Goal: Task Accomplishment & Management: Manage account settings

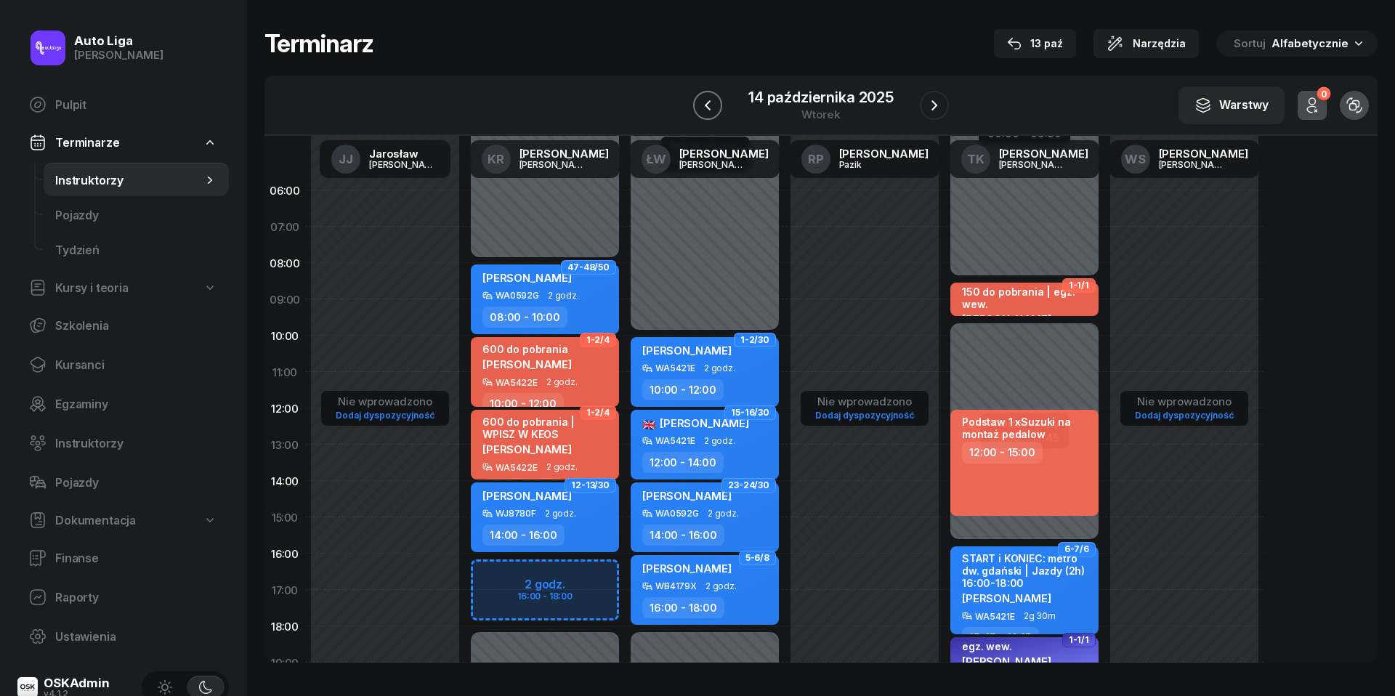
click at [708, 105] on icon "button" at bounding box center [707, 105] width 17 height 17
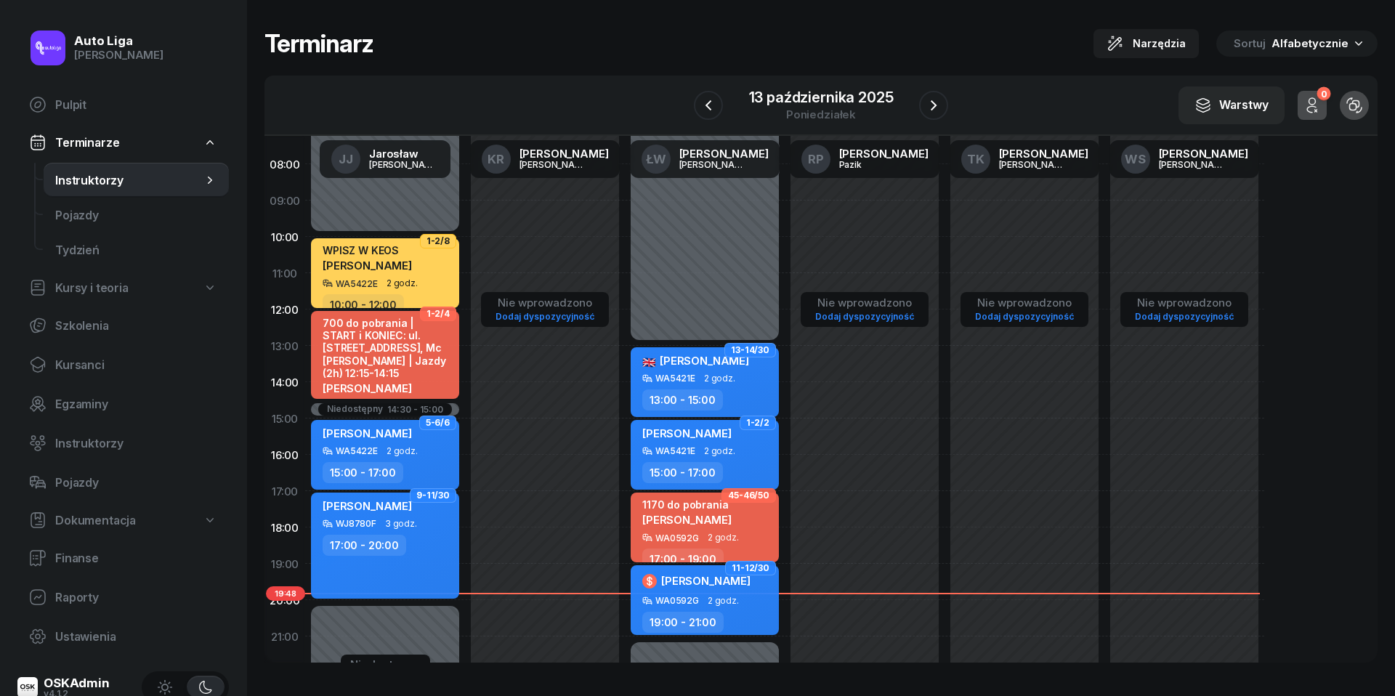
scroll to position [153, 0]
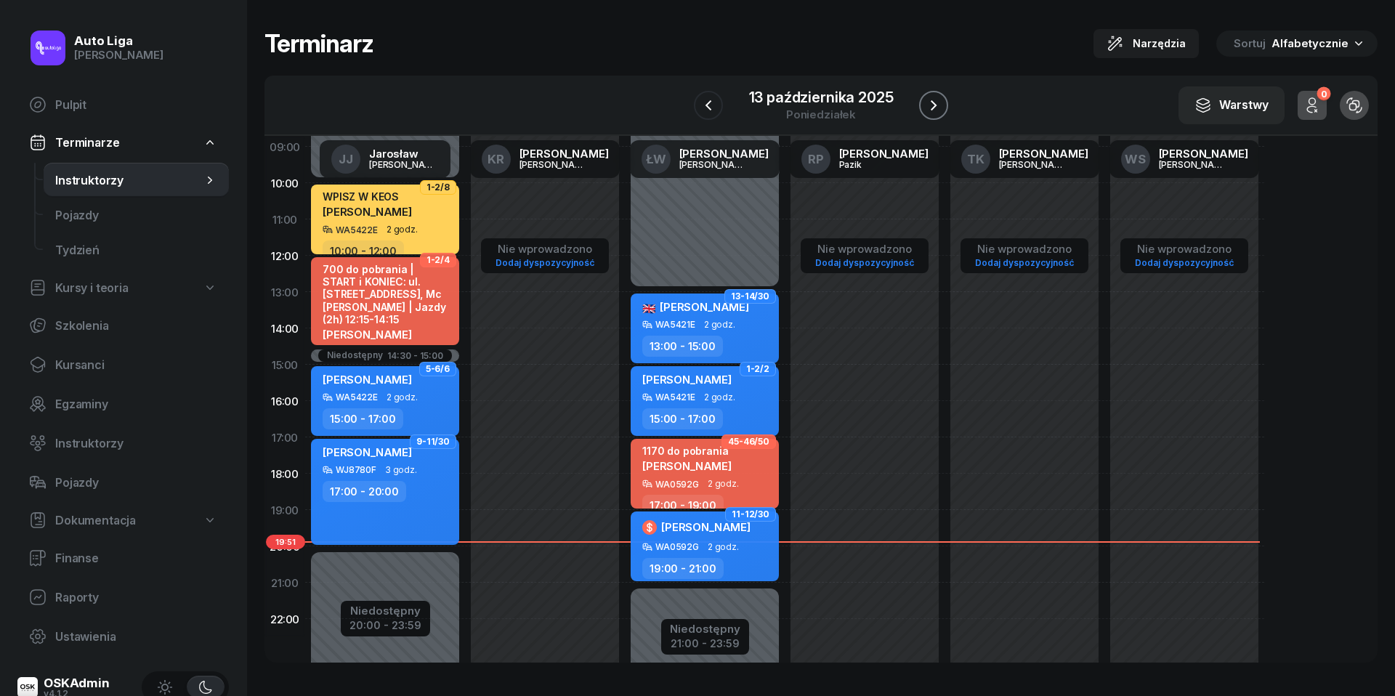
click at [939, 105] on icon "button" at bounding box center [933, 105] width 17 height 17
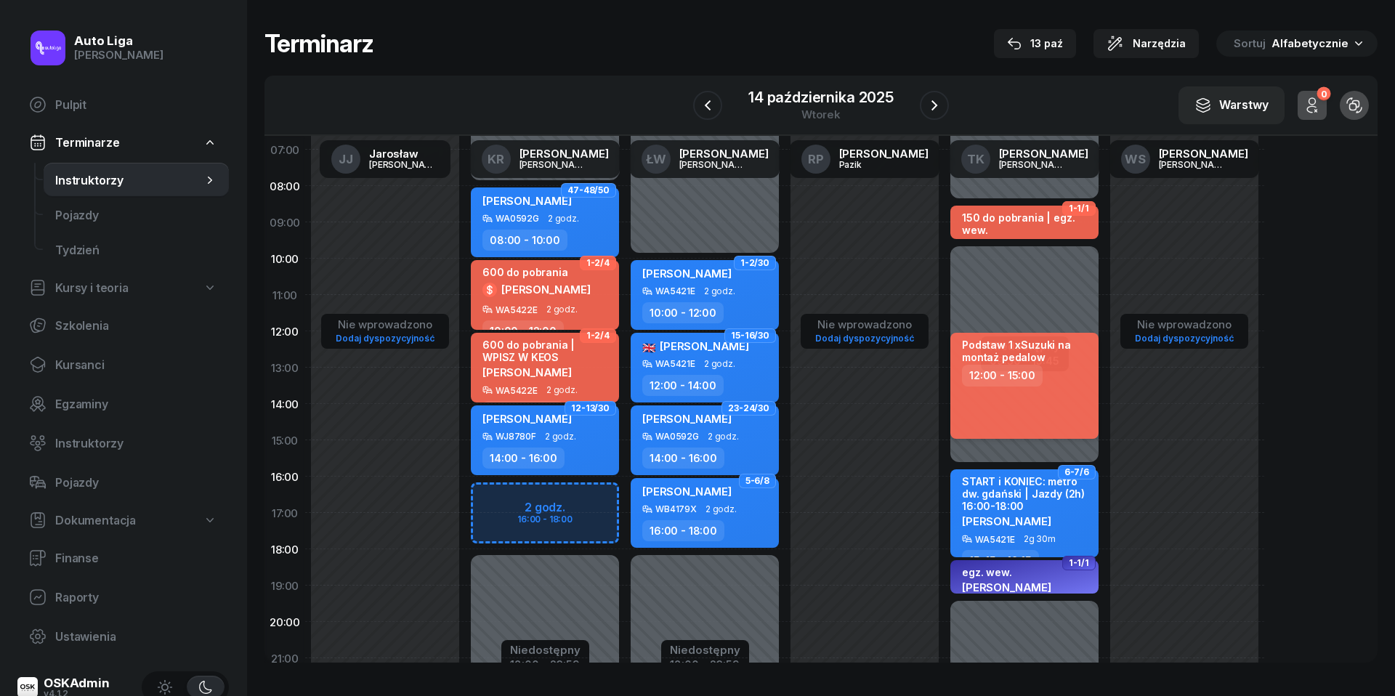
scroll to position [74, 0]
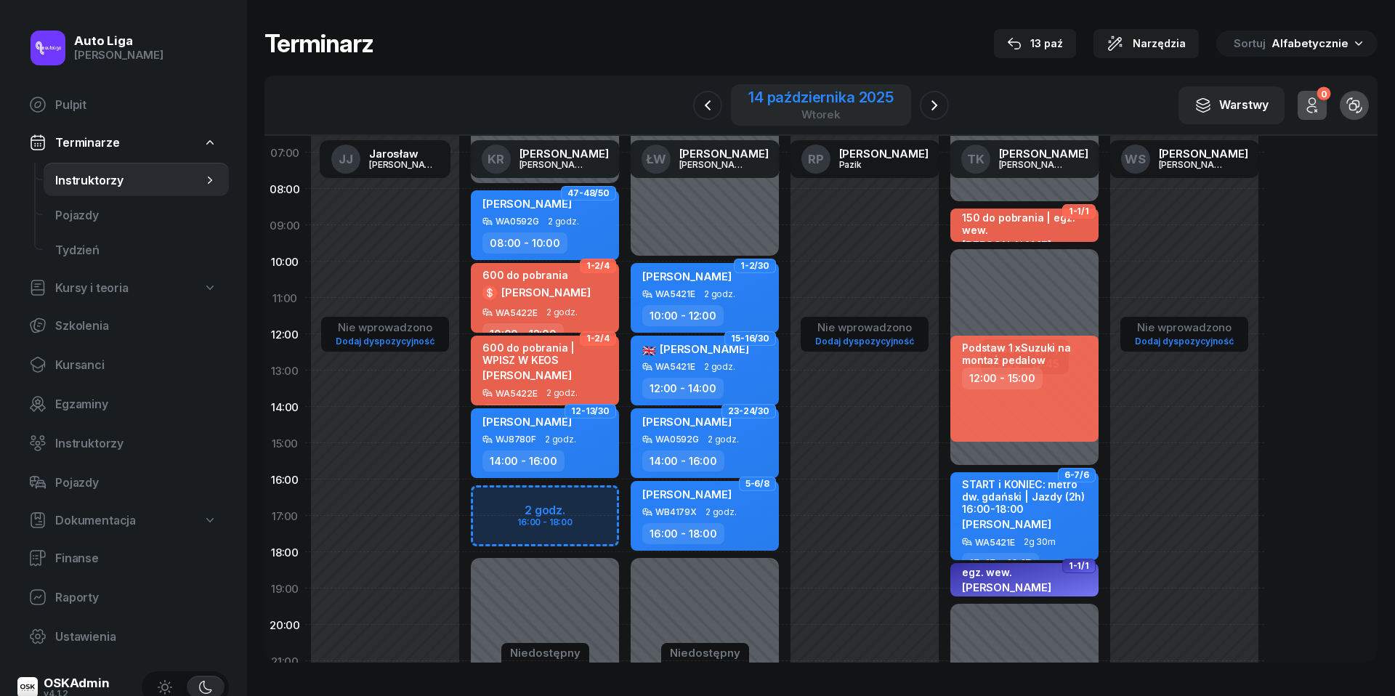
click at [811, 97] on div "14 października 2025" at bounding box center [820, 97] width 145 height 15
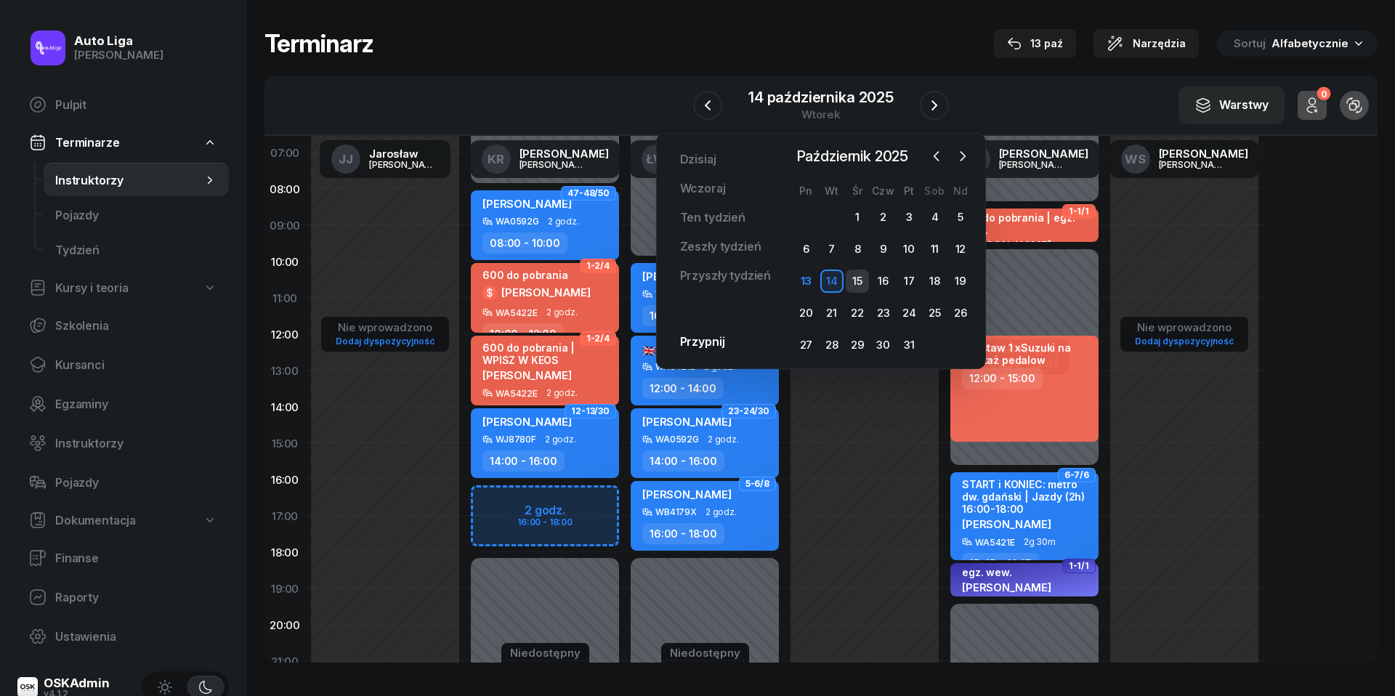
click at [863, 283] on div "15" at bounding box center [857, 281] width 23 height 23
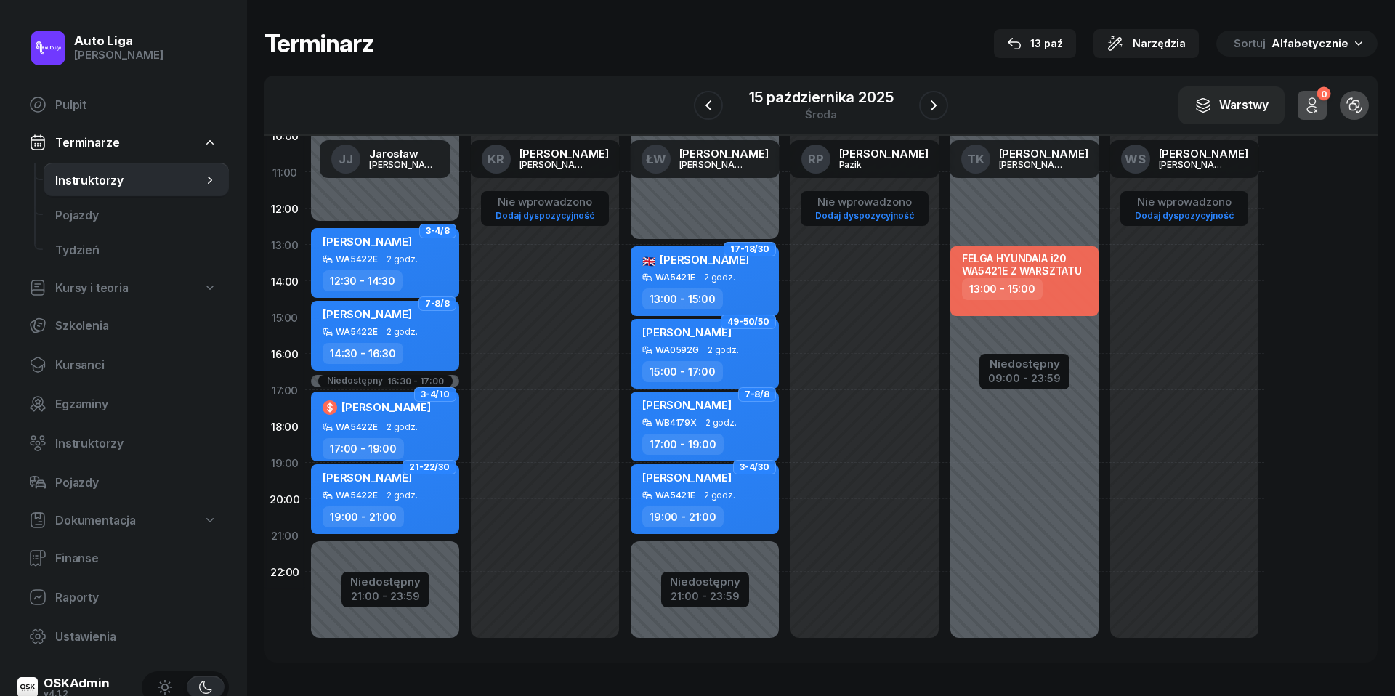
scroll to position [199, 0]
click at [937, 108] on icon "button" at bounding box center [933, 105] width 17 height 17
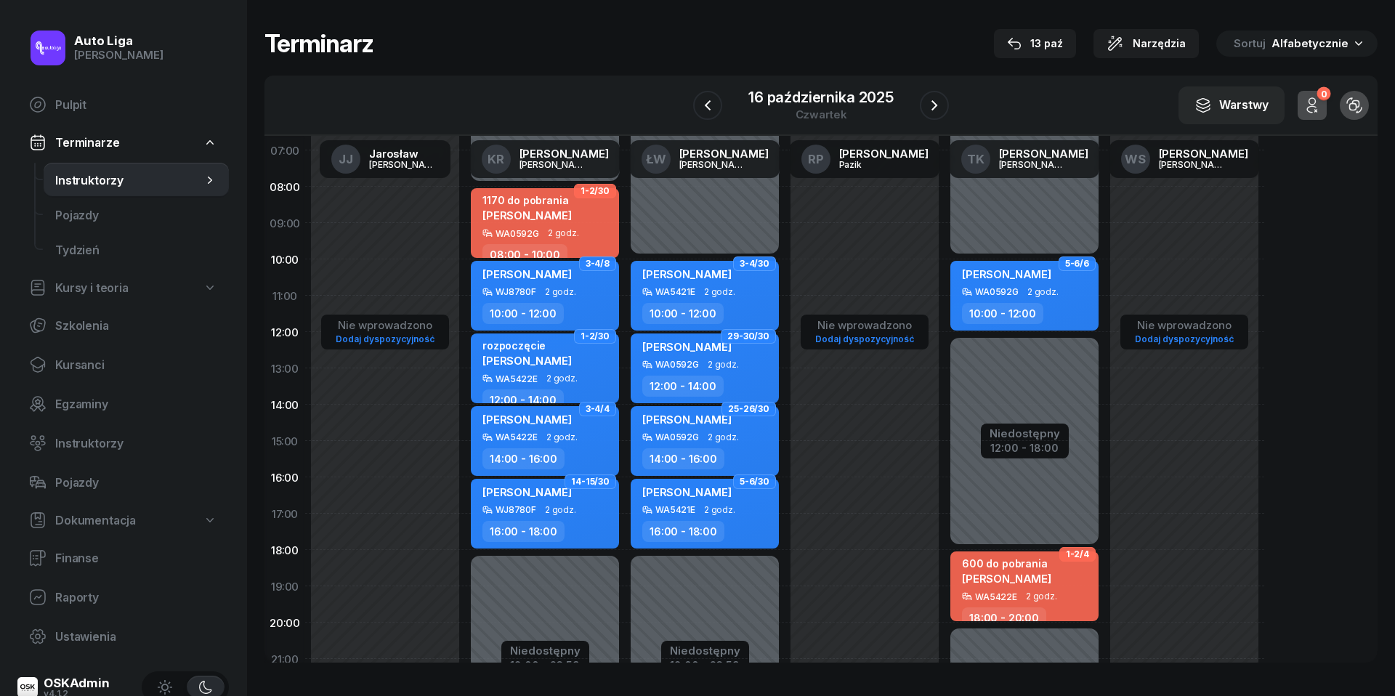
scroll to position [15, 0]
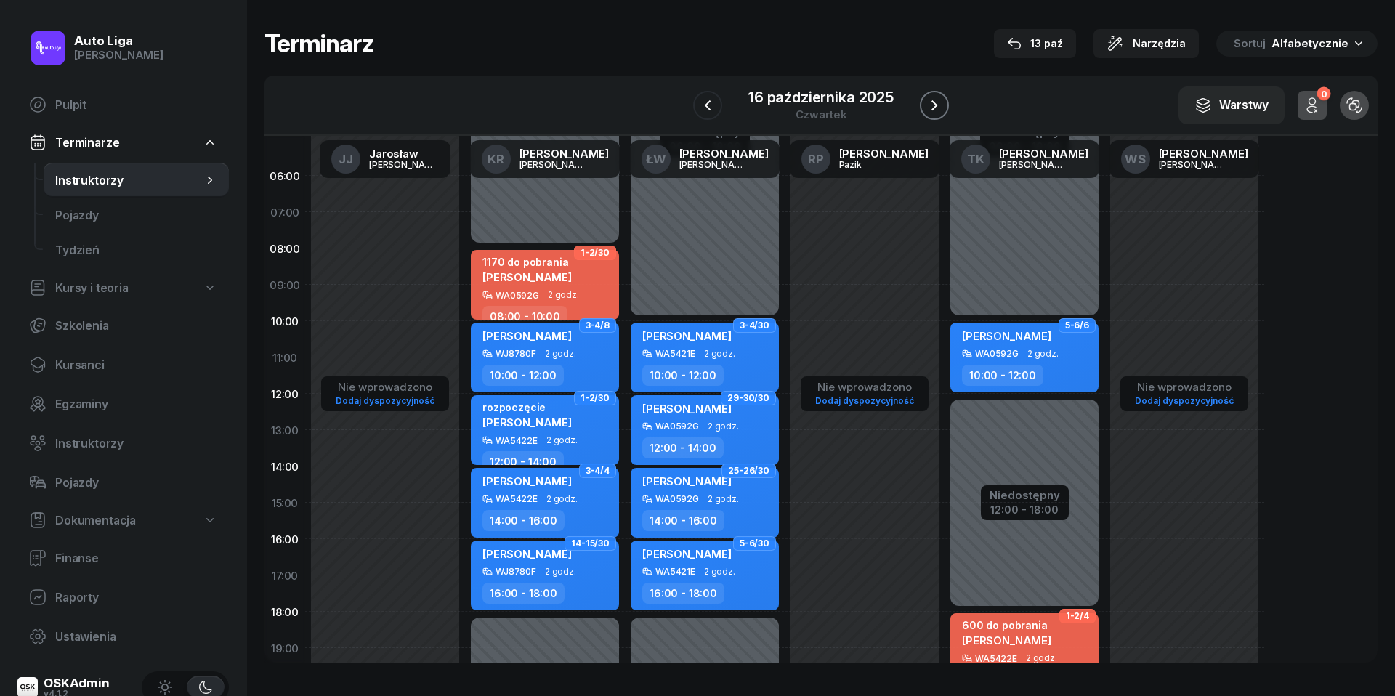
click at [931, 102] on icon "button" at bounding box center [934, 105] width 17 height 17
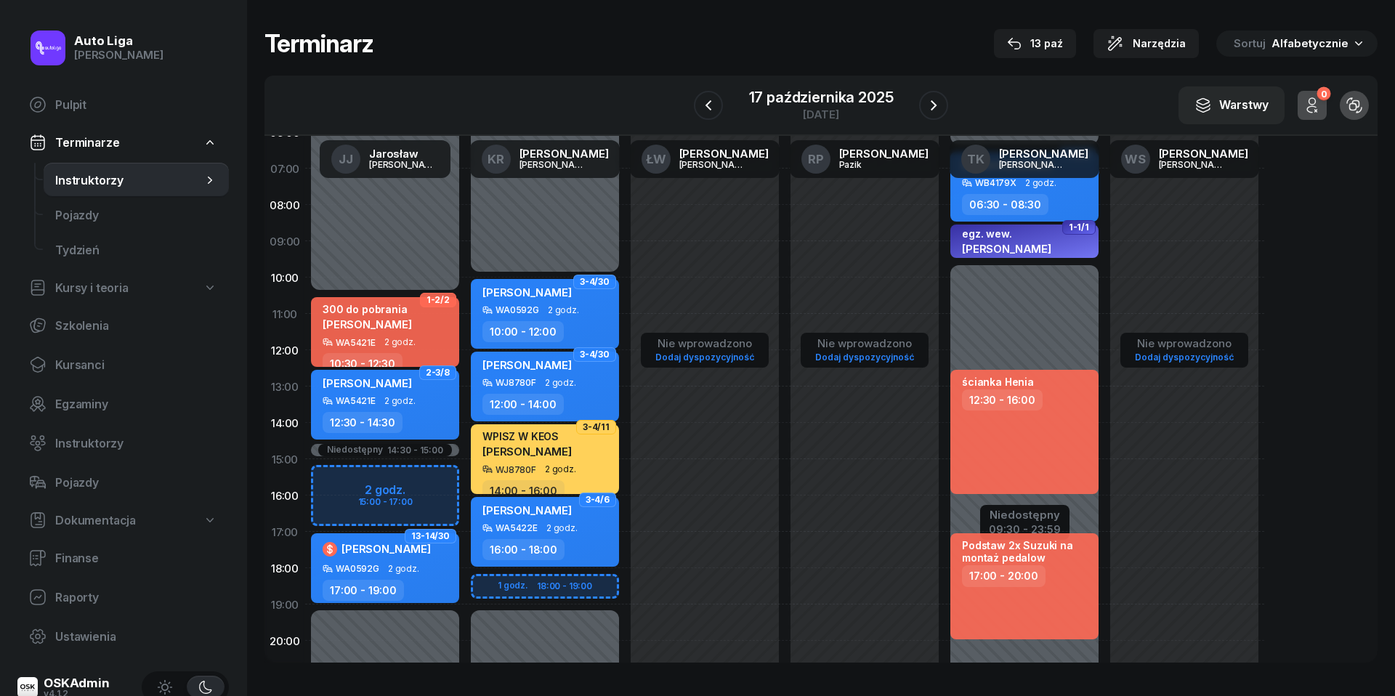
scroll to position [59, 0]
click at [939, 105] on icon "button" at bounding box center [933, 105] width 17 height 17
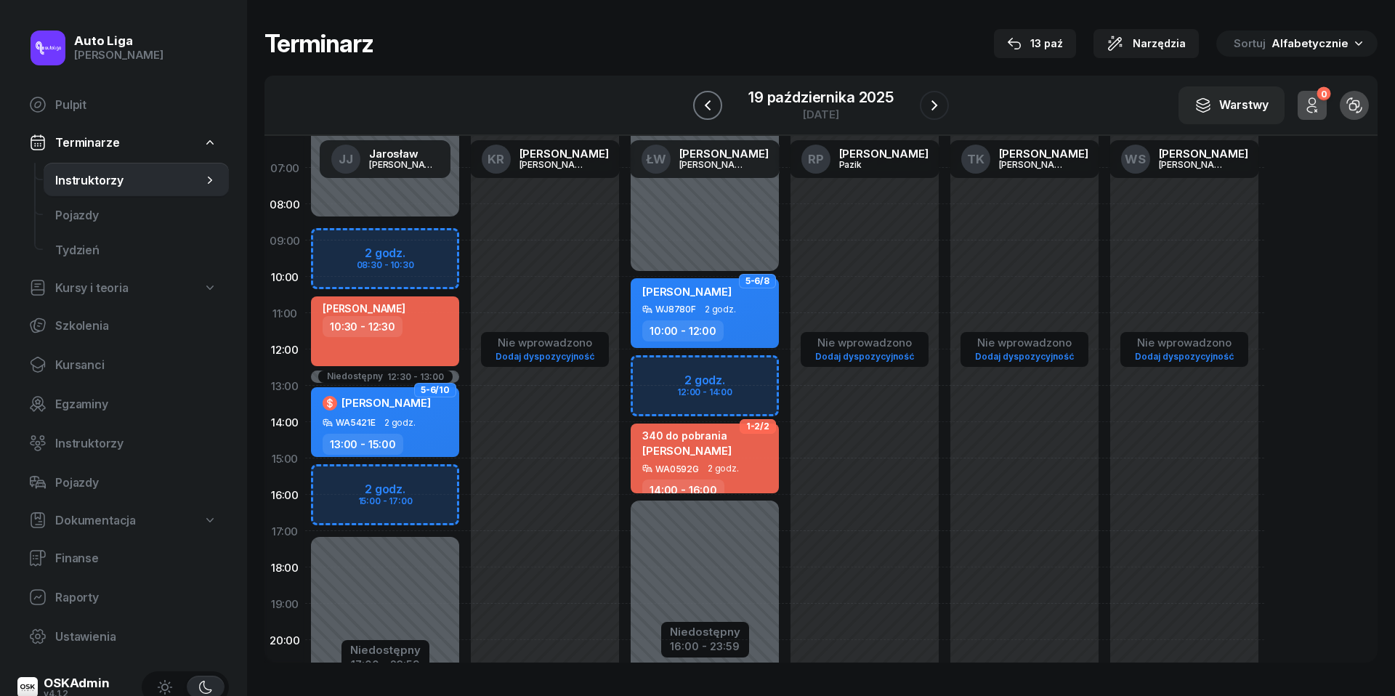
click at [702, 106] on icon "button" at bounding box center [707, 105] width 17 height 17
click at [702, 106] on icon "button" at bounding box center [708, 105] width 17 height 17
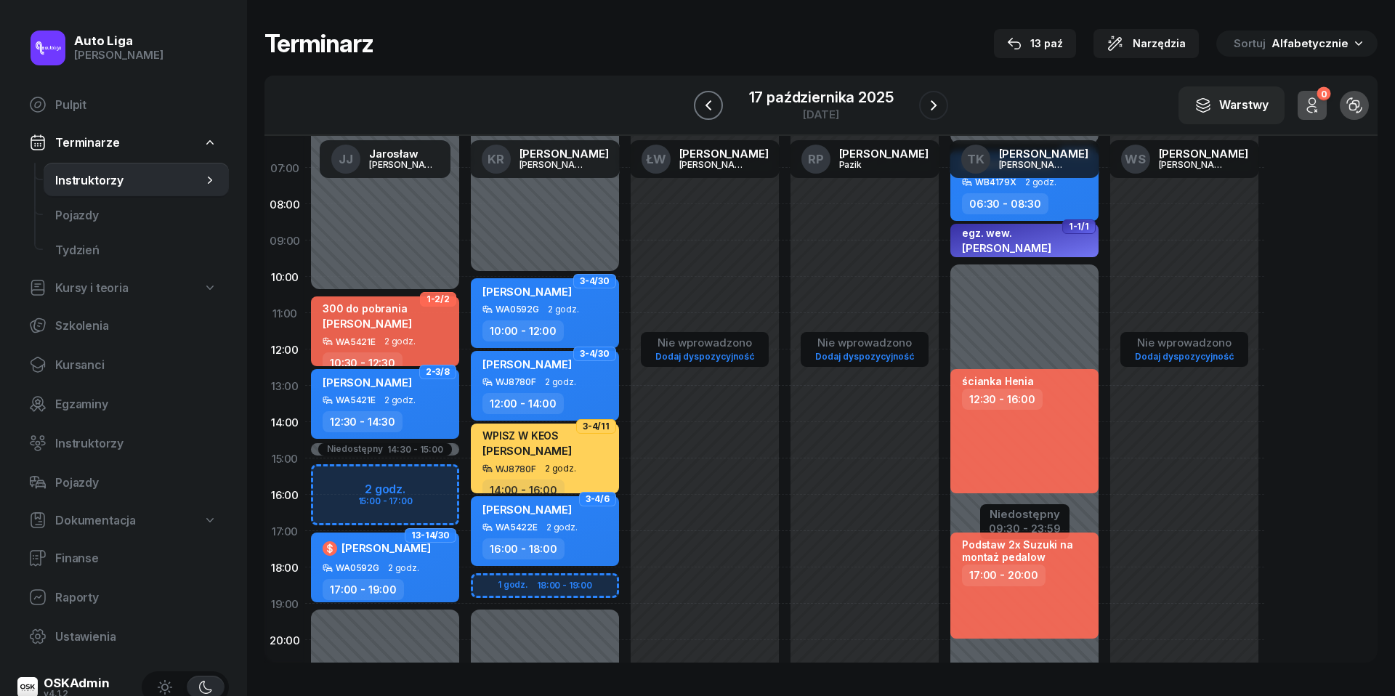
click at [702, 105] on icon "button" at bounding box center [708, 105] width 17 height 17
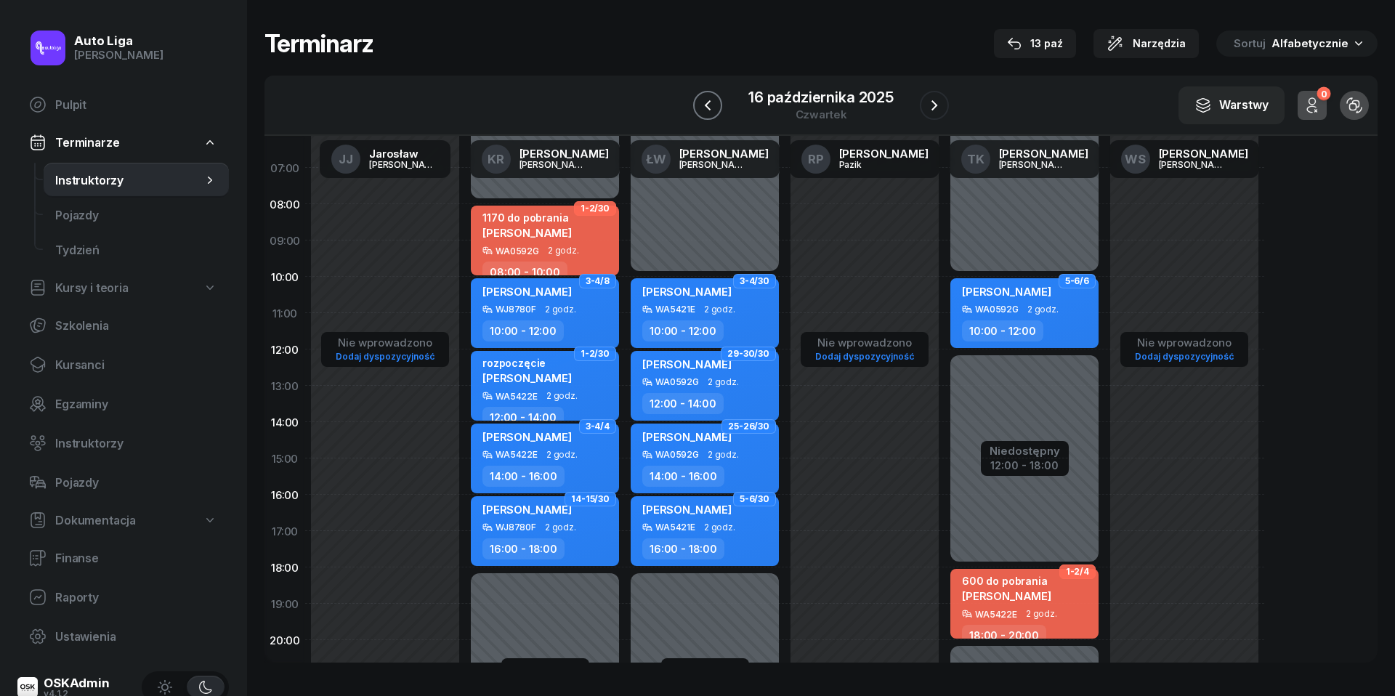
click at [702, 105] on icon "button" at bounding box center [707, 105] width 17 height 17
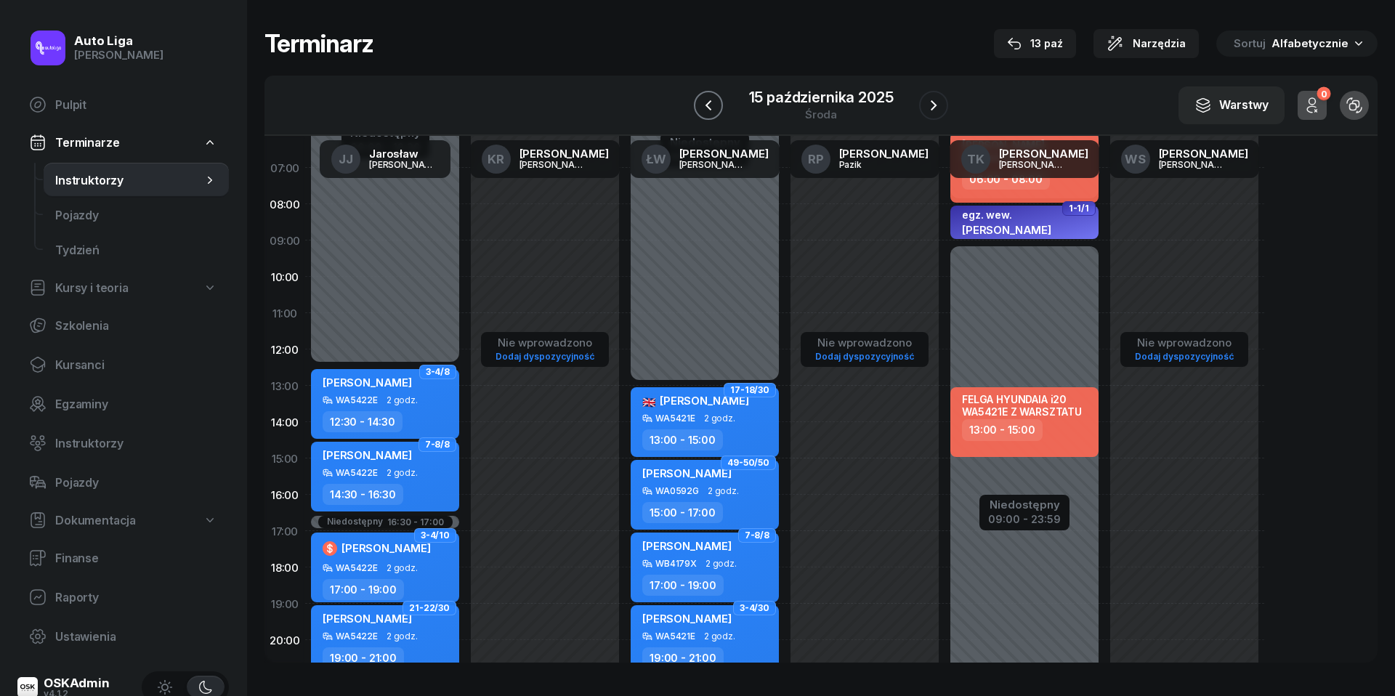
click at [702, 105] on icon "button" at bounding box center [708, 105] width 17 height 17
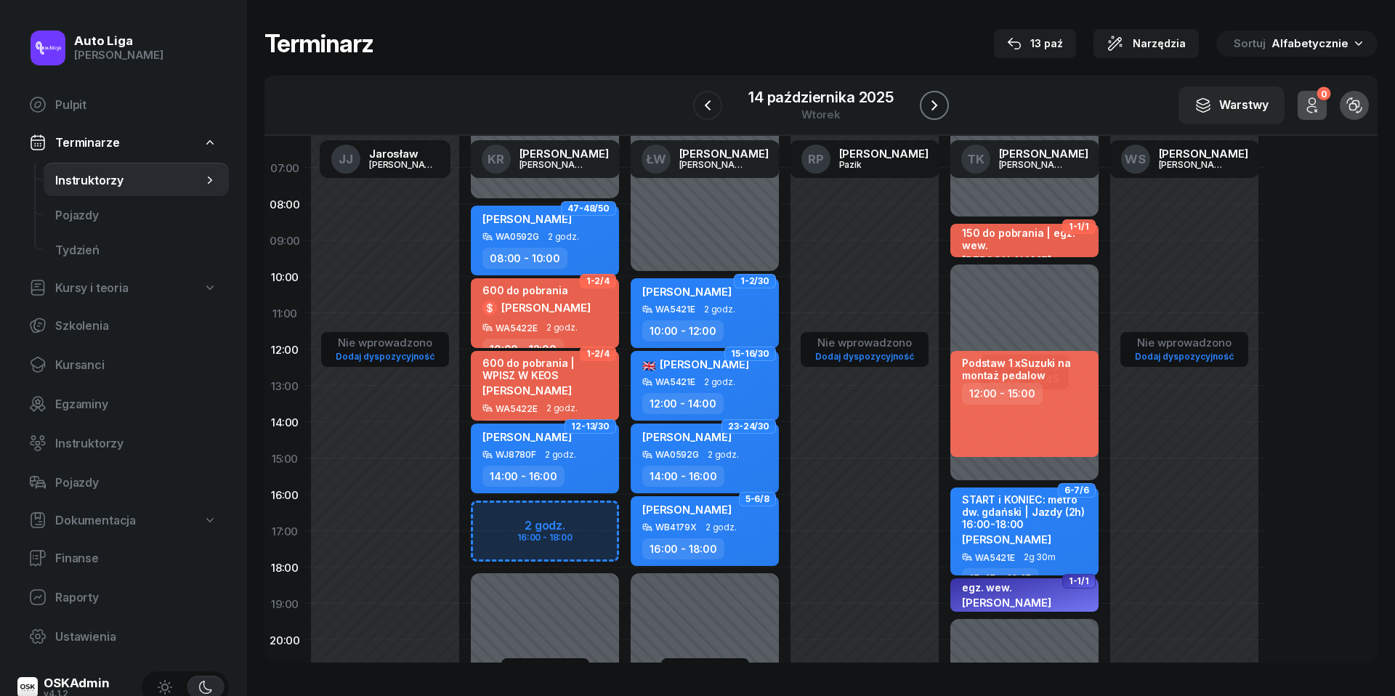
click at [934, 97] on icon "button" at bounding box center [934, 105] width 17 height 17
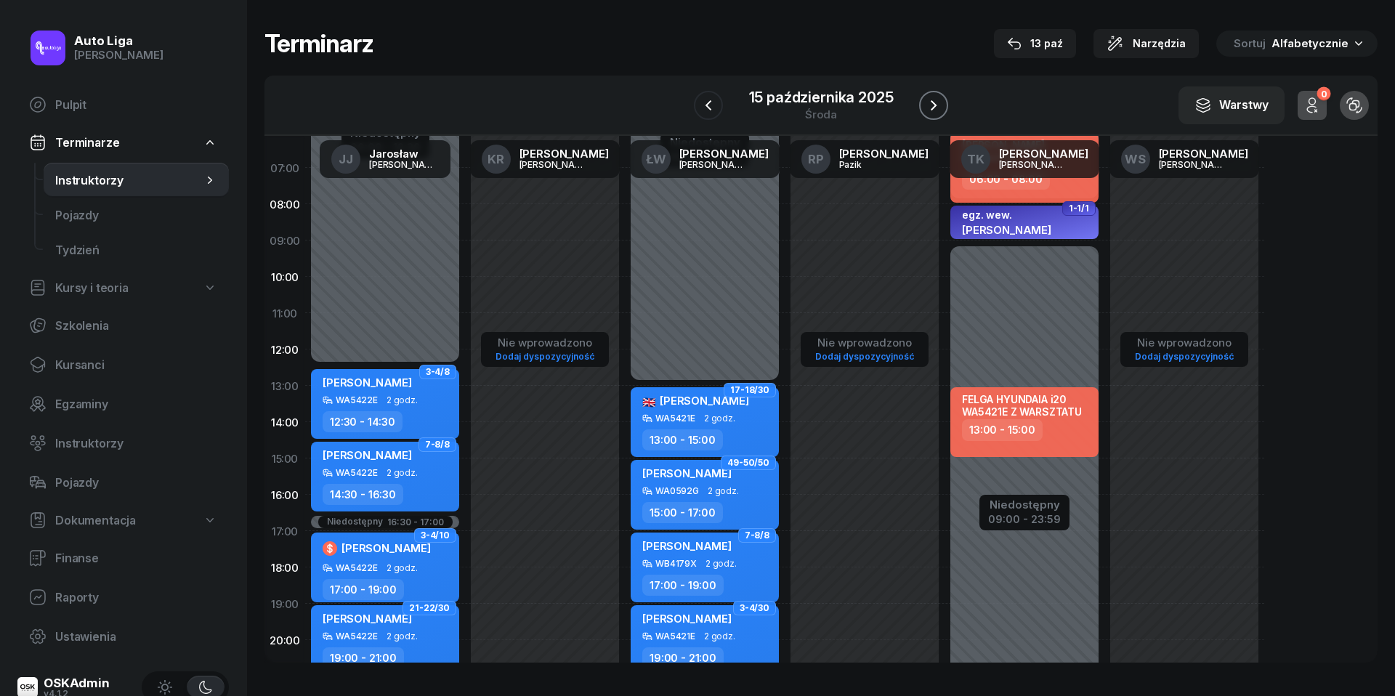
click at [934, 97] on icon "button" at bounding box center [933, 105] width 17 height 17
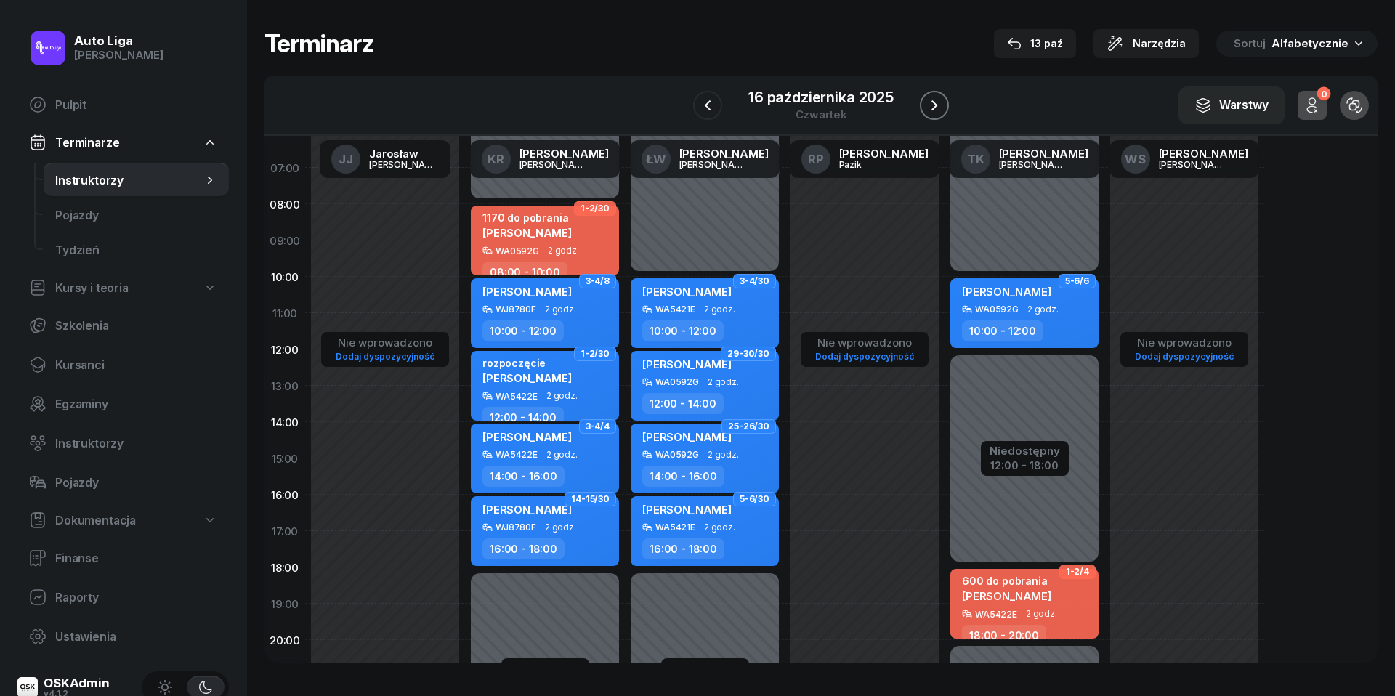
click at [934, 97] on icon "button" at bounding box center [934, 105] width 17 height 17
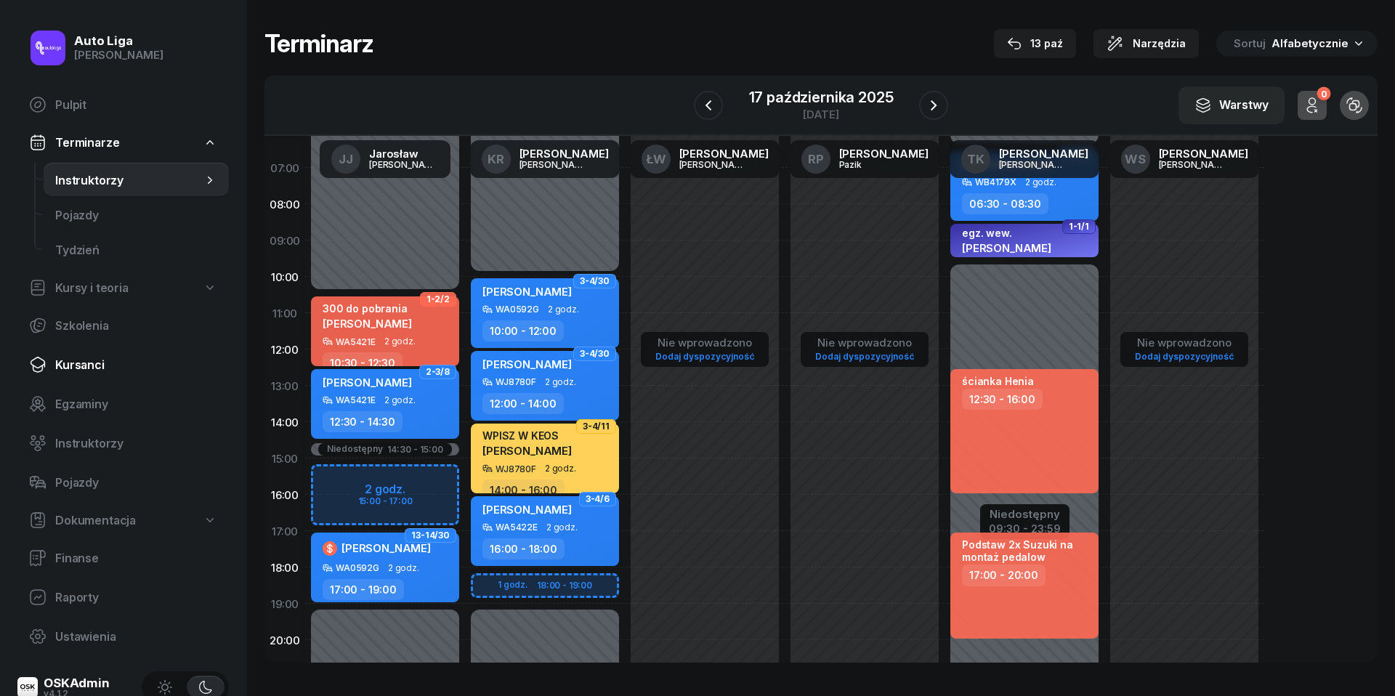
click at [86, 373] on link "Kursanci" at bounding box center [122, 364] width 211 height 35
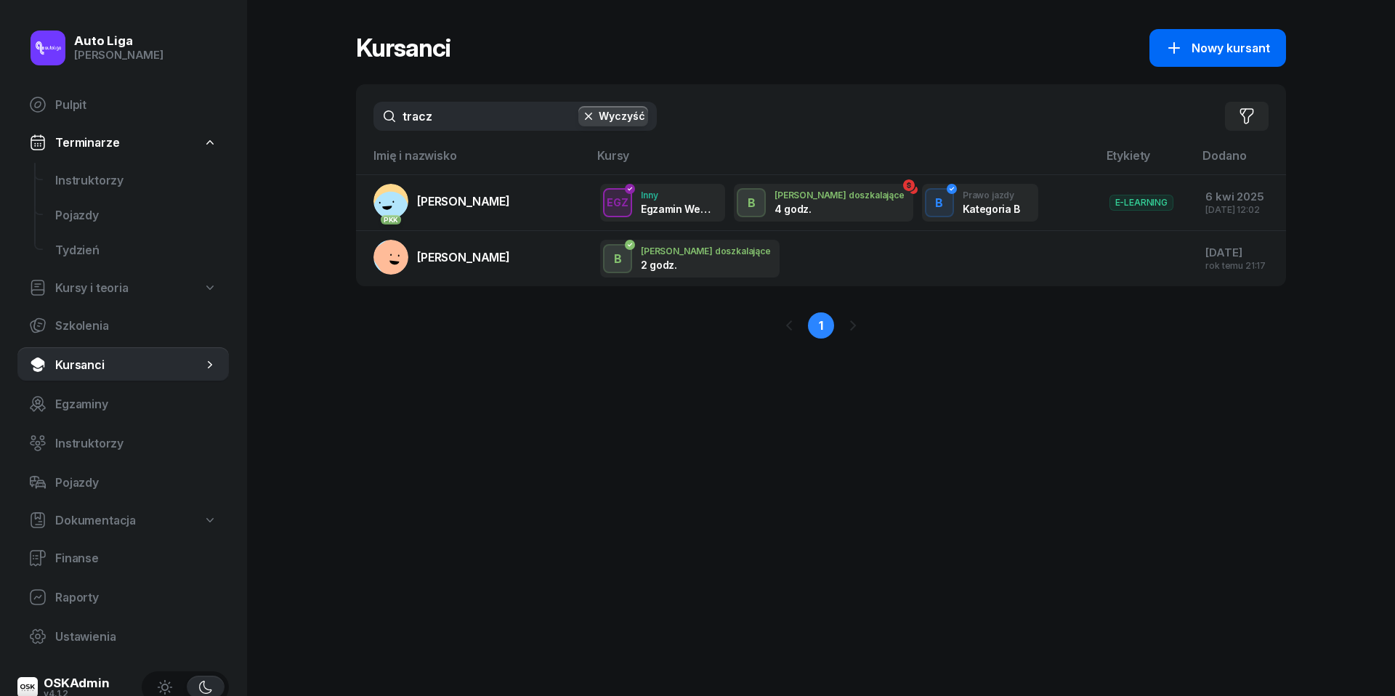
click at [1216, 56] on div "Nowy kursant" at bounding box center [1217, 47] width 105 height 17
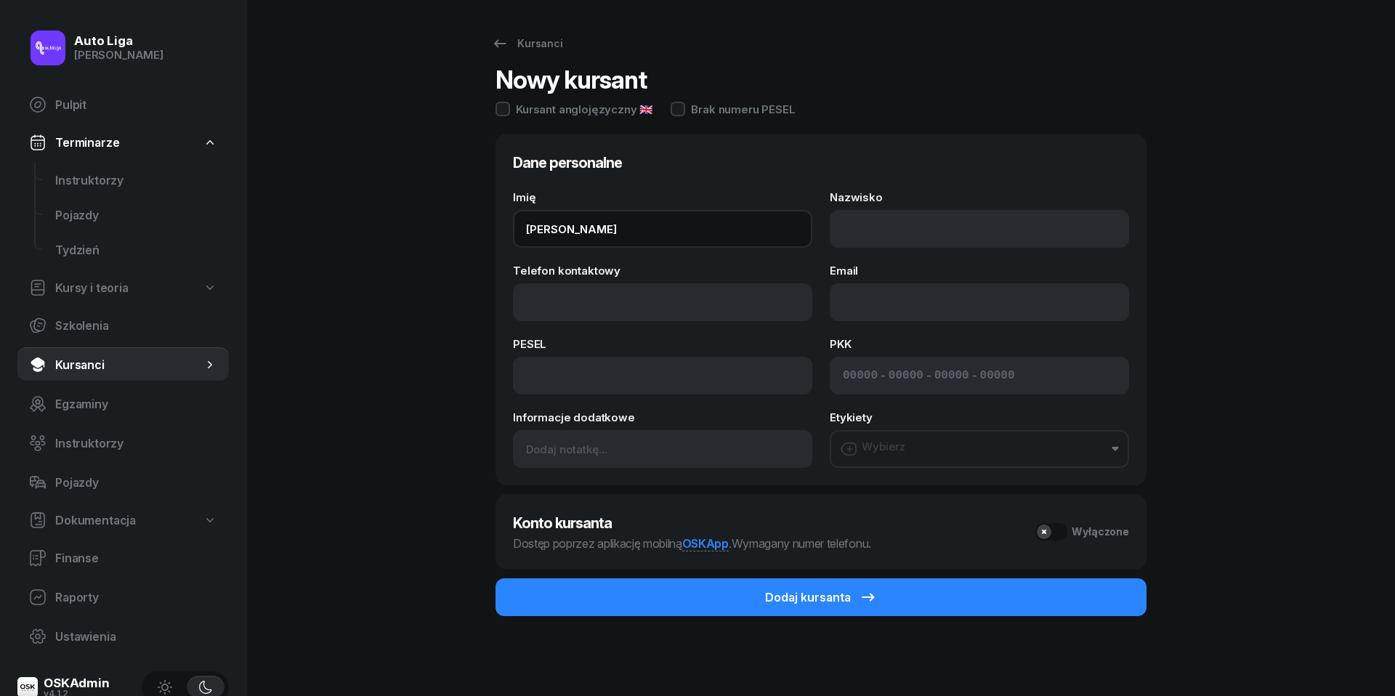
type input "[PERSON_NAME]"
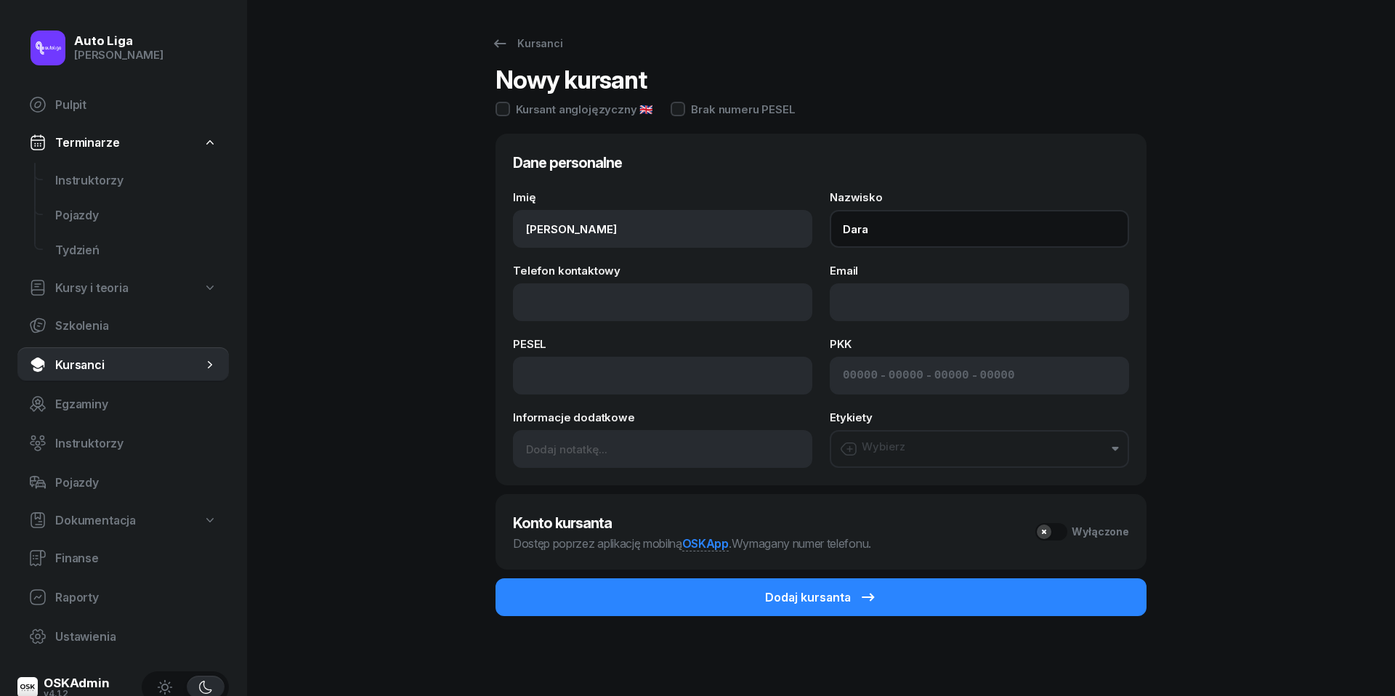
type input "Dara"
click at [325, 267] on div "Auto Liga [PERSON_NAME] Pulpit Terminarze Instruktorzy Pojazdy Tydzień Kursy i …" at bounding box center [697, 348] width 1395 height 697
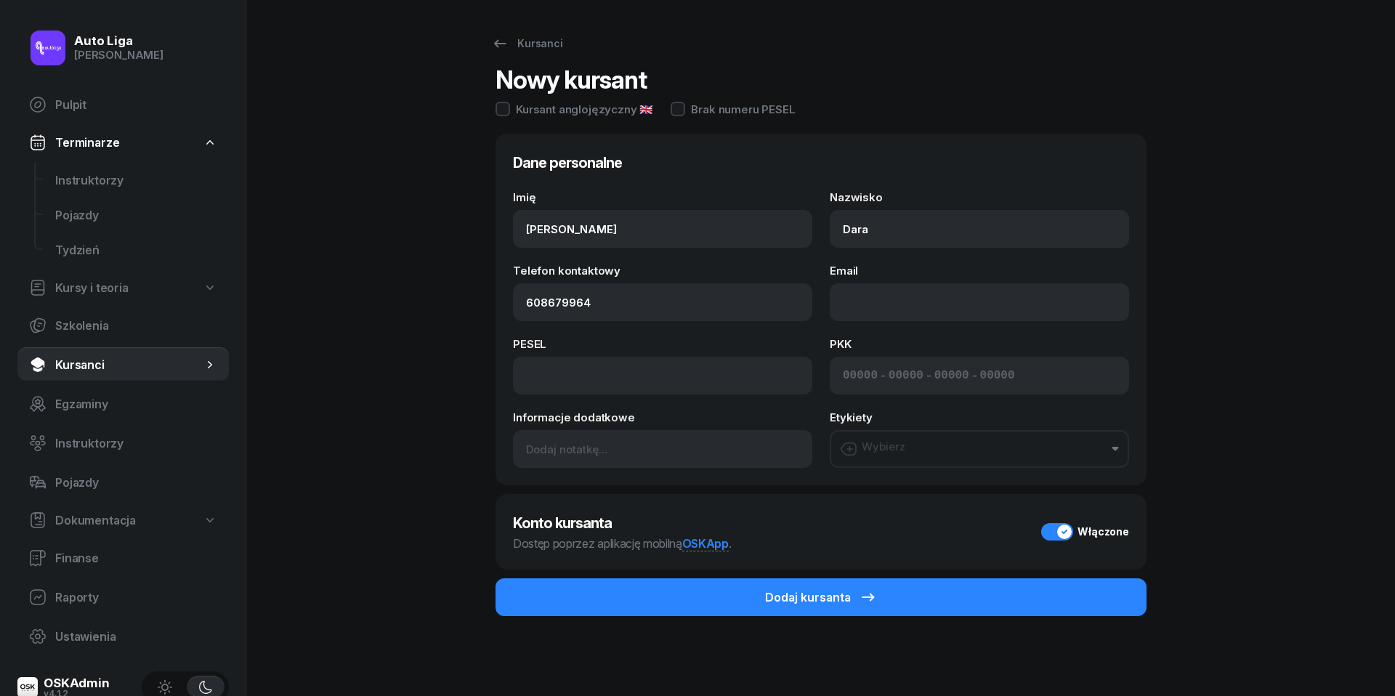
type input "608 679 964"
click at [550, 373] on input at bounding box center [662, 376] width 299 height 38
paste input "05302000255"
type input "05302000255"
click at [860, 373] on input at bounding box center [860, 376] width 35 height 14
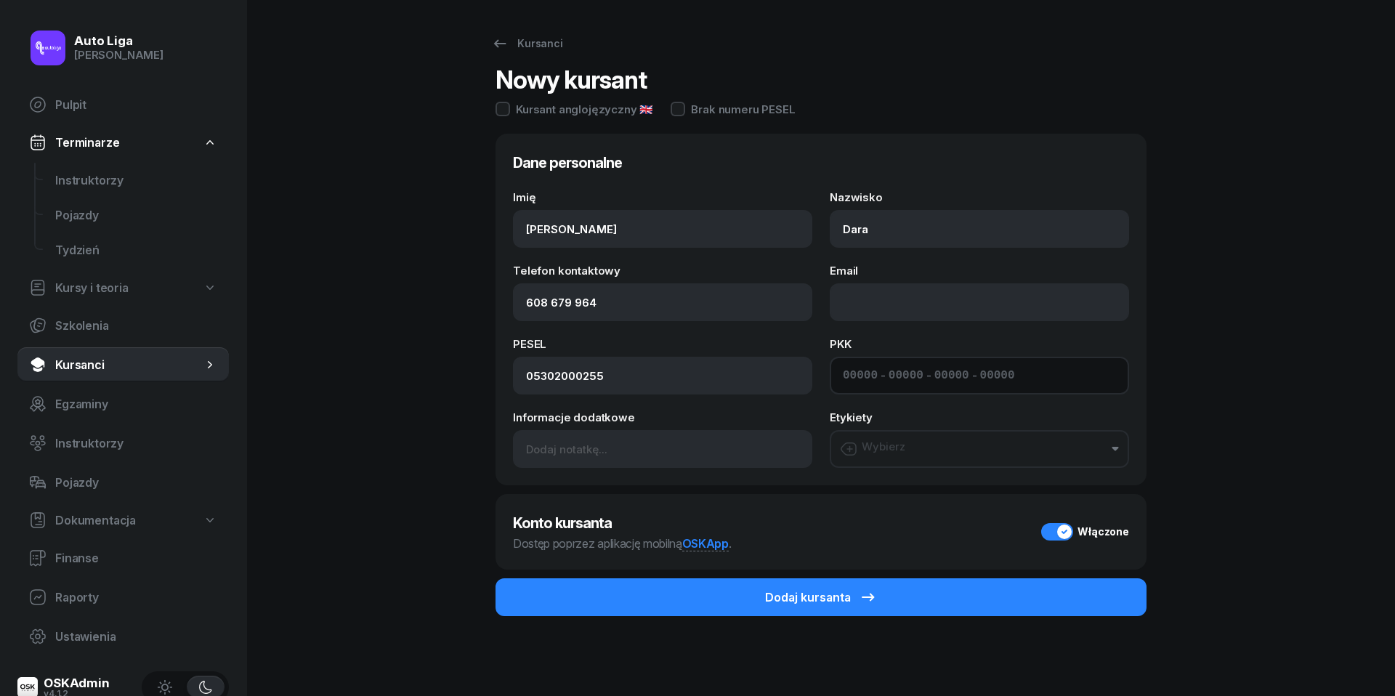
paste input "42350"
type input "42350"
type input "88224"
type input "18983"
type input "27122"
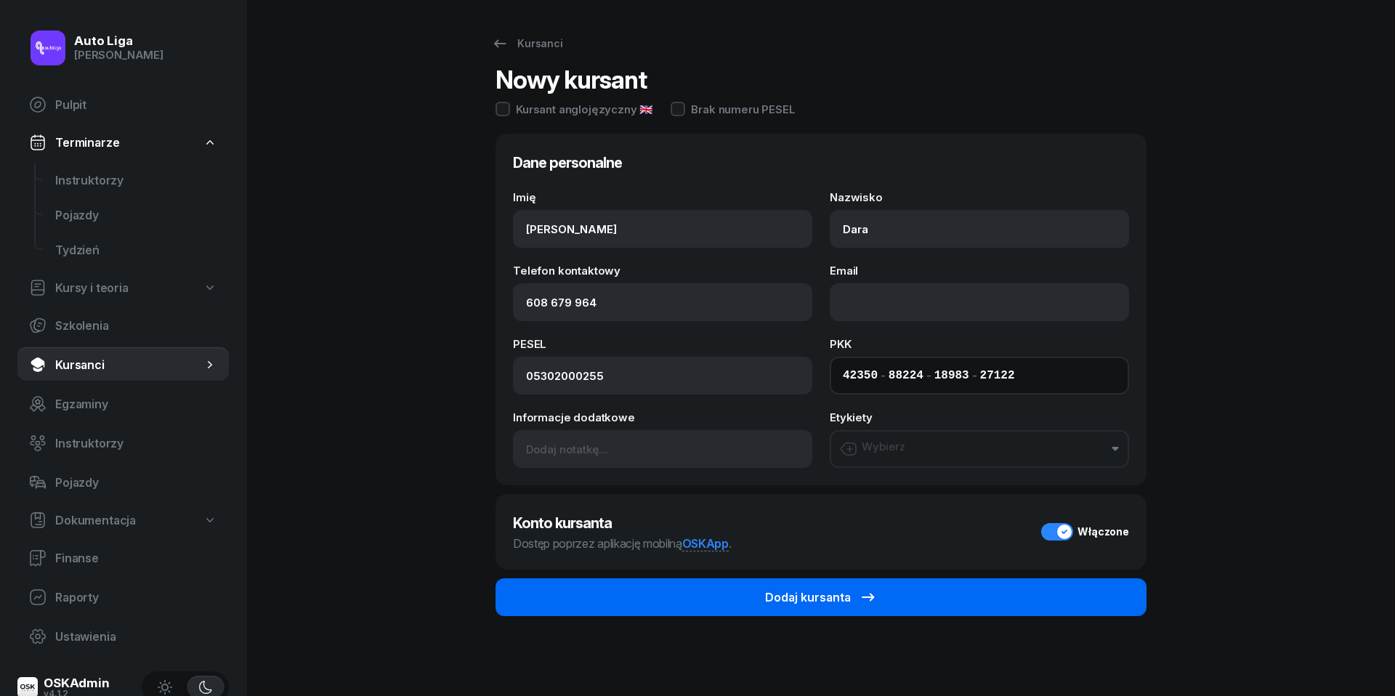
click at [786, 597] on div "Dodaj kursanta" at bounding box center [821, 597] width 112 height 17
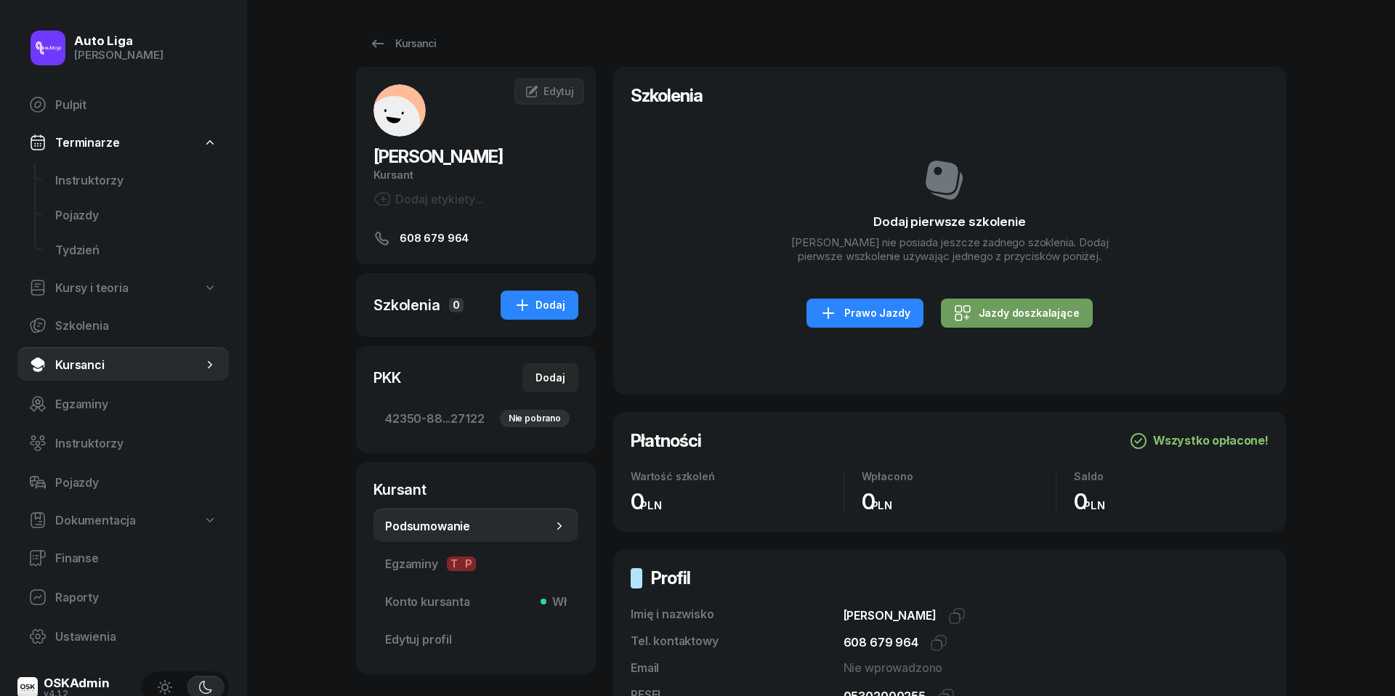
click at [1030, 311] on div "Jazdy doszkalające" at bounding box center [1017, 312] width 126 height 17
select select "B"
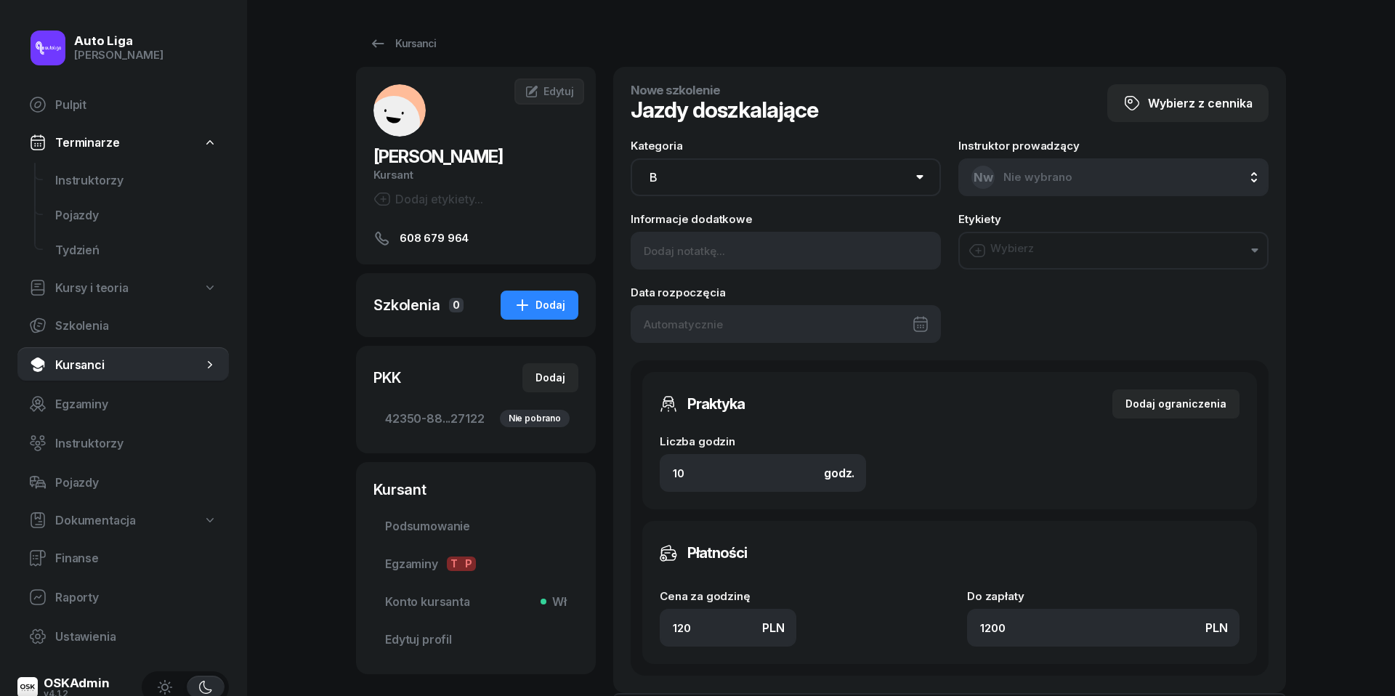
click at [721, 327] on div at bounding box center [786, 324] width 310 height 38
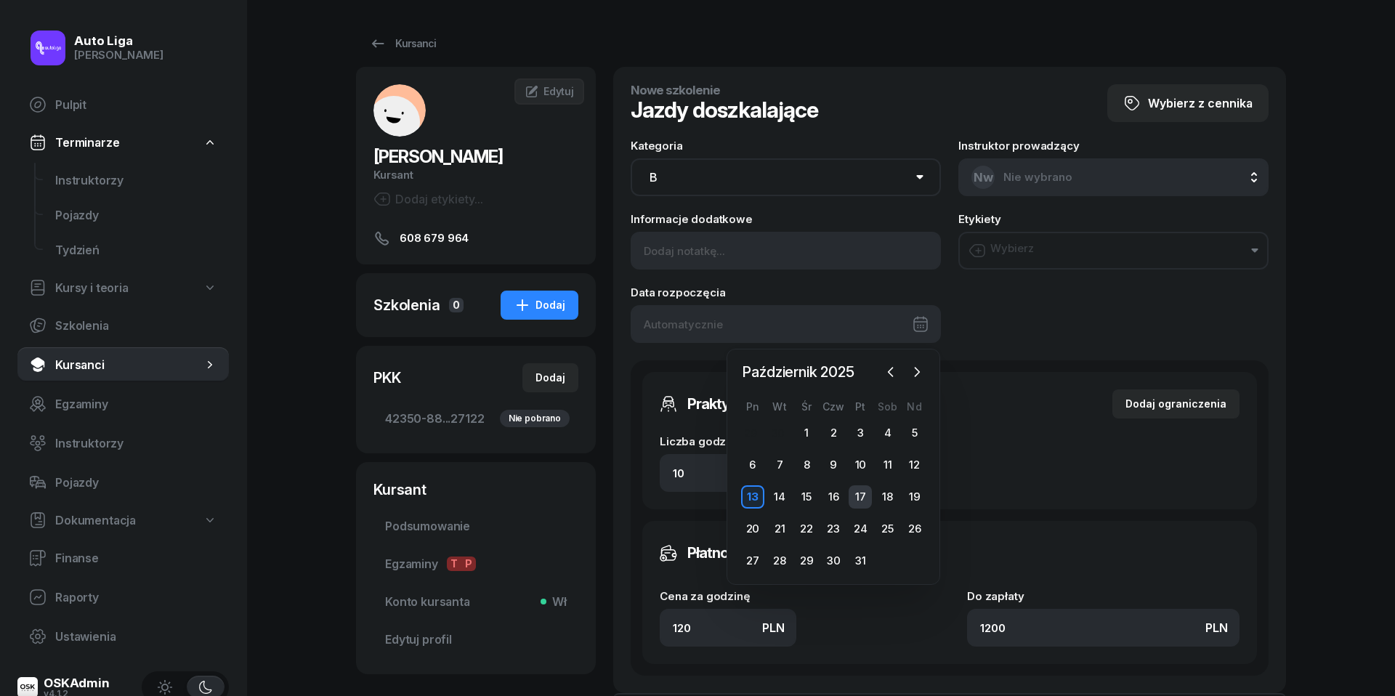
click at [860, 495] on div "17" at bounding box center [860, 496] width 23 height 23
type input "[DATE]"
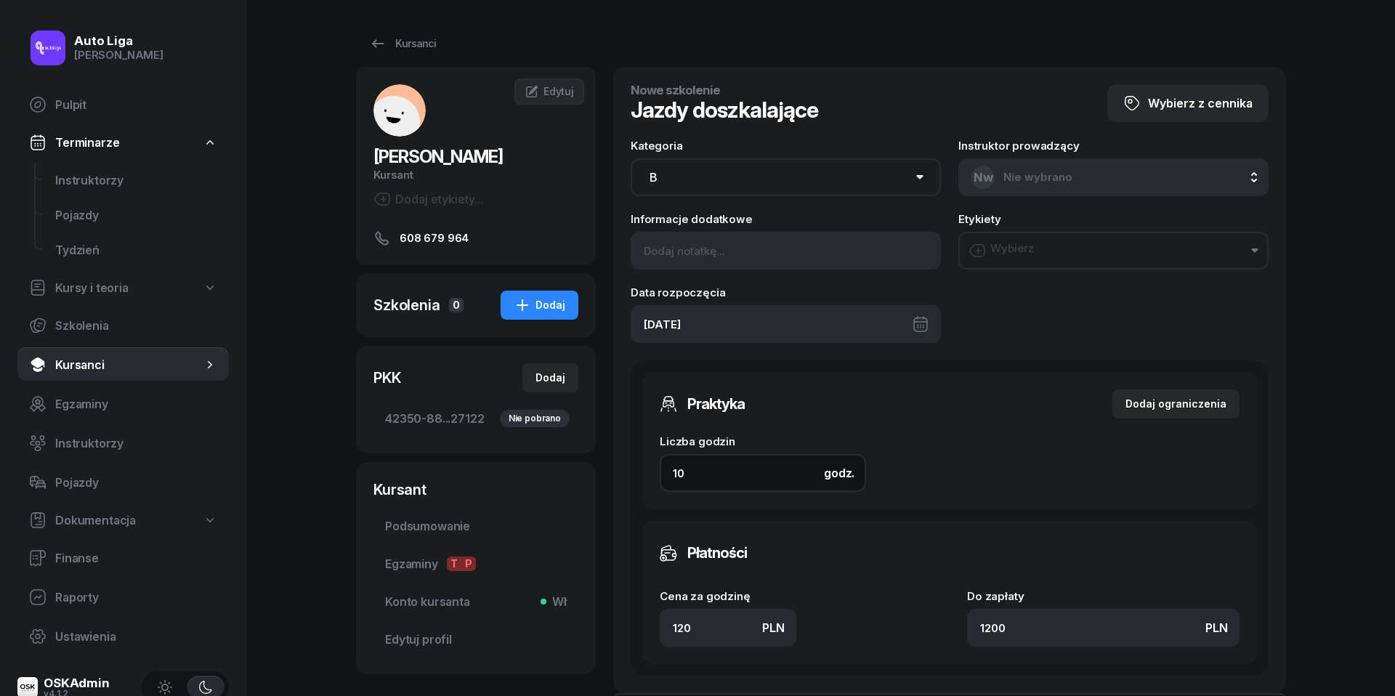
click at [721, 468] on input "10" at bounding box center [763, 473] width 206 height 38
type input "2"
type input "240"
type input "2"
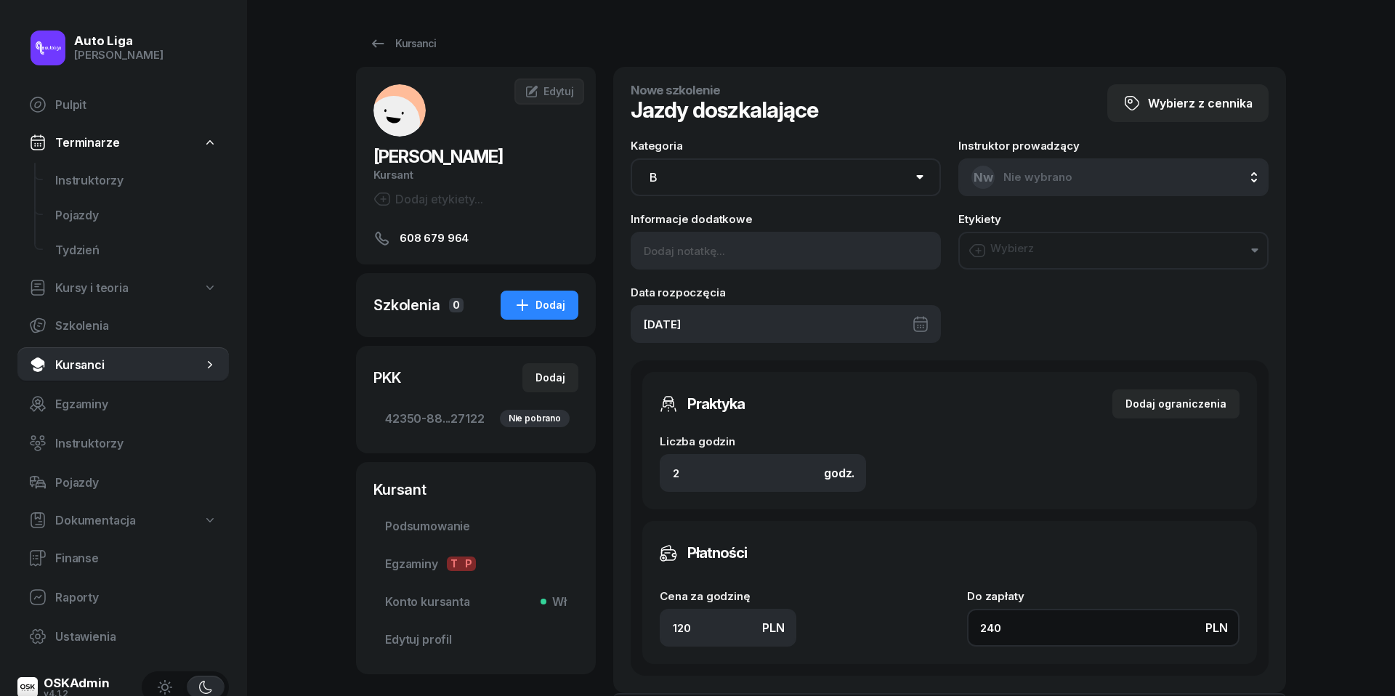
click at [1033, 626] on input "240" at bounding box center [1103, 628] width 272 height 38
type input "1.50"
type input "3"
type input "15"
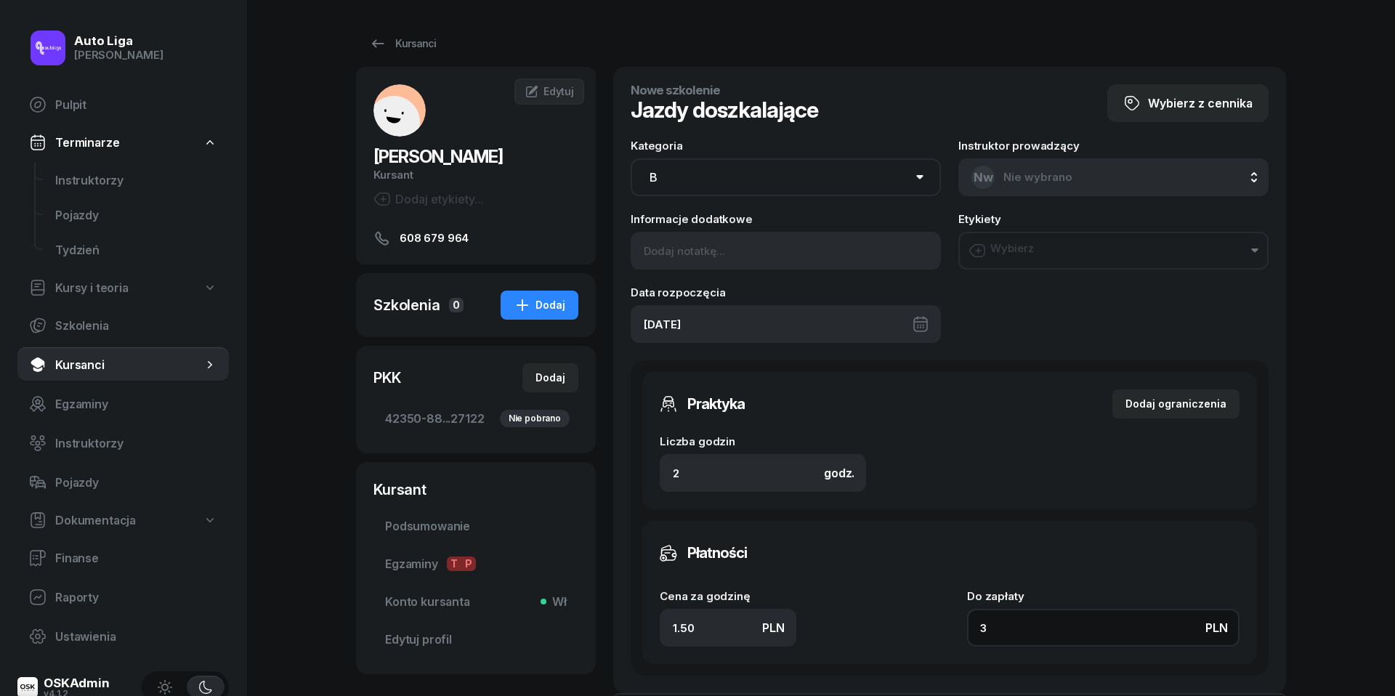
type input "30"
type input "150"
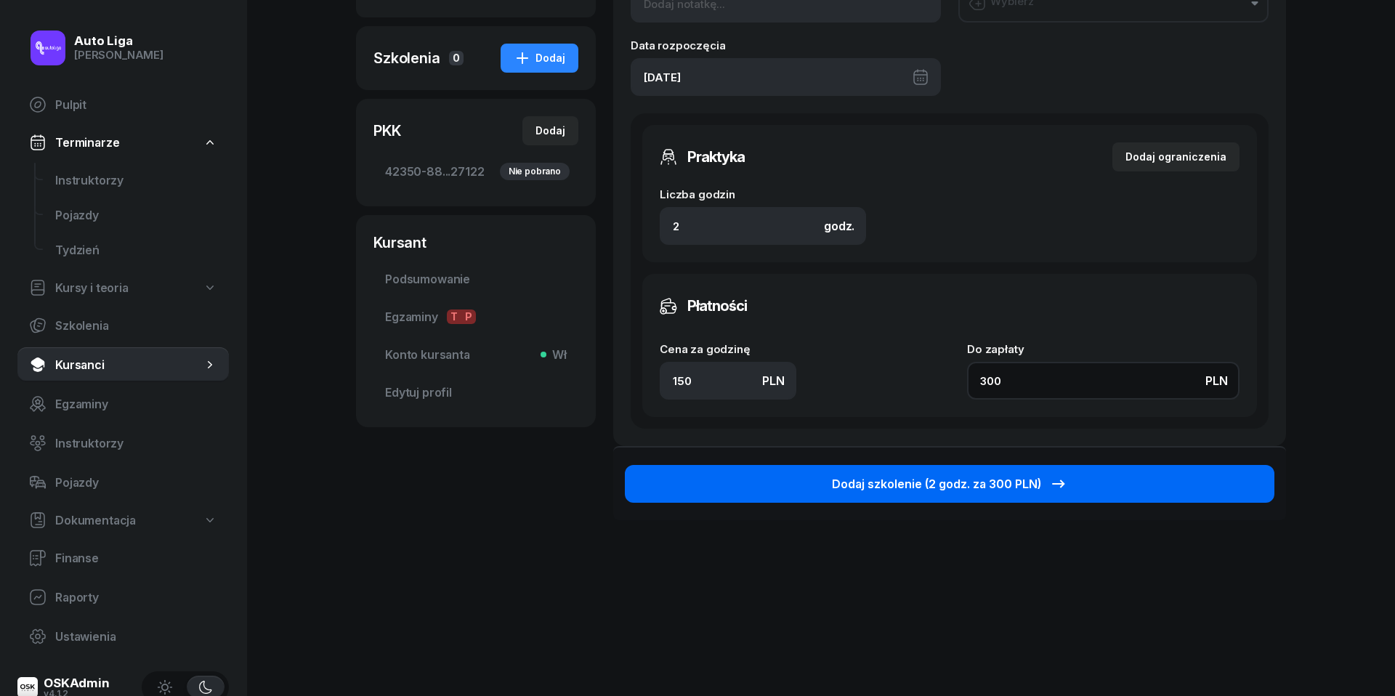
scroll to position [246, 0]
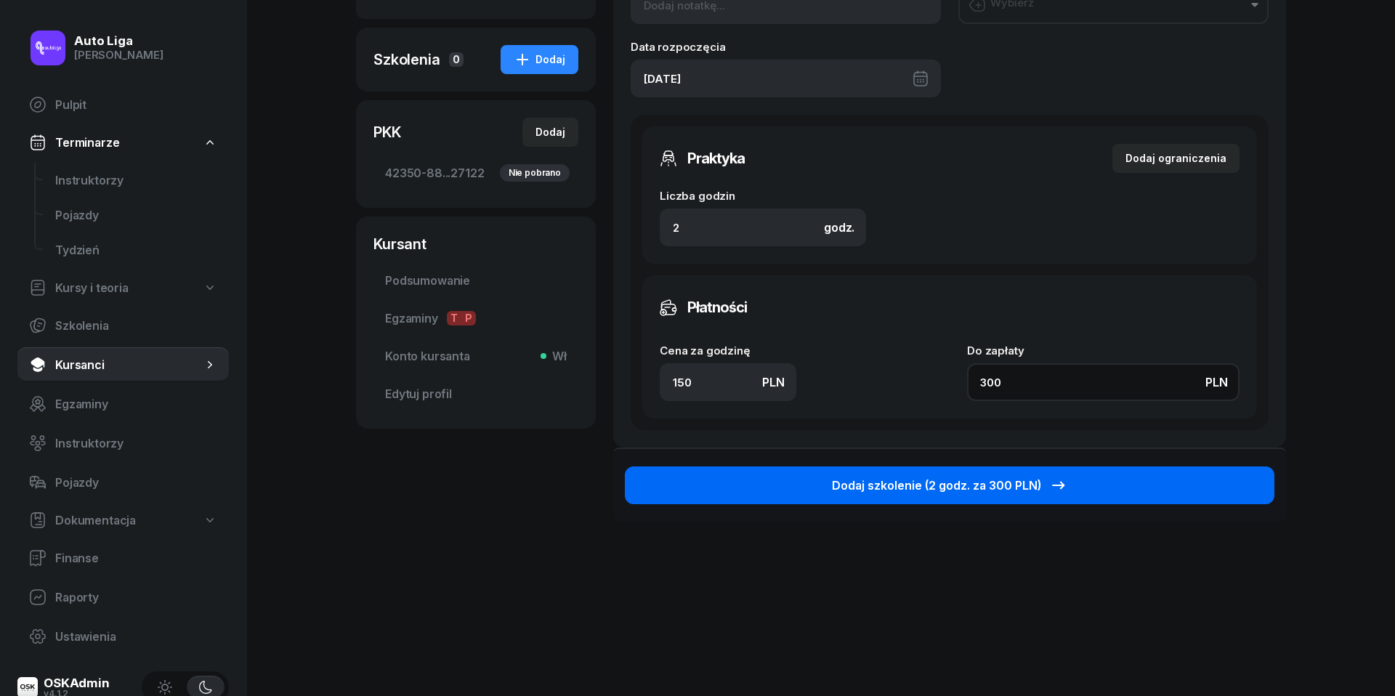
type input "300"
click at [945, 484] on div "Dodaj szkolenie (2 godz. za 300 PLN)" at bounding box center [949, 485] width 235 height 17
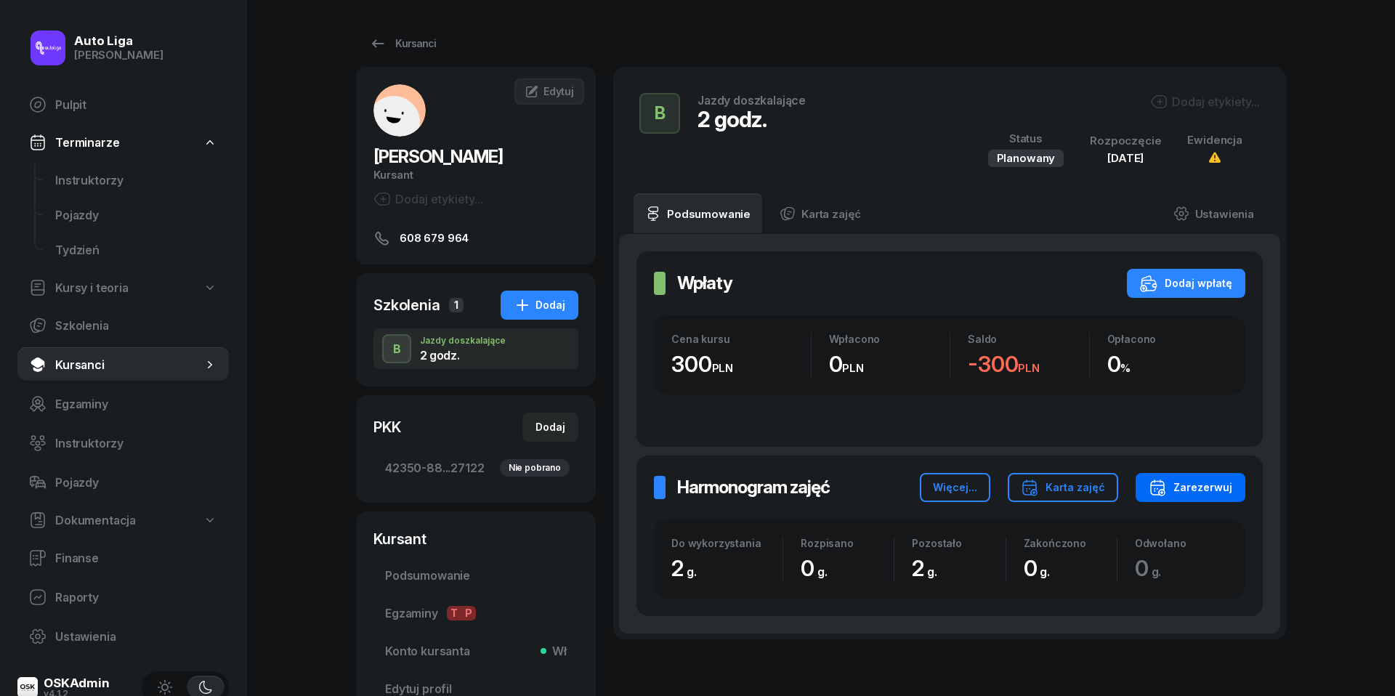
click at [1227, 480] on div "Zarezerwuj" at bounding box center [1191, 487] width 84 height 17
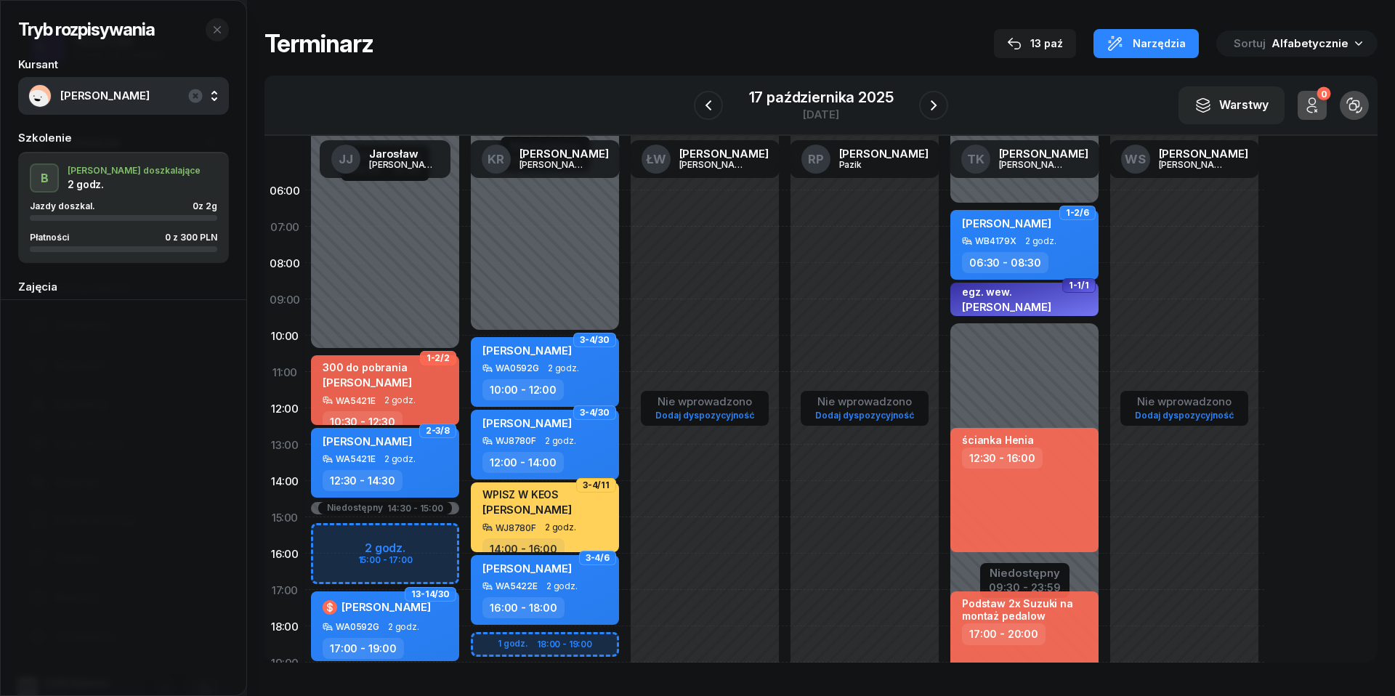
click at [344, 541] on div "Niedostępny 00:00 - 10:30 Niedostępny 19:00 - 23:59 Niedostępny 14:30 - 15:00 2…" at bounding box center [385, 517] width 160 height 690
select select "15"
select select "17"
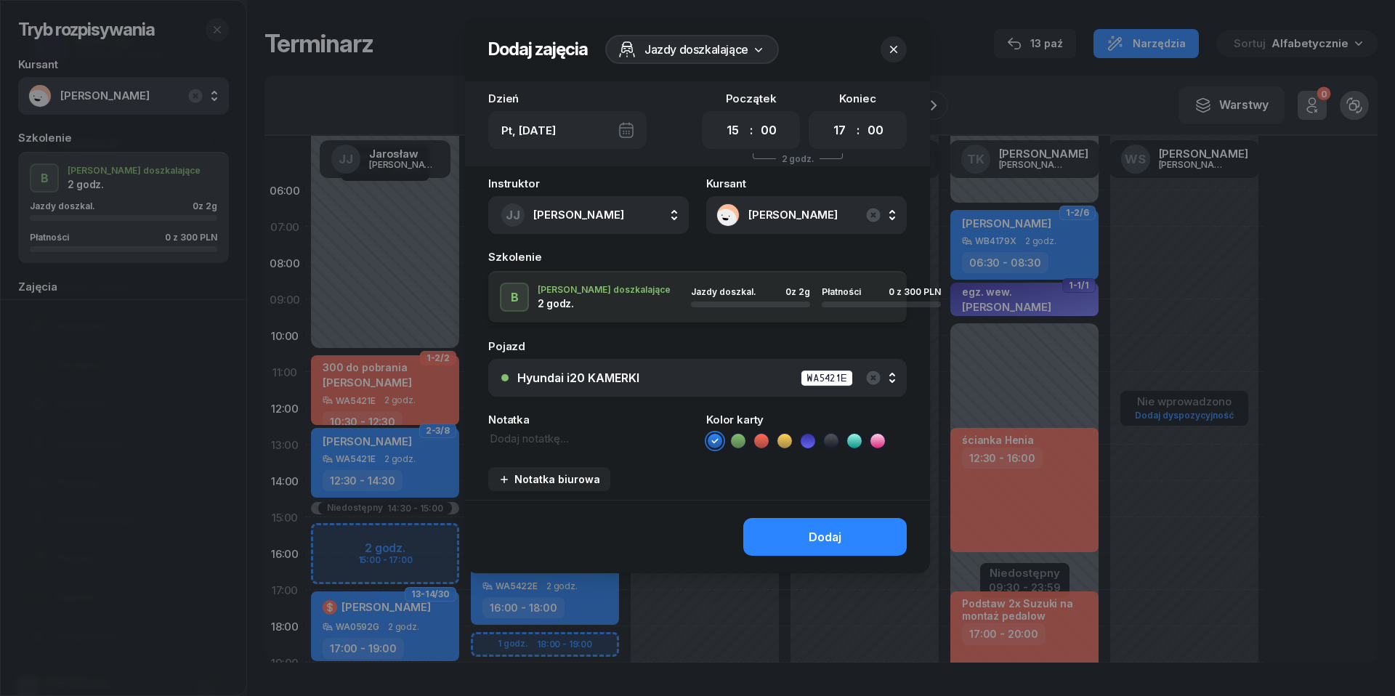
click at [516, 440] on textarea at bounding box center [588, 439] width 201 height 16
type textarea "300 przelew | WPISZ W KEOS"
click at [764, 440] on icon at bounding box center [761, 441] width 15 height 15
click at [783, 550] on button "Dodaj" at bounding box center [824, 537] width 163 height 38
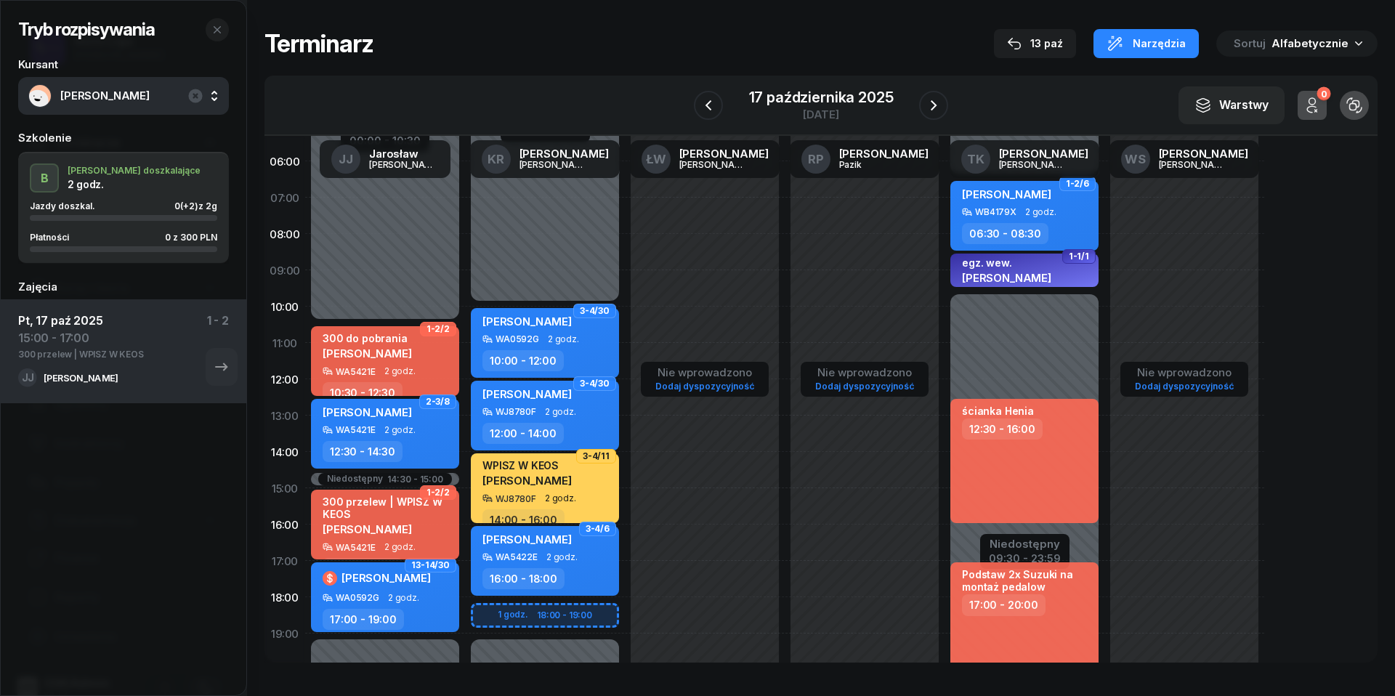
scroll to position [30, 0]
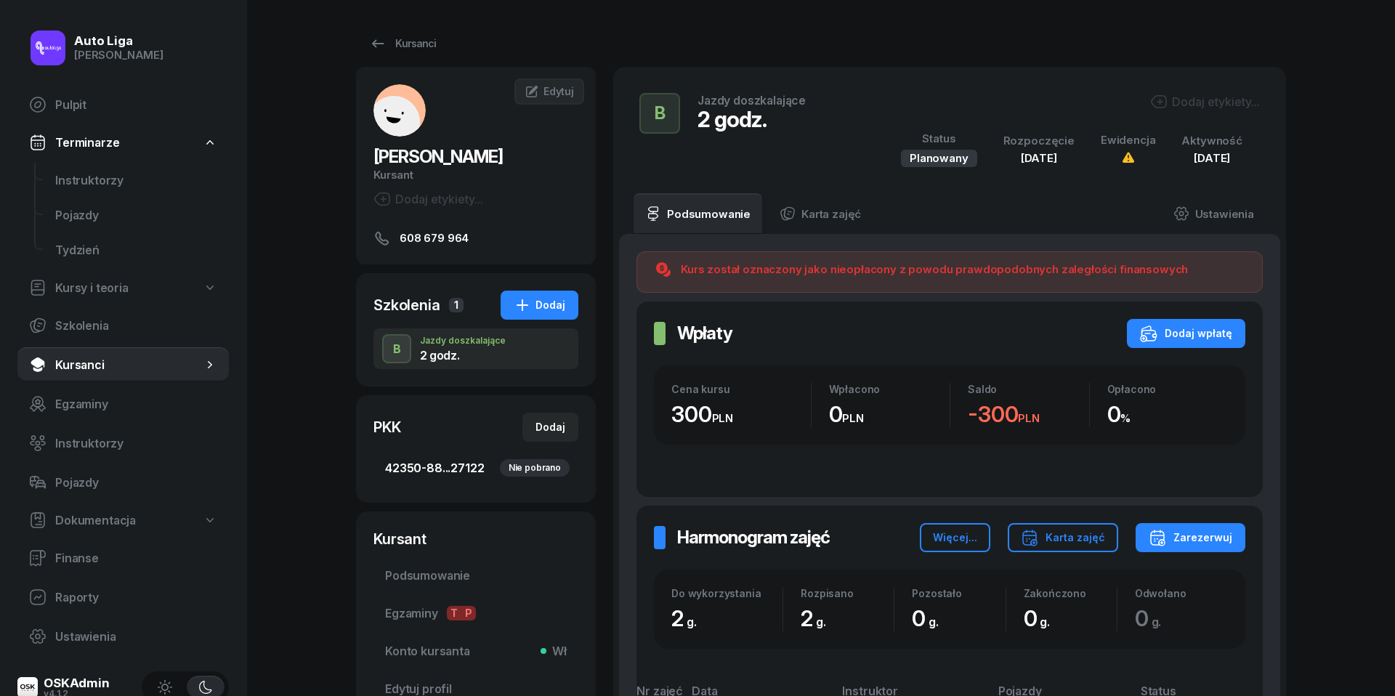
click at [538, 466] on div "Nie pobrano" at bounding box center [535, 467] width 70 height 17
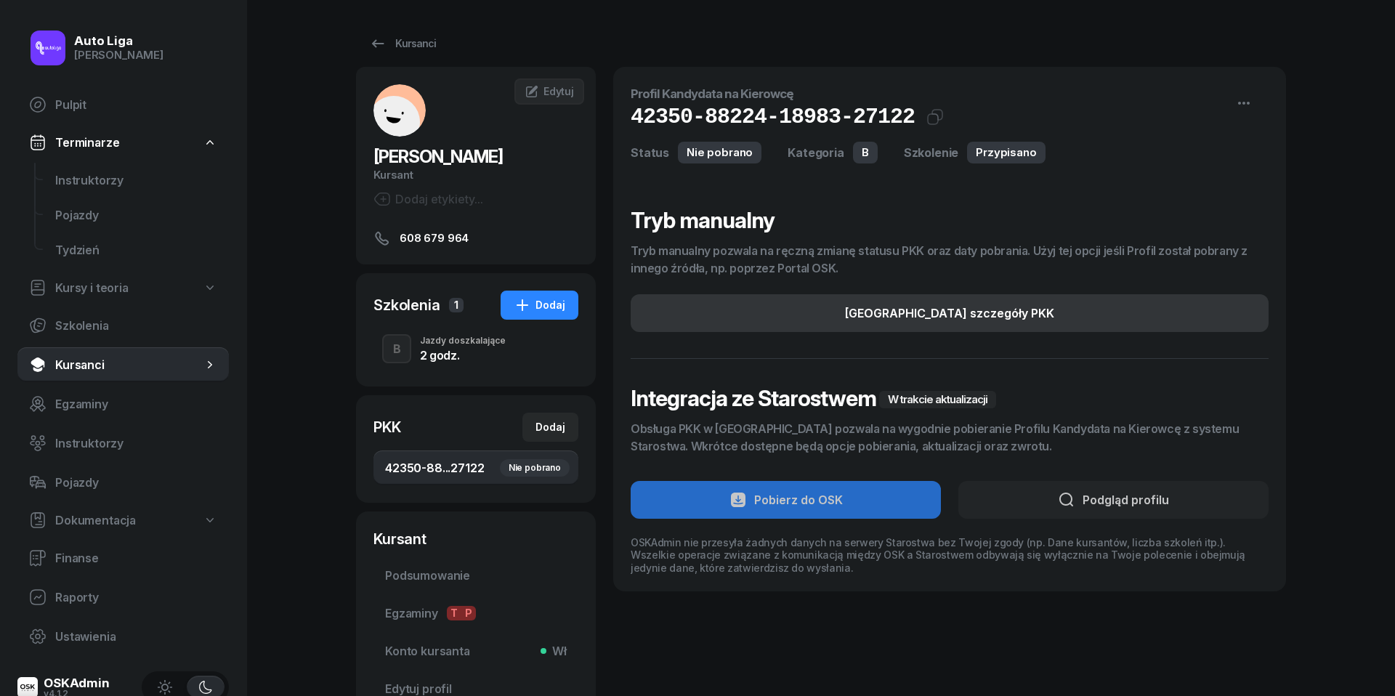
click at [838, 310] on button "[GEOGRAPHIC_DATA] szczegóły PKK" at bounding box center [950, 313] width 638 height 38
select select "B"
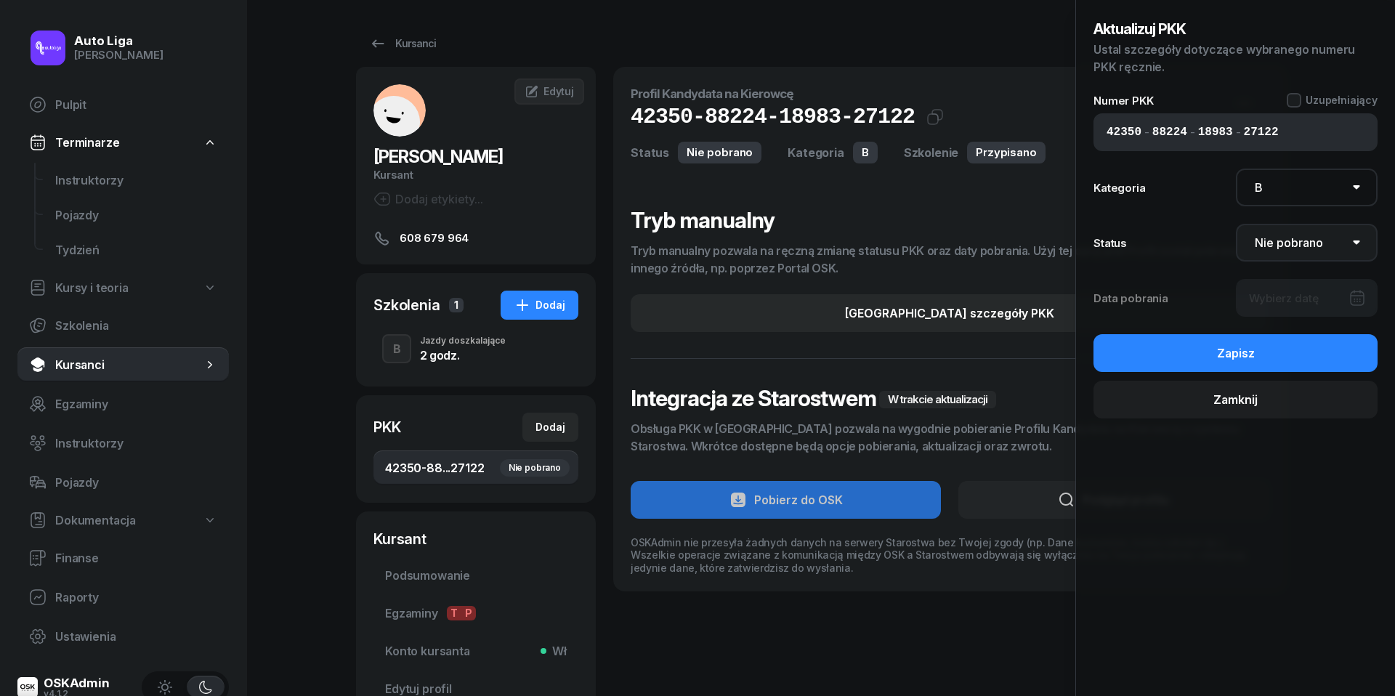
select select "Get"
click at [1305, 301] on div at bounding box center [1307, 298] width 142 height 38
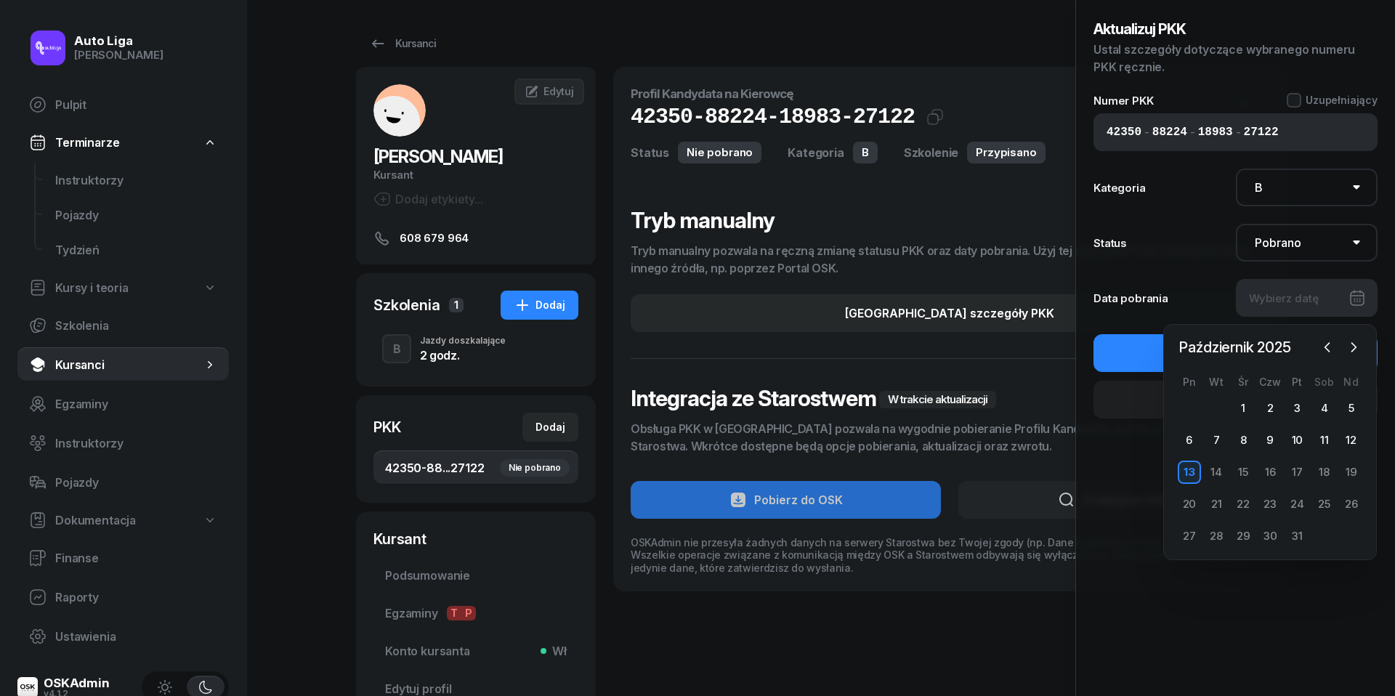
click at [1187, 474] on div "13" at bounding box center [1189, 472] width 23 height 23
type input "[DATE]"
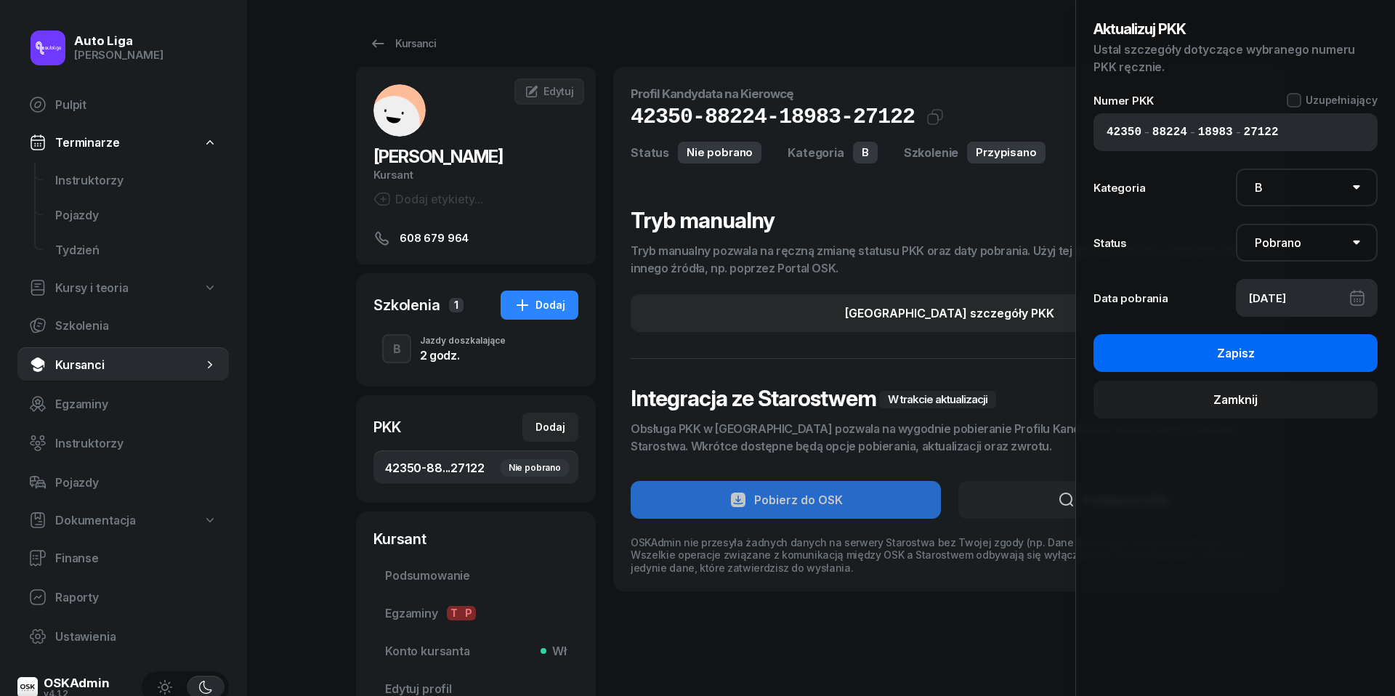
click at [1189, 349] on button "Zapisz" at bounding box center [1235, 353] width 284 height 38
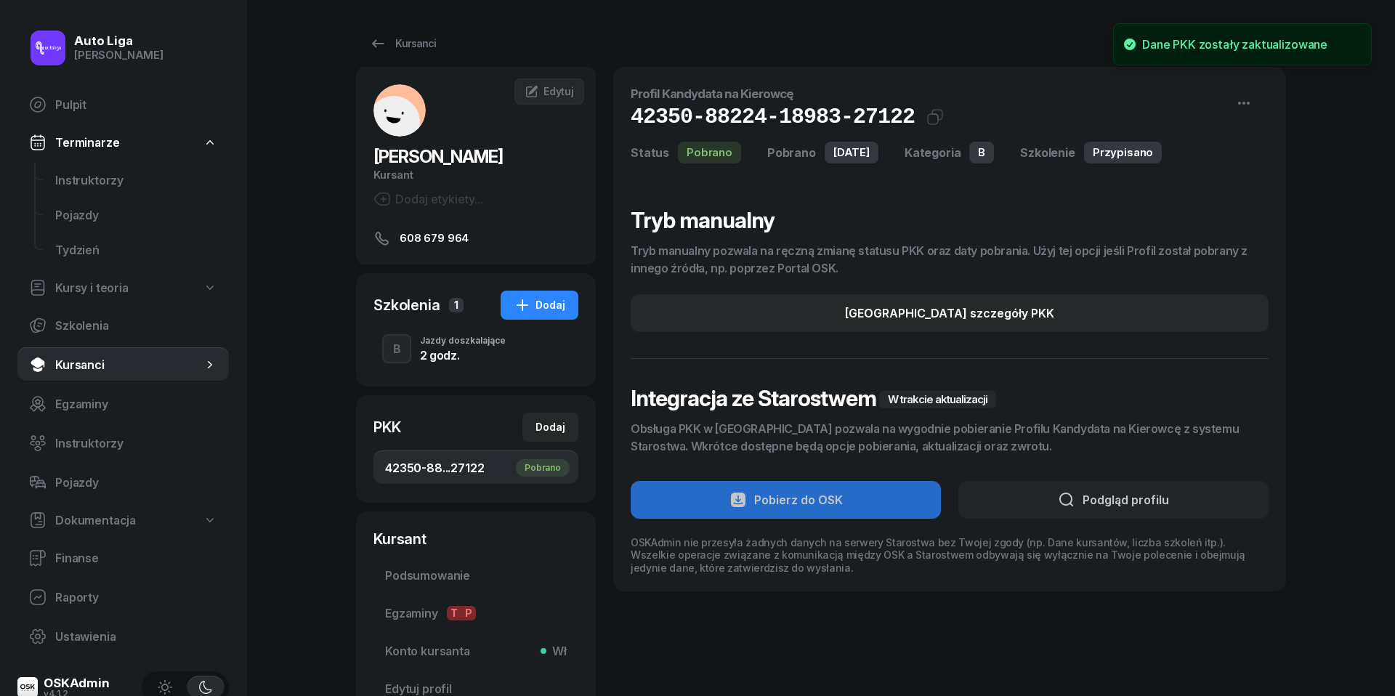
click at [426, 345] on div "Jazdy doszkalające" at bounding box center [463, 340] width 86 height 9
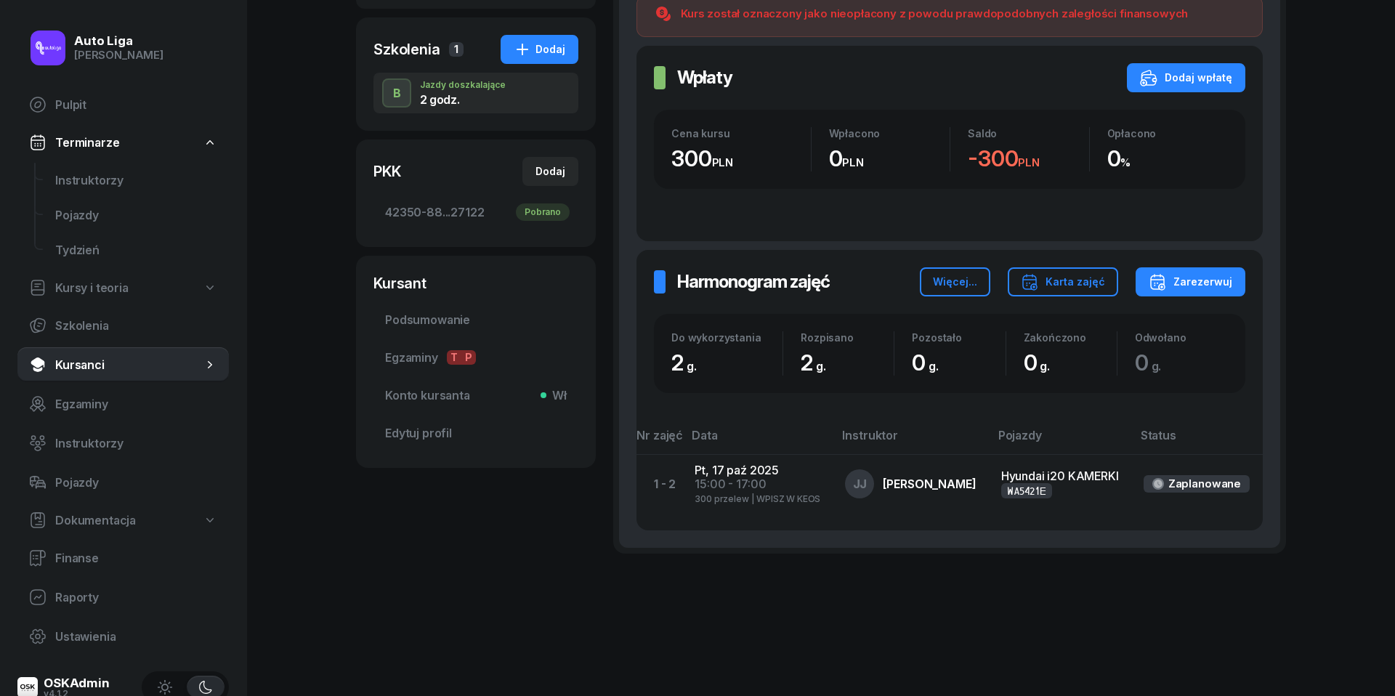
scroll to position [274, 0]
click at [80, 182] on span "Instruktorzy" at bounding box center [136, 180] width 162 height 14
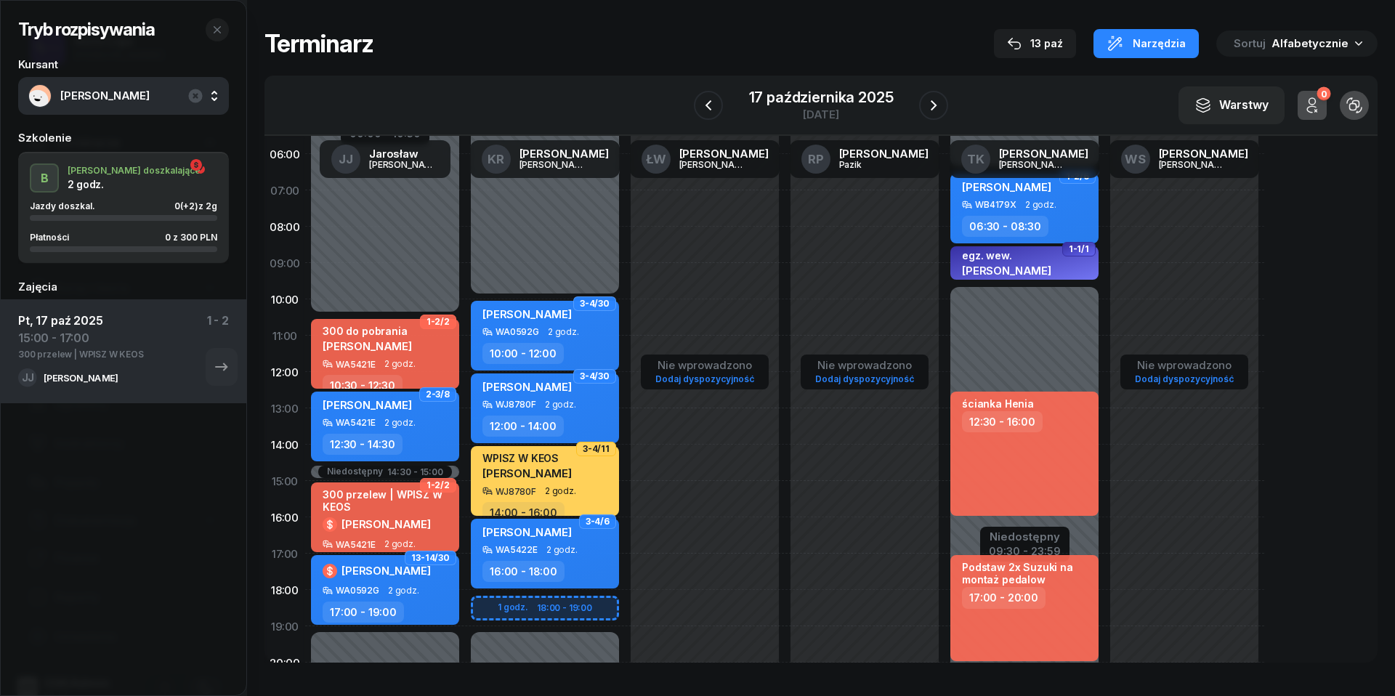
scroll to position [38, 0]
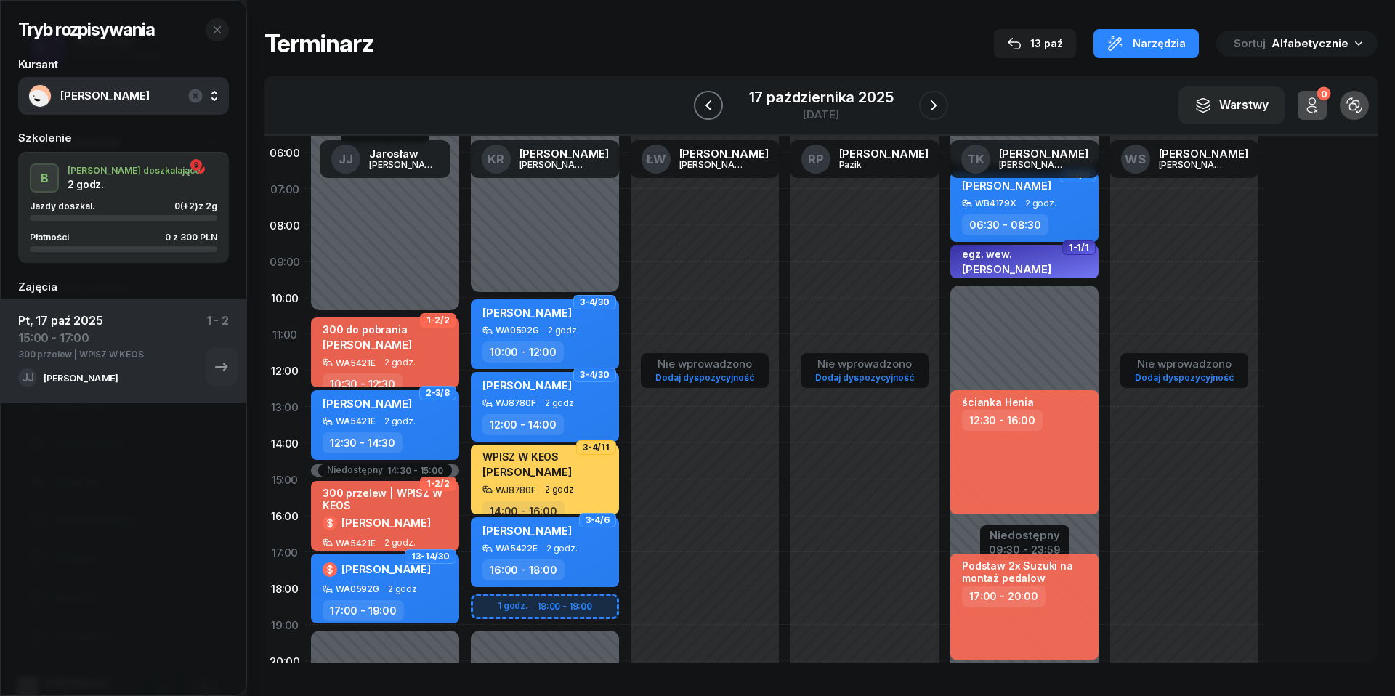
click at [713, 106] on icon "button" at bounding box center [708, 105] width 17 height 17
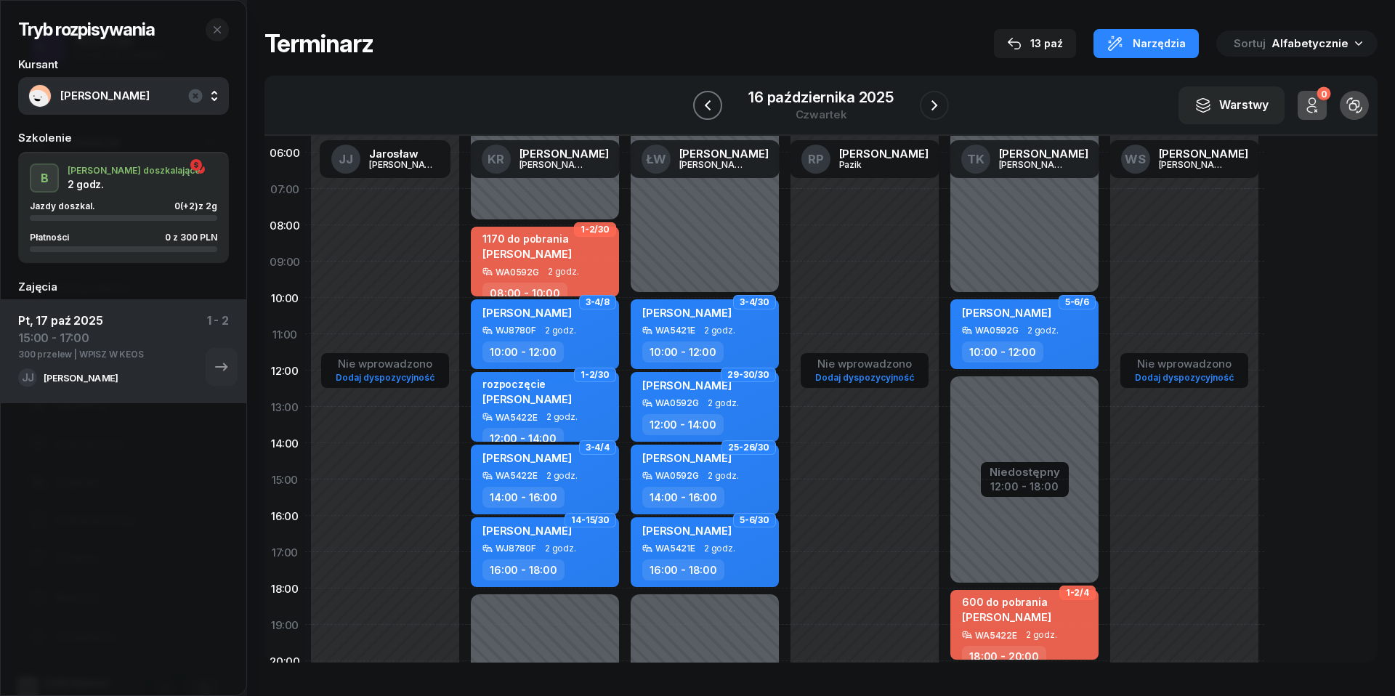
click at [713, 106] on icon "button" at bounding box center [707, 105] width 17 height 17
click at [713, 106] on icon "button" at bounding box center [708, 105] width 17 height 17
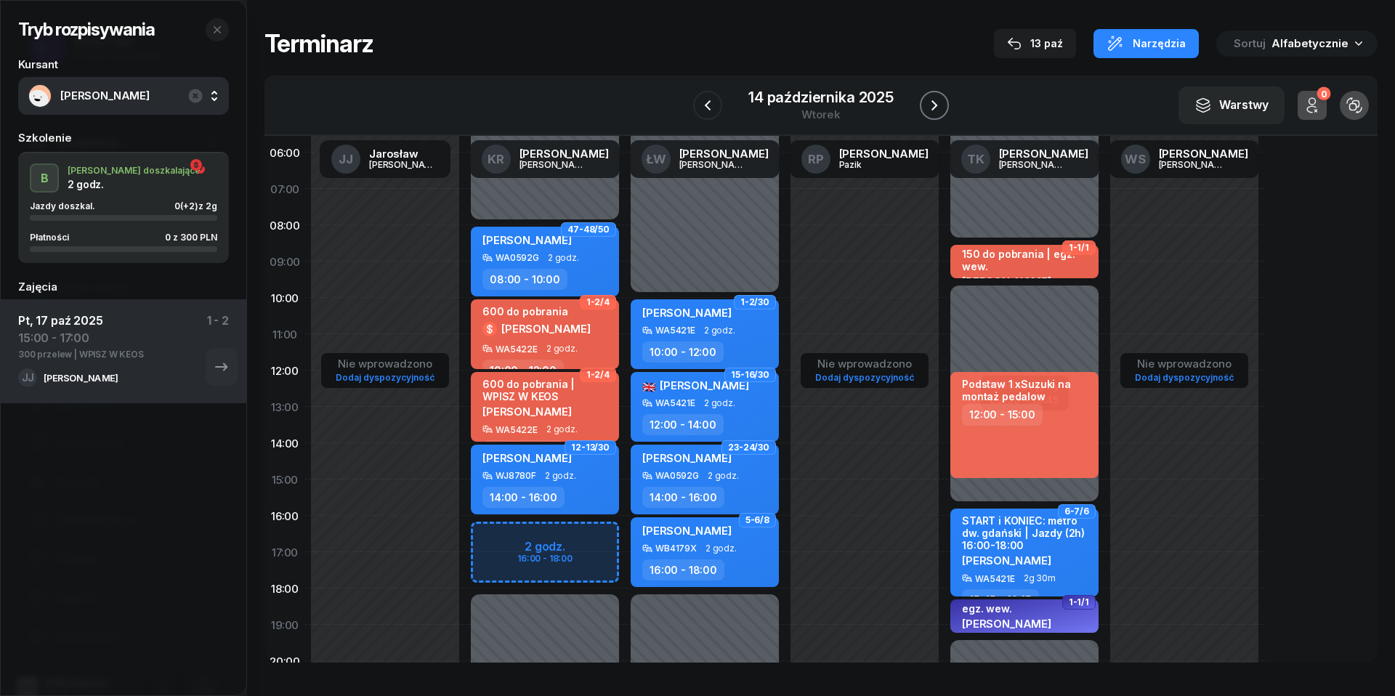
click at [934, 102] on icon "button" at bounding box center [934, 105] width 17 height 17
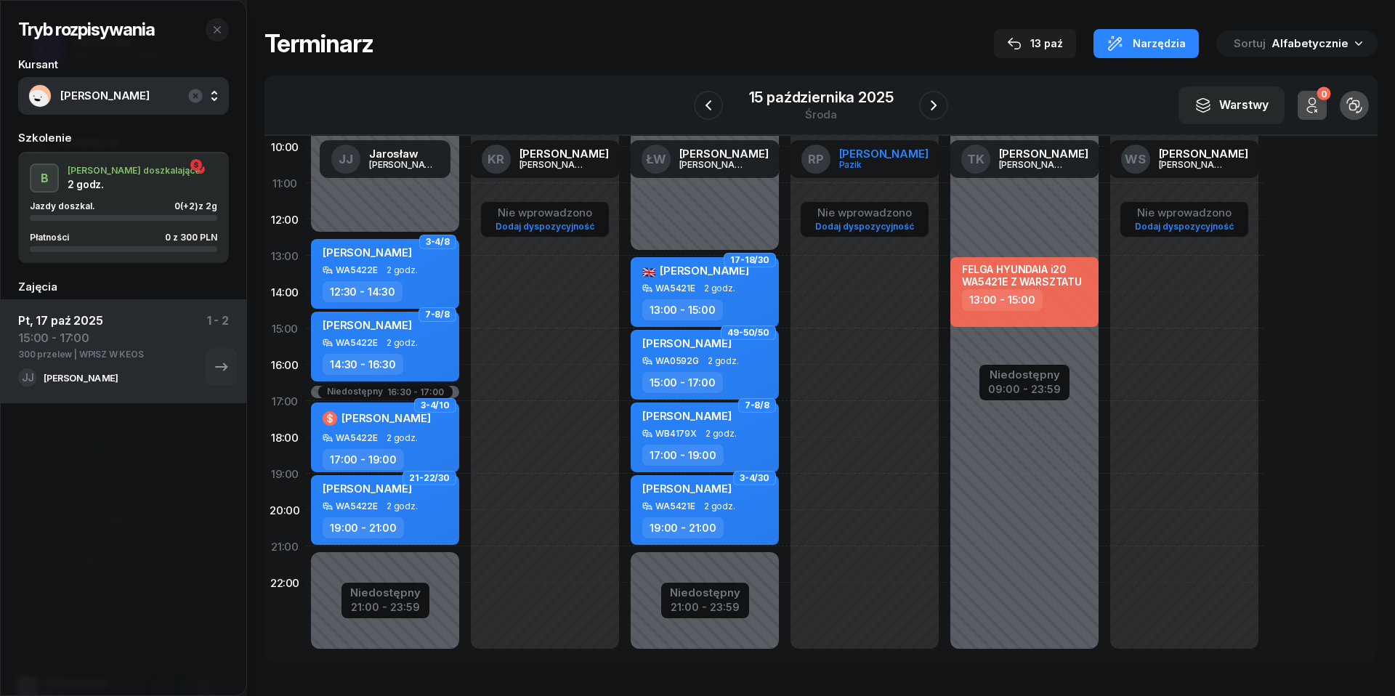
scroll to position [198, 0]
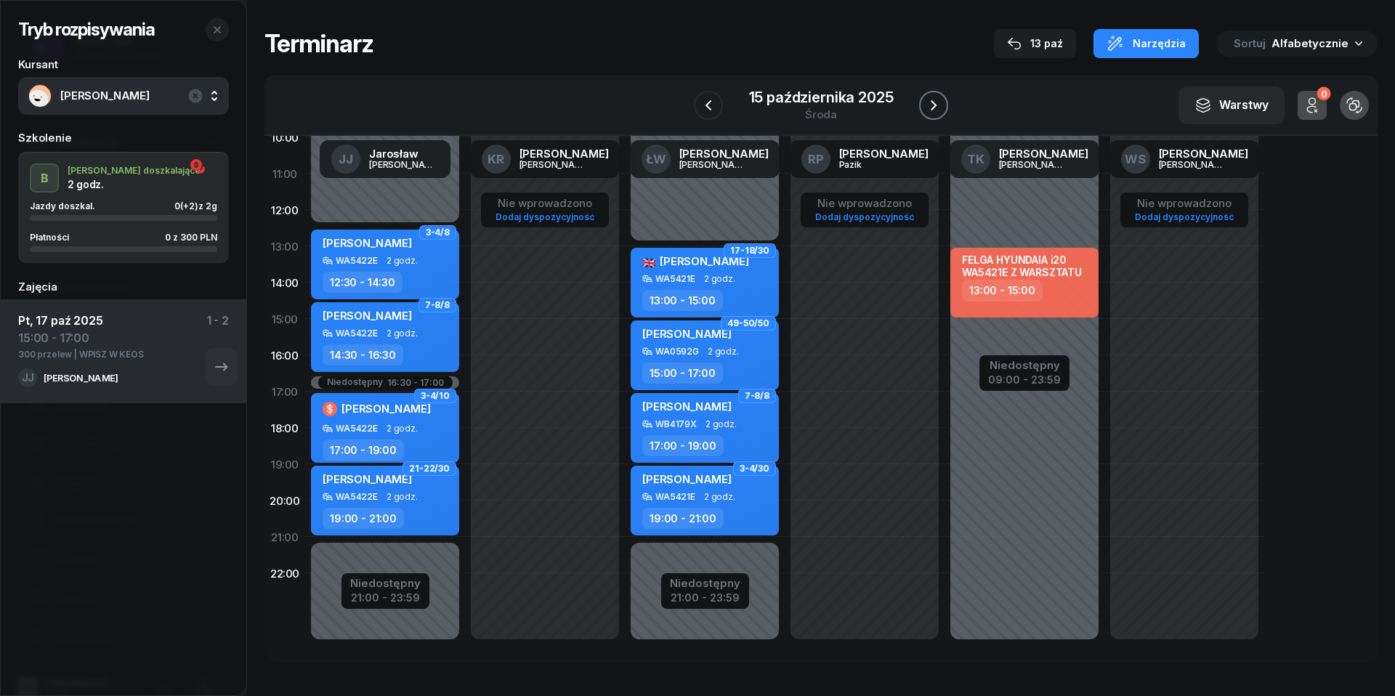
click at [939, 109] on icon "button" at bounding box center [933, 105] width 17 height 17
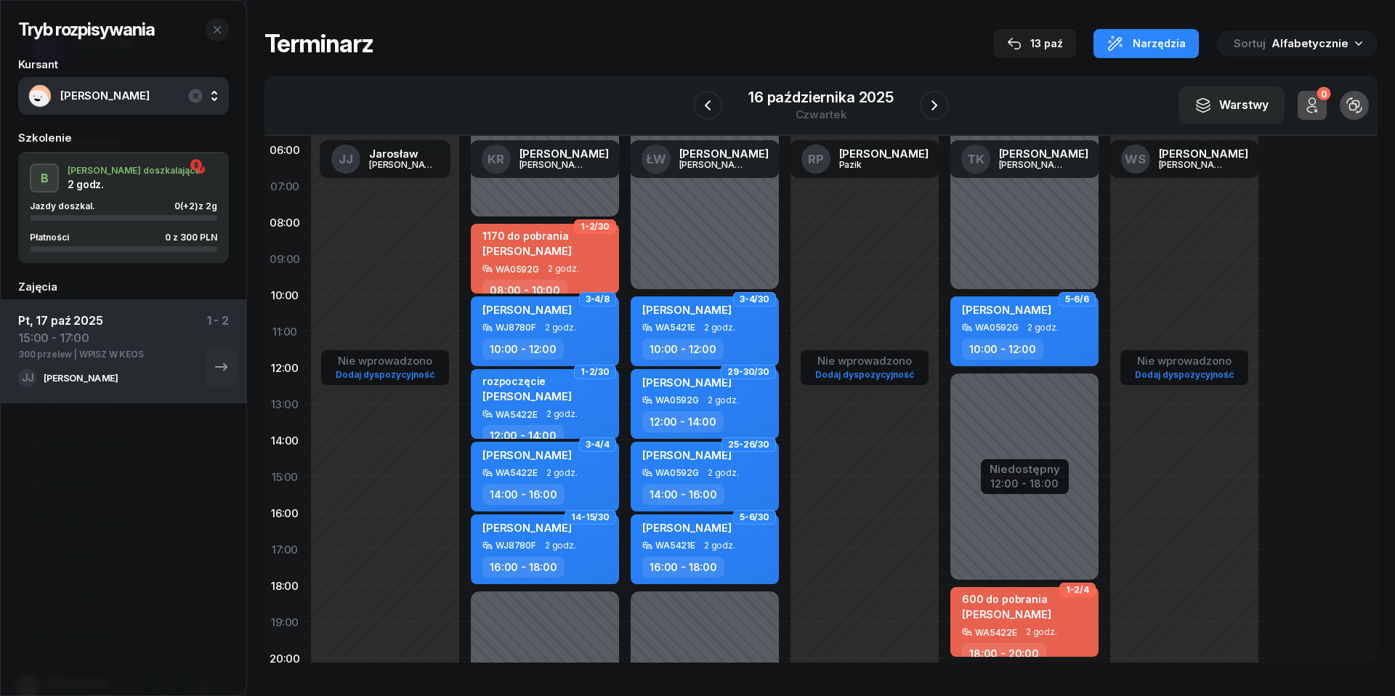
scroll to position [16, 0]
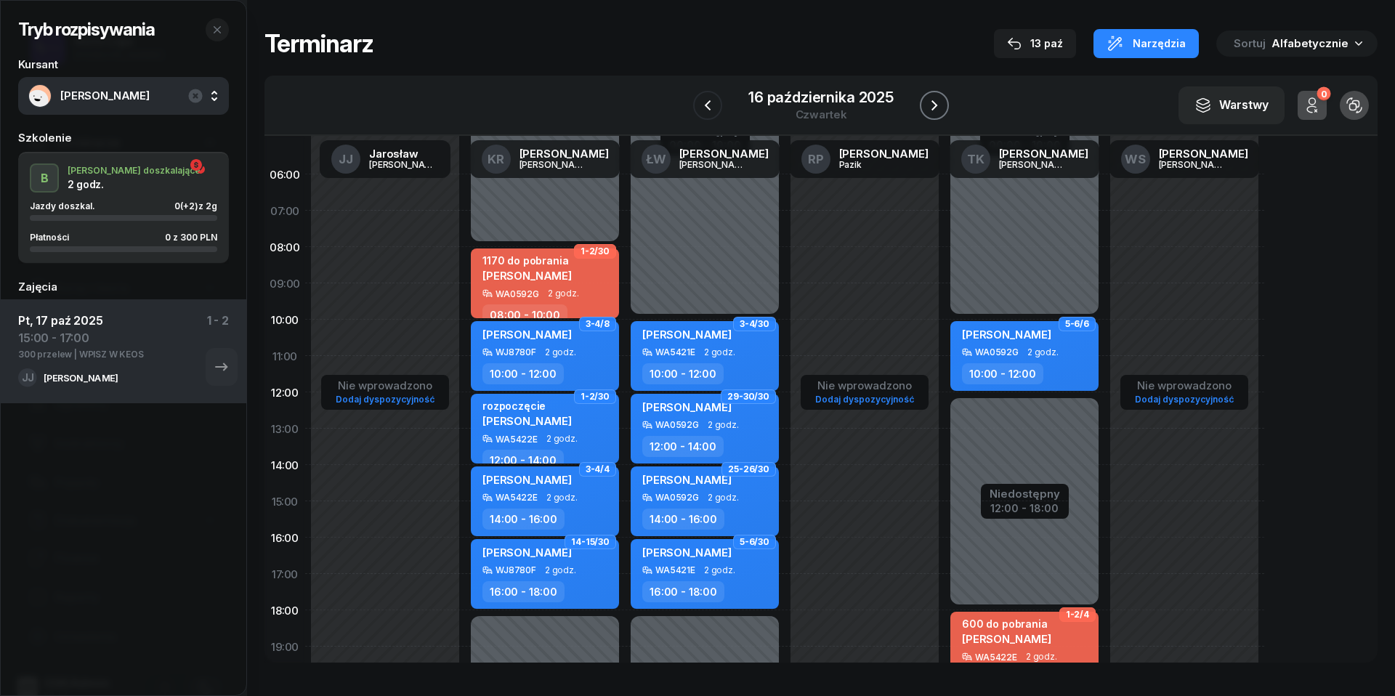
click at [936, 97] on icon "button" at bounding box center [934, 105] width 17 height 17
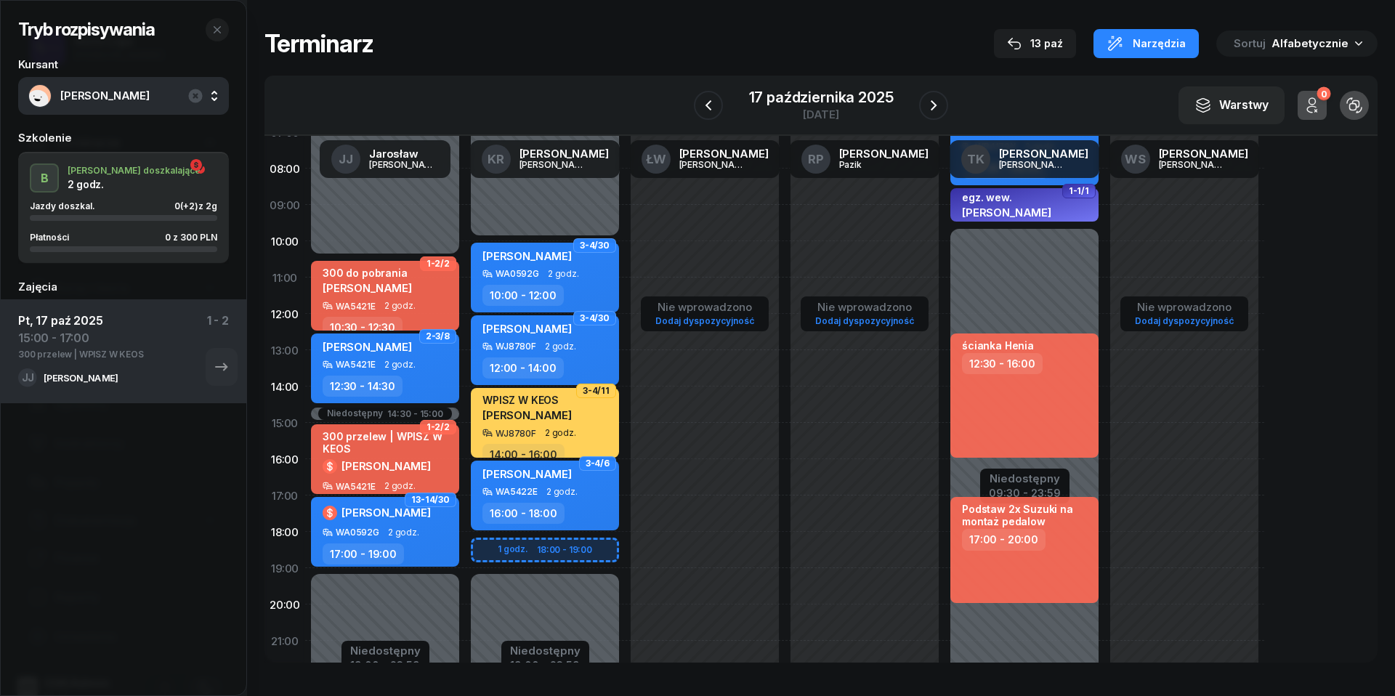
scroll to position [99, 0]
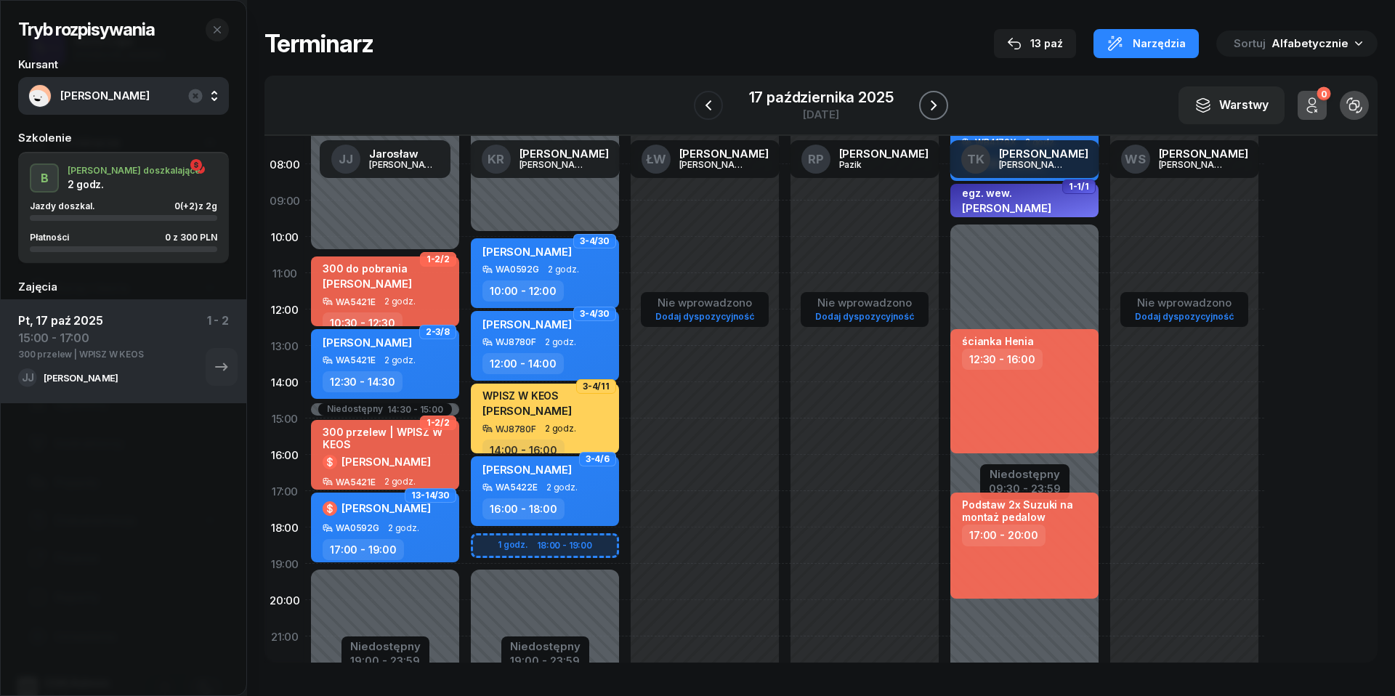
click at [936, 100] on icon "button" at bounding box center [933, 105] width 17 height 17
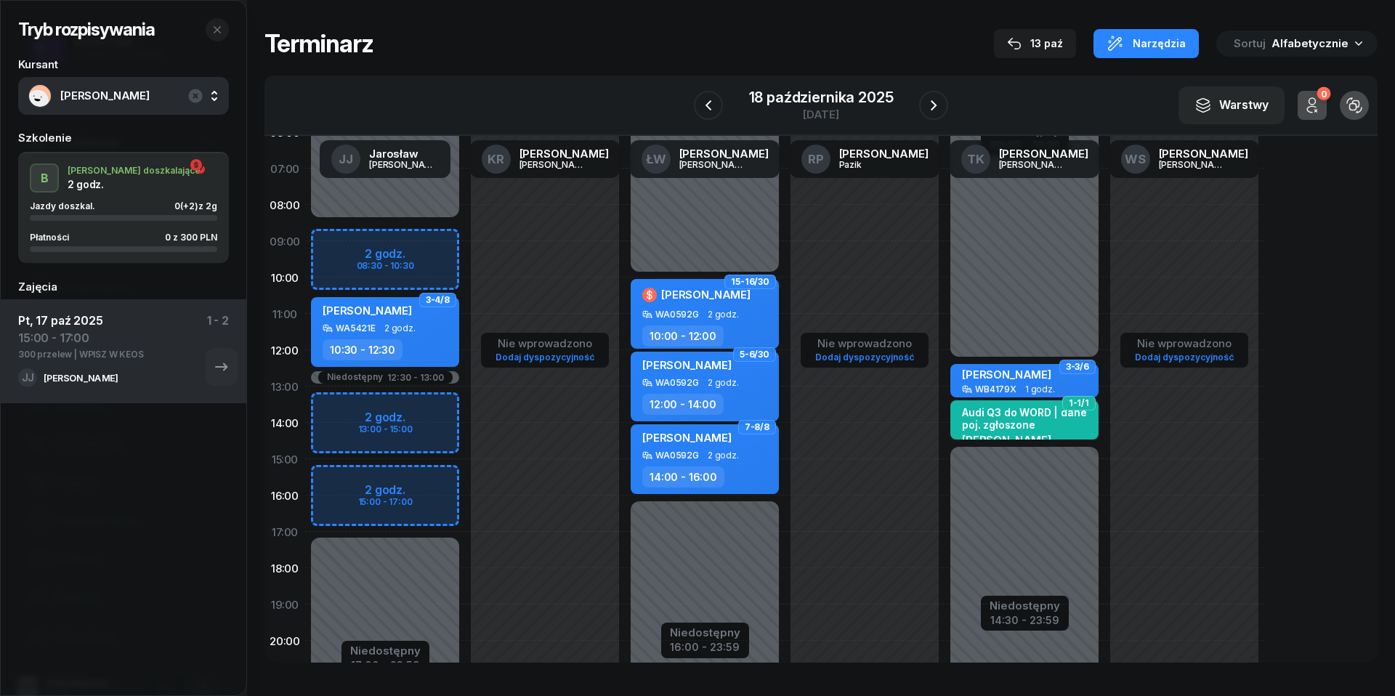
scroll to position [46, 0]
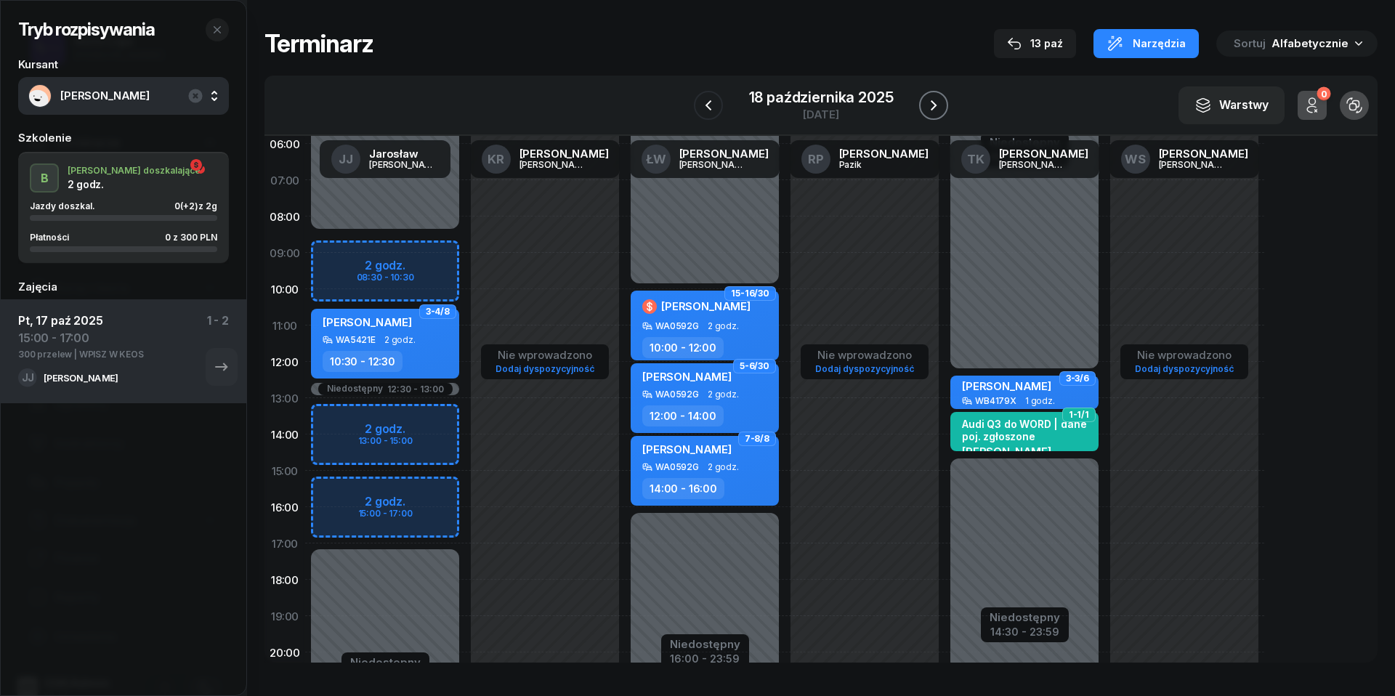
click at [940, 102] on icon "button" at bounding box center [933, 105] width 17 height 17
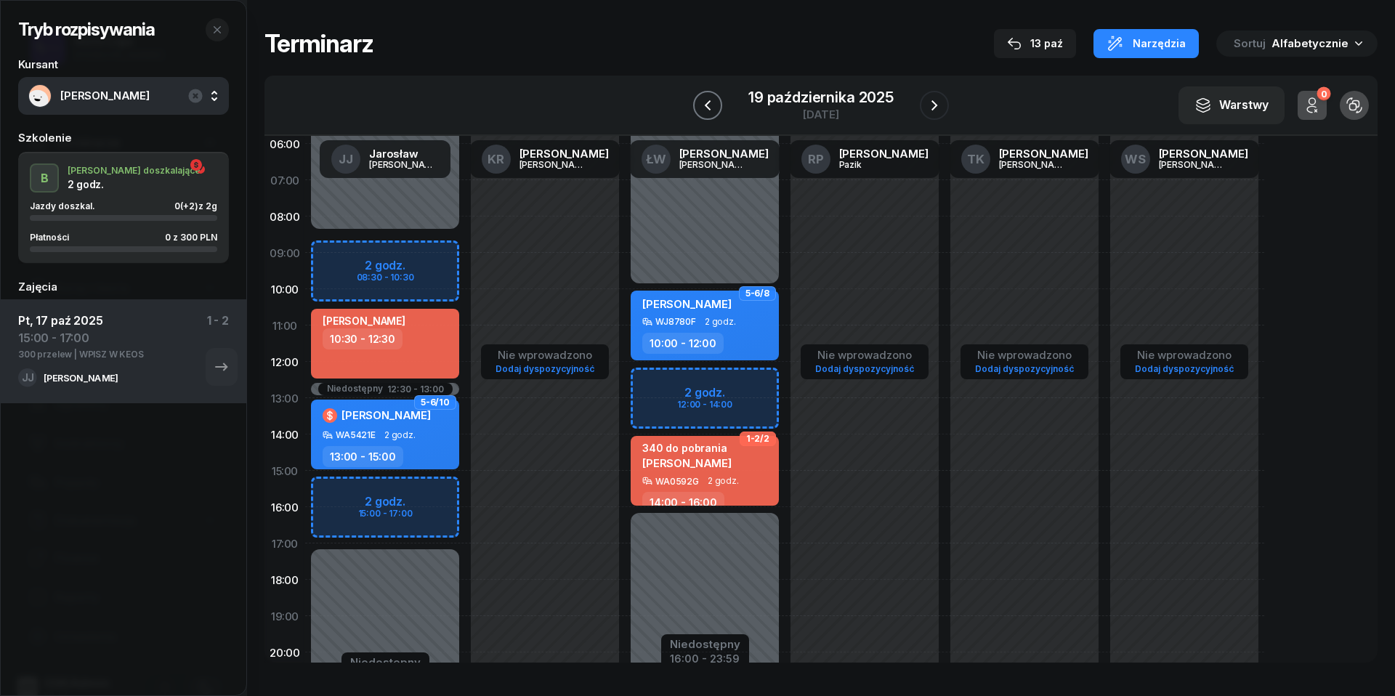
click at [713, 100] on icon "button" at bounding box center [707, 105] width 17 height 17
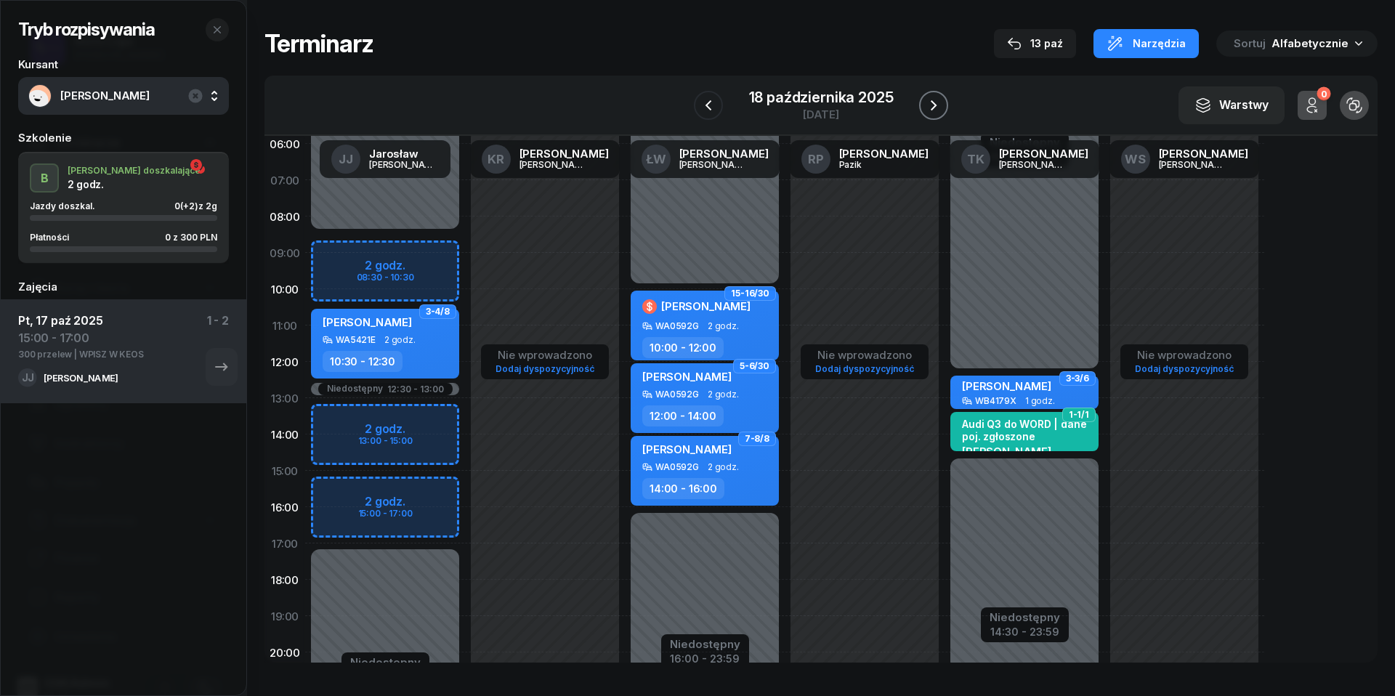
click at [936, 103] on icon "button" at bounding box center [934, 105] width 6 height 10
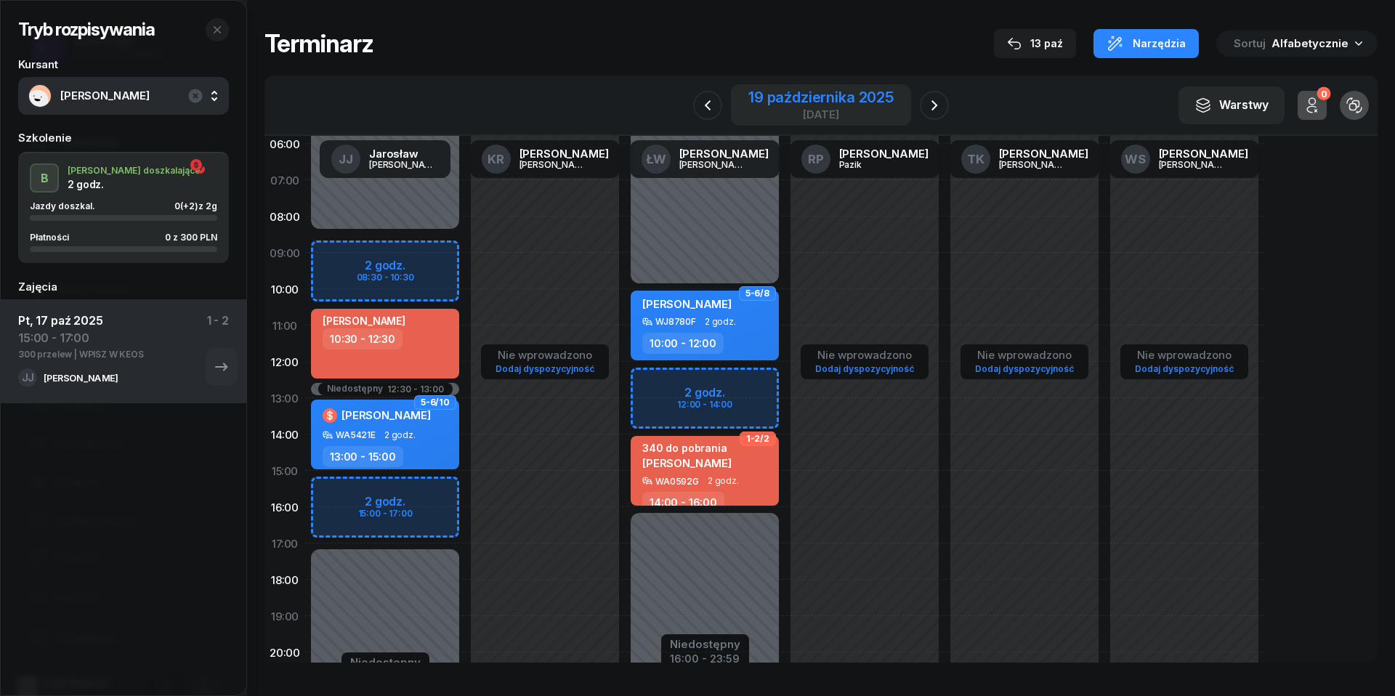
click at [806, 94] on div "19 października 2025" at bounding box center [820, 97] width 145 height 15
click at [795, 97] on div "19 października 2025" at bounding box center [820, 97] width 145 height 15
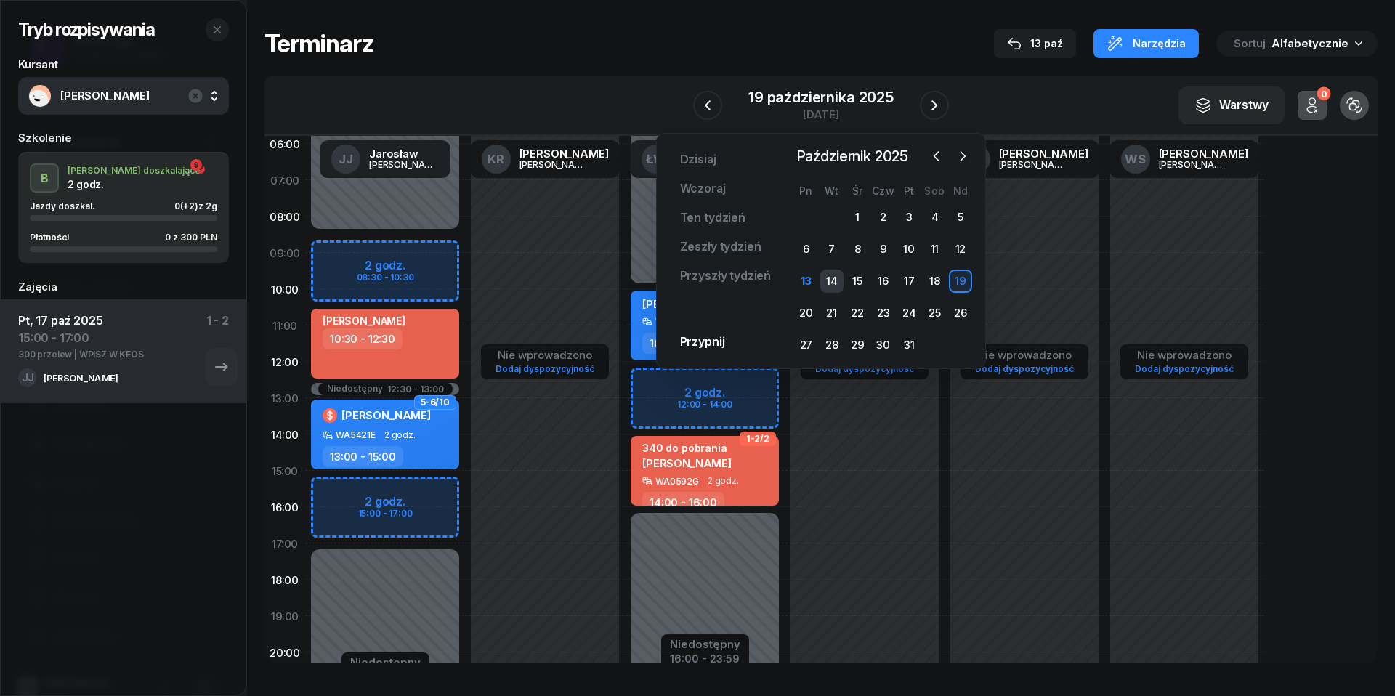
click at [828, 280] on div "14" at bounding box center [831, 281] width 23 height 23
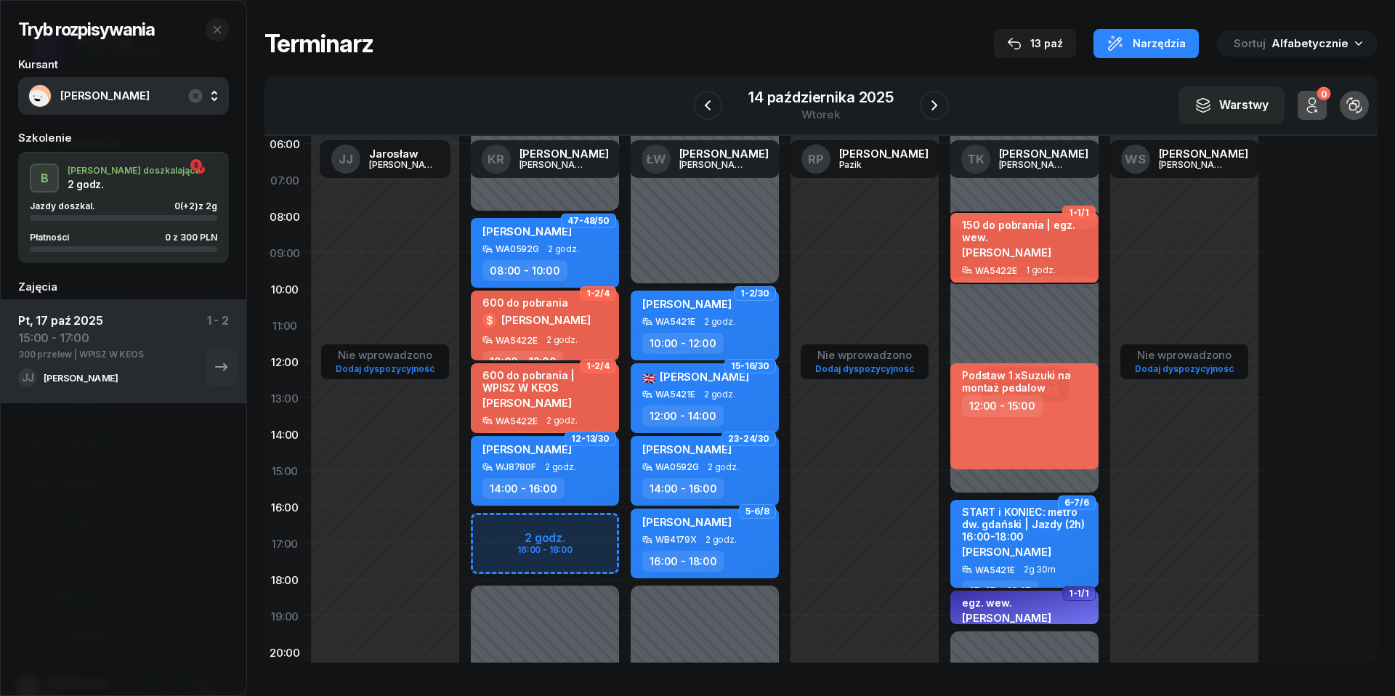
click at [1035, 247] on span "[PERSON_NAME]" at bounding box center [1006, 253] width 89 height 14
select select "08"
select select "30"
select select "09"
select select "30"
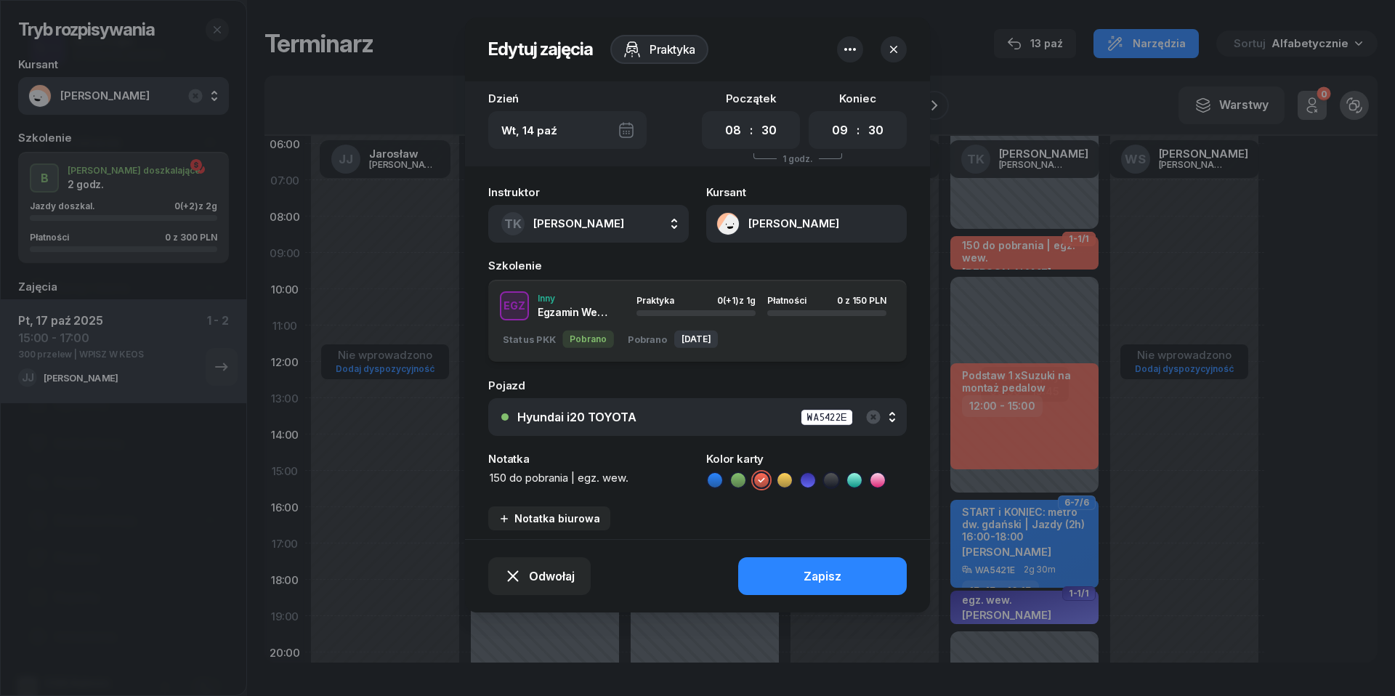
click at [571, 472] on textarea "150 do pobrania | egz. wew." at bounding box center [588, 478] width 201 height 16
type textarea "150 przelew | egz. wew."
click at [809, 571] on div "Zapisz" at bounding box center [823, 577] width 38 height 14
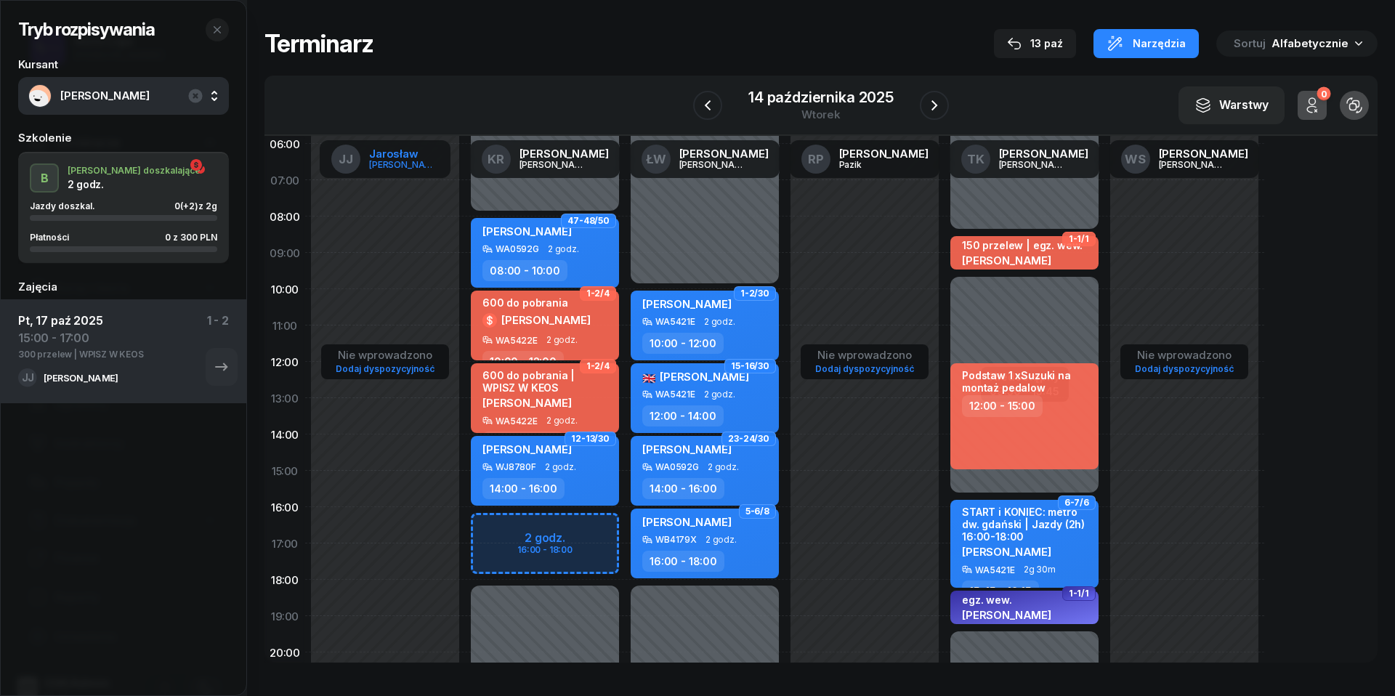
click at [403, 161] on div "[PERSON_NAME]" at bounding box center [404, 164] width 70 height 9
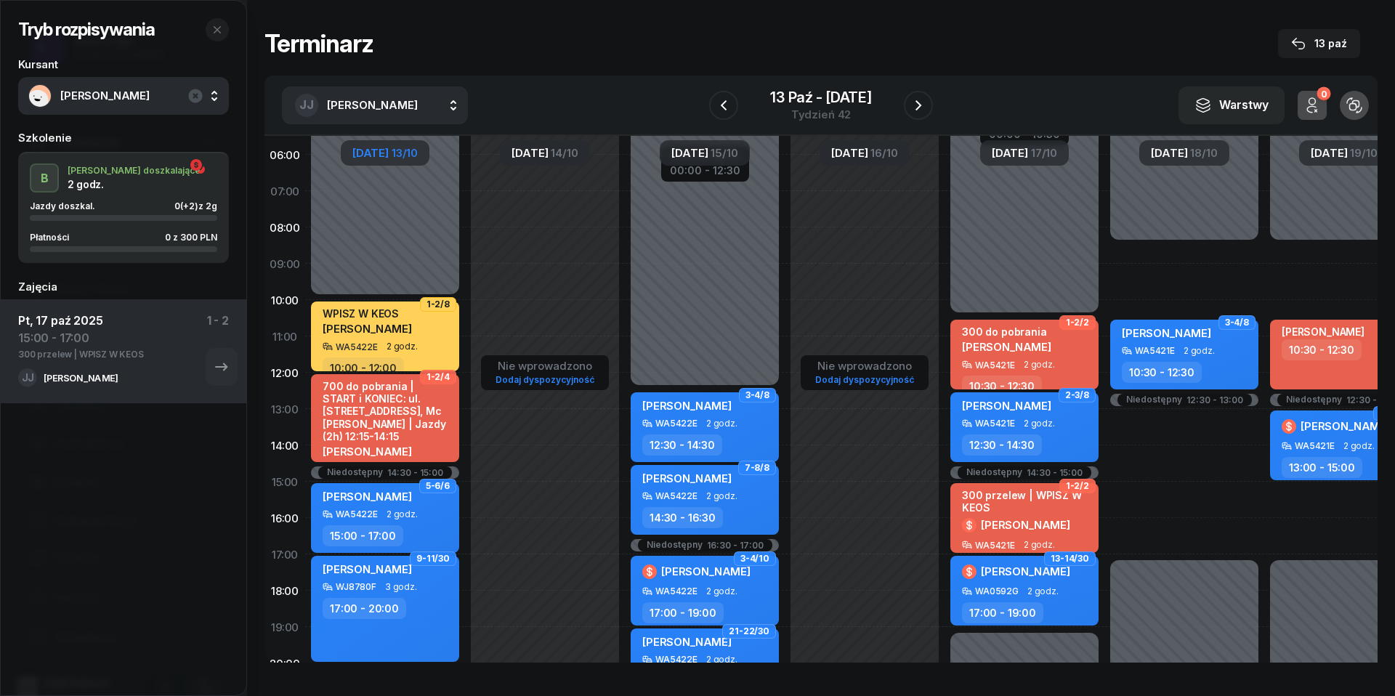
scroll to position [46, 0]
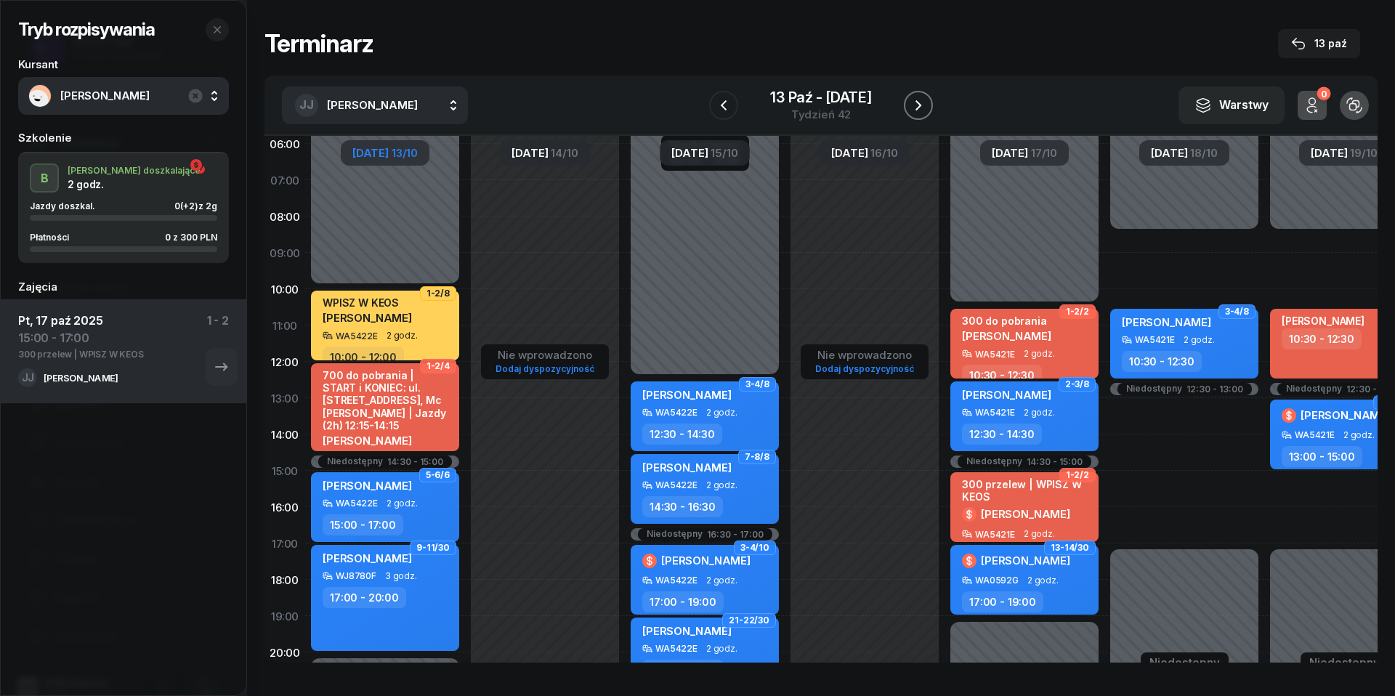
click at [919, 105] on icon "button" at bounding box center [918, 105] width 6 height 10
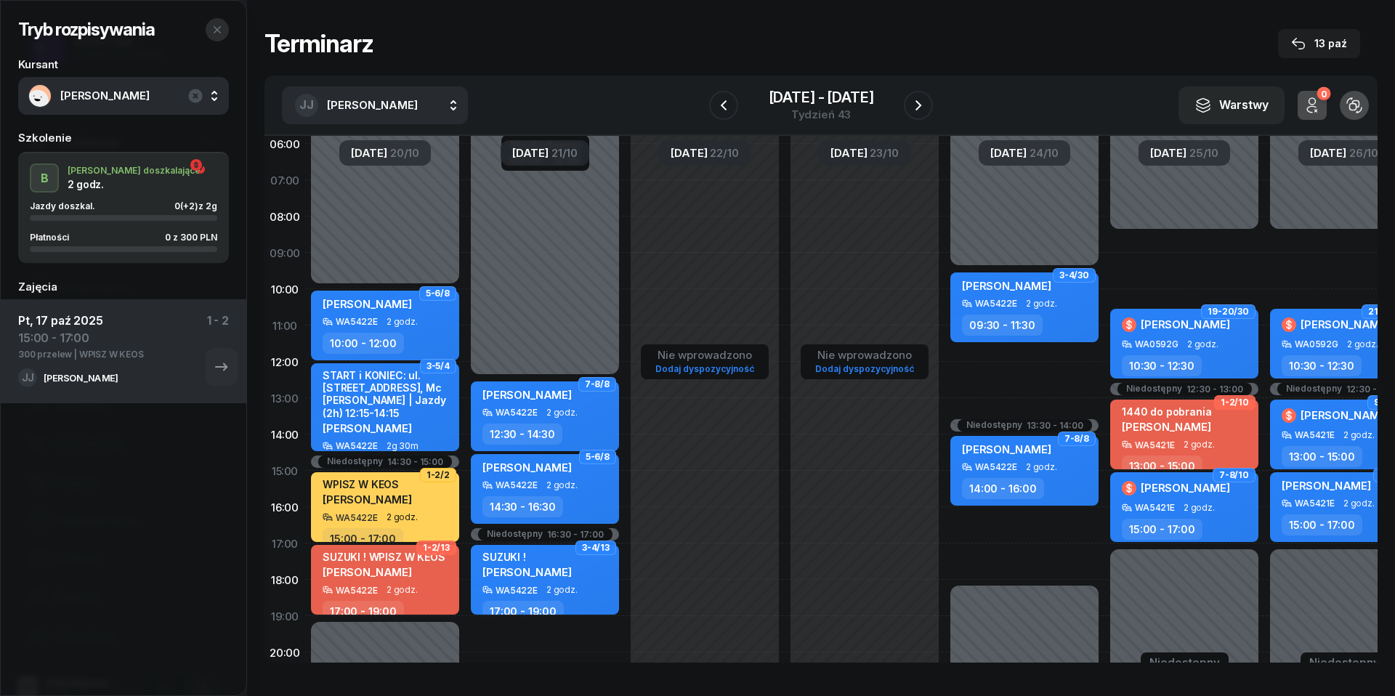
click at [219, 25] on icon "button" at bounding box center [217, 30] width 12 height 12
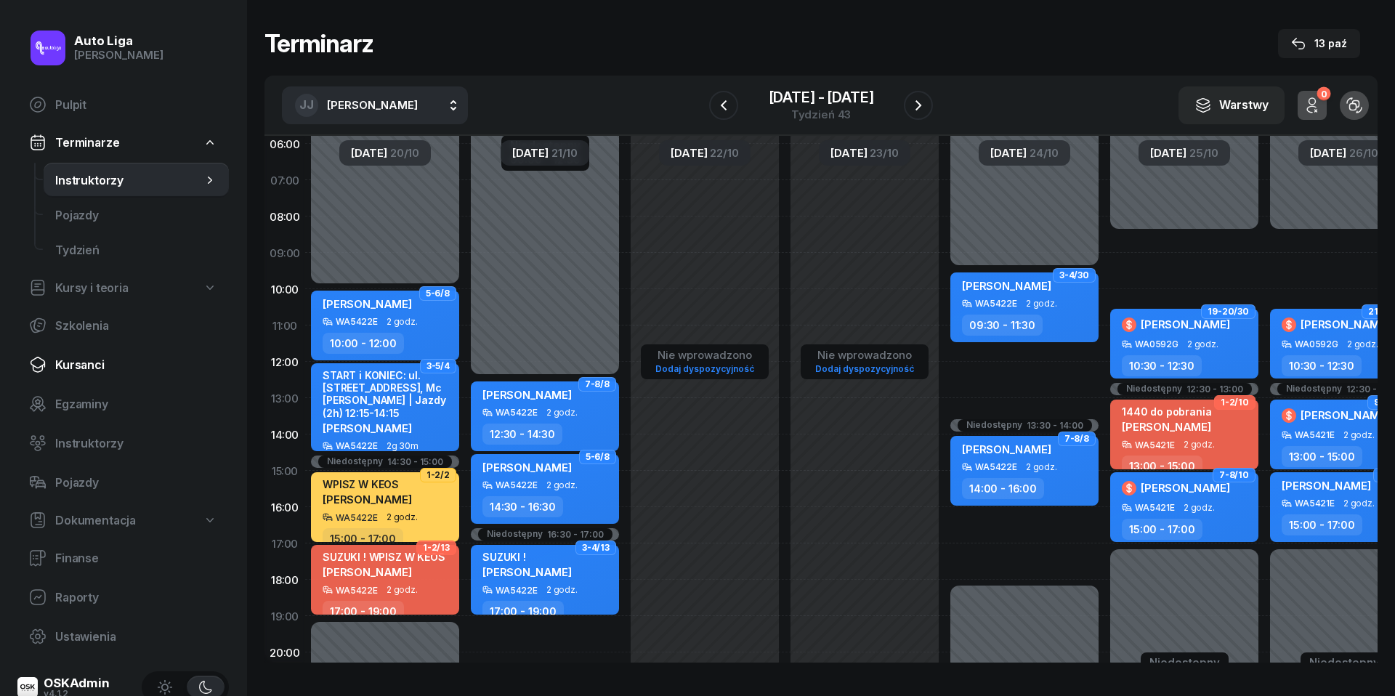
click at [73, 363] on span "Kursanci" at bounding box center [136, 365] width 162 height 14
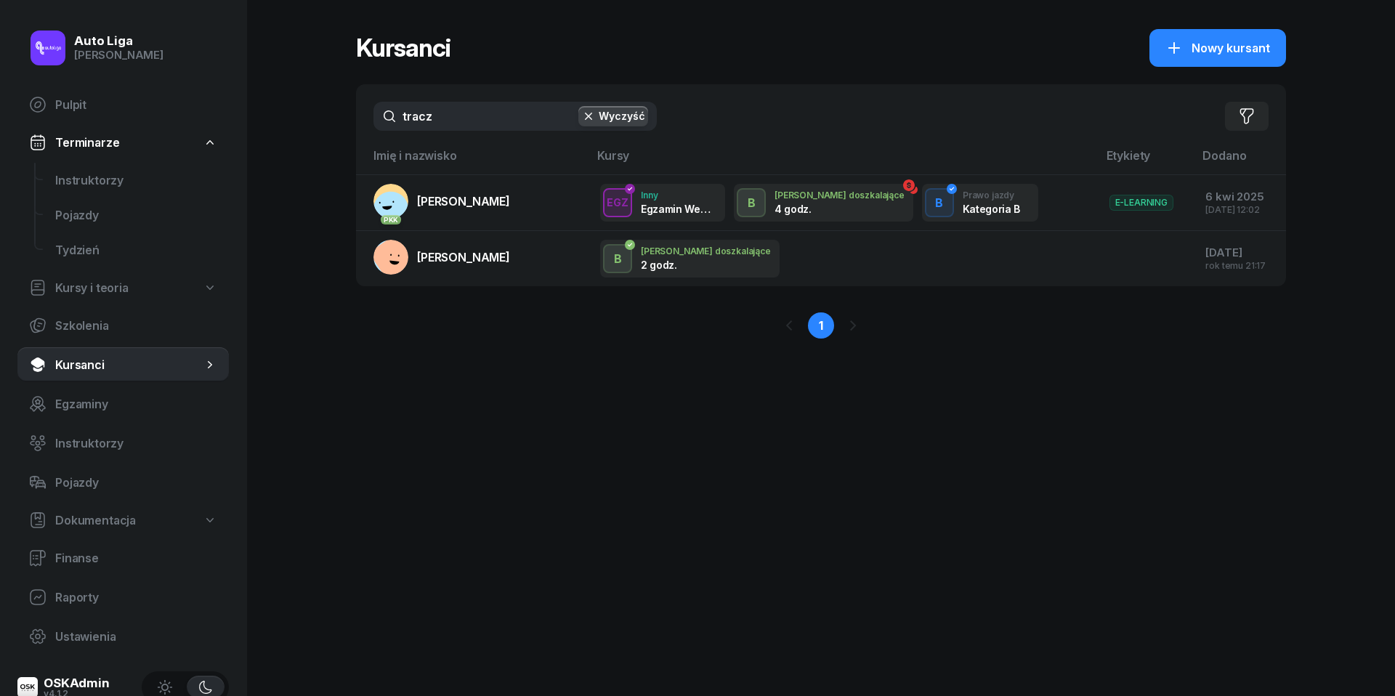
click at [442, 131] on div "tracz Wyczyść Filtruj" at bounding box center [821, 116] width 930 height 64
click at [454, 112] on input "tracz" at bounding box center [514, 116] width 283 height 29
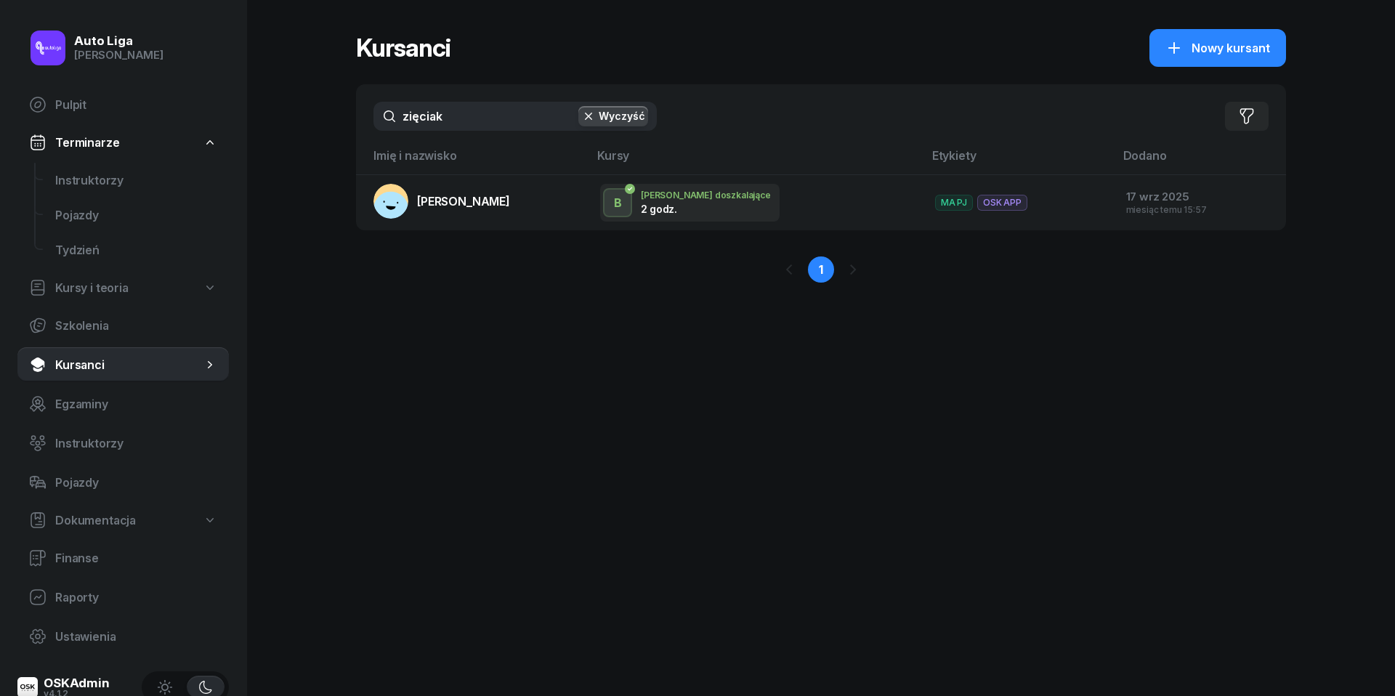
type input "Zięciak"
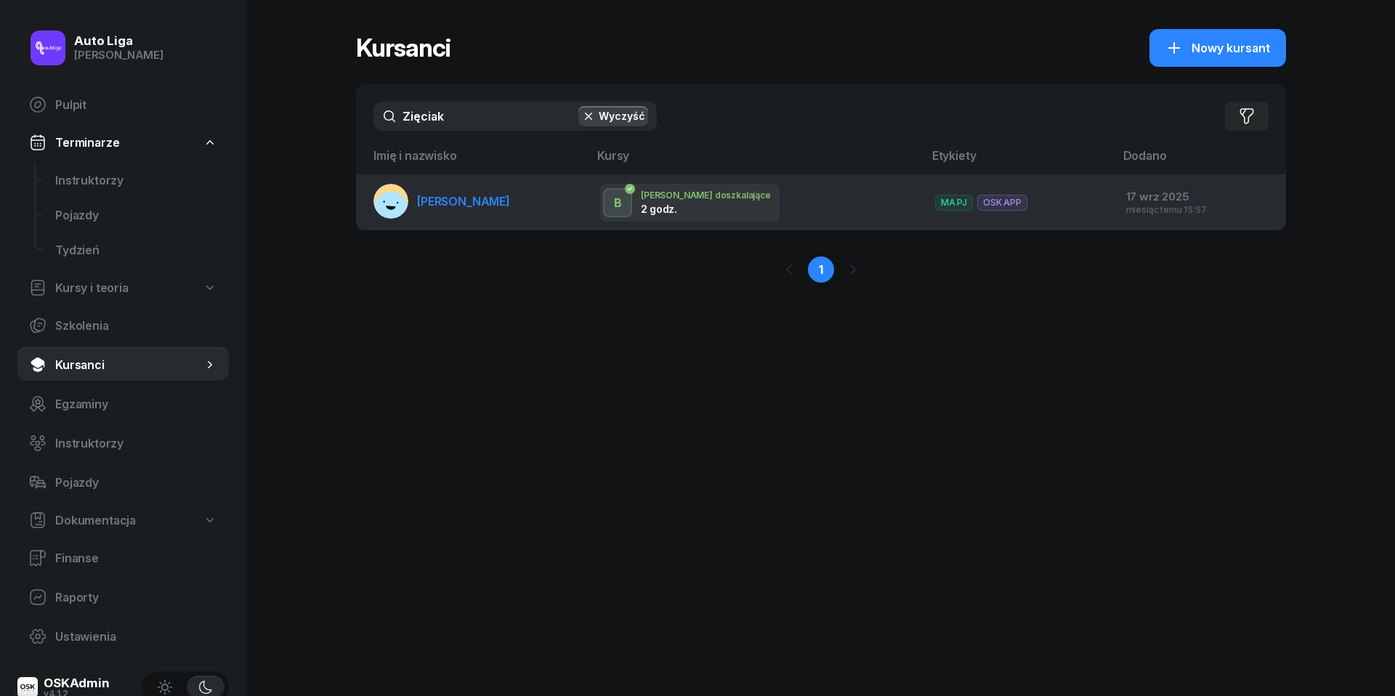
drag, startPoint x: 442, startPoint y: 148, endPoint x: 452, endPoint y: 204, distance: 56.9
click at [452, 204] on span "[PERSON_NAME]" at bounding box center [463, 201] width 93 height 15
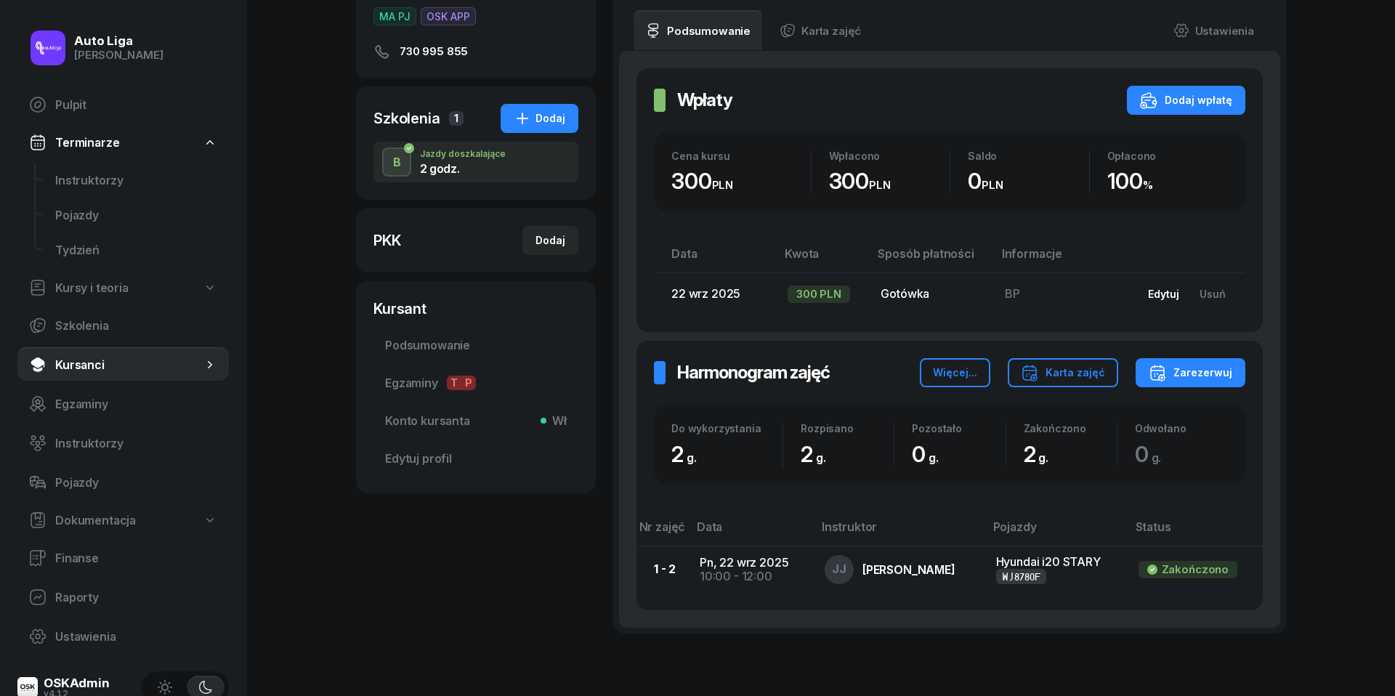
scroll to position [219, 0]
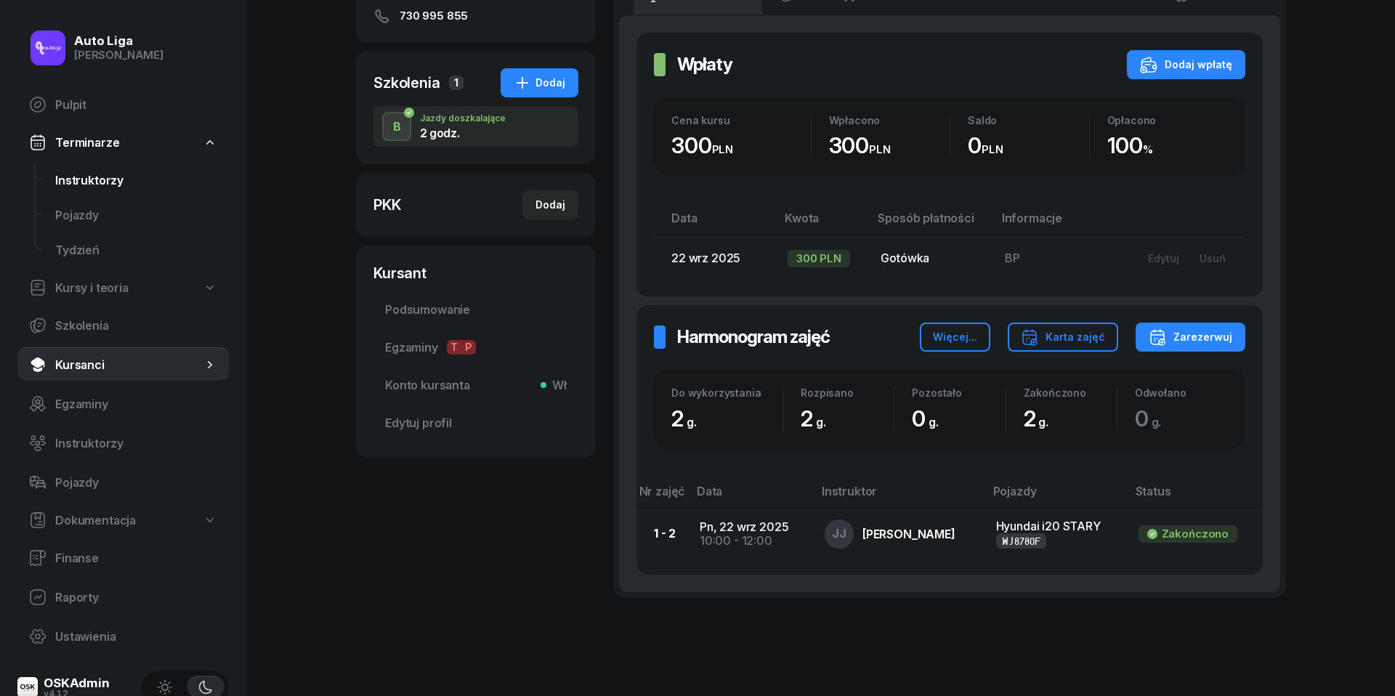
click at [112, 188] on link "Instruktorzy" at bounding box center [136, 180] width 185 height 35
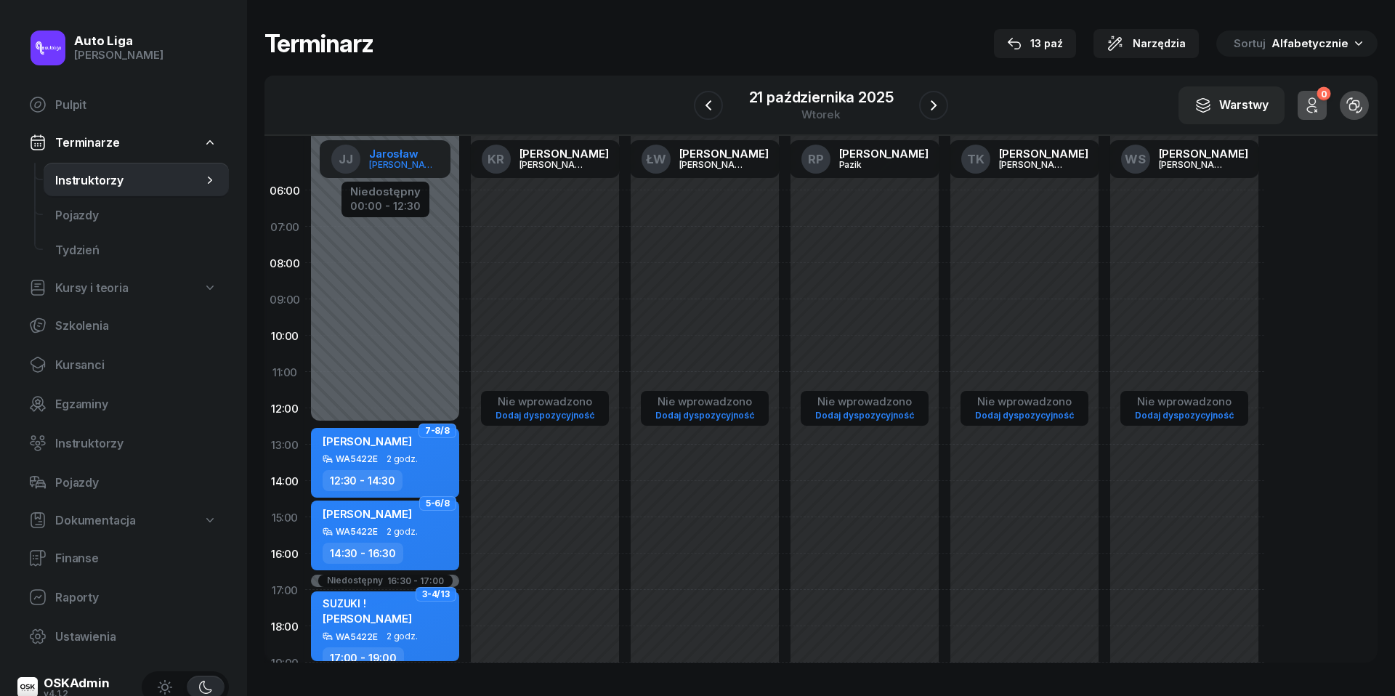
click at [424, 160] on div "[PERSON_NAME]" at bounding box center [404, 164] width 70 height 9
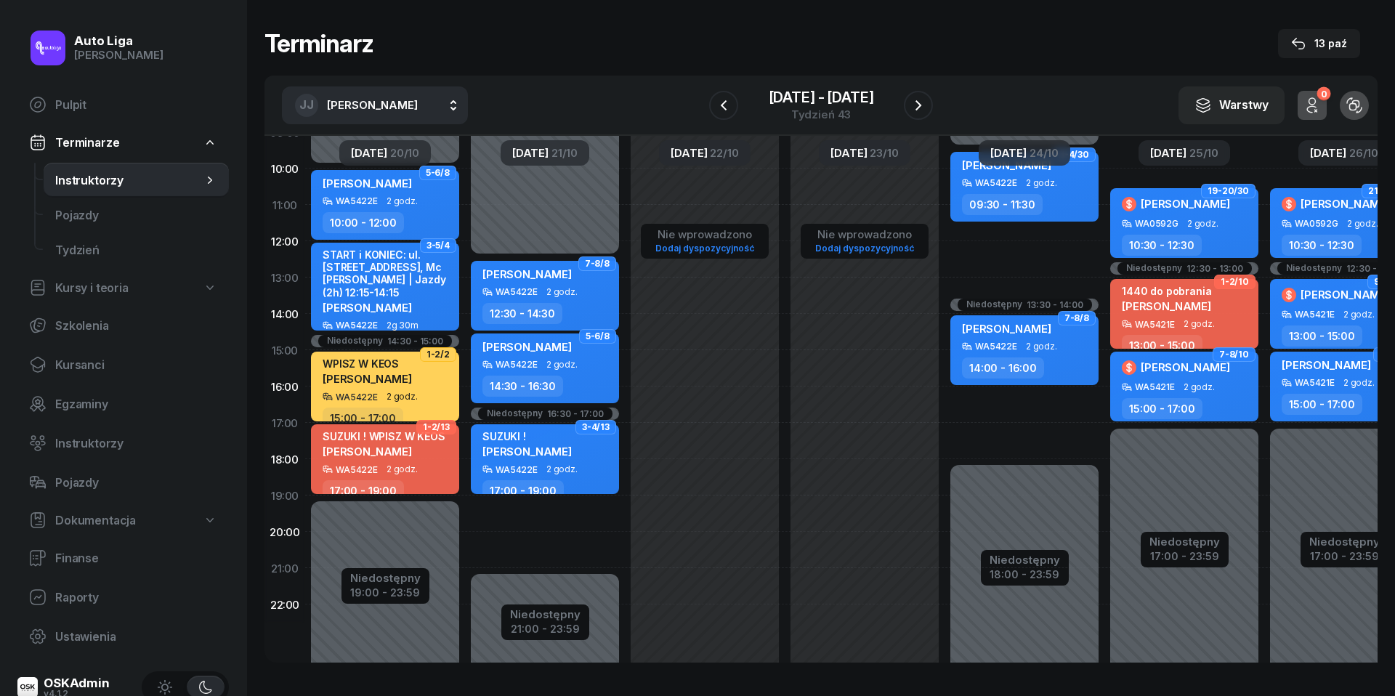
scroll to position [169, 0]
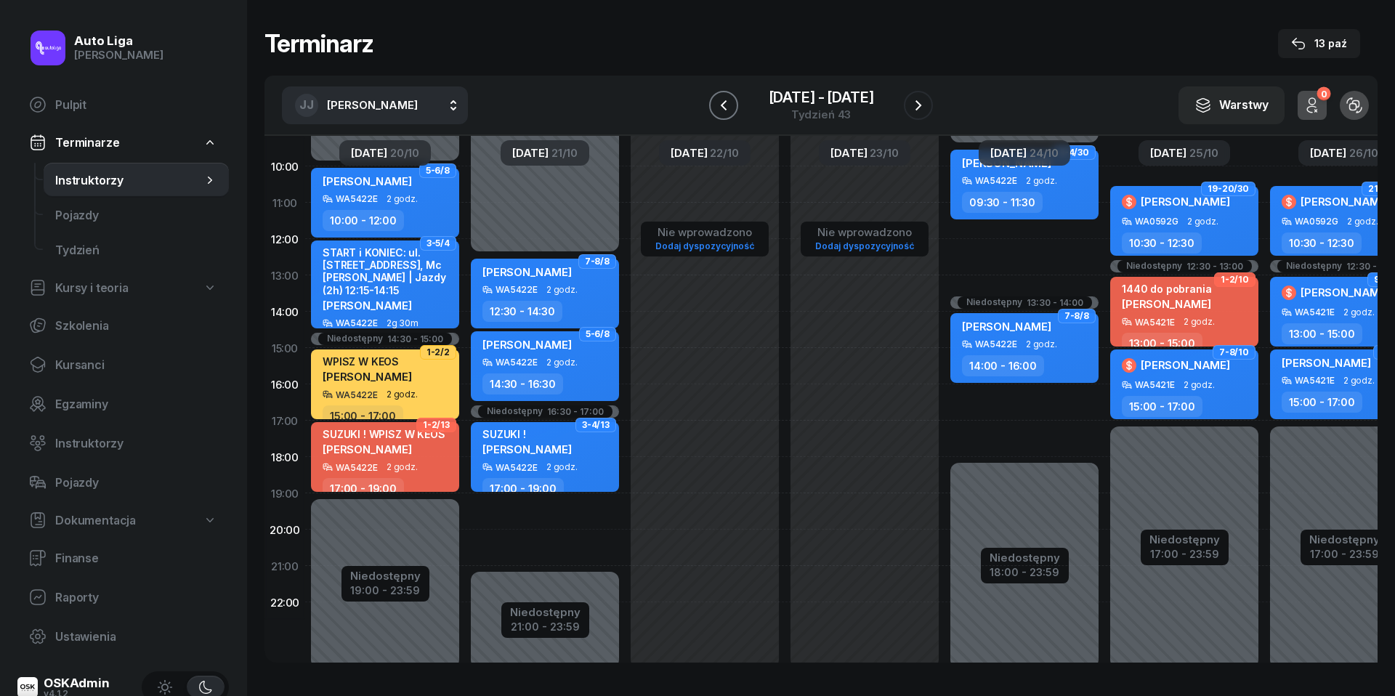
click at [721, 102] on icon "button" at bounding box center [723, 105] width 17 height 17
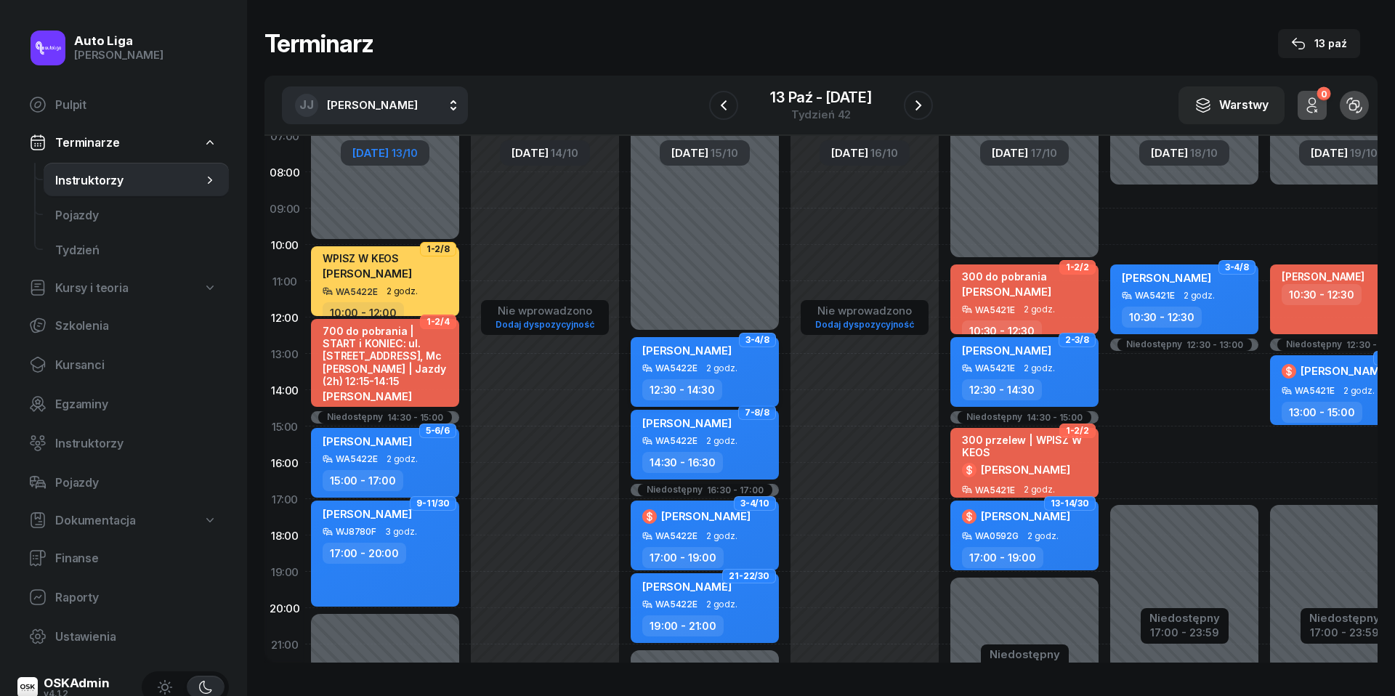
scroll to position [88, 0]
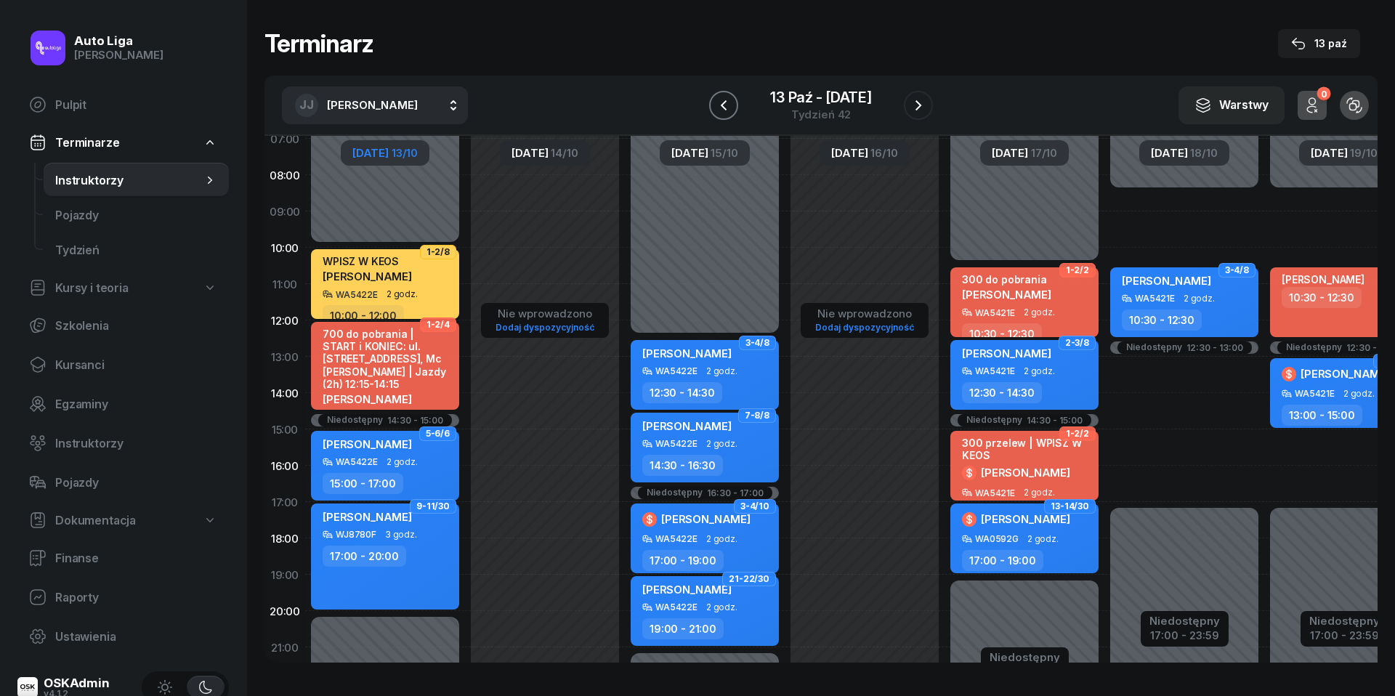
click at [721, 100] on icon "button" at bounding box center [723, 105] width 17 height 17
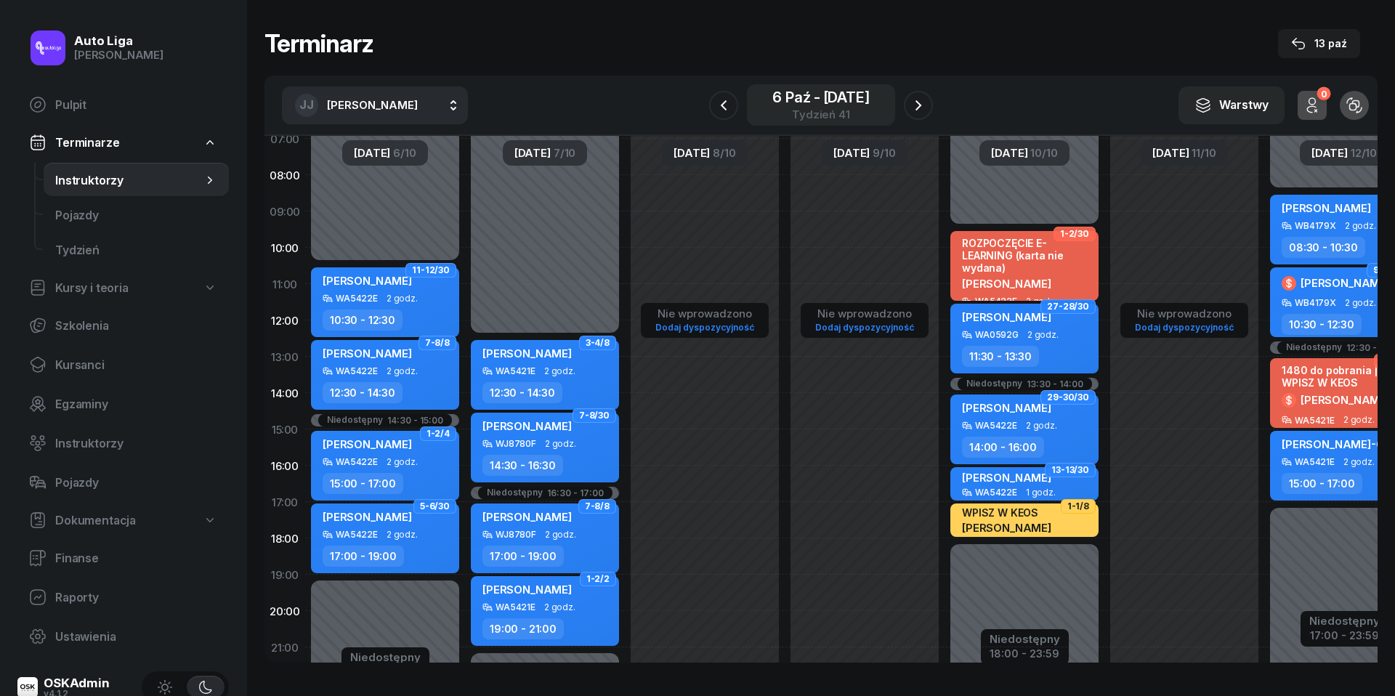
click at [761, 97] on div "[DATE] - [DATE] Tydzień 41" at bounding box center [821, 104] width 148 height 41
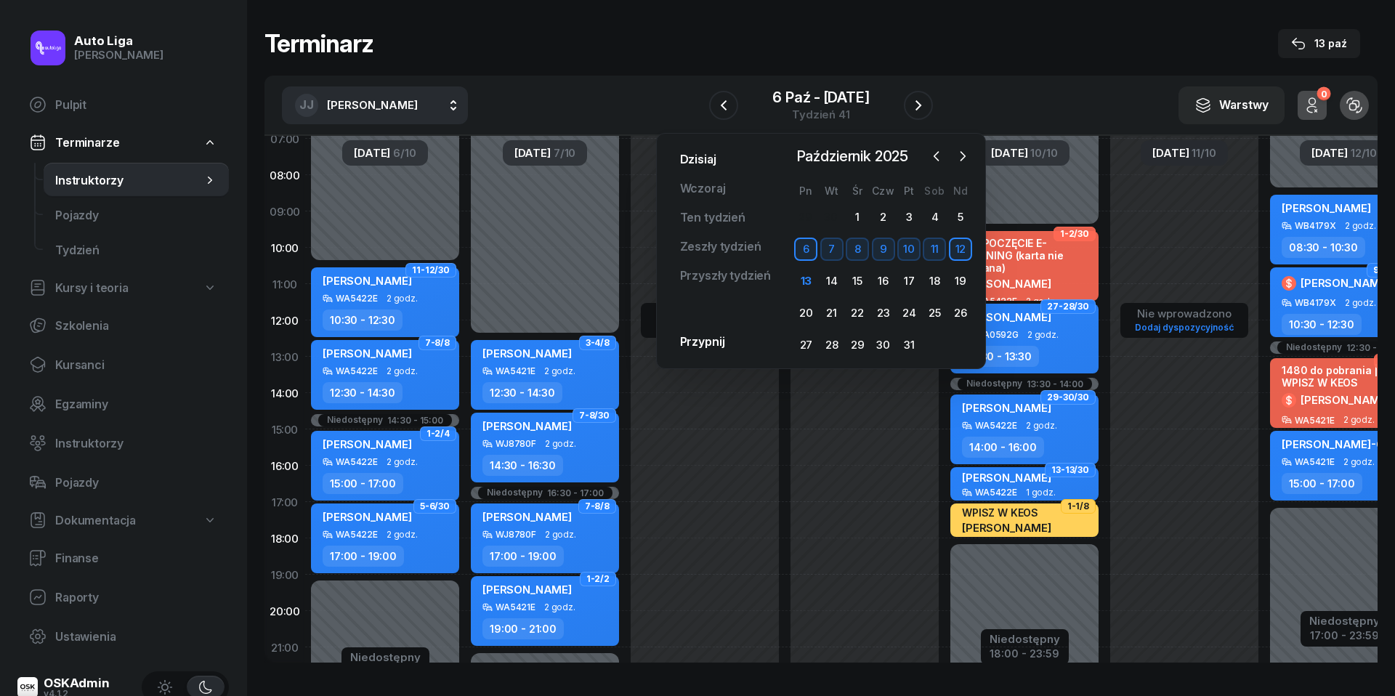
click at [696, 161] on link "Dzisiaj" at bounding box center [698, 159] width 60 height 29
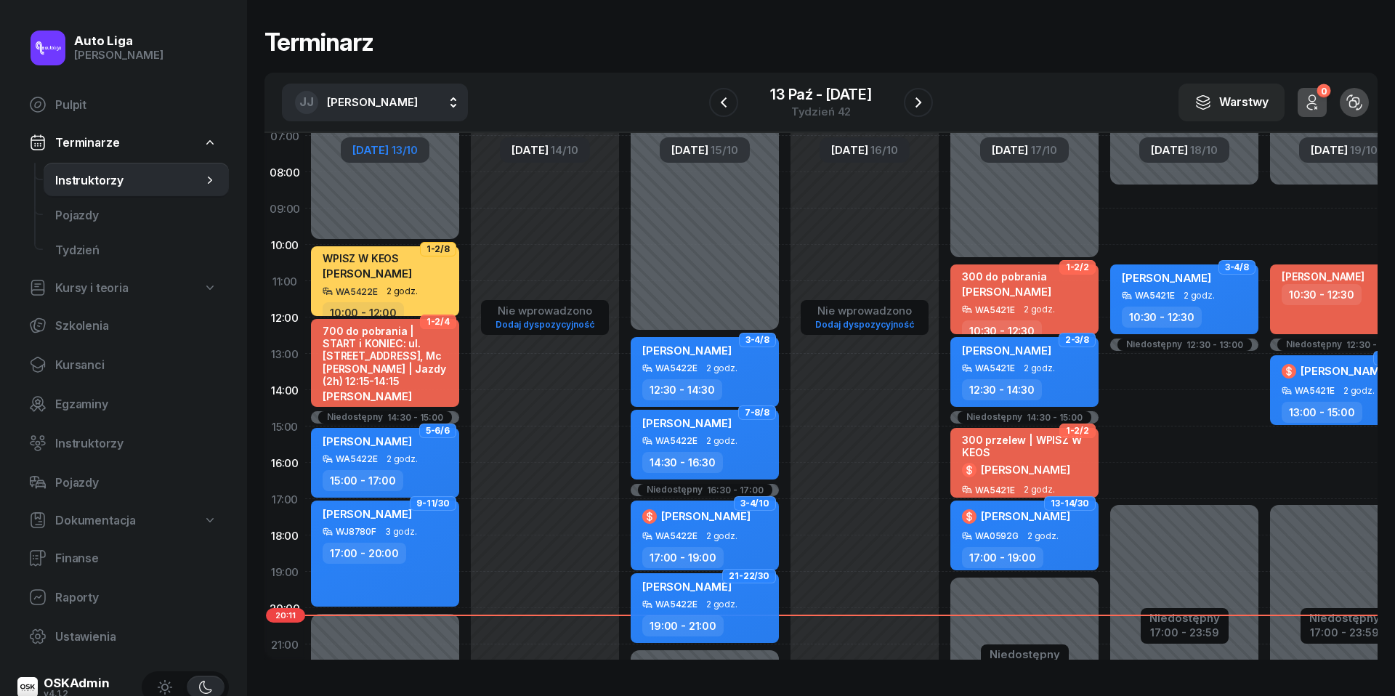
click at [369, 145] on span "[DATE]" at bounding box center [370, 150] width 36 height 11
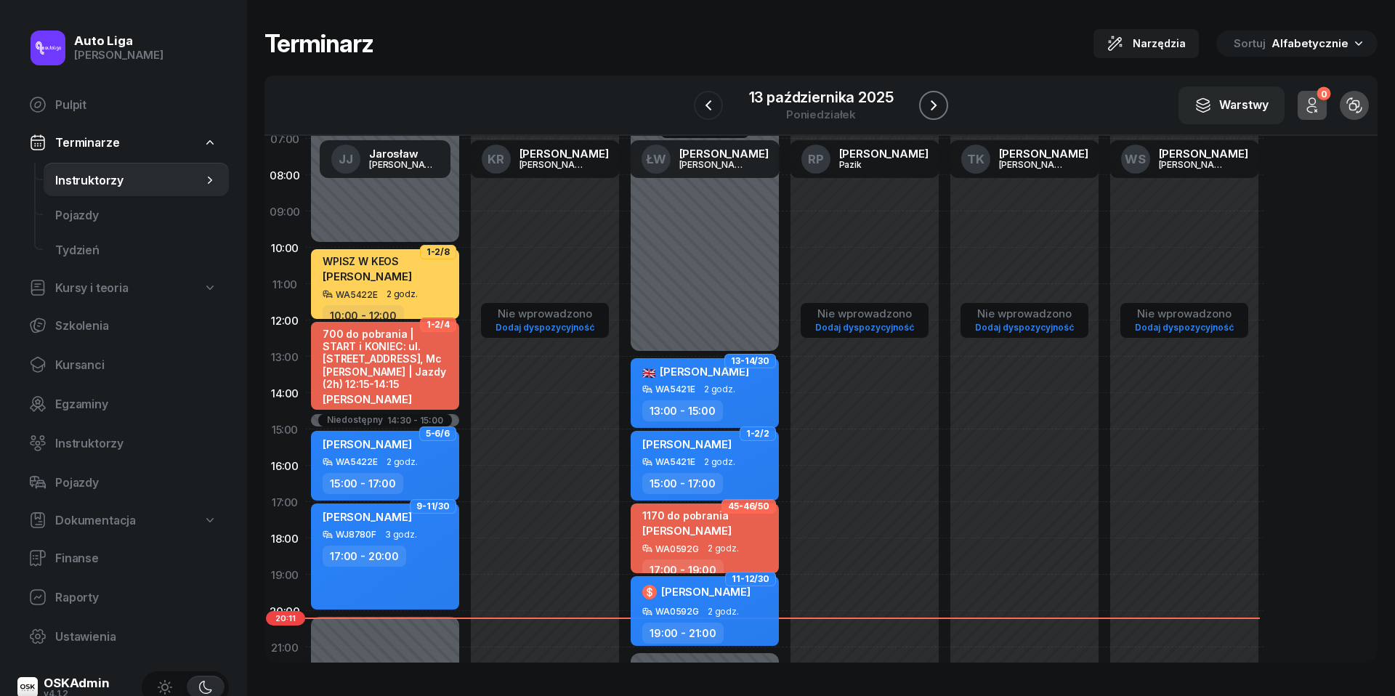
click at [939, 106] on icon "button" at bounding box center [933, 105] width 17 height 17
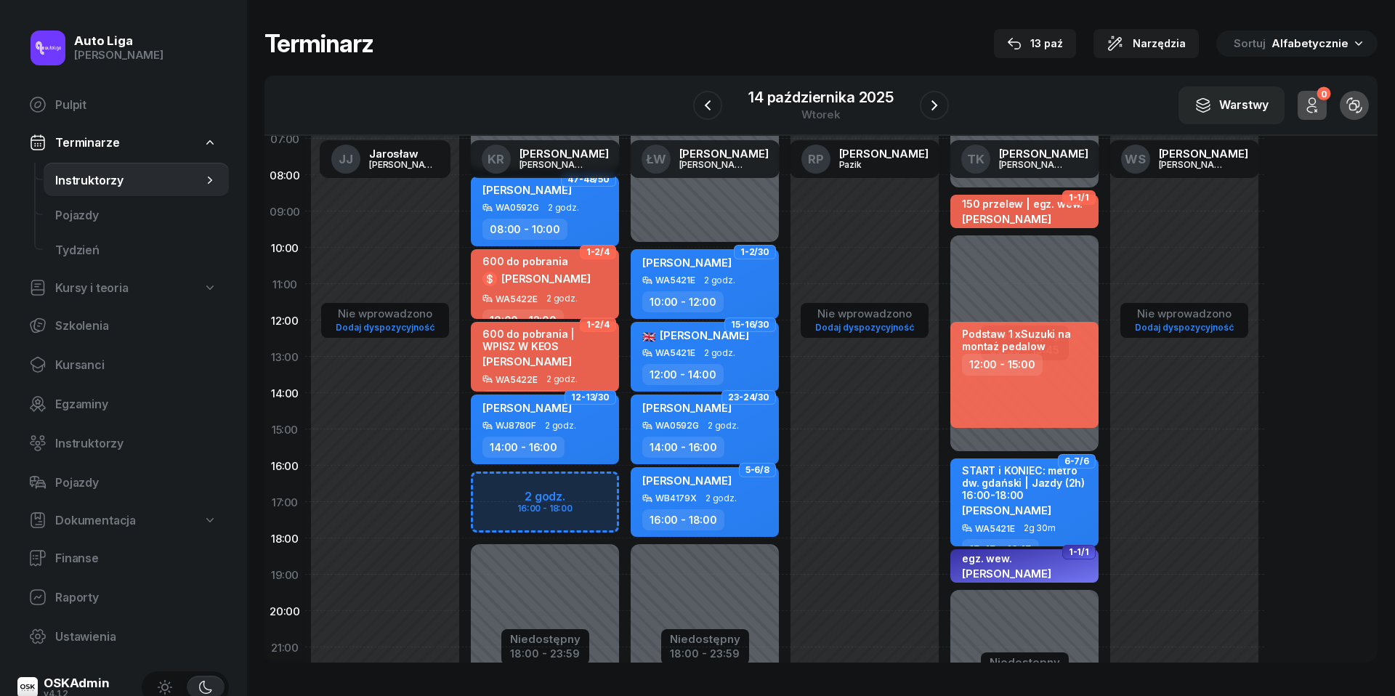
scroll to position [54, 0]
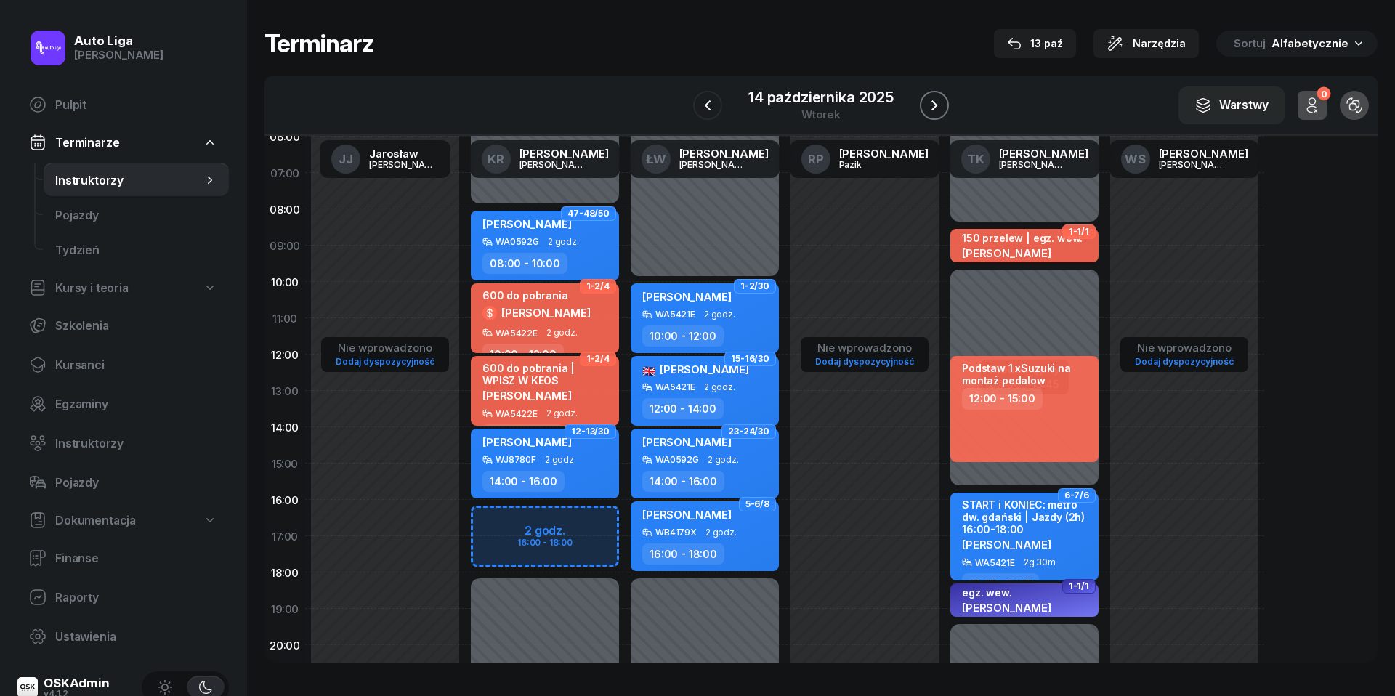
click at [931, 110] on icon "button" at bounding box center [934, 105] width 17 height 17
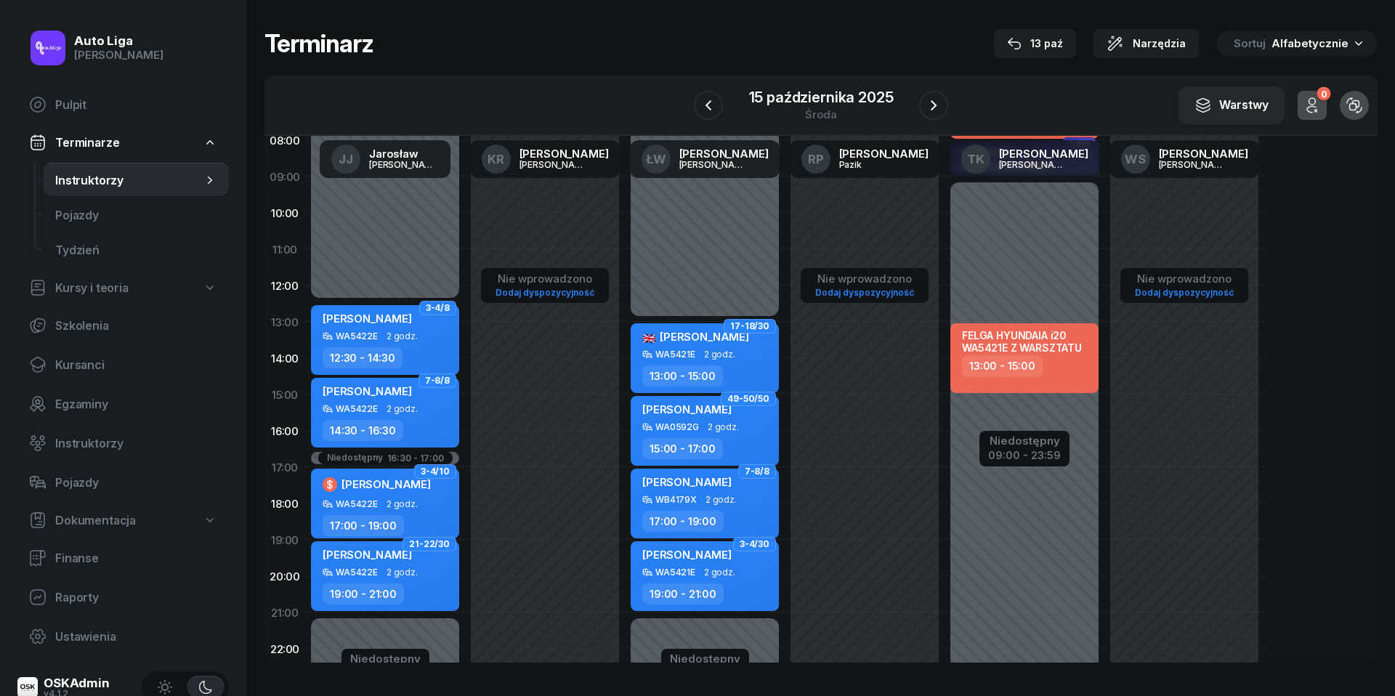
scroll to position [131, 0]
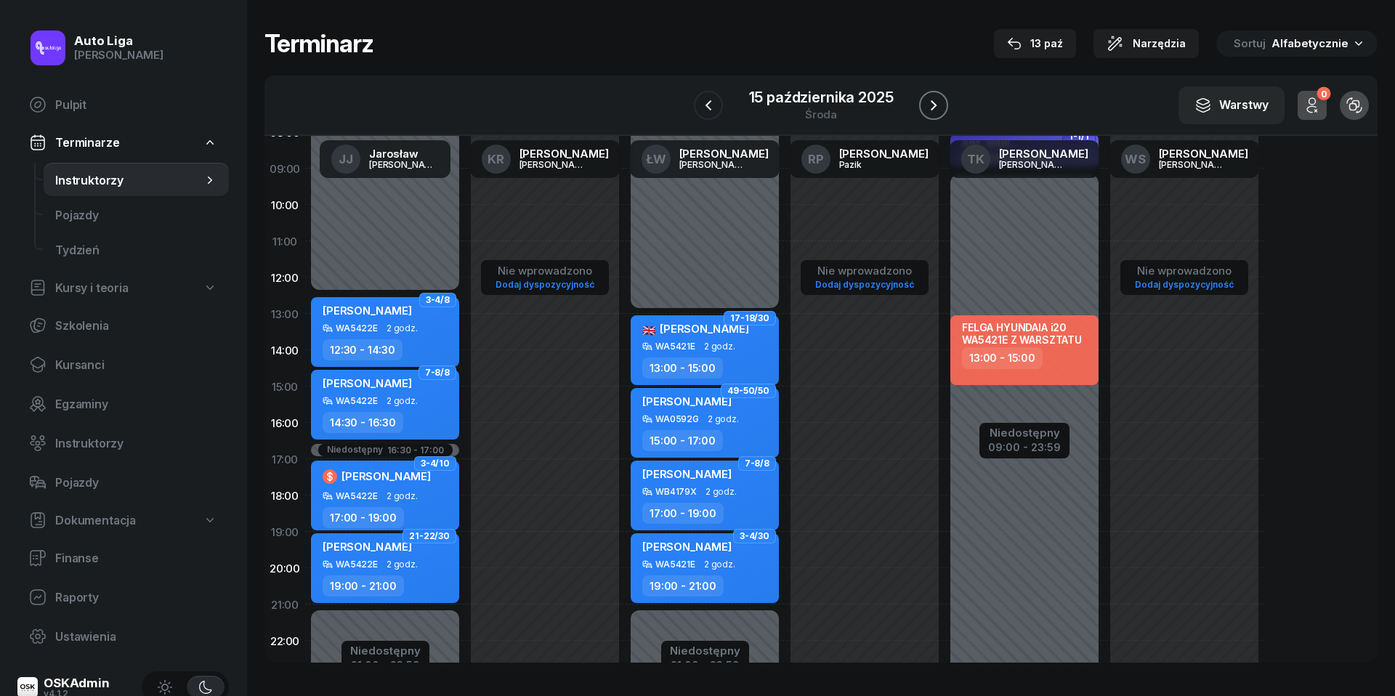
click at [937, 102] on icon "button" at bounding box center [933, 105] width 17 height 17
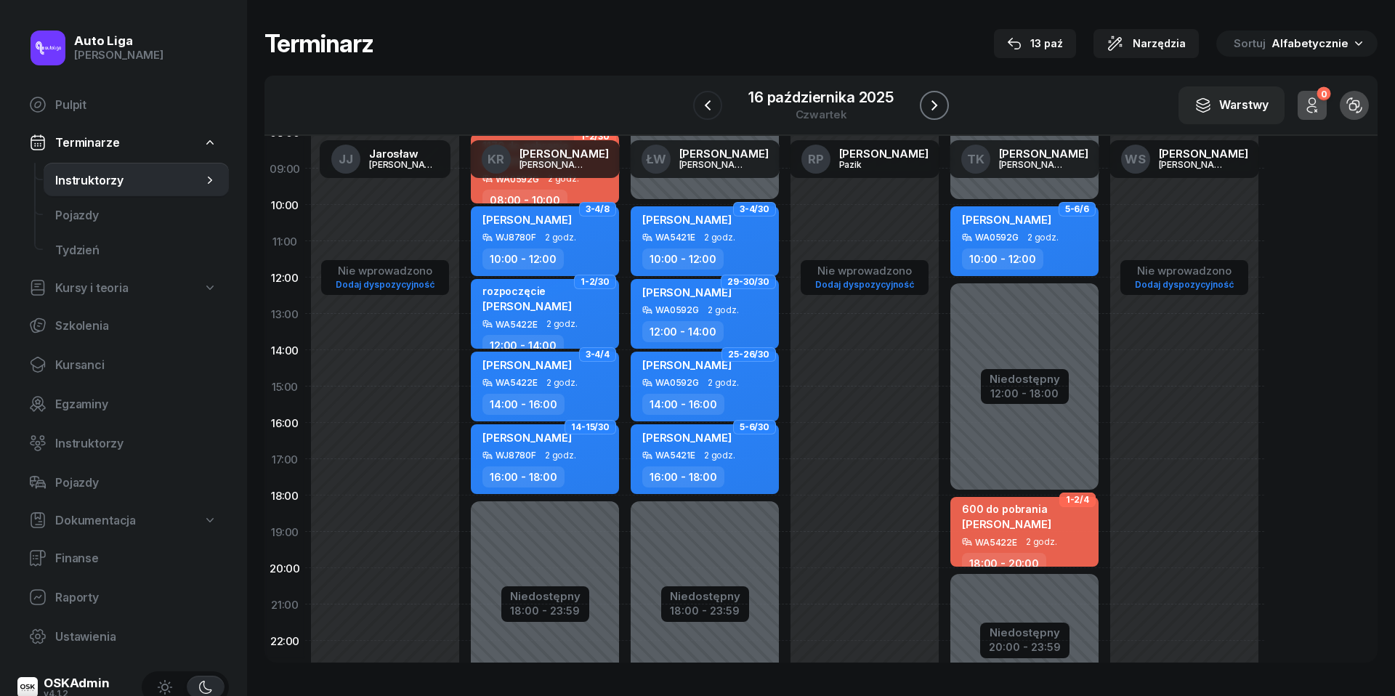
click at [937, 102] on icon "button" at bounding box center [934, 105] width 17 height 17
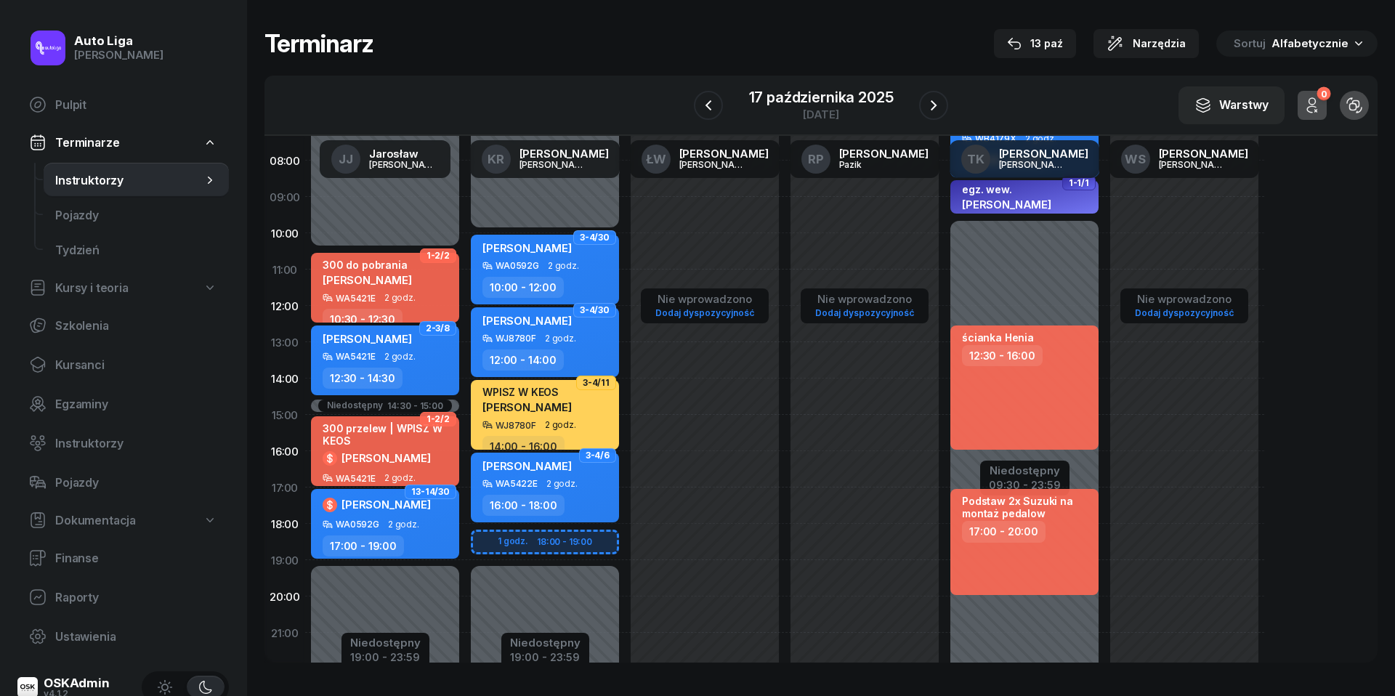
scroll to position [115, 0]
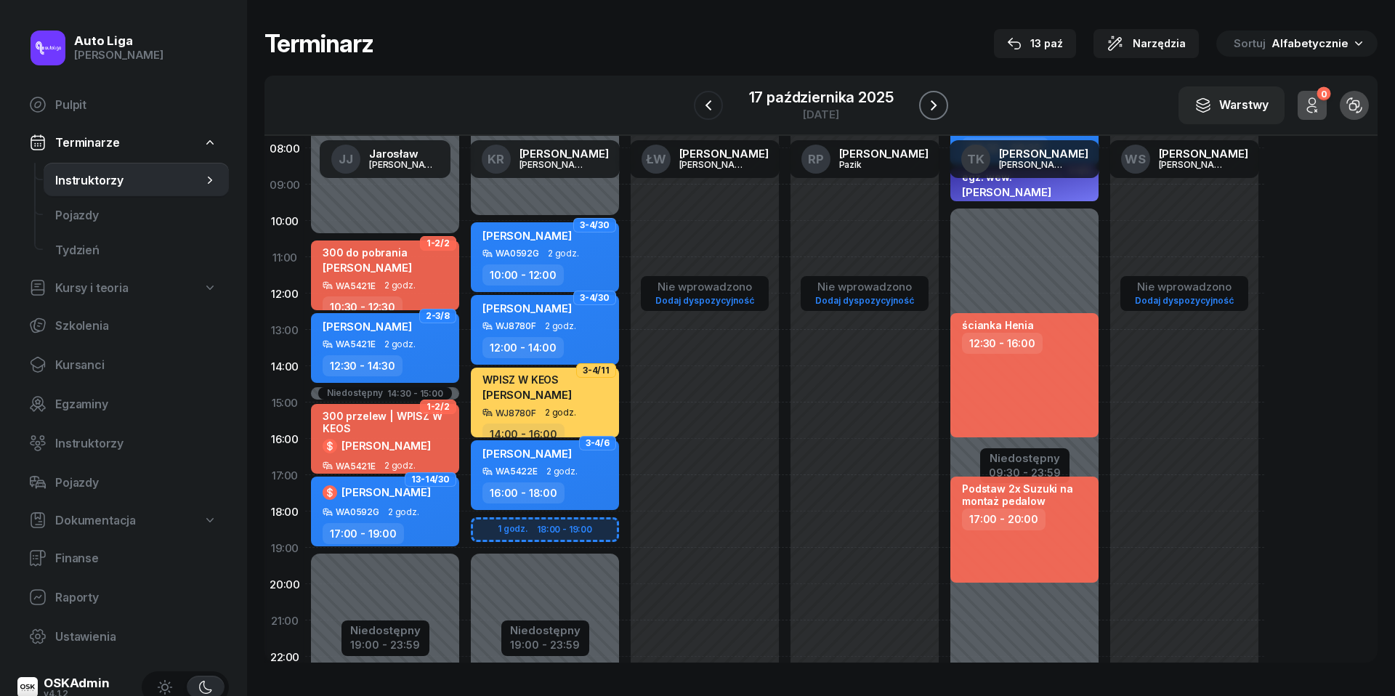
click at [936, 103] on icon "button" at bounding box center [934, 105] width 6 height 10
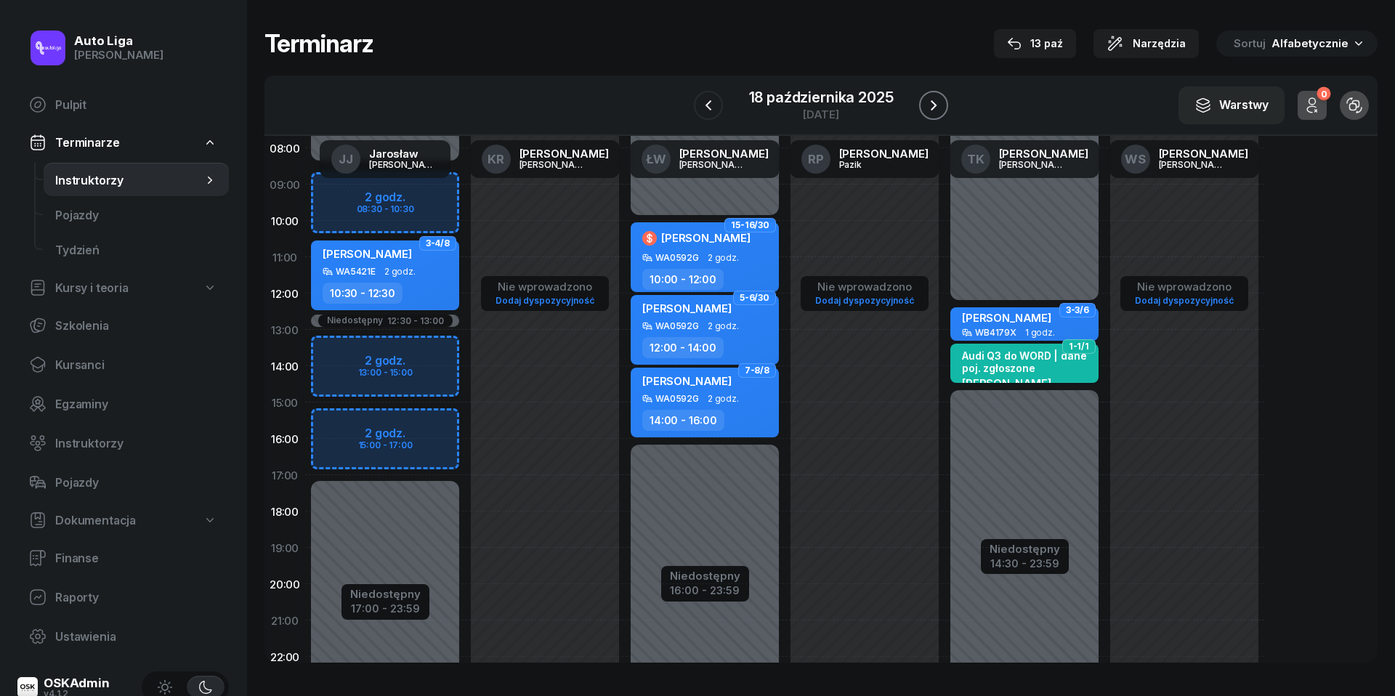
click at [936, 103] on icon "button" at bounding box center [934, 105] width 6 height 10
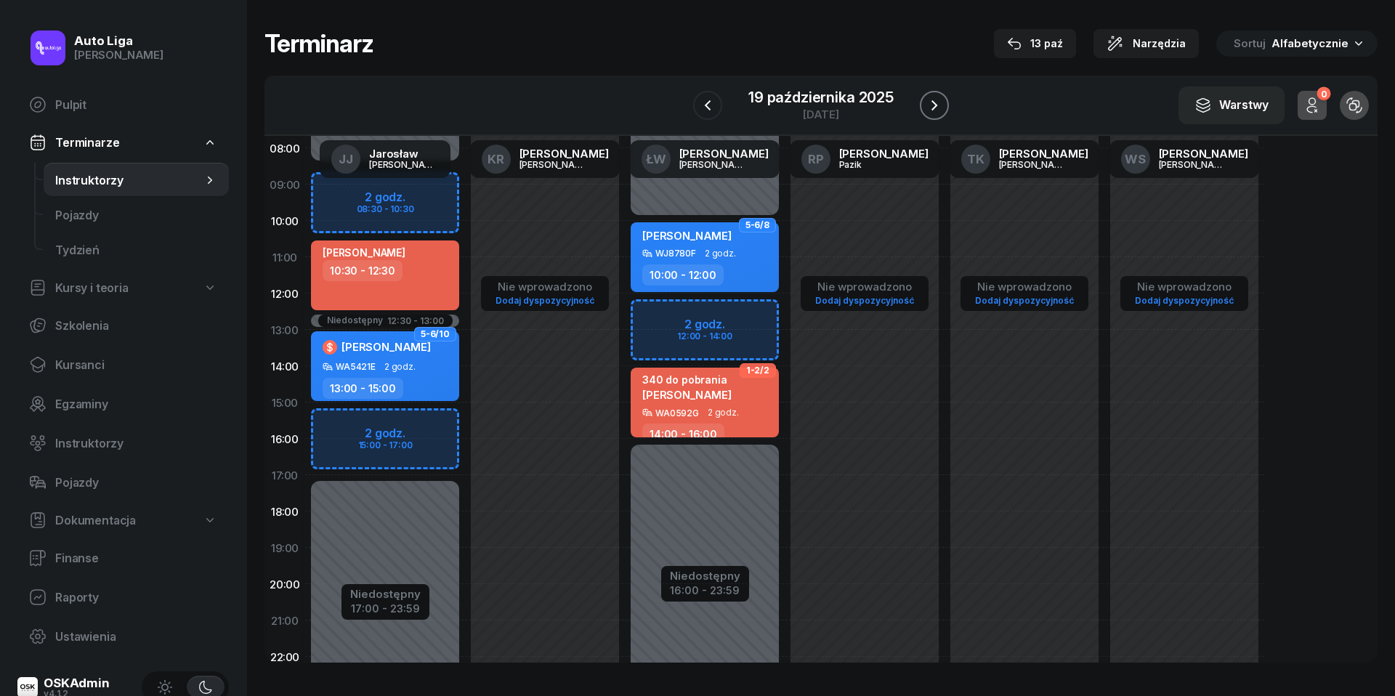
click at [936, 103] on icon "button" at bounding box center [934, 105] width 6 height 10
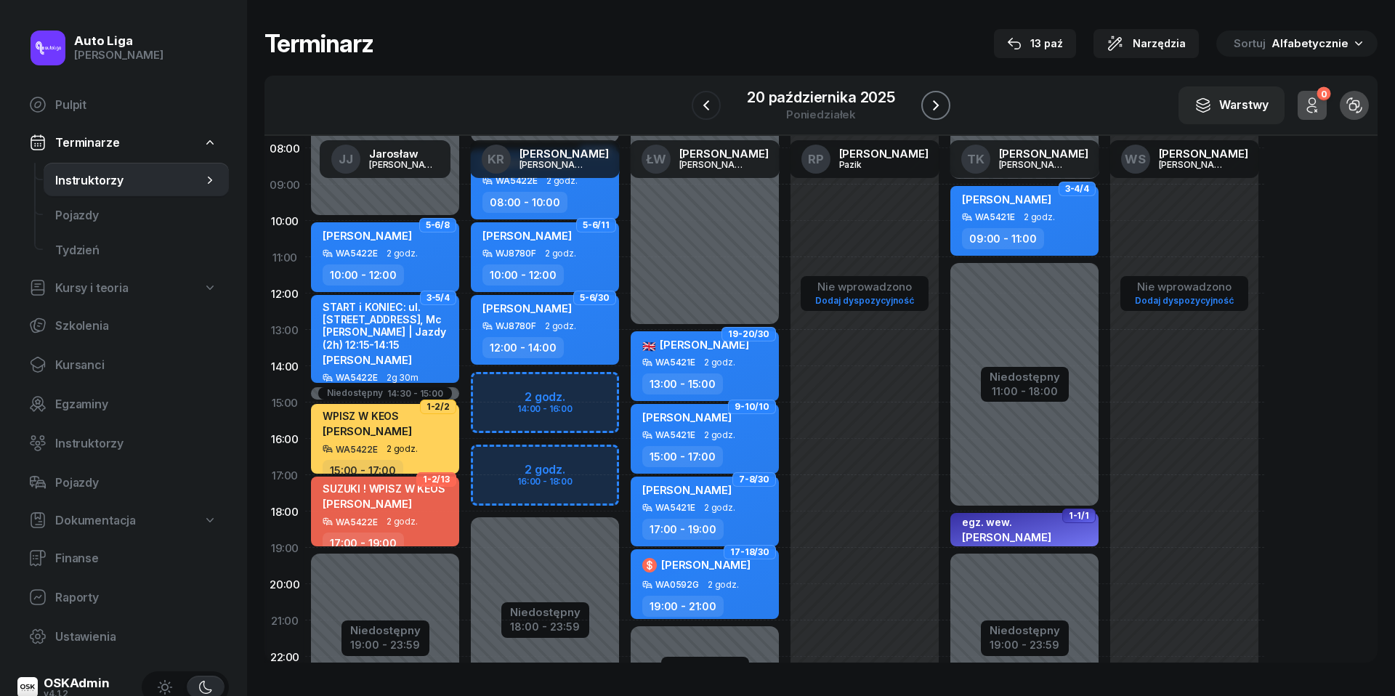
click at [937, 102] on icon "button" at bounding box center [935, 105] width 17 height 17
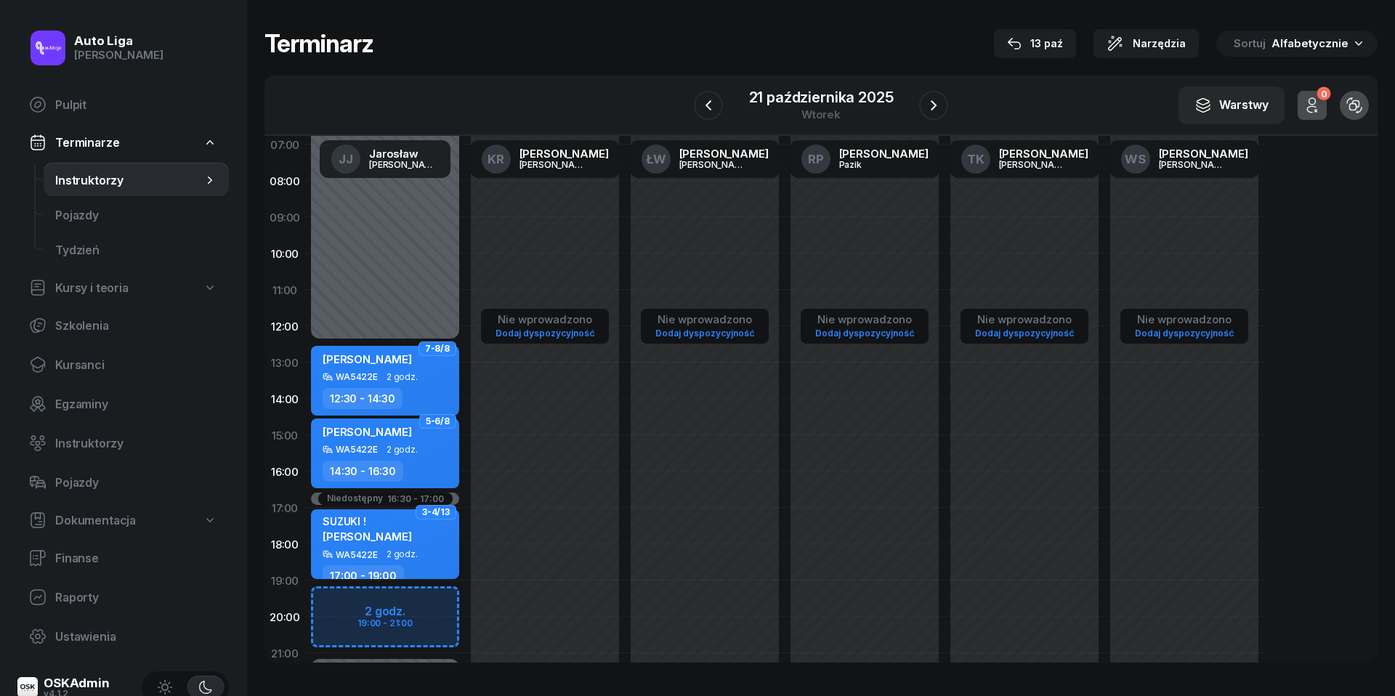
scroll to position [71, 0]
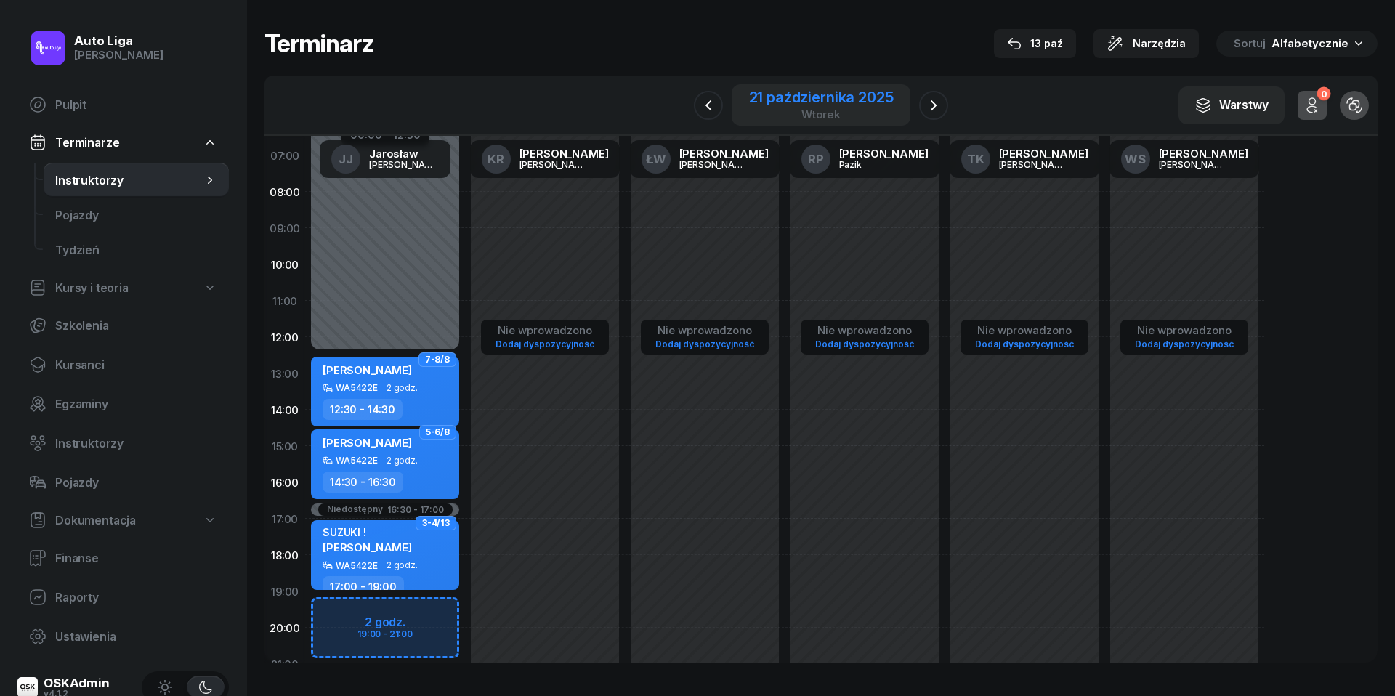
click at [840, 92] on div "21 października 2025" at bounding box center [821, 97] width 145 height 15
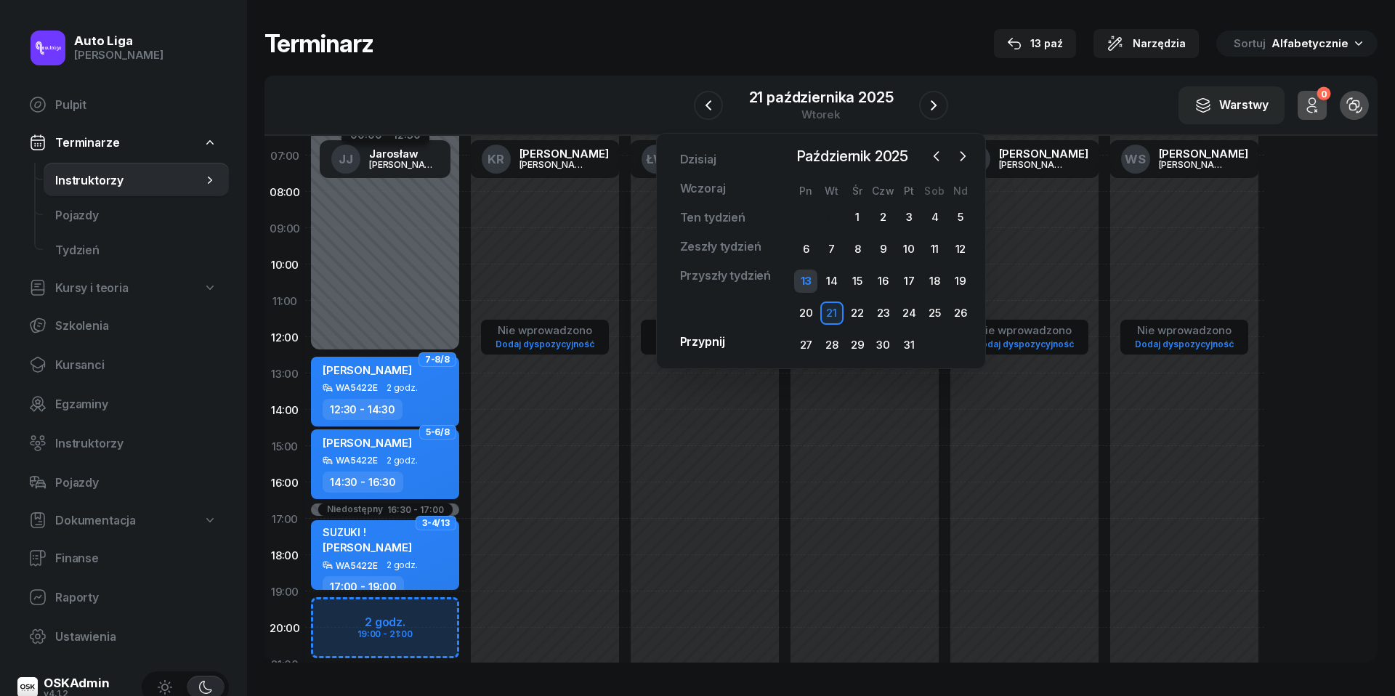
click at [806, 279] on div "13" at bounding box center [805, 281] width 23 height 23
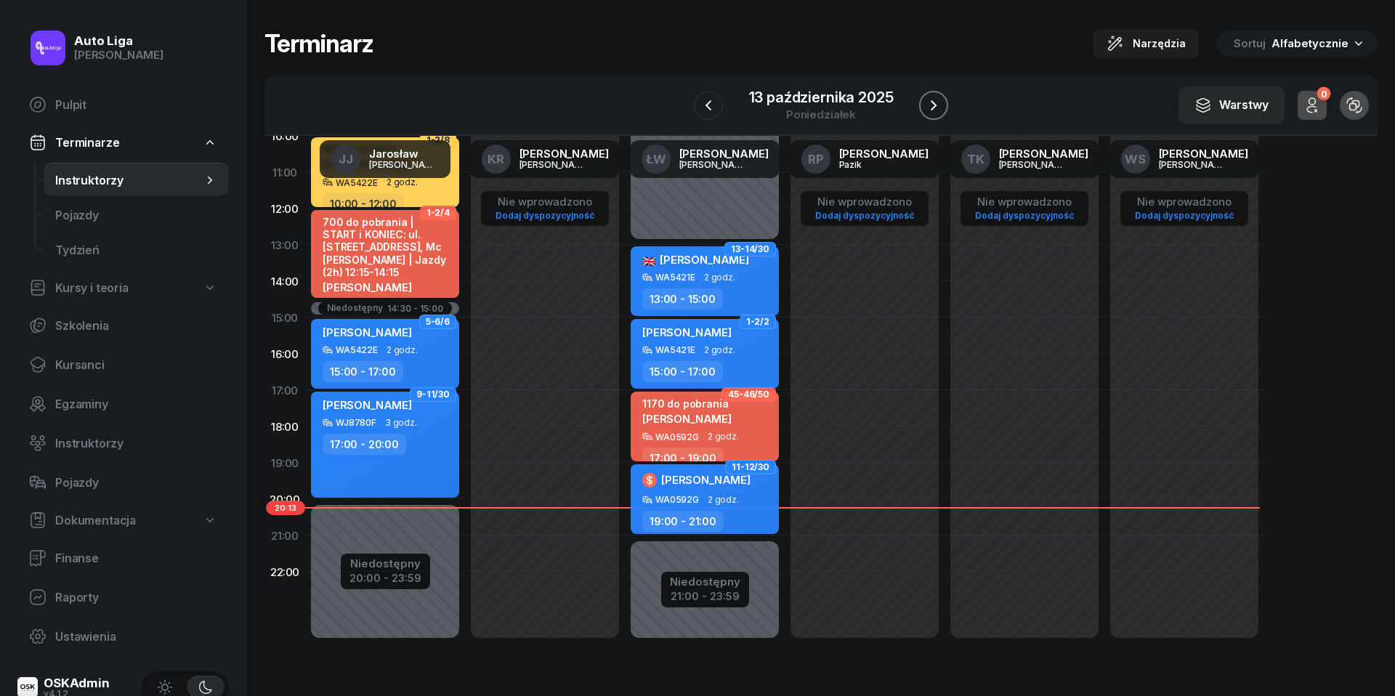
scroll to position [199, 0]
click at [942, 109] on icon "button" at bounding box center [933, 105] width 17 height 17
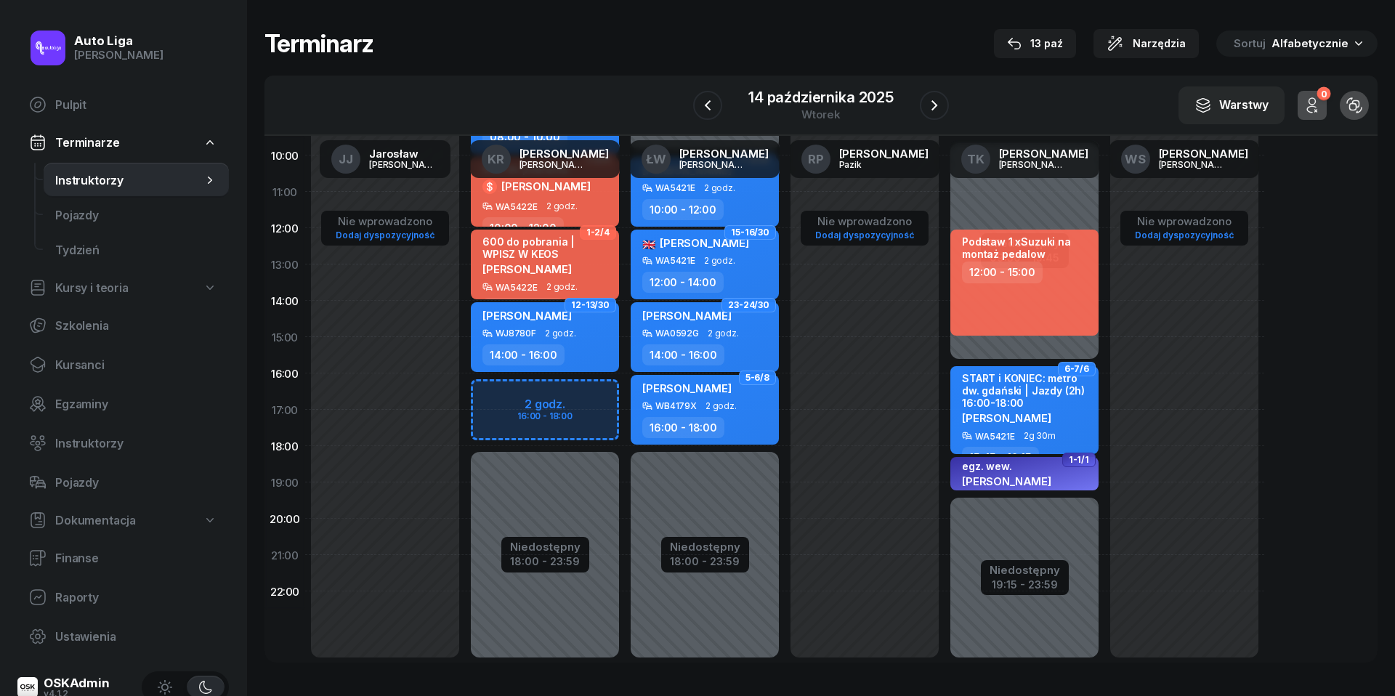
scroll to position [172, 0]
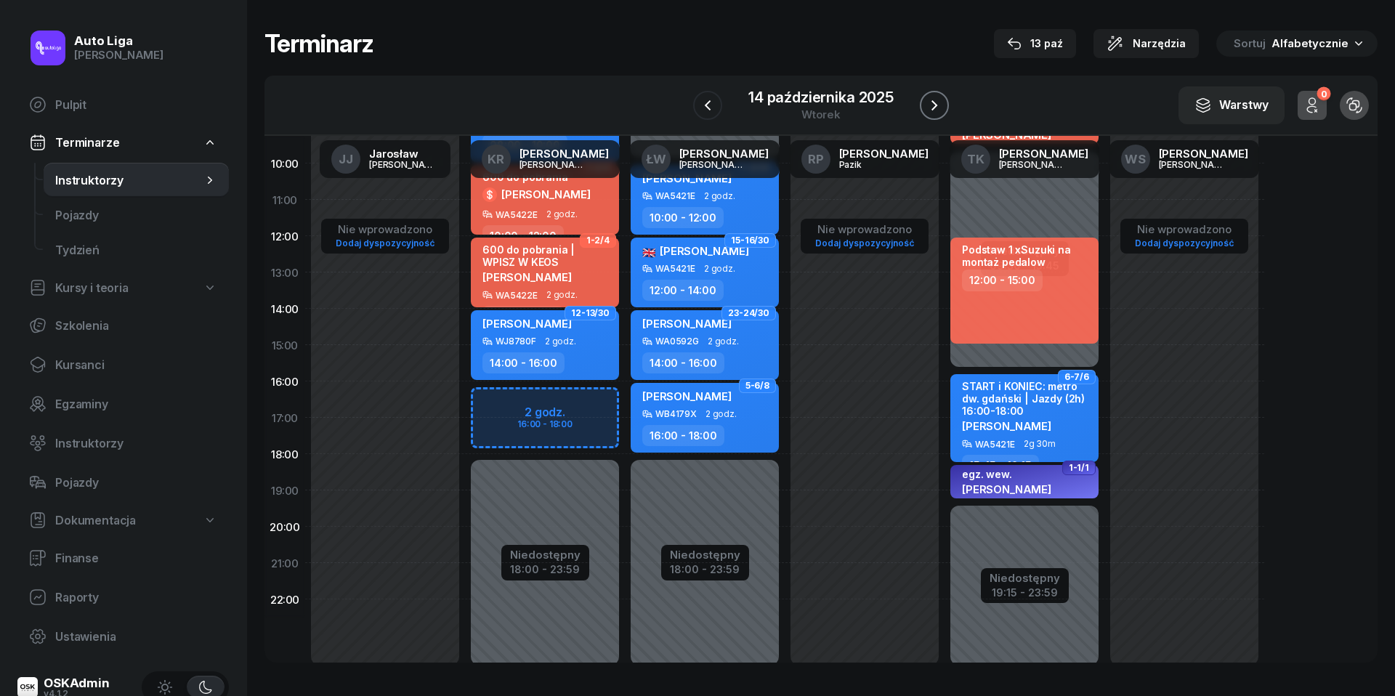
click at [937, 103] on icon "button" at bounding box center [934, 105] width 6 height 10
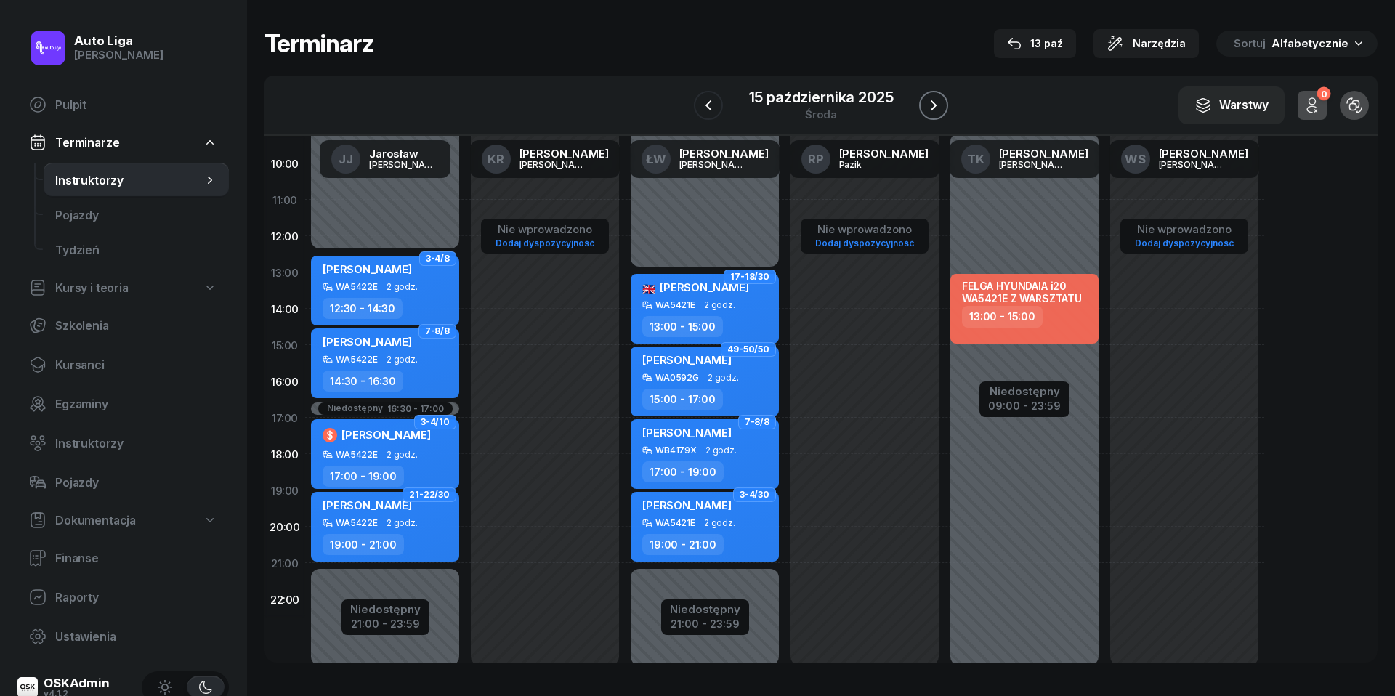
click at [937, 106] on icon "button" at bounding box center [933, 105] width 17 height 17
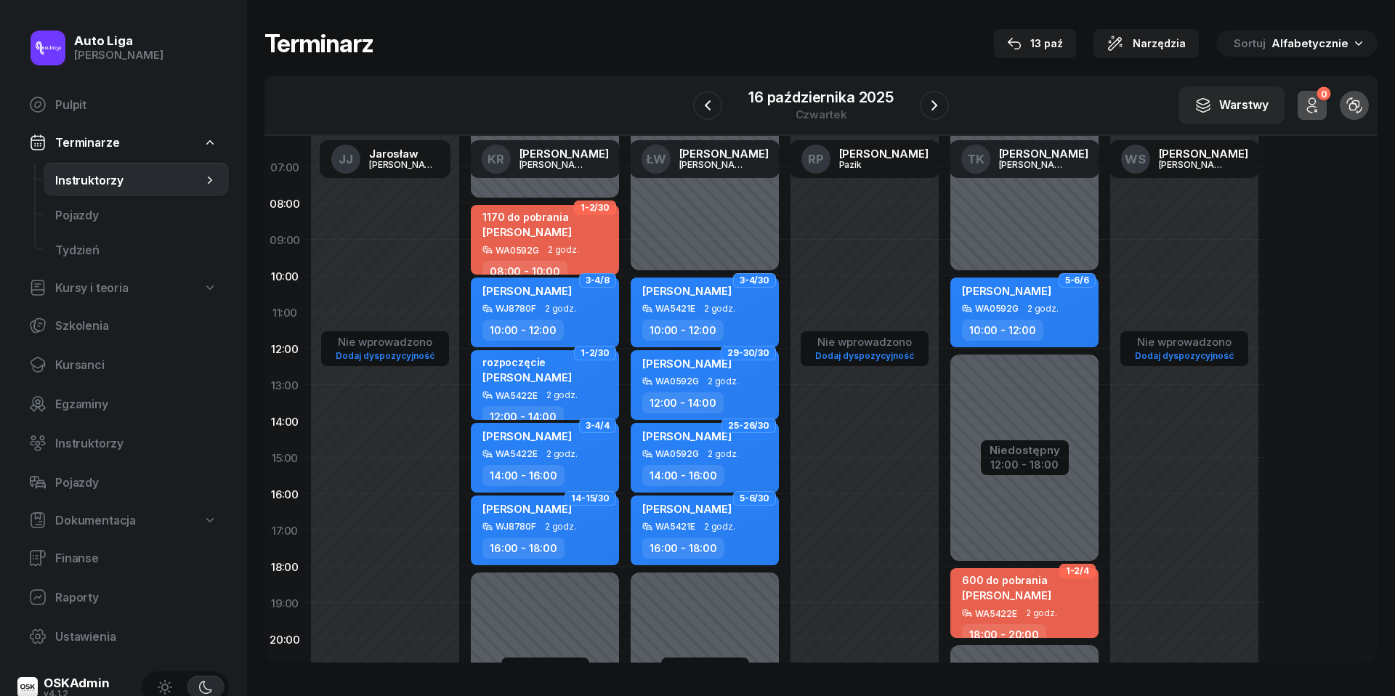
scroll to position [49, 0]
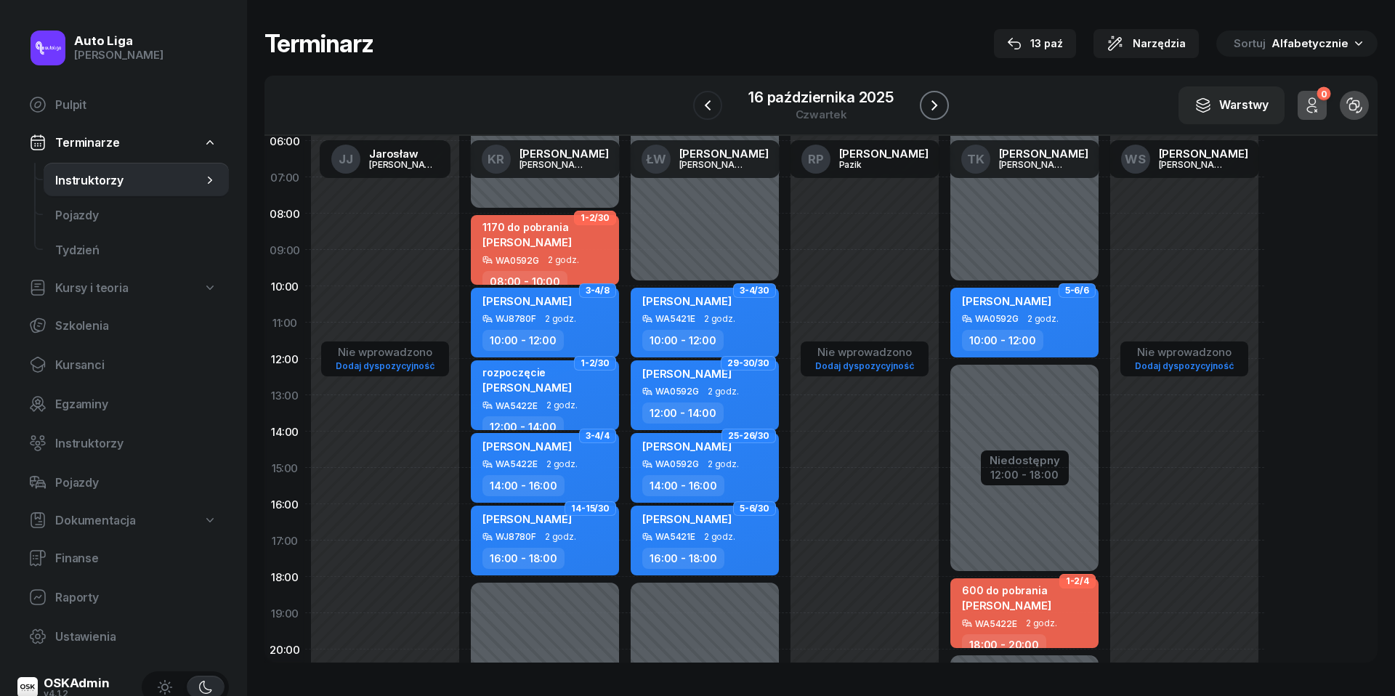
click at [939, 102] on icon "button" at bounding box center [934, 105] width 17 height 17
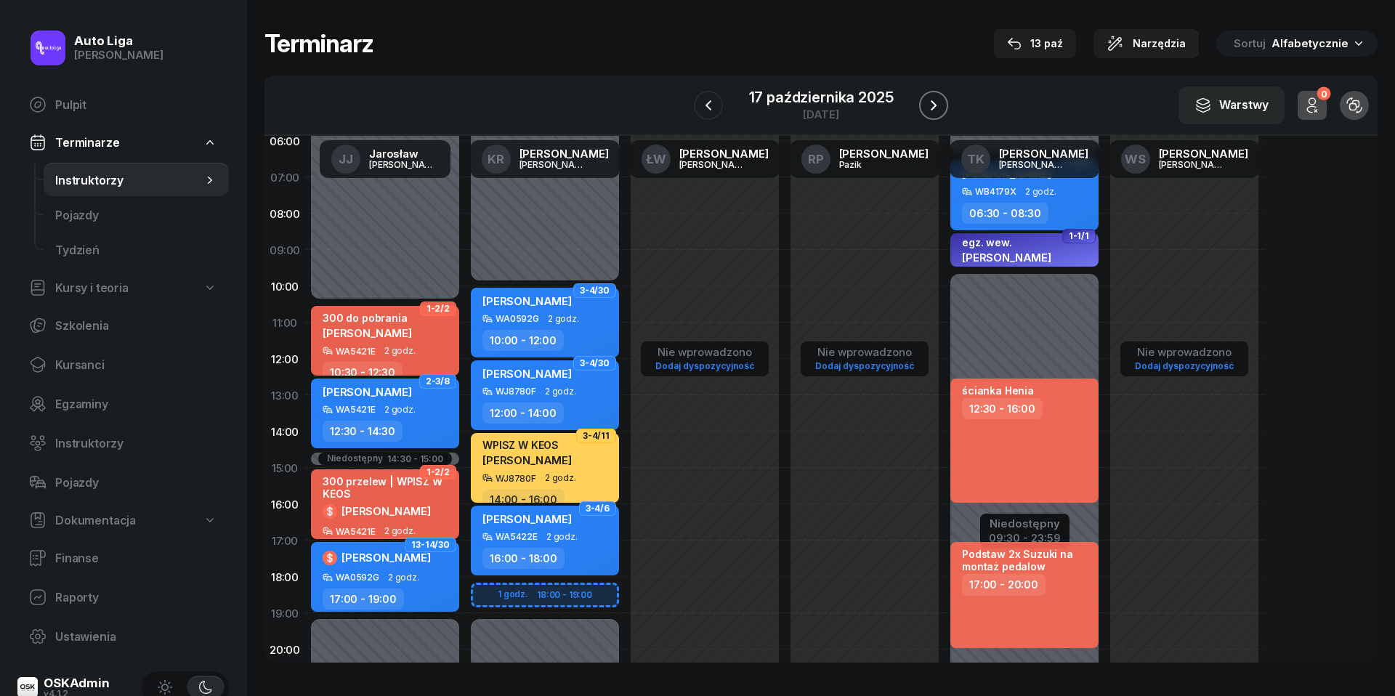
click at [939, 102] on icon "button" at bounding box center [933, 105] width 17 height 17
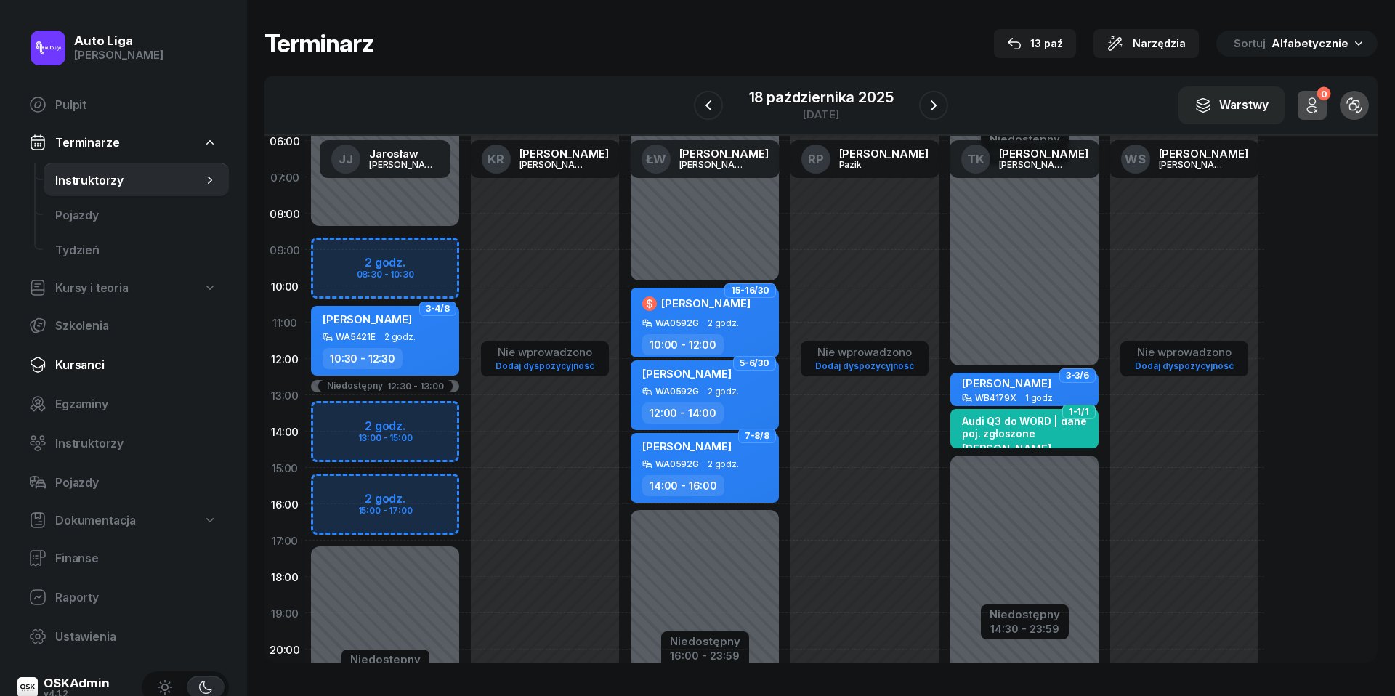
click at [76, 367] on span "Kursanci" at bounding box center [136, 365] width 162 height 14
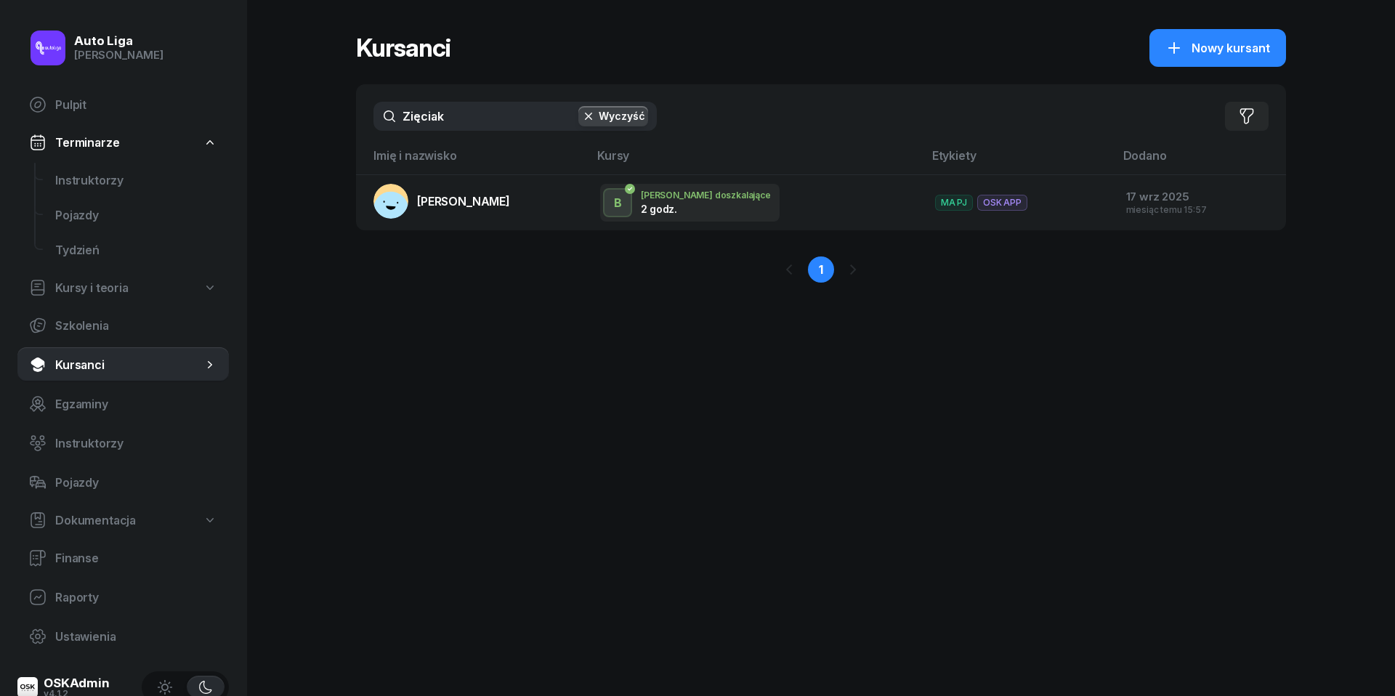
click at [446, 122] on input "Zięciak" at bounding box center [514, 116] width 283 height 29
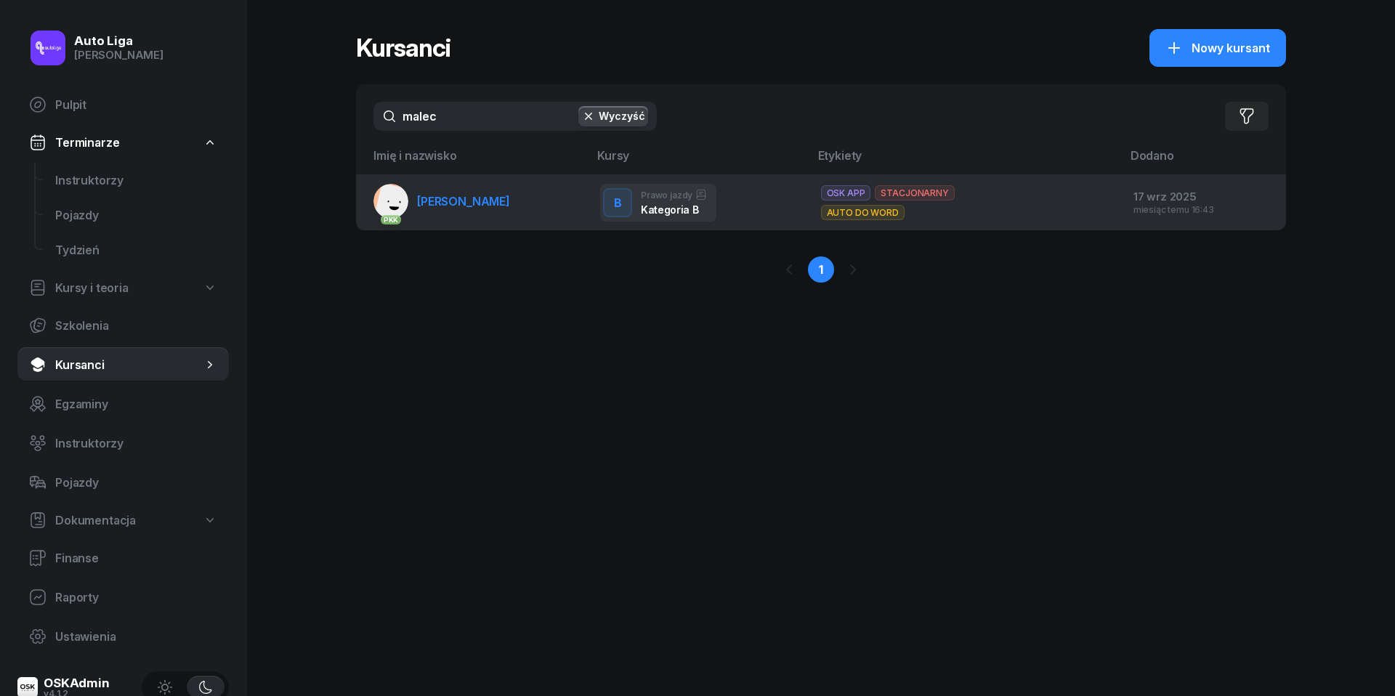
type input "malec"
click at [448, 198] on span "[PERSON_NAME]" at bounding box center [463, 201] width 93 height 15
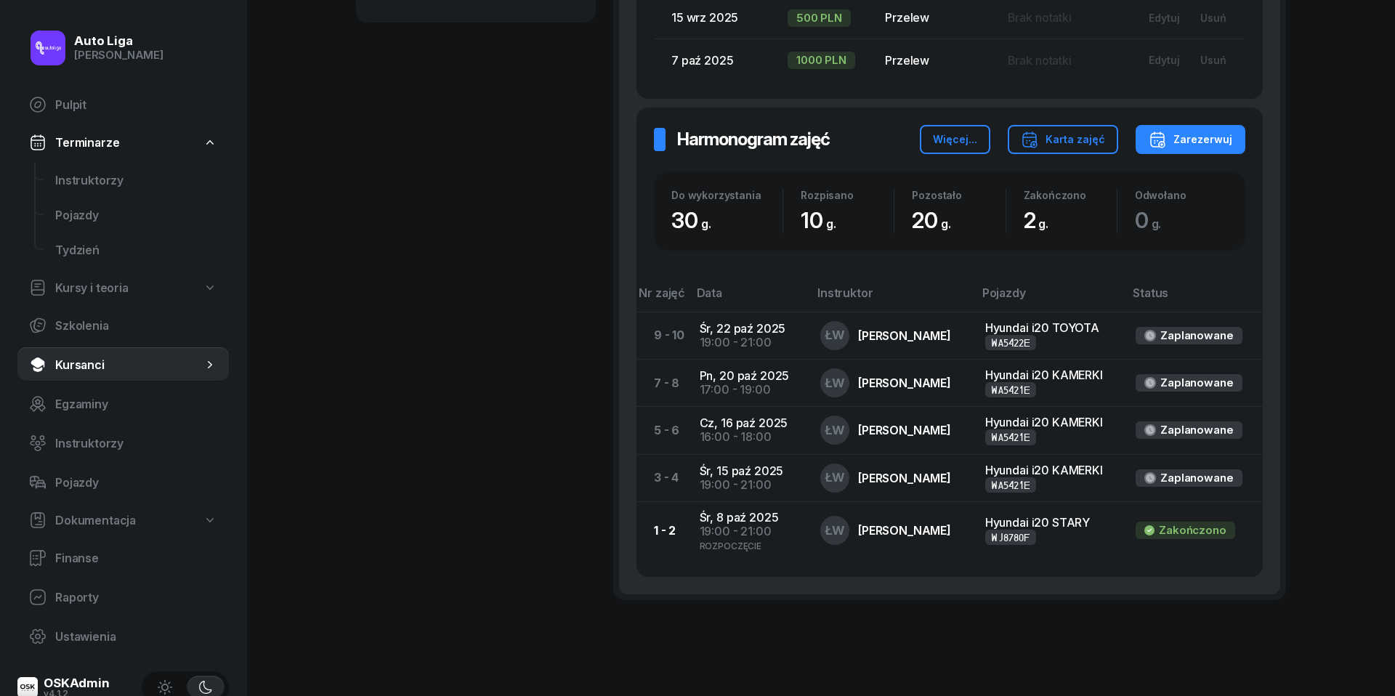
scroll to position [740, 0]
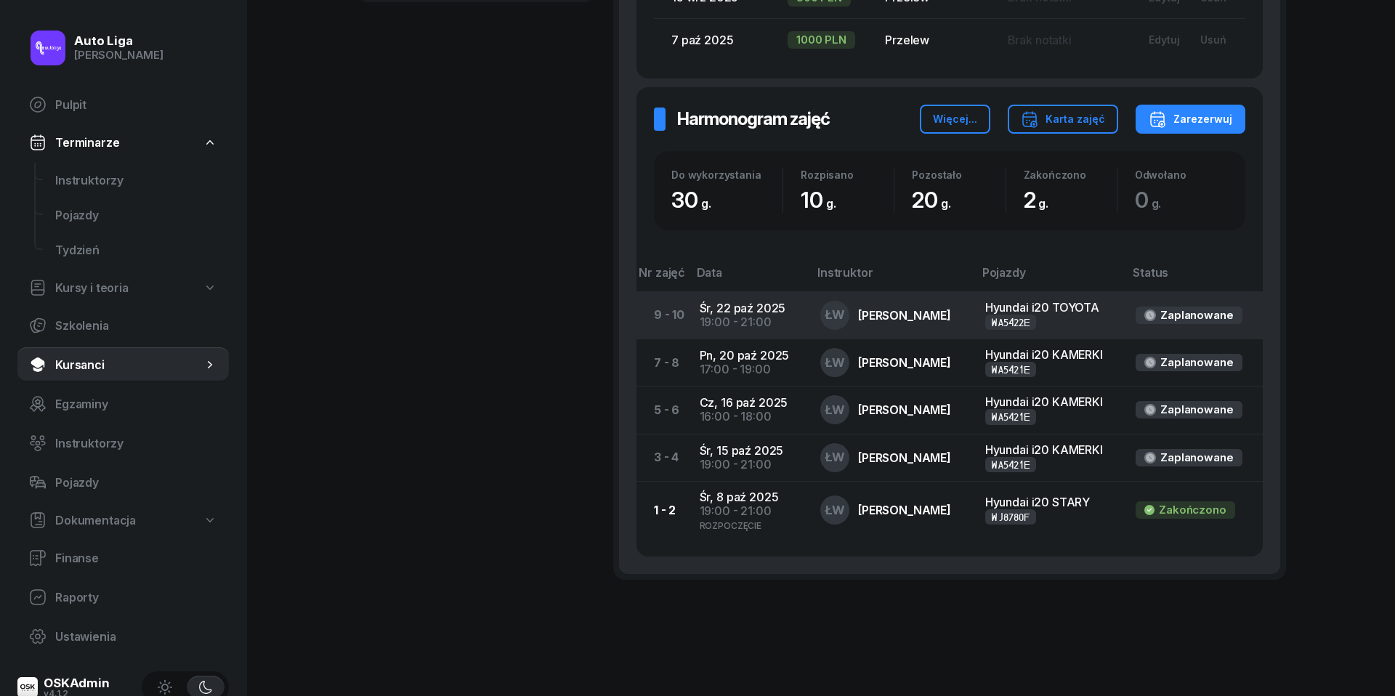
click at [719, 315] on div "19:00 - 21:00" at bounding box center [748, 322] width 97 height 14
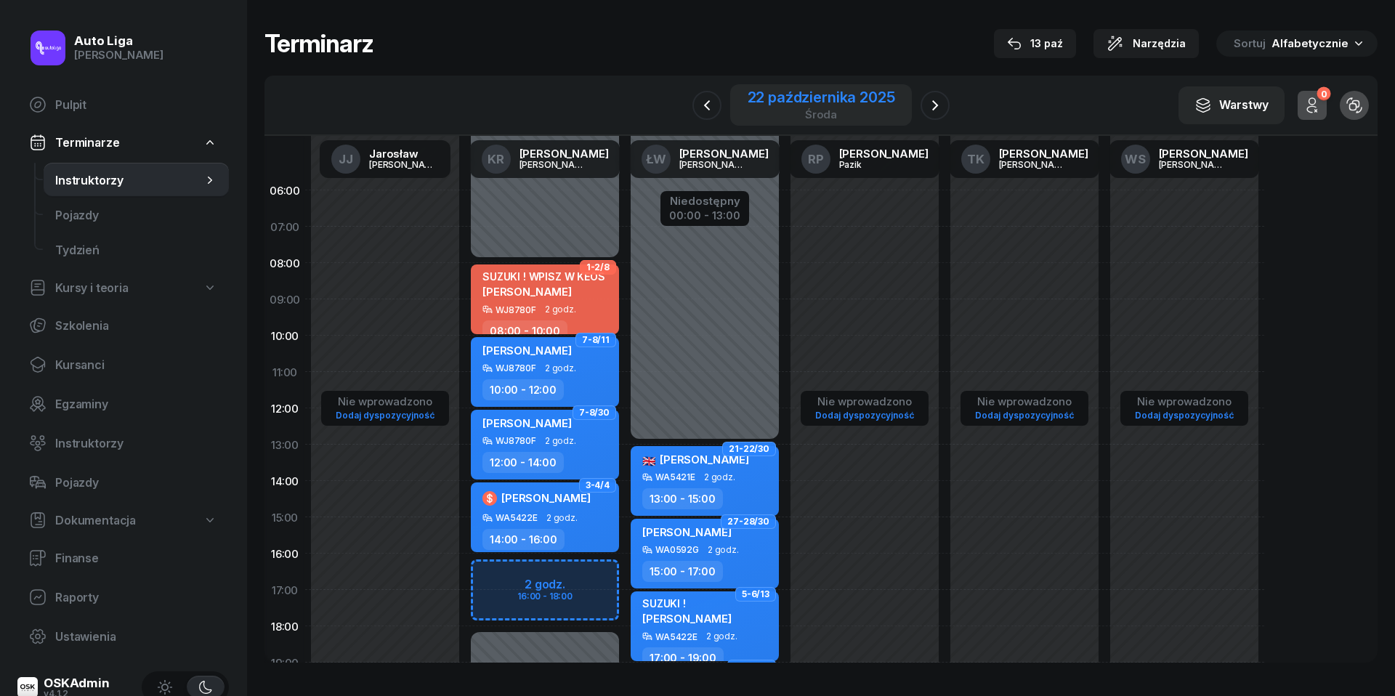
click at [812, 102] on div "22 października 2025" at bounding box center [821, 97] width 147 height 15
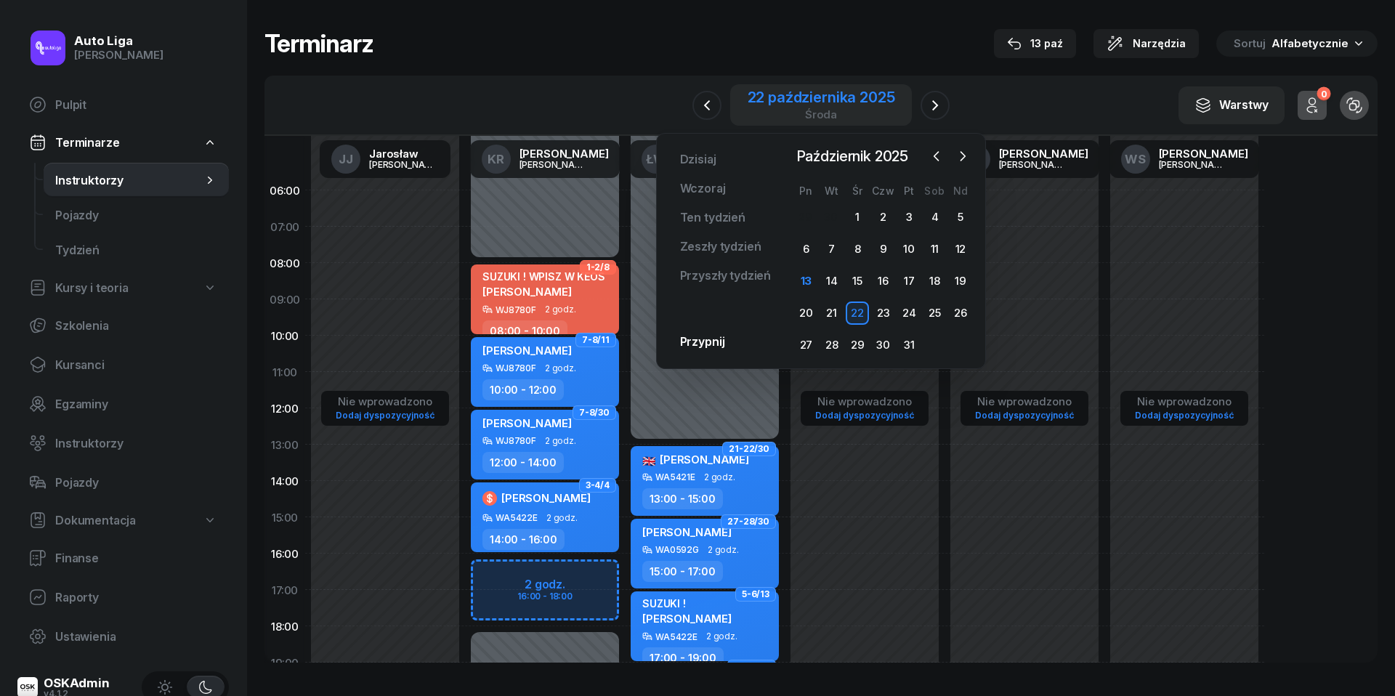
click at [809, 103] on div "22 października 2025" at bounding box center [821, 97] width 147 height 15
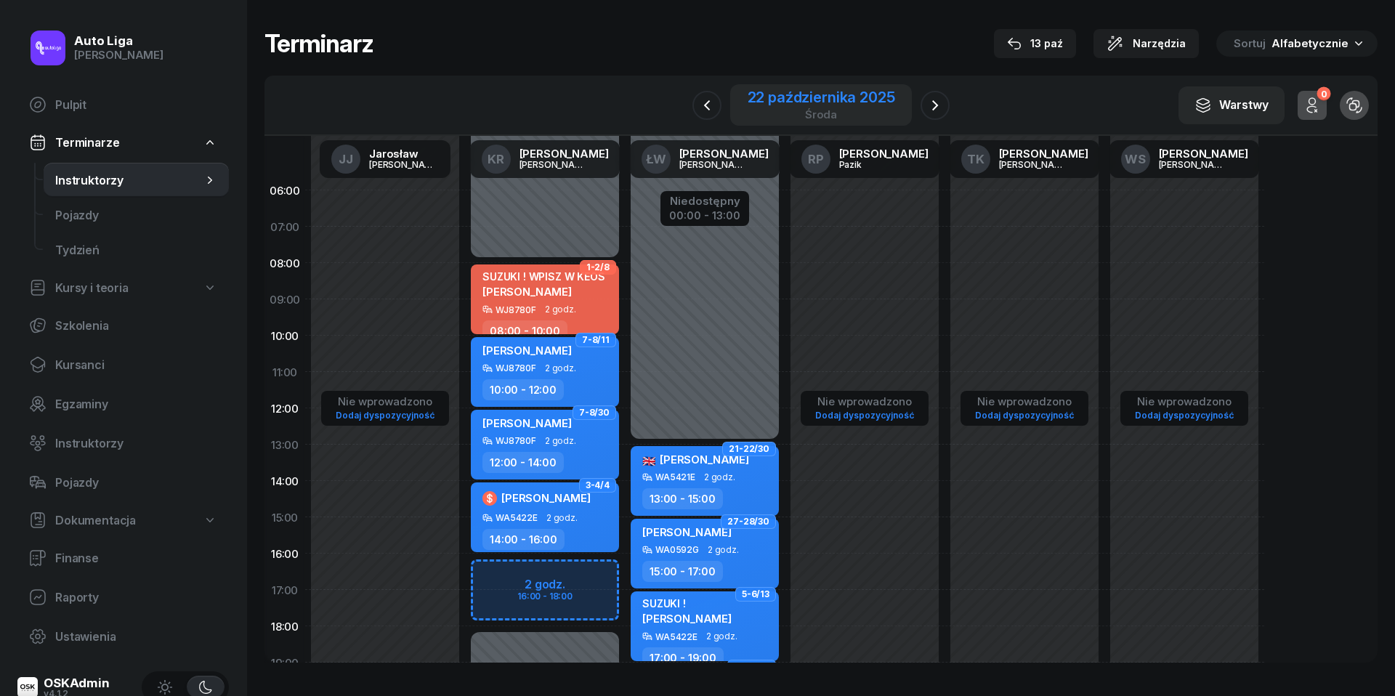
click at [809, 102] on div "22 października 2025" at bounding box center [821, 97] width 147 height 15
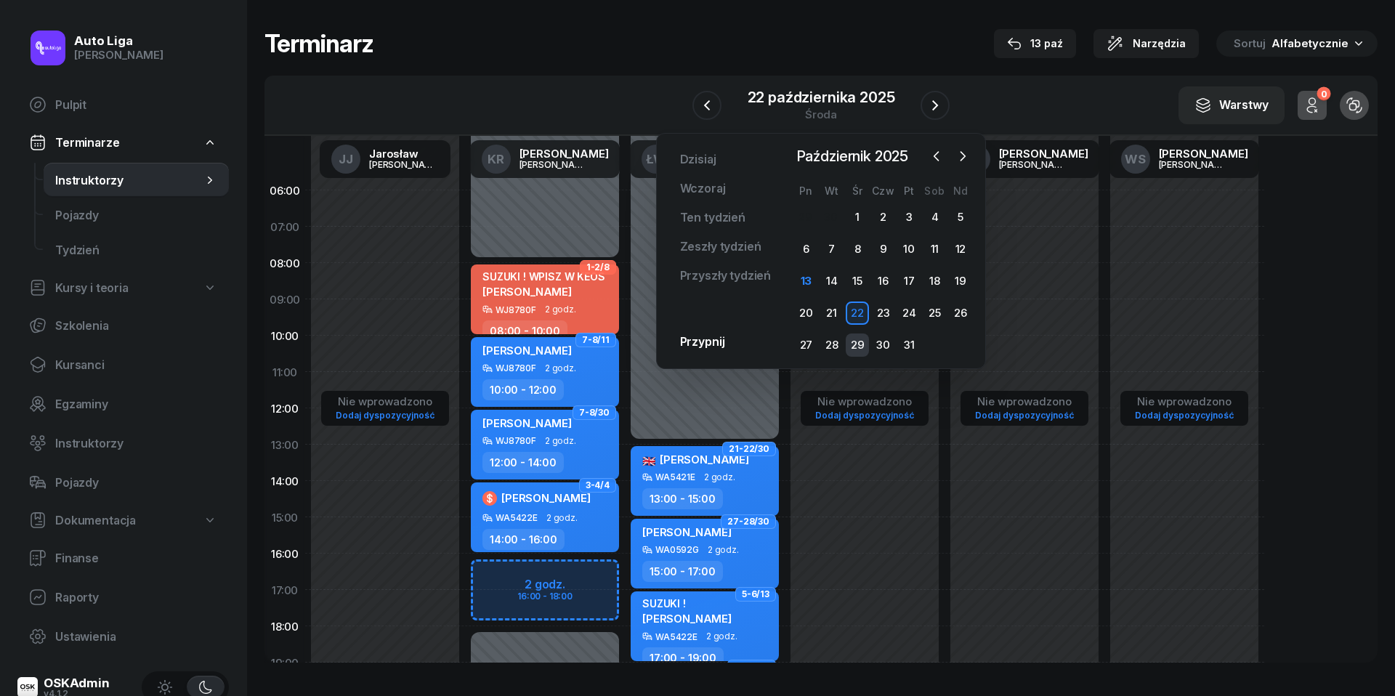
click at [855, 341] on div "29" at bounding box center [857, 344] width 23 height 23
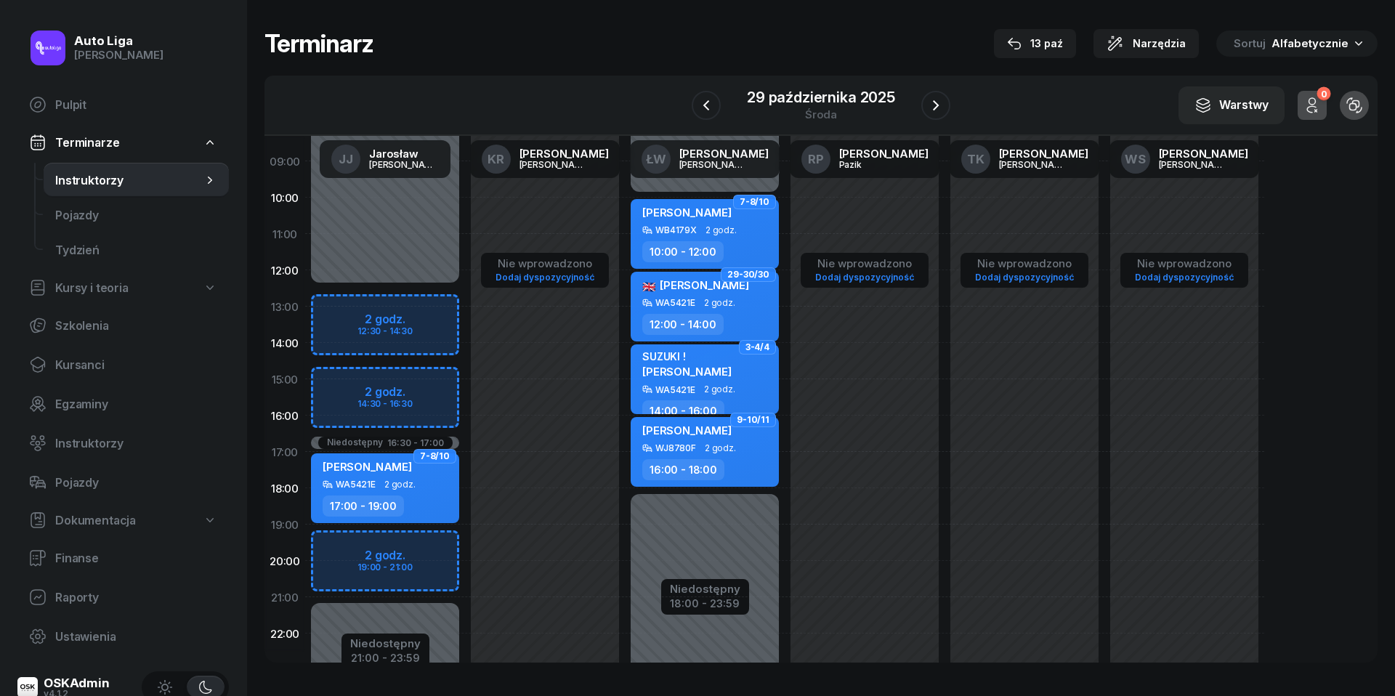
scroll to position [154, 0]
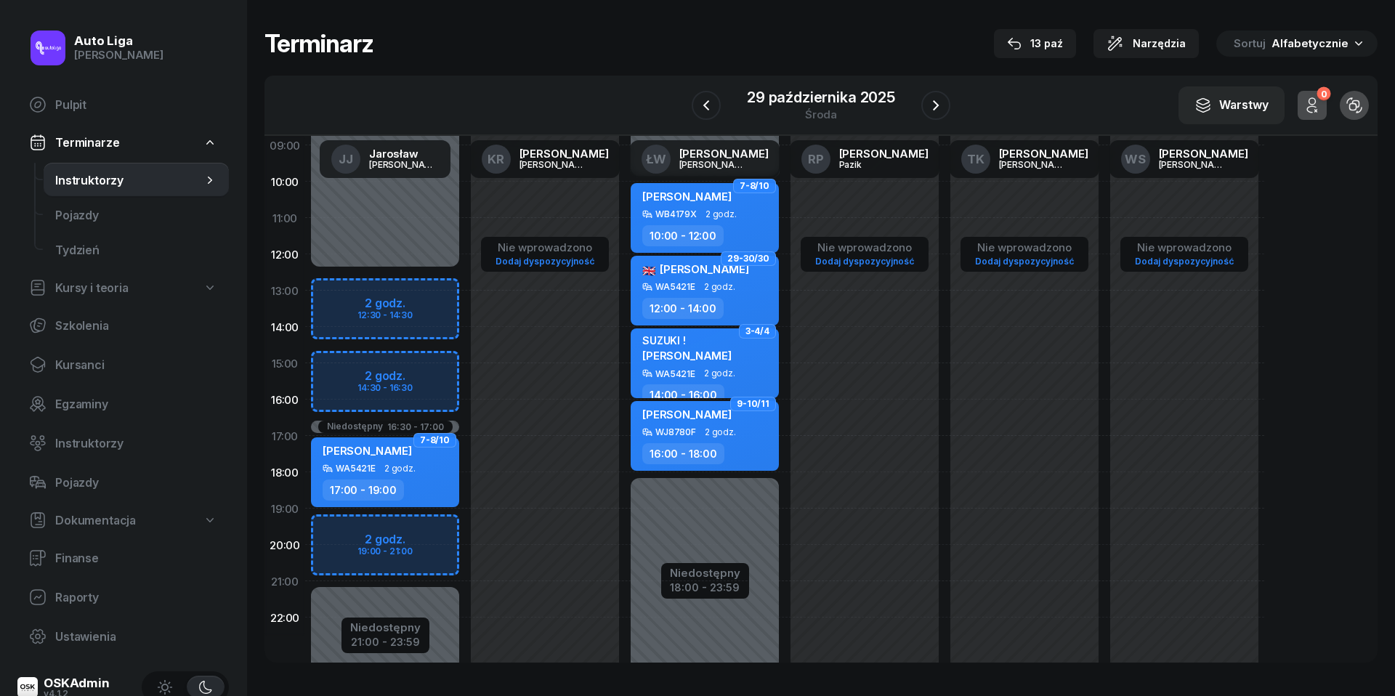
click at [331, 529] on div "Niedostępny 00:00 - 12:30 Niedostępny 21:00 - 23:59 Niedostępny 16:30 - 17:00 2…" at bounding box center [385, 363] width 160 height 690
select select "19"
select select "21"
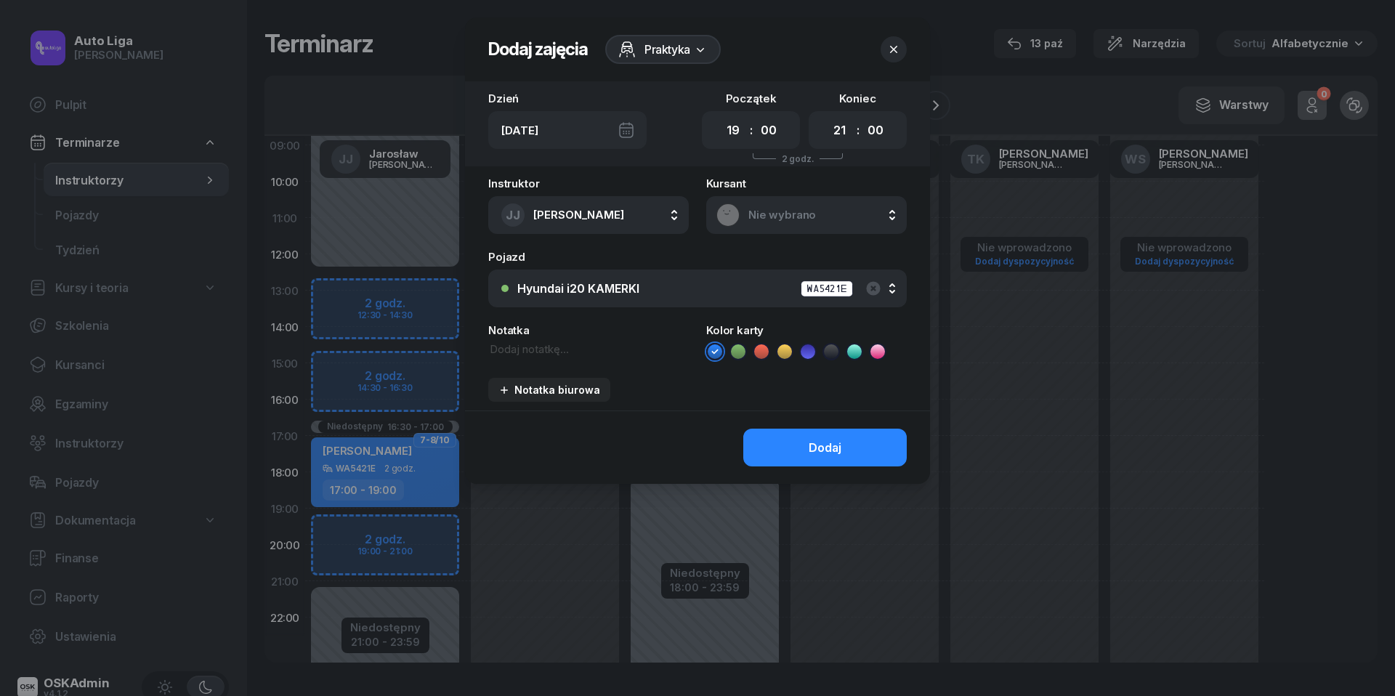
click at [775, 210] on span "Nie wybrano" at bounding box center [822, 215] width 148 height 13
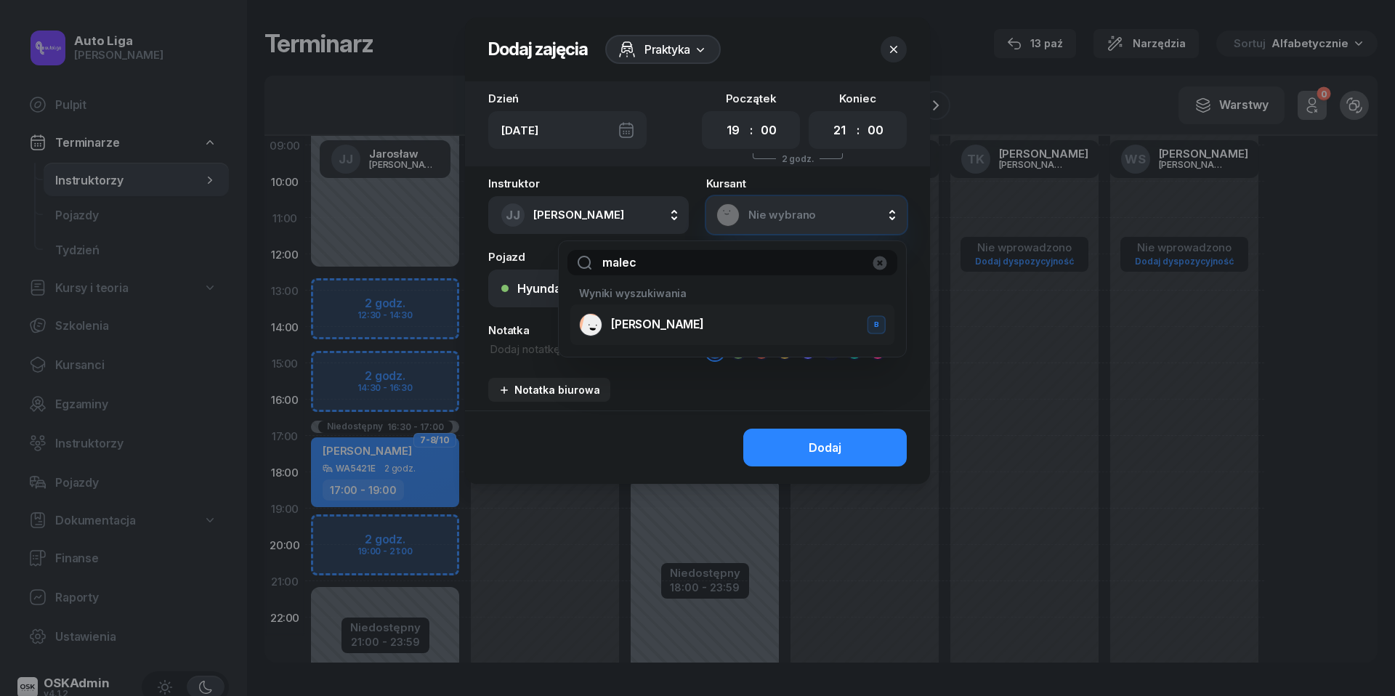
type input "malec"
click at [686, 323] on div "[PERSON_NAME] B" at bounding box center [732, 324] width 307 height 23
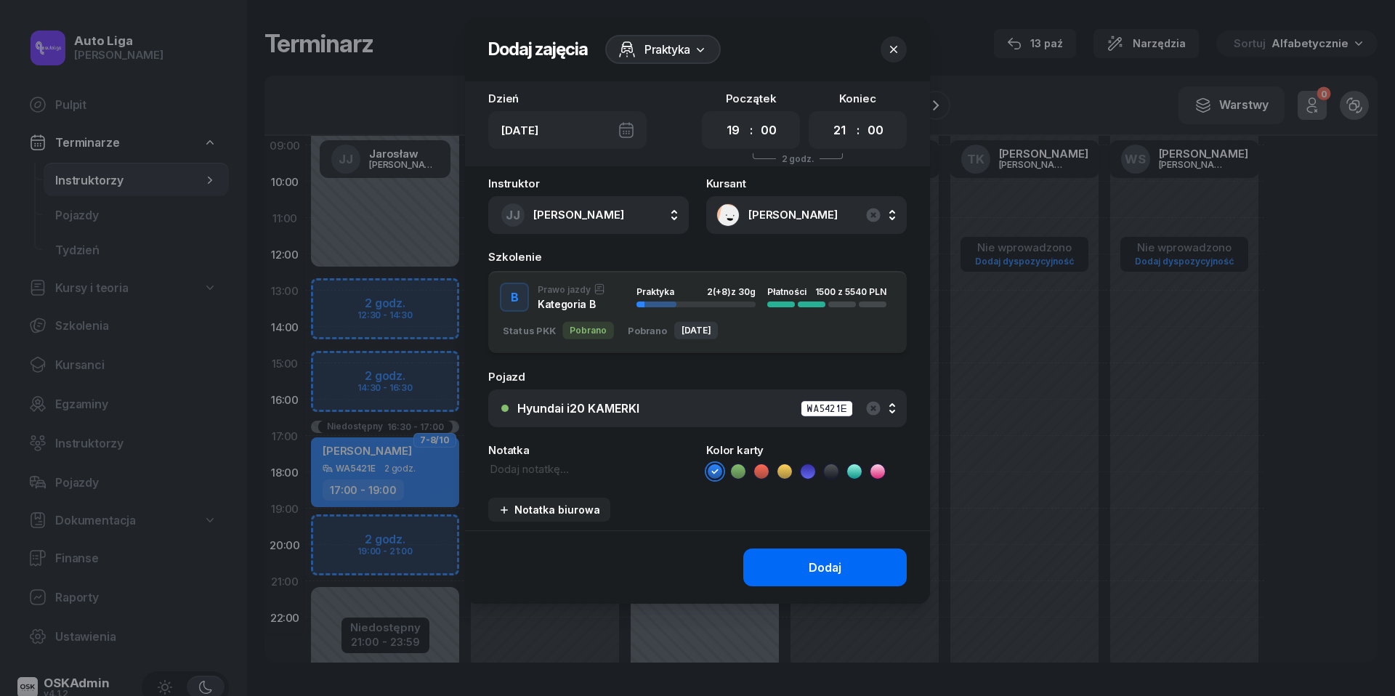
click at [847, 567] on button "Dodaj" at bounding box center [824, 568] width 163 height 38
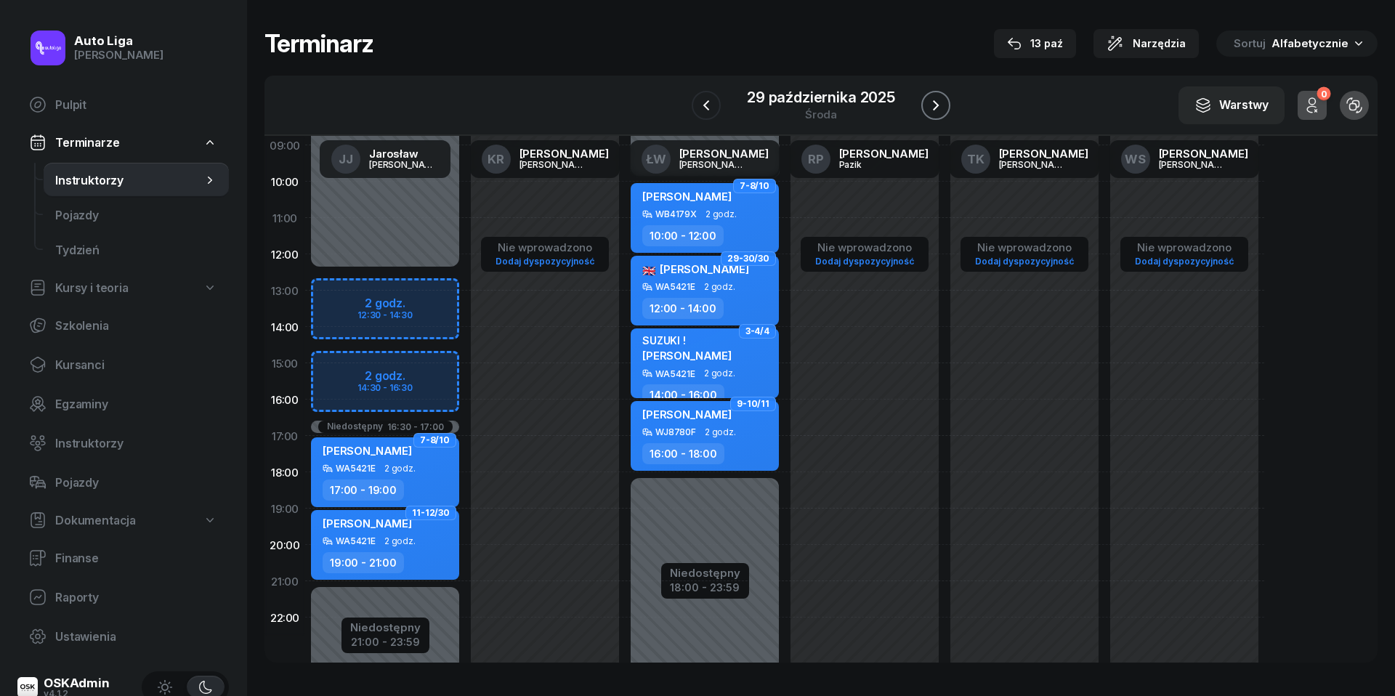
click at [943, 105] on icon "button" at bounding box center [935, 105] width 17 height 17
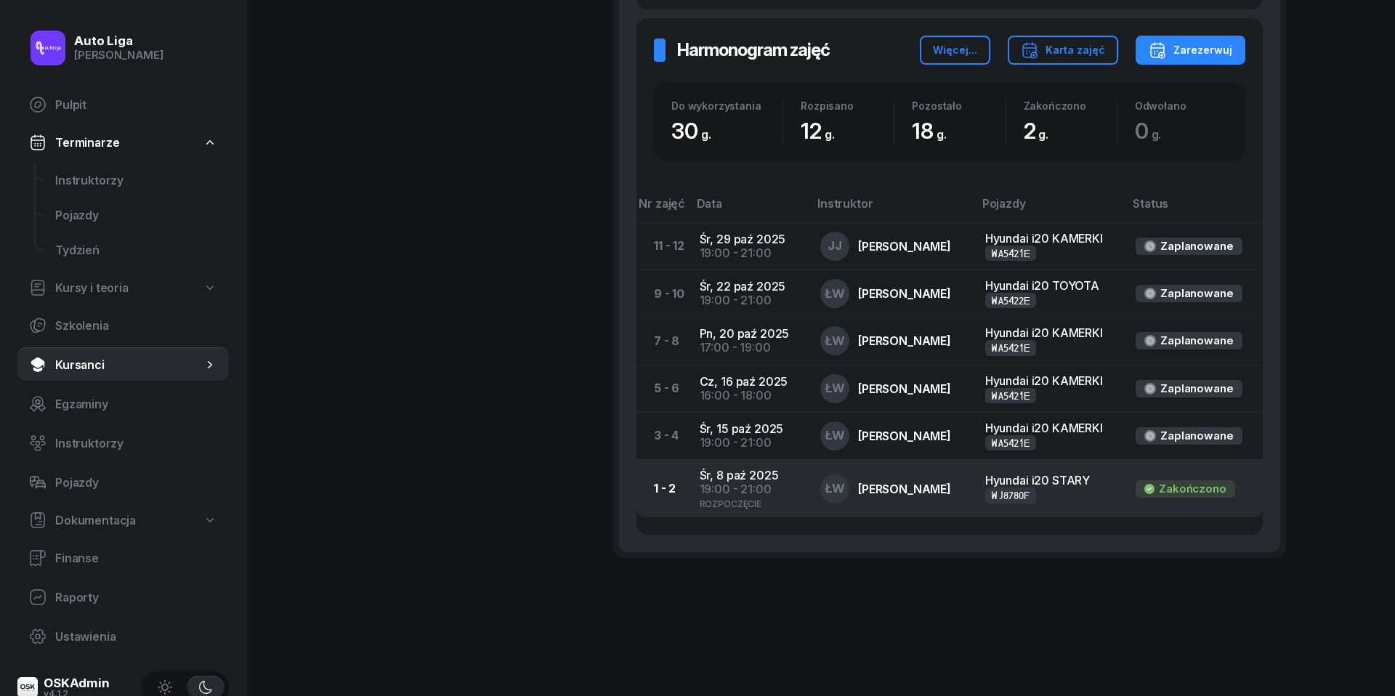
scroll to position [858, 0]
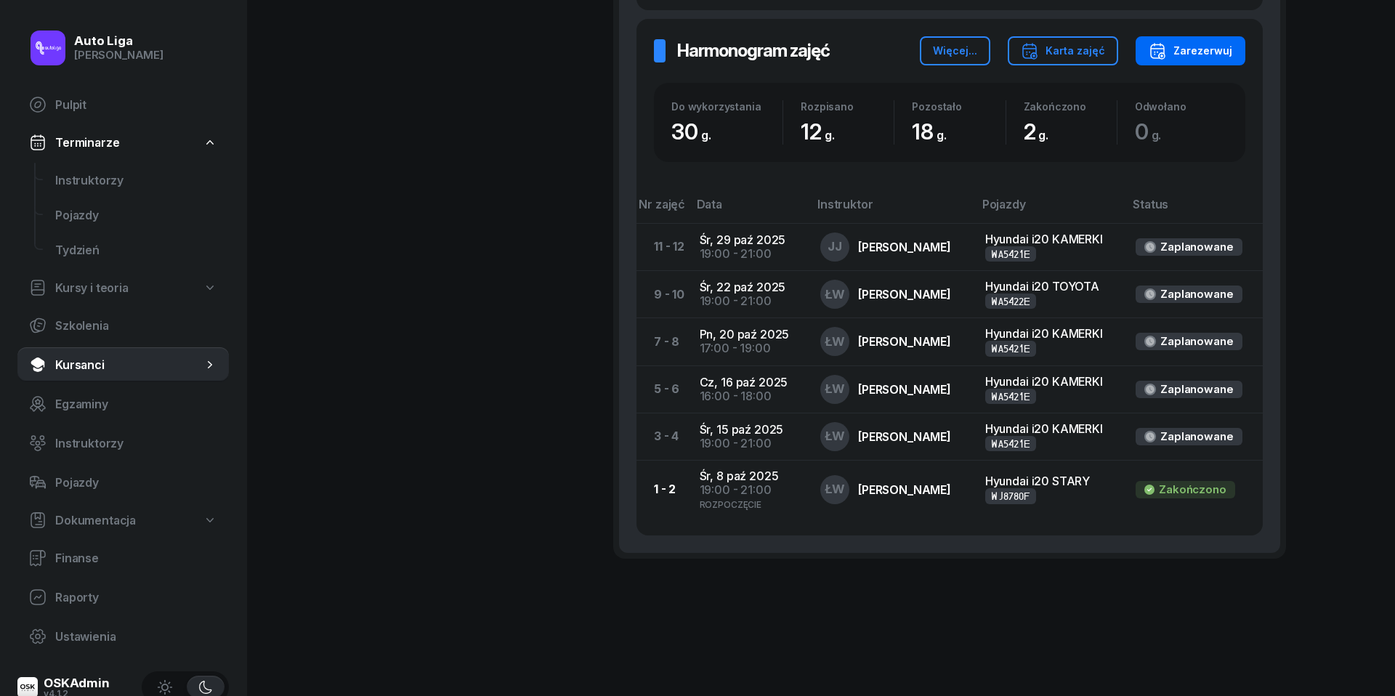
click at [1205, 56] on button "Zarezerwuj" at bounding box center [1191, 50] width 110 height 29
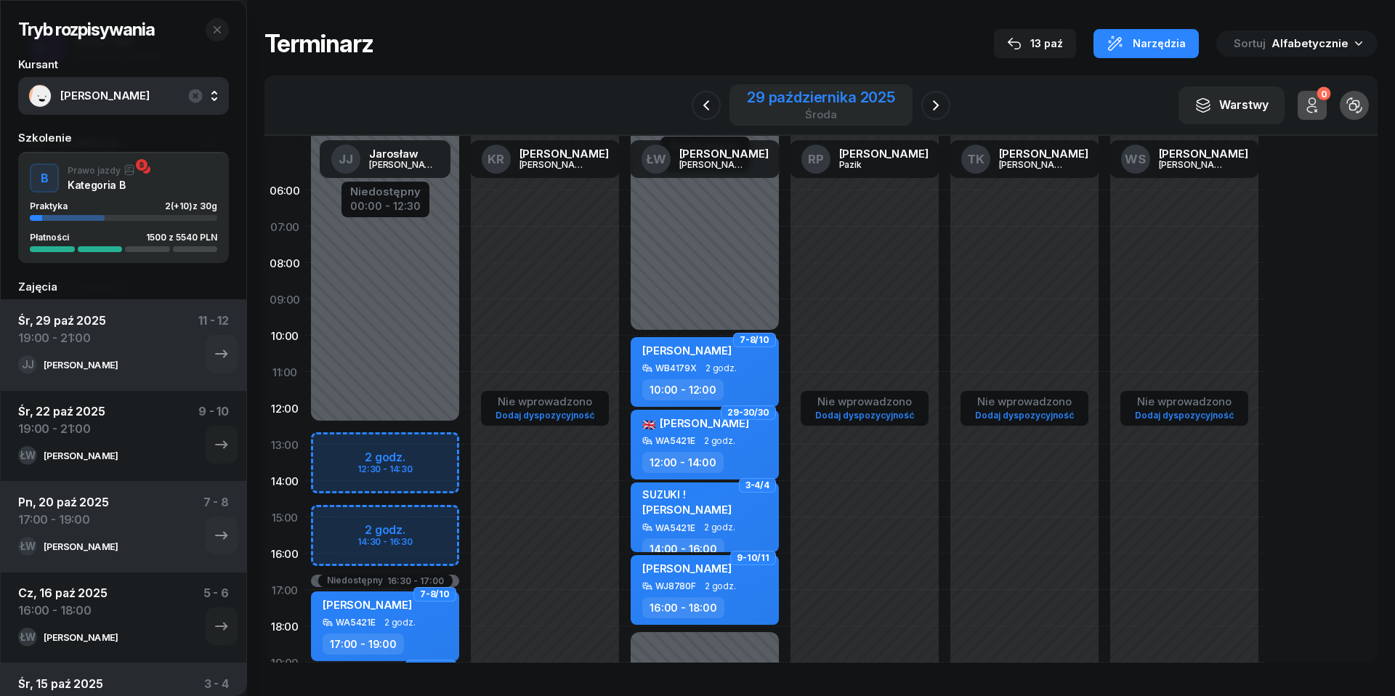
click at [800, 93] on div "29 października 2025" at bounding box center [821, 97] width 148 height 15
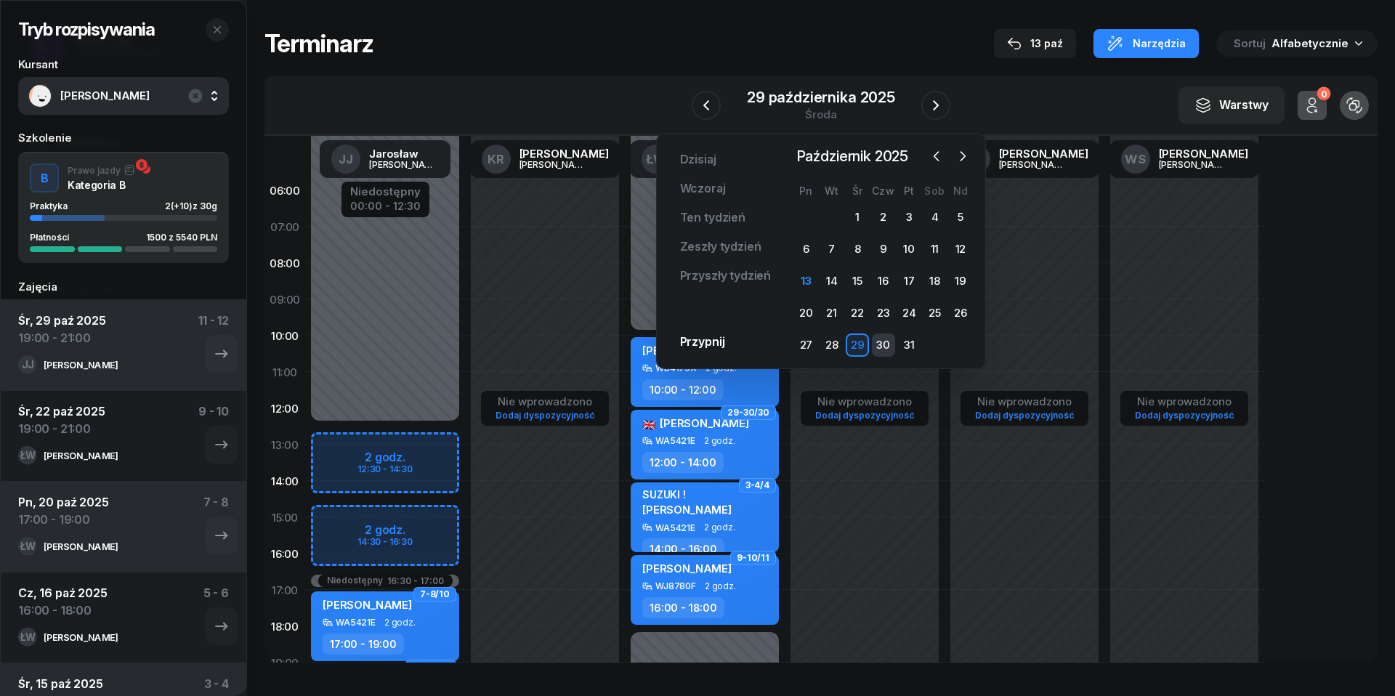
click at [890, 344] on div "30" at bounding box center [883, 344] width 23 height 23
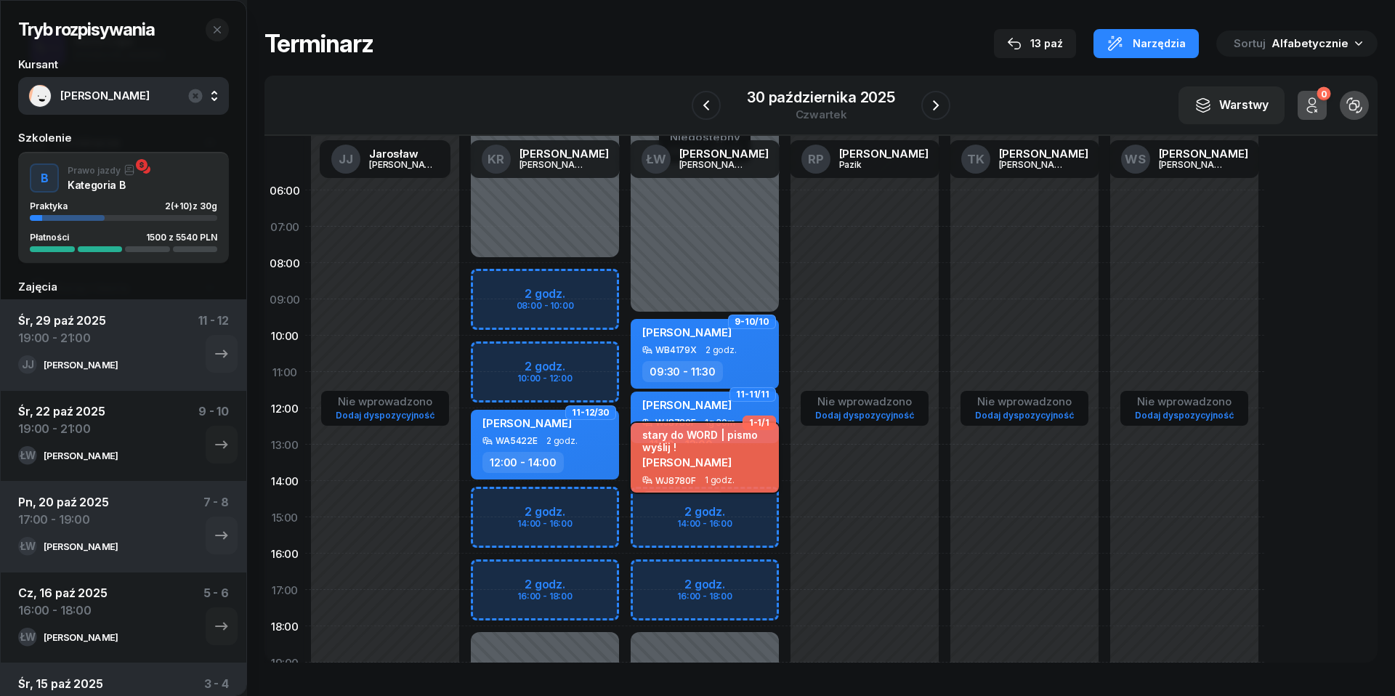
click at [700, 456] on span "[PERSON_NAME]" at bounding box center [686, 463] width 89 height 14
select select "13"
select select "14"
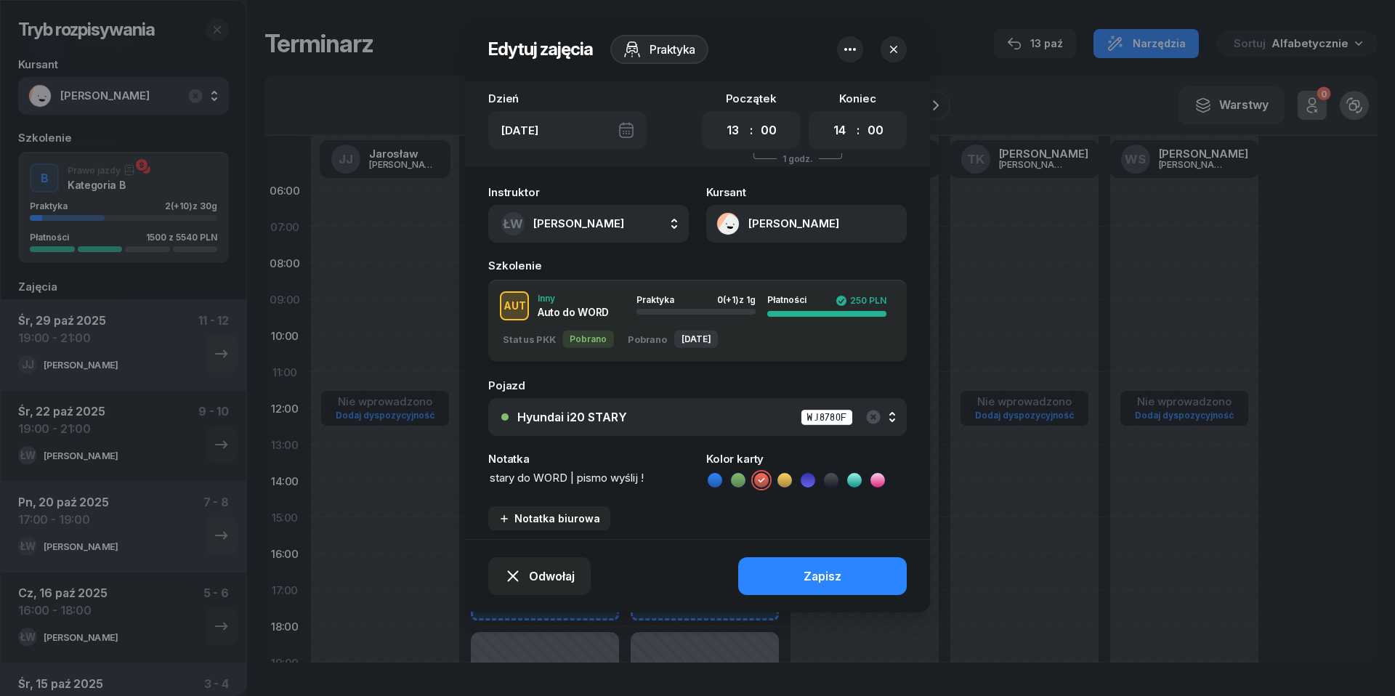
click at [901, 50] on icon "button" at bounding box center [893, 49] width 15 height 15
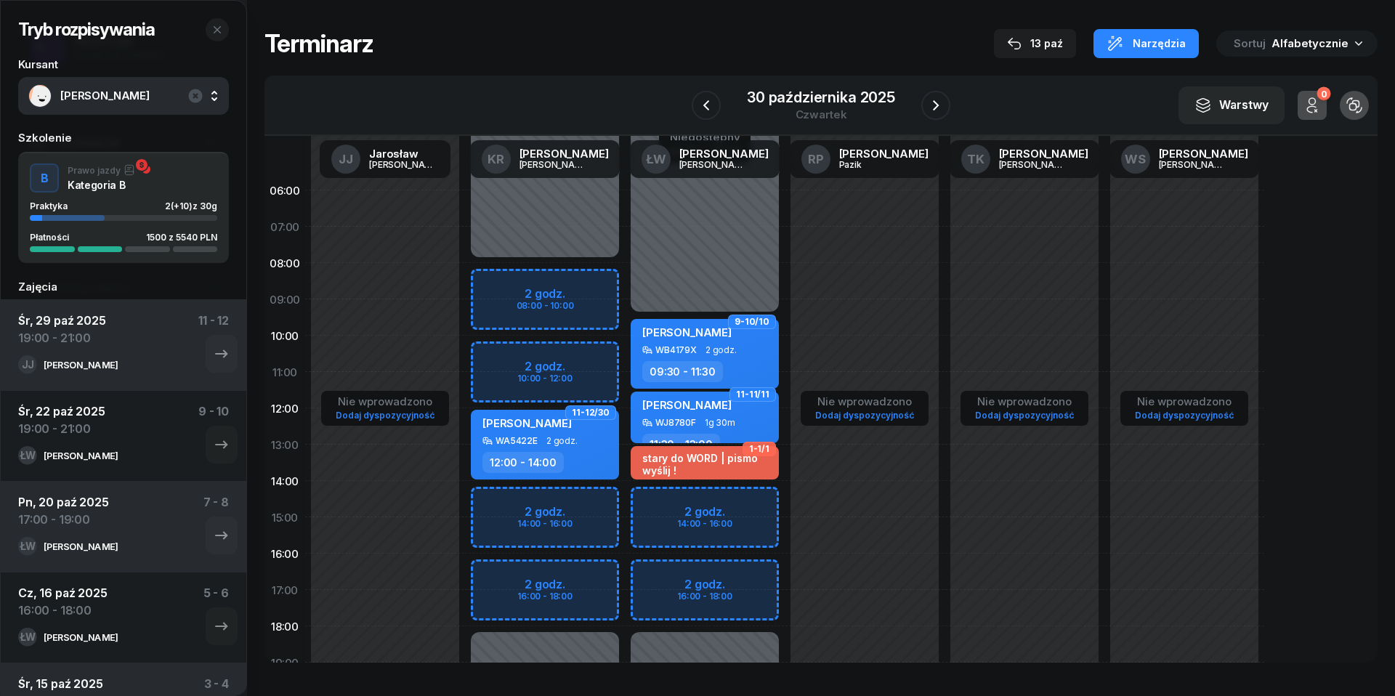
click at [657, 579] on div "Niedostępny 00:00 - 09:30 Niedostępny 18:00 - 23:59 2 godz. 14:00 - 16:00 2 god…" at bounding box center [705, 517] width 160 height 690
select select "16"
select select "18"
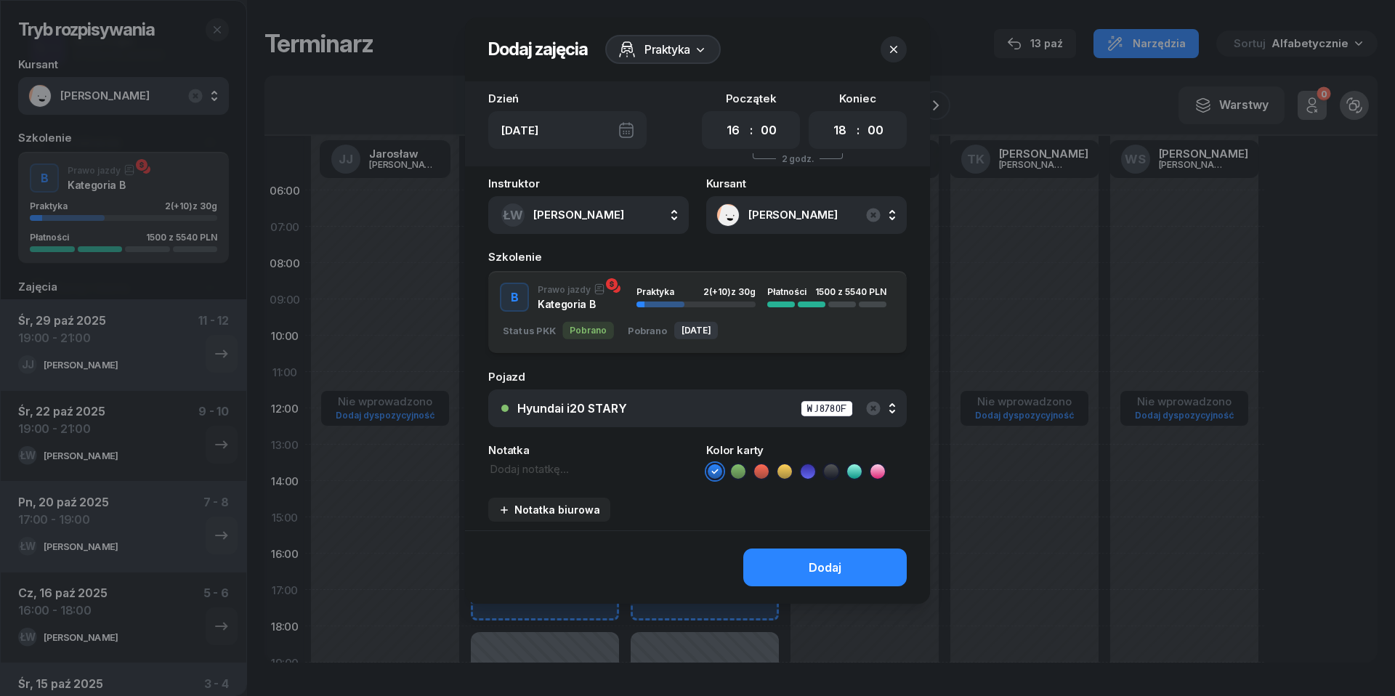
click at [743, 405] on div "Hyundai i20 STARY WJ8780F" at bounding box center [705, 409] width 376 height 18
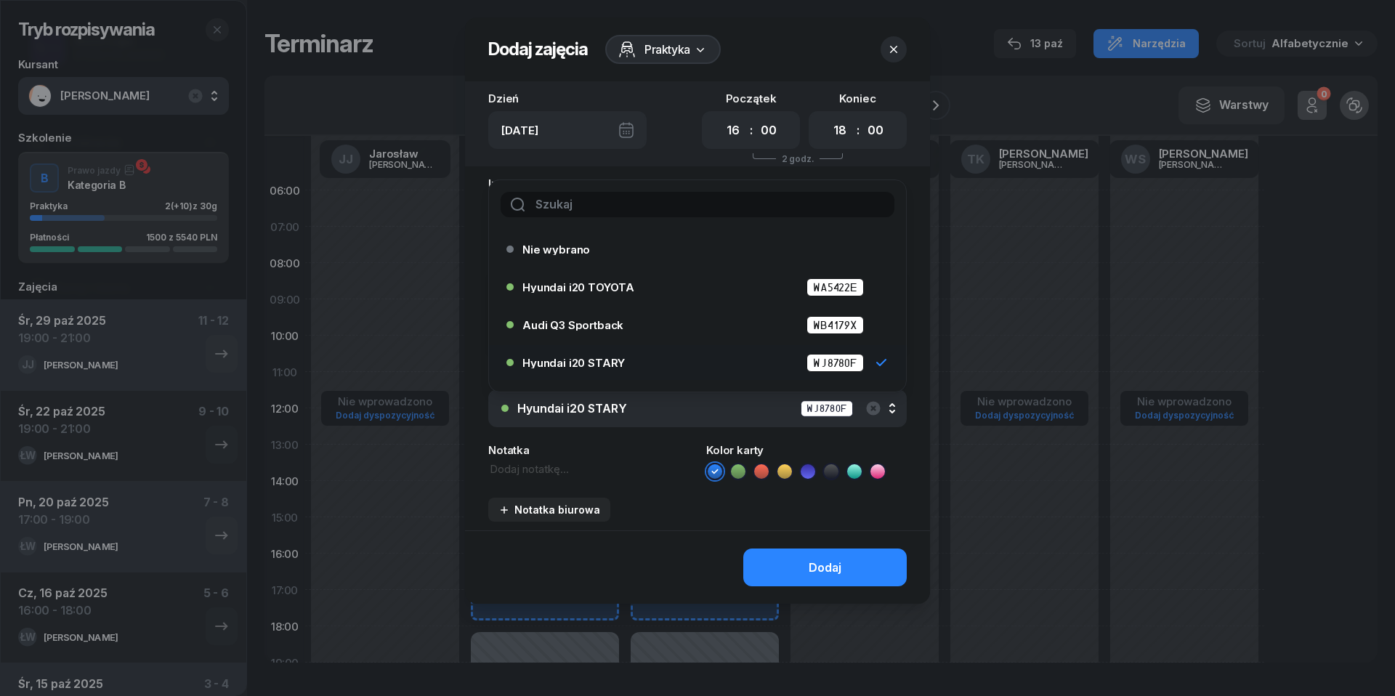
click at [743, 405] on div "Hyundai i20 STARY WJ8780F" at bounding box center [705, 409] width 376 height 18
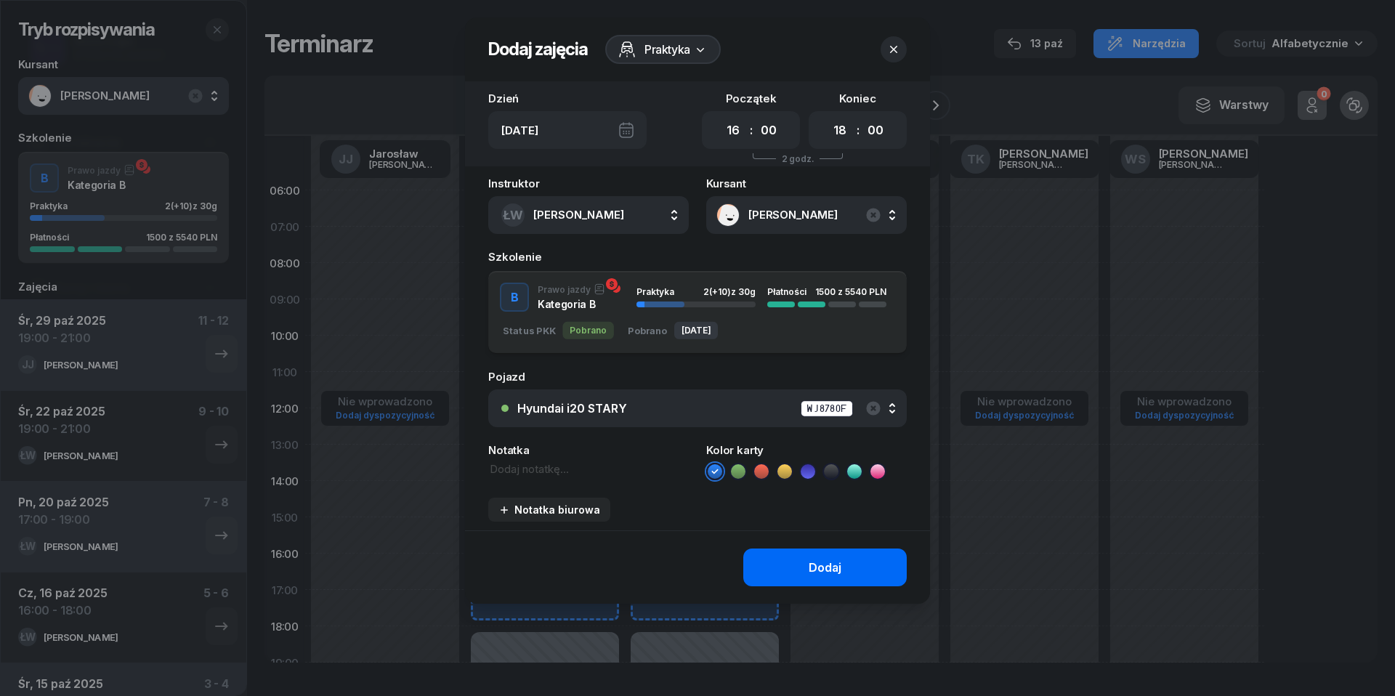
click at [800, 565] on button "Dodaj" at bounding box center [824, 568] width 163 height 38
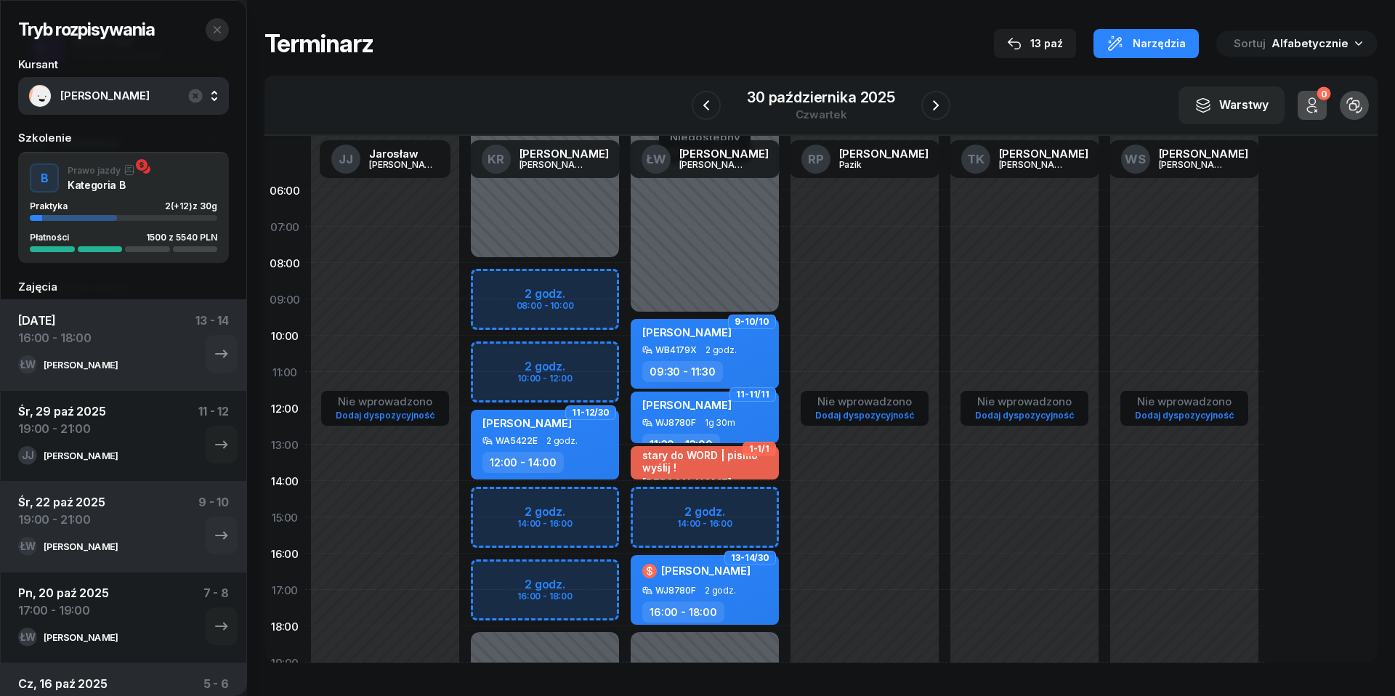
click at [219, 36] on button "button" at bounding box center [217, 29] width 23 height 23
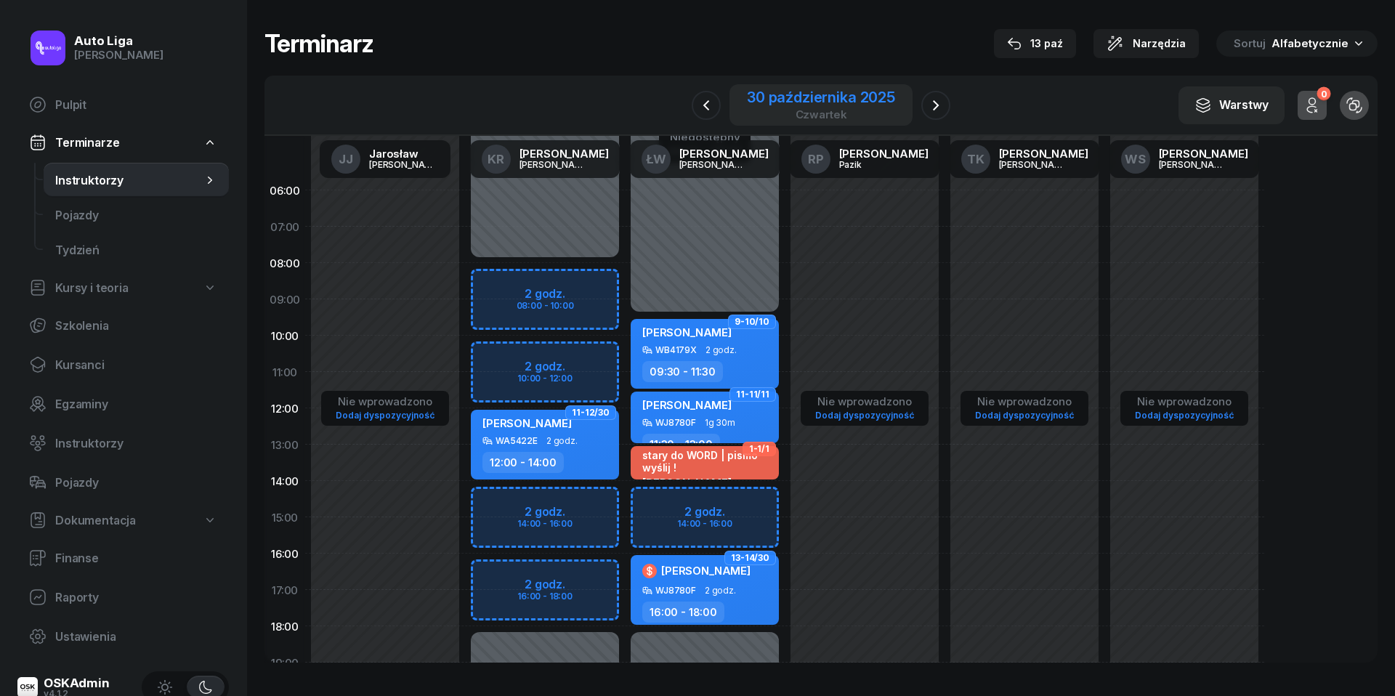
click at [777, 109] on div "czwartek" at bounding box center [821, 114] width 148 height 11
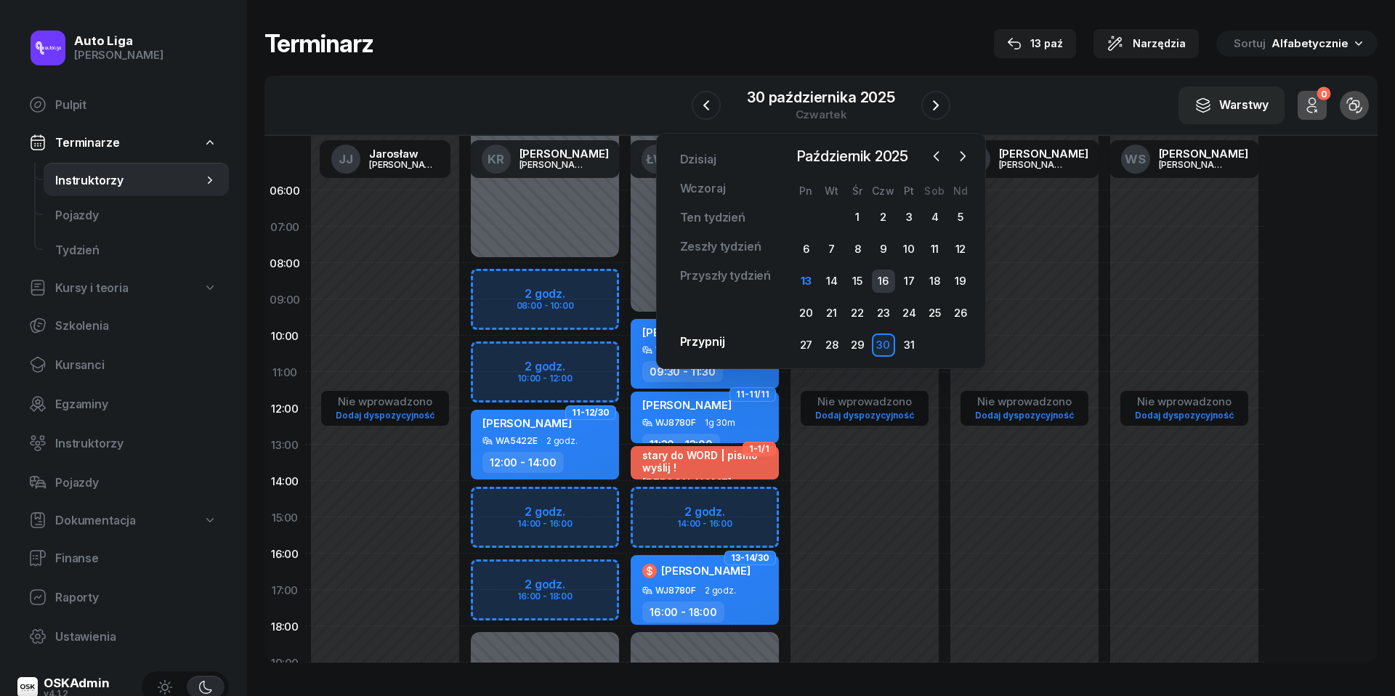
click at [876, 285] on div "16" at bounding box center [883, 281] width 23 height 23
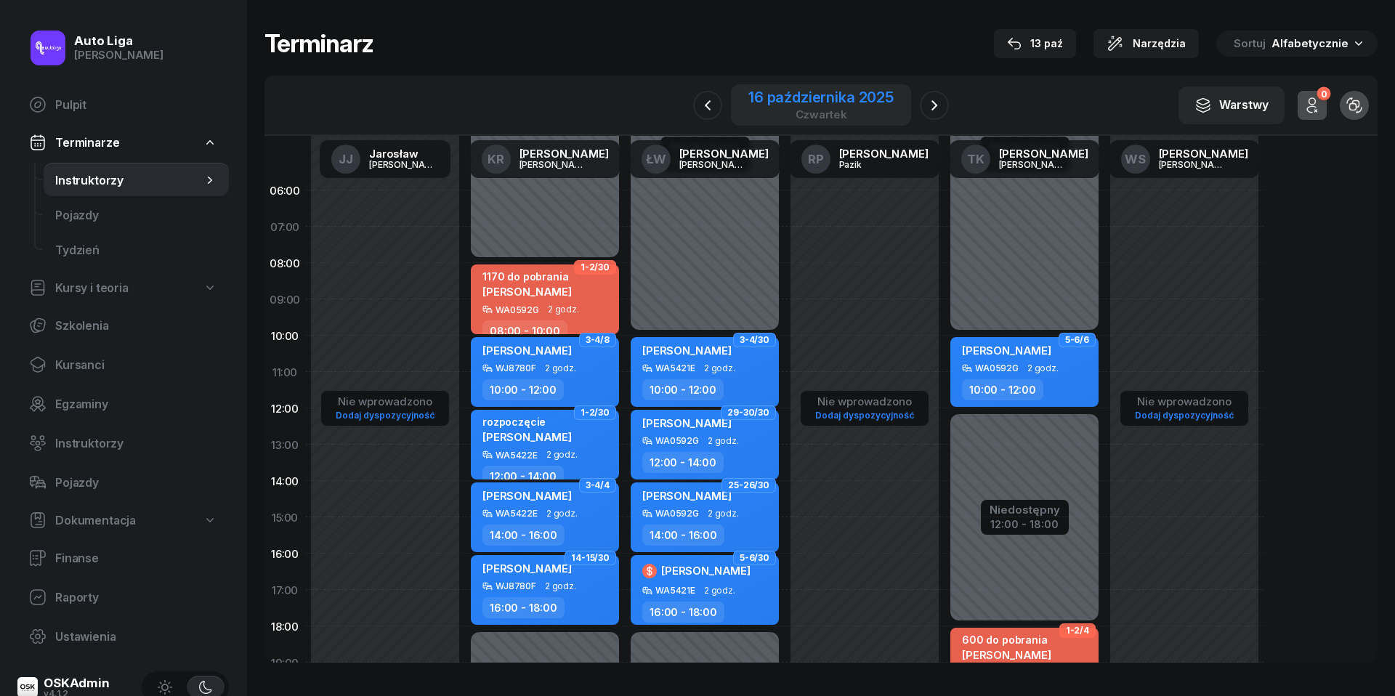
click at [800, 97] on div "16 października 2025" at bounding box center [820, 97] width 145 height 15
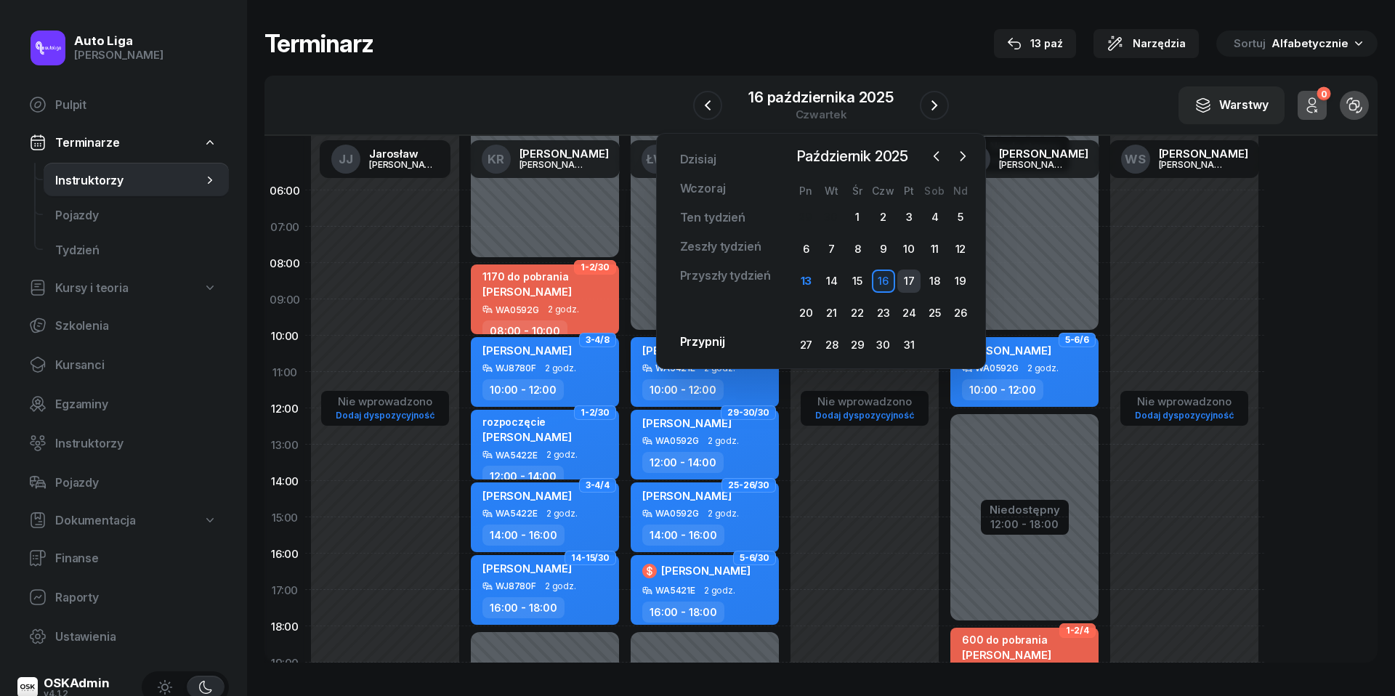
click at [910, 278] on div "17" at bounding box center [908, 281] width 23 height 23
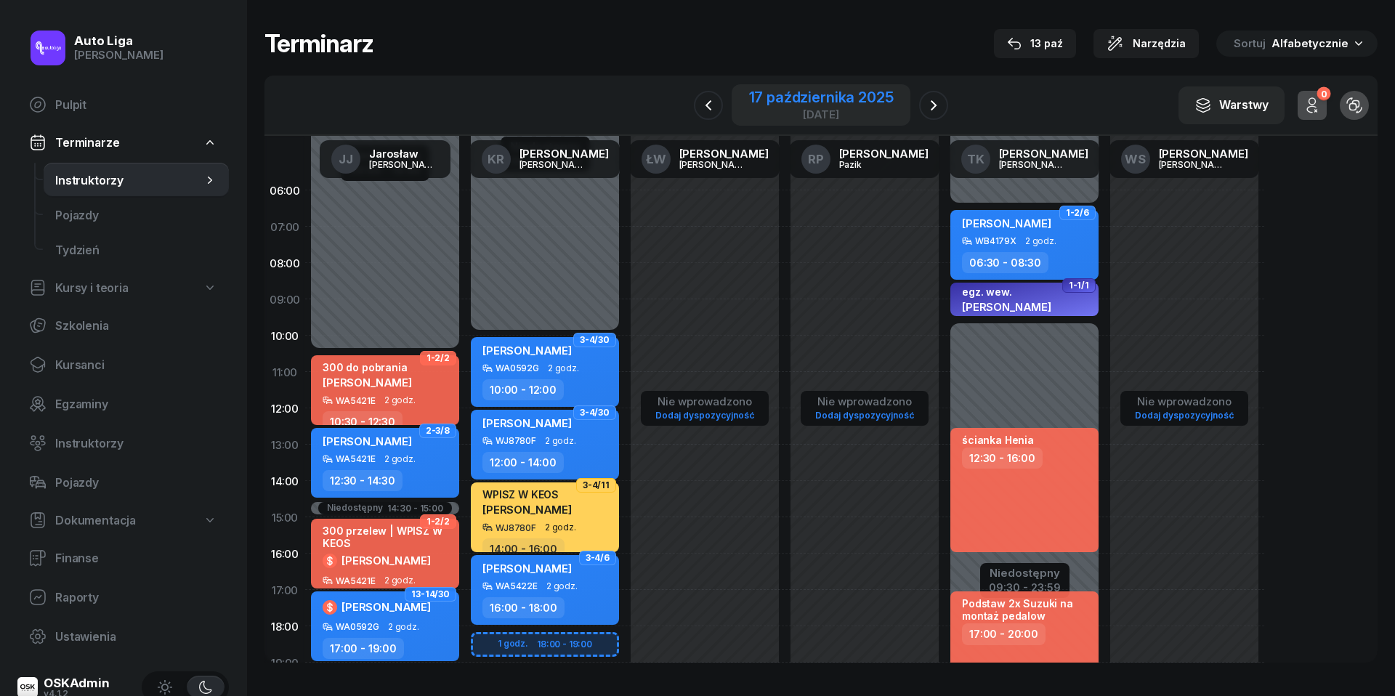
click at [812, 110] on div "[DATE]" at bounding box center [821, 114] width 145 height 11
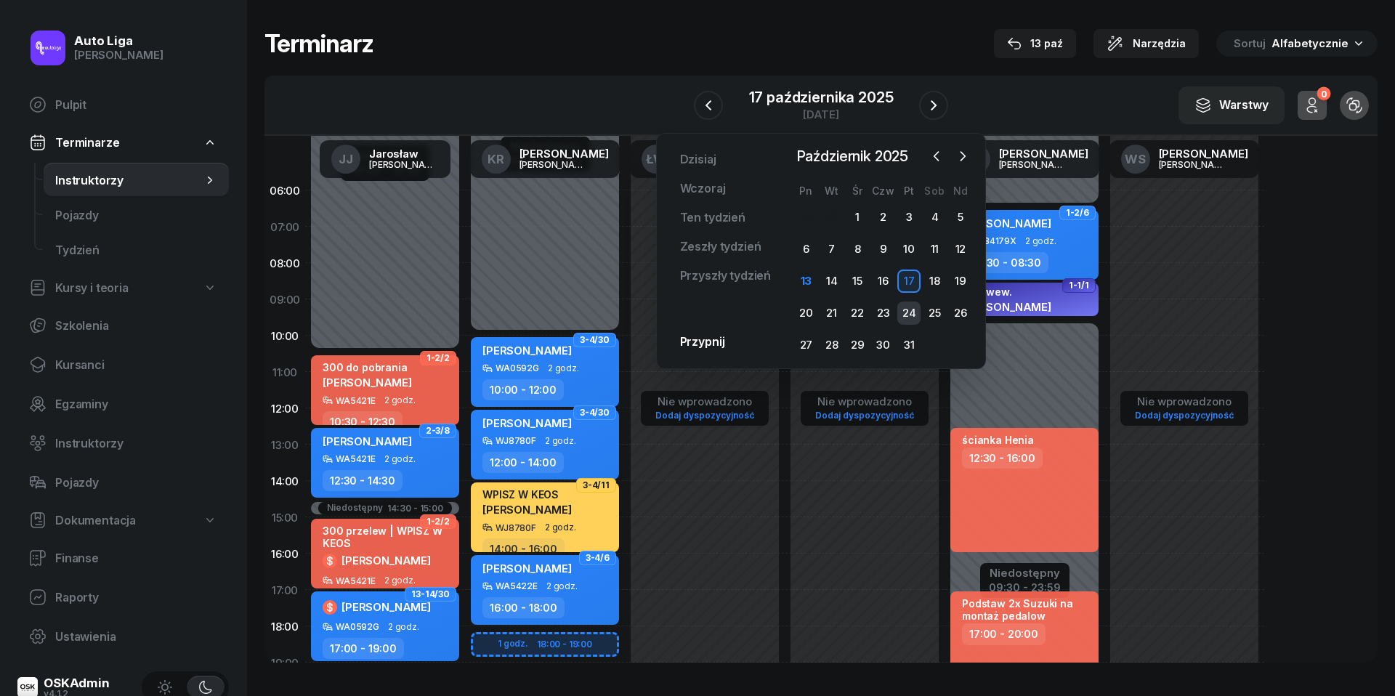
click at [910, 314] on div "24" at bounding box center [908, 313] width 23 height 23
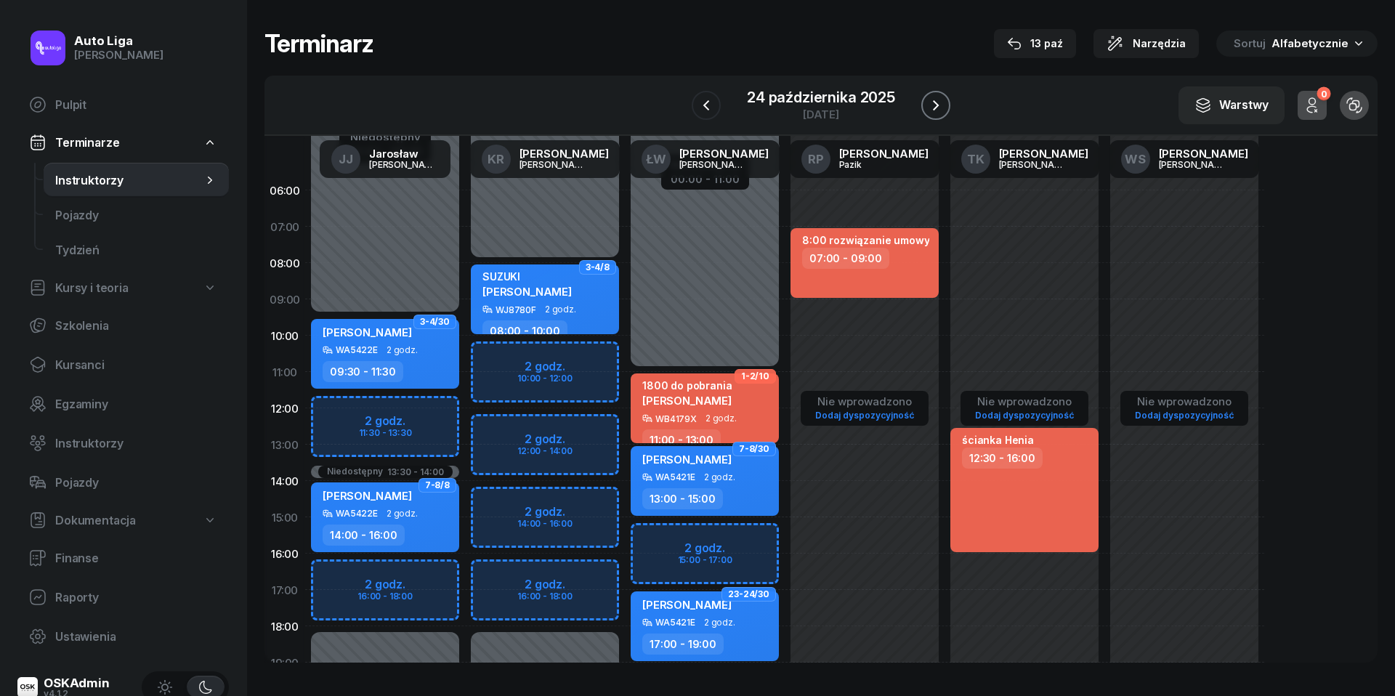
click at [945, 105] on icon "button" at bounding box center [935, 105] width 17 height 17
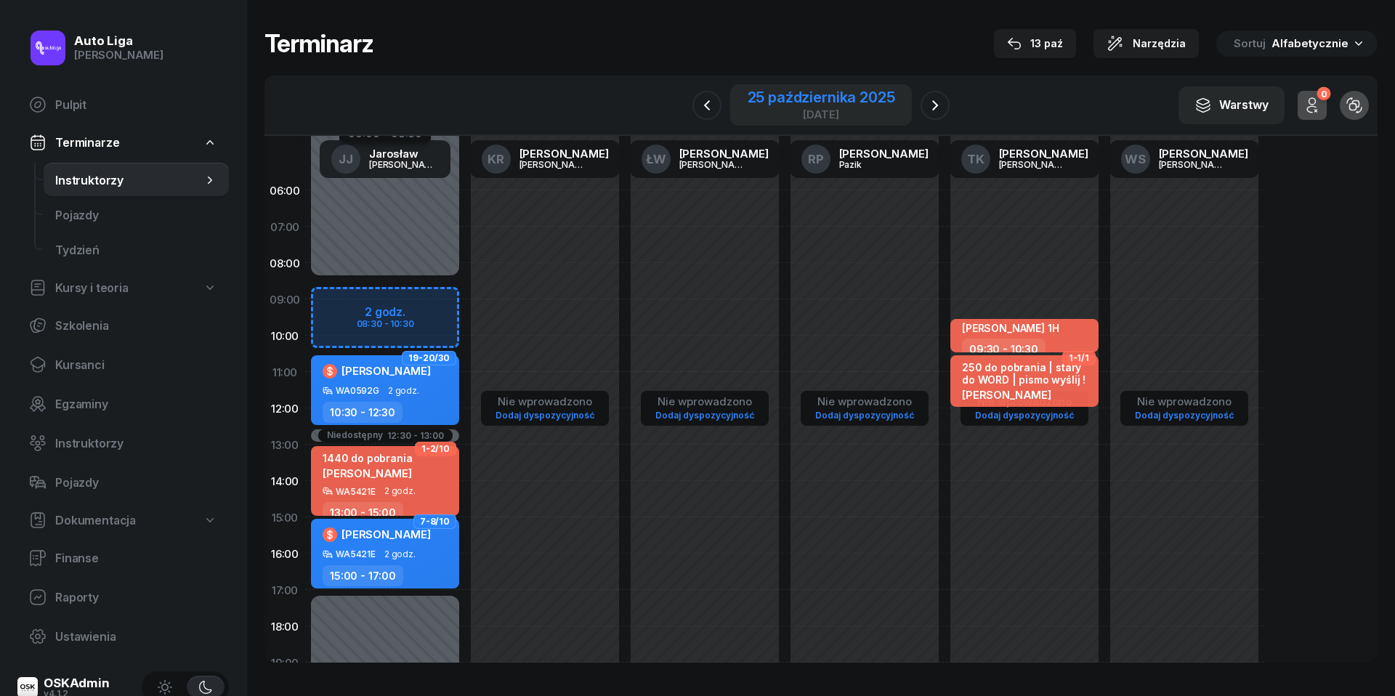
click at [849, 121] on div "[DATE]" at bounding box center [821, 104] width 182 height 41
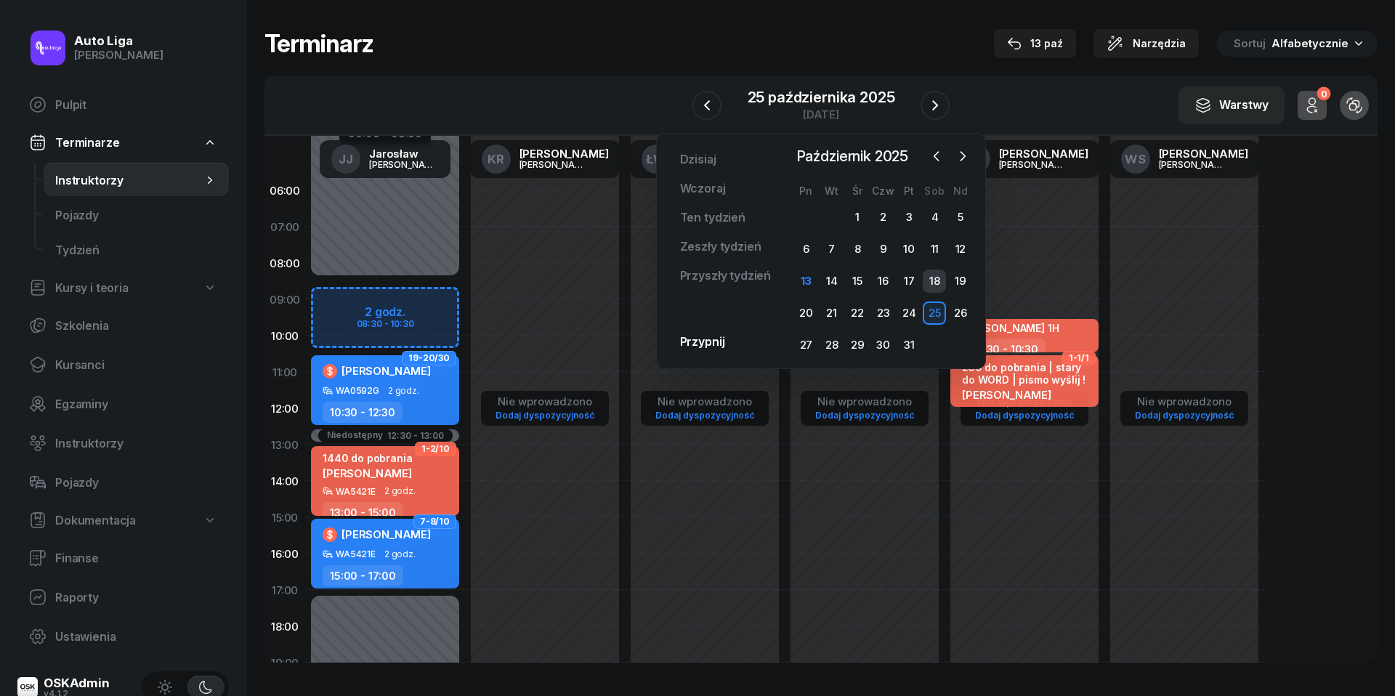
click at [930, 274] on div "18" at bounding box center [934, 281] width 23 height 23
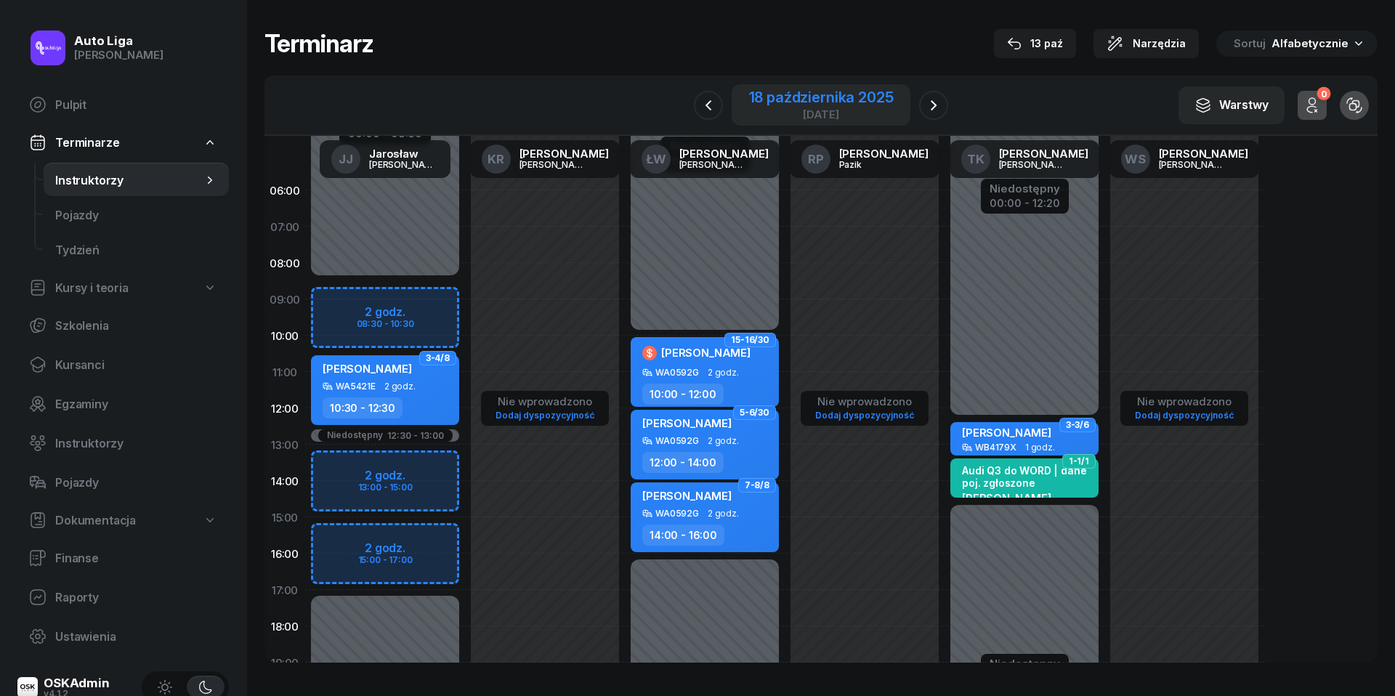
click at [801, 97] on div "18 października 2025" at bounding box center [821, 97] width 145 height 15
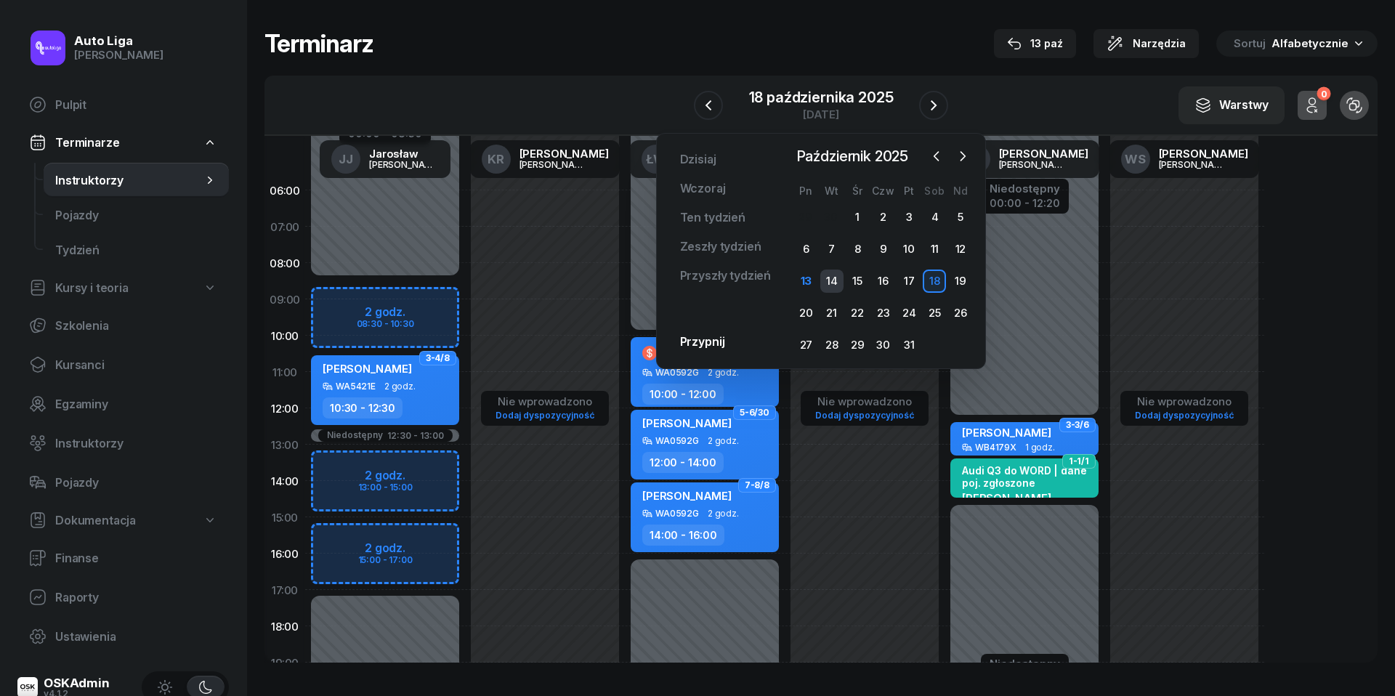
click at [829, 278] on div "14" at bounding box center [831, 281] width 23 height 23
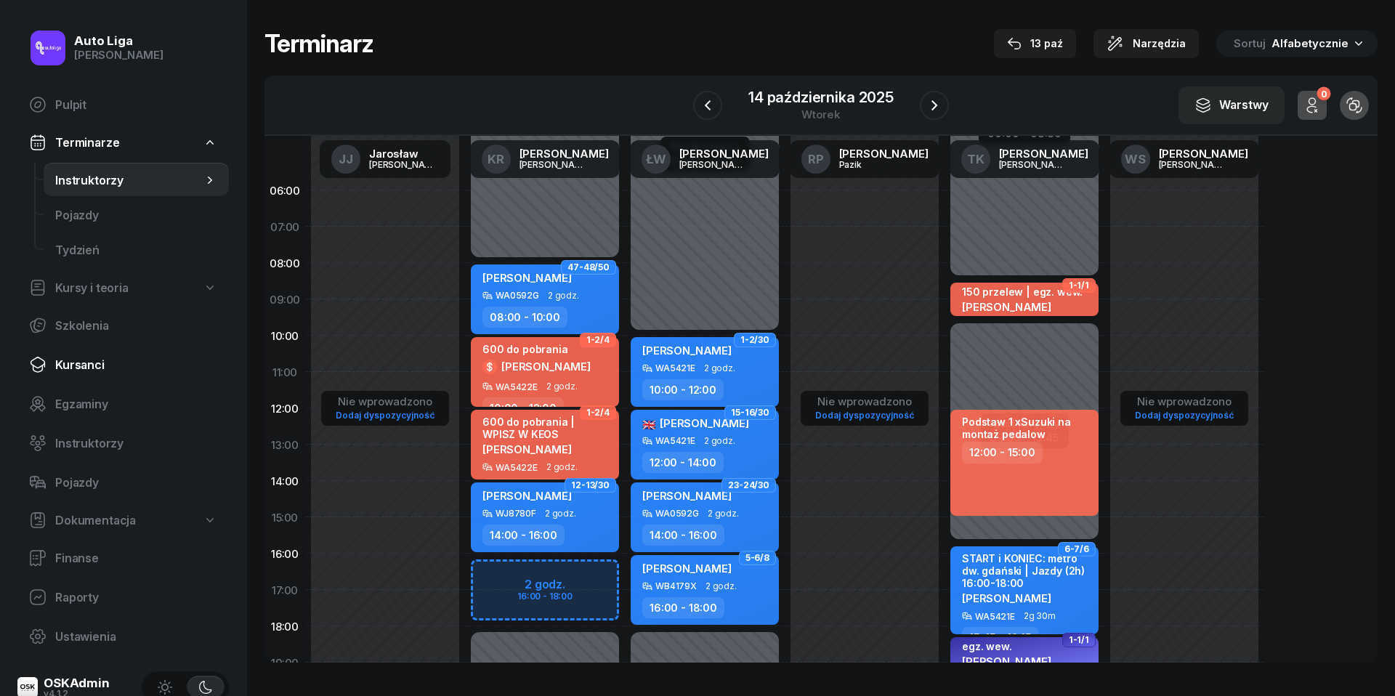
click at [87, 370] on span "Kursanci" at bounding box center [136, 365] width 162 height 14
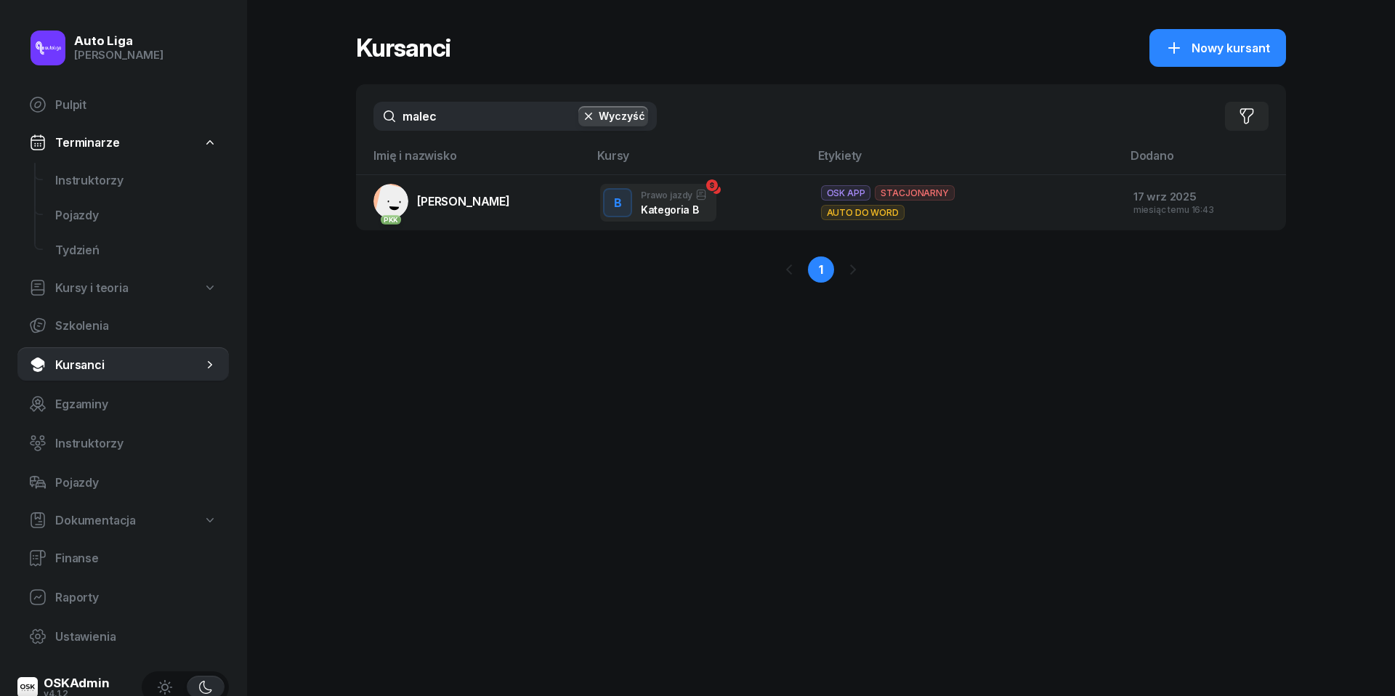
click at [465, 112] on input "malec" at bounding box center [514, 116] width 283 height 29
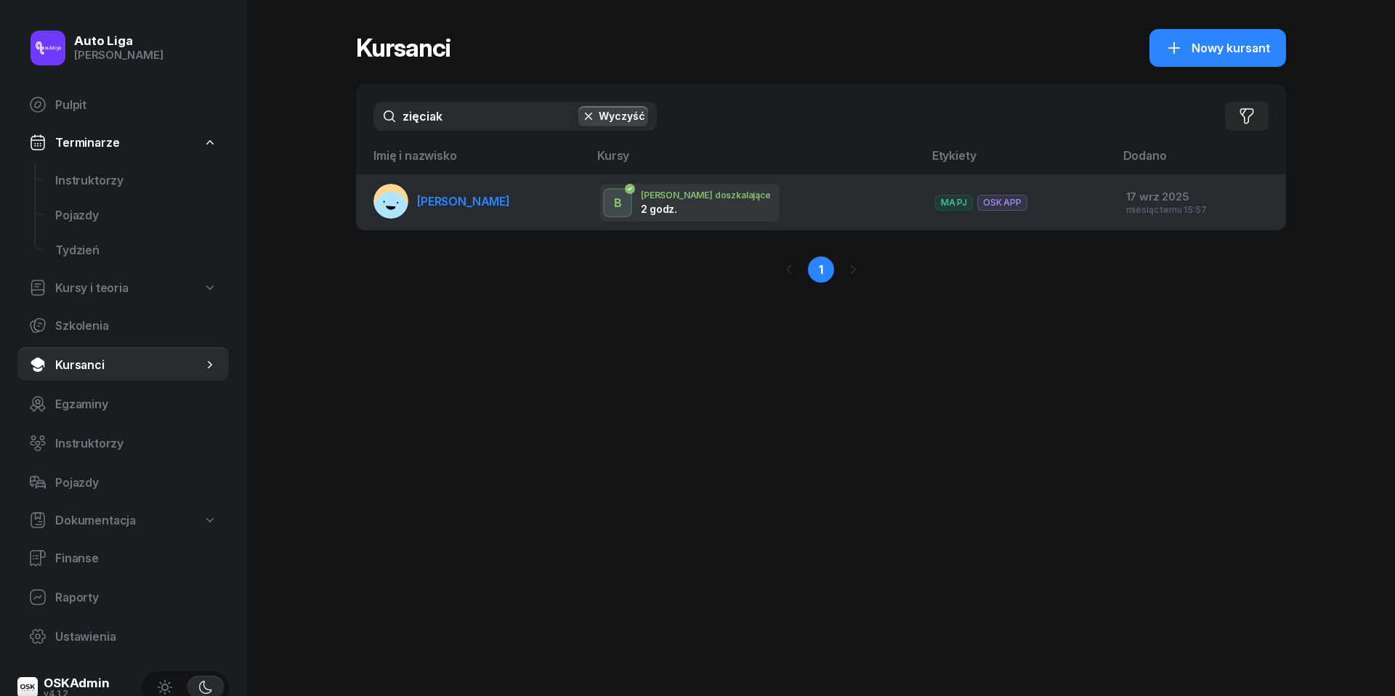
type input "zięciak"
click at [460, 184] on link "[PERSON_NAME]" at bounding box center [441, 201] width 137 height 35
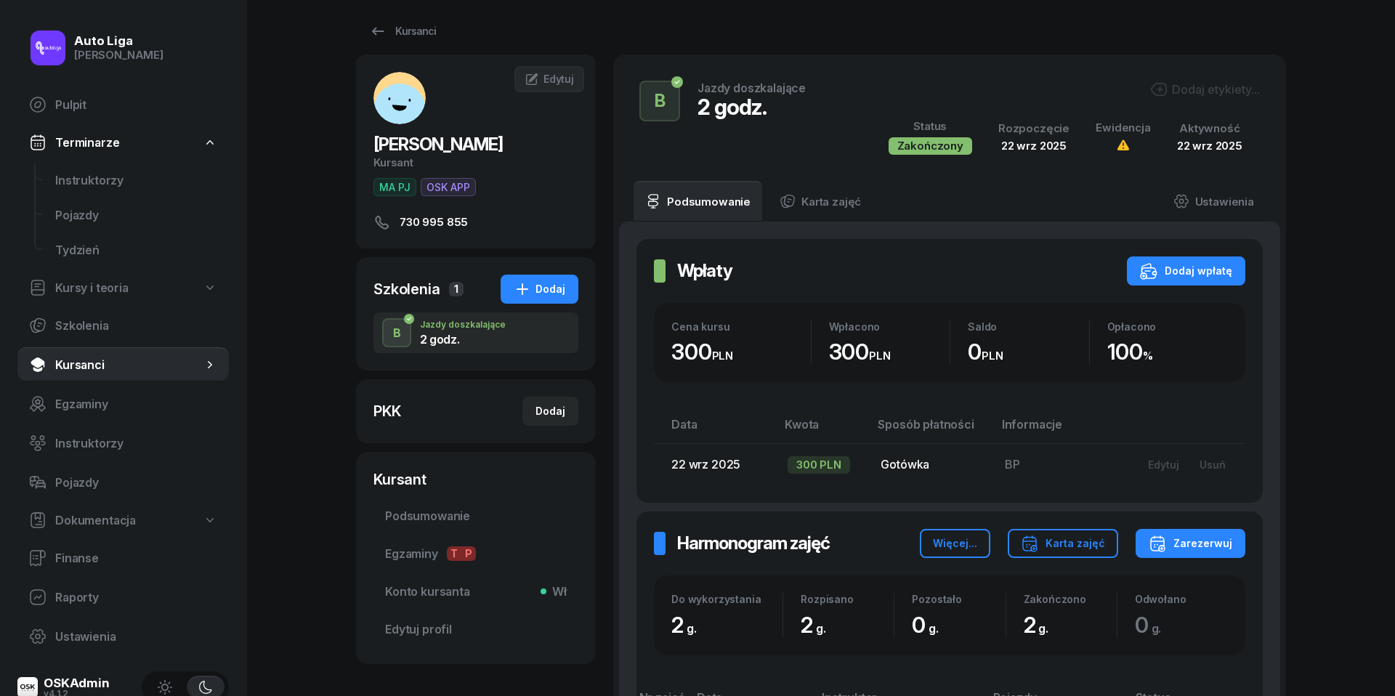
scroll to position [3, 0]
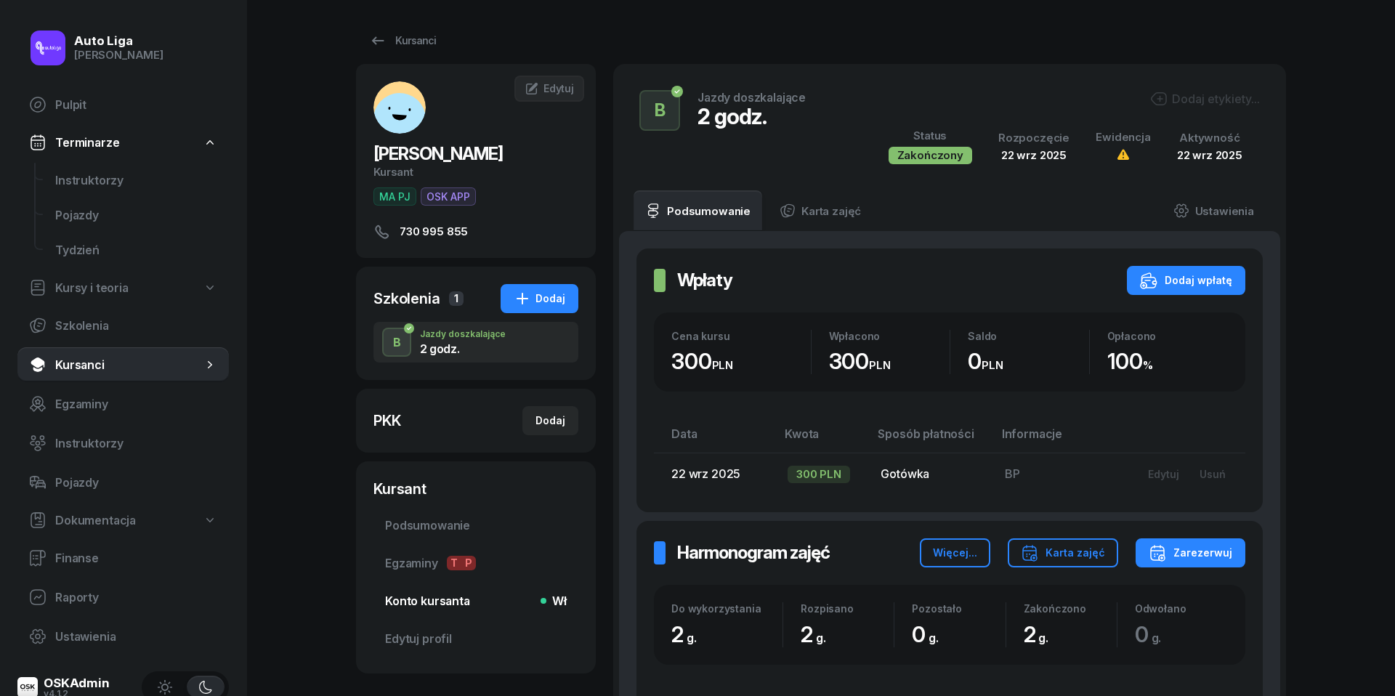
click at [417, 597] on span "Konto kursanta Wł" at bounding box center [476, 601] width 182 height 14
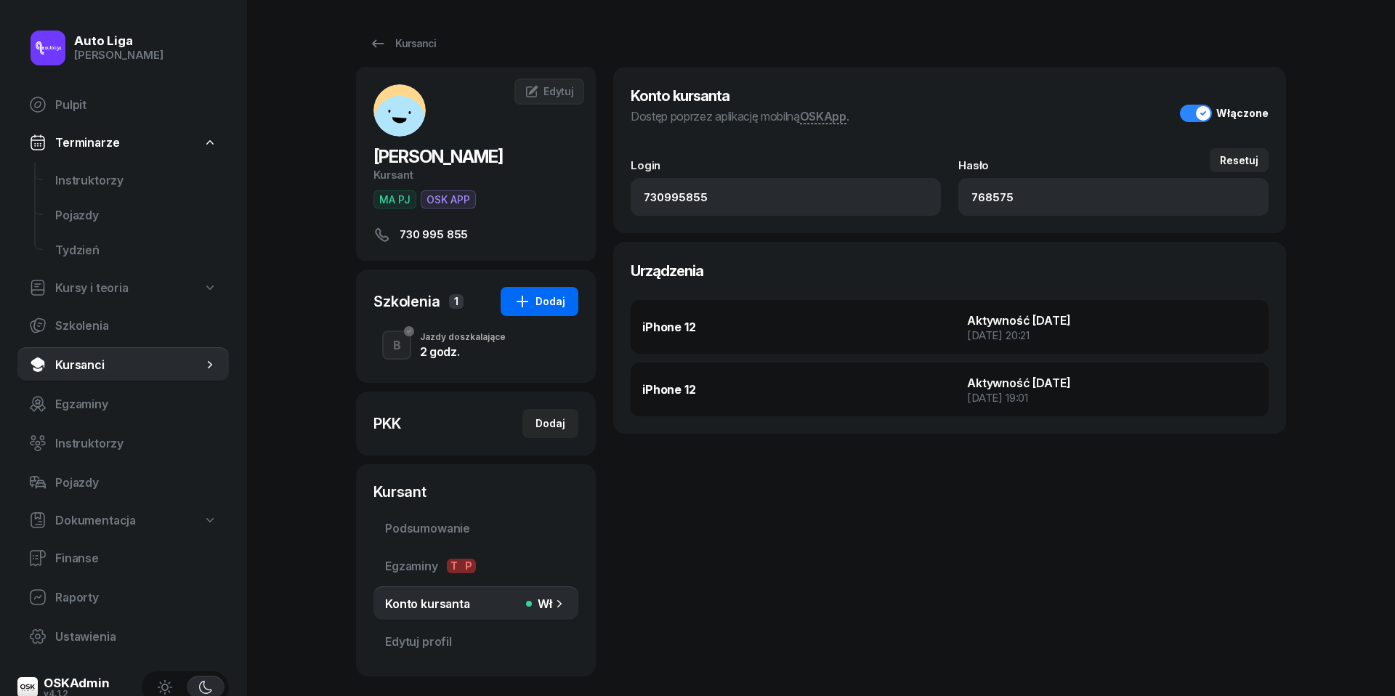
click at [547, 299] on div "Dodaj" at bounding box center [540, 301] width 52 height 17
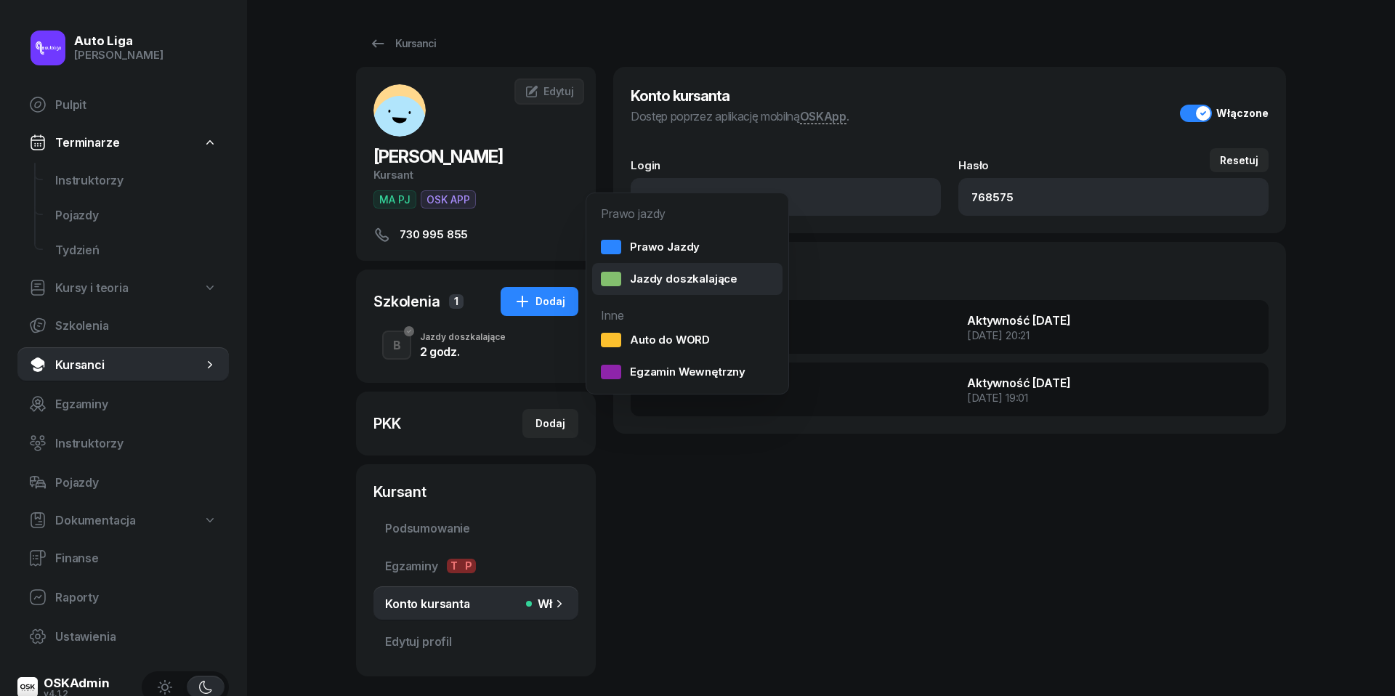
click at [727, 278] on div "Jazdy doszkalające" at bounding box center [669, 279] width 137 height 15
select select "B"
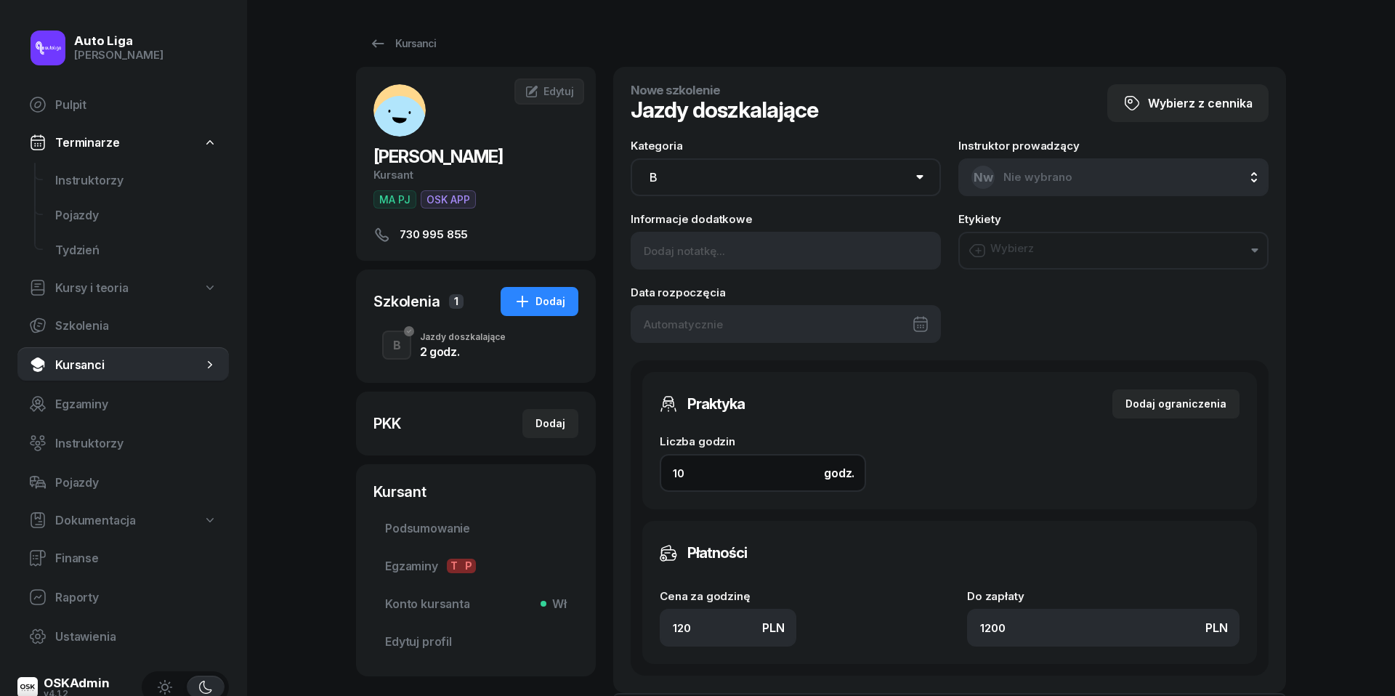
click at [730, 472] on input "10" at bounding box center [763, 473] width 206 height 38
type input "2"
type input "240"
type input "2"
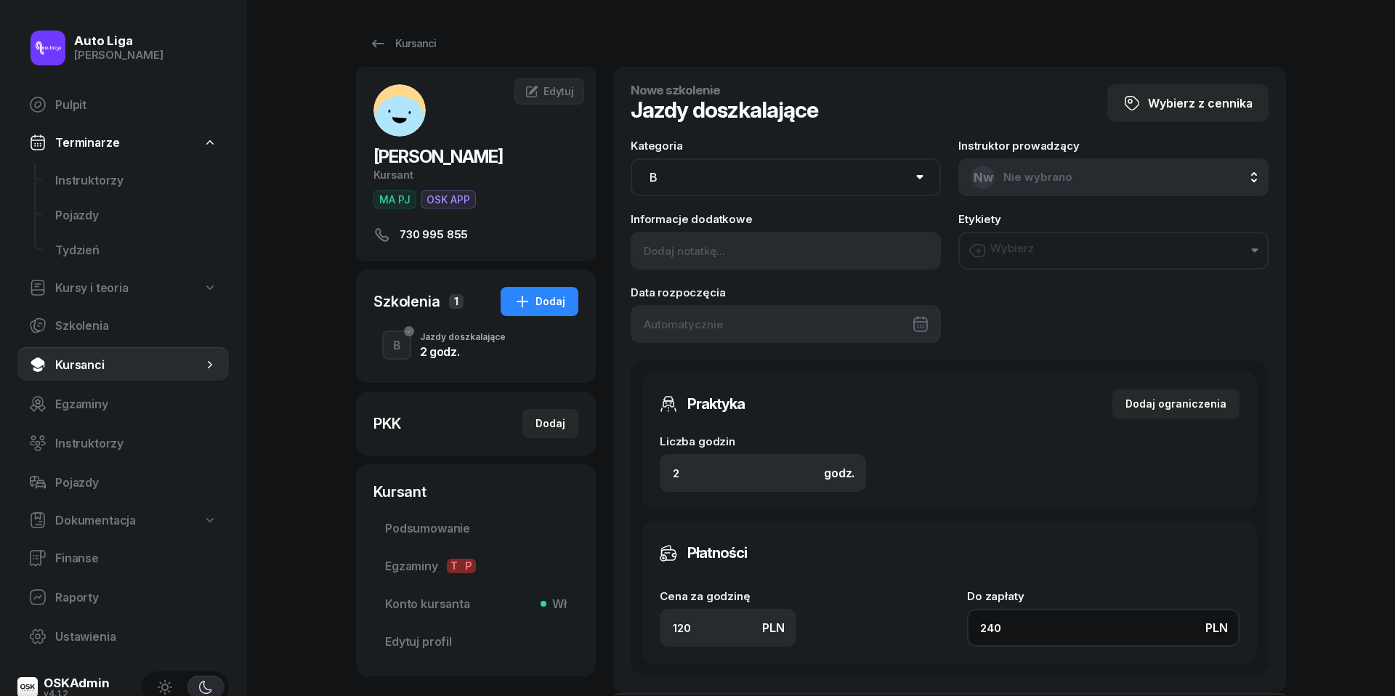
click at [1026, 629] on input "240" at bounding box center [1103, 628] width 272 height 38
type input "1.50"
type input "3"
type input "15"
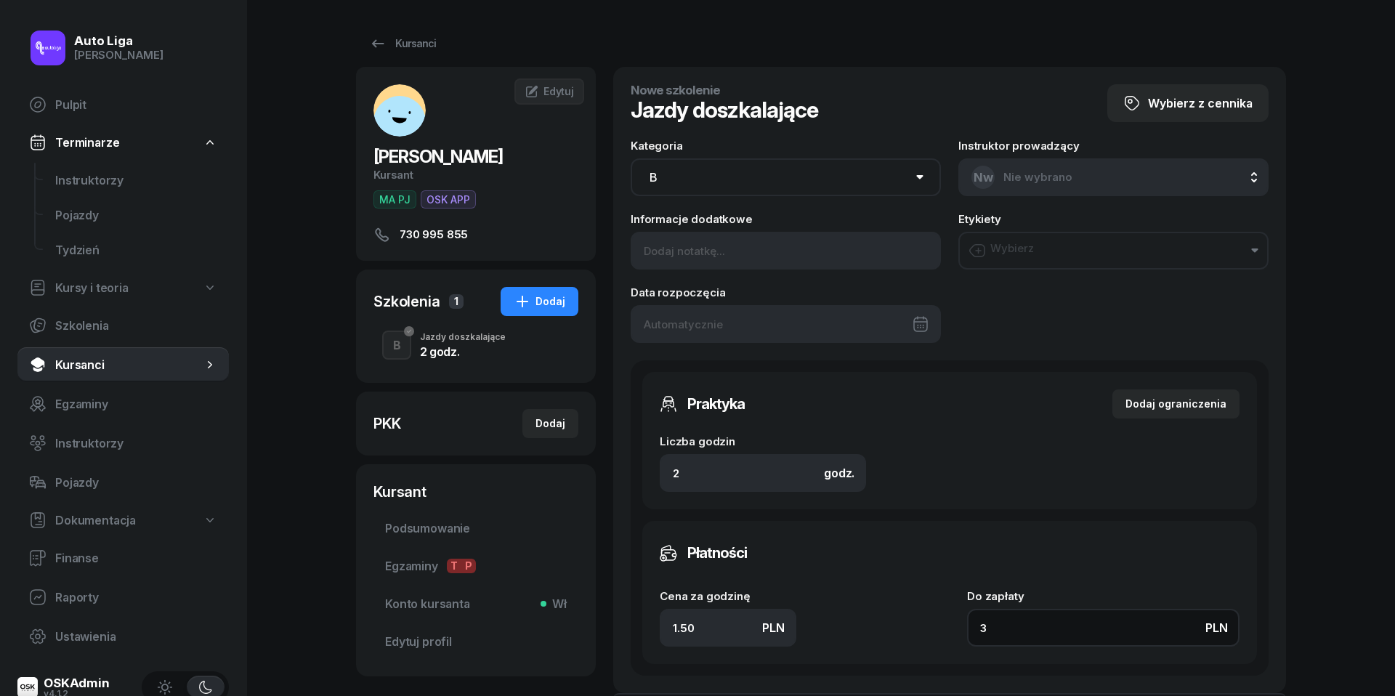
type input "30"
type input "150"
type input "300"
click at [1040, 437] on div "Liczba godzin godz. 2" at bounding box center [950, 454] width 580 height 73
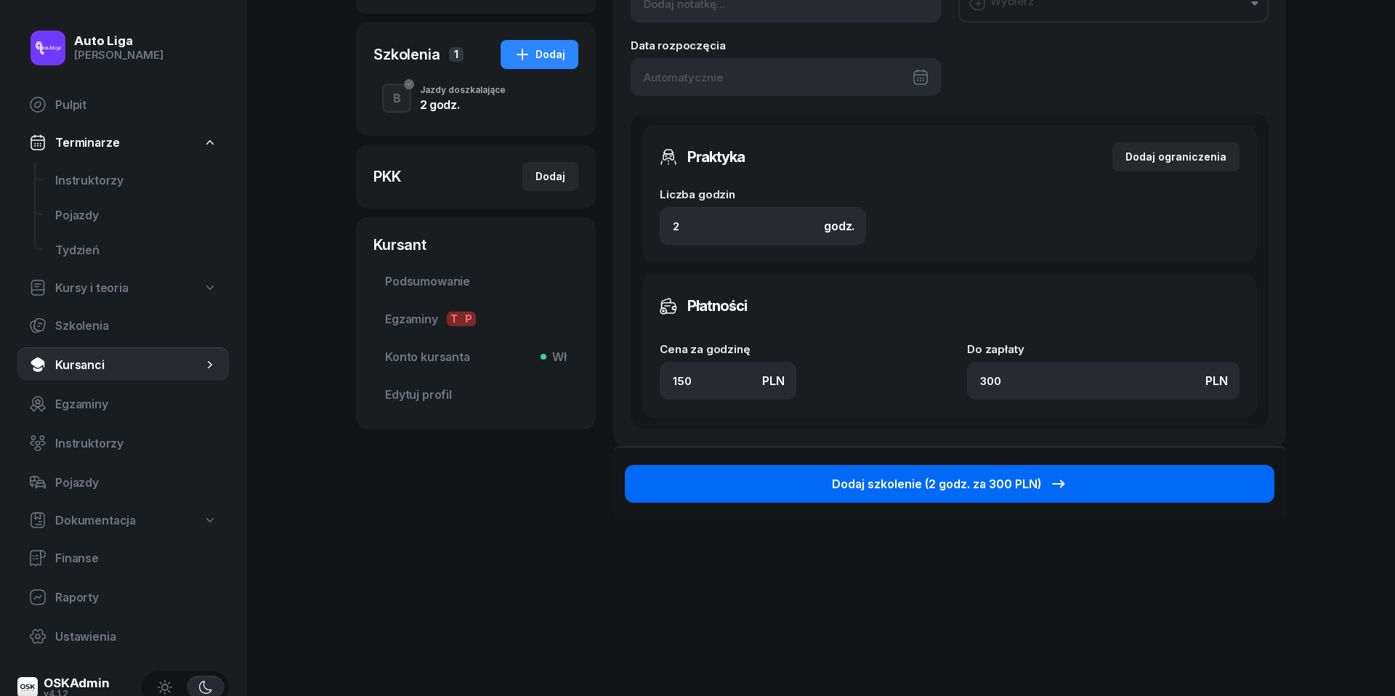
scroll to position [246, 0]
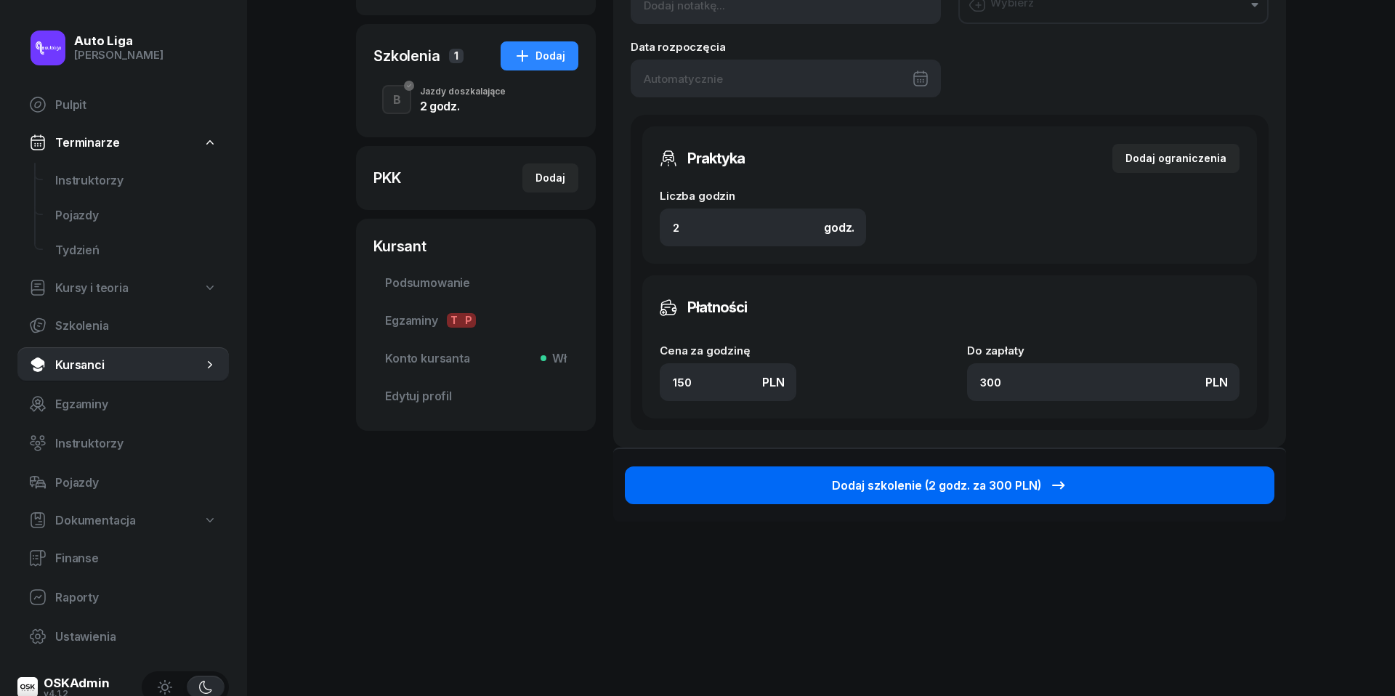
click at [934, 477] on div "Dodaj szkolenie (2 godz. za 300 PLN)" at bounding box center [949, 485] width 235 height 17
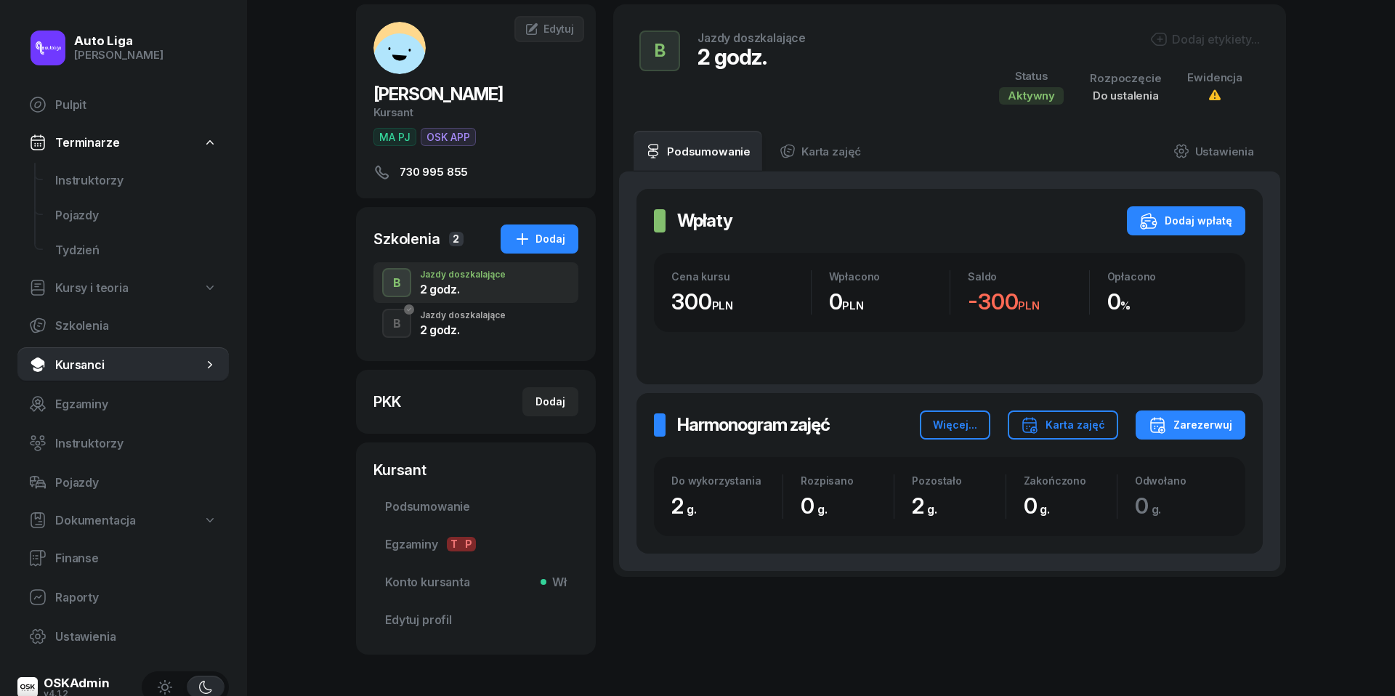
scroll to position [65, 0]
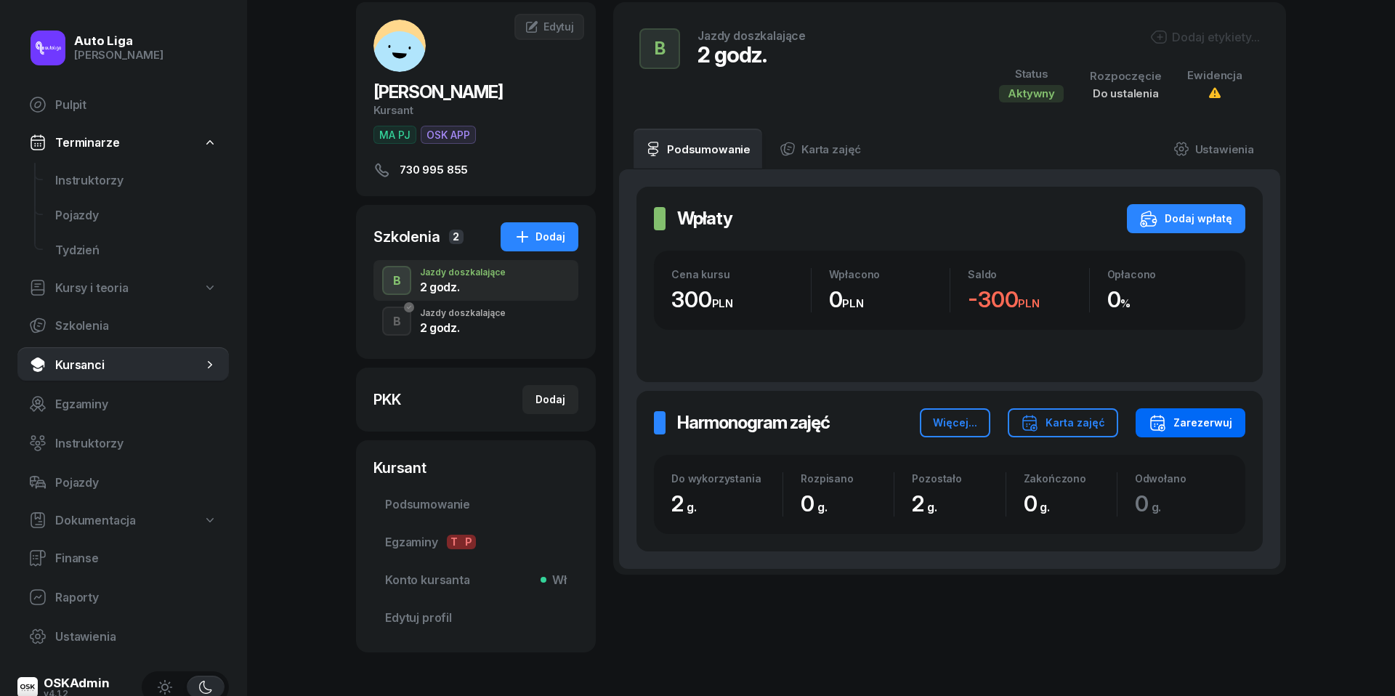
click at [1199, 422] on div "Zarezerwuj" at bounding box center [1191, 422] width 84 height 17
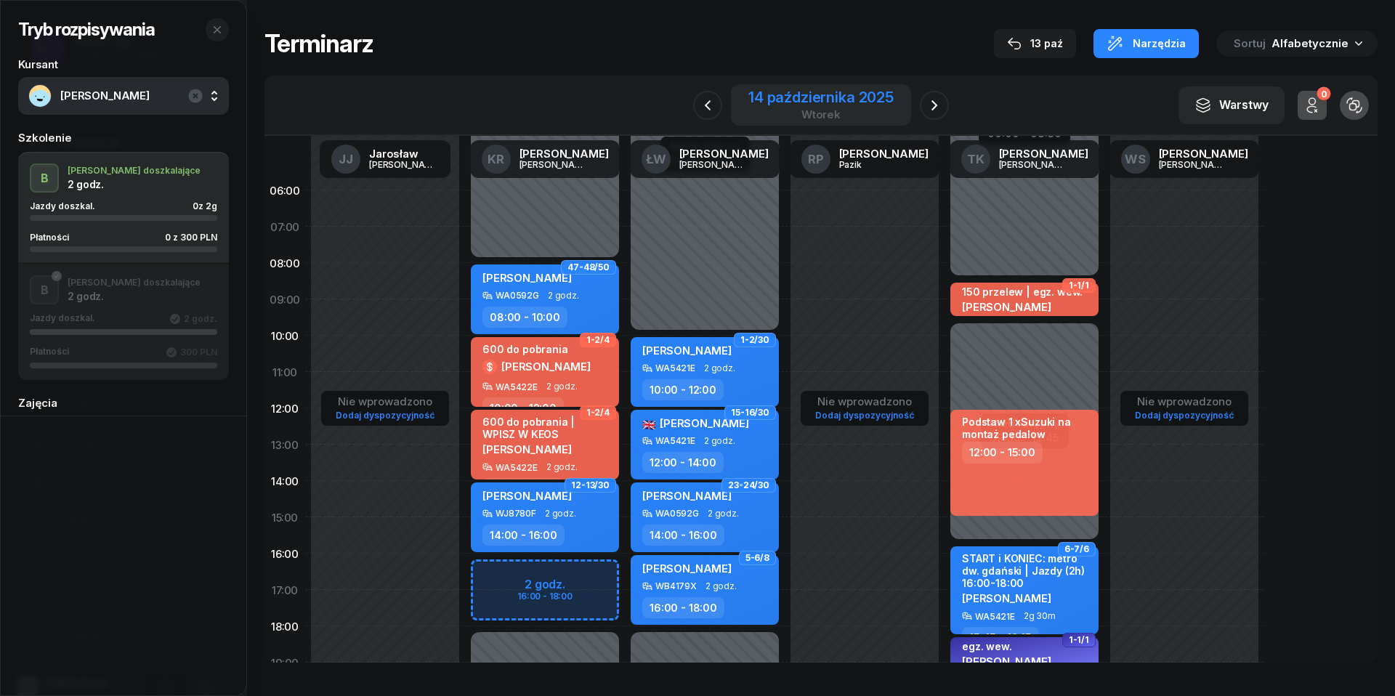
click at [780, 97] on div "14 października 2025" at bounding box center [820, 97] width 145 height 15
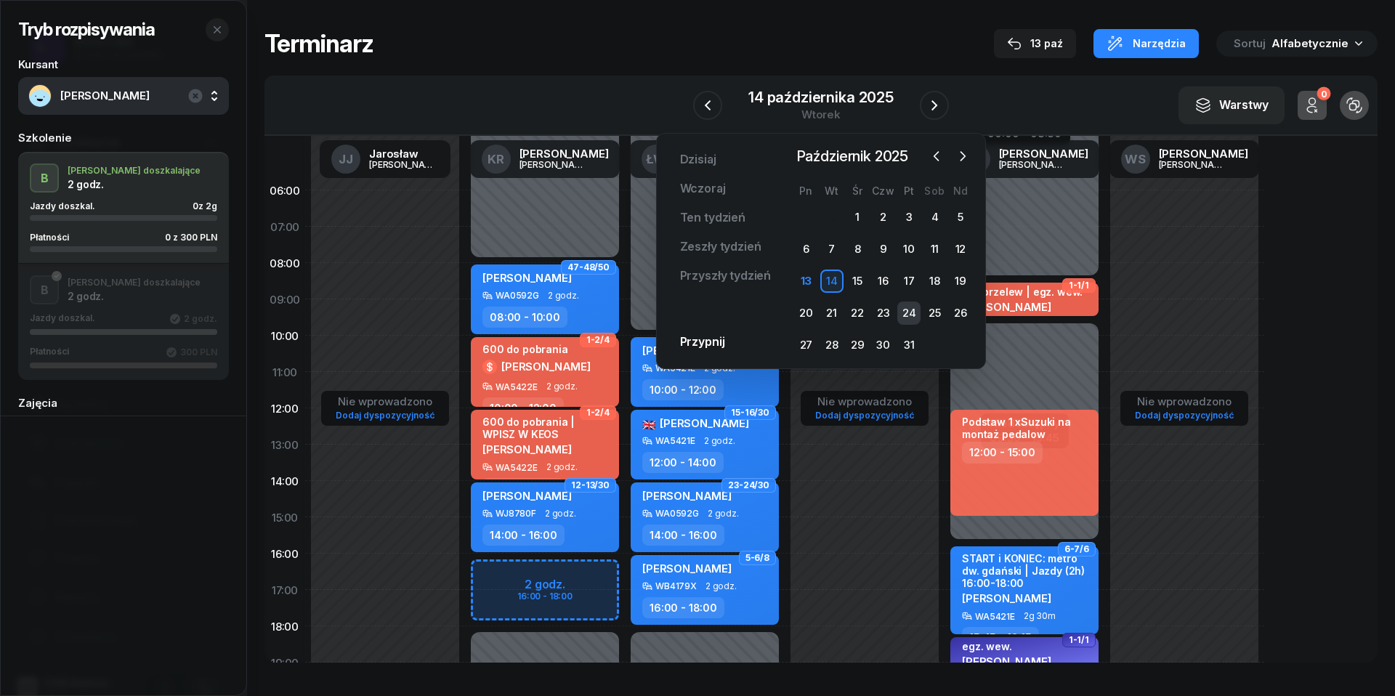
click at [905, 312] on div "24" at bounding box center [908, 313] width 23 height 23
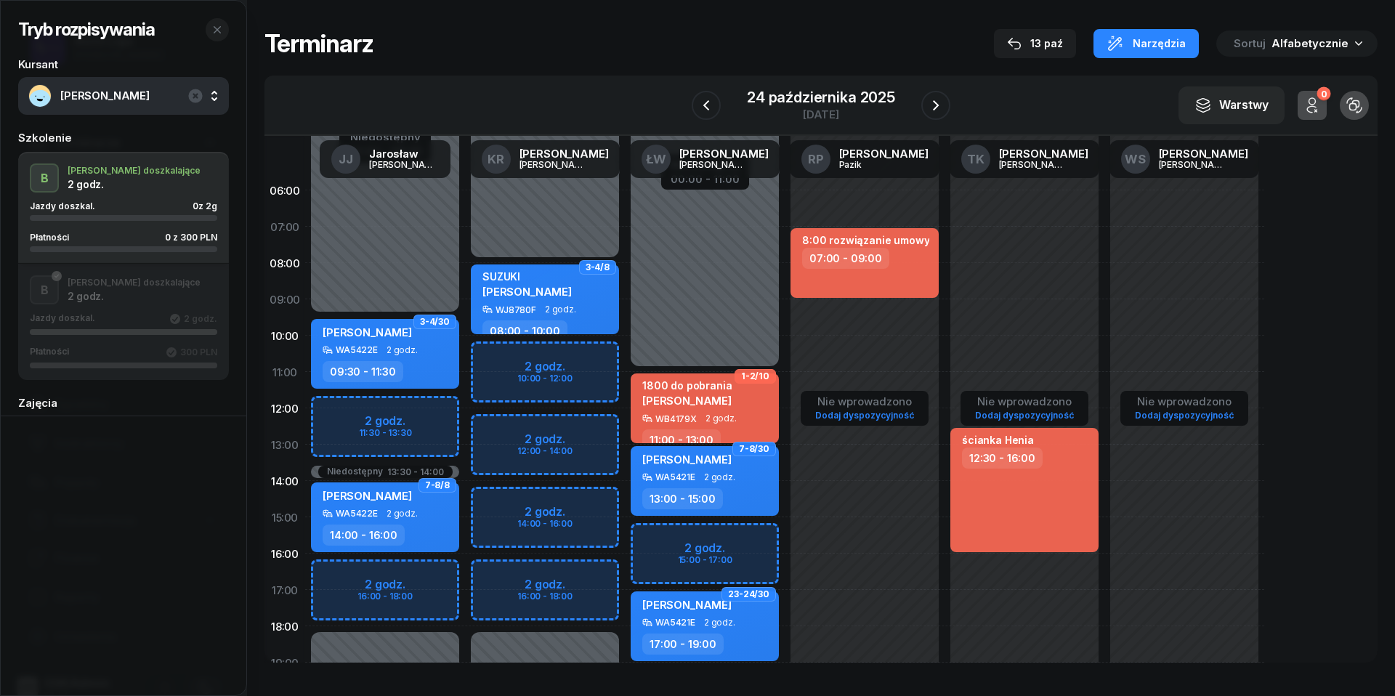
click at [331, 408] on div "Niedostępny 00:00 - 09:30 Niedostępny 18:00 - 23:59 Niedostępny 13:30 - 14:00 2…" at bounding box center [385, 517] width 160 height 690
select select "11"
select select "30"
select select "13"
select select "30"
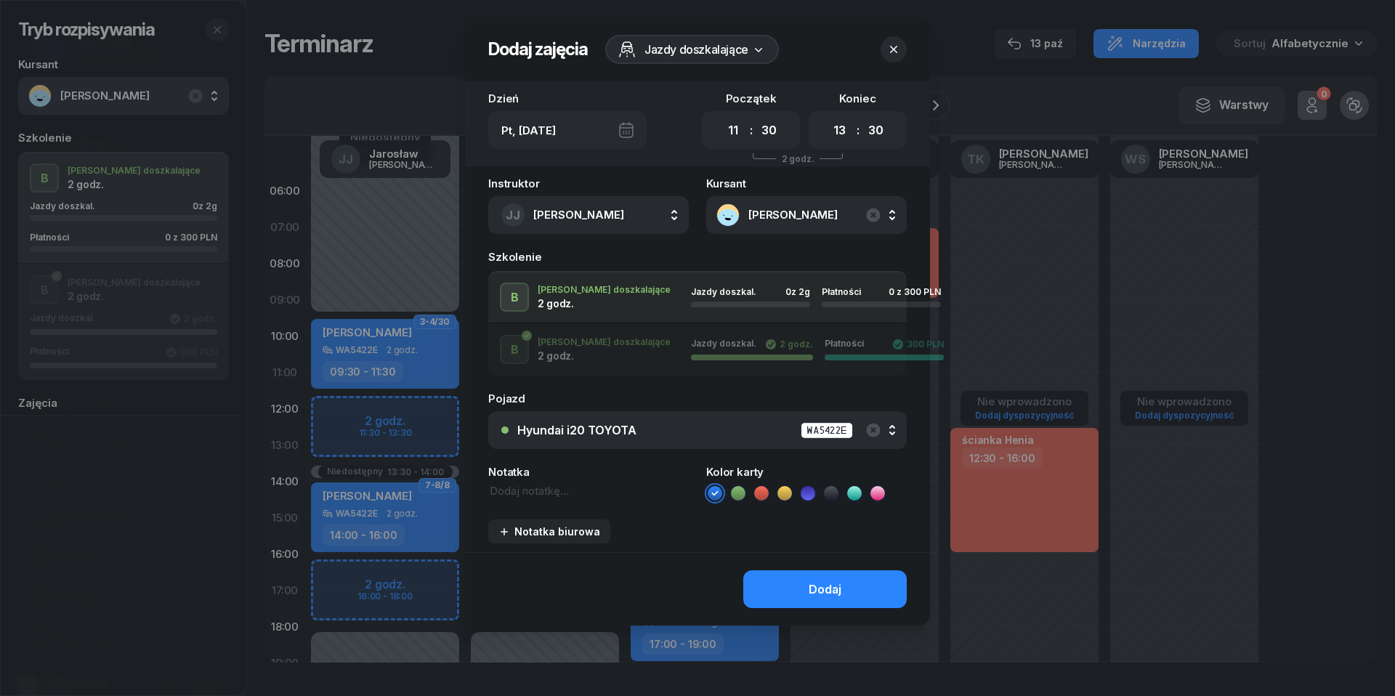
click at [546, 484] on textarea at bounding box center [588, 491] width 201 height 16
type textarea "300 do pobrania"
click at [761, 489] on icon at bounding box center [761, 493] width 15 height 15
click at [806, 579] on button "Dodaj" at bounding box center [824, 589] width 163 height 38
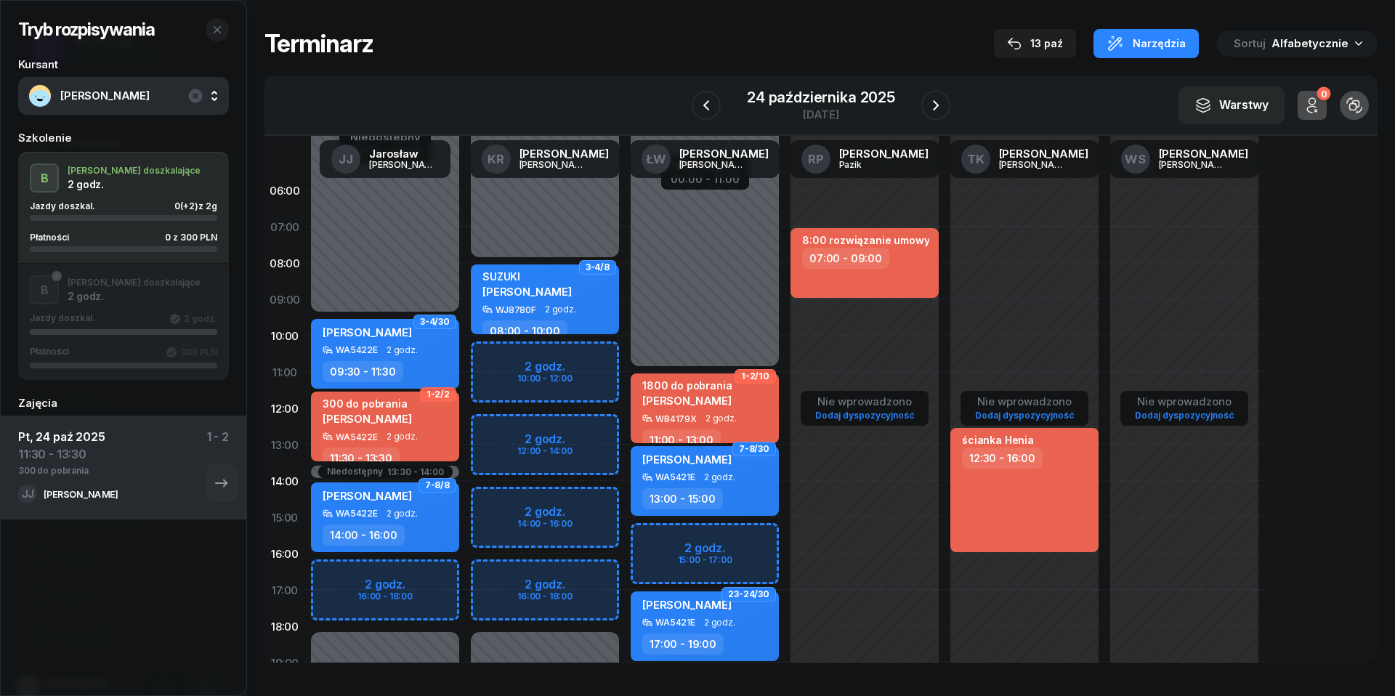
click at [109, 193] on div "[PERSON_NAME] doszkalające 2 godz. Jazdy doszkal. 0 (+2) z 2g Płatności 0 z 300…" at bounding box center [123, 207] width 211 height 89
click at [366, 425] on div "300 do pobrania [PERSON_NAME]" at bounding box center [367, 414] width 89 height 34
select select "11"
select select "30"
select select "13"
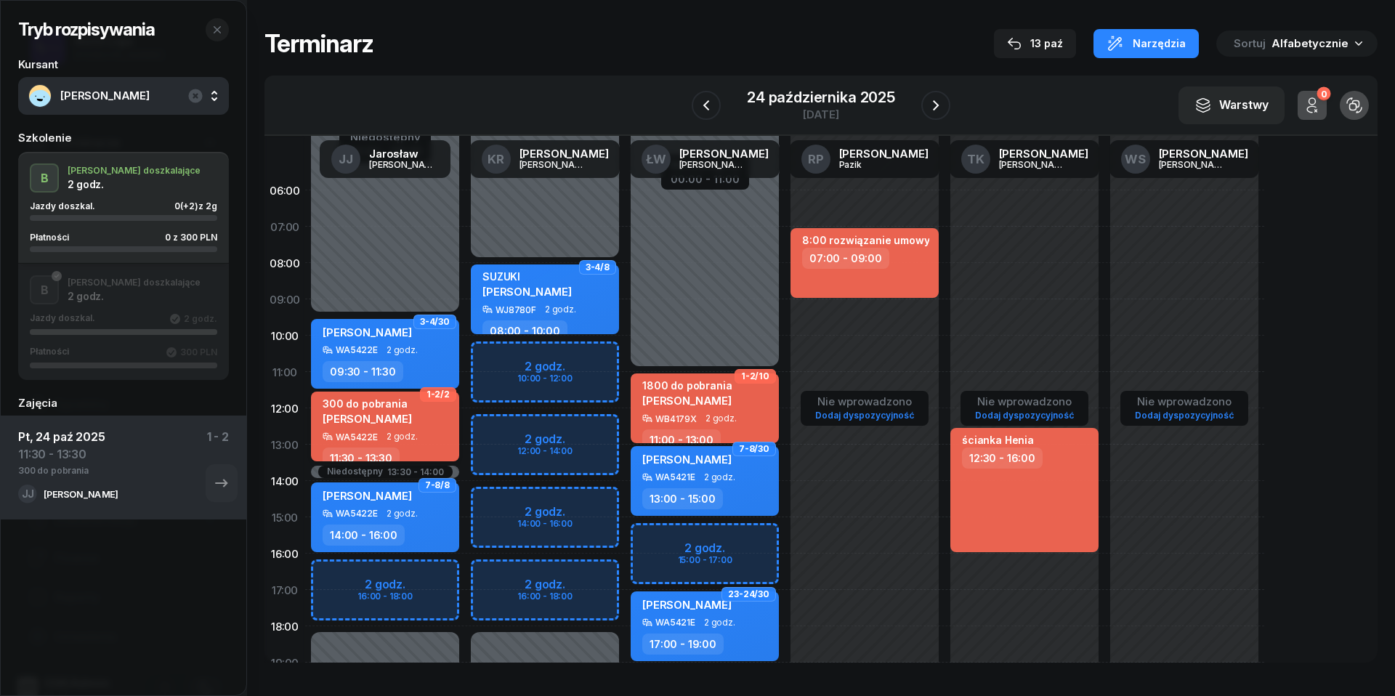
select select "30"
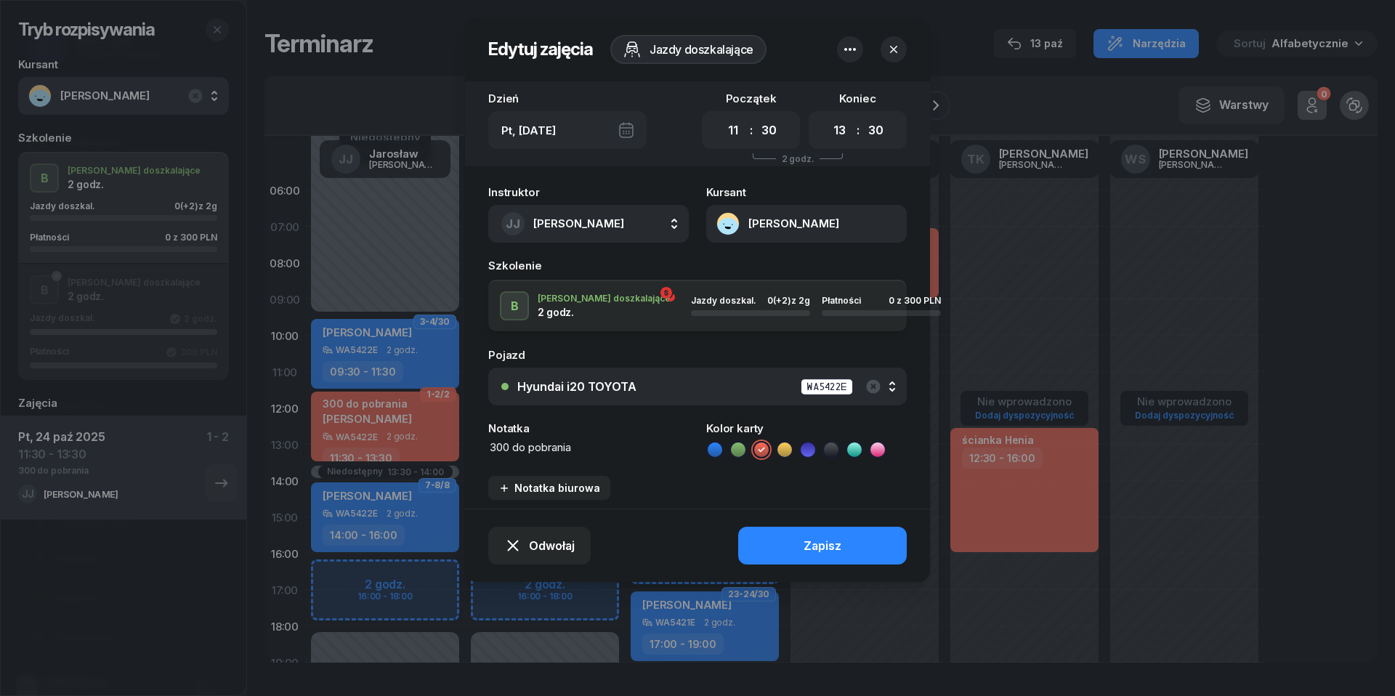
click at [509, 449] on textarea "300 do pobrania" at bounding box center [588, 448] width 201 height 16
type textarea "2600 do pobrania"
click at [843, 558] on button "Zapisz" at bounding box center [822, 546] width 169 height 38
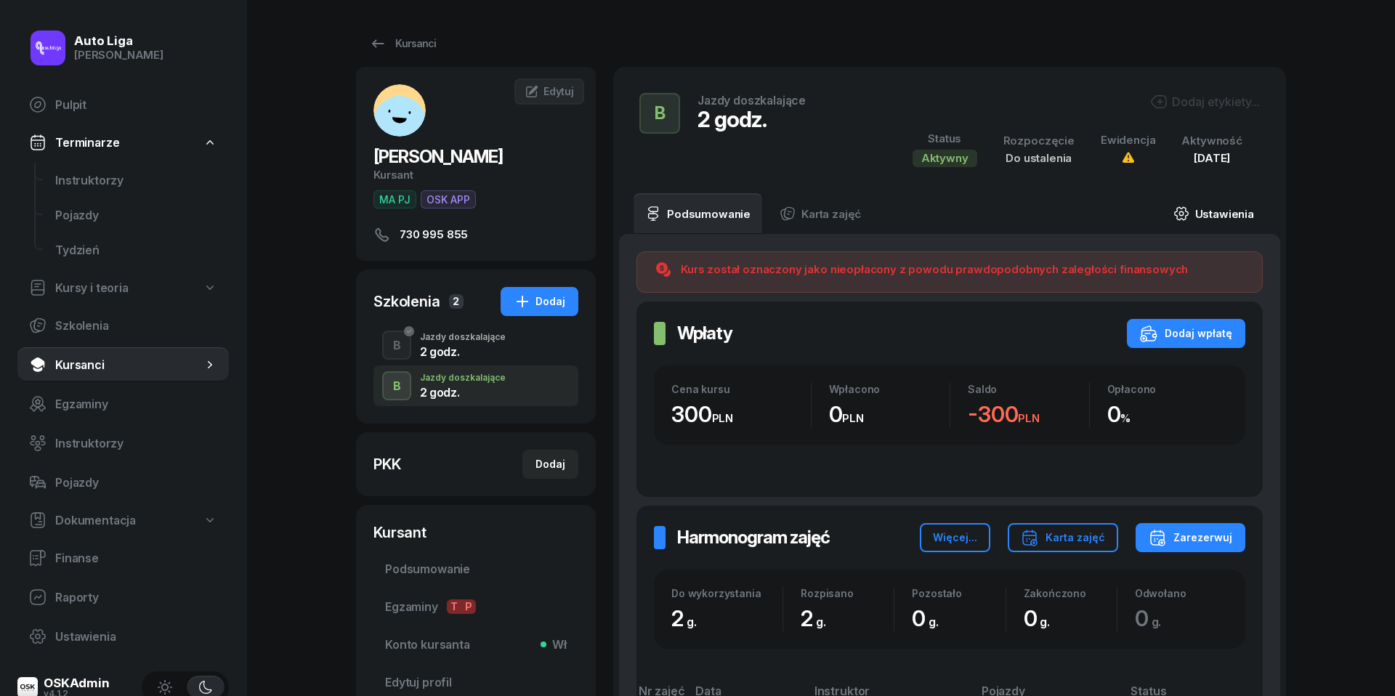
click at [1212, 218] on link "Ustawienia" at bounding box center [1214, 213] width 104 height 41
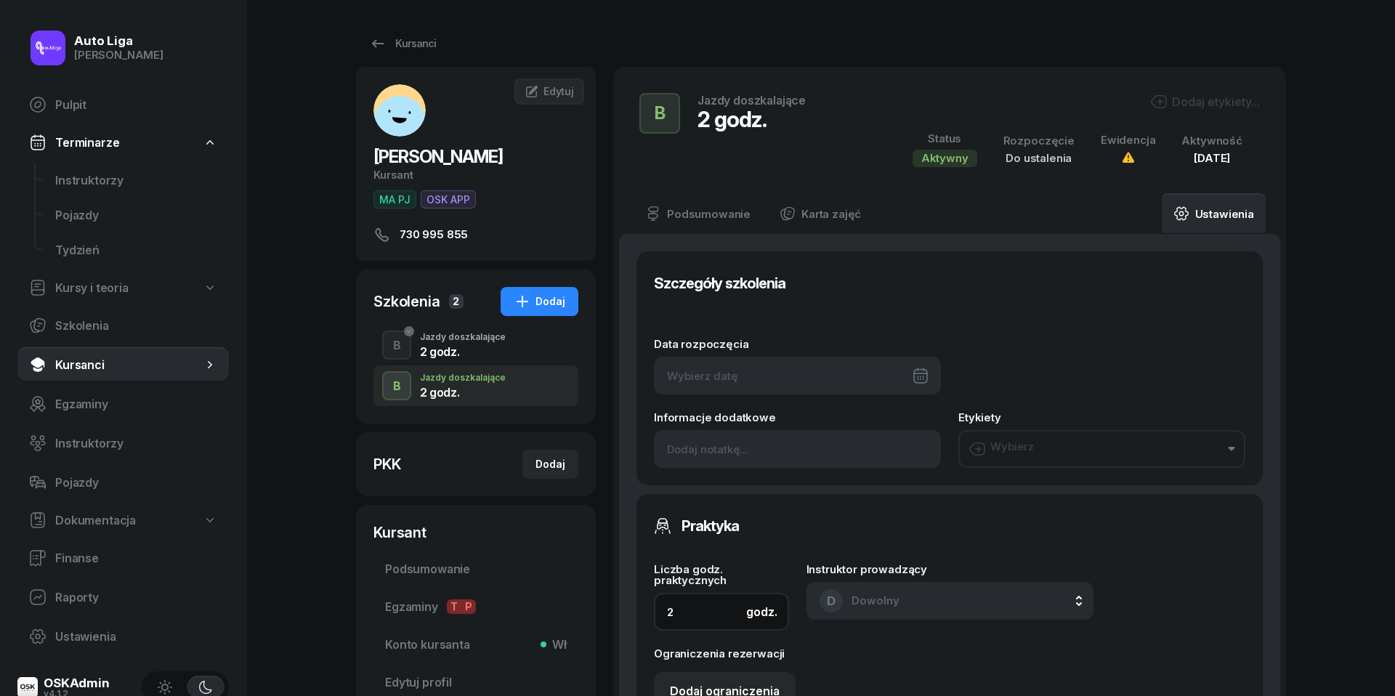
click at [713, 615] on input "2" at bounding box center [721, 612] width 135 height 38
type input "20"
click at [849, 369] on div at bounding box center [797, 376] width 287 height 38
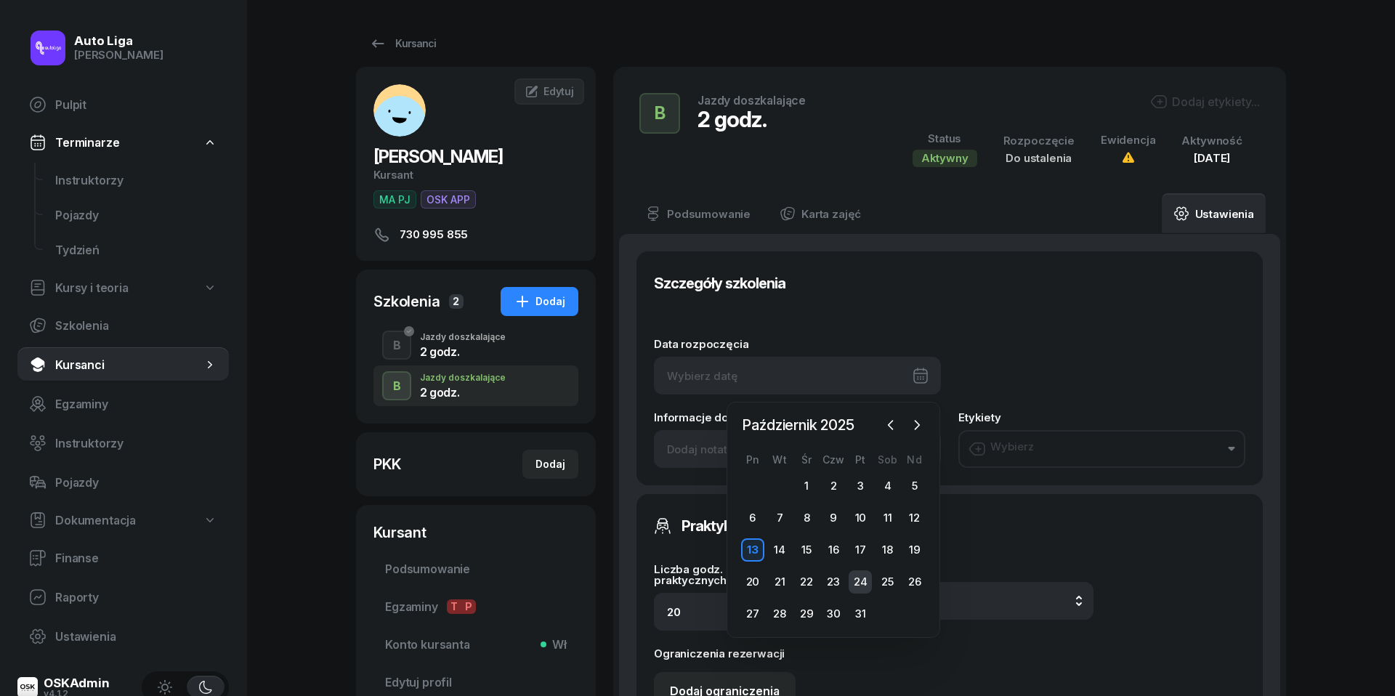
click at [861, 576] on div "24" at bounding box center [860, 581] width 23 height 23
type input "[DATE]"
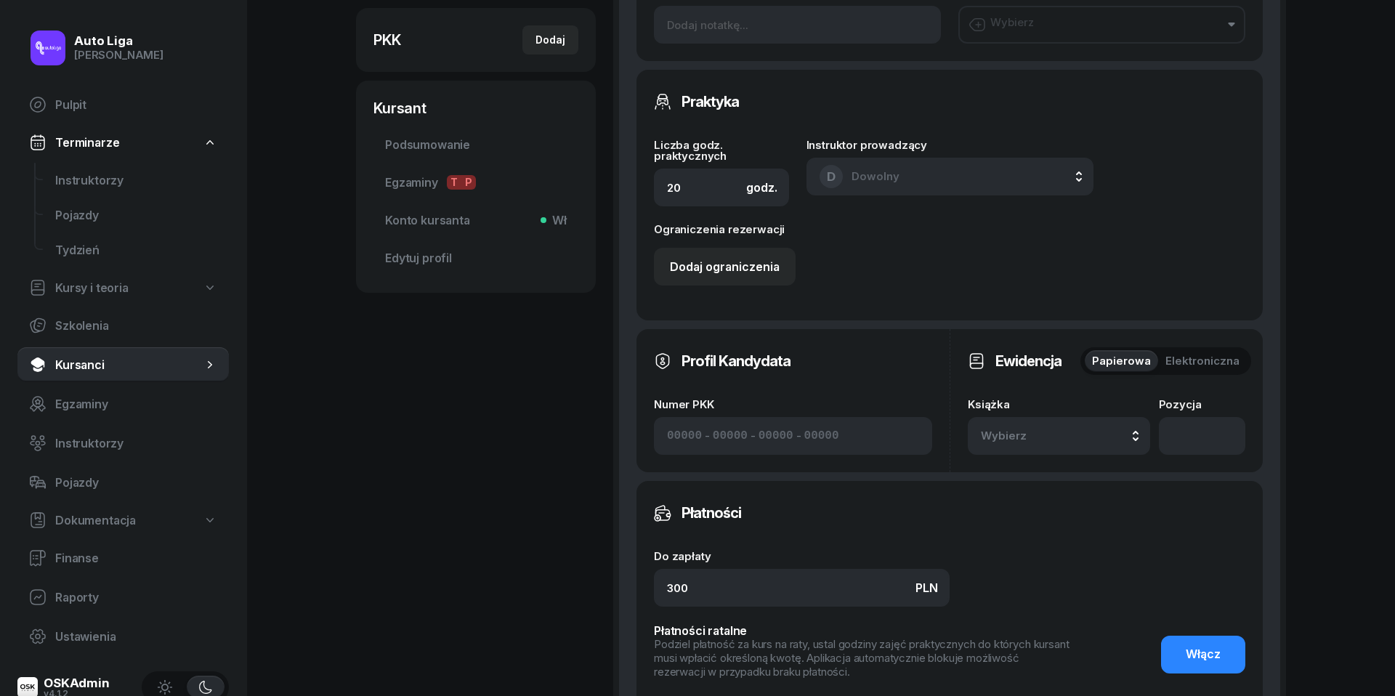
scroll to position [518, 0]
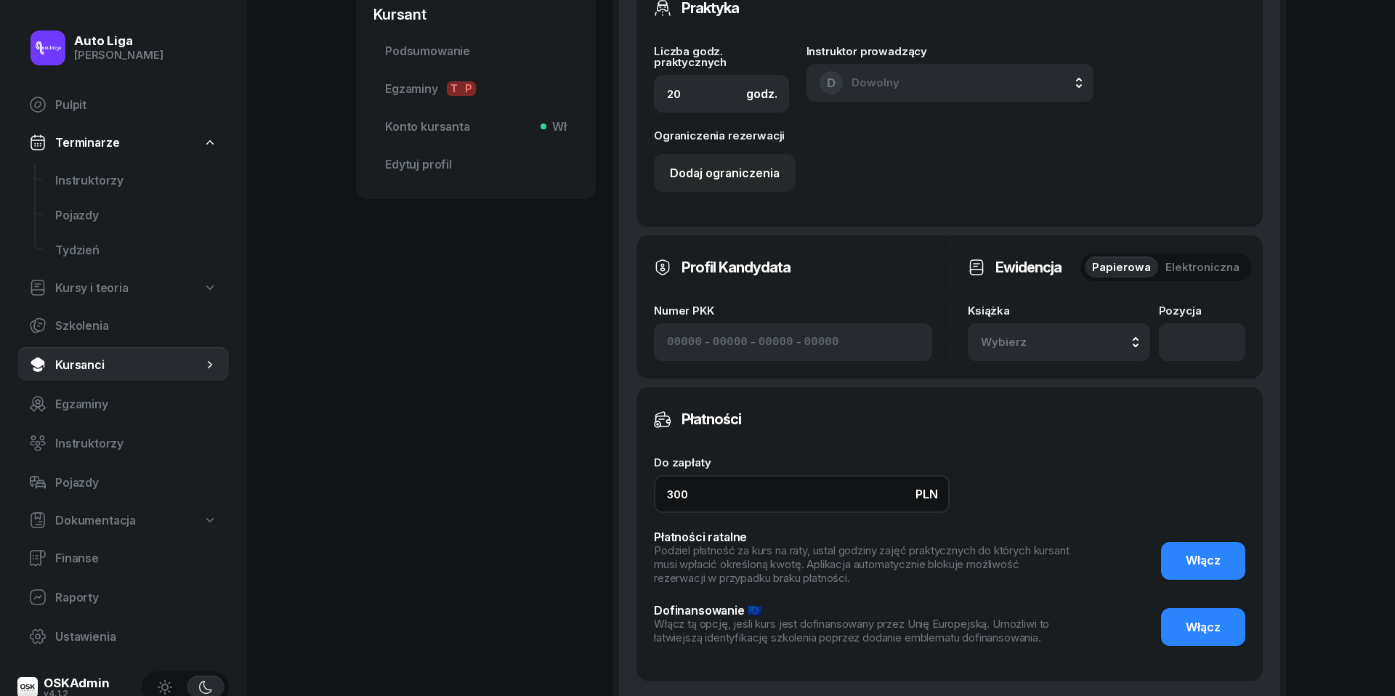
click at [715, 483] on input "300" at bounding box center [802, 494] width 296 height 38
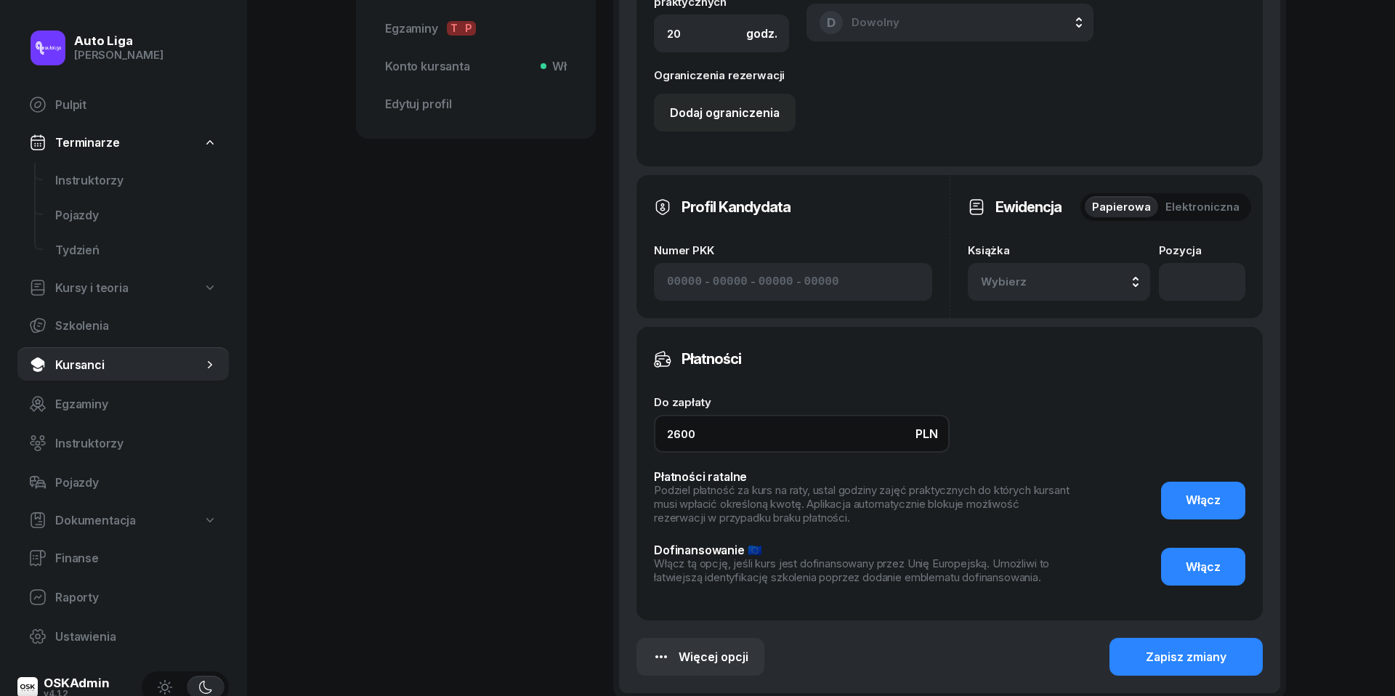
scroll to position [643, 0]
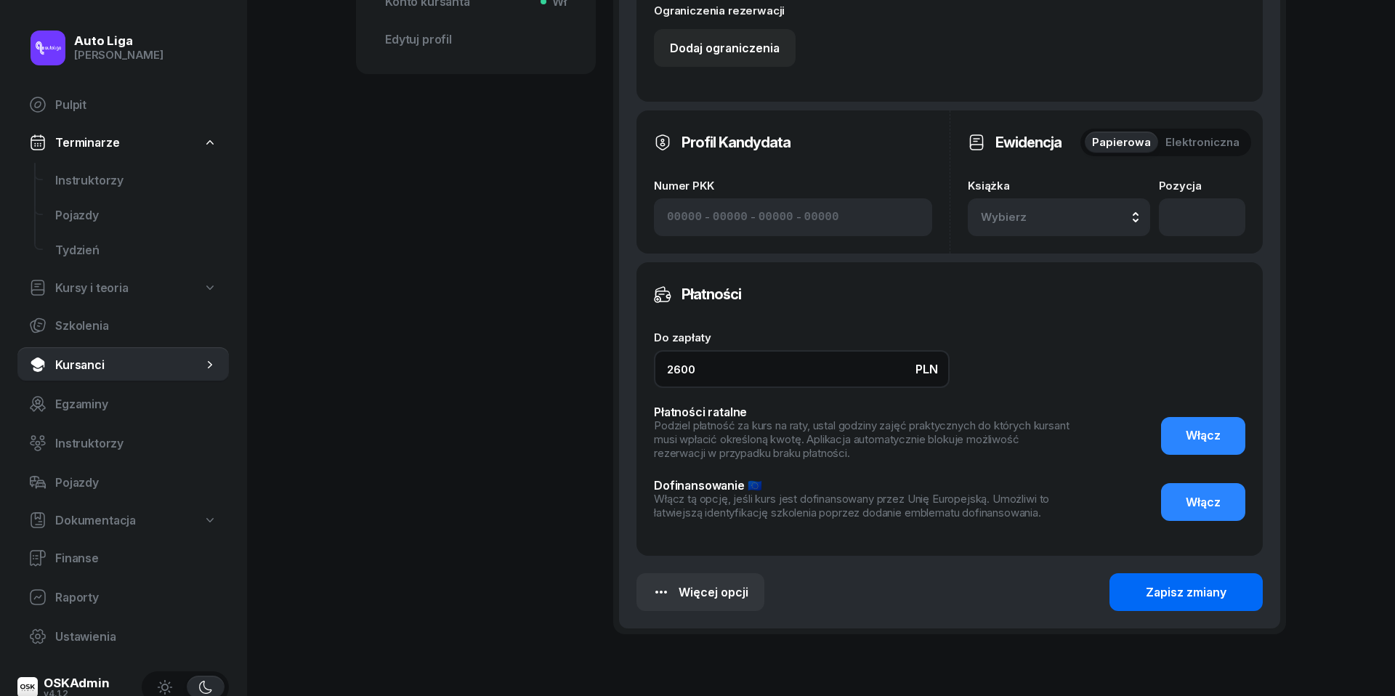
type input "2600"
click at [1171, 588] on div "Zapisz zmiany" at bounding box center [1186, 593] width 81 height 14
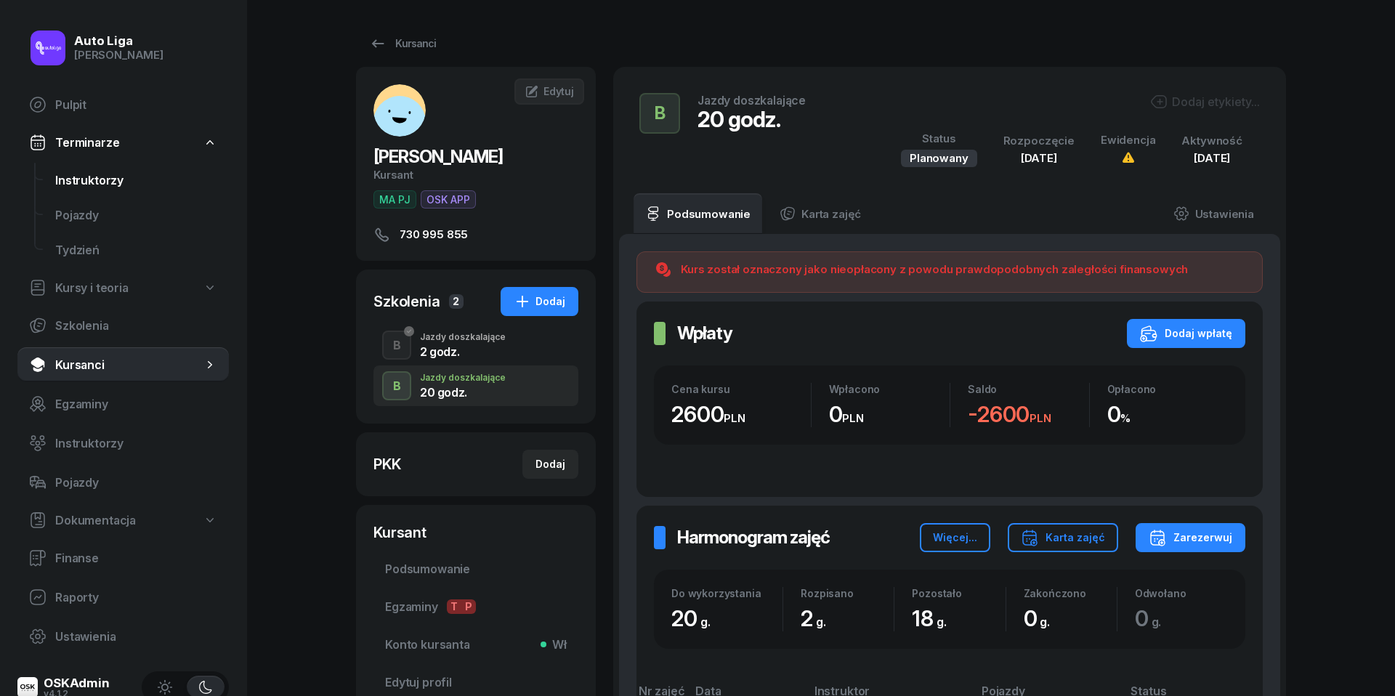
scroll to position [0, 0]
click at [113, 182] on span "Instruktorzy" at bounding box center [136, 181] width 162 height 14
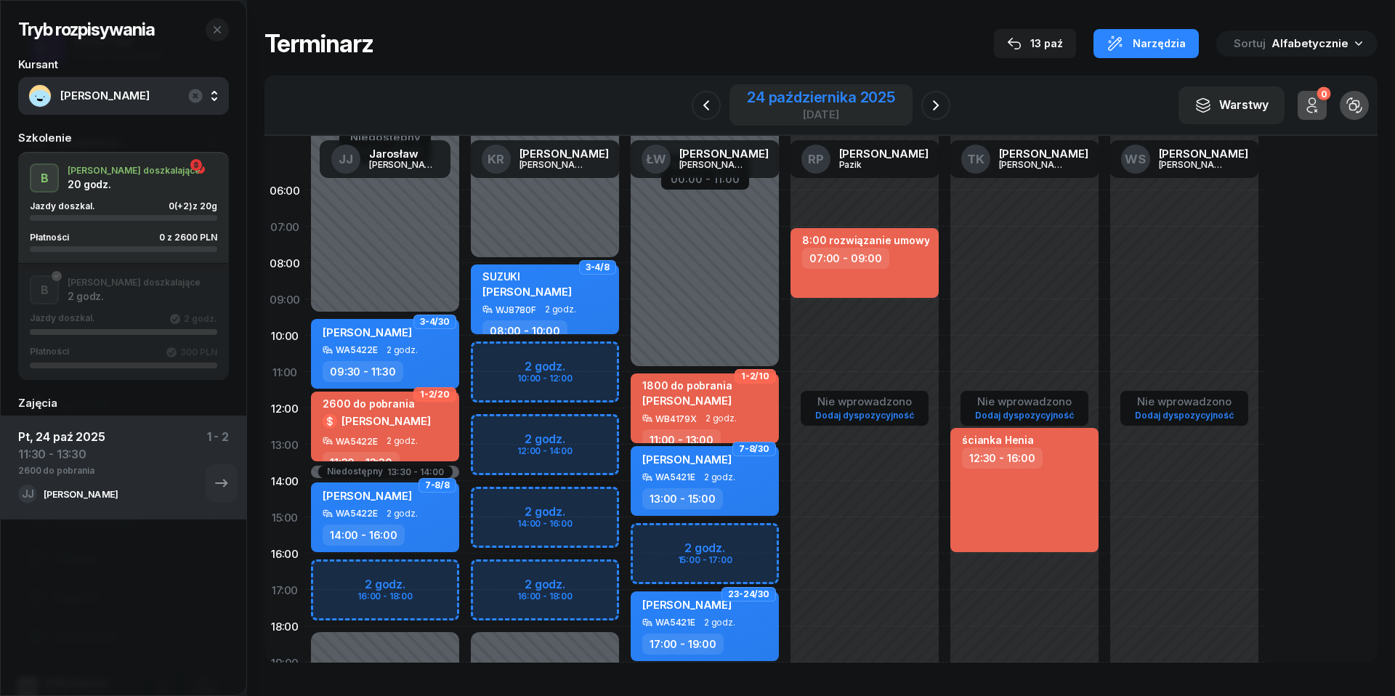
click at [823, 109] on div "[DATE]" at bounding box center [821, 114] width 148 height 11
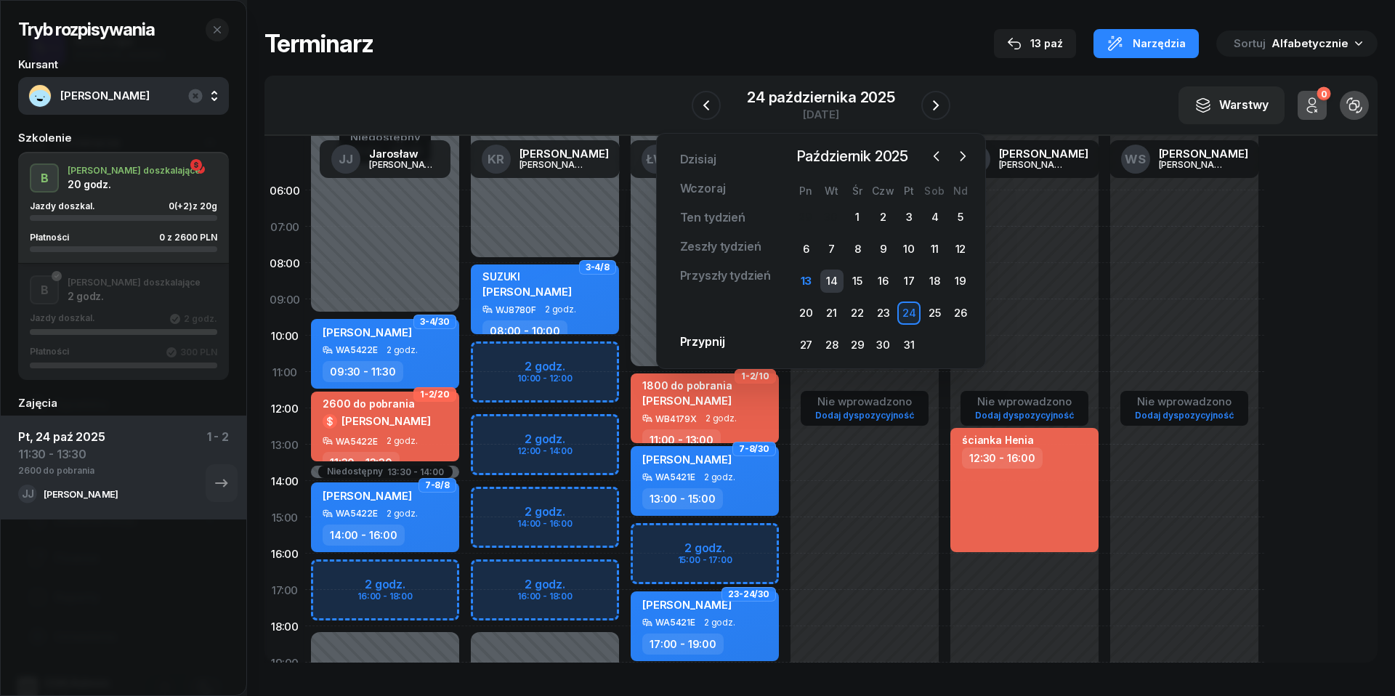
click at [833, 286] on div "14" at bounding box center [831, 281] width 23 height 23
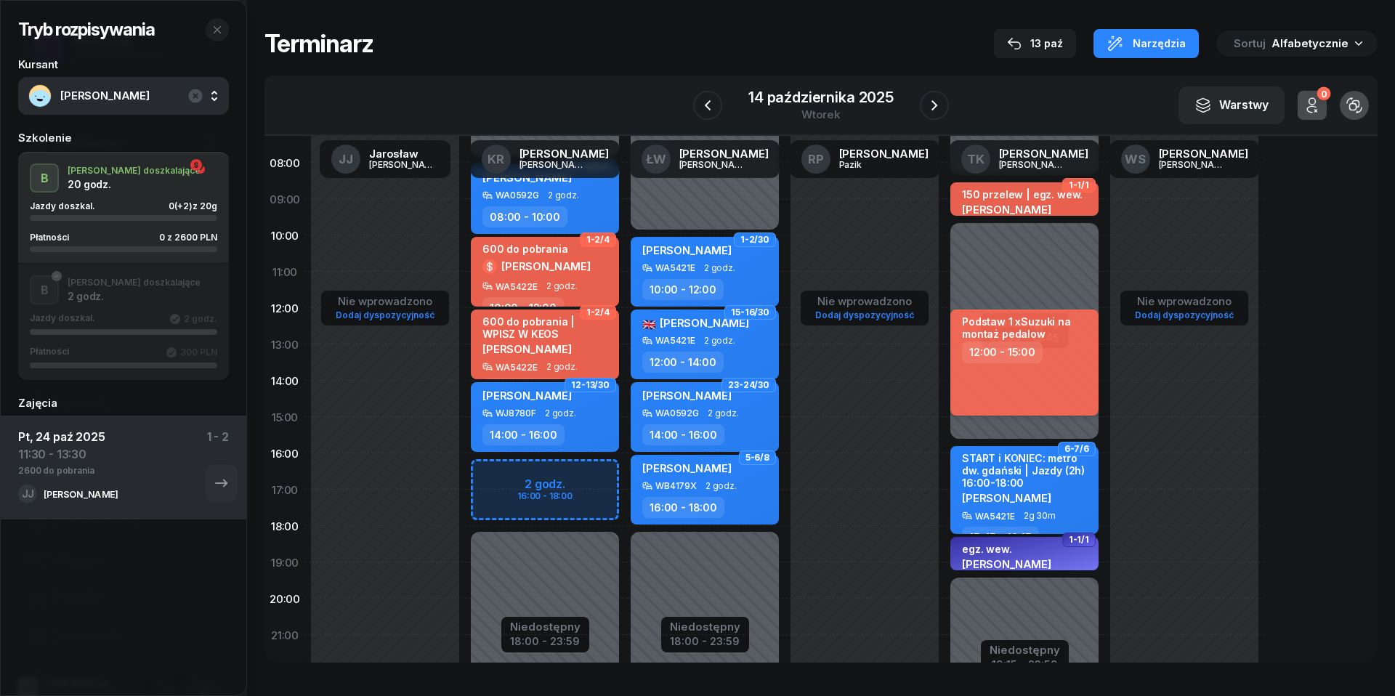
scroll to position [108, 0]
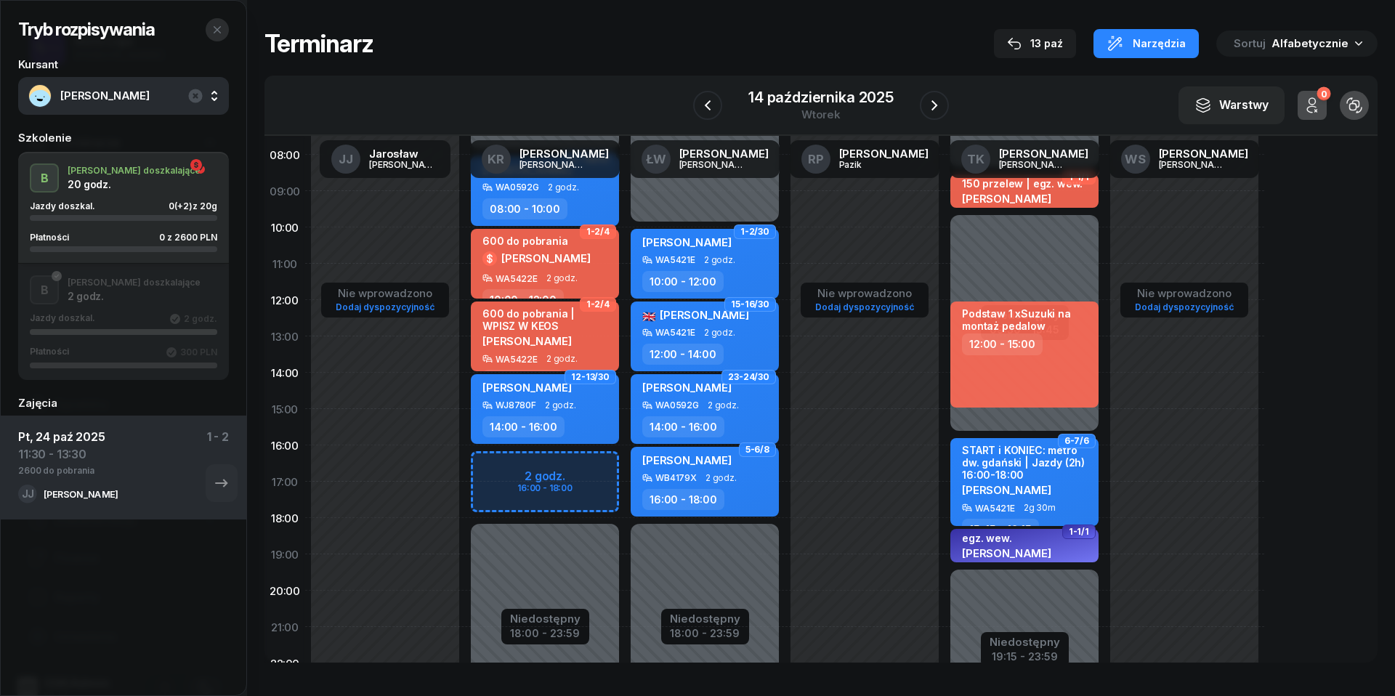
click at [225, 28] on button "button" at bounding box center [217, 29] width 23 height 23
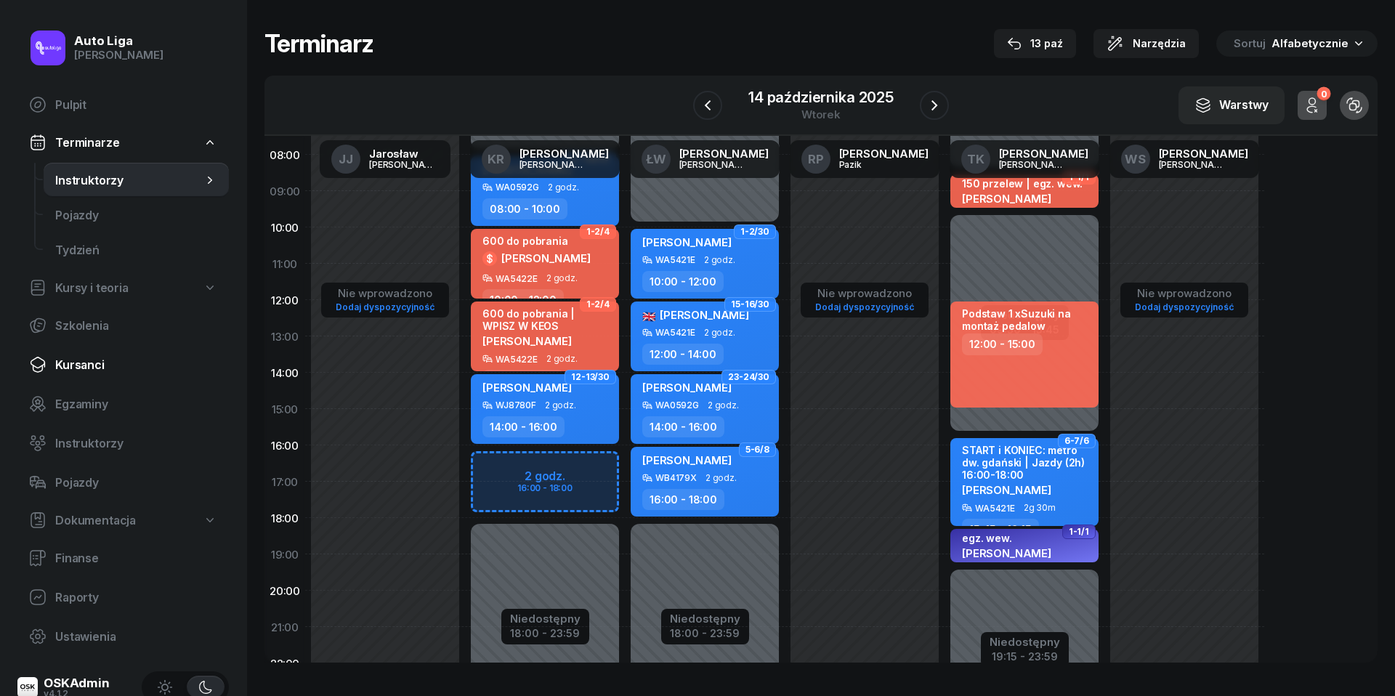
click at [79, 368] on span "Kursanci" at bounding box center [136, 365] width 162 height 14
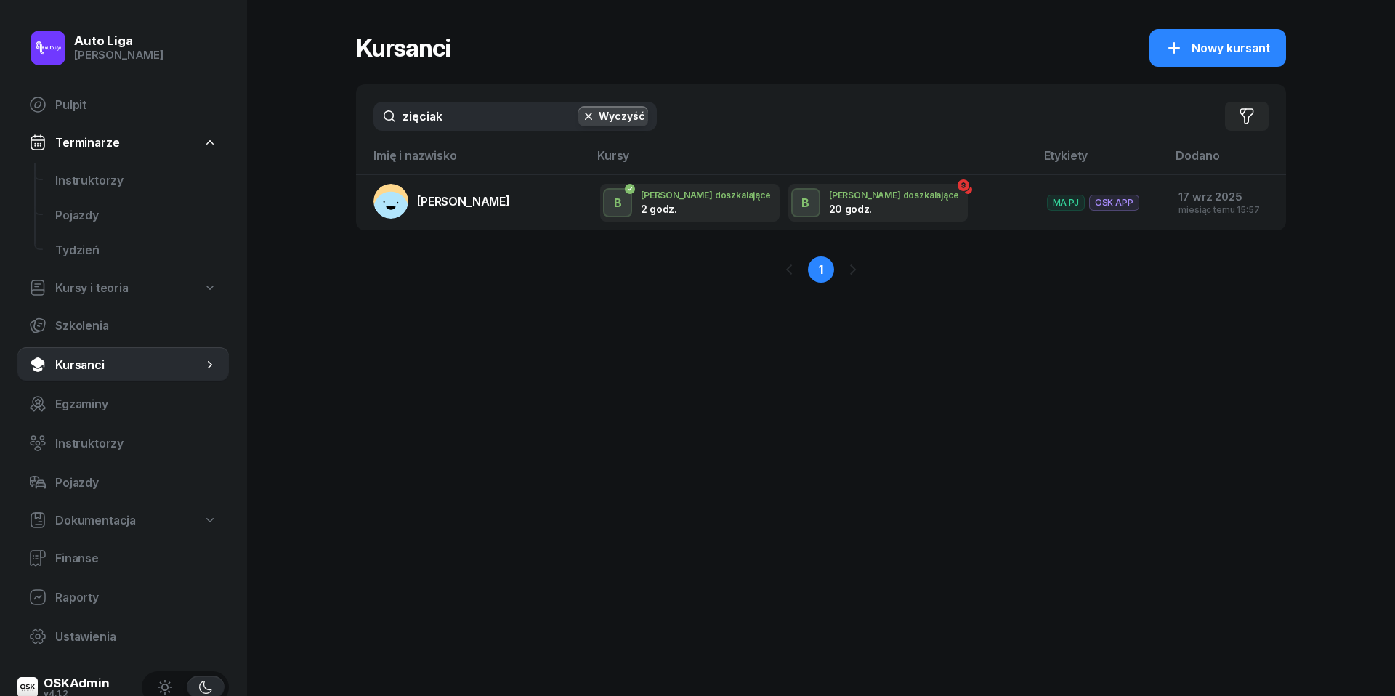
click at [490, 118] on input "zięciak" at bounding box center [514, 116] width 283 height 29
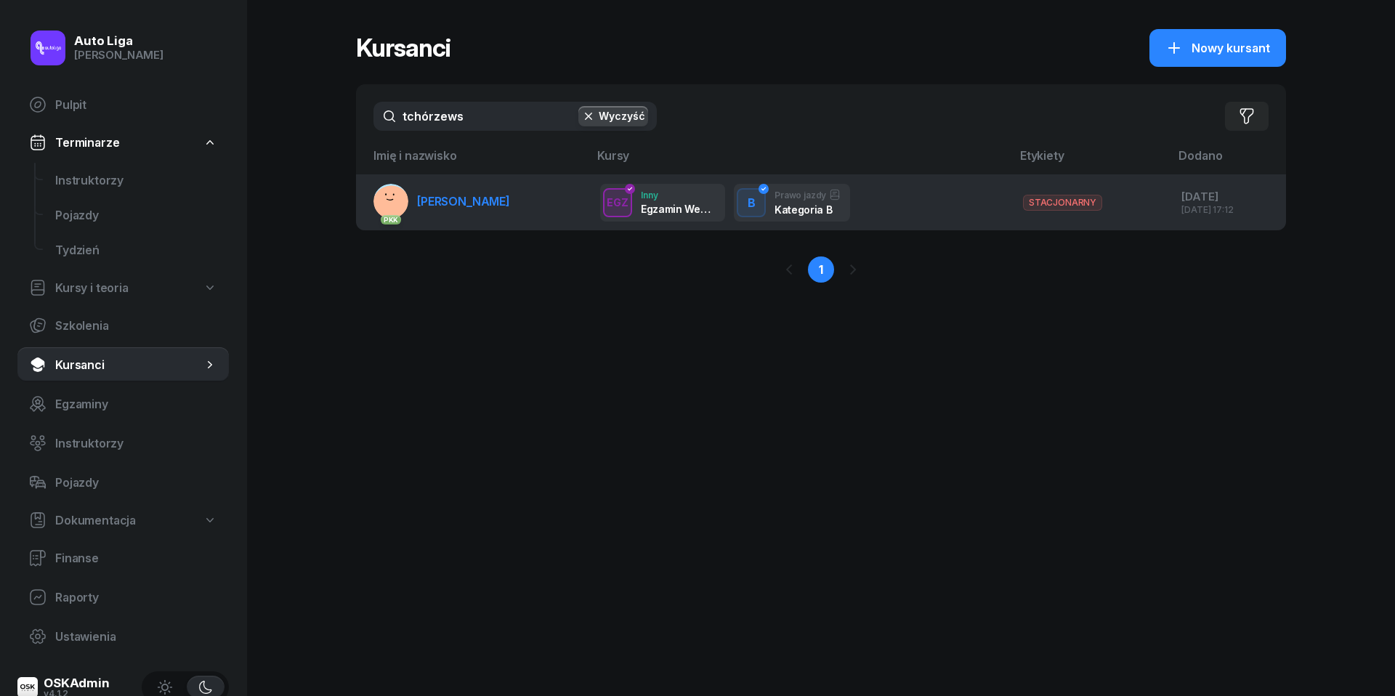
type input "tchórzews"
click at [490, 211] on link "PKK [PERSON_NAME]" at bounding box center [441, 201] width 137 height 35
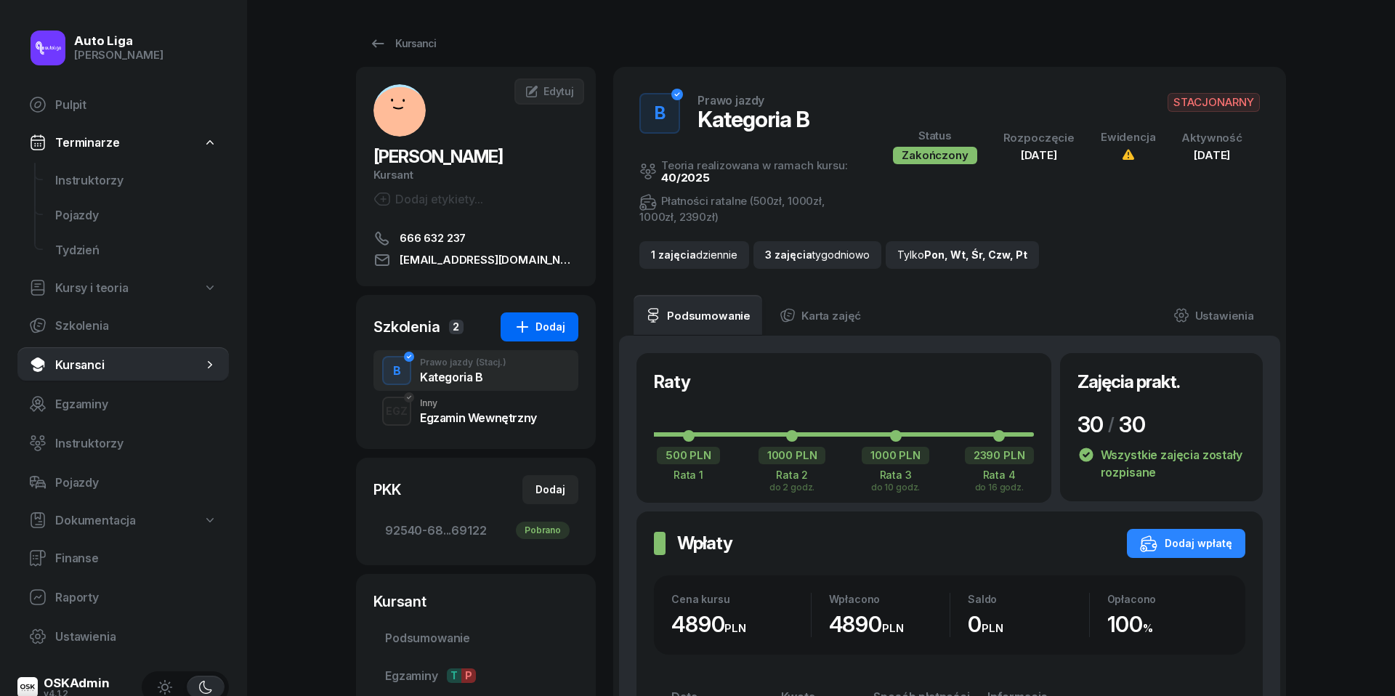
click at [546, 320] on div "Dodaj" at bounding box center [540, 326] width 52 height 17
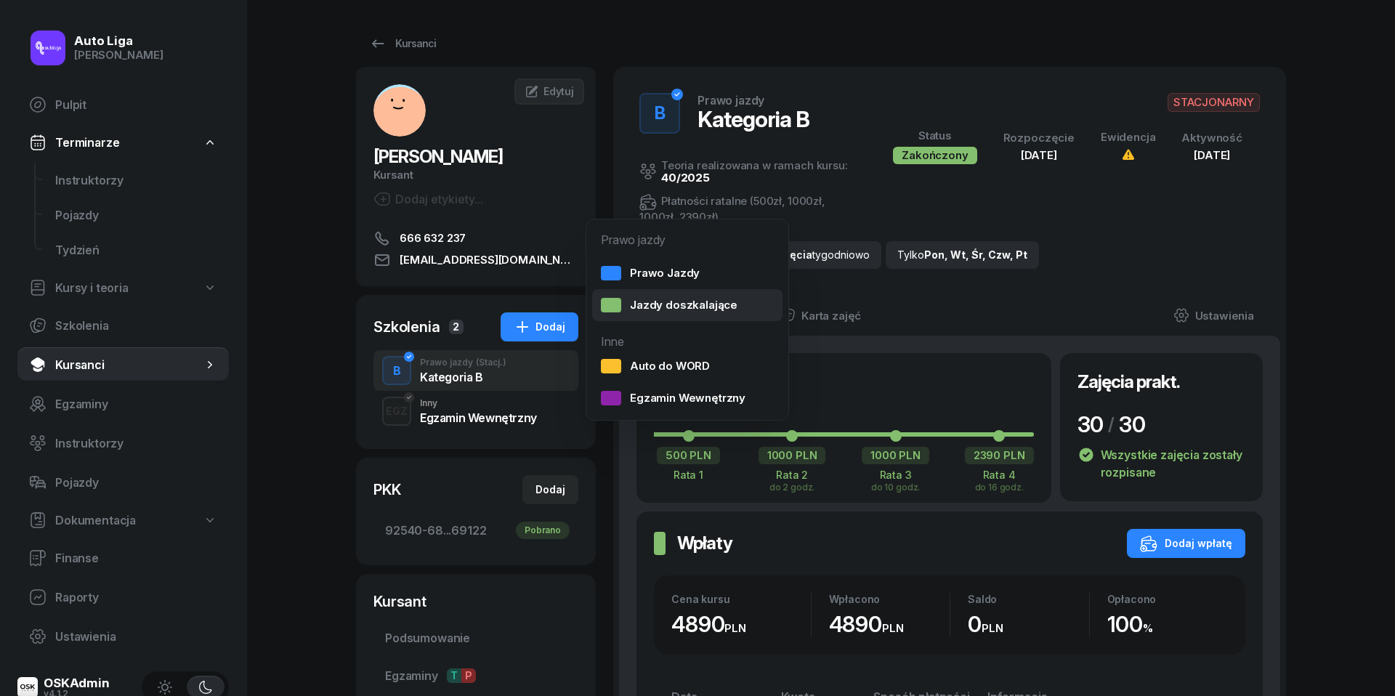
click at [646, 310] on div "Jazdy doszkalające" at bounding box center [669, 305] width 137 height 15
select select "B"
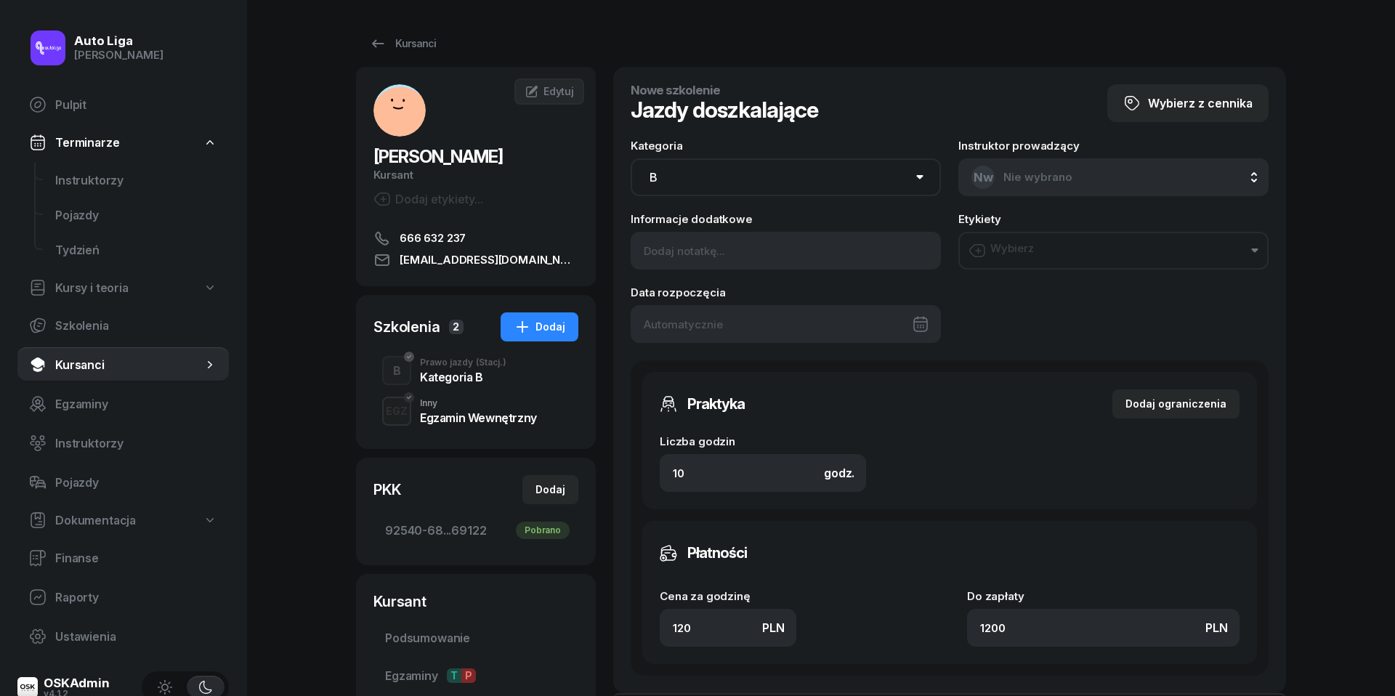
click at [750, 323] on div at bounding box center [786, 324] width 310 height 38
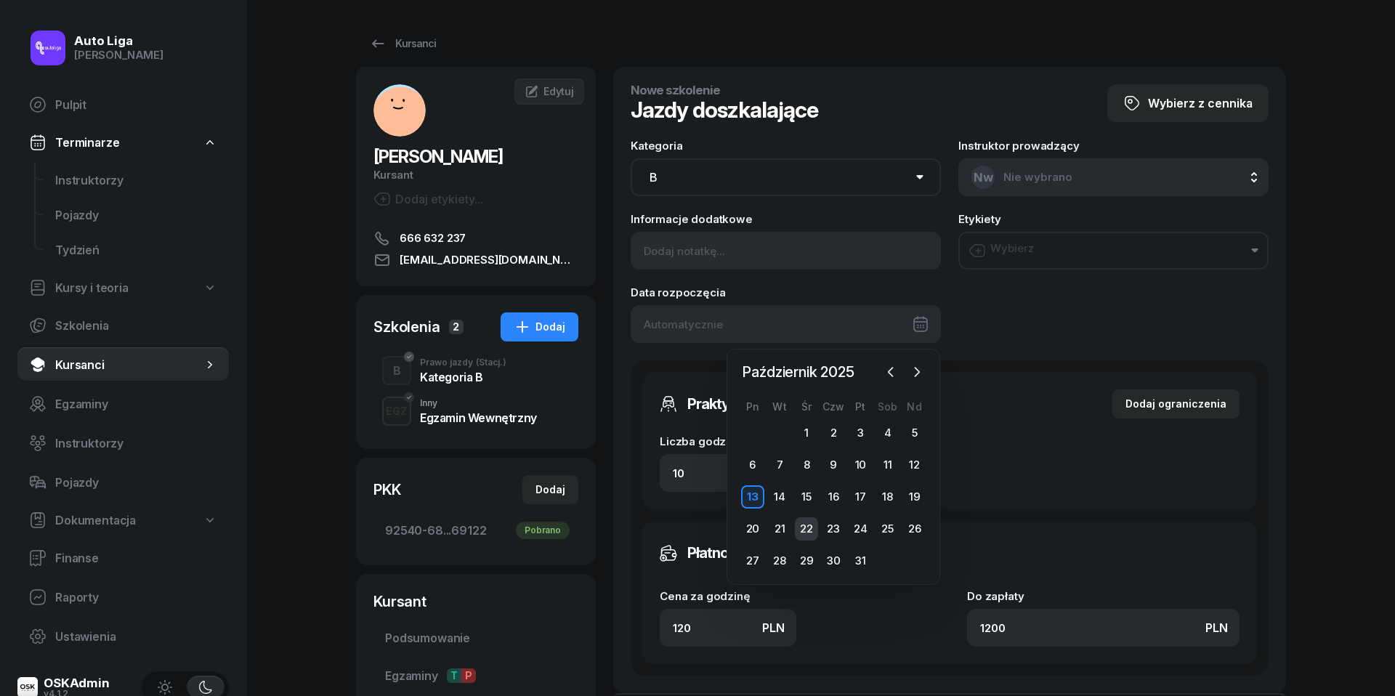
click at [801, 527] on div "22" at bounding box center [806, 528] width 23 height 23
type input "[DATE]"
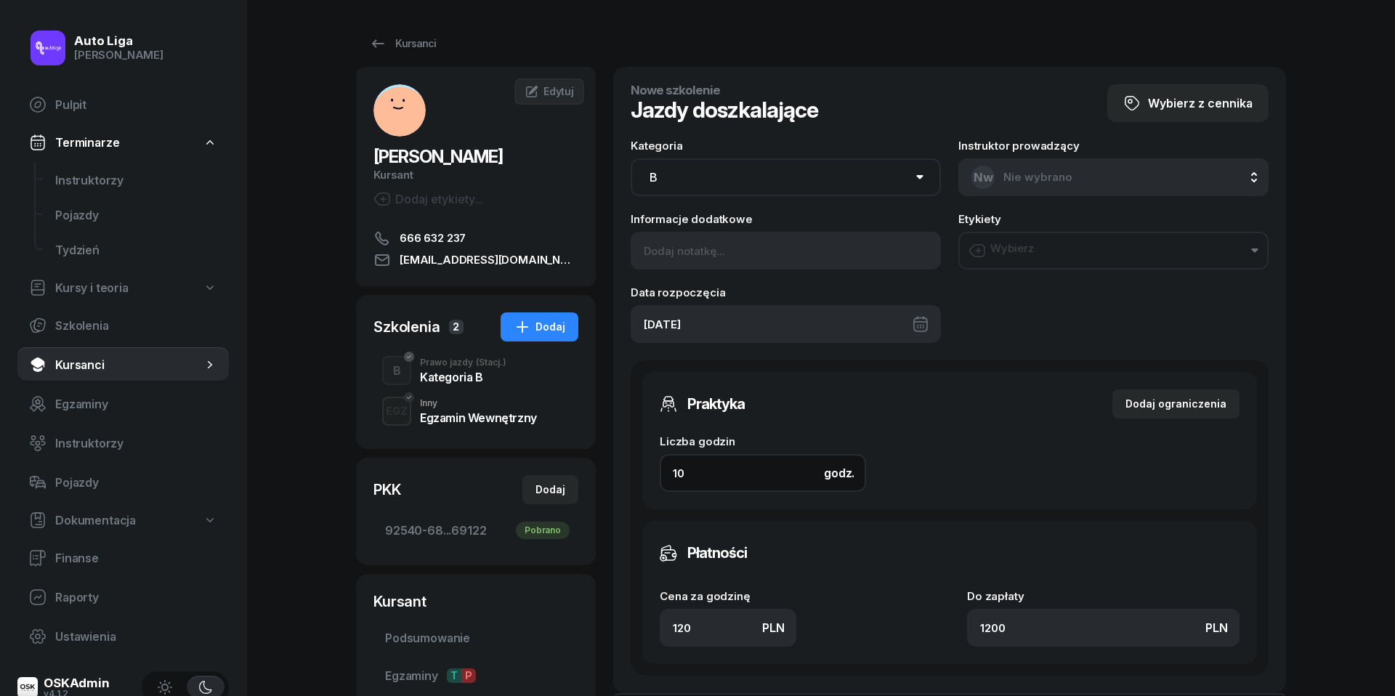
click at [747, 469] on input "10" at bounding box center [763, 473] width 206 height 38
type input "2"
type input "240"
type input "2"
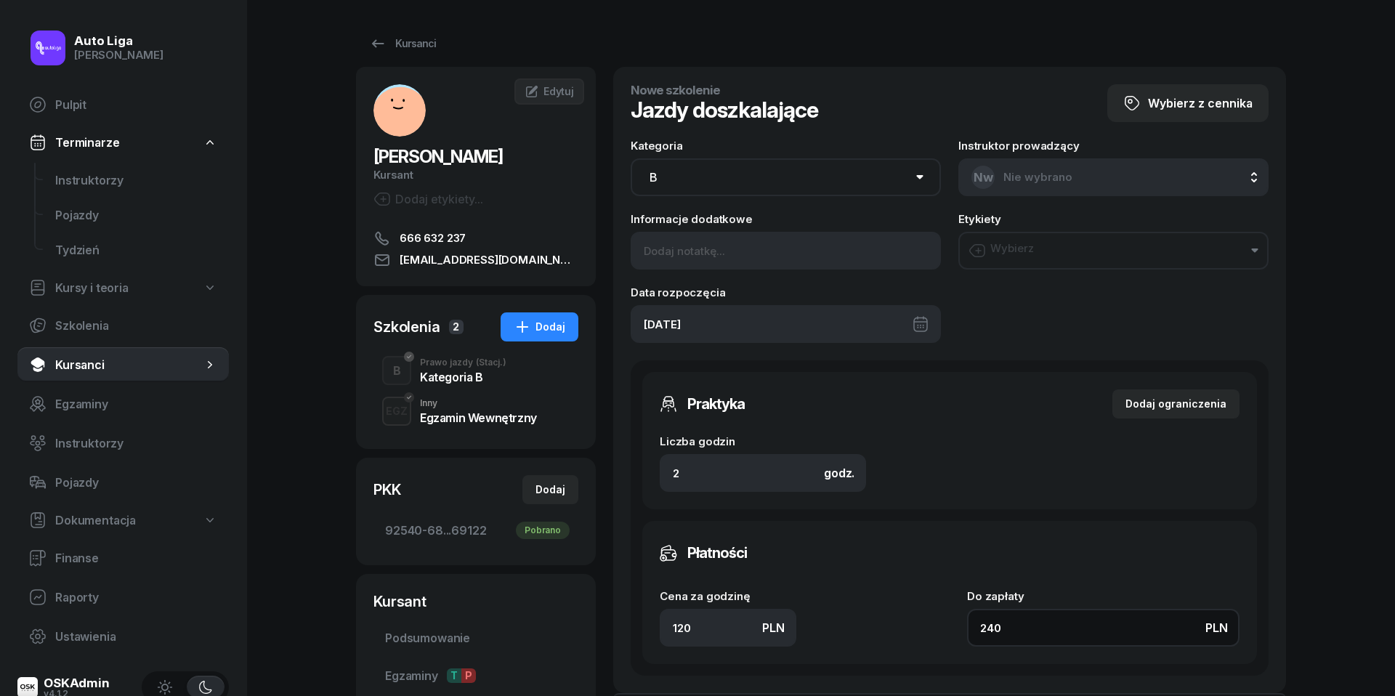
click at [1040, 625] on input "240" at bounding box center [1103, 628] width 272 height 38
type input "1.50"
type input "3"
type input "15"
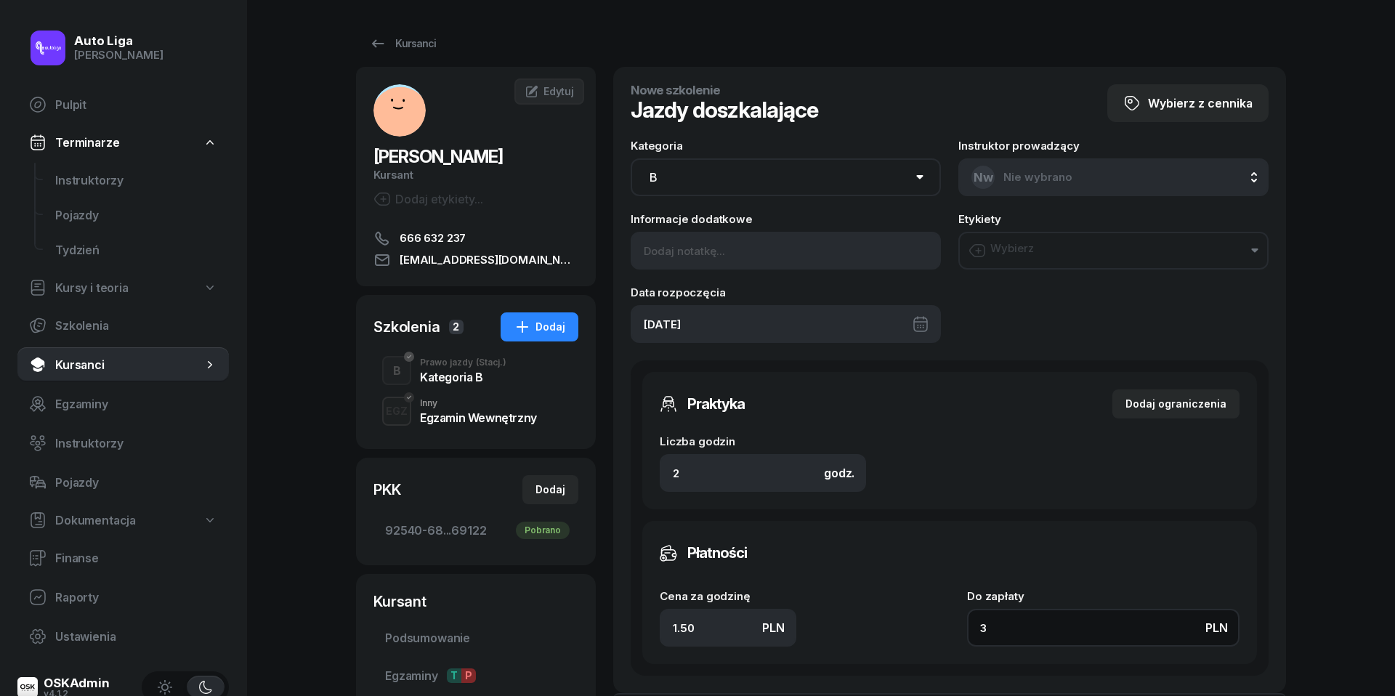
type input "30"
type input "150"
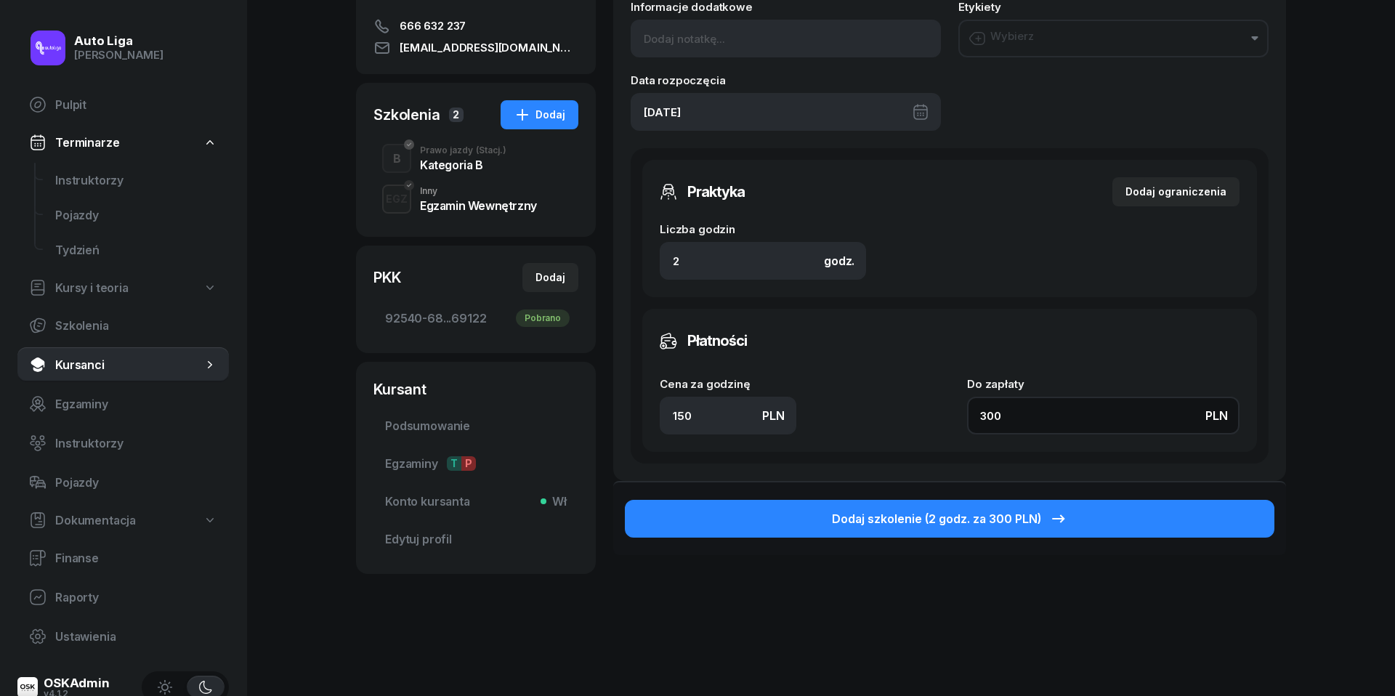
scroll to position [237, 0]
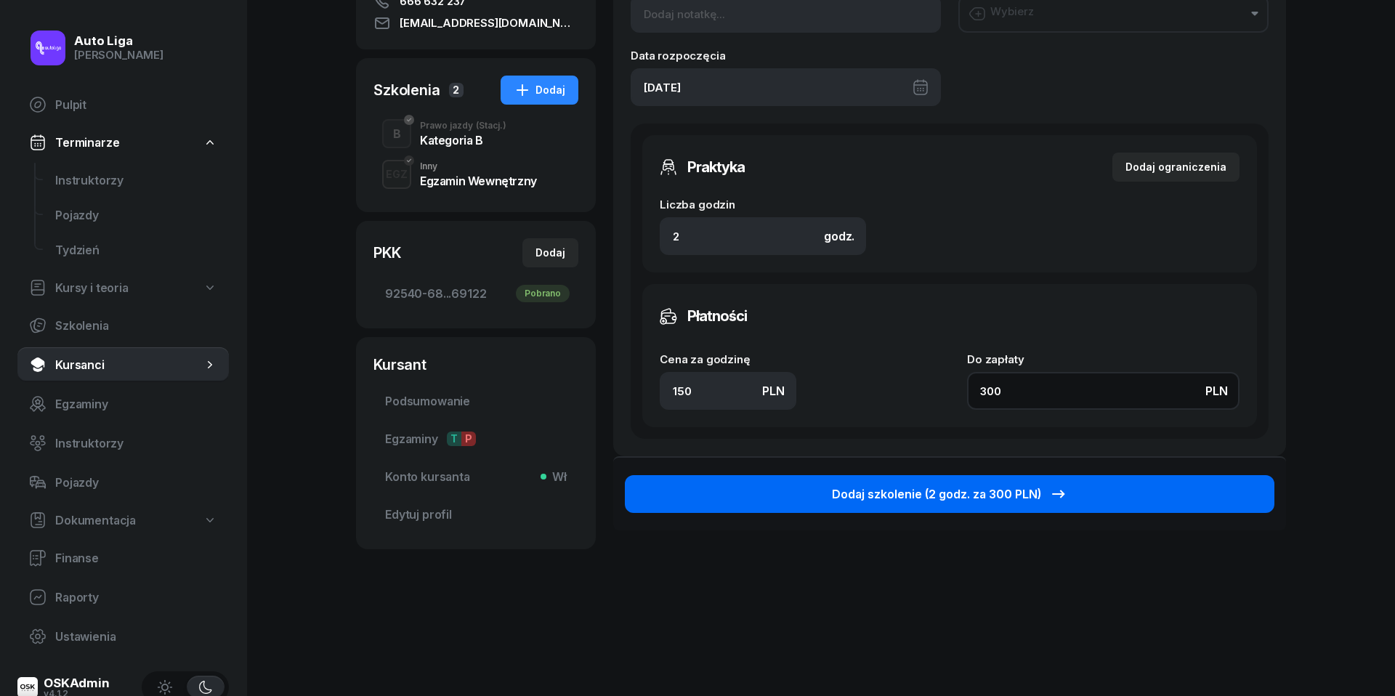
type input "300"
click at [1024, 485] on div "Dodaj szkolenie (2 godz. za 300 PLN)" at bounding box center [949, 493] width 235 height 17
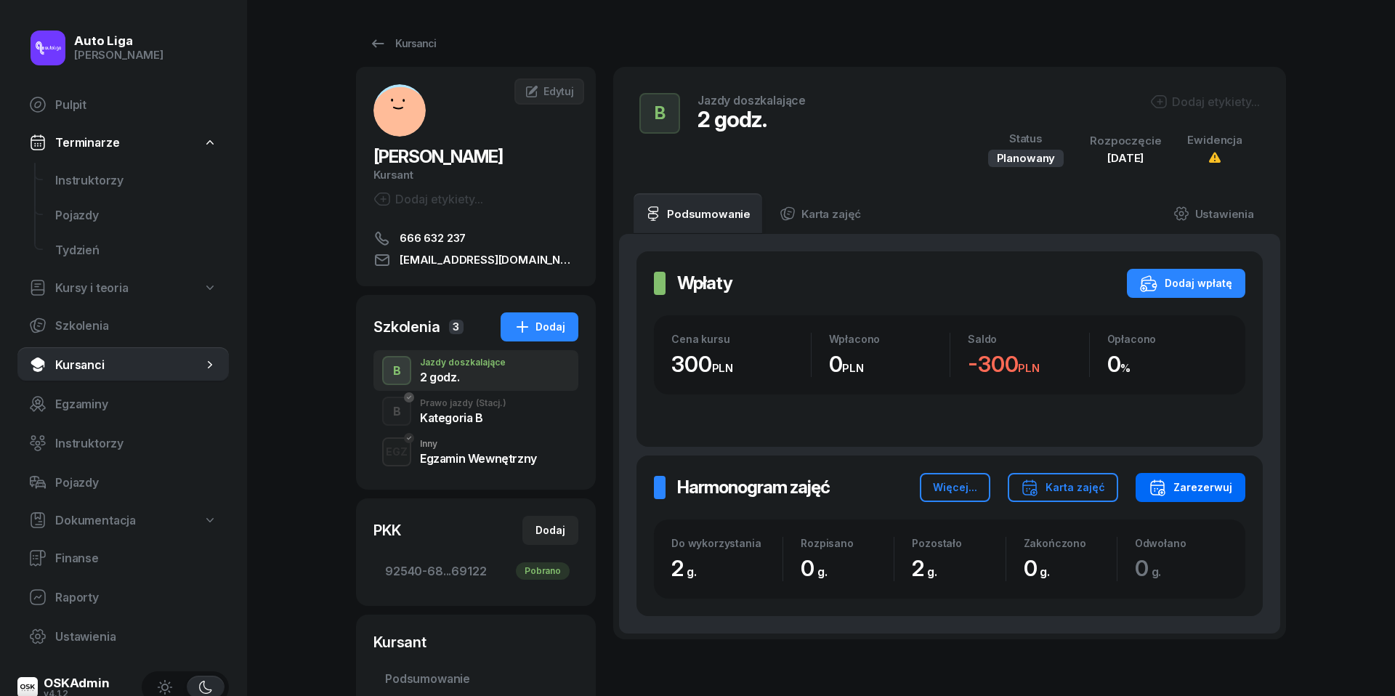
click at [1198, 484] on div "Zarezerwuj" at bounding box center [1191, 487] width 84 height 17
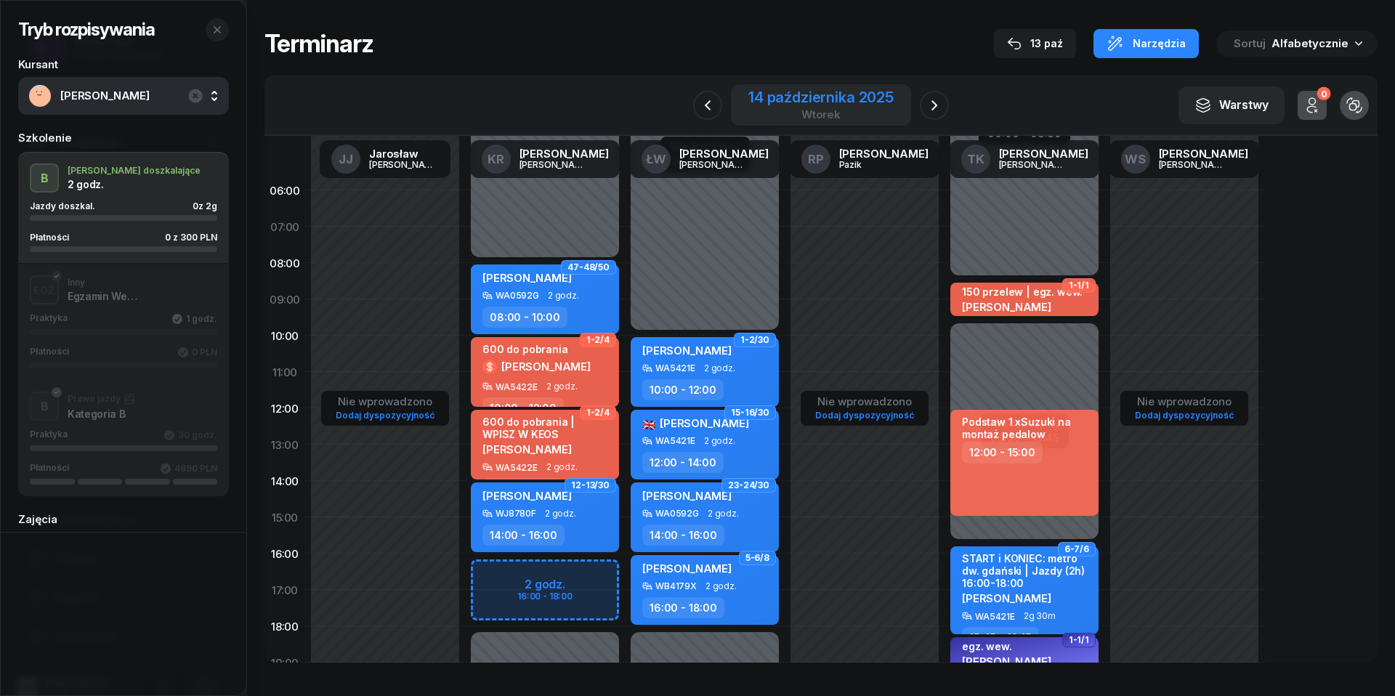
click at [830, 105] on div "14 października 2025" at bounding box center [820, 97] width 145 height 15
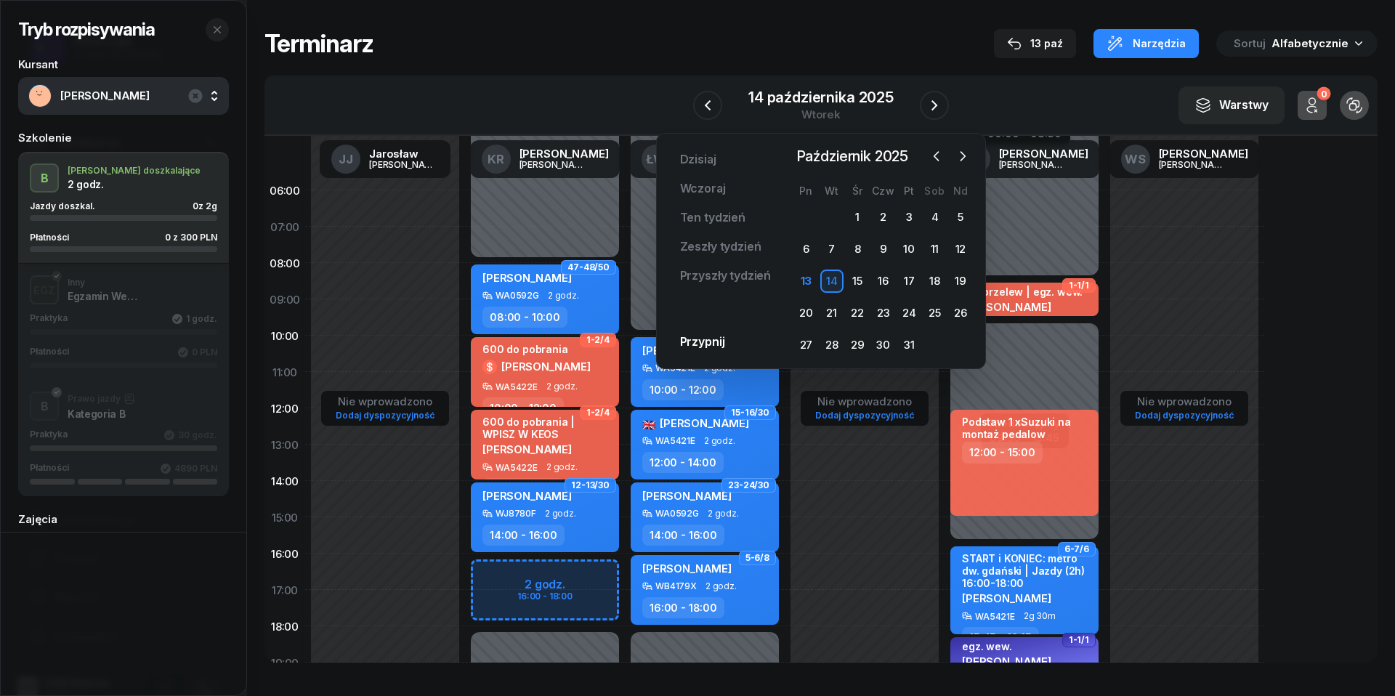
click at [855, 299] on div "29 30 1 2 3 4 5 6 7 8 9 10 11 12 13 14 15 16 17 18 19 20 21 22 23 24 25 26 27 2…" at bounding box center [883, 281] width 180 height 151
click at [860, 320] on div "22" at bounding box center [857, 313] width 23 height 23
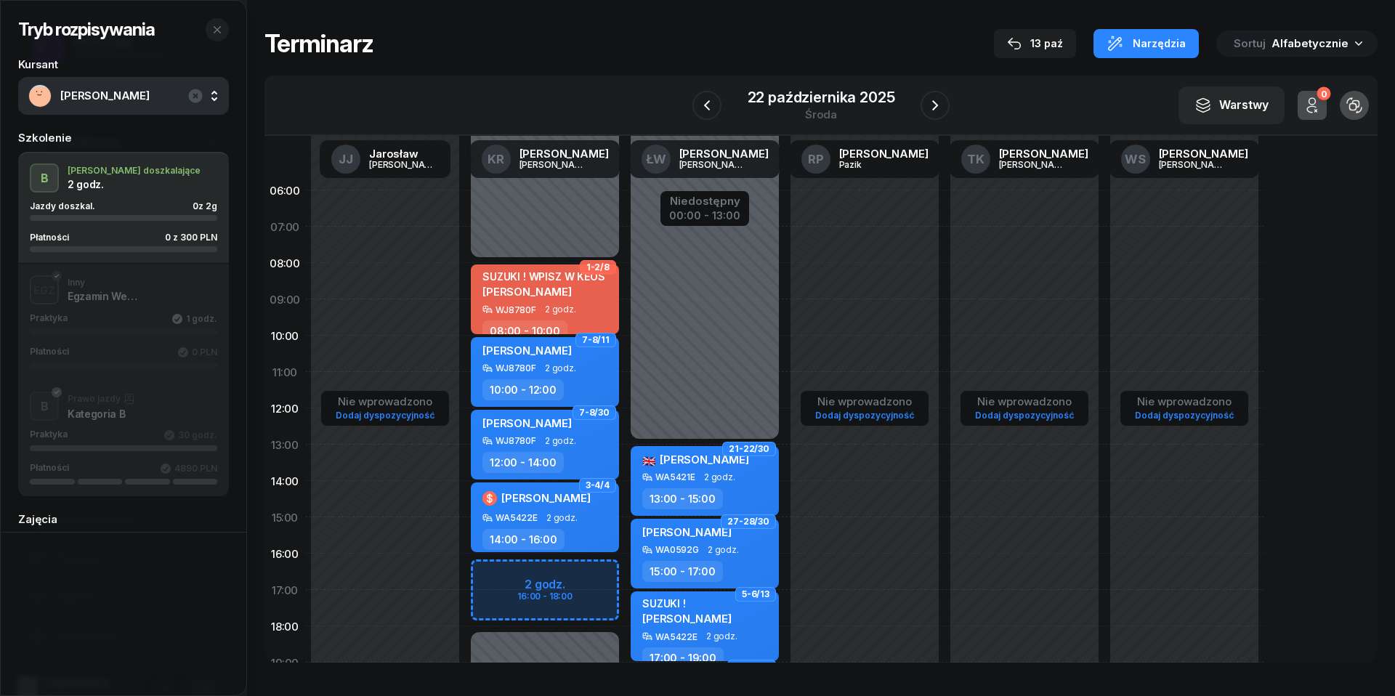
click at [484, 573] on div "Niedostępny 00:00 - 08:00 Niedostępny 18:00 - 23:59 2 godz. 16:00 - 18:00 1-2/8…" at bounding box center [545, 517] width 160 height 690
select select "16"
select select "18"
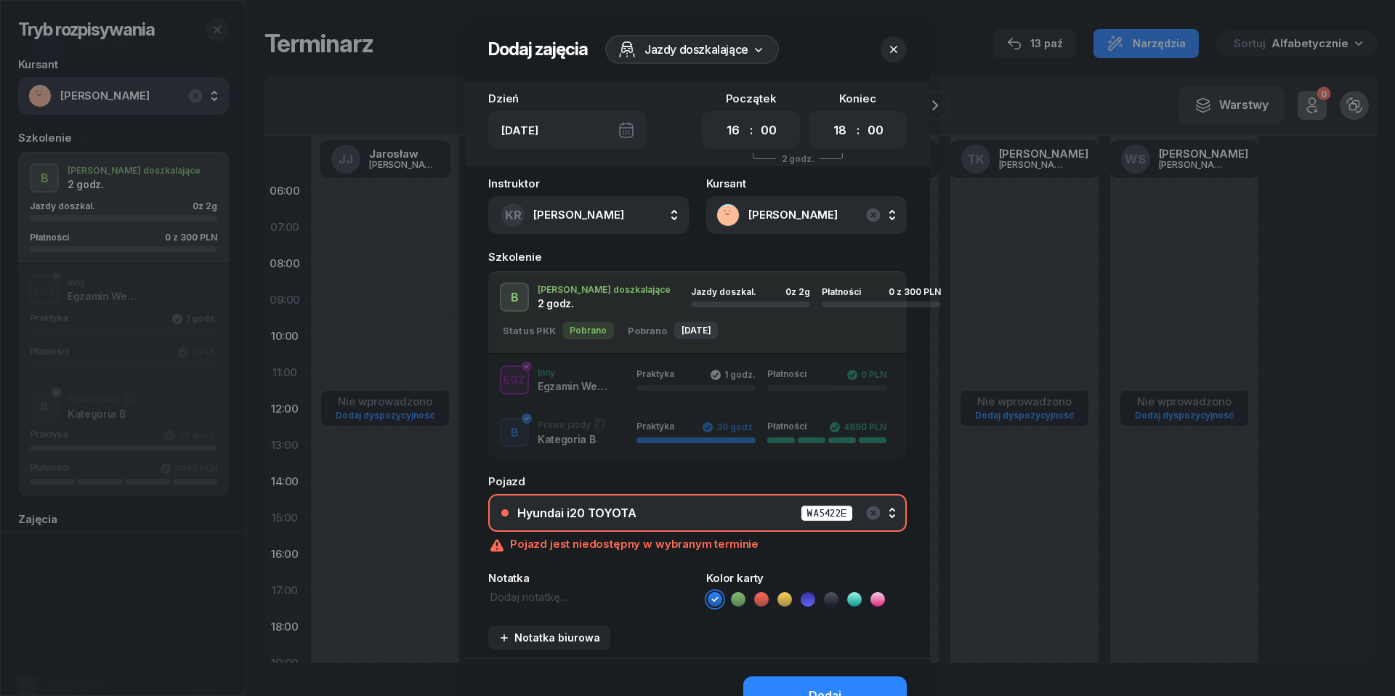
click at [538, 594] on textarea at bounding box center [588, 597] width 201 height 16
type textarea "SUZUKI ! 300 przelew"
click at [763, 593] on icon at bounding box center [761, 599] width 15 height 15
click at [870, 509] on icon "button" at bounding box center [873, 513] width 14 height 14
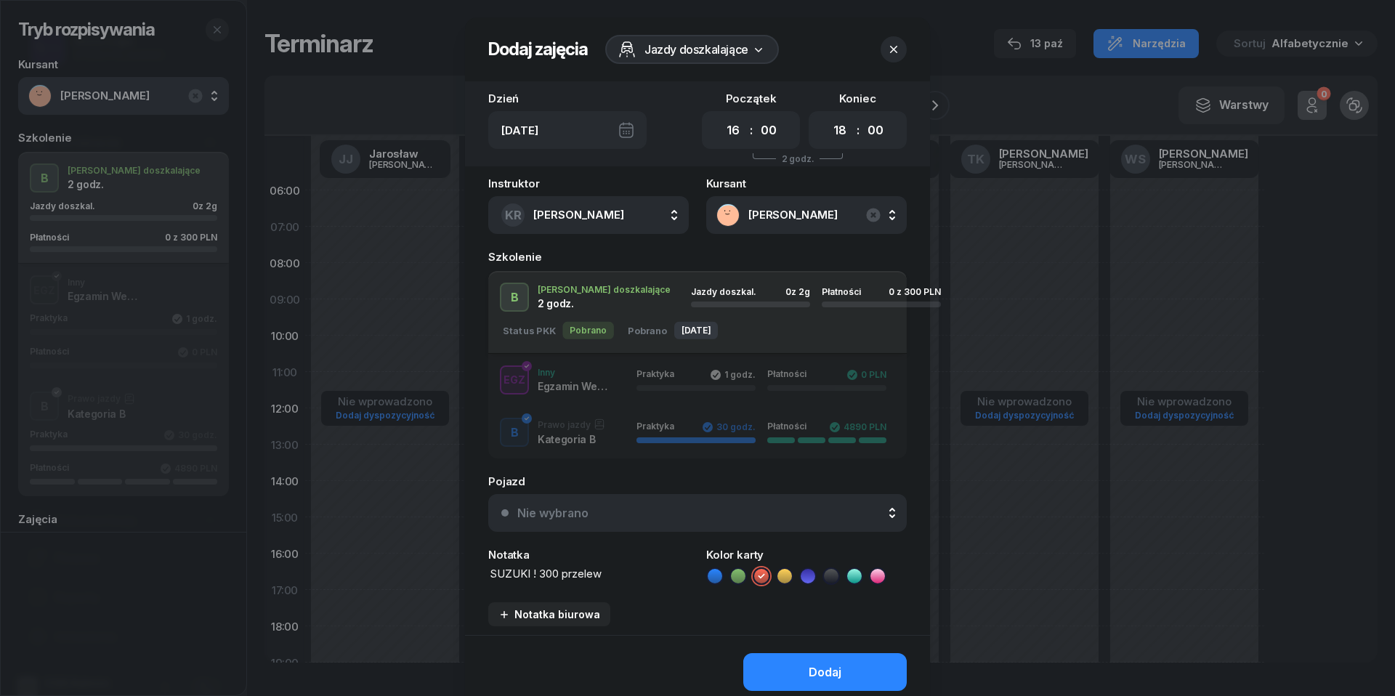
click at [802, 507] on div "Nie wybrano" at bounding box center [705, 513] width 376 height 14
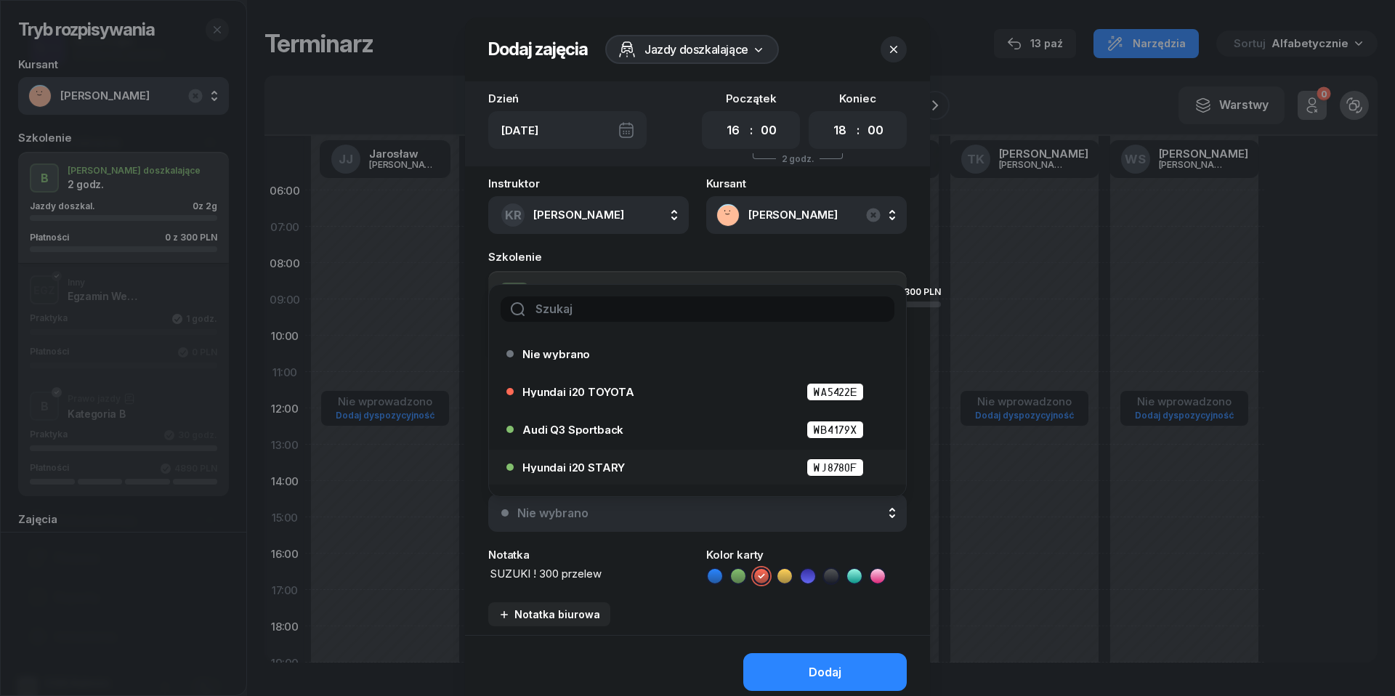
click at [689, 461] on div "Hyundai i20 STARY WJ8780F" at bounding box center [700, 467] width 357 height 18
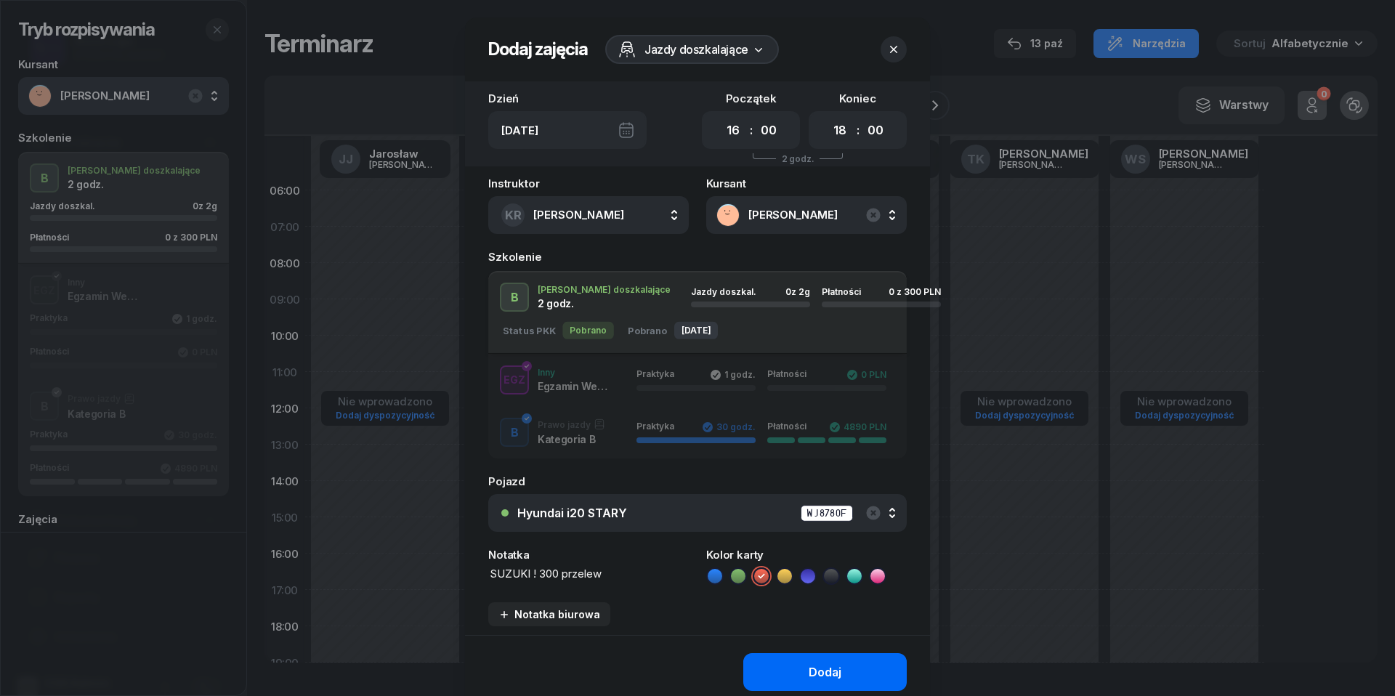
click at [815, 671] on div "Dodaj" at bounding box center [825, 673] width 33 height 14
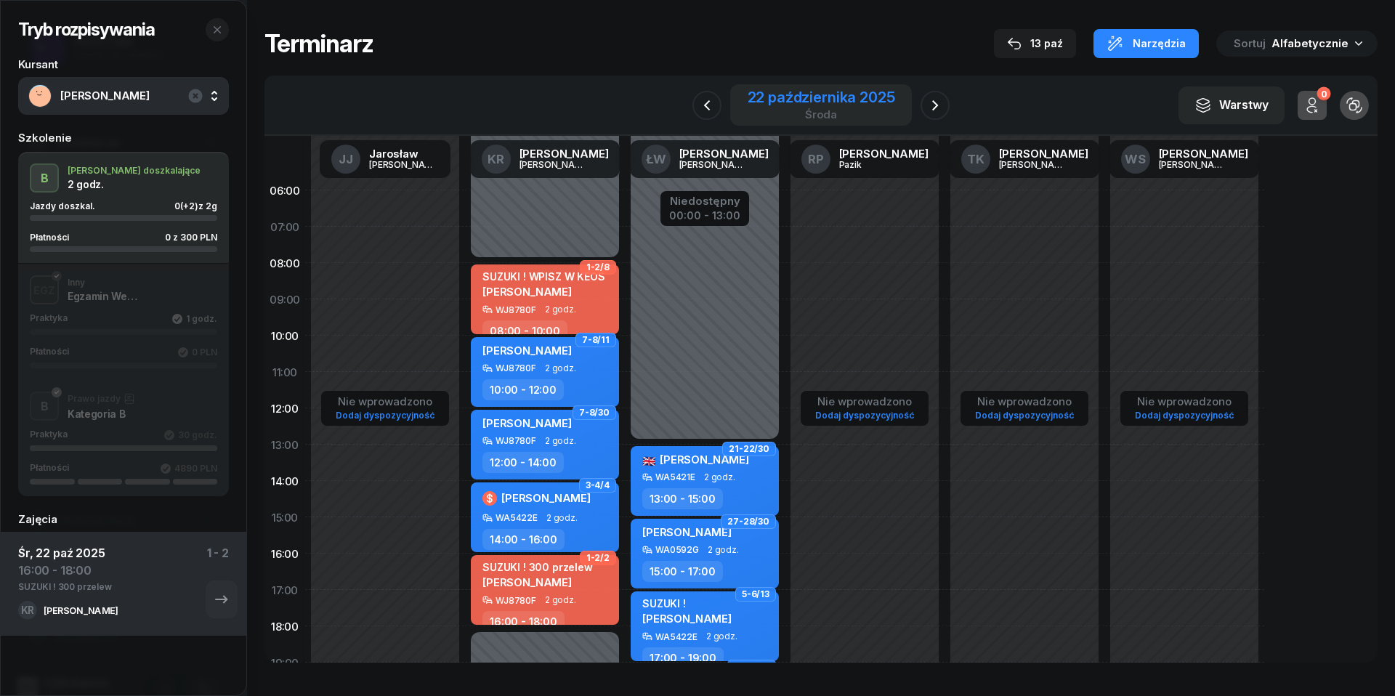
click at [812, 100] on div "22 października 2025" at bounding box center [821, 97] width 147 height 15
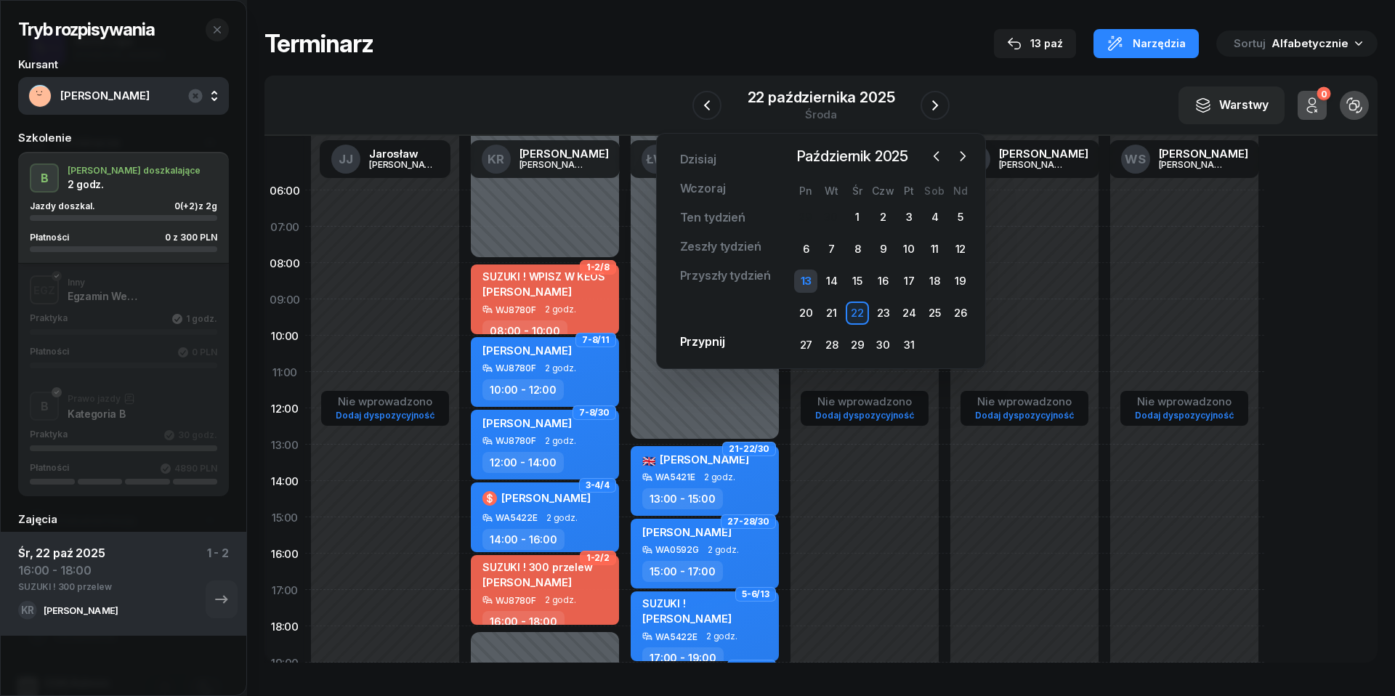
click at [812, 276] on div "13" at bounding box center [805, 281] width 23 height 23
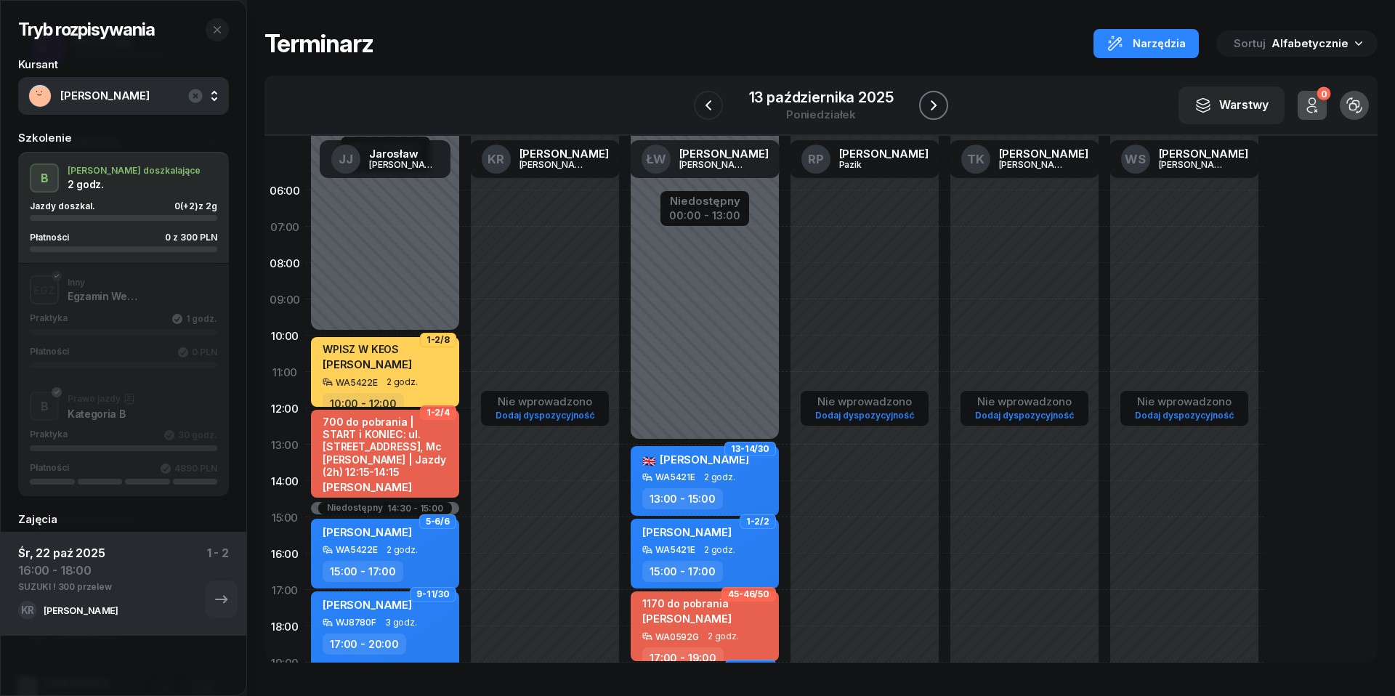
click at [931, 102] on icon "button" at bounding box center [933, 105] width 17 height 17
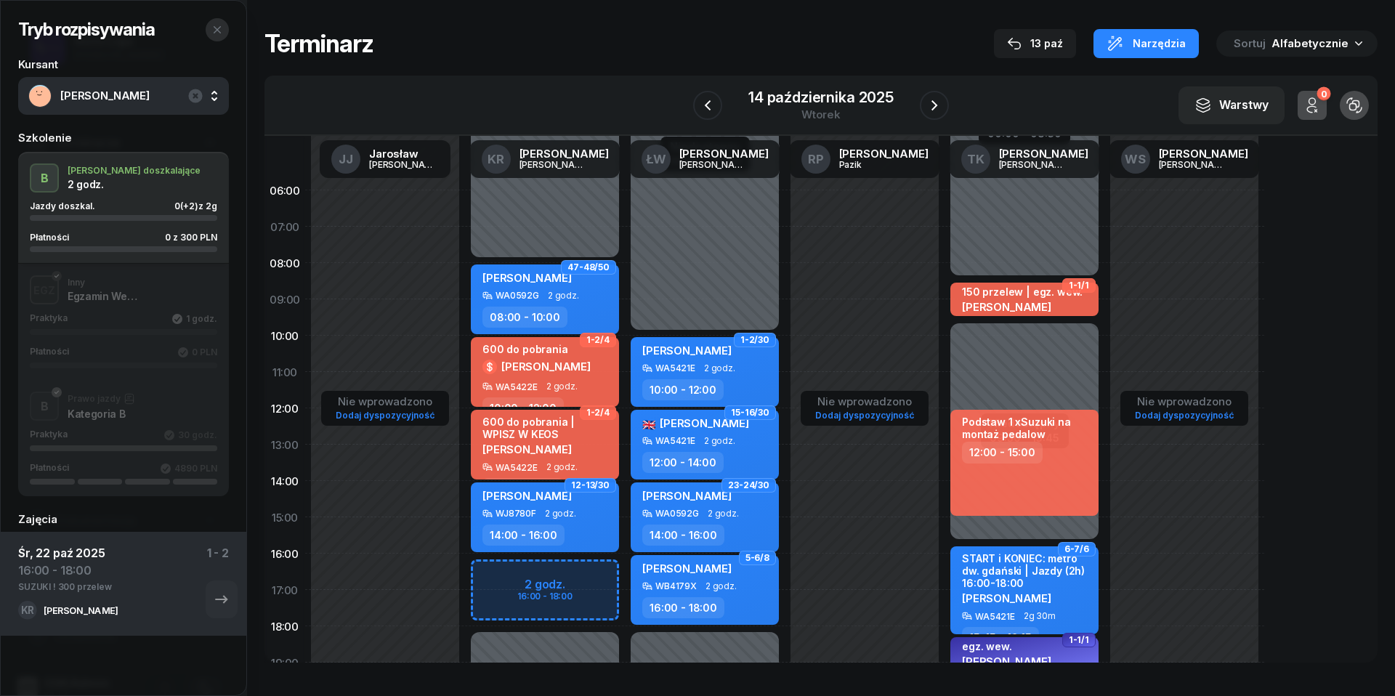
click at [219, 29] on icon "button" at bounding box center [217, 30] width 12 height 12
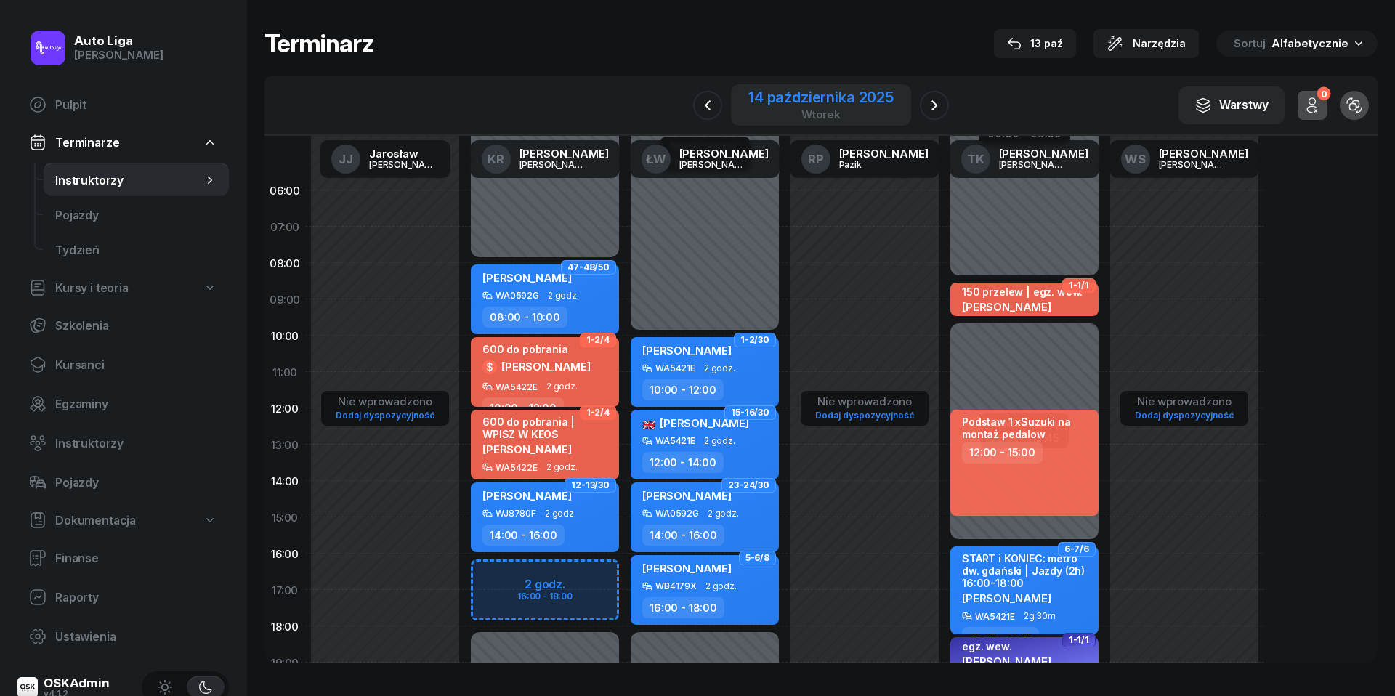
click at [832, 102] on div "14 października 2025" at bounding box center [820, 97] width 145 height 15
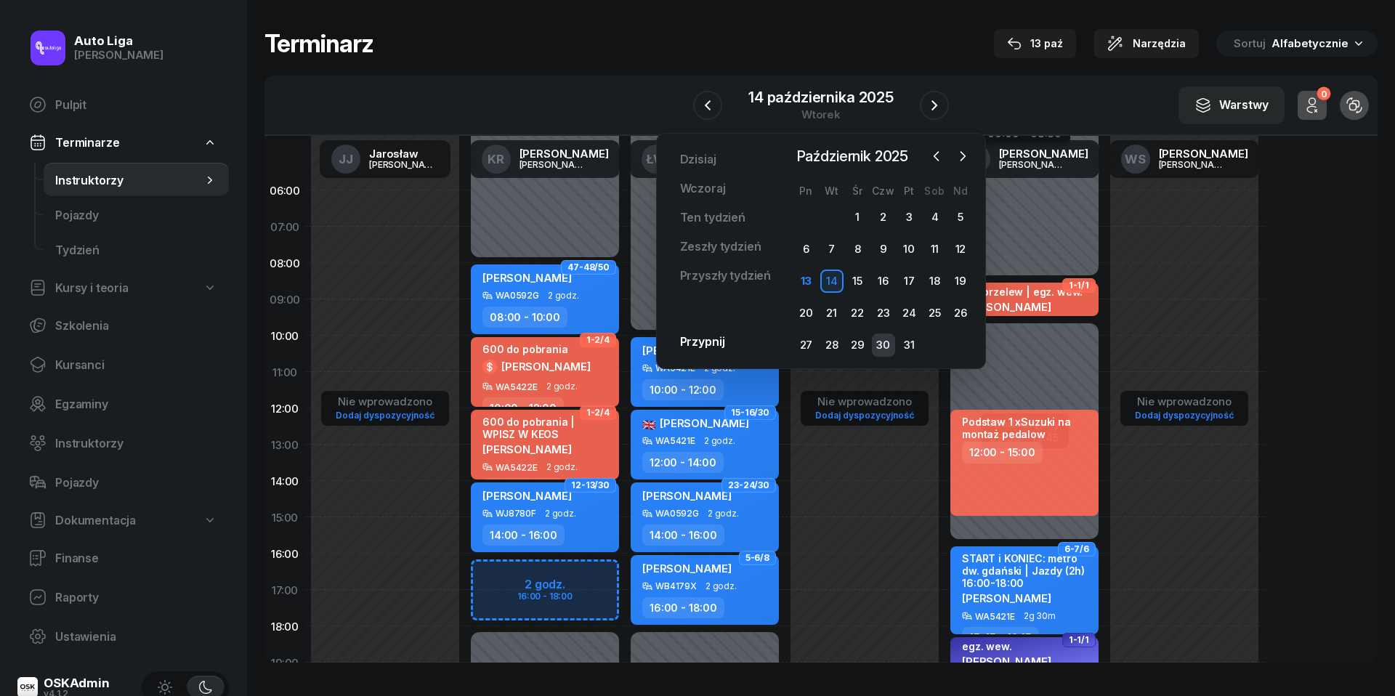
click at [881, 353] on div "30" at bounding box center [883, 344] width 23 height 23
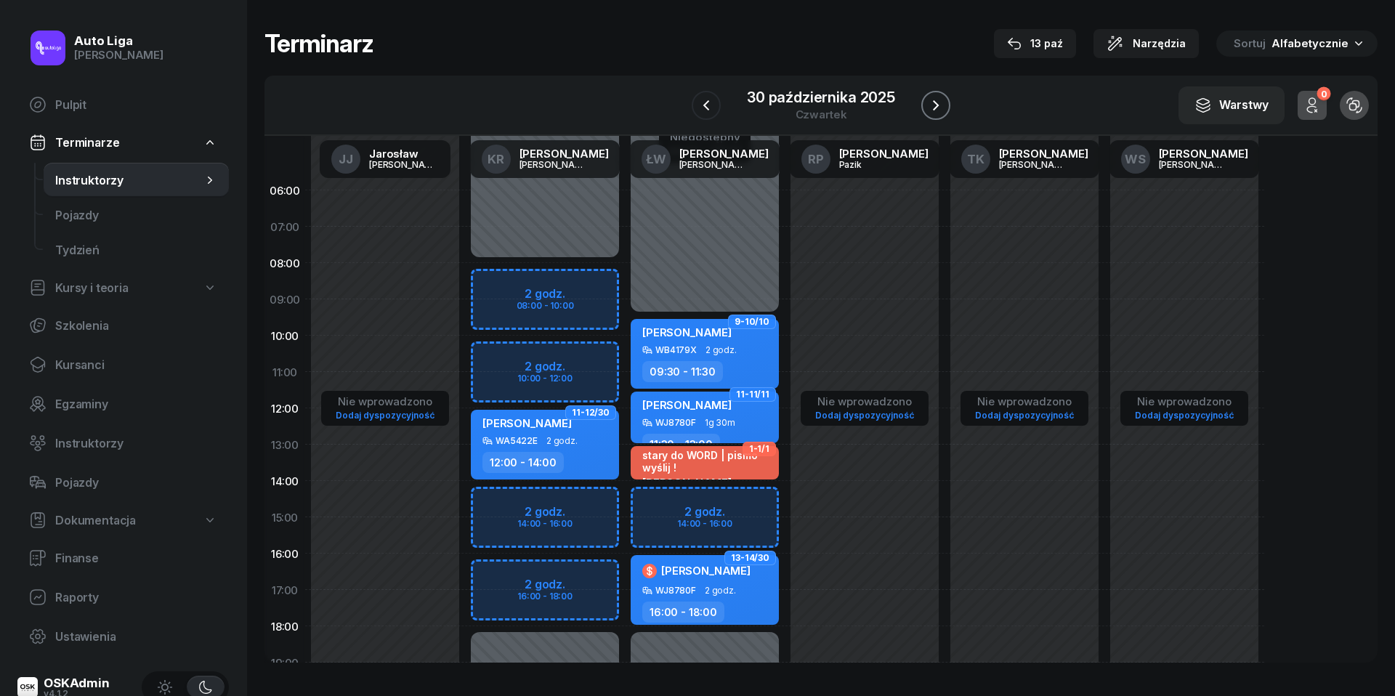
click at [939, 102] on icon "button" at bounding box center [935, 105] width 17 height 17
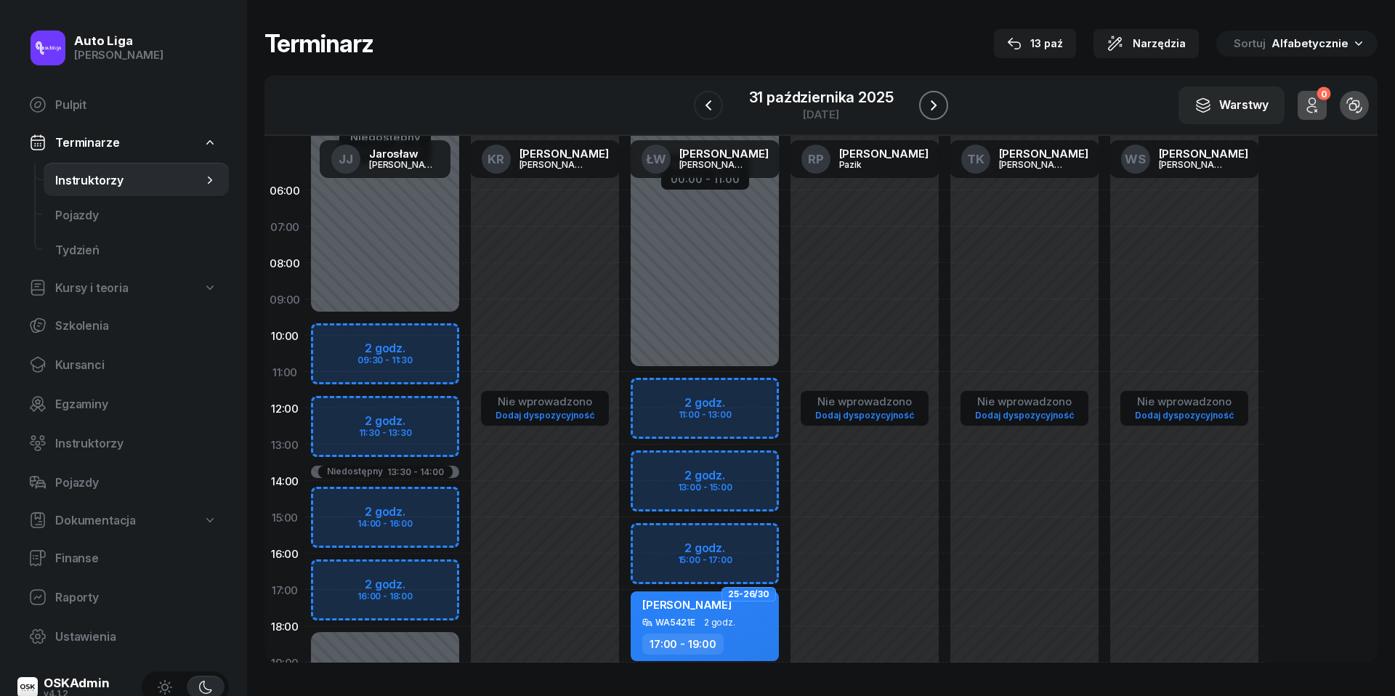
click at [939, 102] on icon "button" at bounding box center [933, 105] width 17 height 17
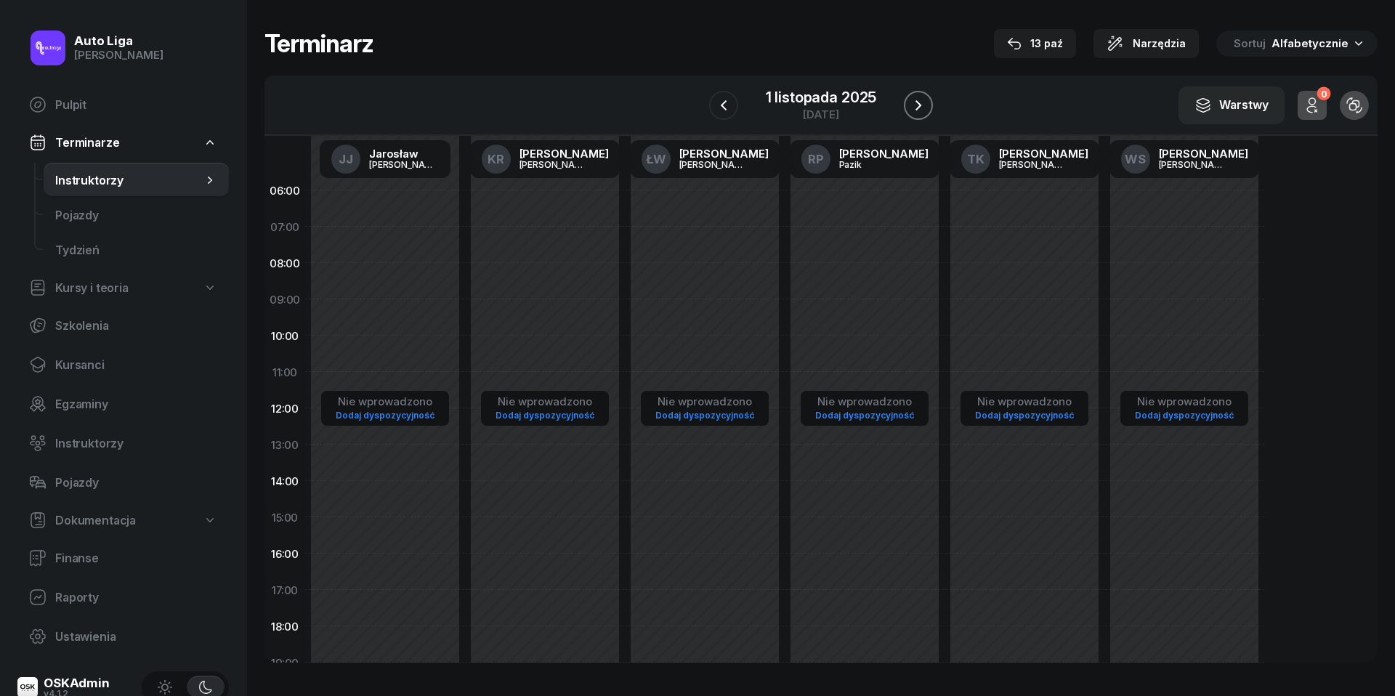
click at [925, 105] on icon "button" at bounding box center [918, 105] width 17 height 17
click at [841, 105] on div "2 listopada 2025" at bounding box center [820, 97] width 113 height 15
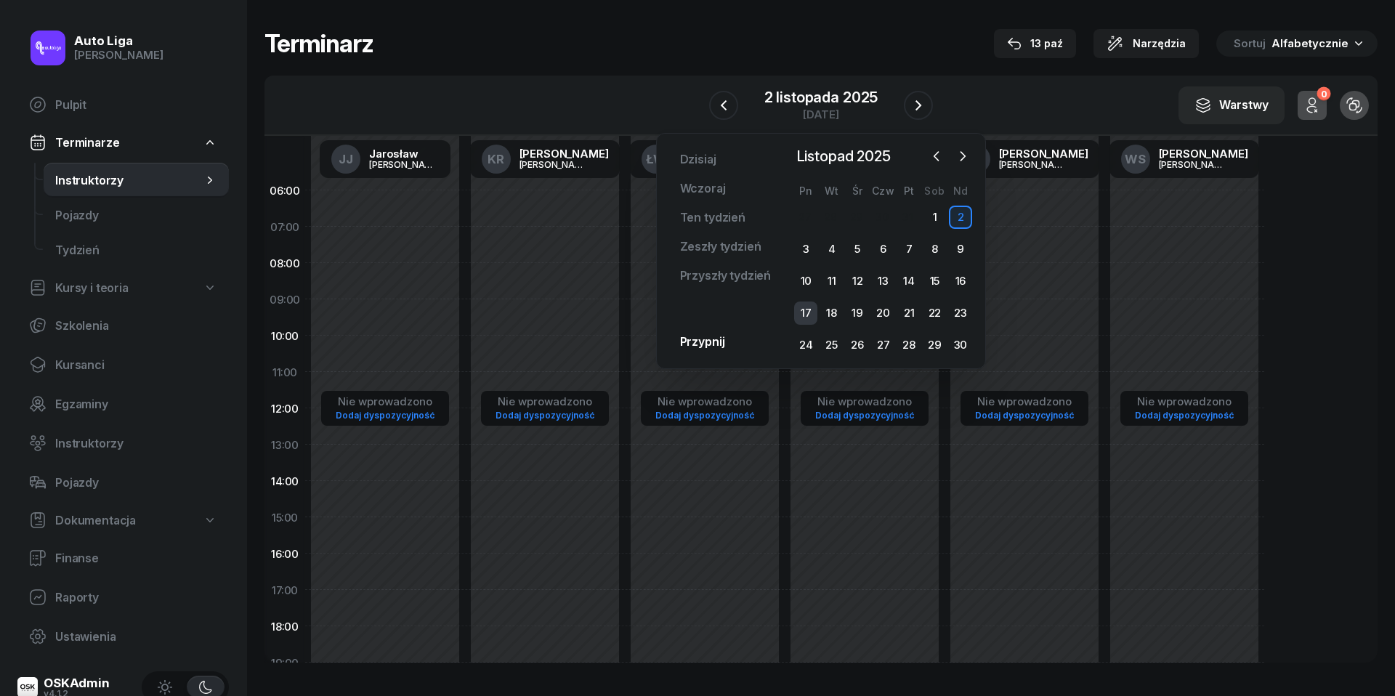
click at [806, 310] on div "17" at bounding box center [805, 313] width 23 height 23
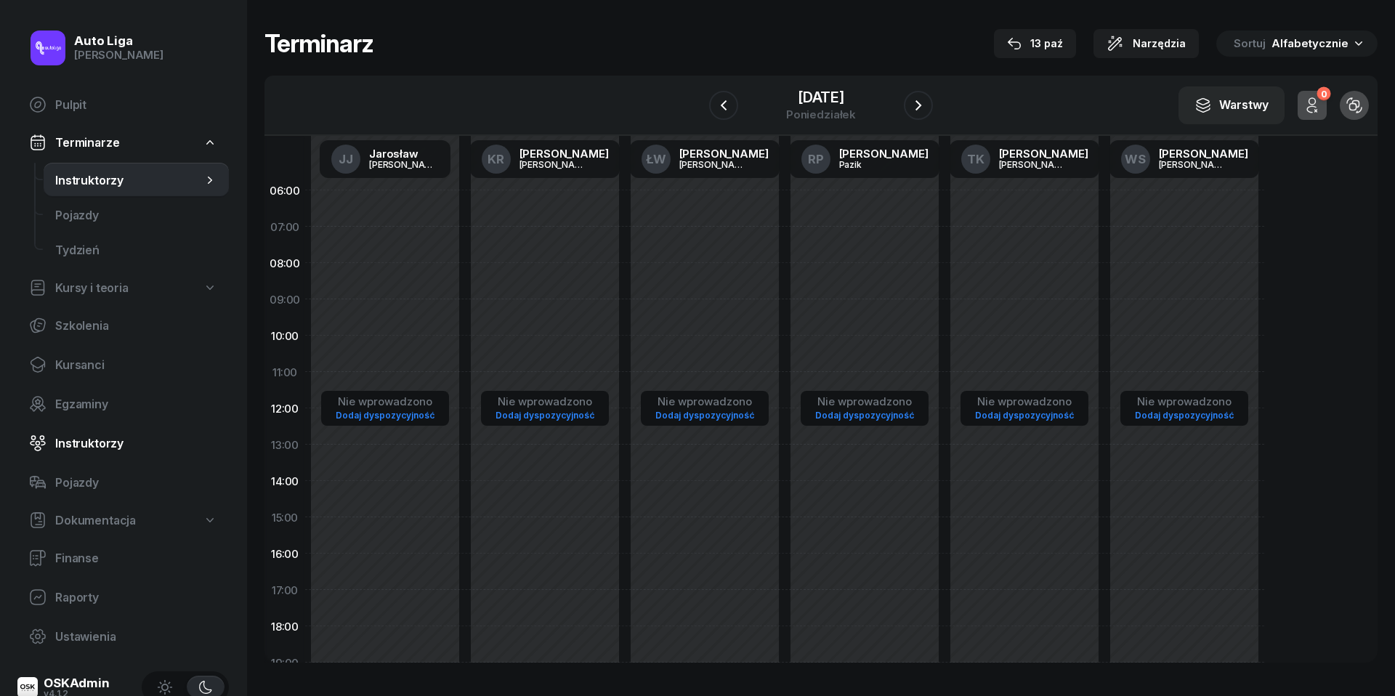
click at [87, 450] on link "Instruktorzy" at bounding box center [122, 443] width 211 height 35
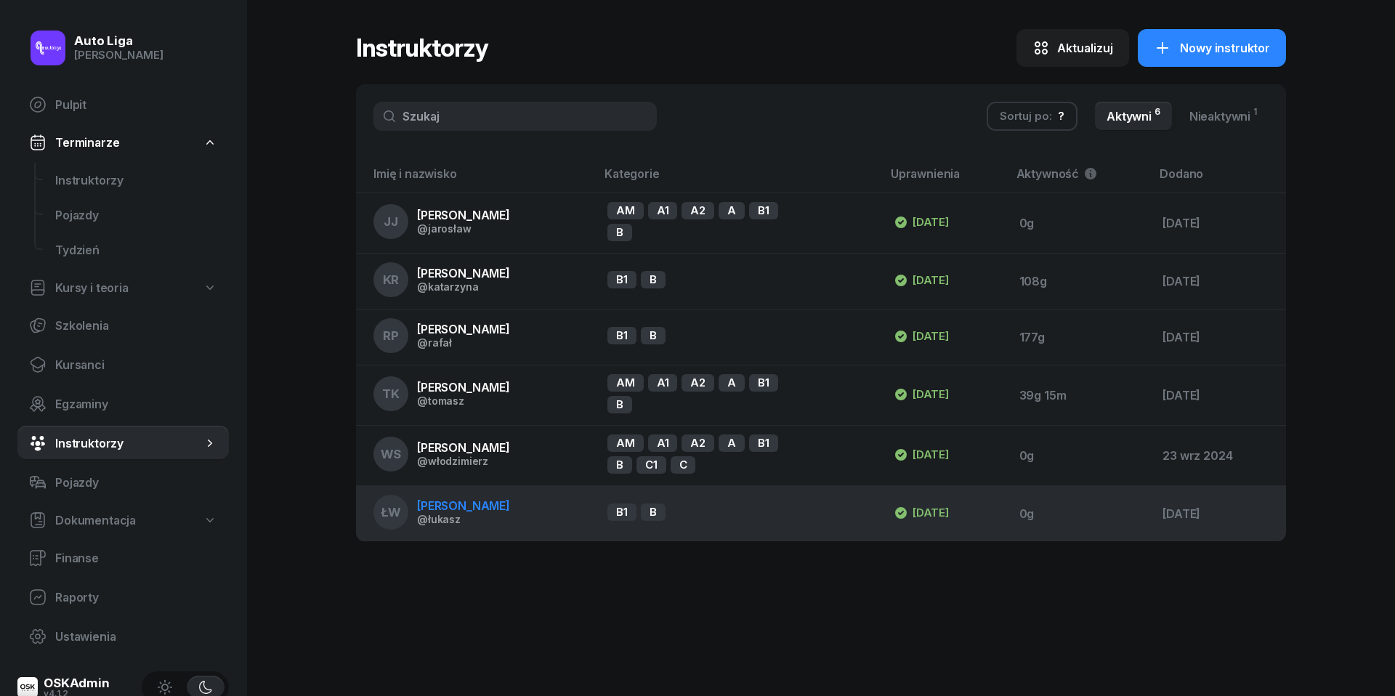
click at [471, 509] on span "[PERSON_NAME]" at bounding box center [463, 505] width 93 height 15
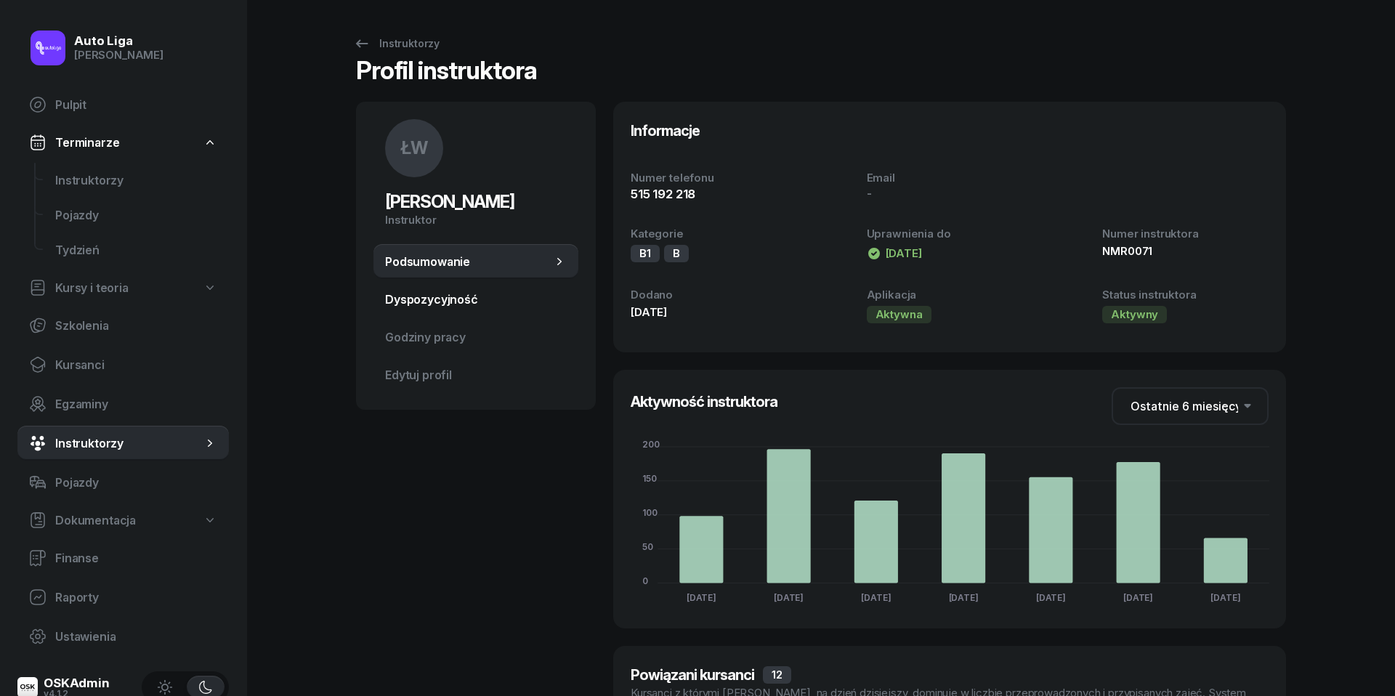
click at [437, 304] on span "Dyspozycyjność" at bounding box center [476, 300] width 182 height 14
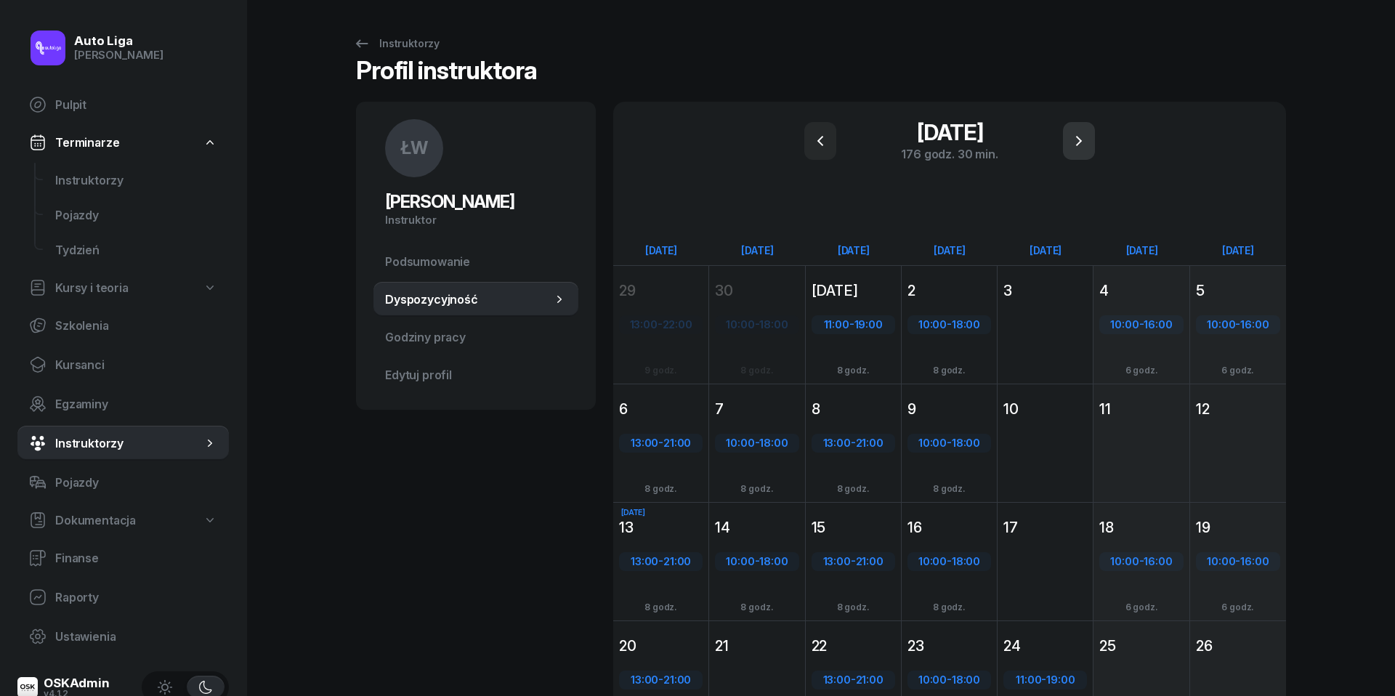
click at [1088, 134] on icon "button" at bounding box center [1078, 140] width 17 height 17
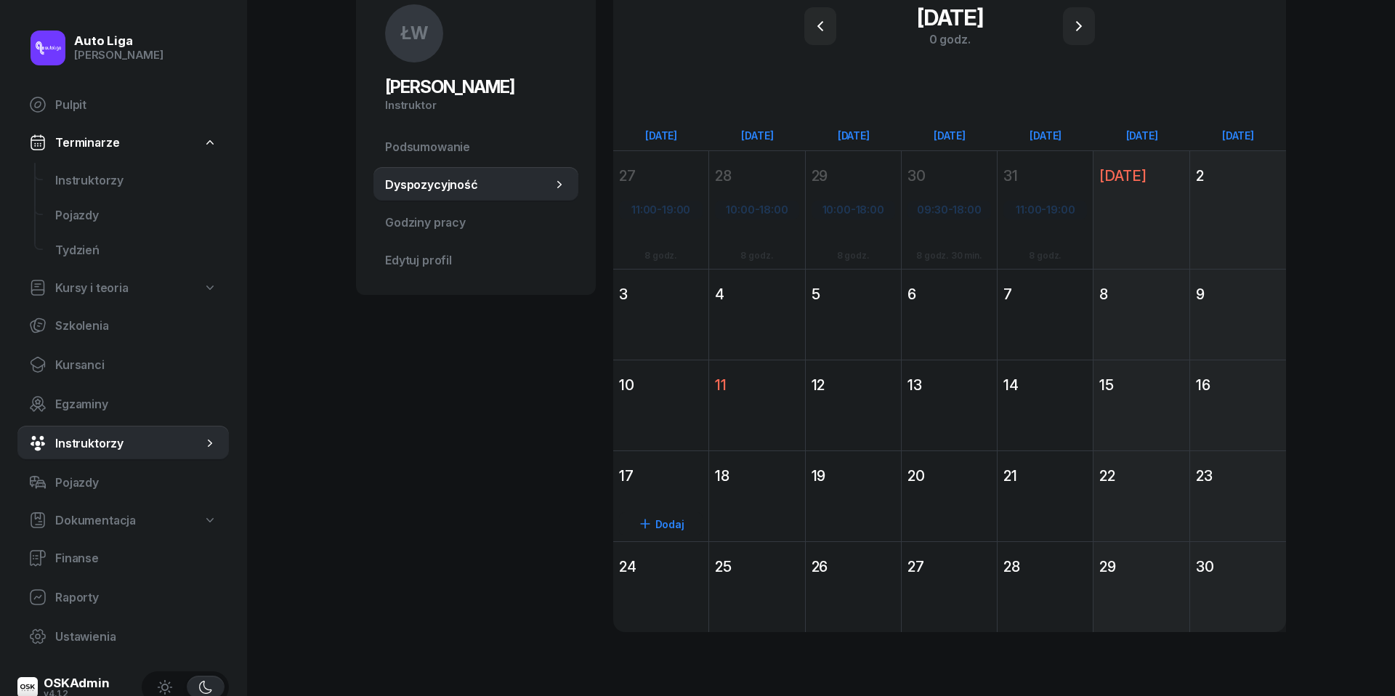
scroll to position [114, 0]
click at [663, 480] on div "17" at bounding box center [661, 476] width 84 height 20
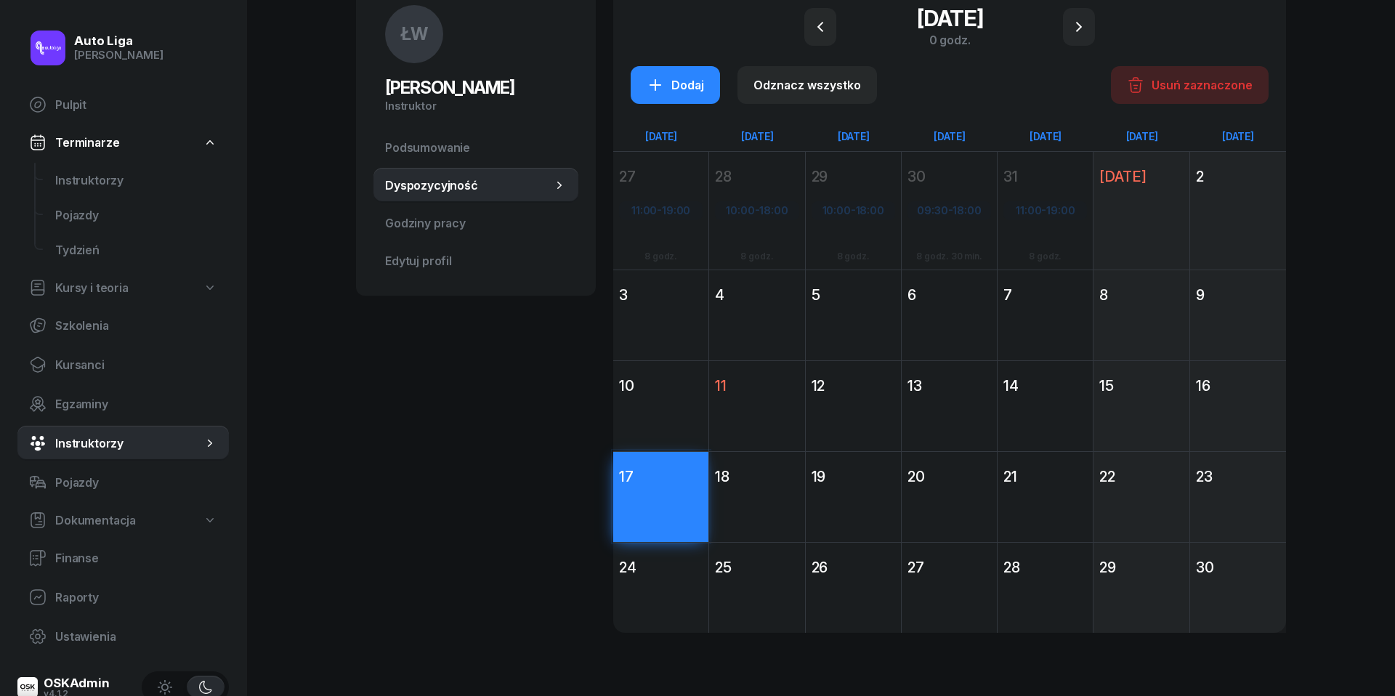
click at [667, 585] on div "Dodaj" at bounding box center [660, 614] width 95 height 67
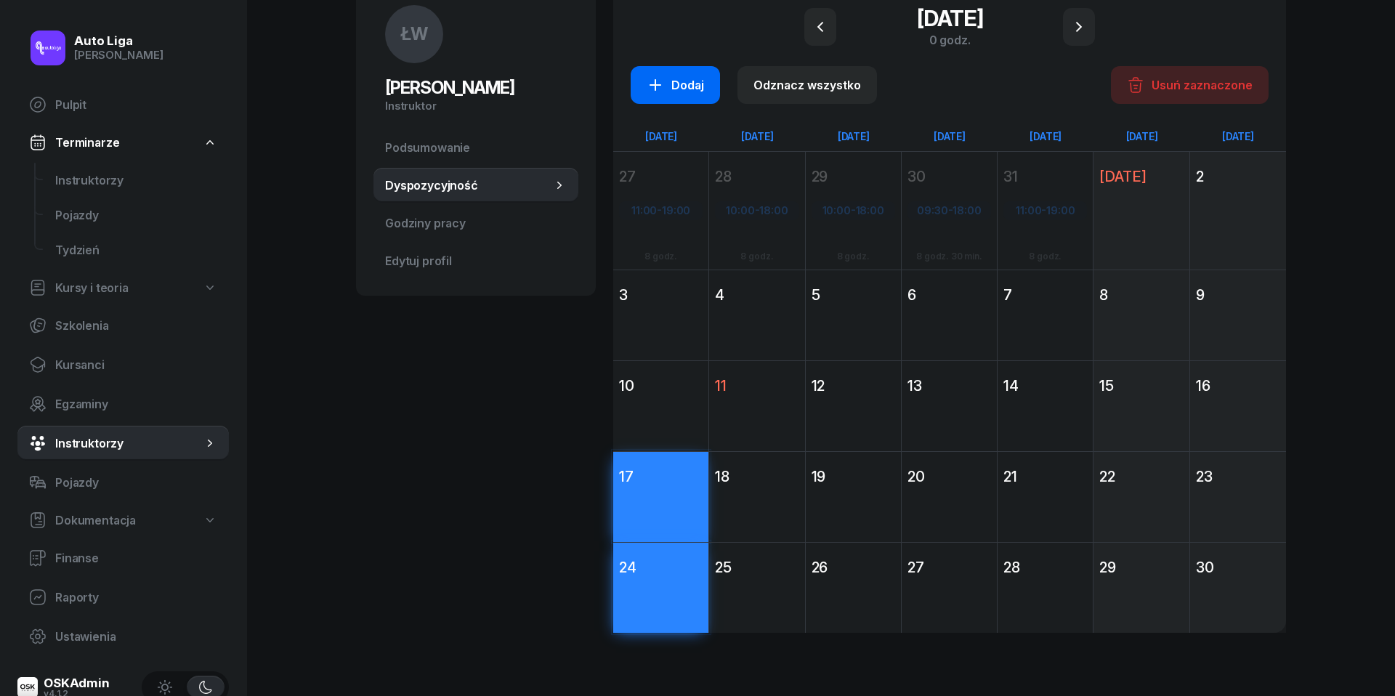
click at [679, 85] on div "Dodaj" at bounding box center [675, 84] width 57 height 17
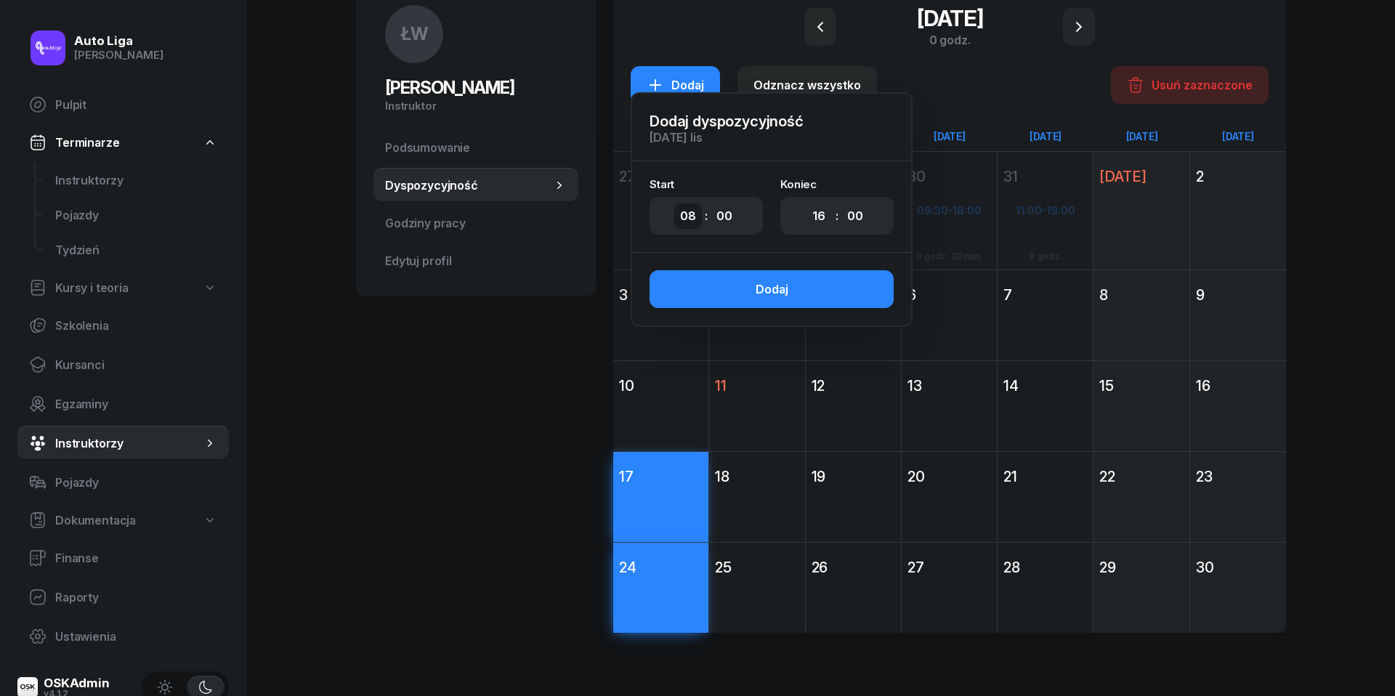
select select "13"
select select "21"
click at [791, 283] on button "Dodaj" at bounding box center [772, 289] width 244 height 38
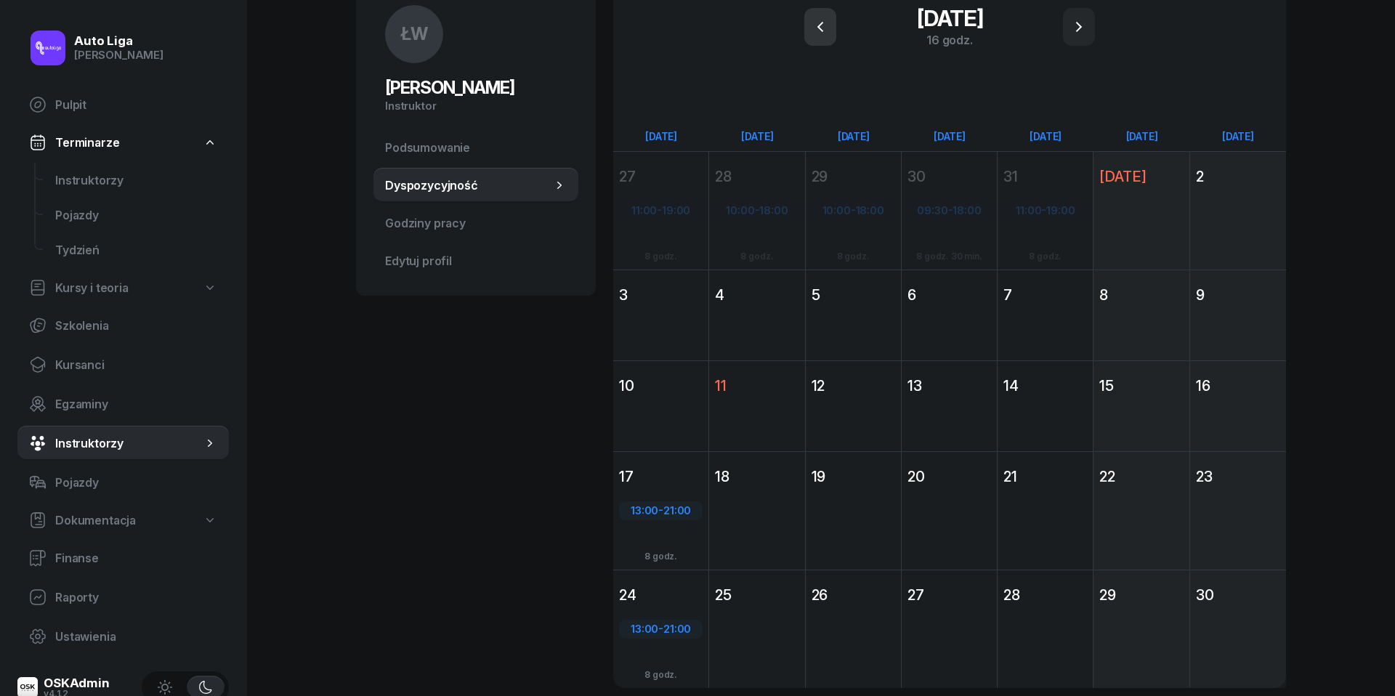
click at [823, 23] on icon "button" at bounding box center [820, 26] width 17 height 17
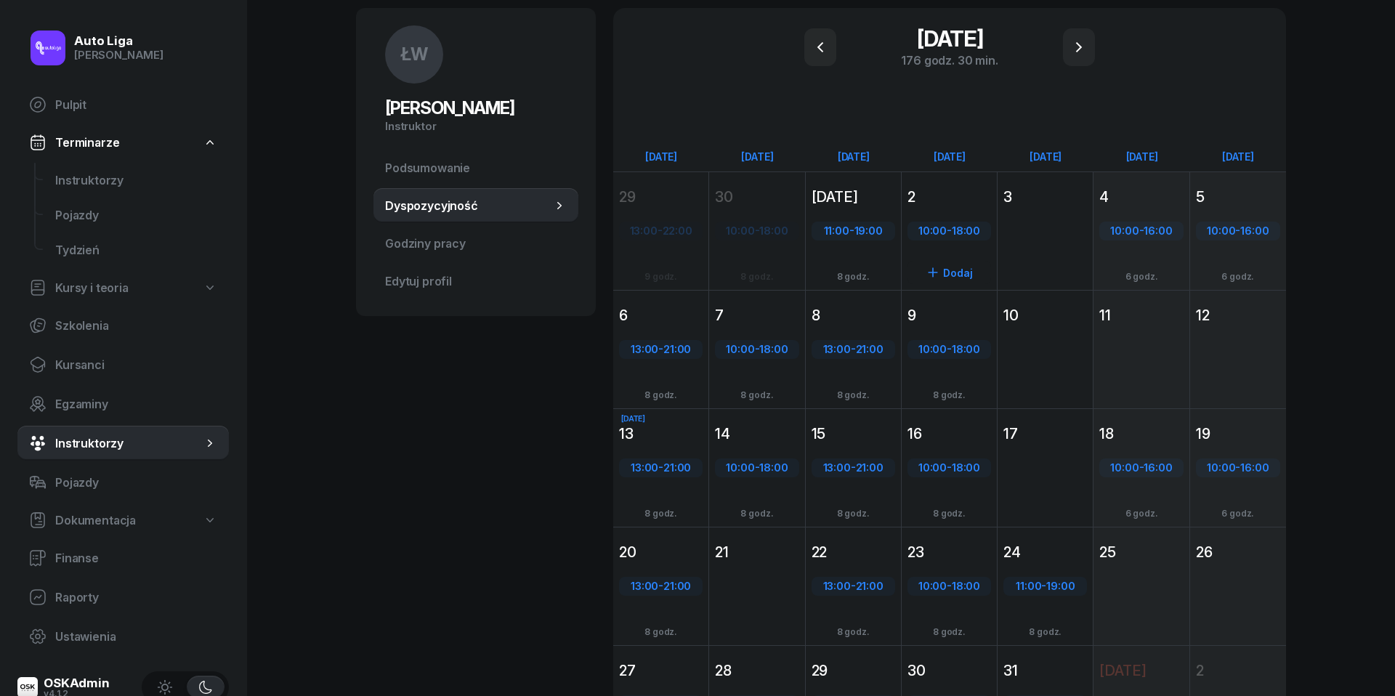
scroll to position [70, 0]
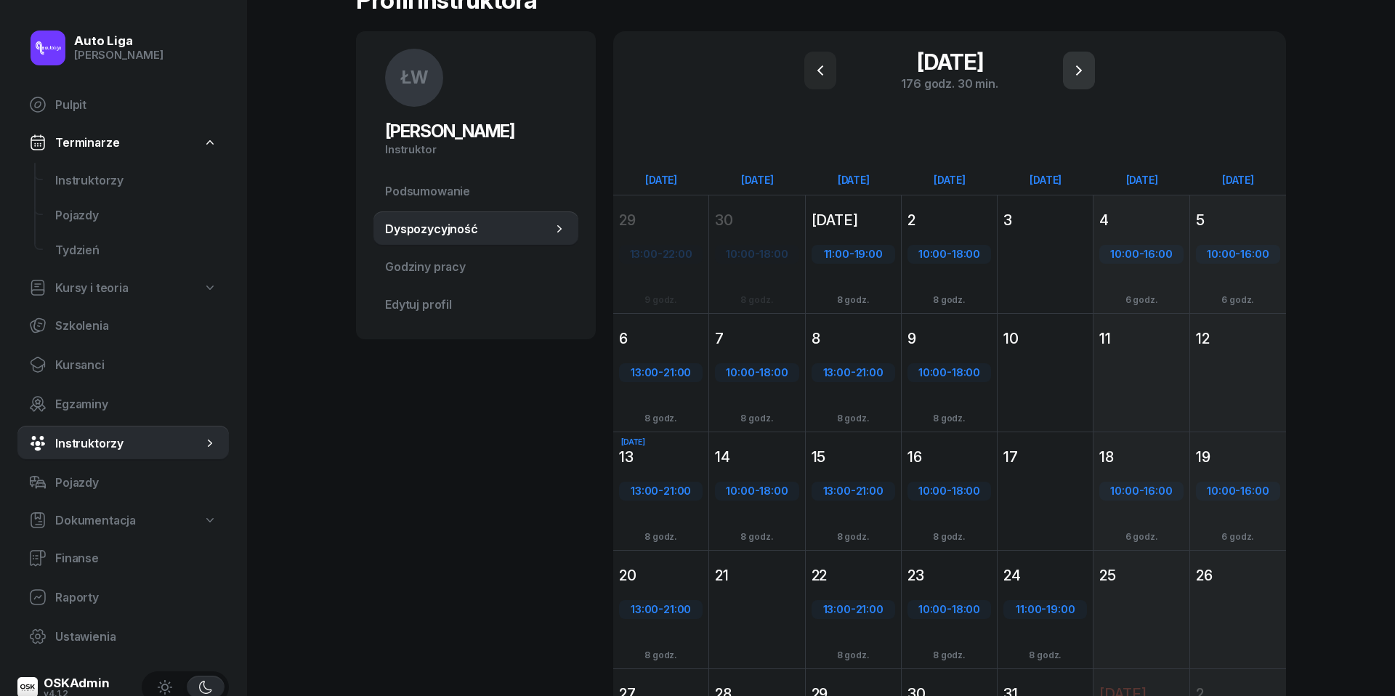
click at [1078, 68] on icon "button" at bounding box center [1078, 70] width 17 height 17
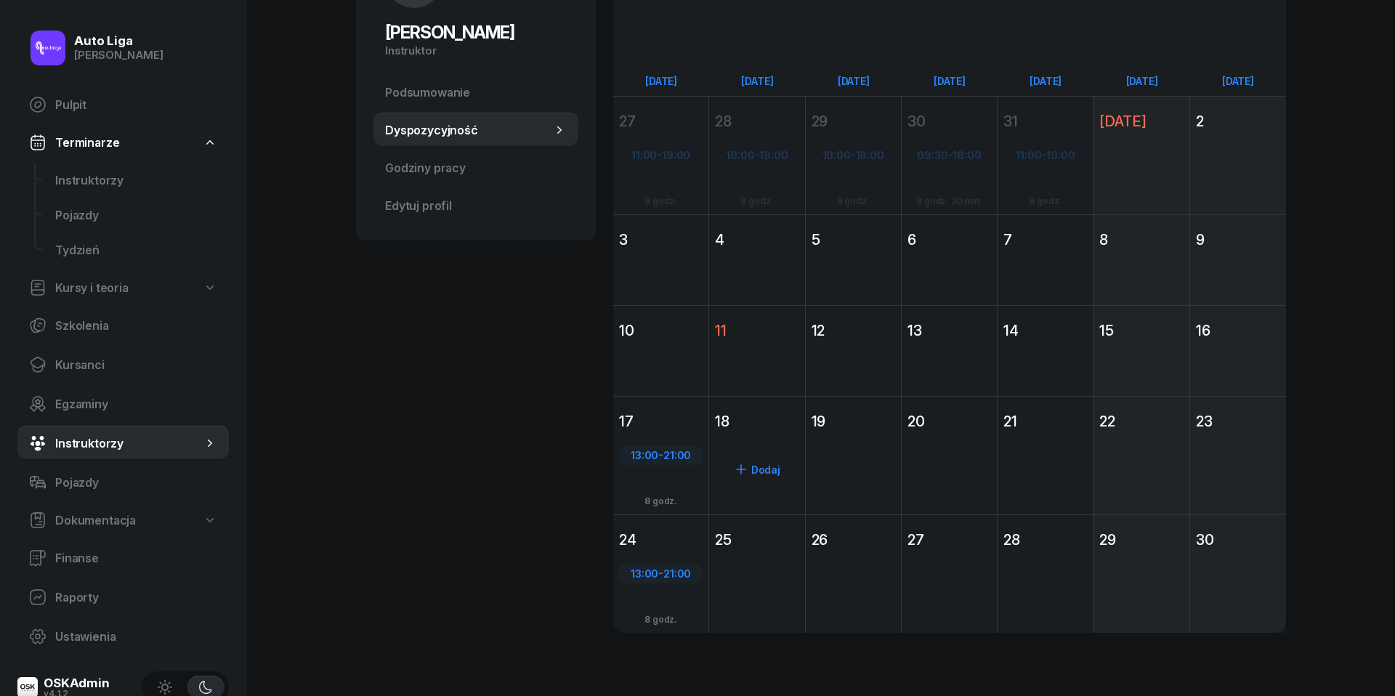
scroll to position [169, 0]
click at [768, 427] on div "18" at bounding box center [757, 422] width 84 height 20
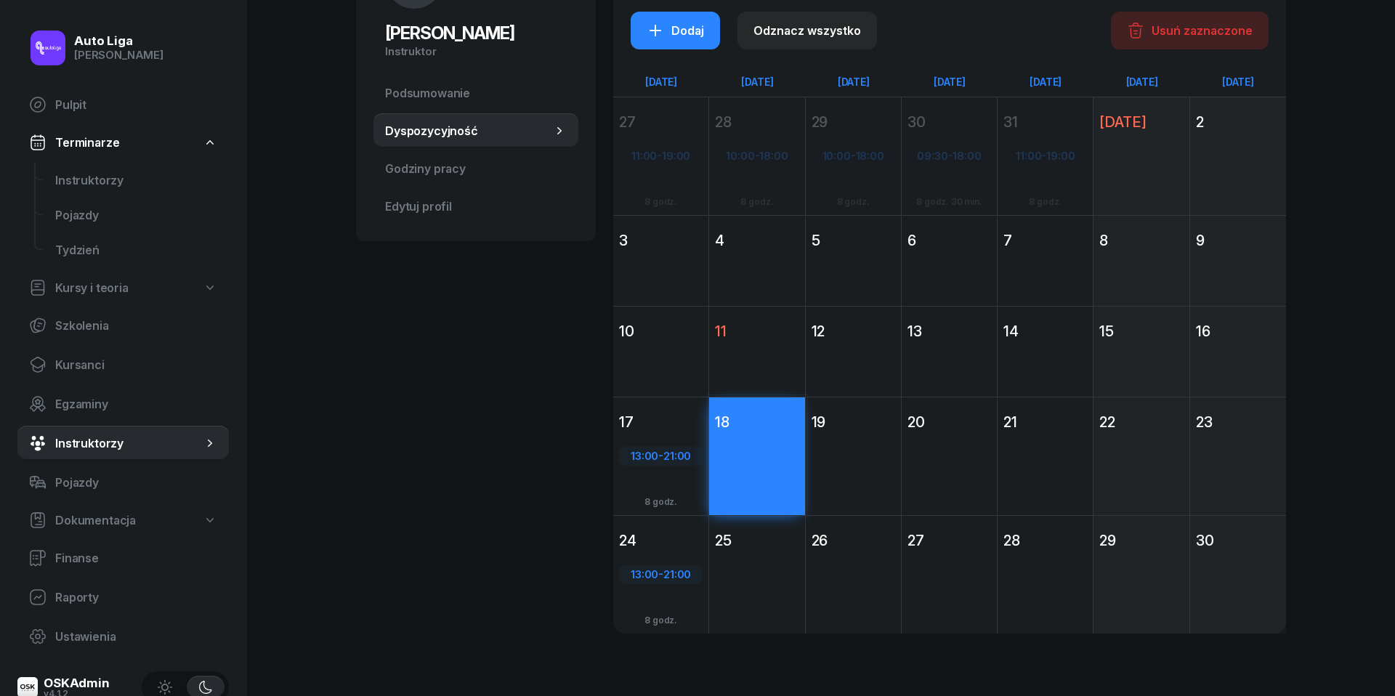
click at [768, 558] on div "Dodaj" at bounding box center [756, 601] width 95 height 94
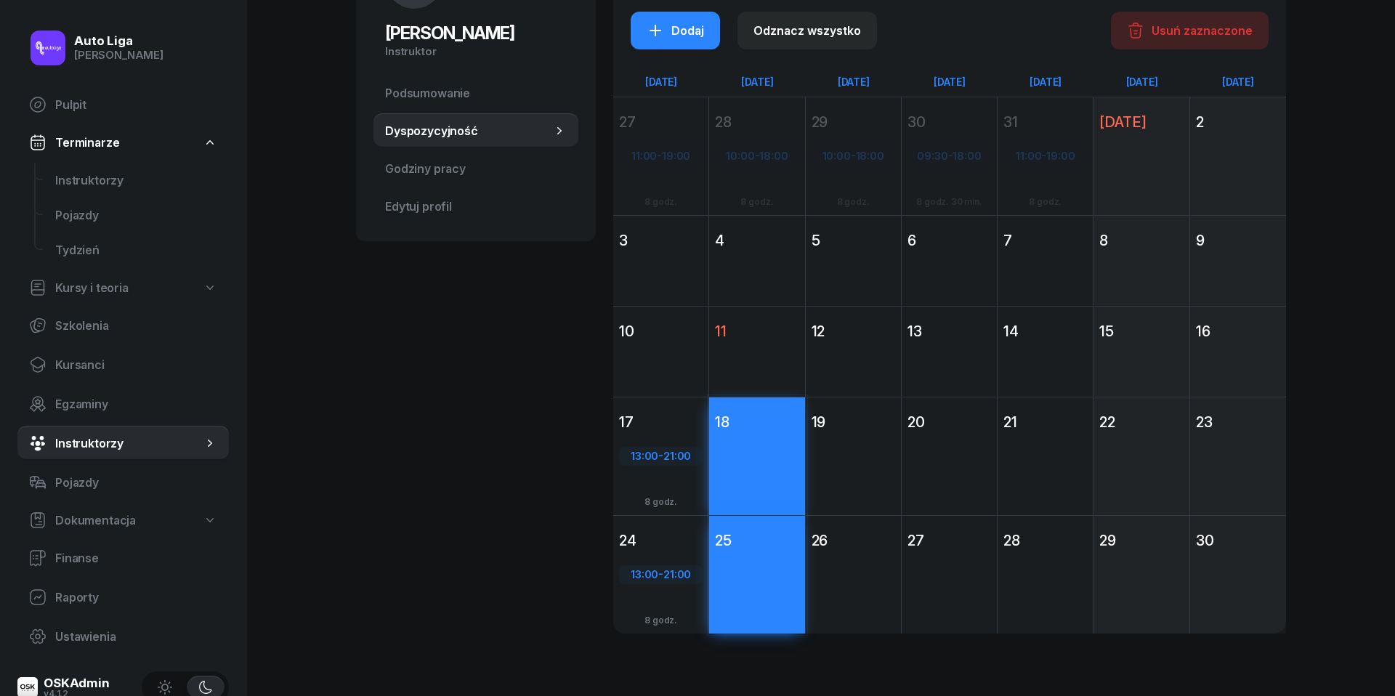
click at [952, 442] on div "Dodaj" at bounding box center [949, 482] width 95 height 94
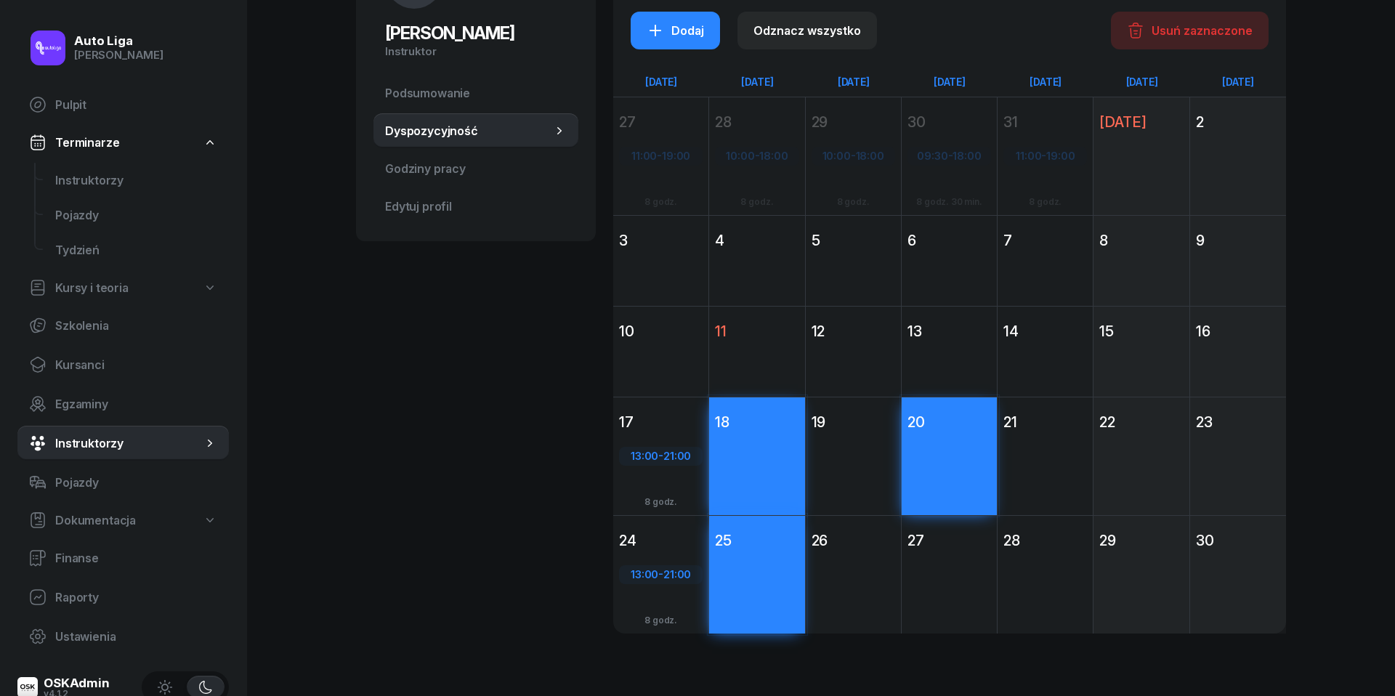
click at [962, 570] on div "Dodaj" at bounding box center [949, 601] width 95 height 94
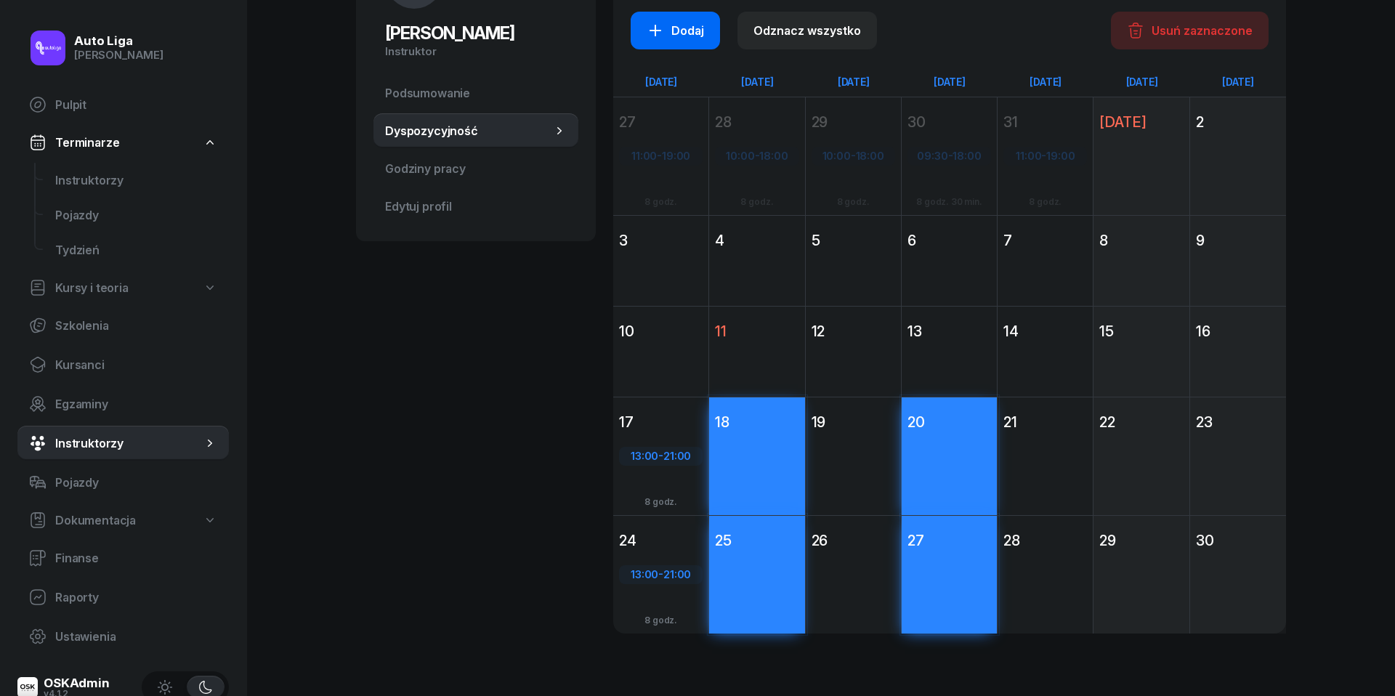
click at [668, 23] on div "Dodaj" at bounding box center [675, 30] width 57 height 17
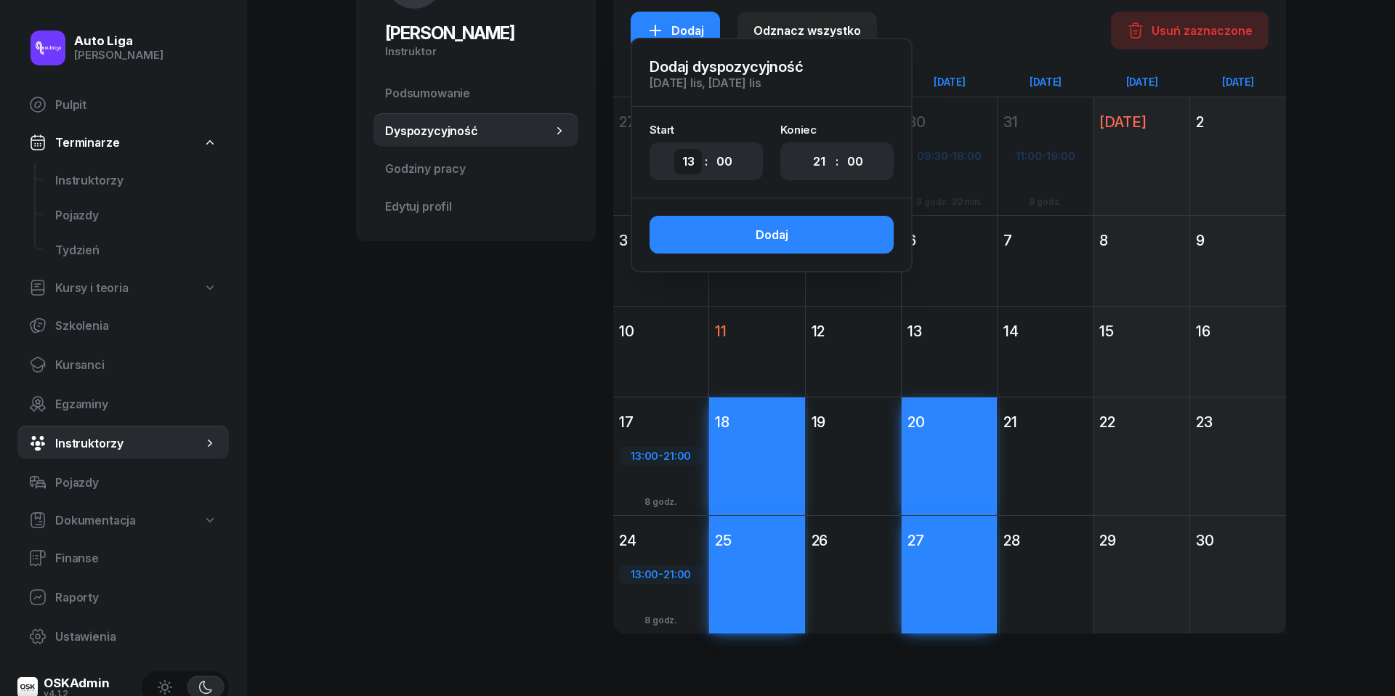
select select "10"
select select "18"
click at [802, 228] on button "Dodaj" at bounding box center [772, 235] width 244 height 38
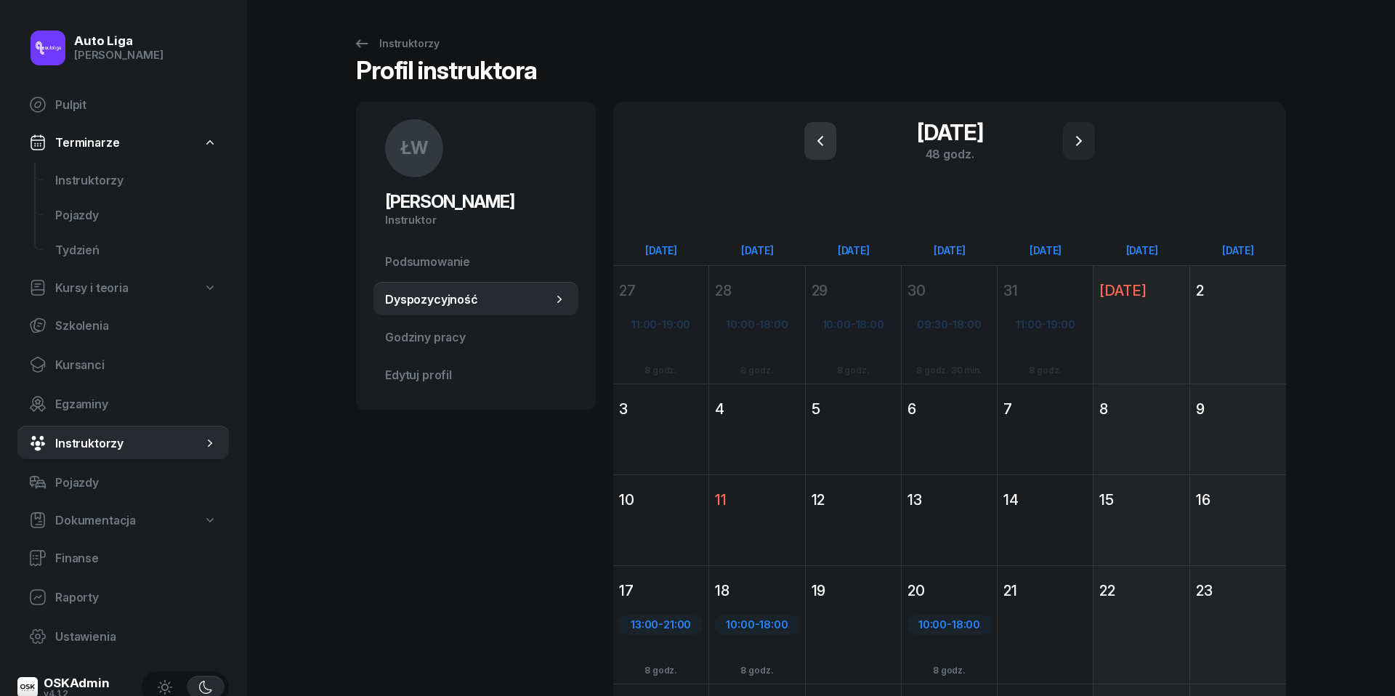
scroll to position [0, 0]
click at [820, 141] on icon "button" at bounding box center [820, 141] width 6 height 10
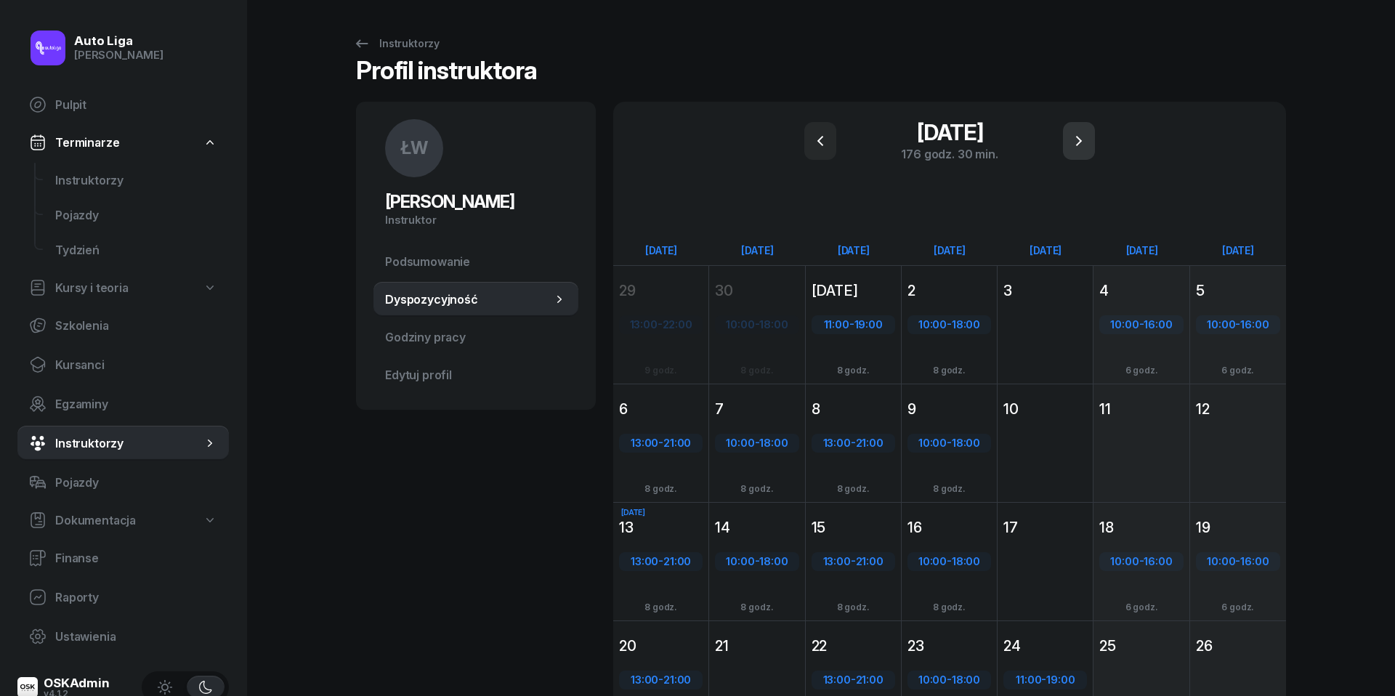
click at [1087, 135] on icon "button" at bounding box center [1078, 140] width 17 height 17
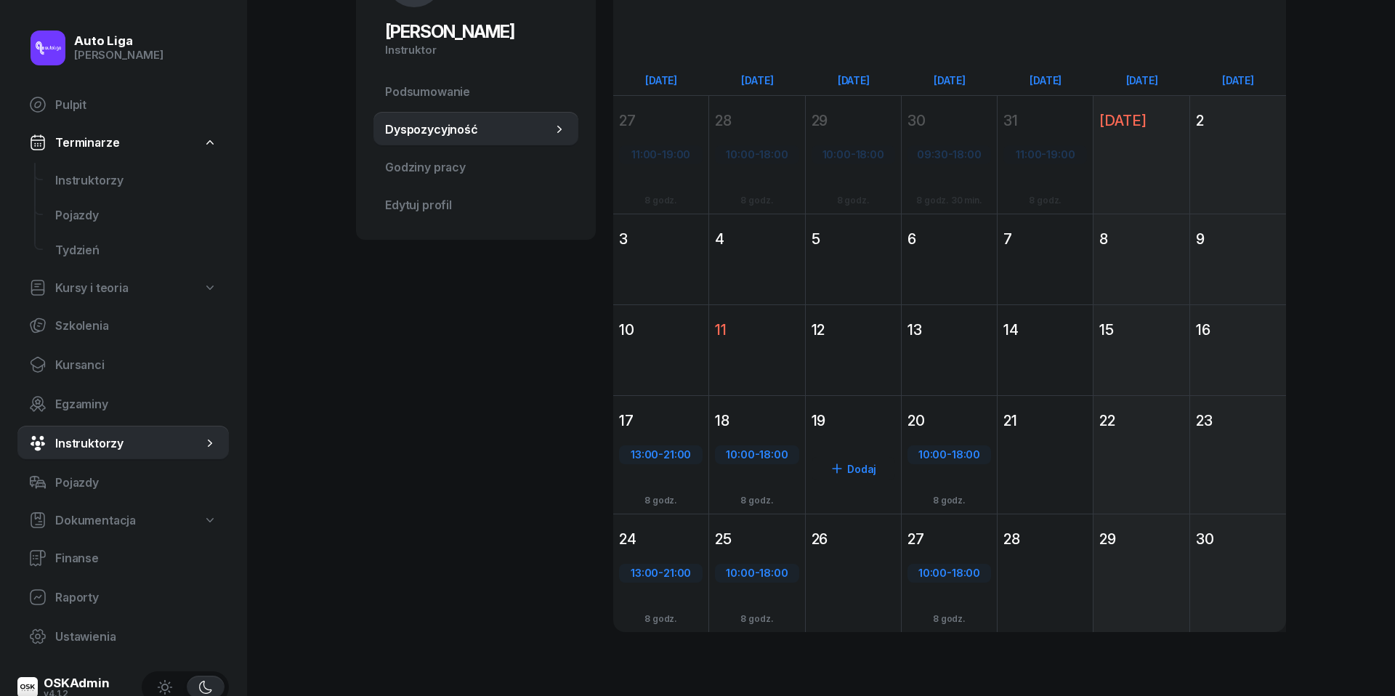
scroll to position [169, 0]
click at [853, 440] on div "Dodaj" at bounding box center [853, 482] width 95 height 94
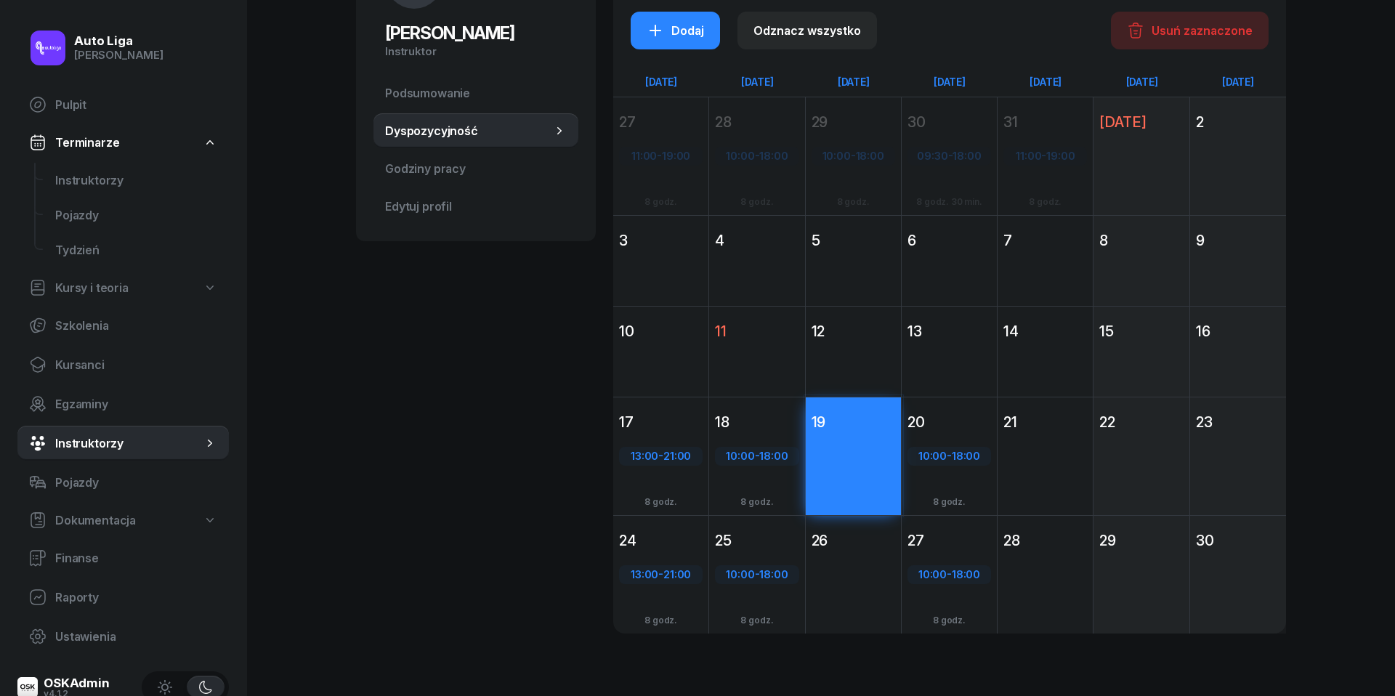
click at [859, 564] on div "Dodaj" at bounding box center [853, 601] width 95 height 94
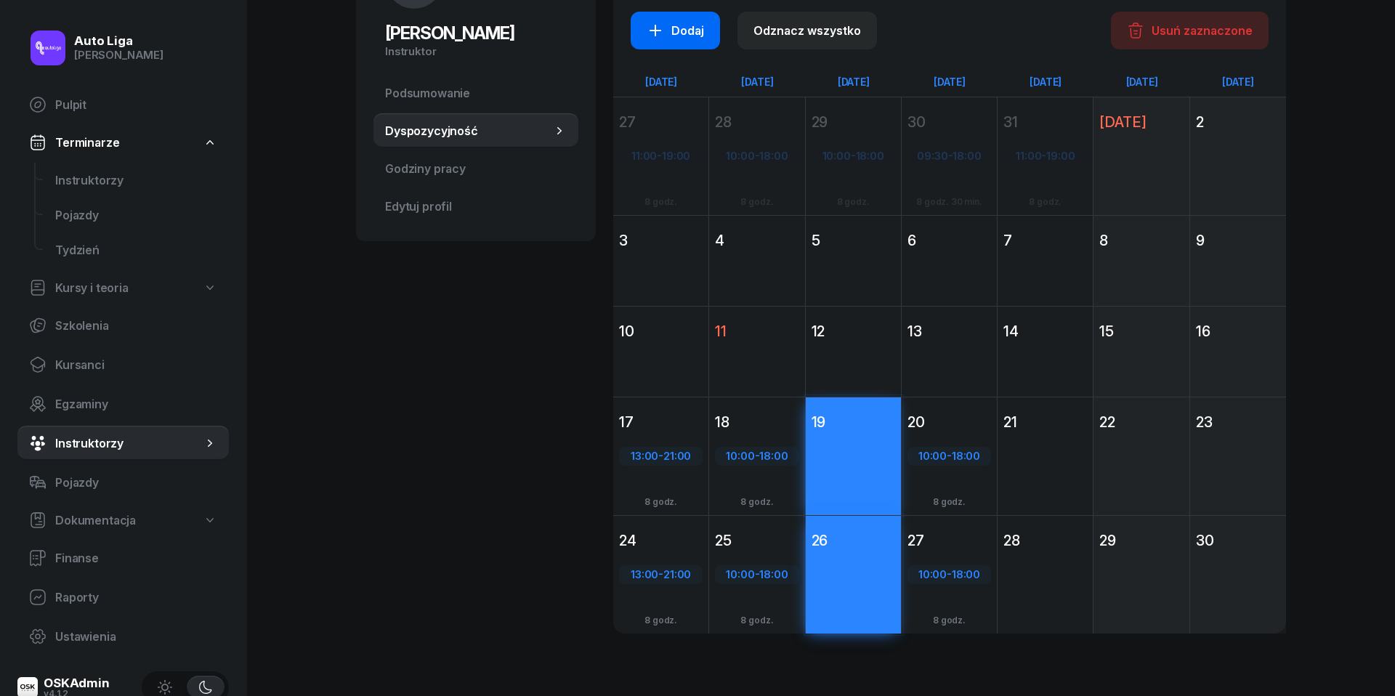
click at [682, 39] on div "Dodaj" at bounding box center [675, 30] width 57 height 17
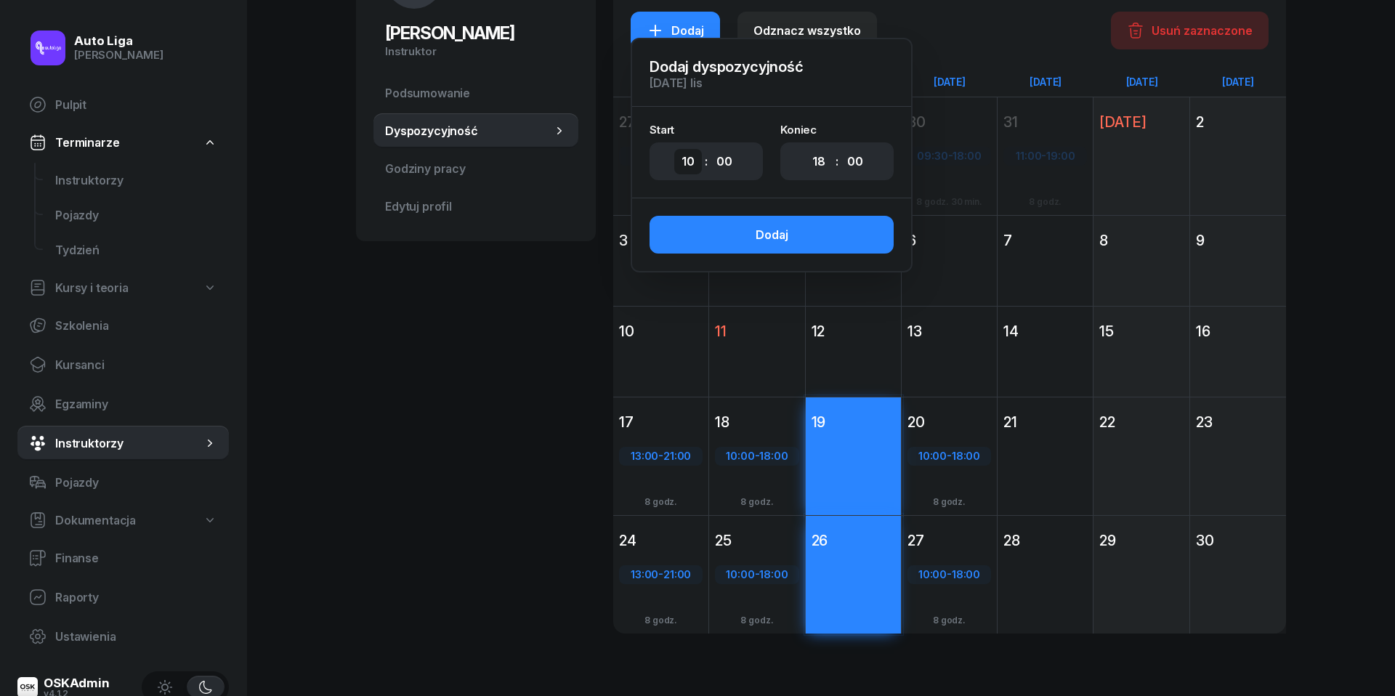
select select "13"
select select "21"
click at [817, 227] on button "Dodaj" at bounding box center [772, 235] width 244 height 38
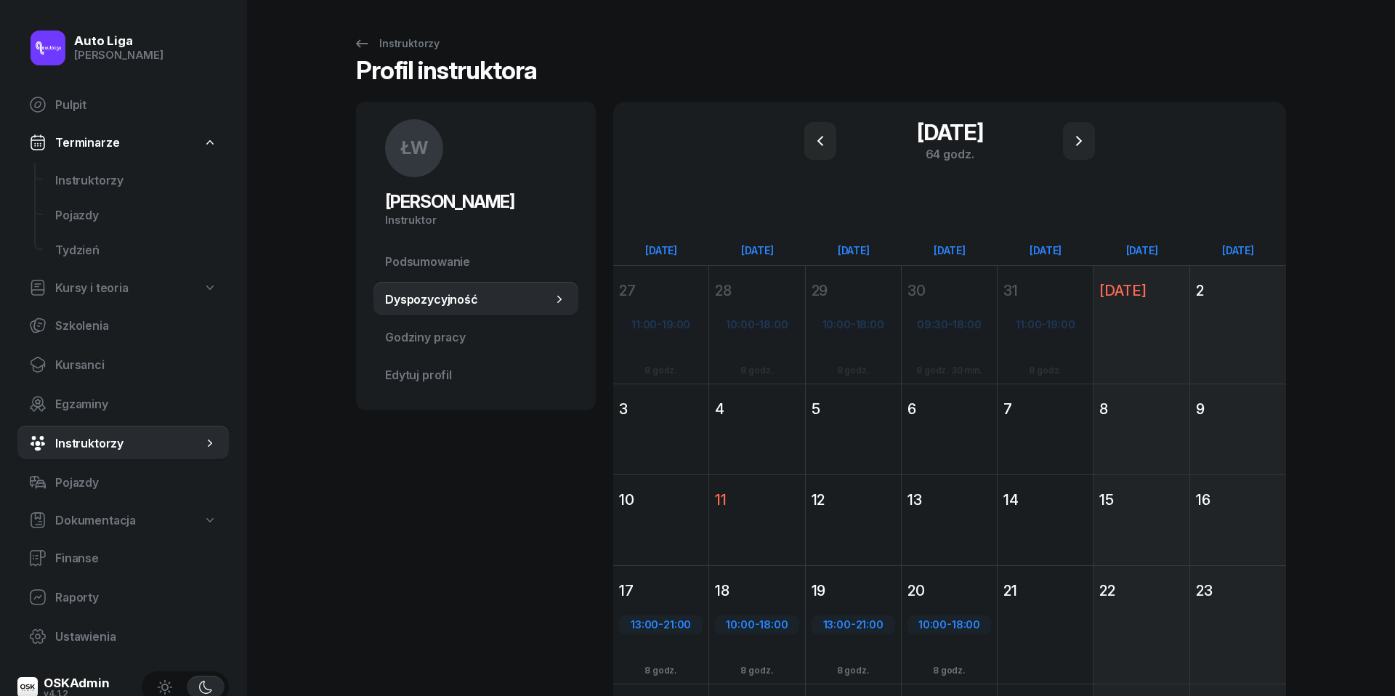
scroll to position [0, 0]
click at [824, 143] on icon "button" at bounding box center [820, 140] width 17 height 17
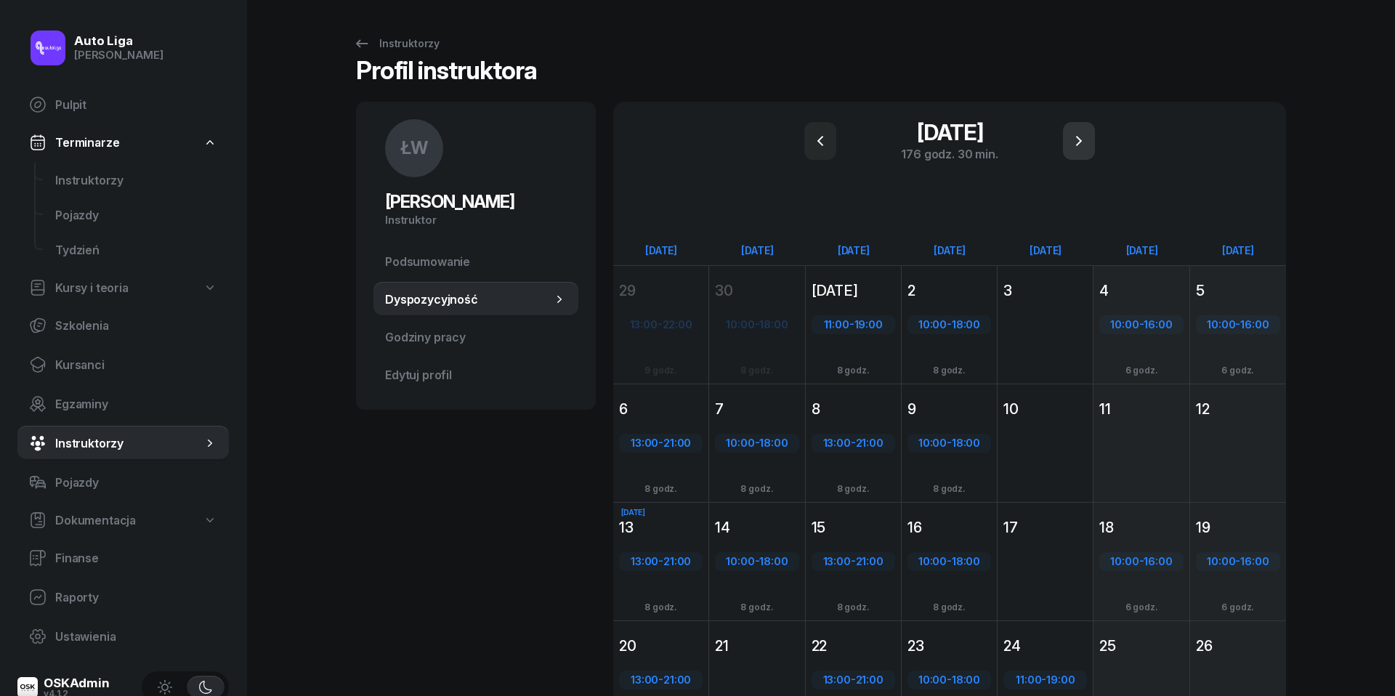
click at [1077, 140] on icon "button" at bounding box center [1078, 140] width 17 height 17
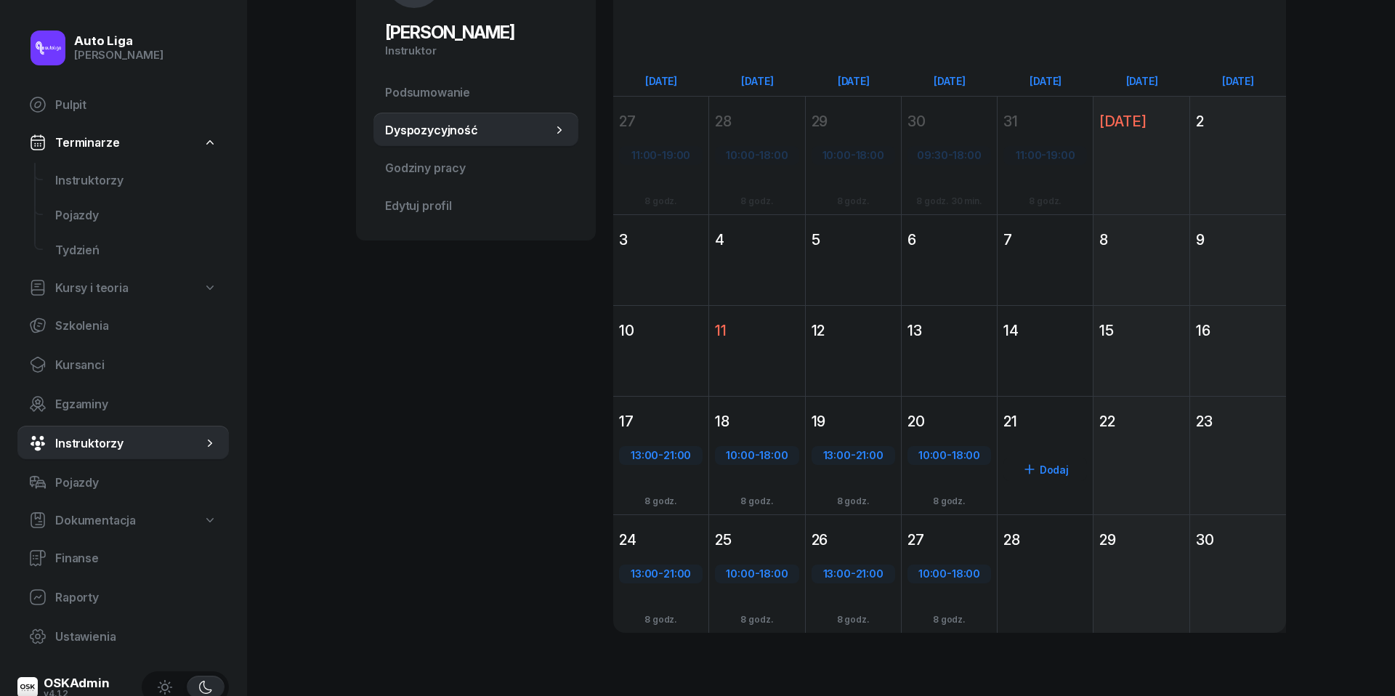
scroll to position [169, 0]
click at [1040, 426] on div "21" at bounding box center [1045, 422] width 84 height 20
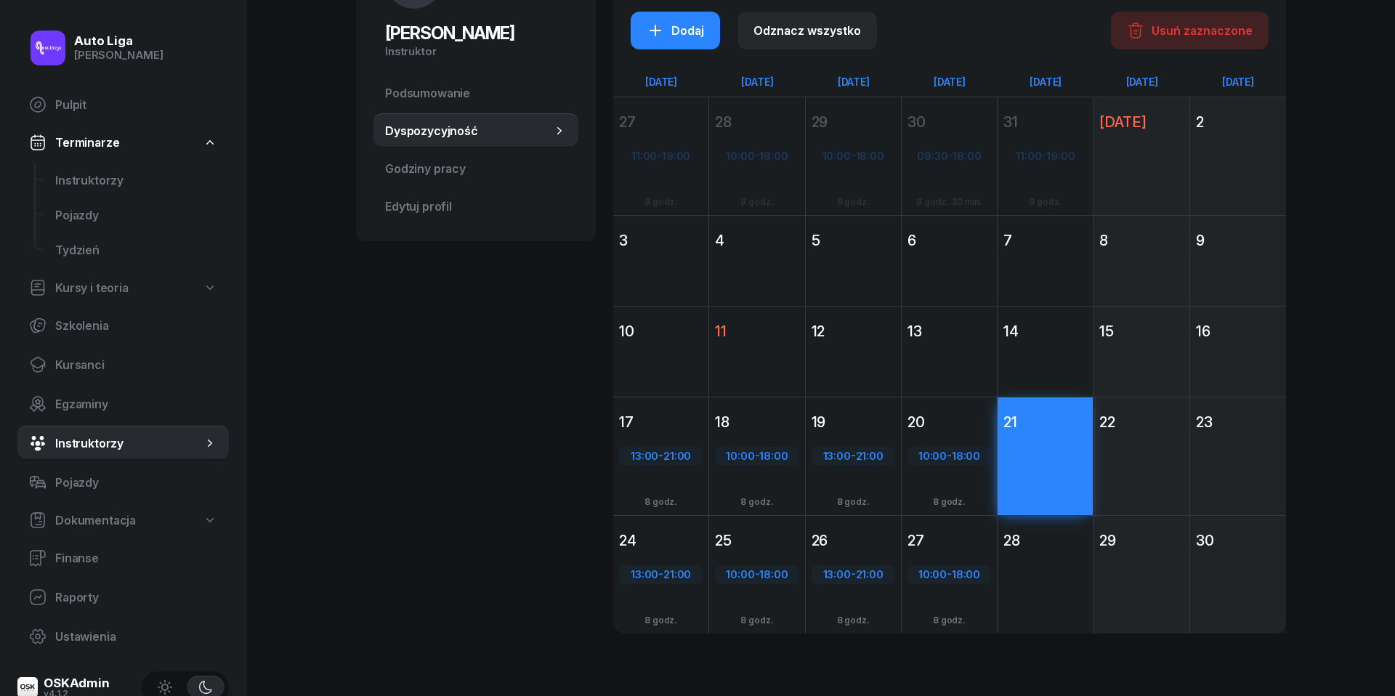
click at [1054, 579] on div "Dodaj" at bounding box center [1045, 601] width 95 height 94
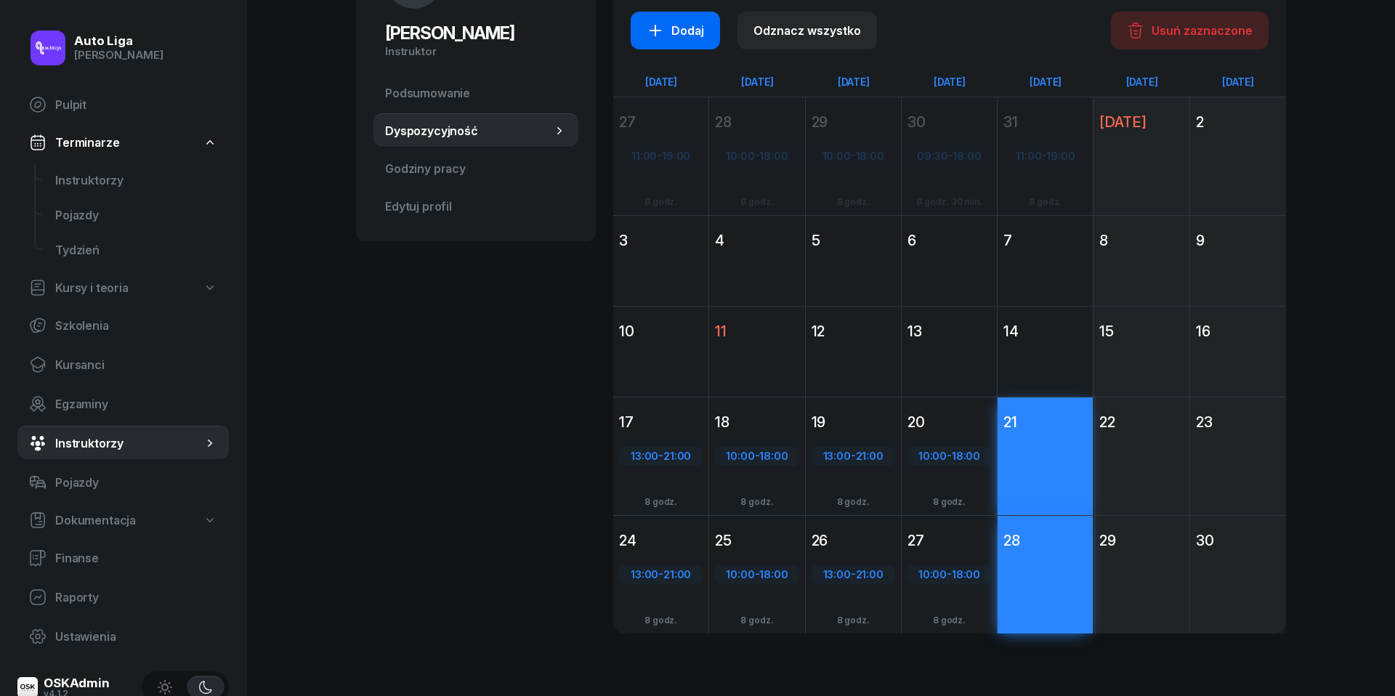
click at [670, 39] on div "Dodaj" at bounding box center [675, 30] width 57 height 17
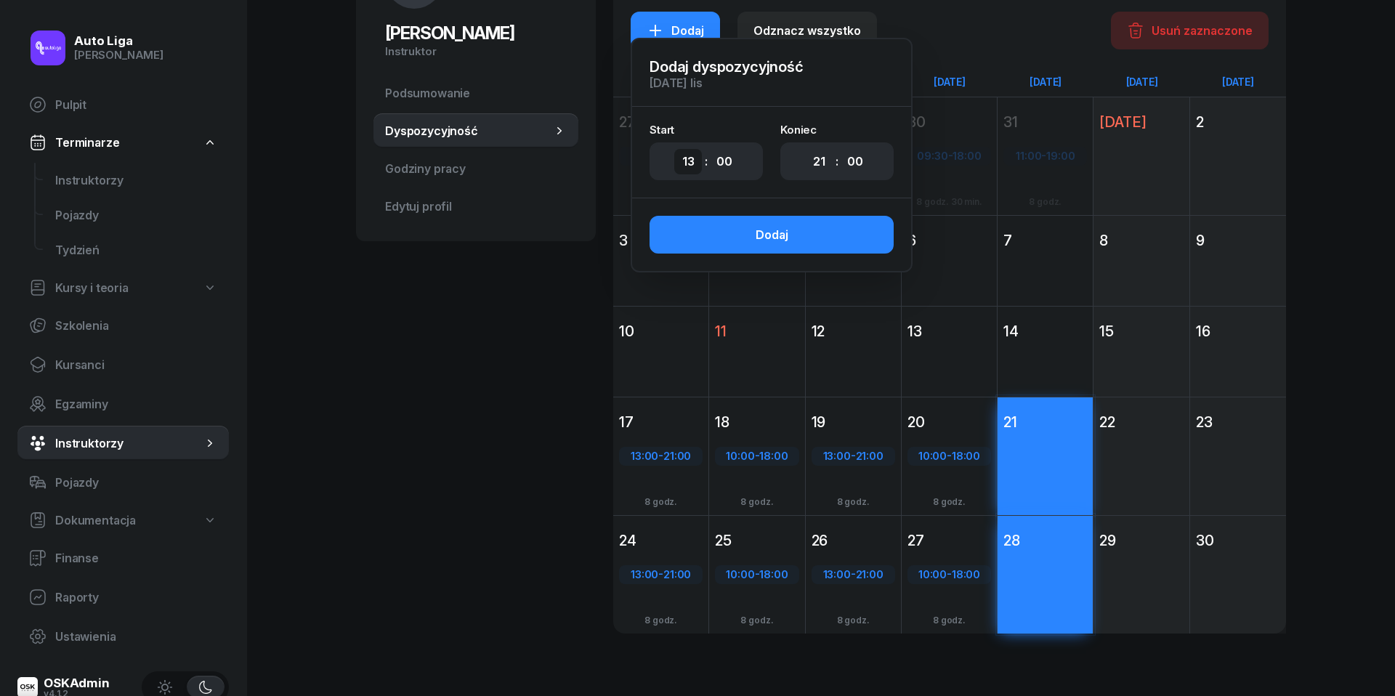
select select "11"
select select "19"
click at [818, 244] on button "Dodaj" at bounding box center [772, 235] width 244 height 38
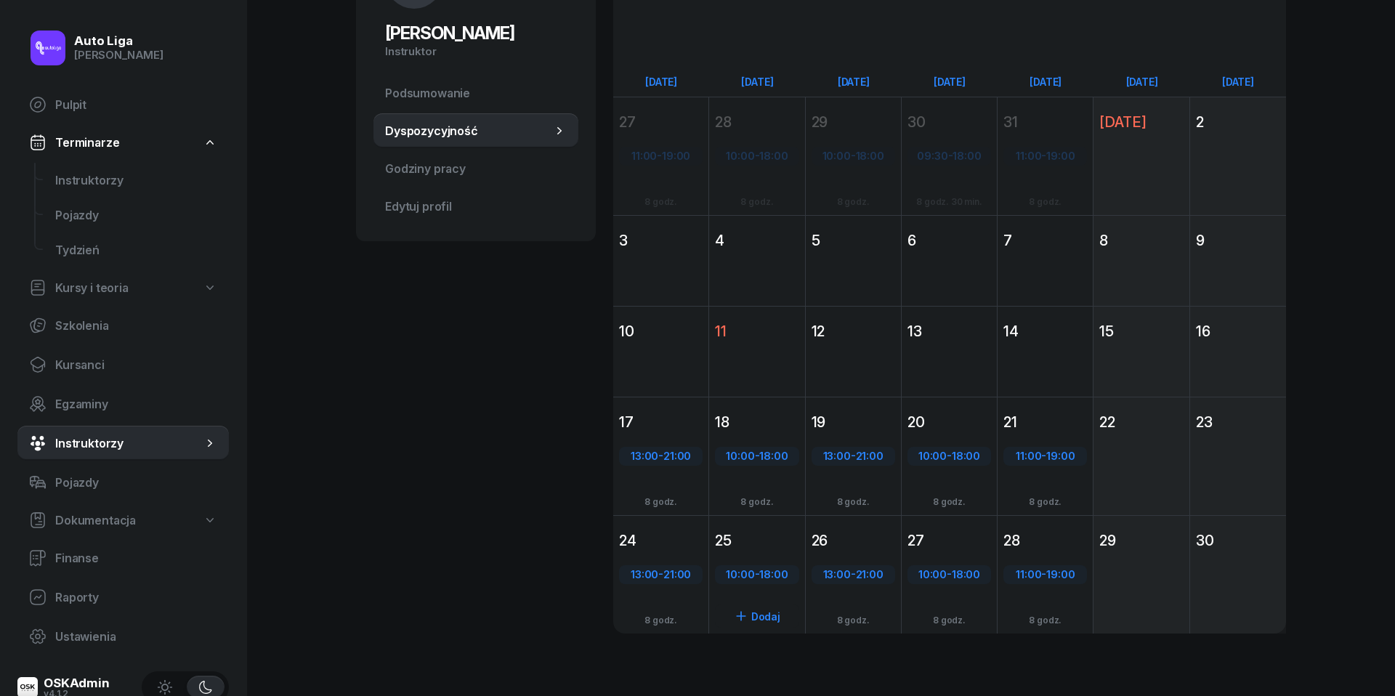
click at [756, 544] on div "25" at bounding box center [757, 540] width 84 height 20
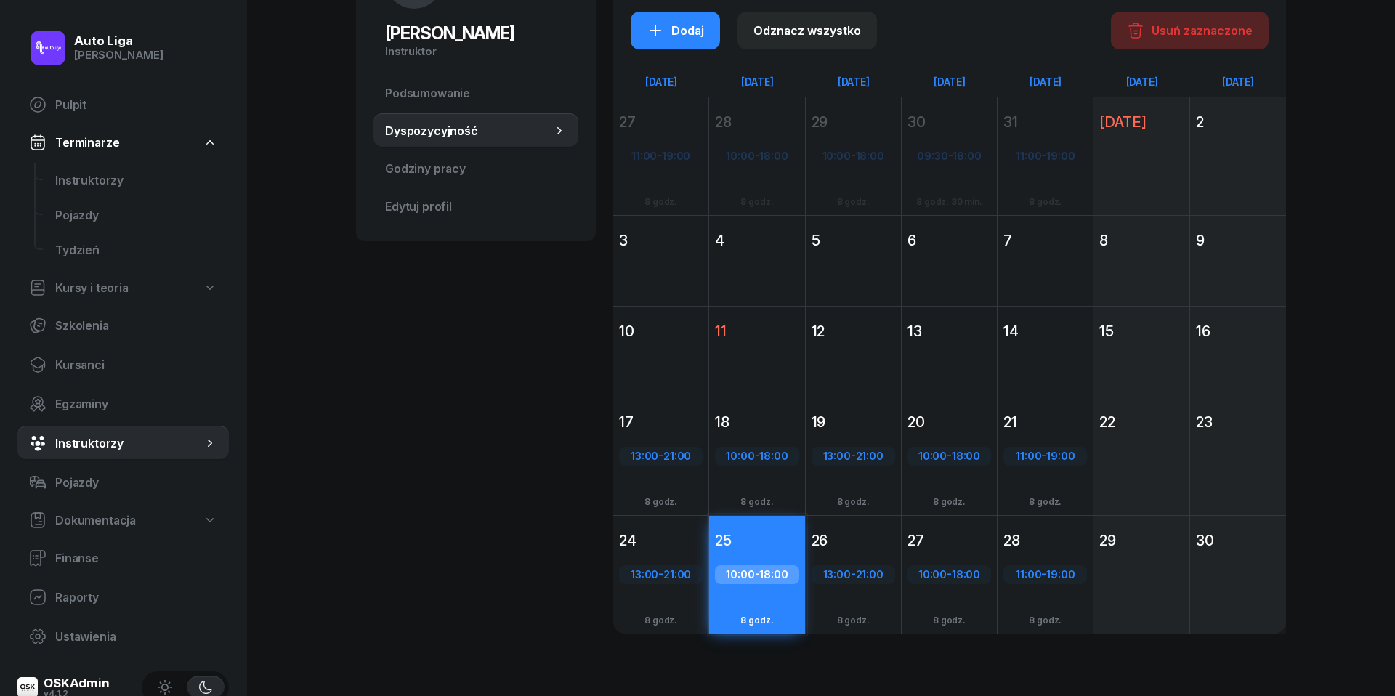
click at [1219, 27] on div "Usuń zaznaczone" at bounding box center [1190, 30] width 126 height 17
click at [759, 567] on div "Dodaj" at bounding box center [756, 601] width 95 height 94
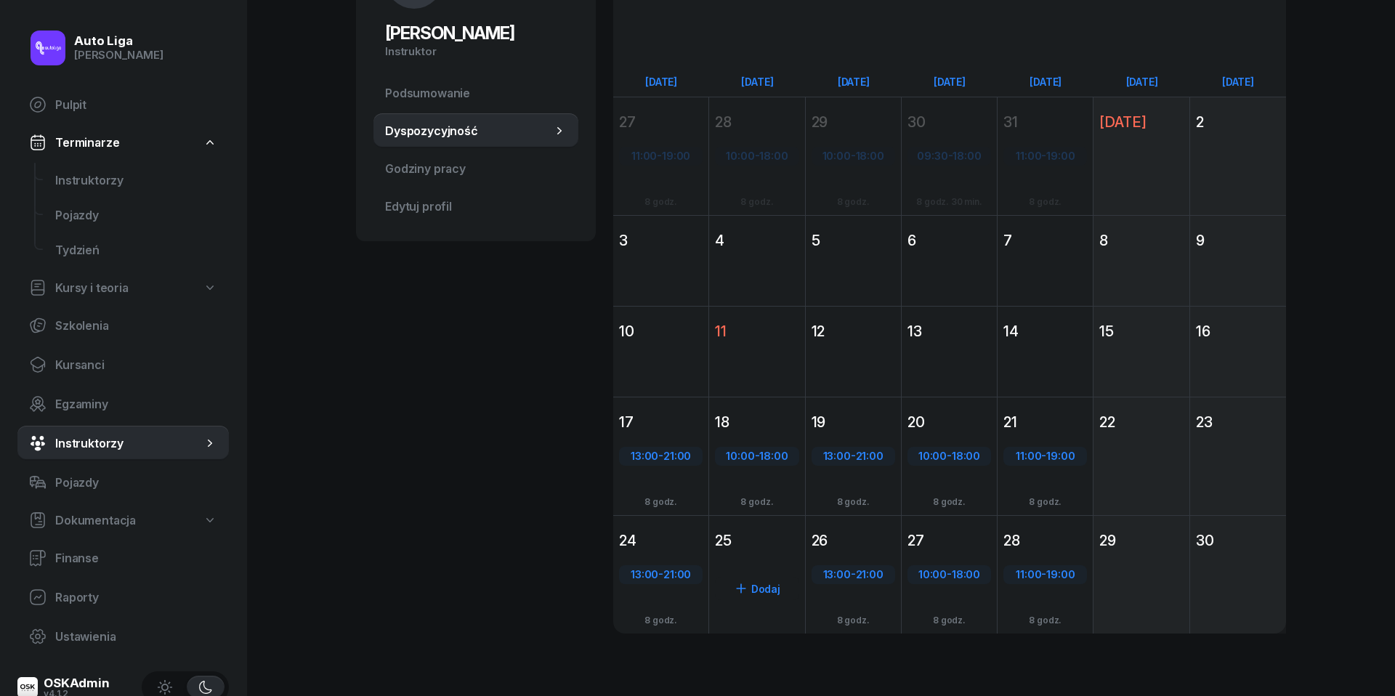
click at [759, 567] on div "Dodaj" at bounding box center [756, 601] width 95 height 94
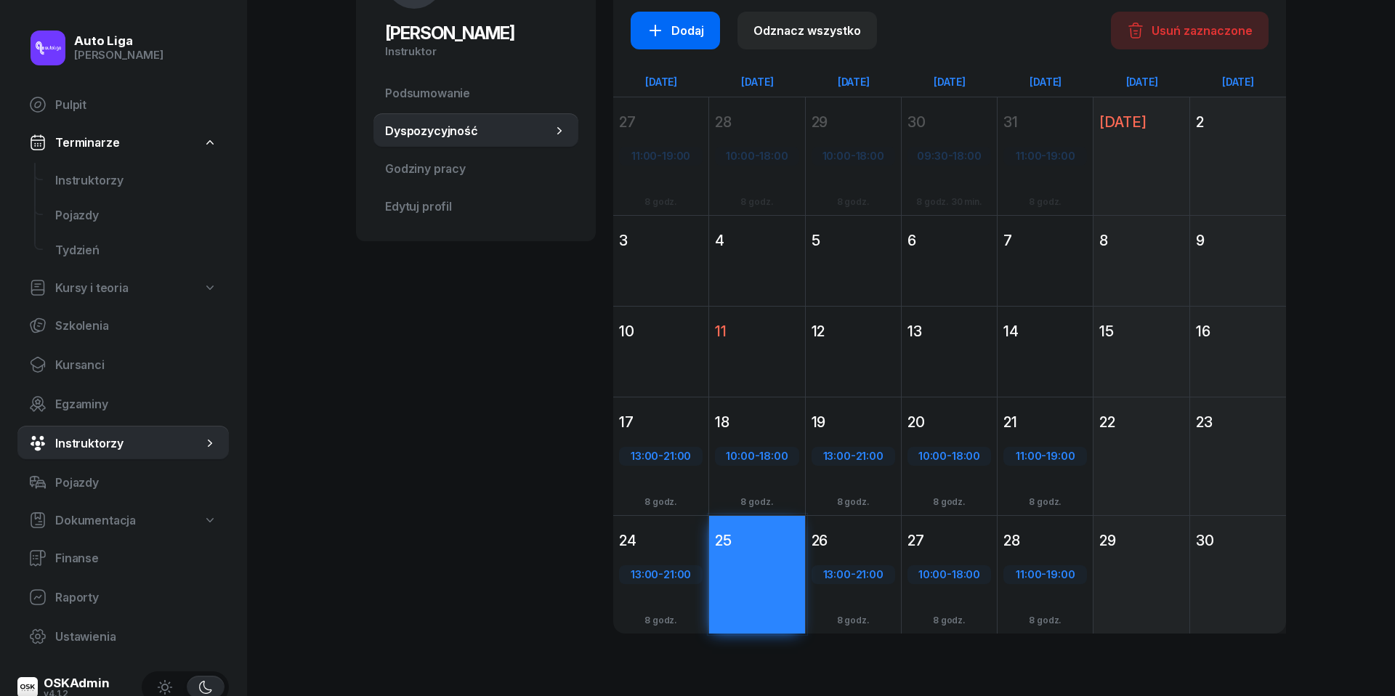
click at [679, 39] on button "Dodaj" at bounding box center [675, 31] width 89 height 38
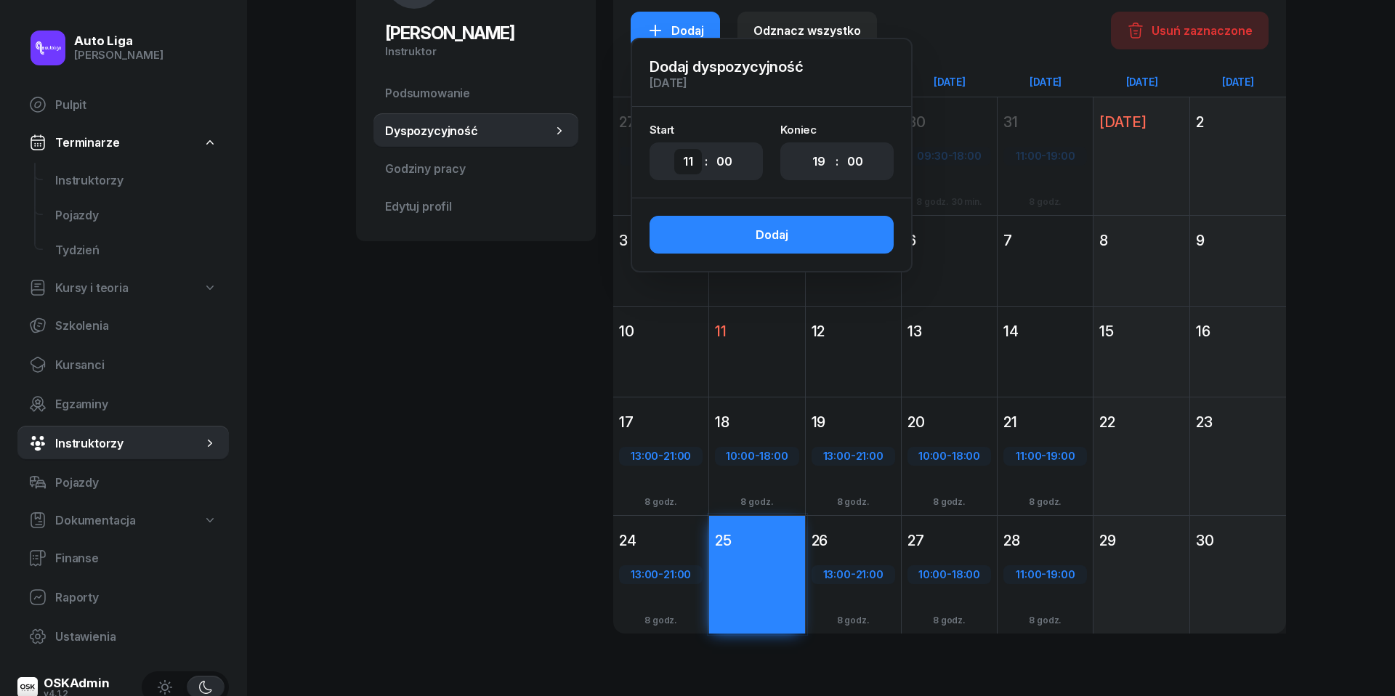
select select "10"
click at [815, 247] on button "Dodaj" at bounding box center [772, 235] width 244 height 38
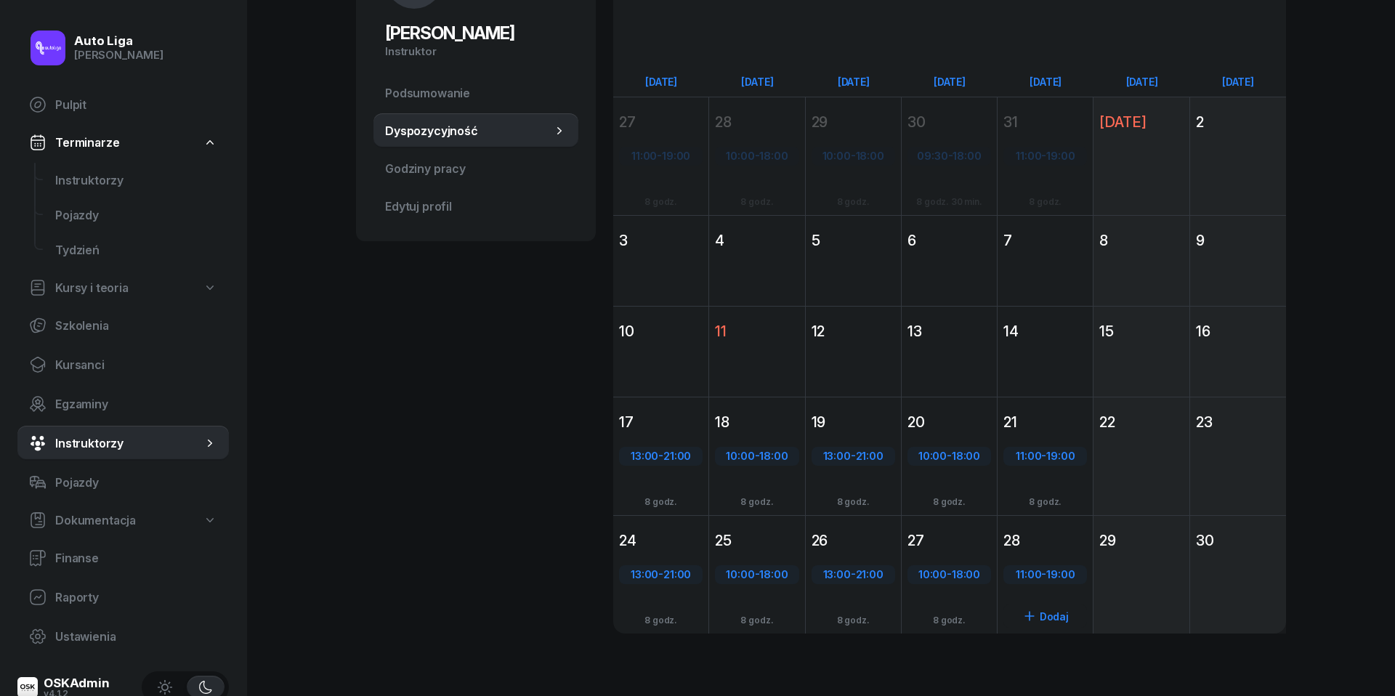
click at [1049, 549] on div "28" at bounding box center [1045, 540] width 84 height 20
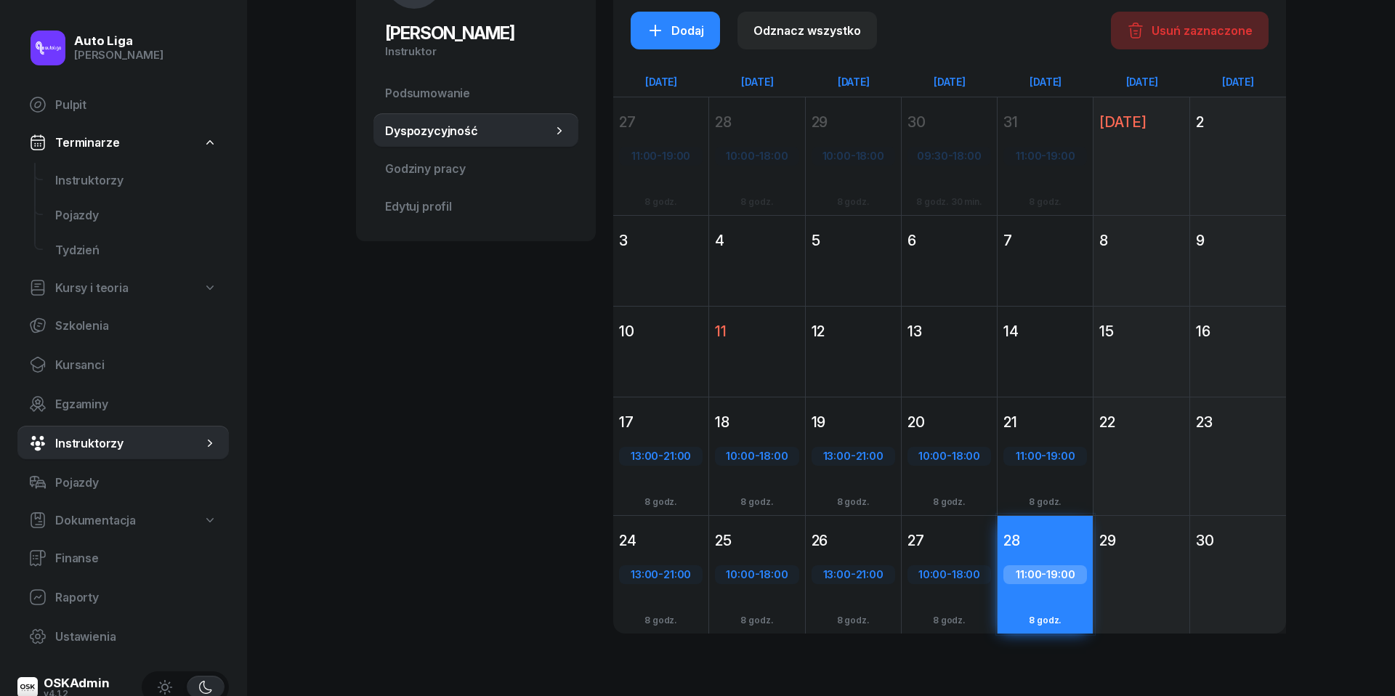
click at [1230, 20] on button "Usuń zaznaczone" at bounding box center [1190, 31] width 158 height 38
click at [991, 65] on div "[DATE] 72 godz. Dodaj Odznacz wszystko Usuń zaznaczone Dodaj dyspozycyjność [DA…" at bounding box center [949, 283] width 673 height 700
click at [995, 41] on div "Dodaj Odznacz wszystko Usuń zaznaczone" at bounding box center [950, 31] width 638 height 38
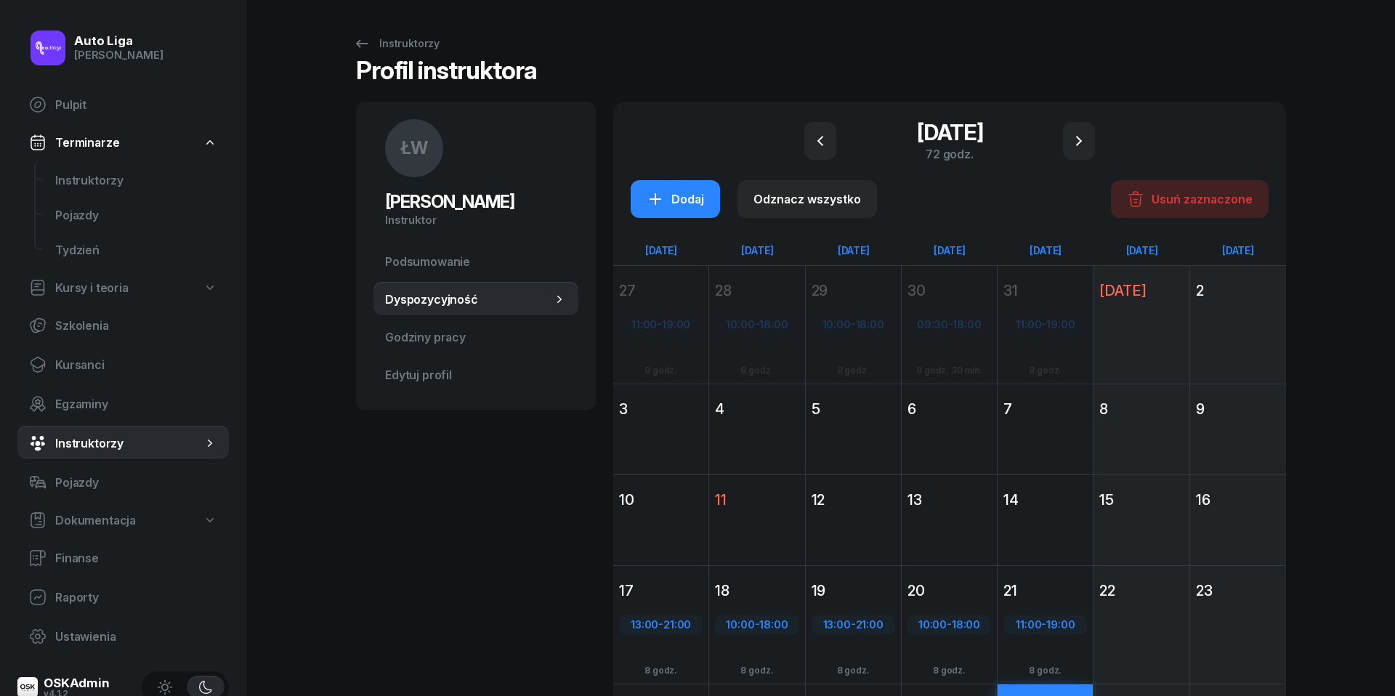
scroll to position [0, 0]
click at [817, 146] on icon "button" at bounding box center [820, 140] width 17 height 17
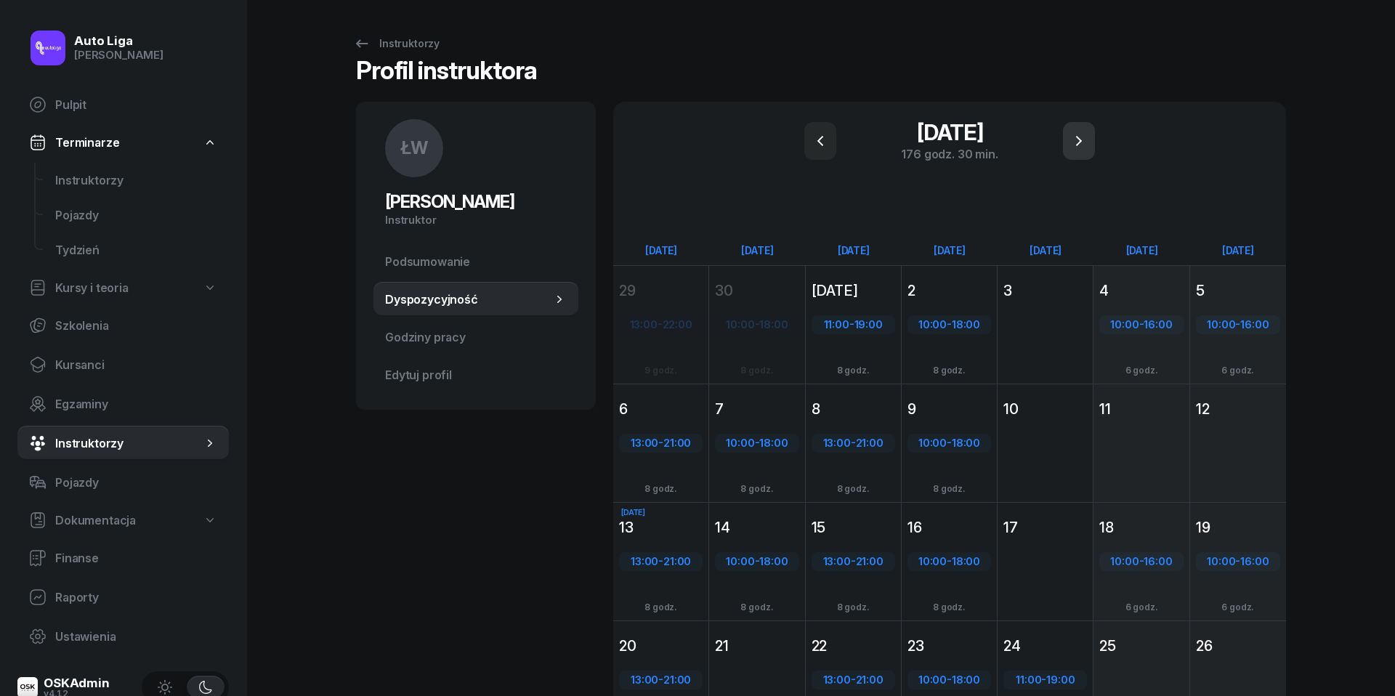
click at [1085, 146] on icon "button" at bounding box center [1078, 140] width 17 height 17
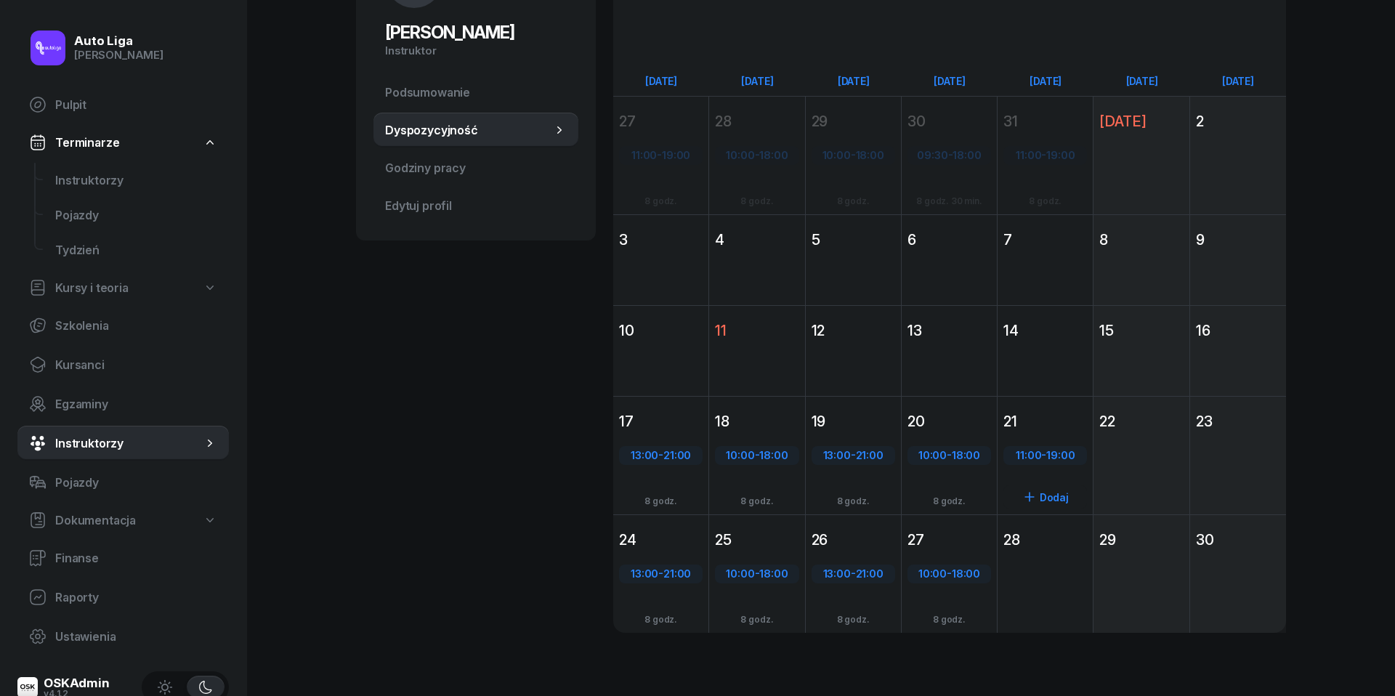
scroll to position [169, 0]
click at [1245, 428] on div "23" at bounding box center [1238, 422] width 84 height 20
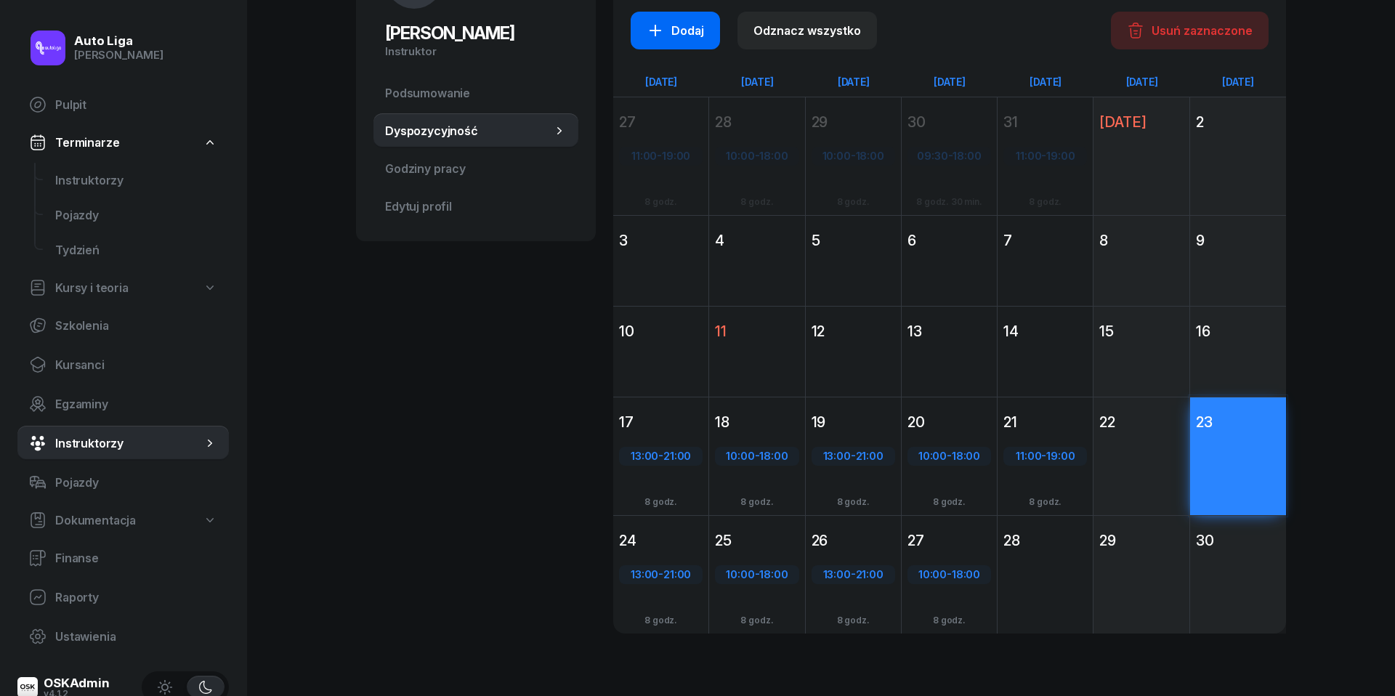
click at [672, 24] on div "Dodaj" at bounding box center [675, 30] width 57 height 17
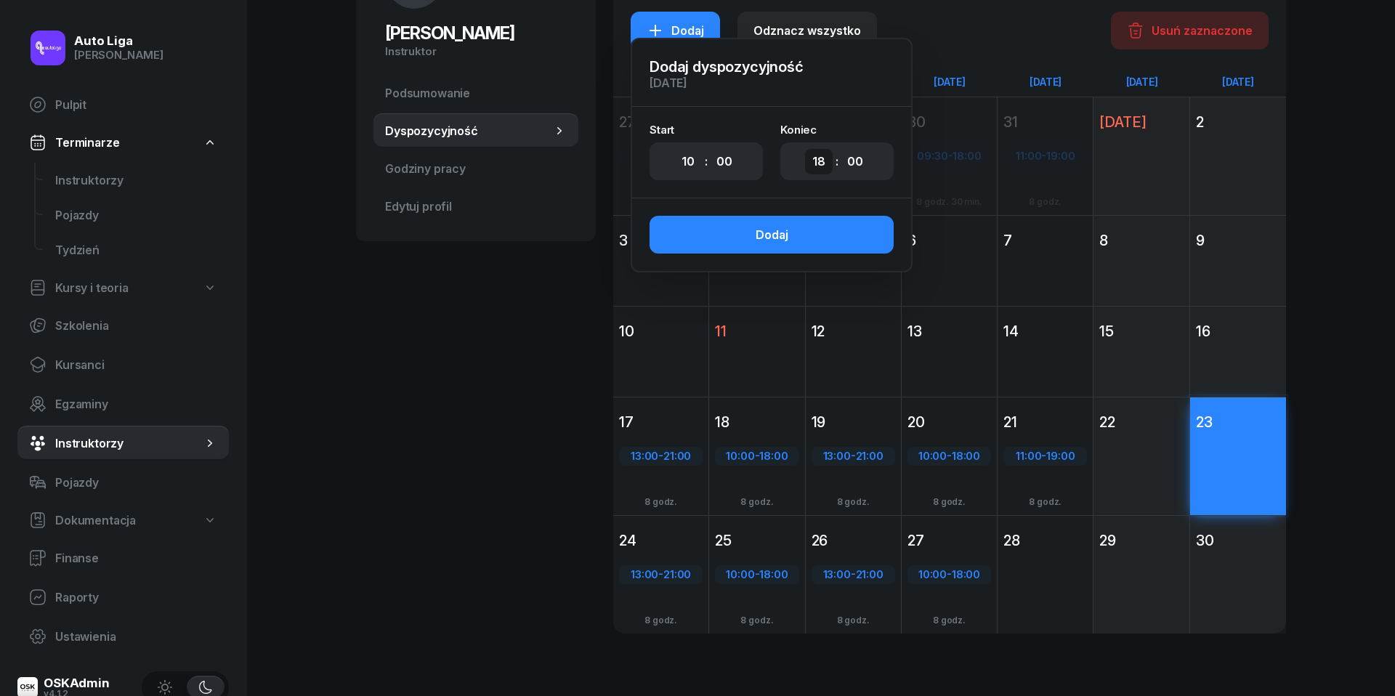
select select "16"
click at [833, 243] on button "Dodaj" at bounding box center [772, 235] width 244 height 38
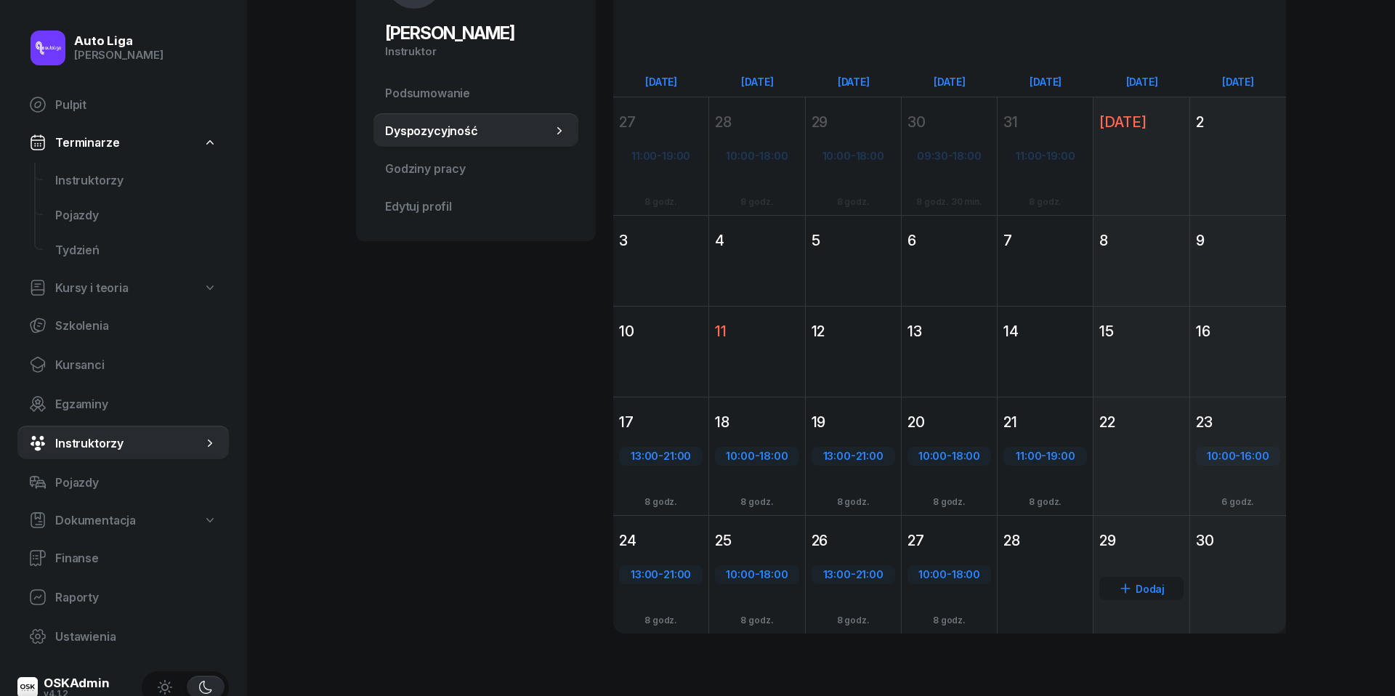
click at [1158, 545] on div "29" at bounding box center [1141, 540] width 84 height 20
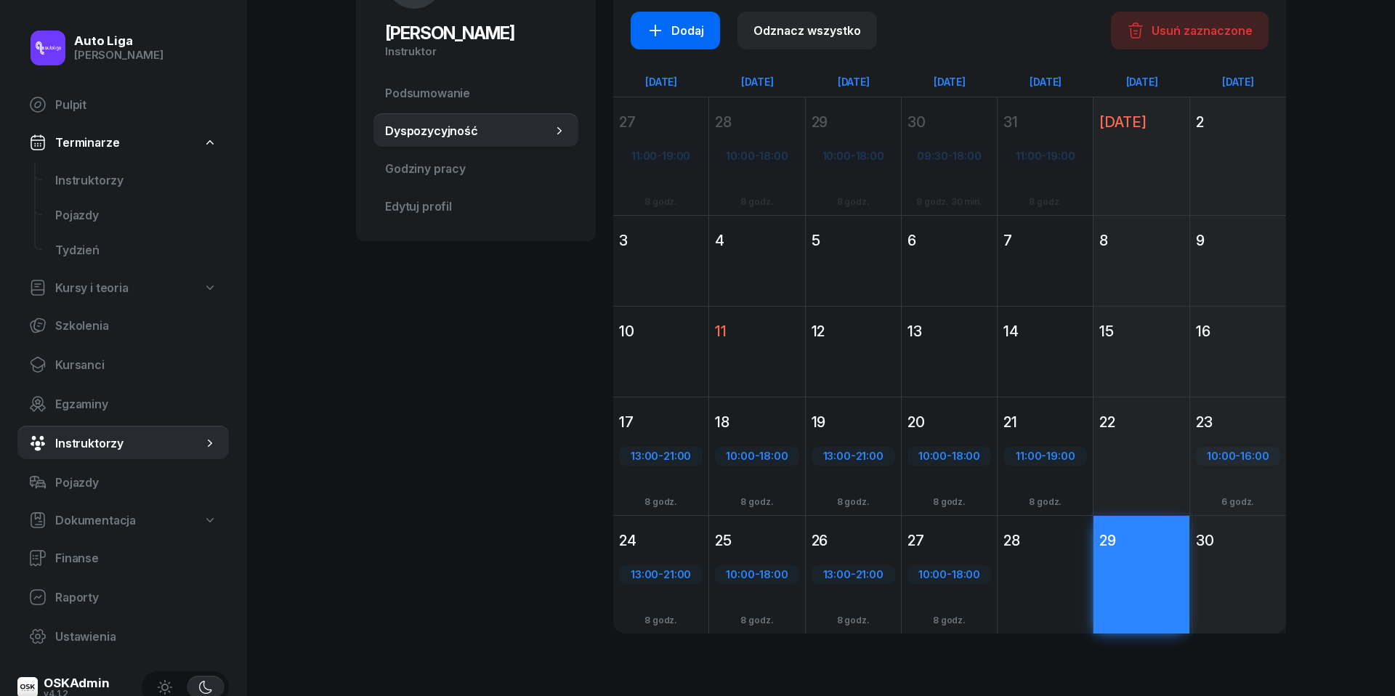
click at [680, 30] on div "Dodaj" at bounding box center [675, 30] width 57 height 17
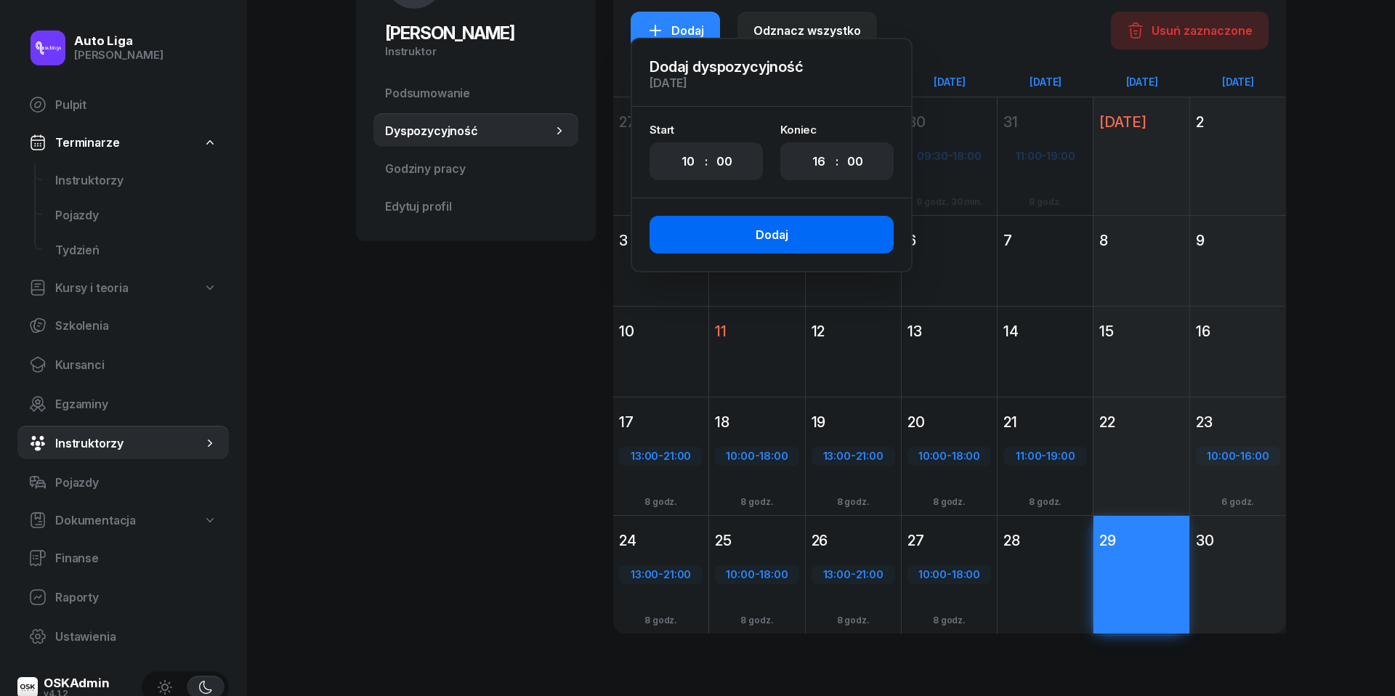
click at [793, 225] on button "Dodaj" at bounding box center [772, 235] width 244 height 38
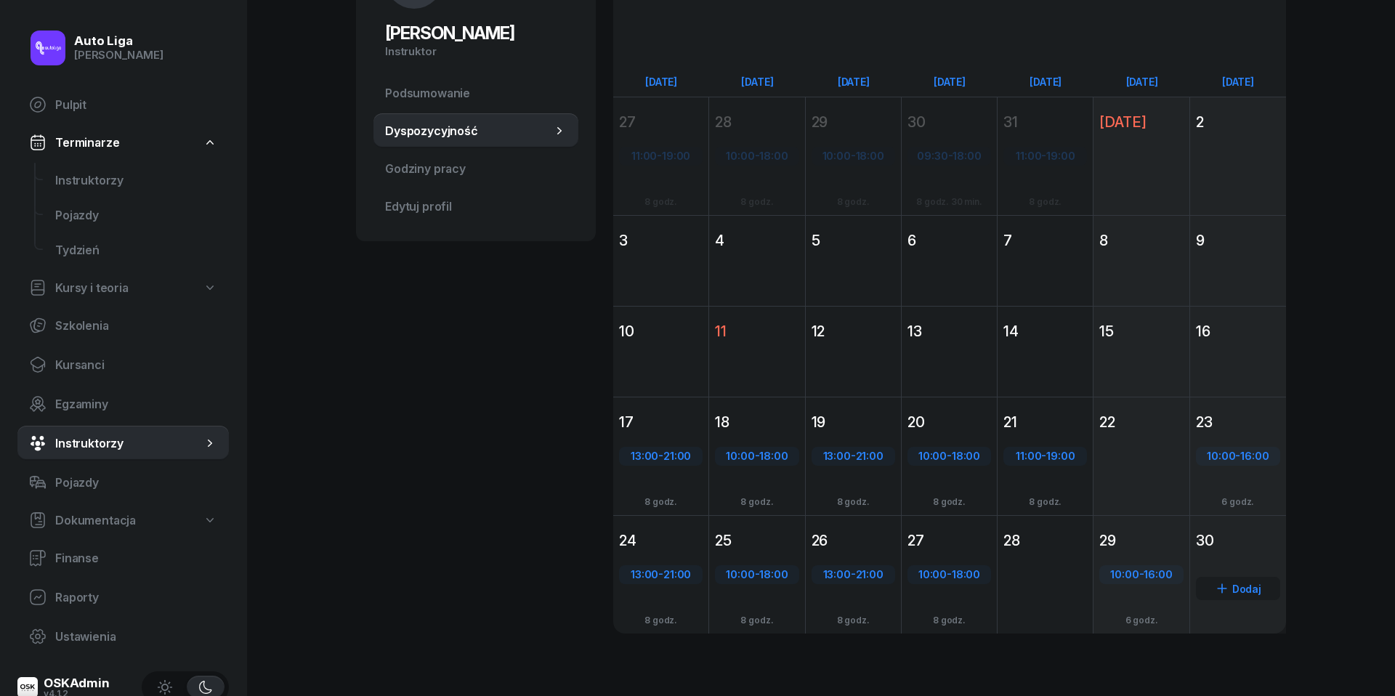
click at [1250, 564] on div "Dodaj" at bounding box center [1238, 601] width 96 height 94
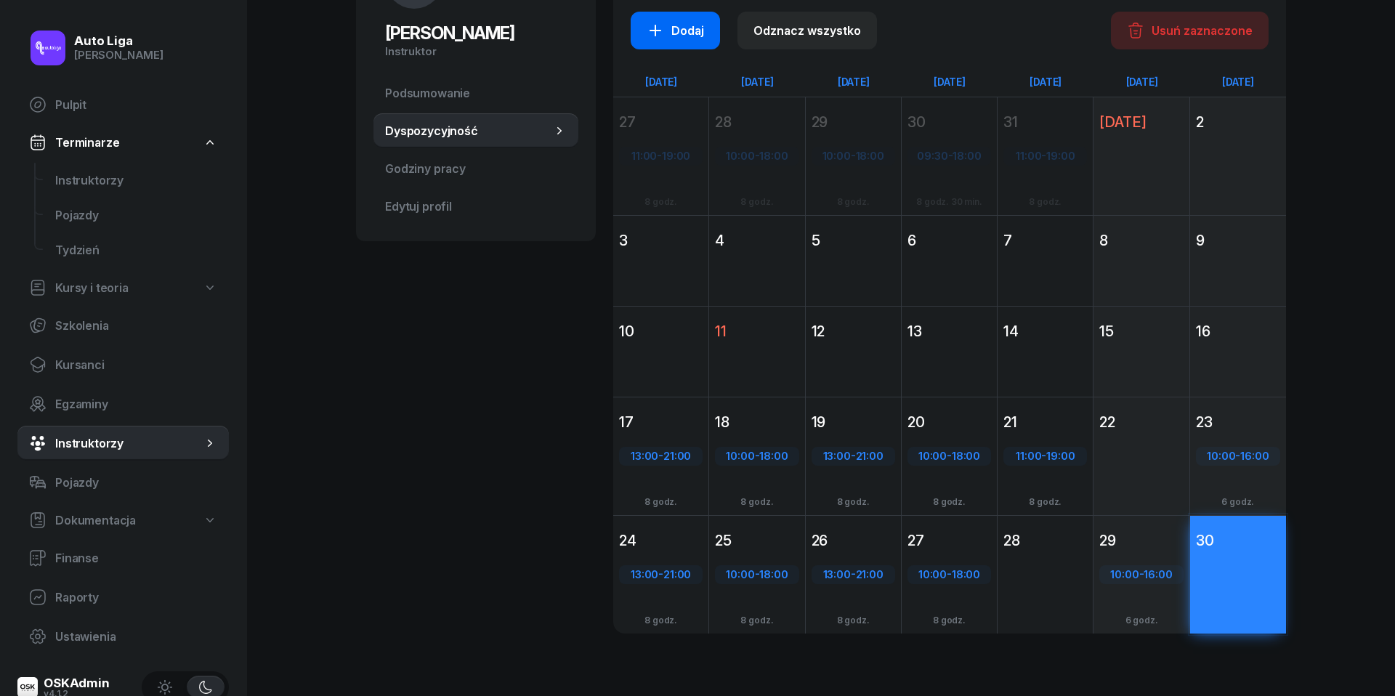
click at [680, 33] on div "Dodaj" at bounding box center [675, 30] width 57 height 17
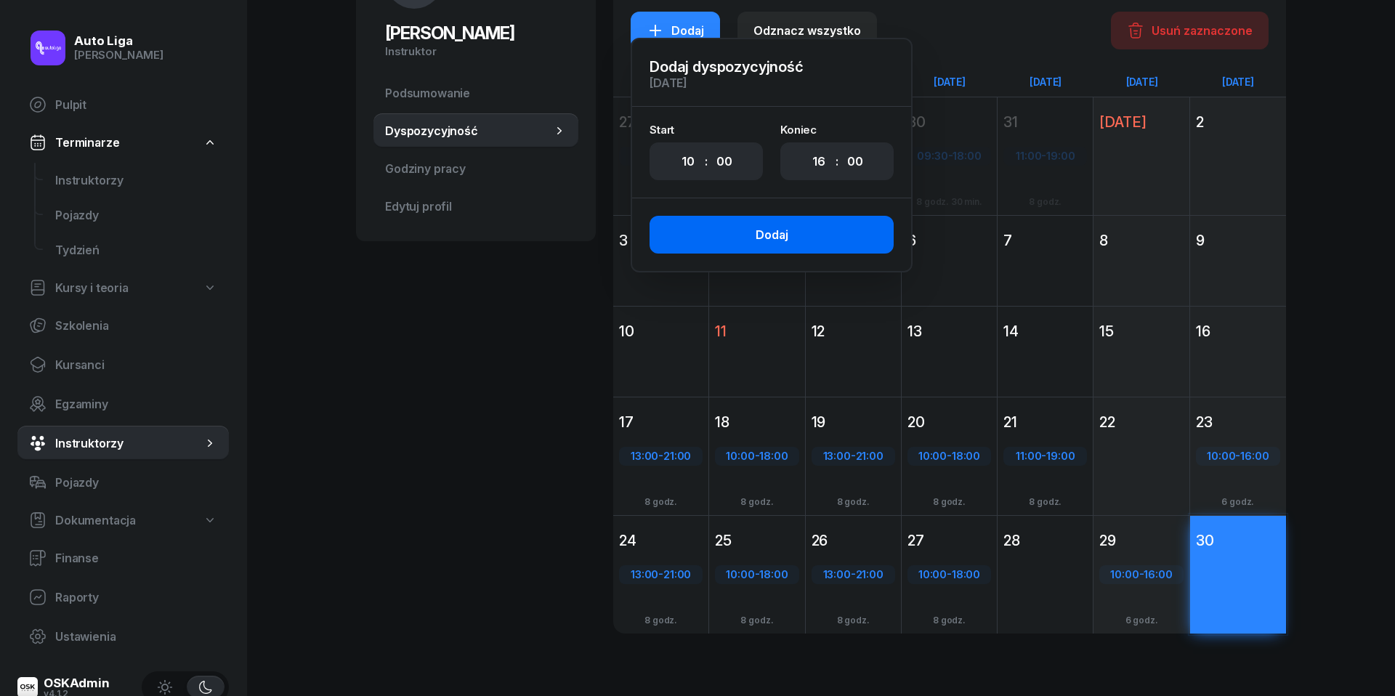
click at [765, 240] on div "Dodaj" at bounding box center [772, 235] width 33 height 14
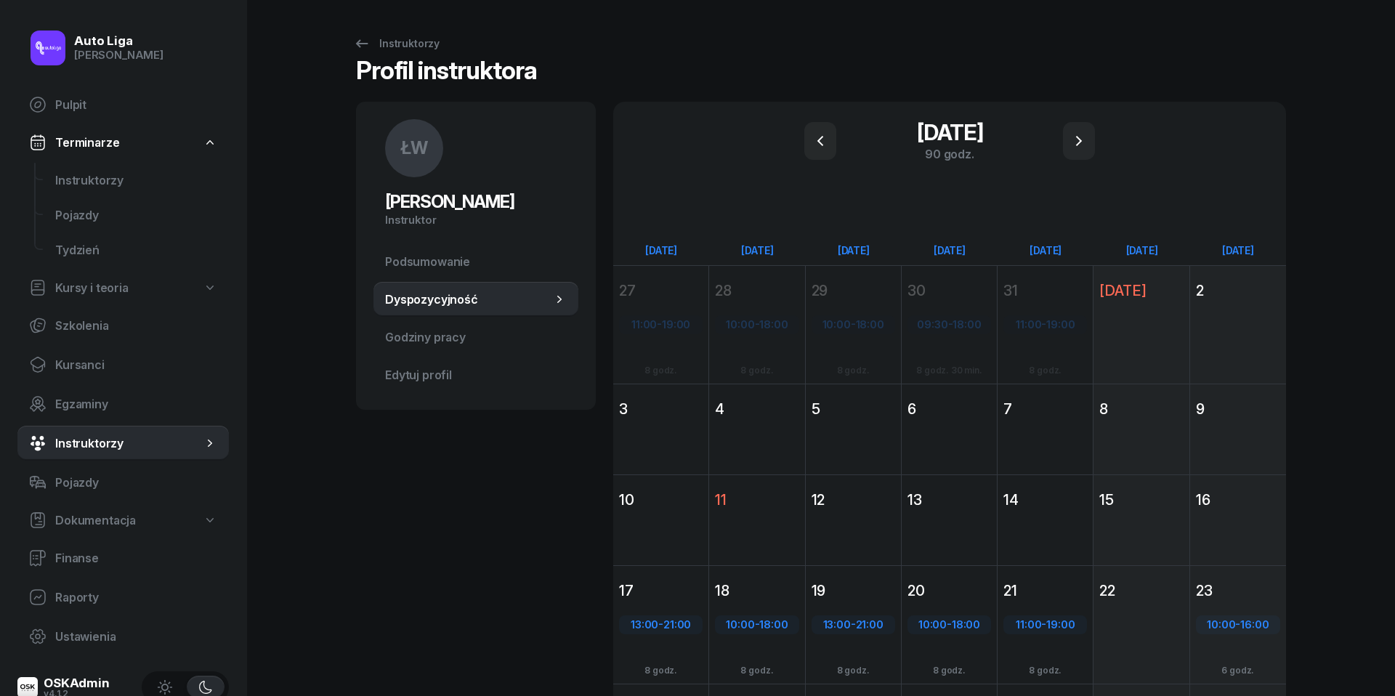
scroll to position [0, 0]
click at [360, 46] on icon at bounding box center [362, 43] width 12 height 8
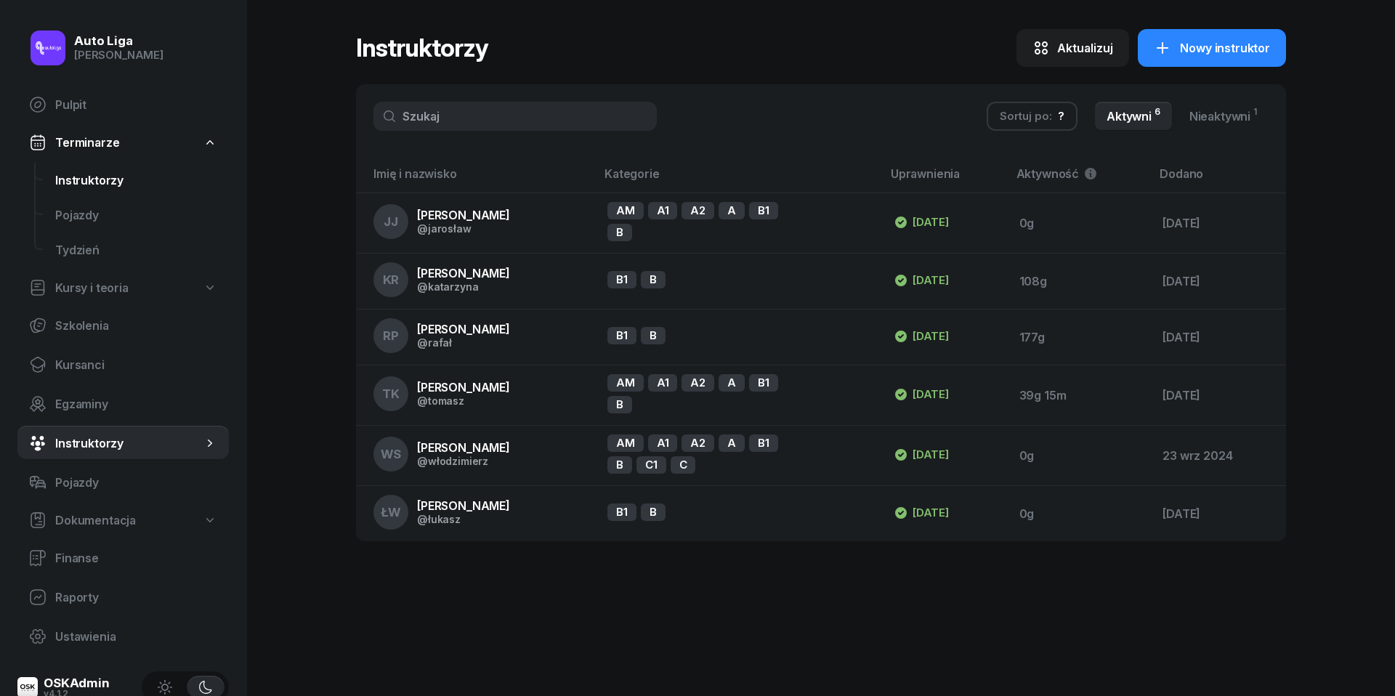
click at [85, 178] on span "Instruktorzy" at bounding box center [136, 181] width 162 height 14
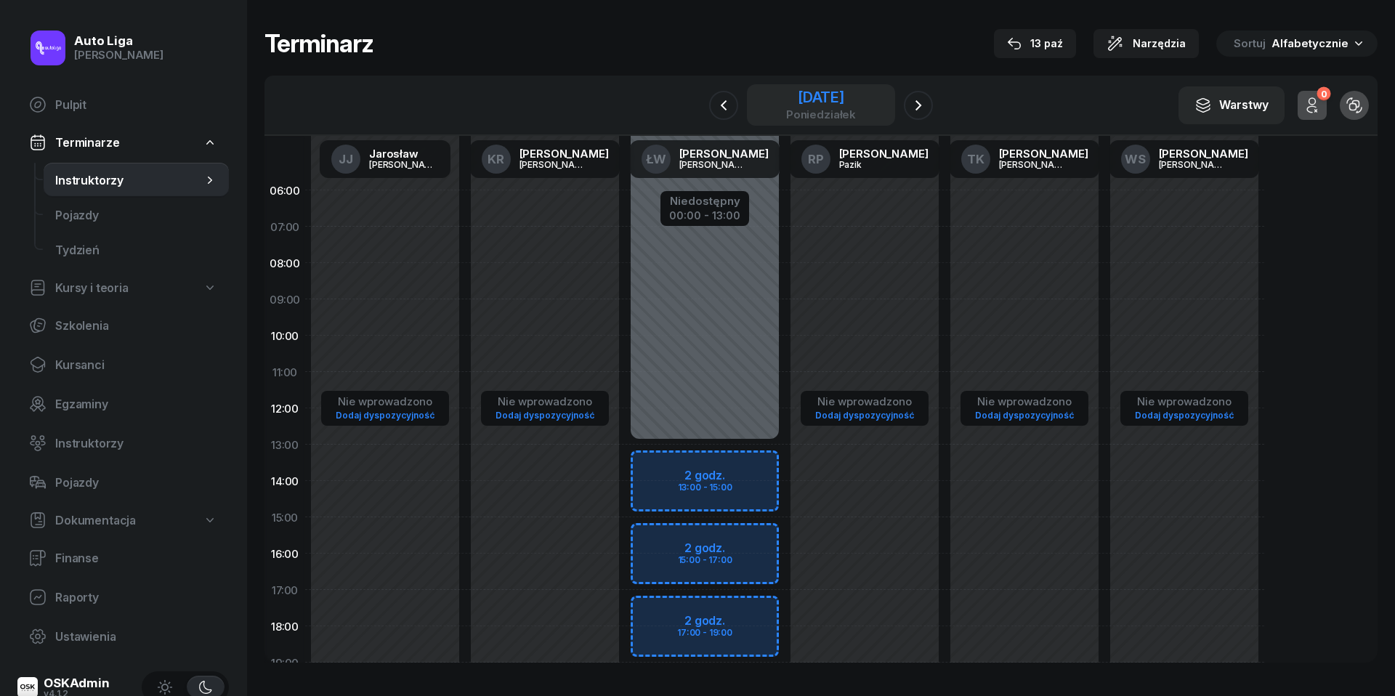
click at [811, 109] on div "poniedziałek" at bounding box center [821, 114] width 70 height 11
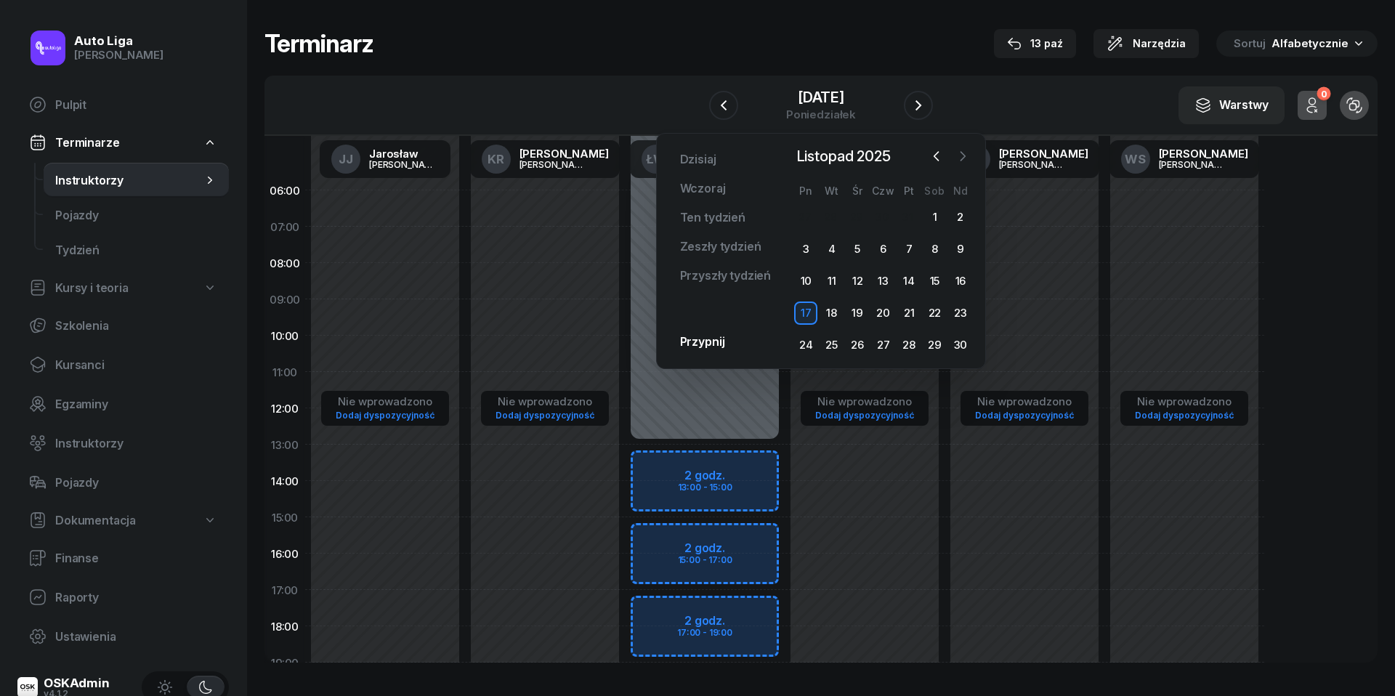
click at [953, 149] on button "button" at bounding box center [963, 156] width 22 height 22
click at [942, 154] on icon "button" at bounding box center [936, 156] width 15 height 15
click at [826, 277] on div "14" at bounding box center [831, 281] width 23 height 23
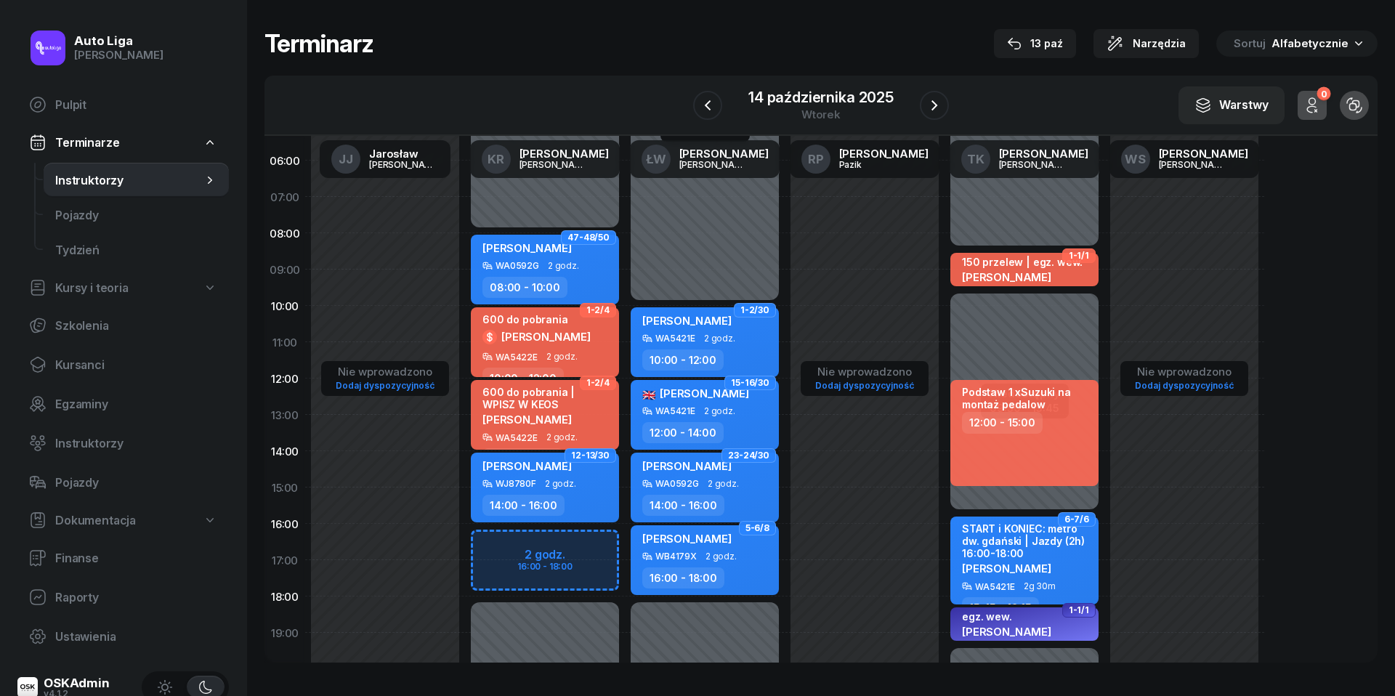
scroll to position [32, 0]
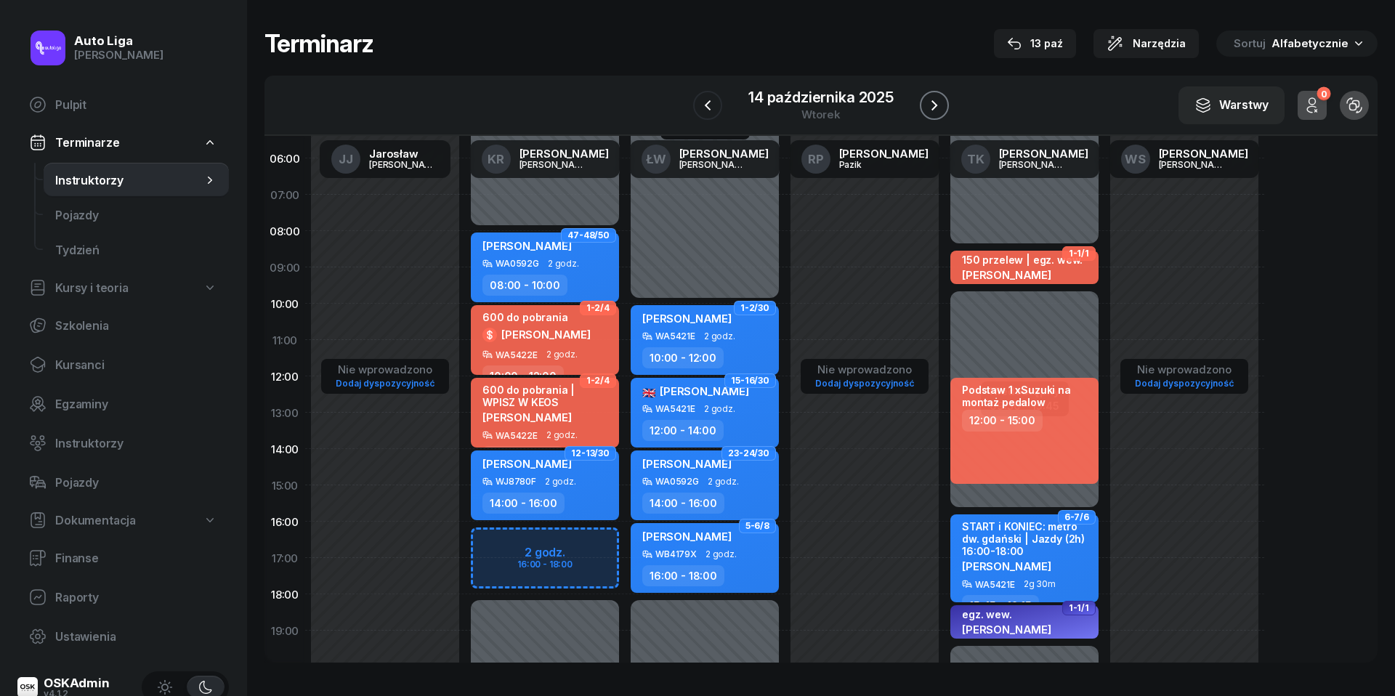
click at [934, 99] on icon "button" at bounding box center [934, 105] width 17 height 17
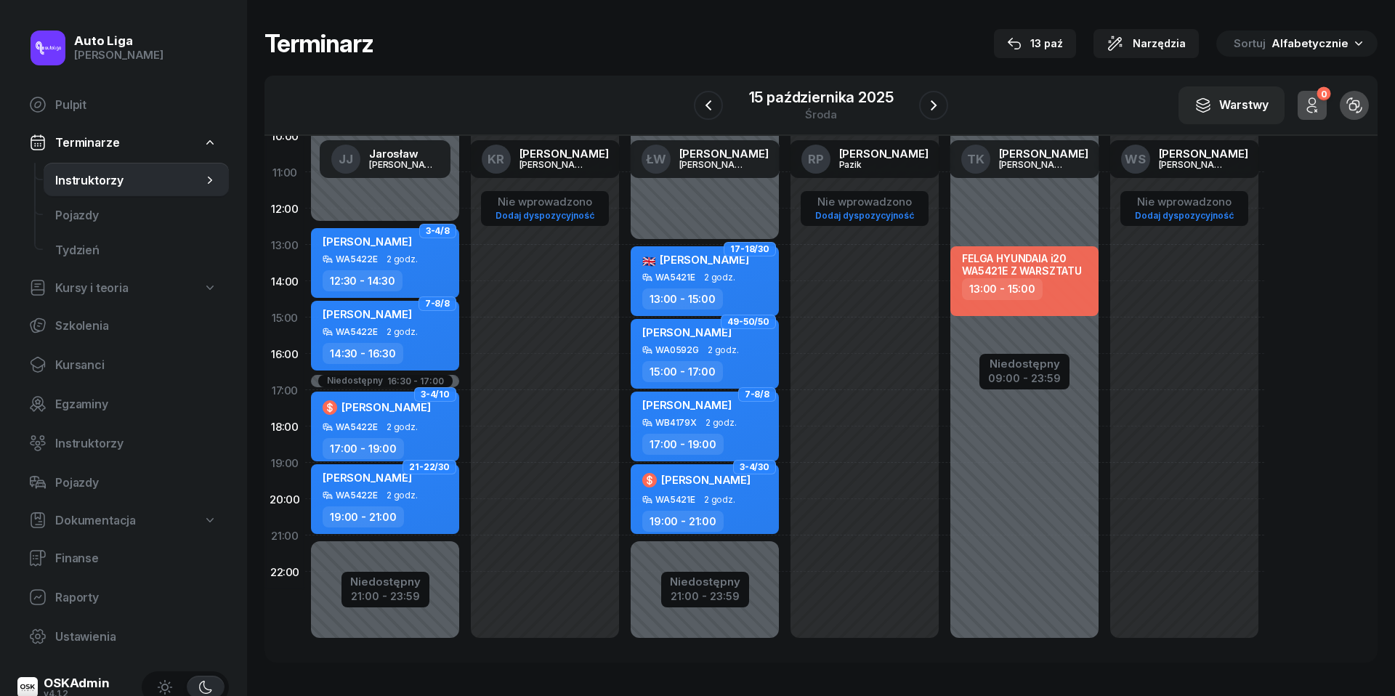
scroll to position [199, 0]
click at [712, 105] on icon "button" at bounding box center [708, 105] width 17 height 17
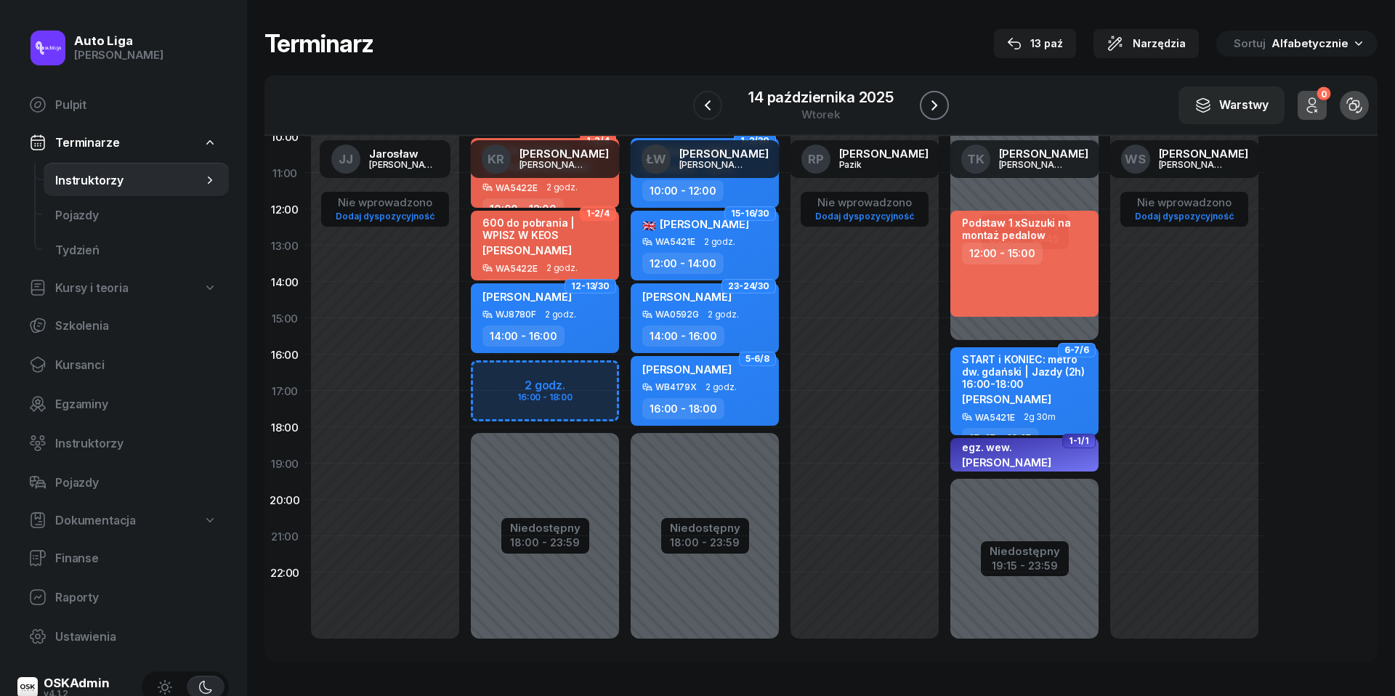
click at [937, 106] on icon "button" at bounding box center [934, 105] width 6 height 10
click at [937, 106] on icon "button" at bounding box center [933, 105] width 17 height 17
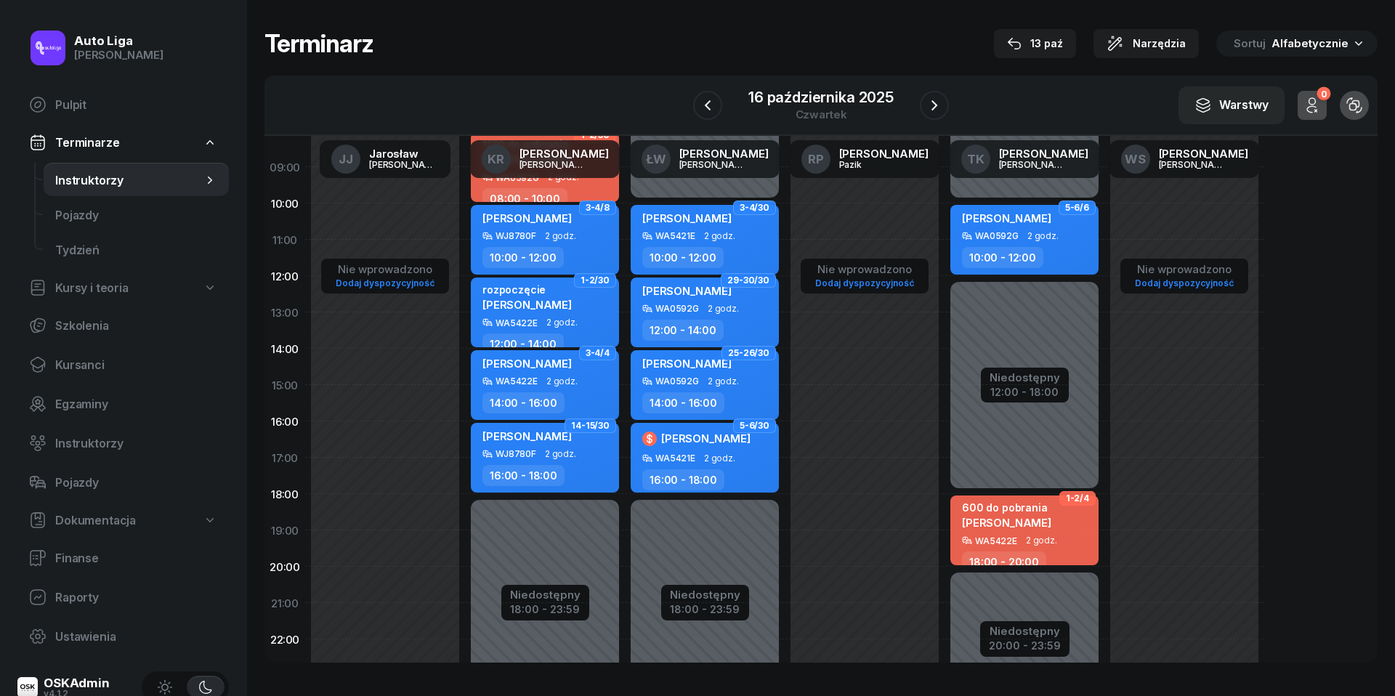
scroll to position [108, 0]
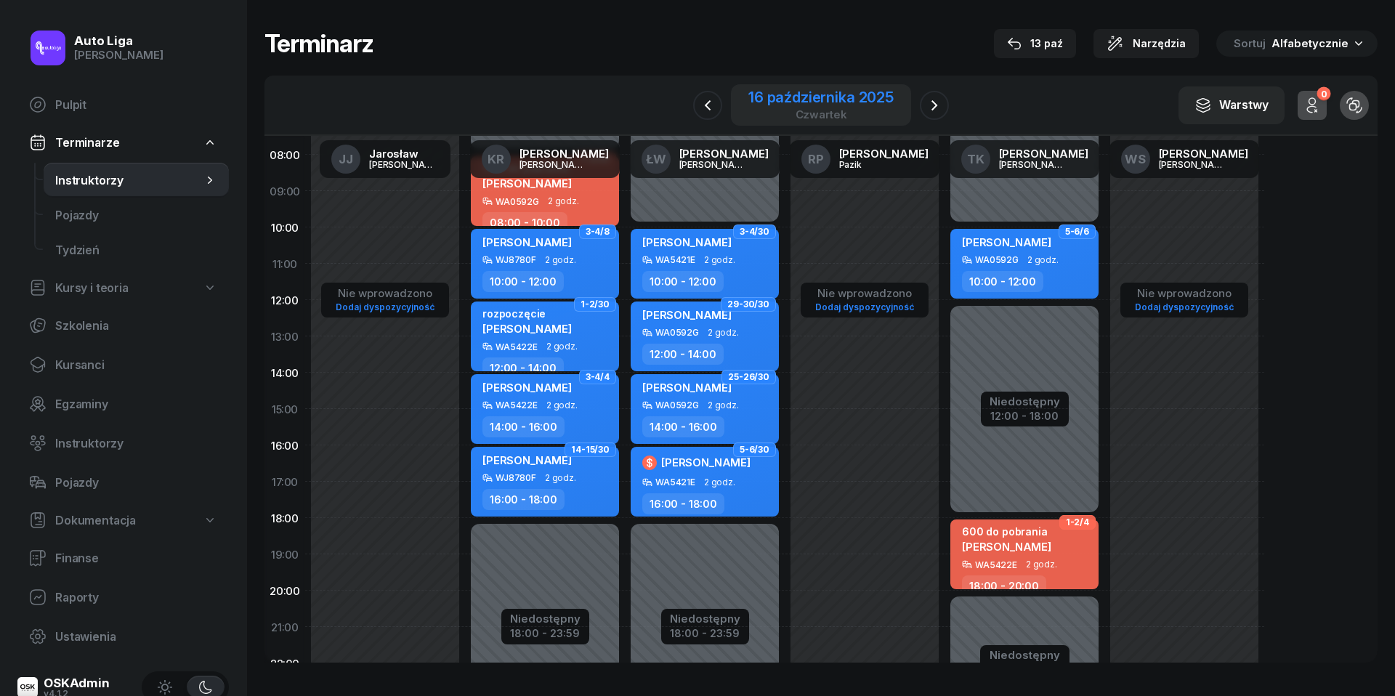
click at [817, 94] on div "16 października 2025" at bounding box center [820, 97] width 145 height 15
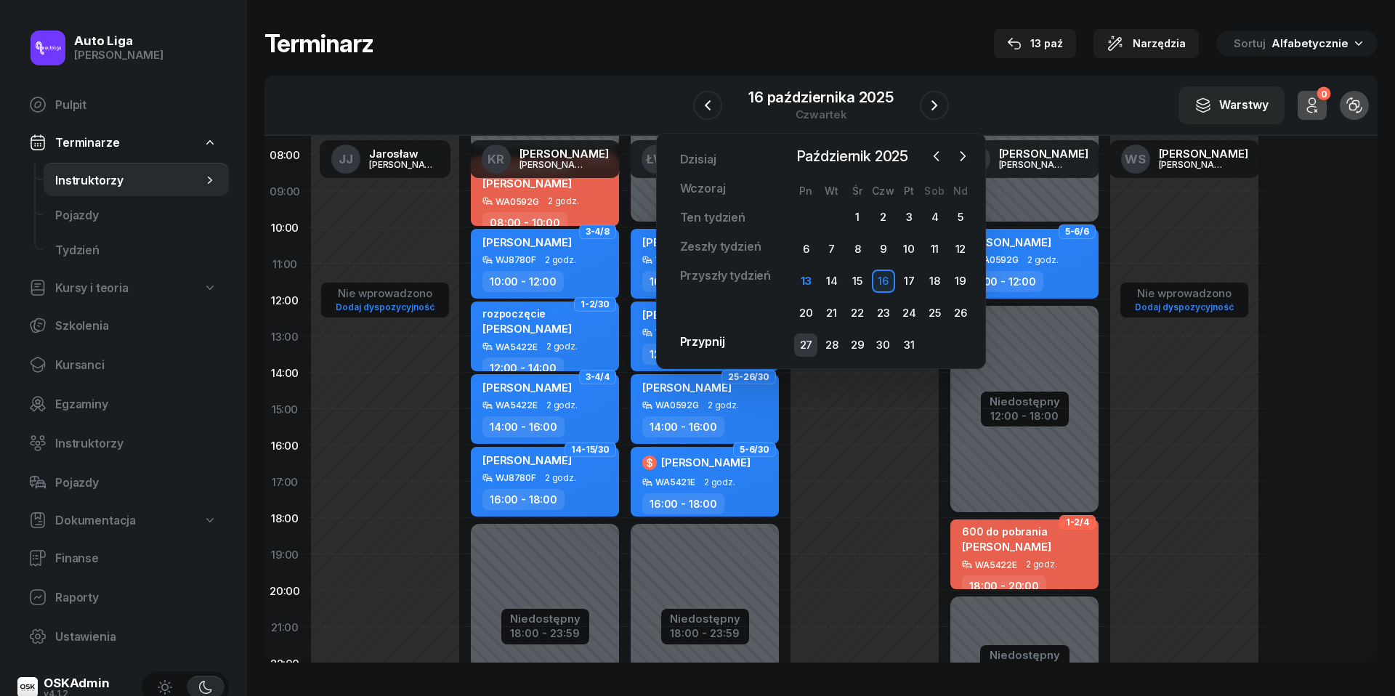
click at [806, 341] on div "27" at bounding box center [805, 344] width 23 height 23
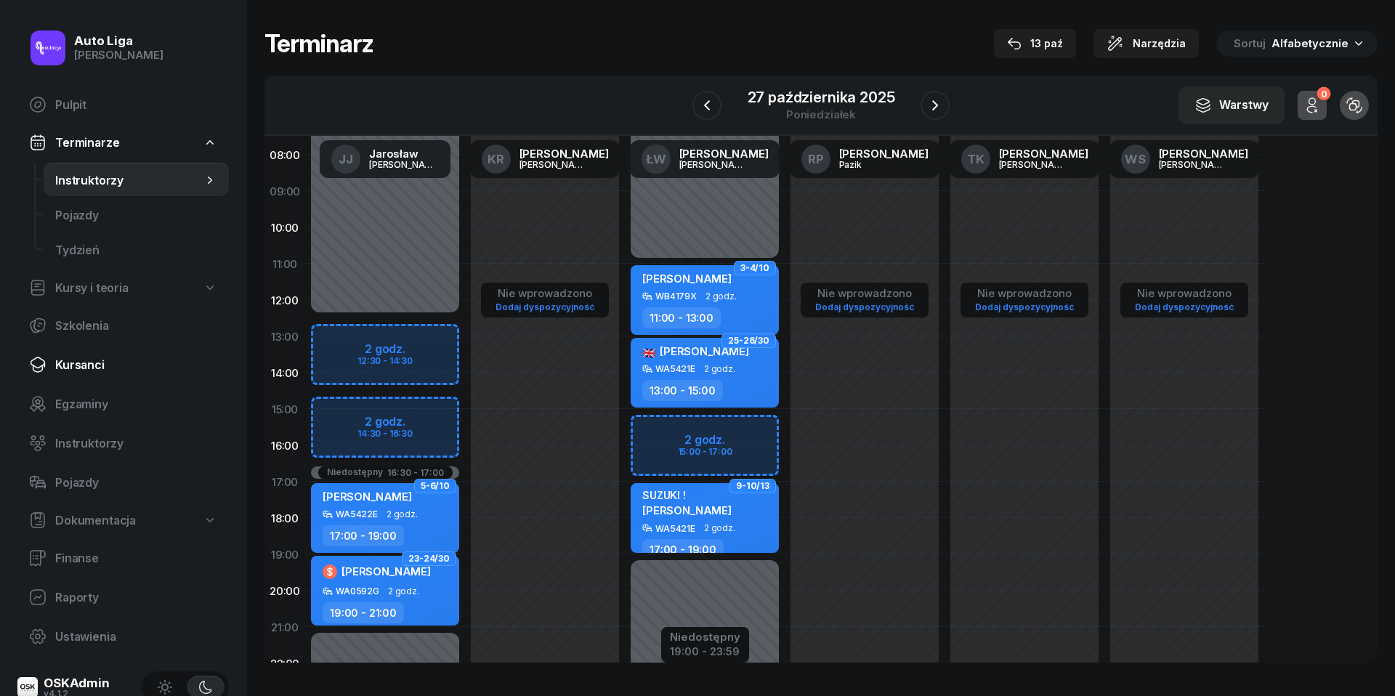
click at [80, 373] on link "Kursanci" at bounding box center [122, 364] width 211 height 35
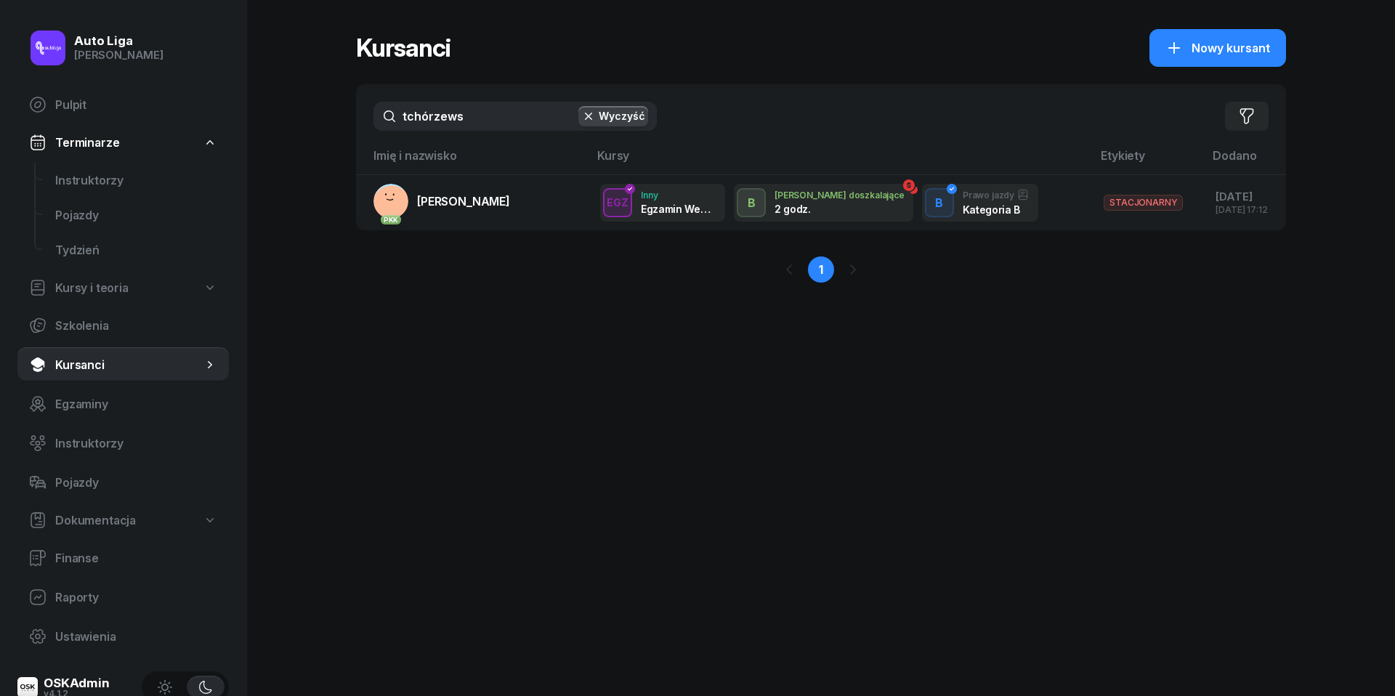
click at [482, 111] on input "tchórzews" at bounding box center [514, 116] width 283 height 29
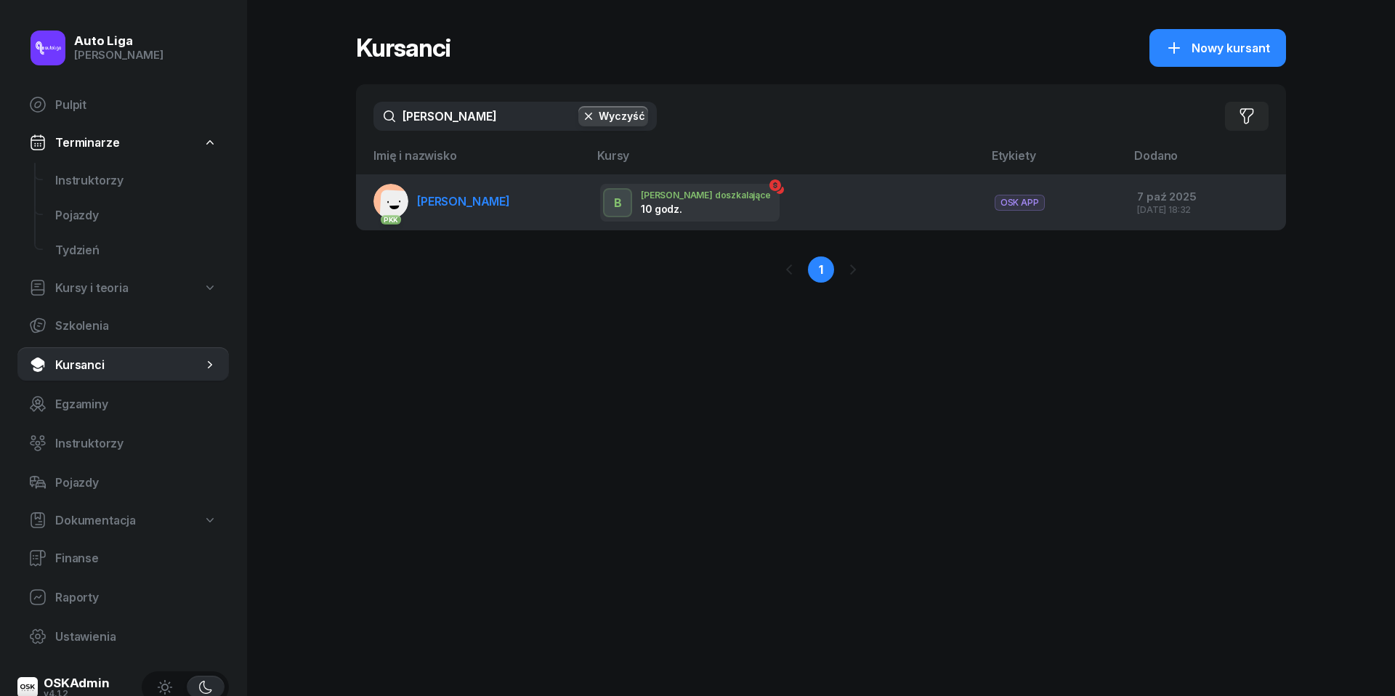
type input "[PERSON_NAME]"
click at [491, 207] on span "[PERSON_NAME]" at bounding box center [463, 201] width 93 height 15
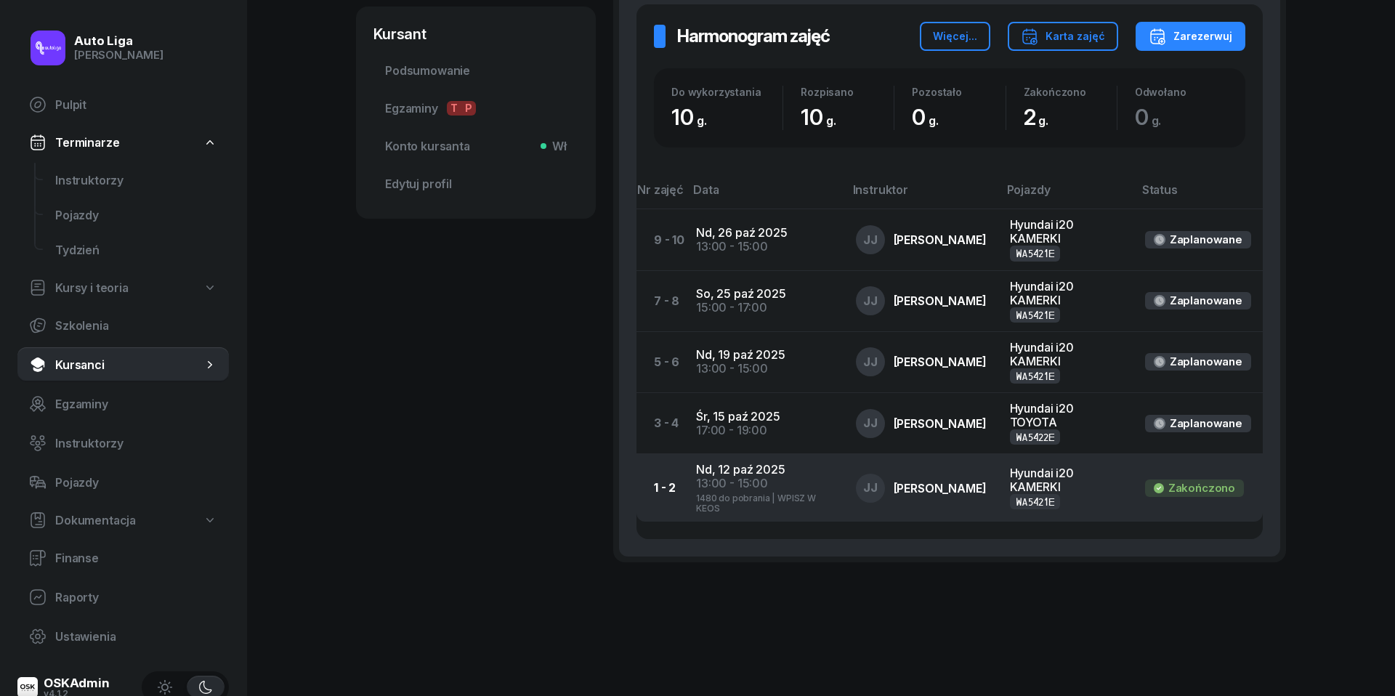
scroll to position [501, 0]
click at [725, 477] on div "13:00 - 15:00" at bounding box center [764, 484] width 137 height 14
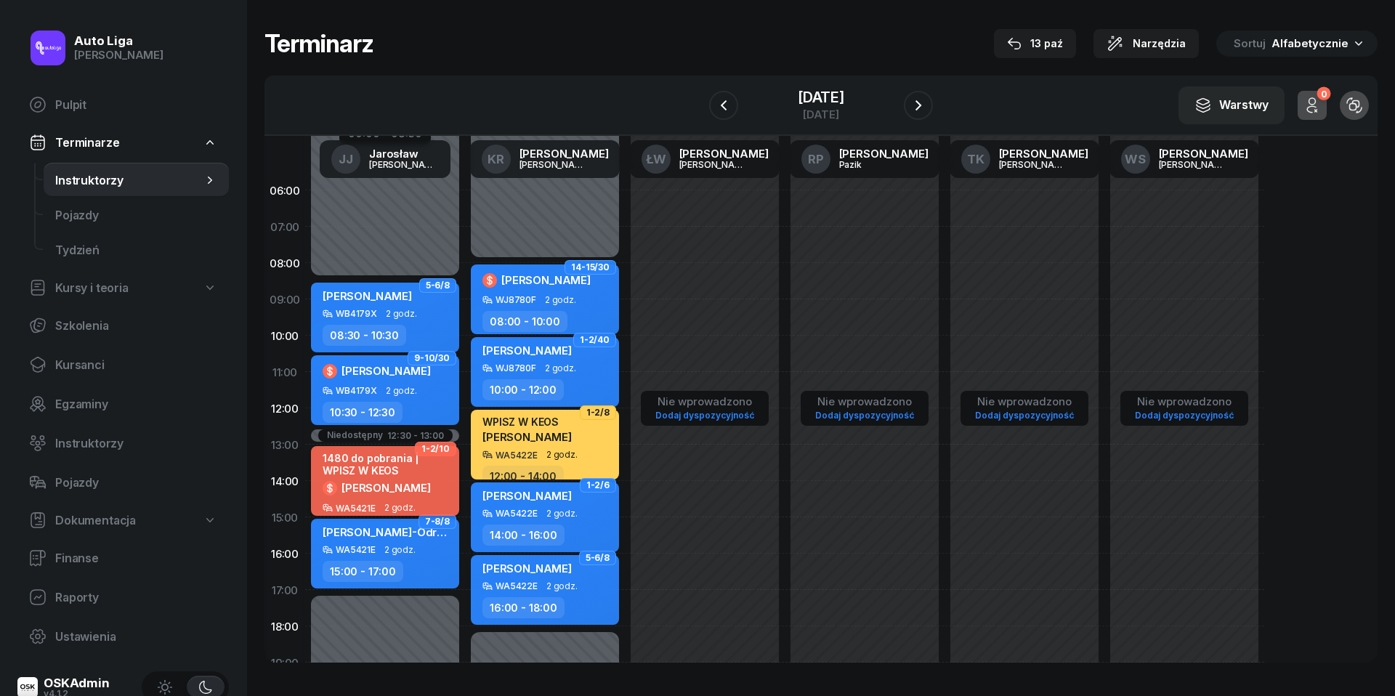
click at [365, 472] on div "1480 do pobrania | WPISZ W KEOS" at bounding box center [387, 464] width 128 height 25
select select "13"
select select "15"
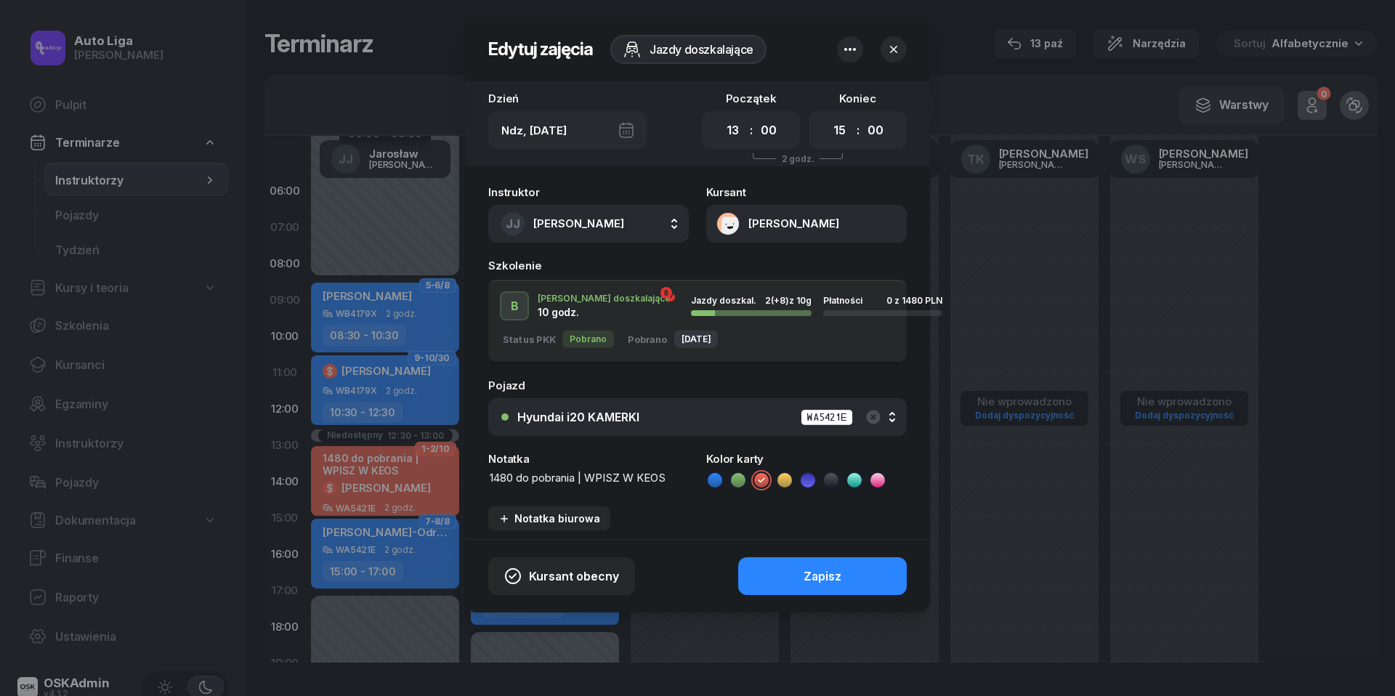
click at [577, 480] on textarea "1480 do pobrania | WPISZ W KEOS" at bounding box center [588, 478] width 201 height 16
type textarea "1480 przelew | WPISZ W KEOS"
click at [860, 573] on button "Zapisz" at bounding box center [822, 576] width 169 height 38
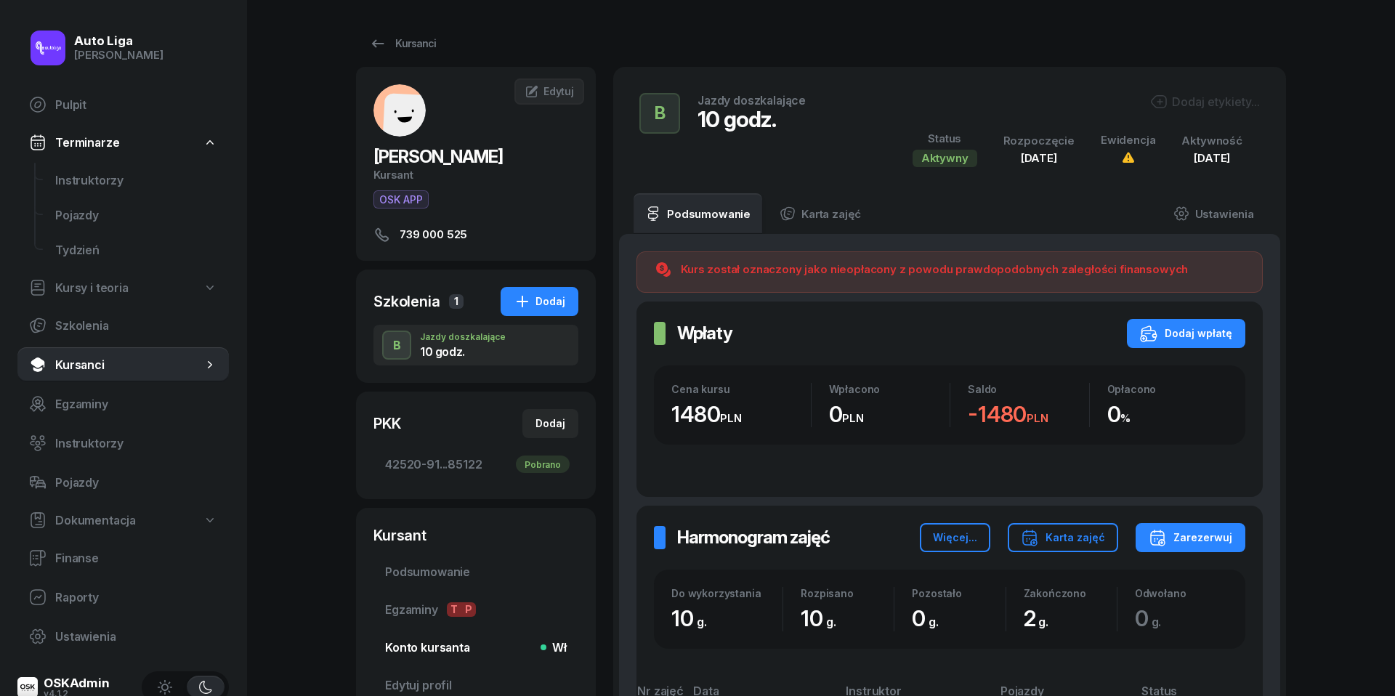
click at [421, 645] on span "Konto kursanta Wł" at bounding box center [476, 648] width 182 height 14
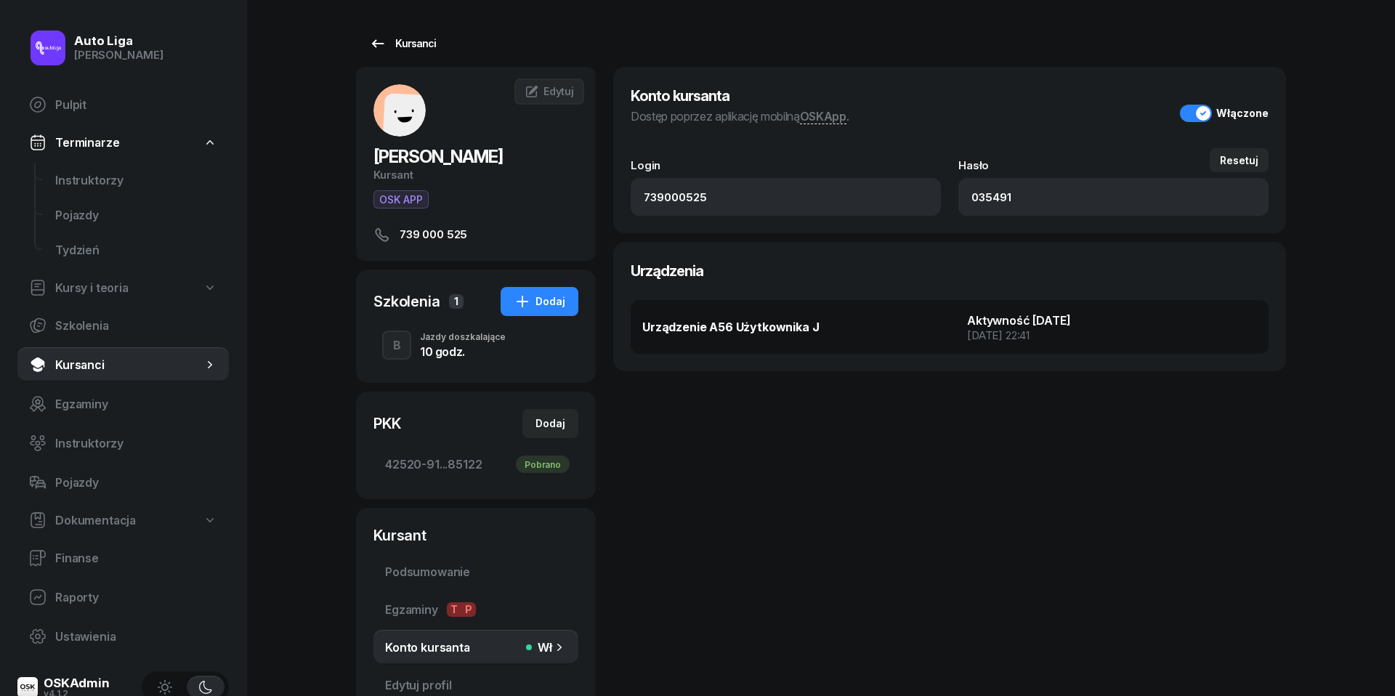
click at [381, 41] on icon at bounding box center [377, 43] width 17 height 17
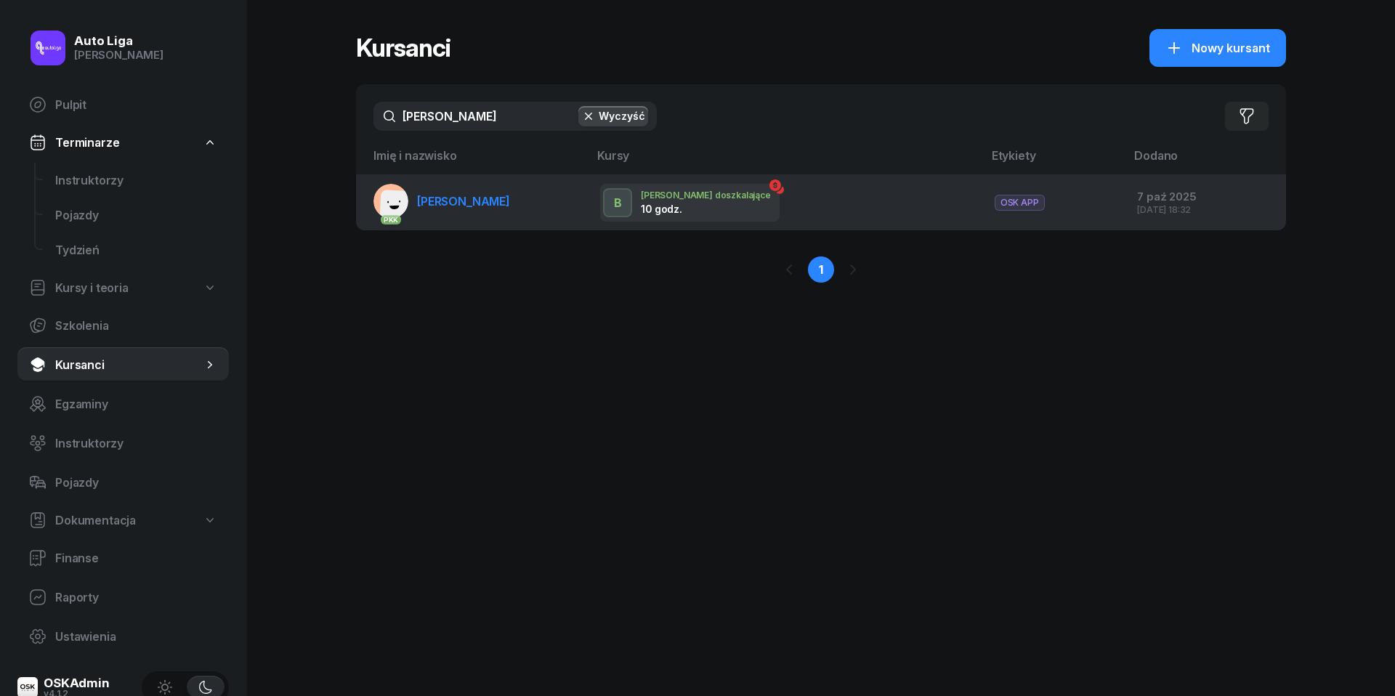
click at [445, 207] on span "[PERSON_NAME]" at bounding box center [463, 201] width 93 height 15
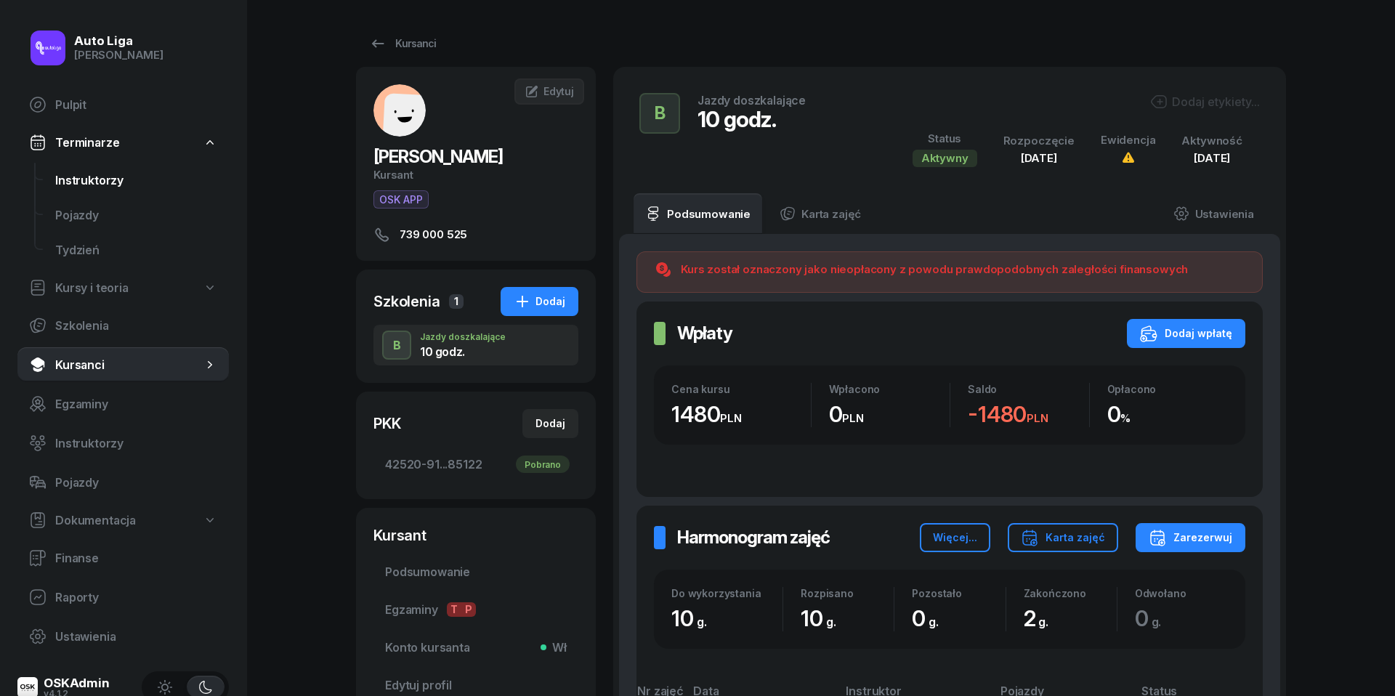
click at [73, 176] on span "Instruktorzy" at bounding box center [136, 181] width 162 height 14
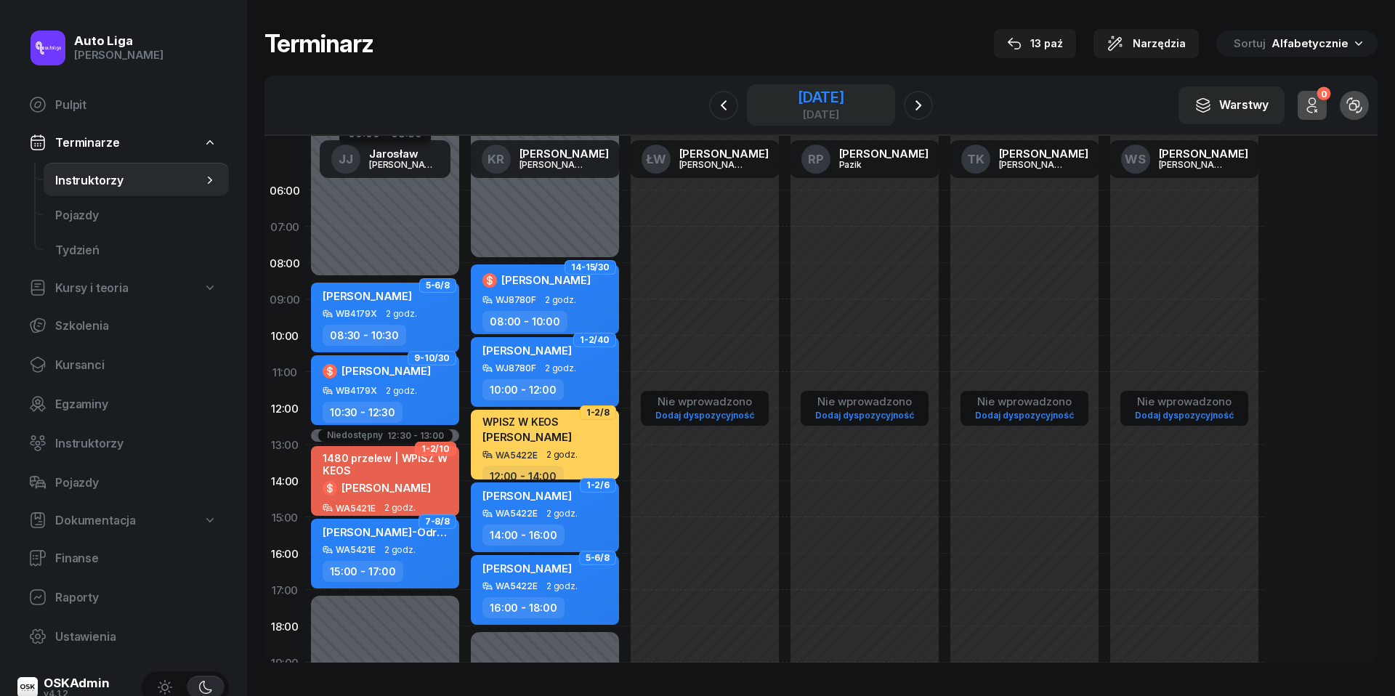
click at [798, 94] on div "[DATE]" at bounding box center [821, 97] width 46 height 15
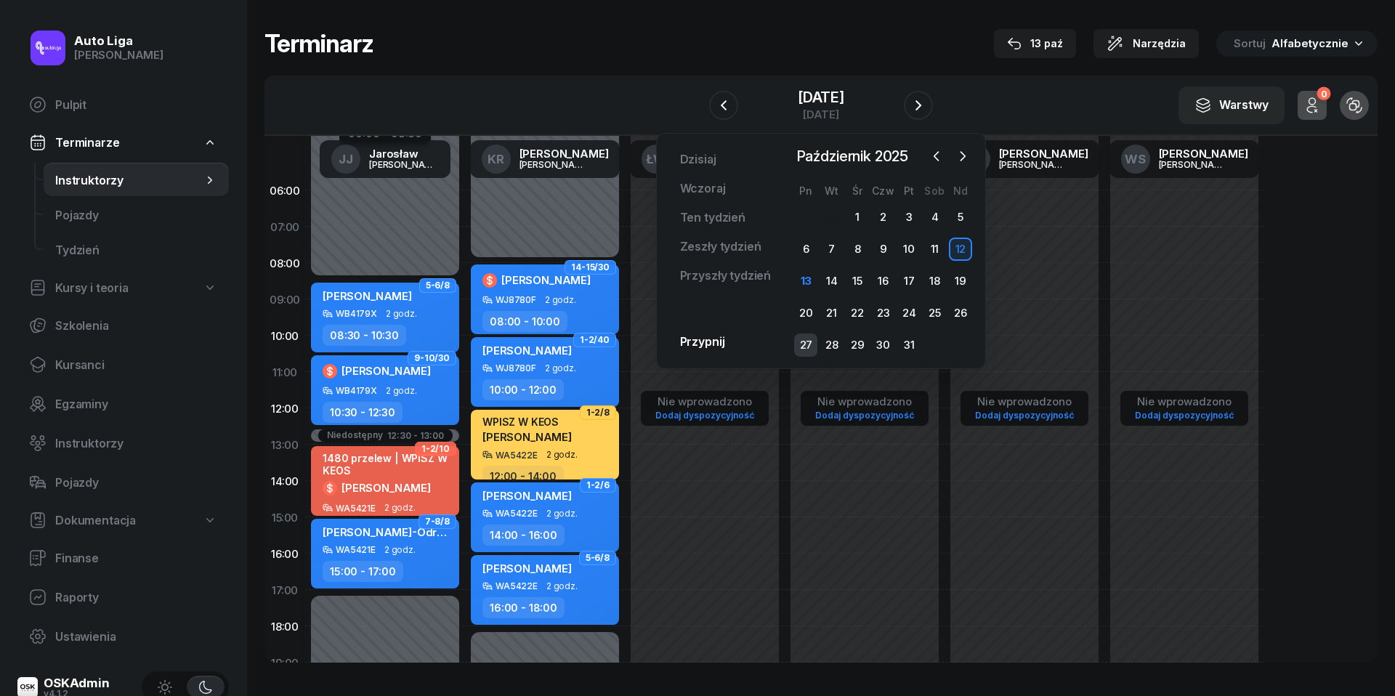
click at [794, 344] on div "27" at bounding box center [805, 344] width 23 height 23
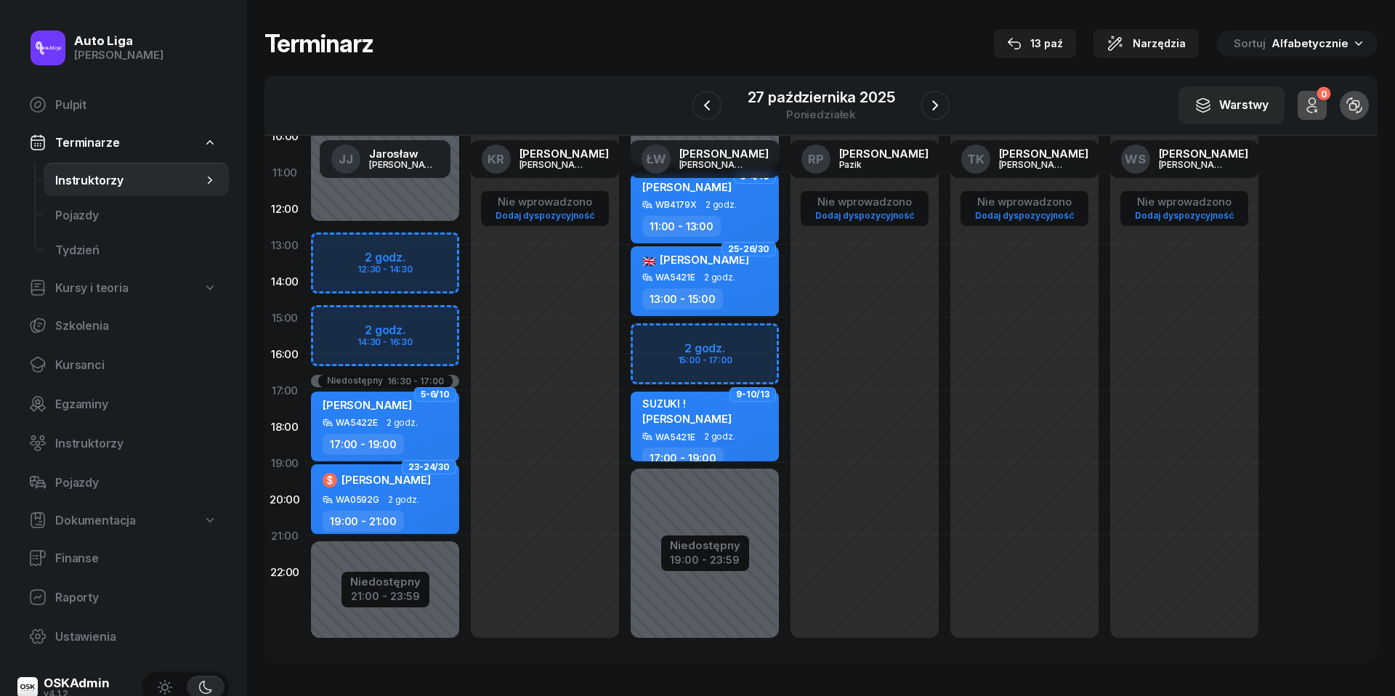
scroll to position [199, 0]
click at [937, 103] on icon "button" at bounding box center [935, 105] width 6 height 10
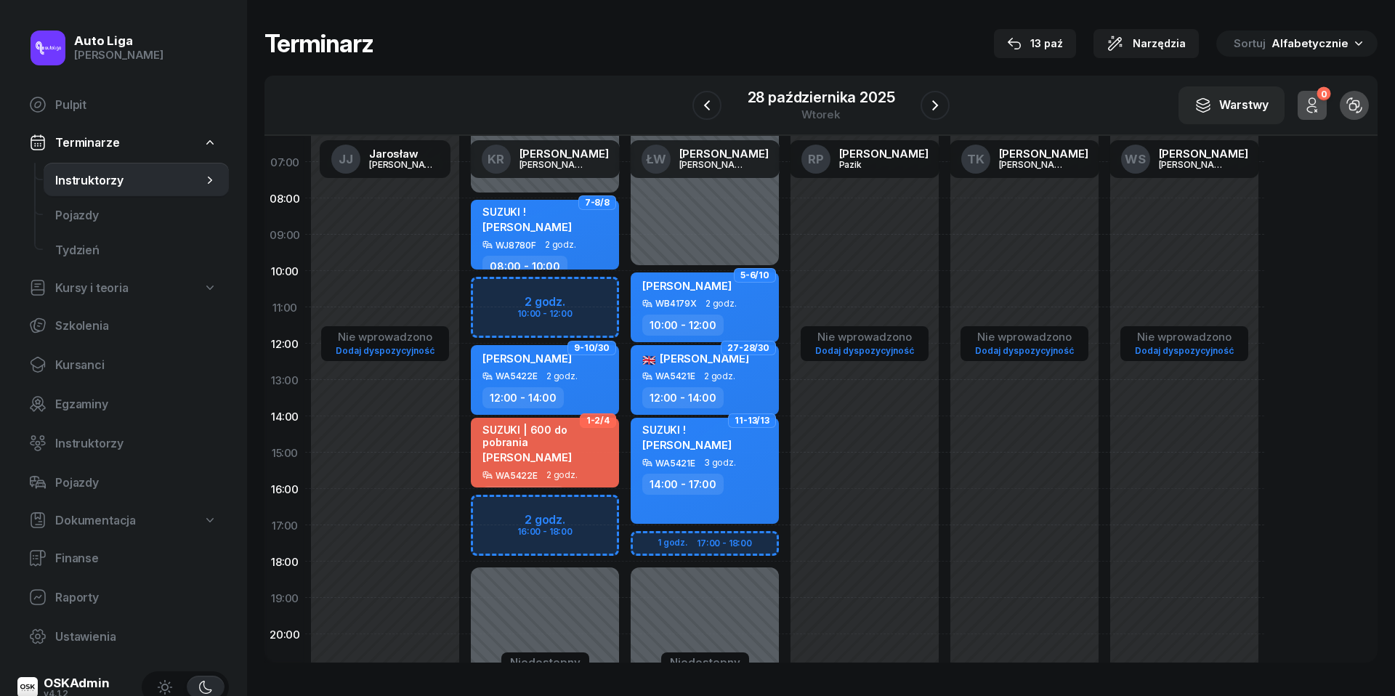
scroll to position [60, 0]
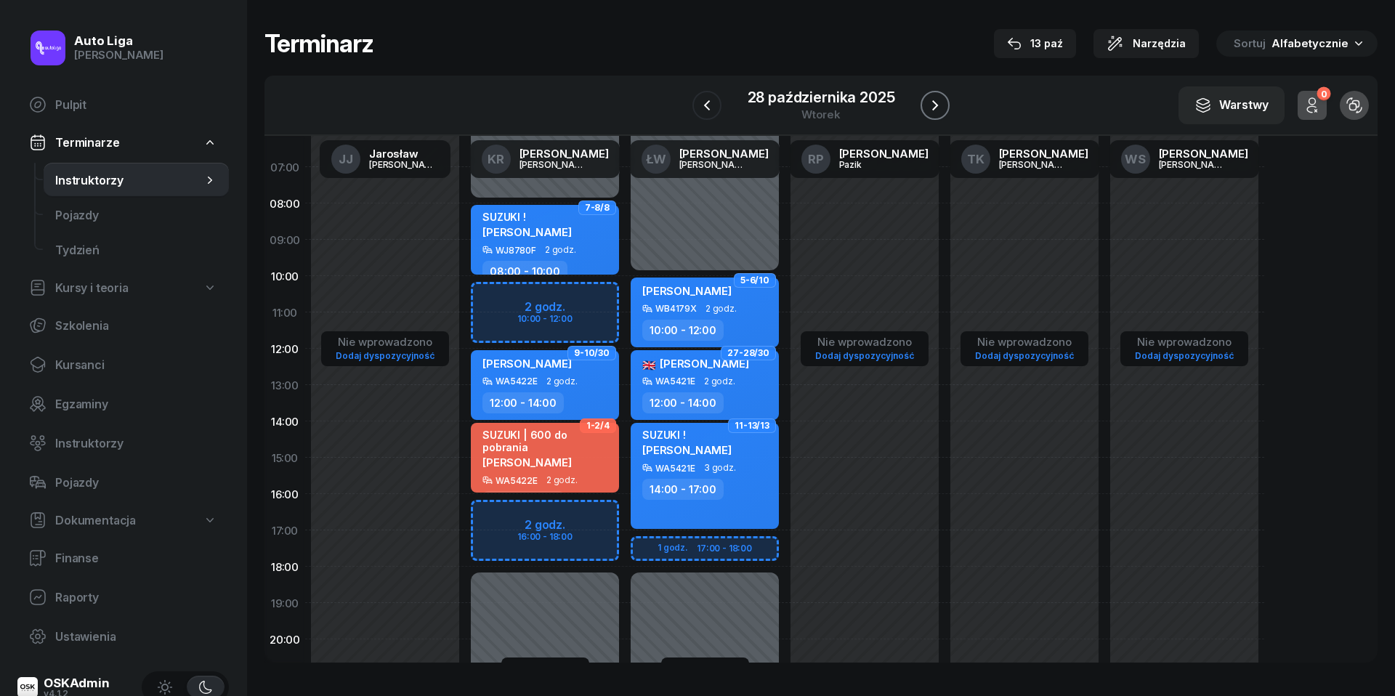
click at [934, 100] on icon "button" at bounding box center [935, 105] width 6 height 10
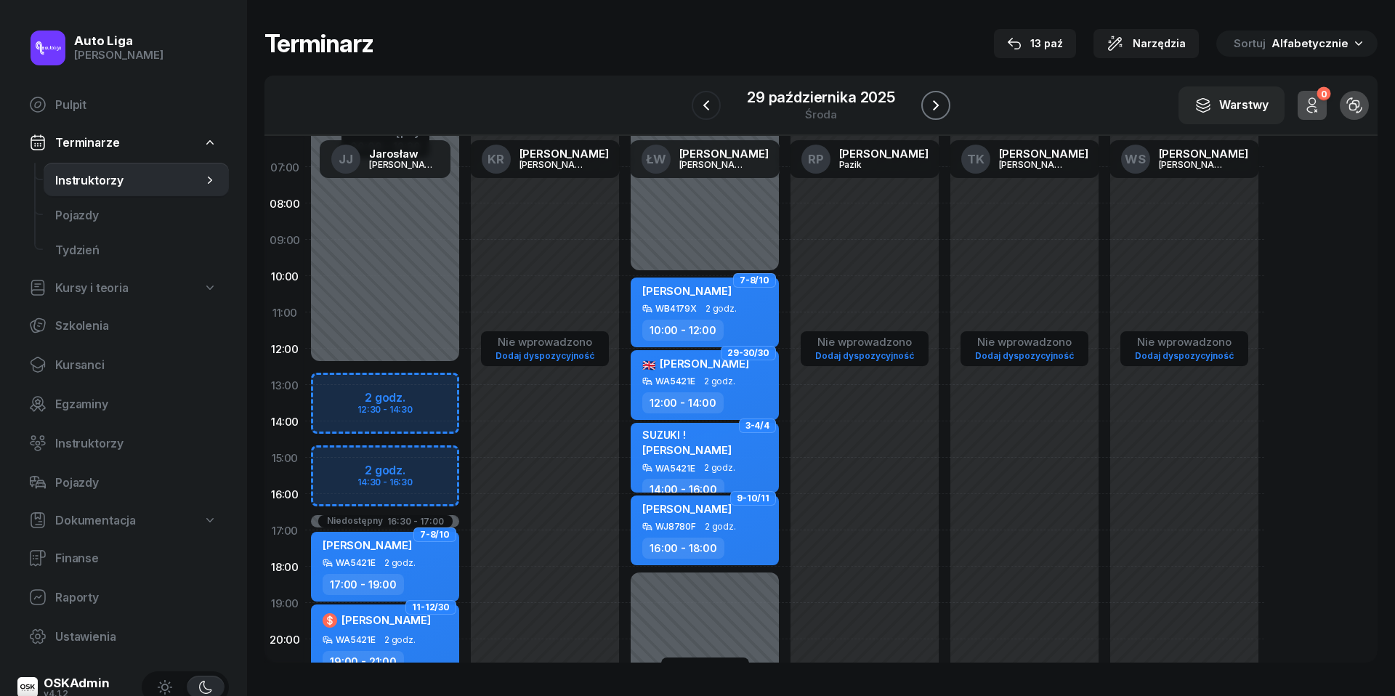
click at [934, 100] on icon "button" at bounding box center [936, 105] width 6 height 10
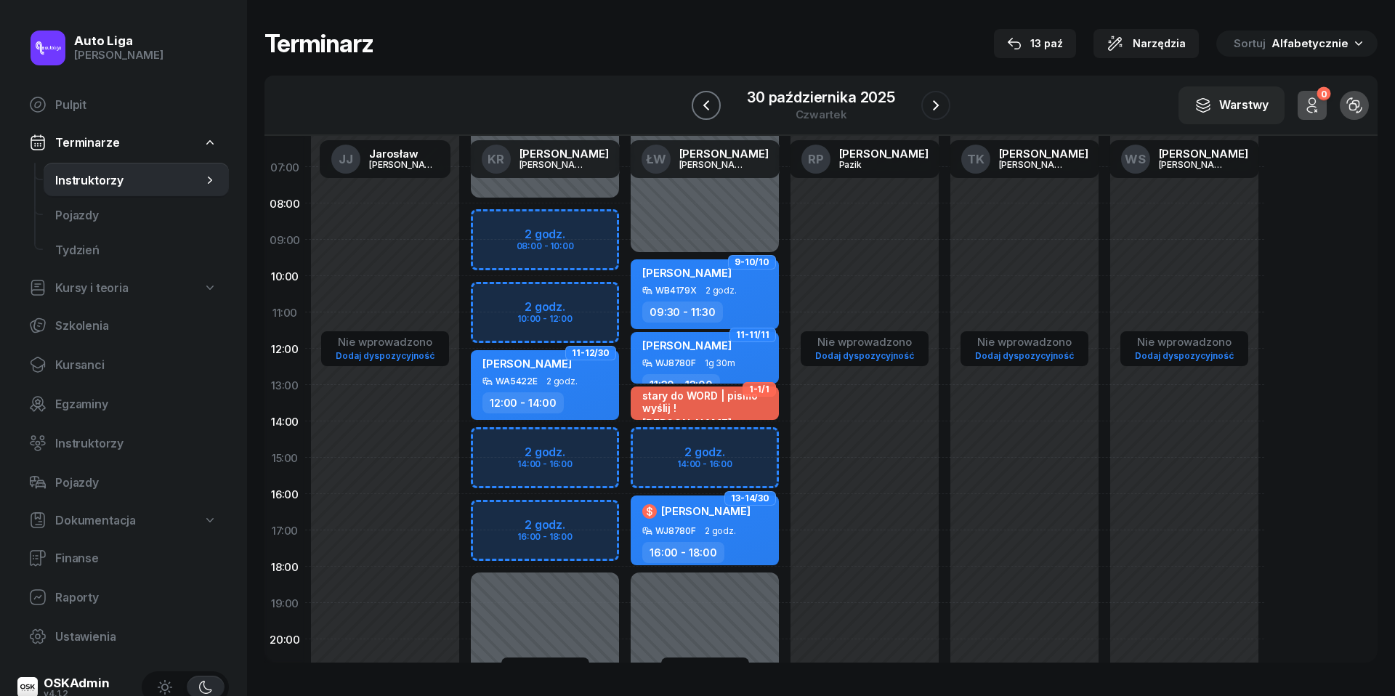
click at [707, 99] on icon "button" at bounding box center [705, 105] width 17 height 17
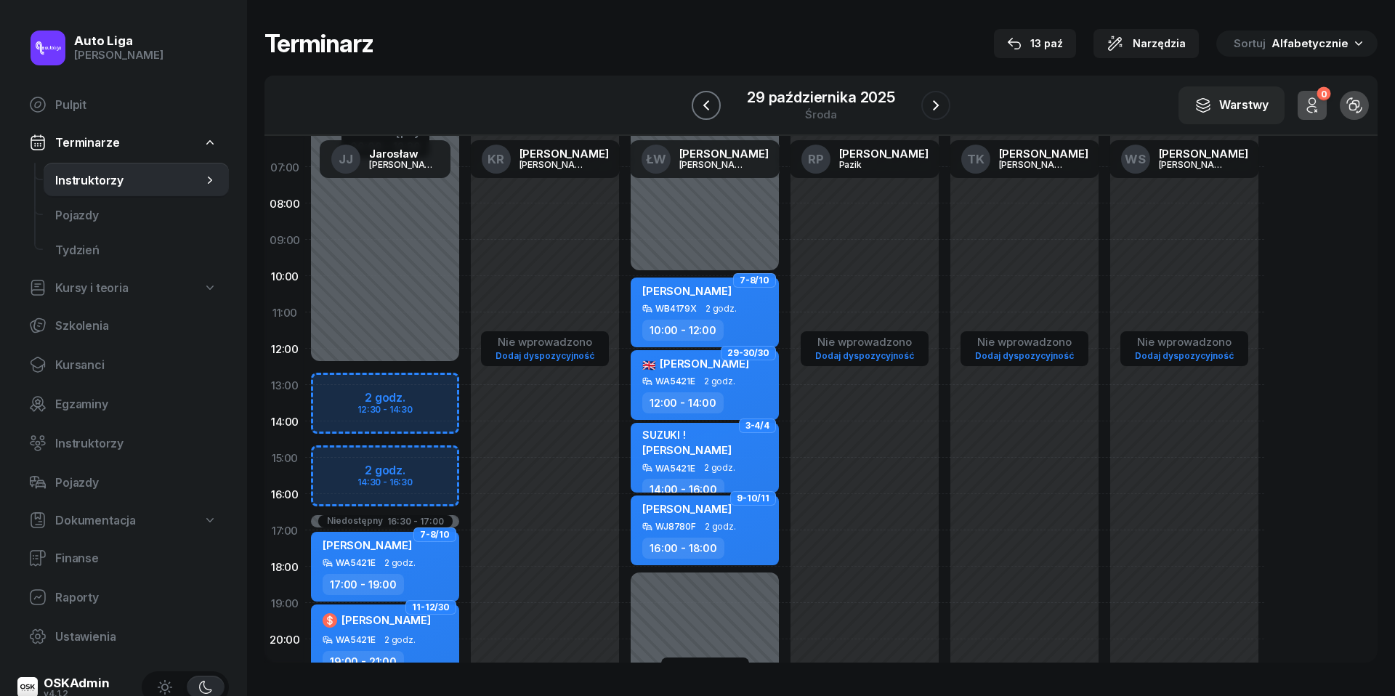
click at [707, 99] on icon "button" at bounding box center [705, 105] width 17 height 17
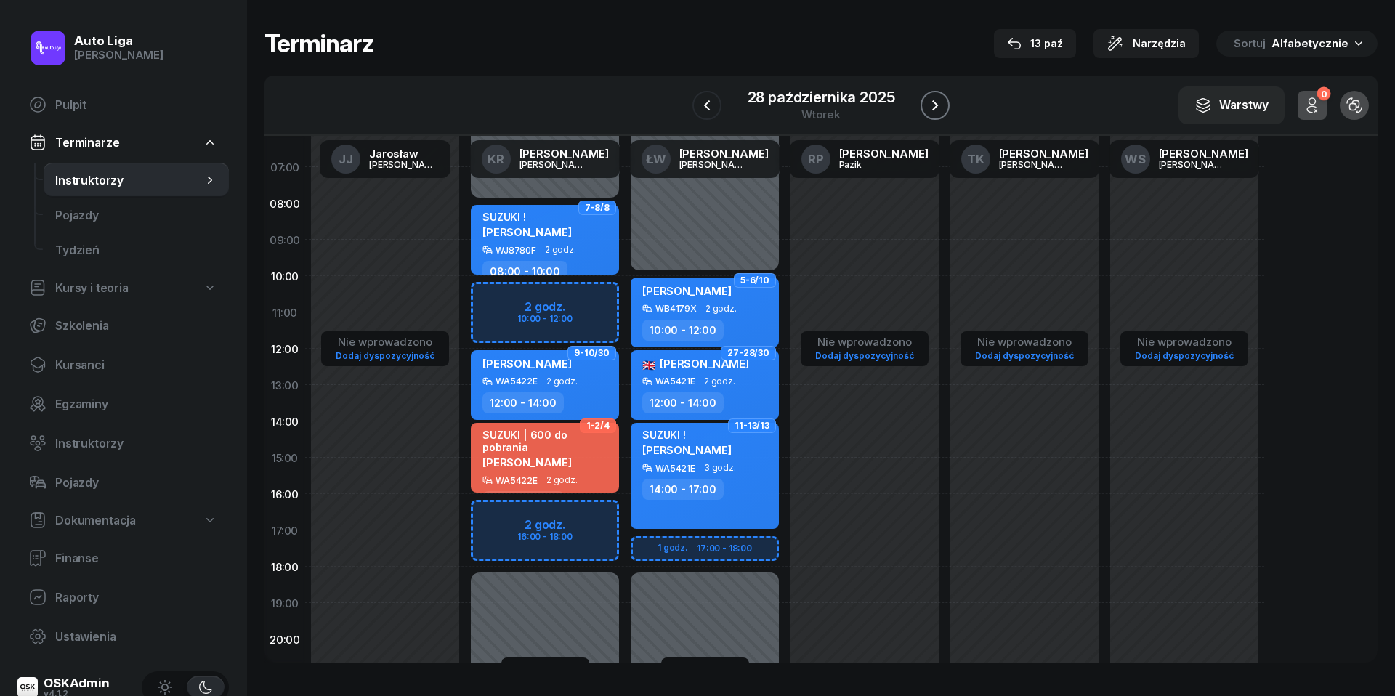
click at [936, 115] on button "button" at bounding box center [935, 105] width 29 height 29
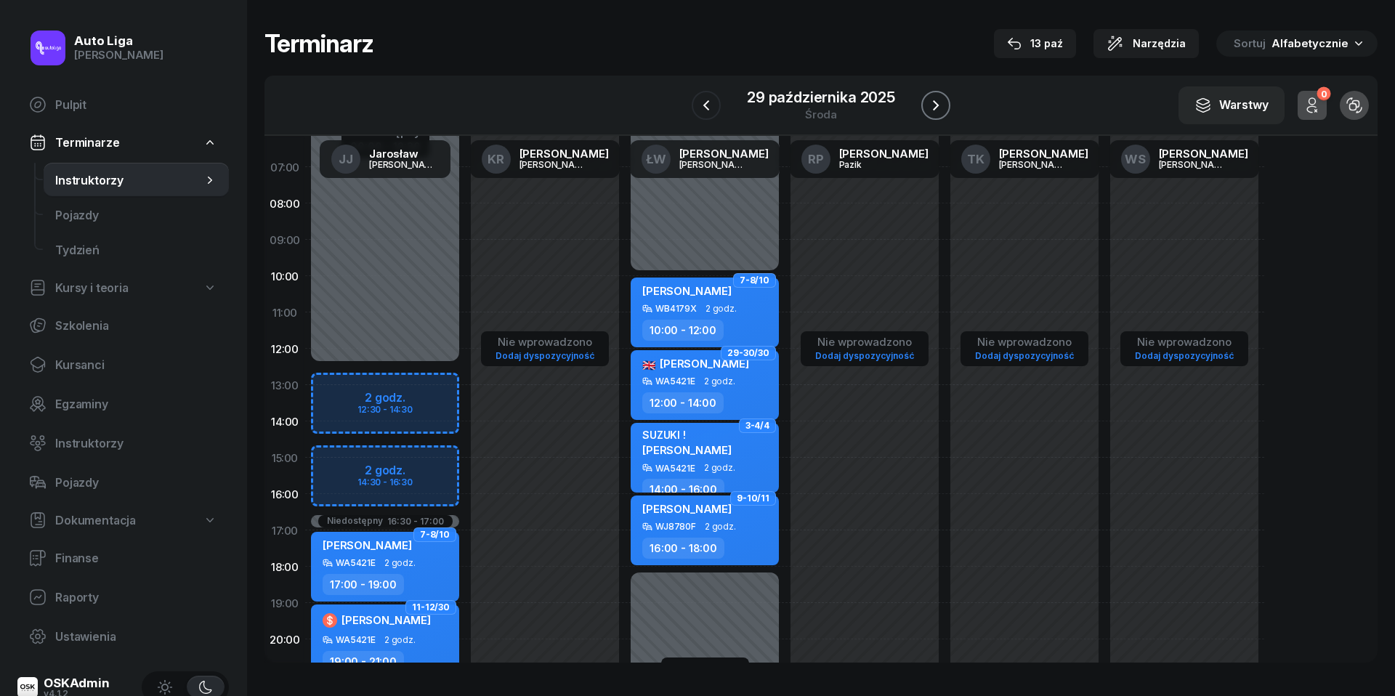
click at [936, 115] on button "button" at bounding box center [935, 105] width 29 height 29
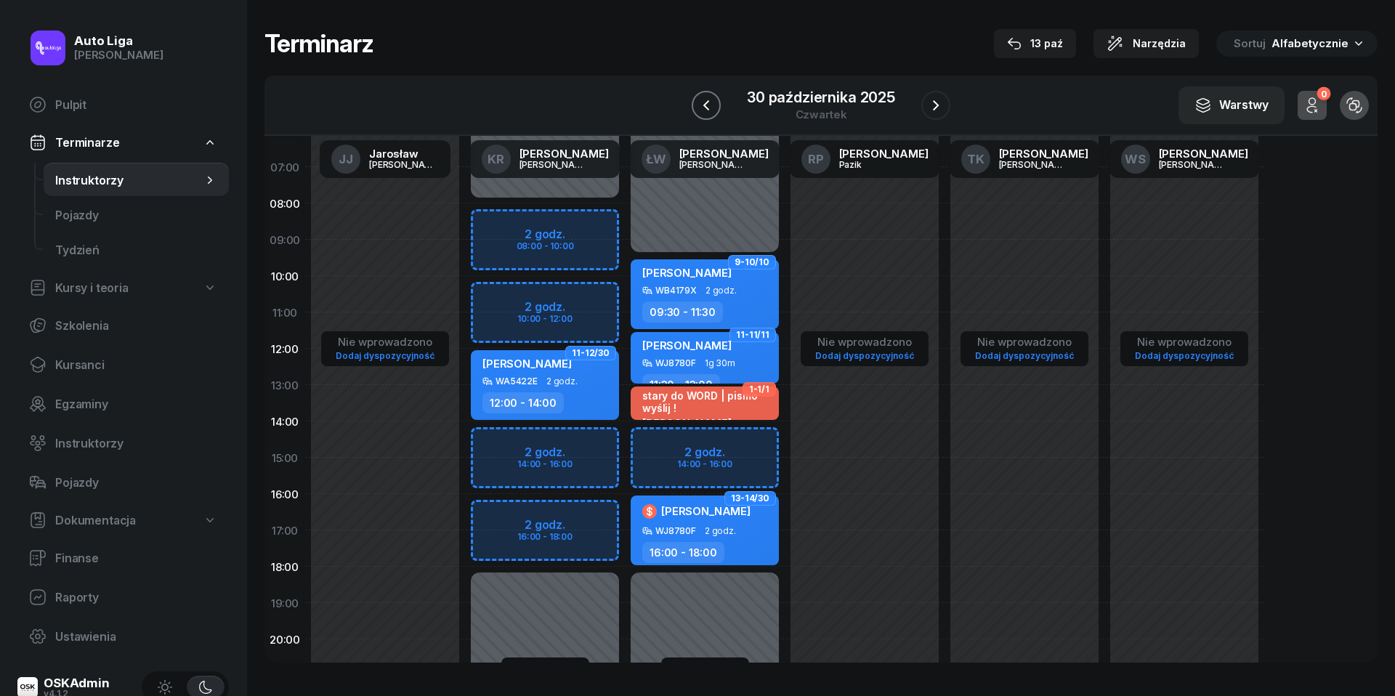
click at [709, 97] on icon "button" at bounding box center [705, 105] width 17 height 17
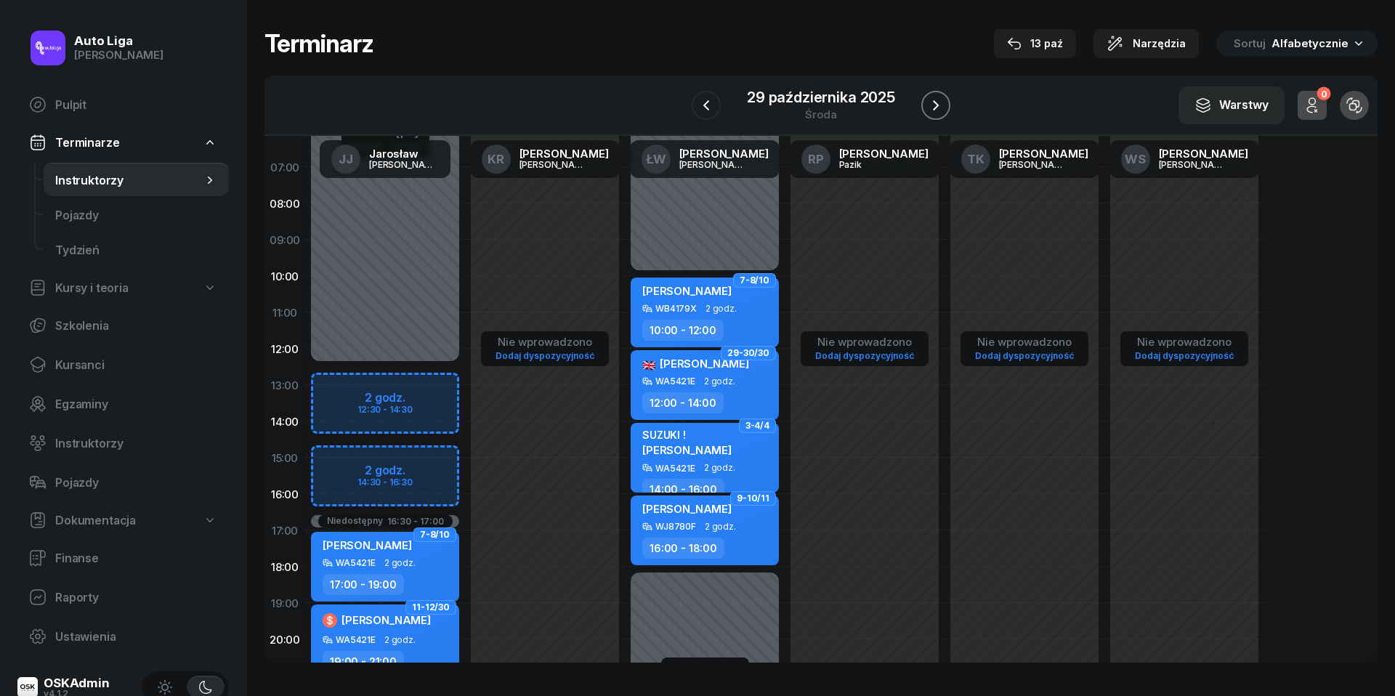
click at [940, 114] on button "button" at bounding box center [935, 105] width 29 height 29
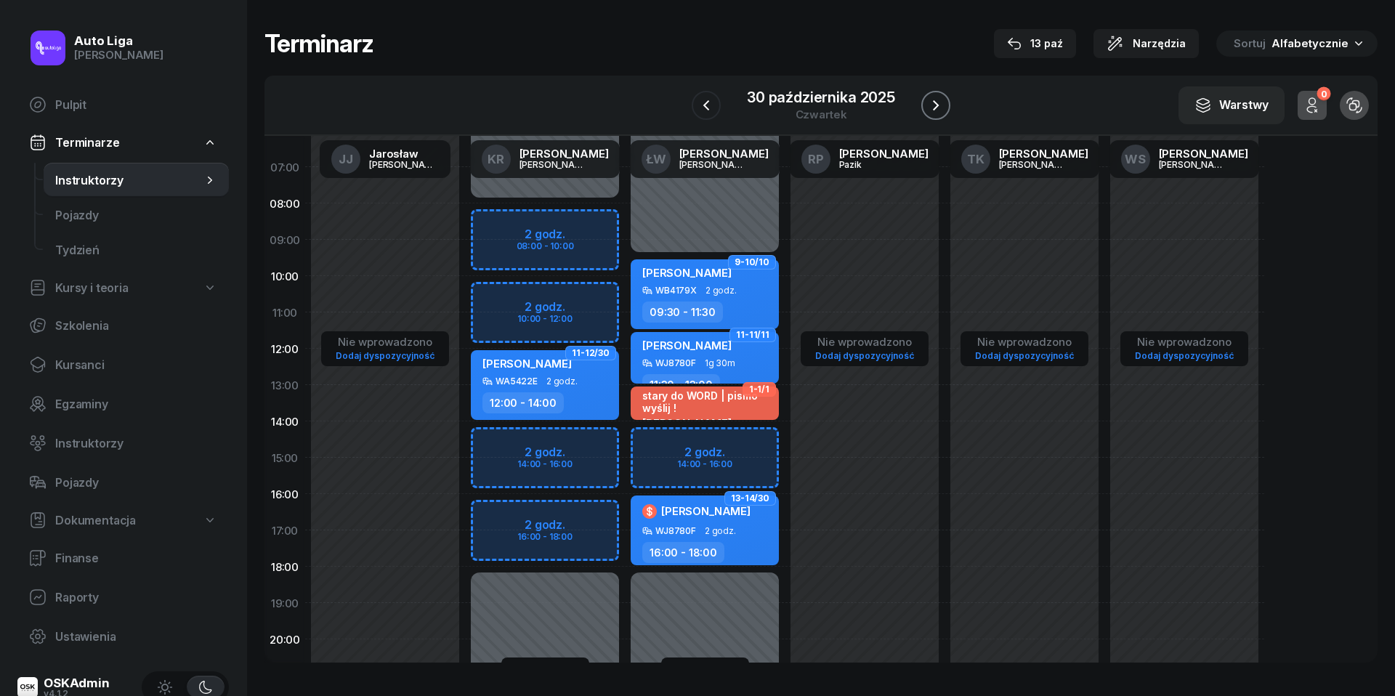
click at [940, 114] on button "button" at bounding box center [935, 105] width 29 height 29
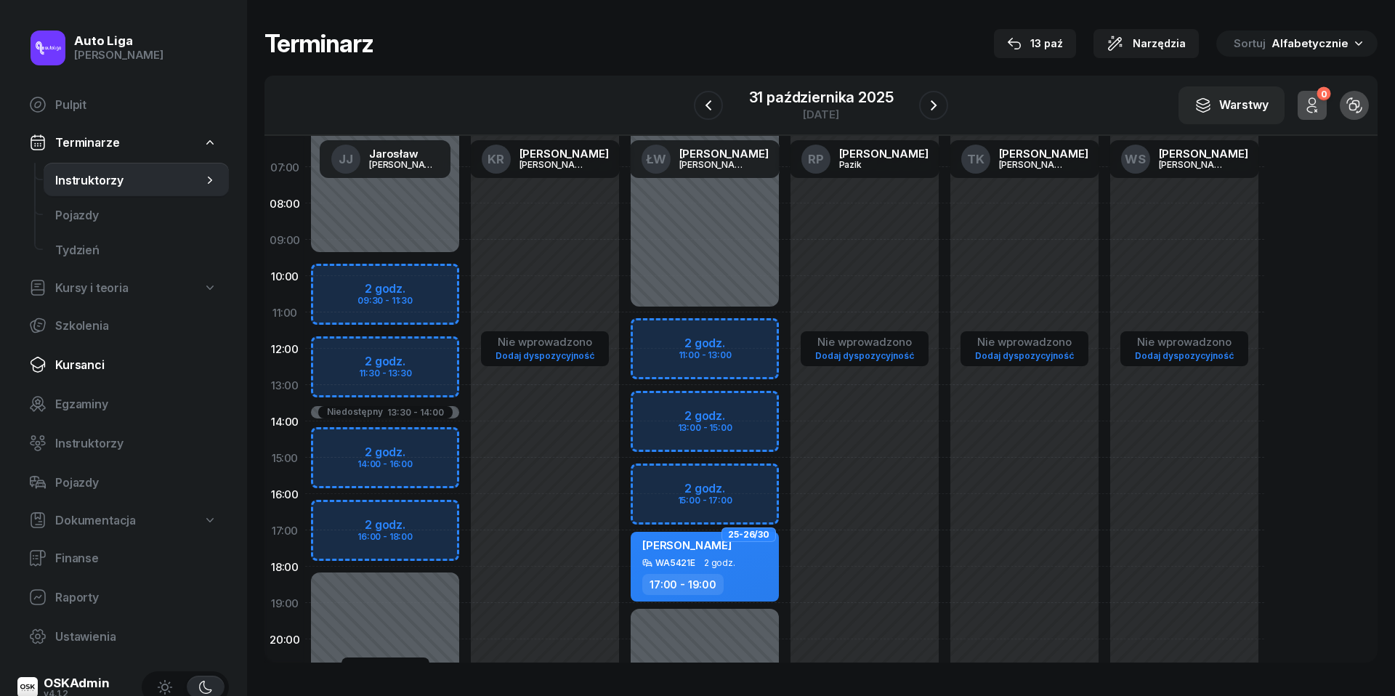
click at [94, 373] on link "Kursanci" at bounding box center [122, 364] width 211 height 35
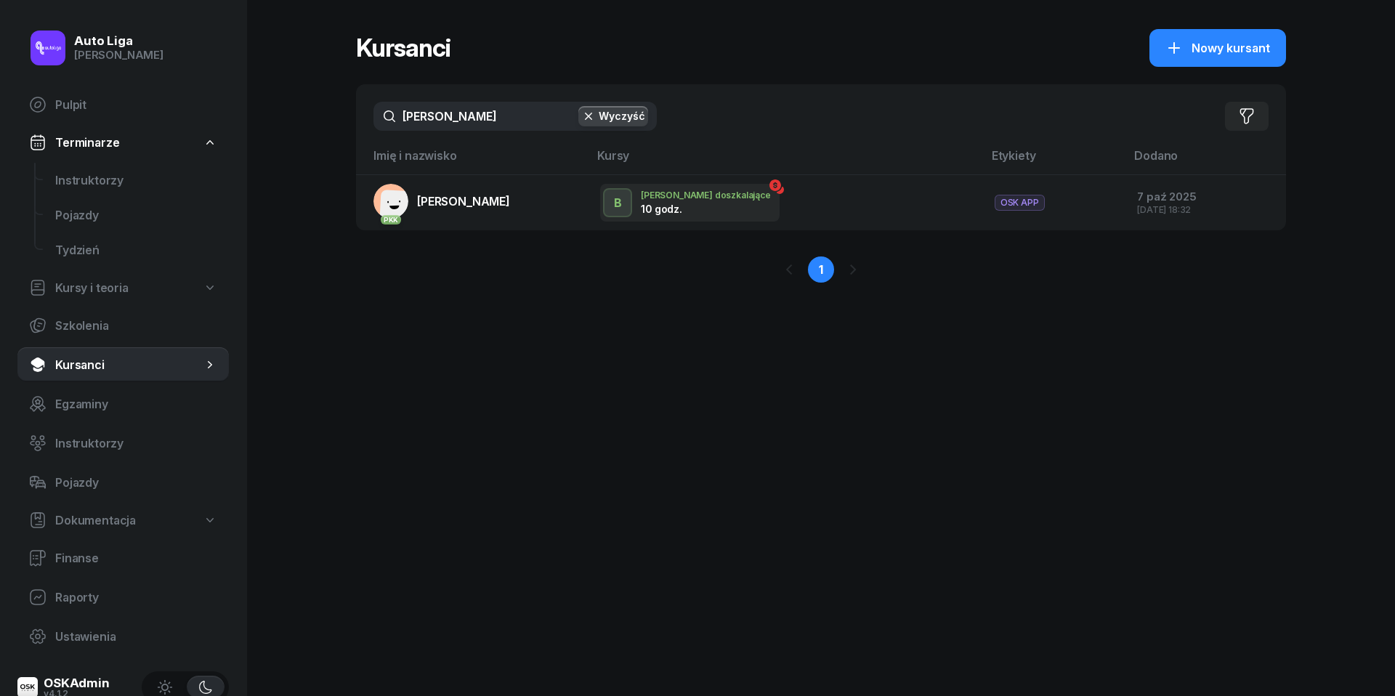
click at [511, 121] on input "[PERSON_NAME]" at bounding box center [514, 116] width 283 height 29
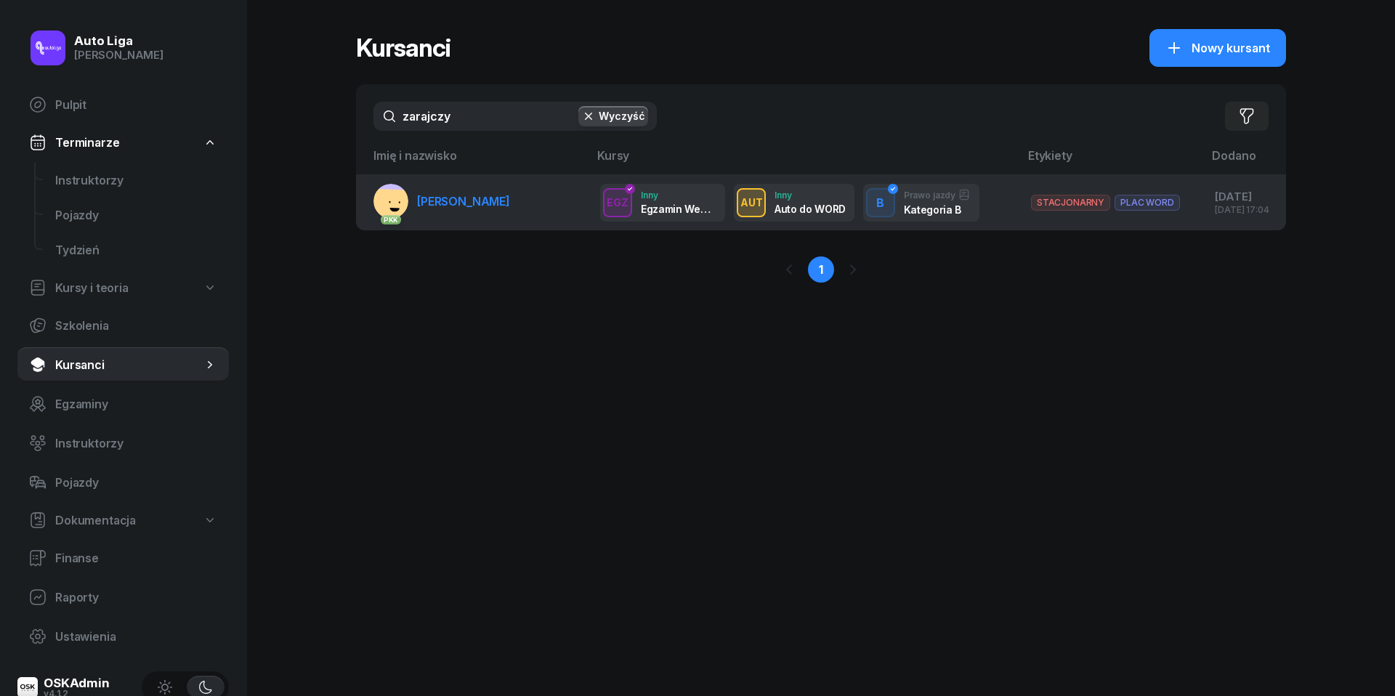
type input "zarajczy"
click at [501, 201] on span "[PERSON_NAME]" at bounding box center [463, 201] width 93 height 15
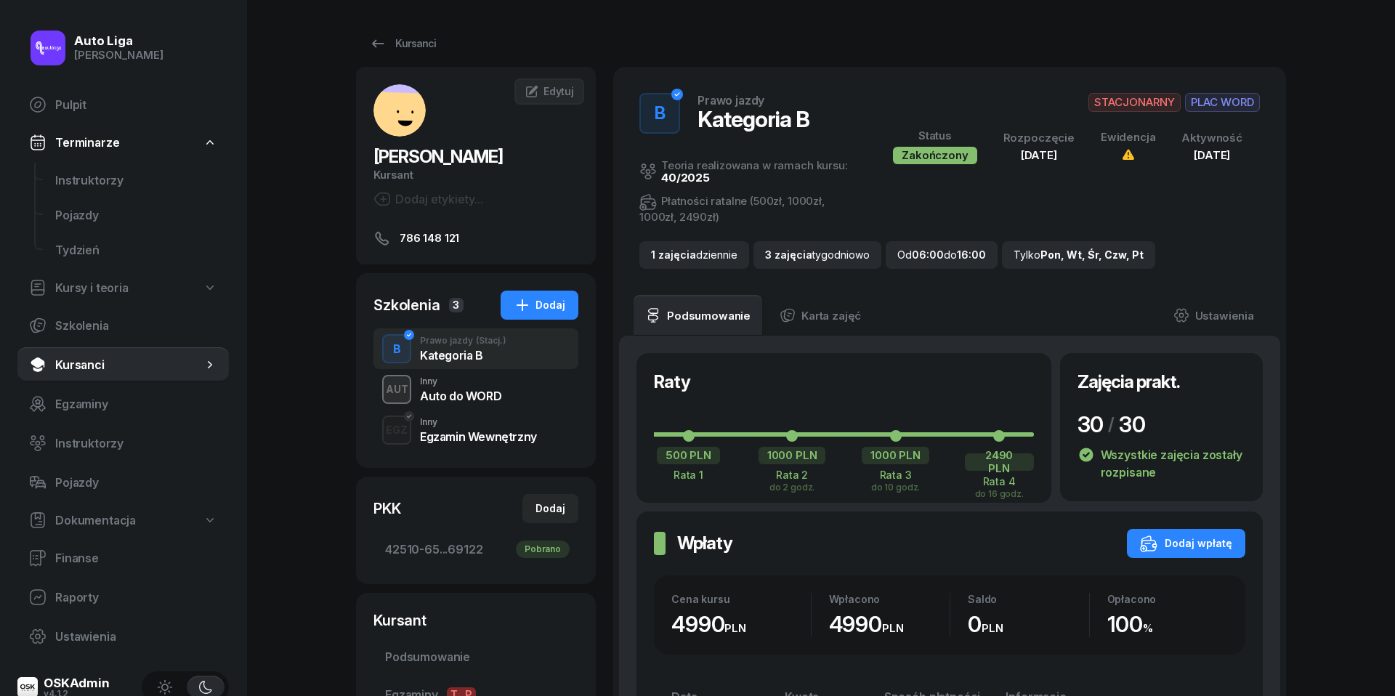
click at [485, 386] on div "Auto do WORD" at bounding box center [460, 394] width 81 height 16
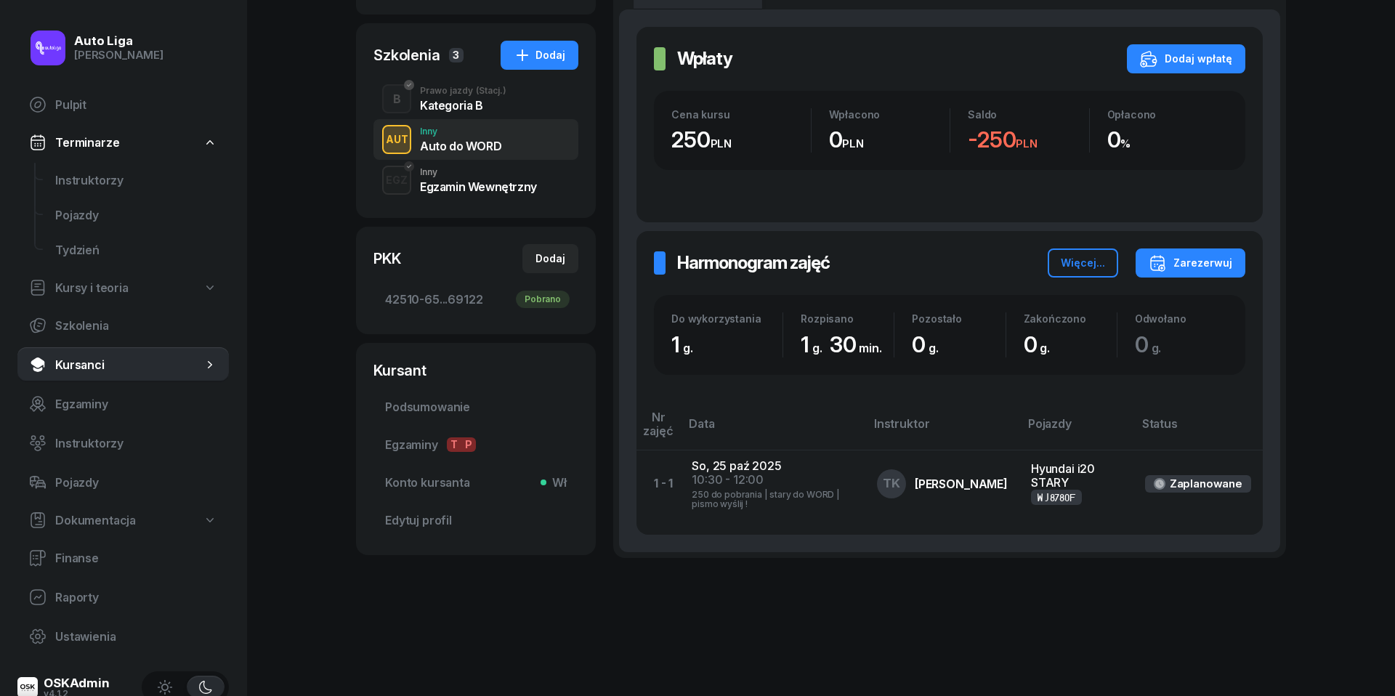
scroll to position [248, 0]
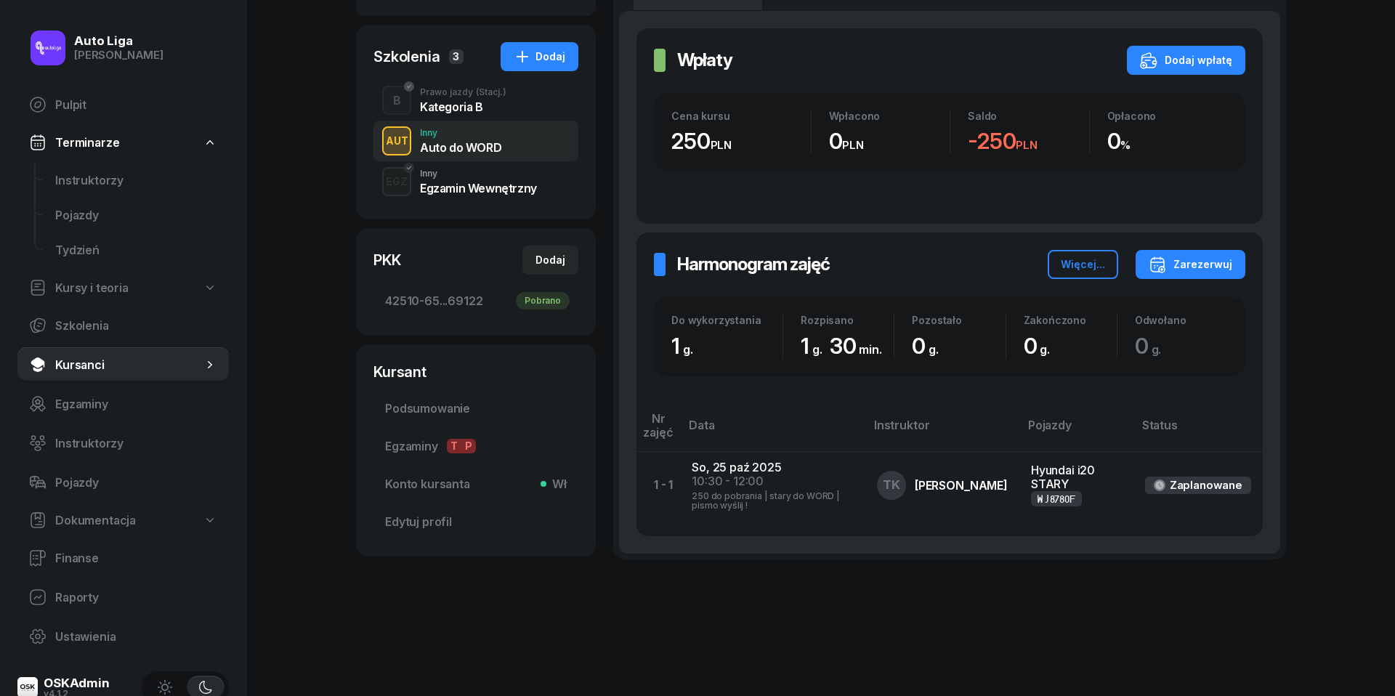
click at [472, 185] on div "Egzamin Wewnętrzny" at bounding box center [478, 188] width 117 height 12
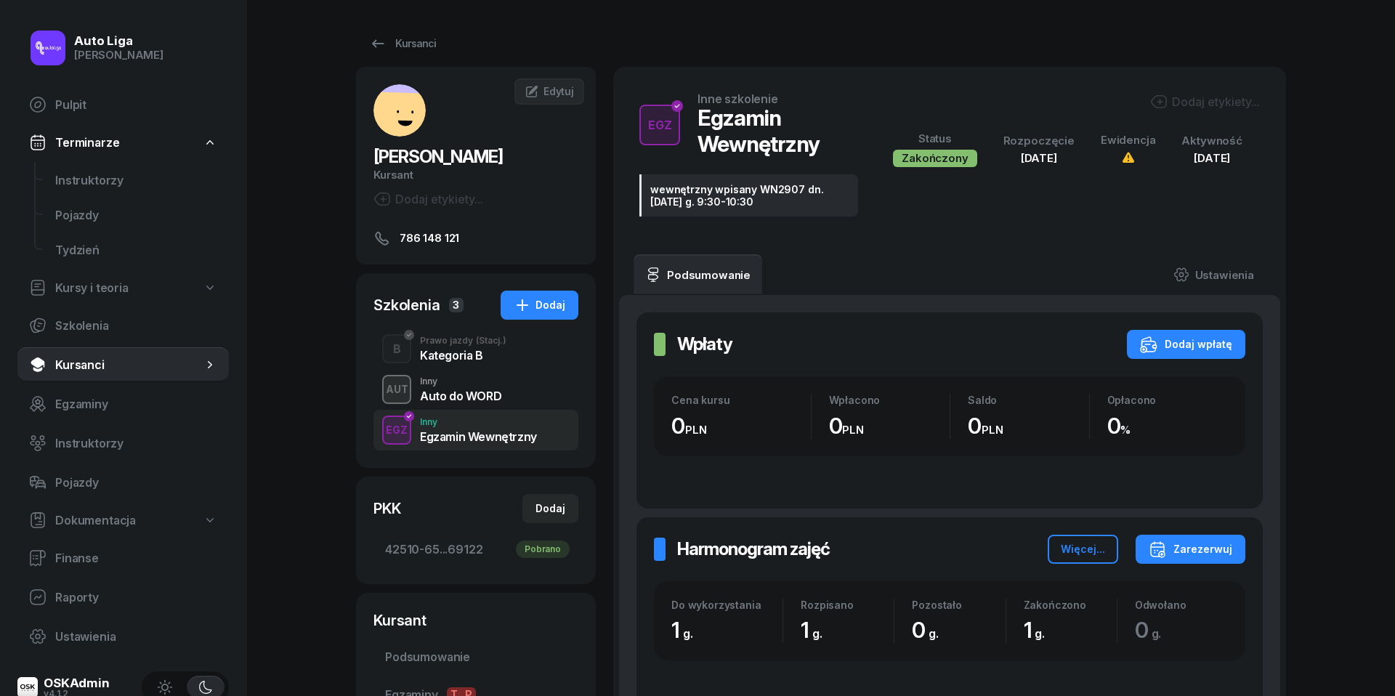
click at [468, 345] on div "Prawo jazdy (Stacj.)" at bounding box center [463, 340] width 86 height 9
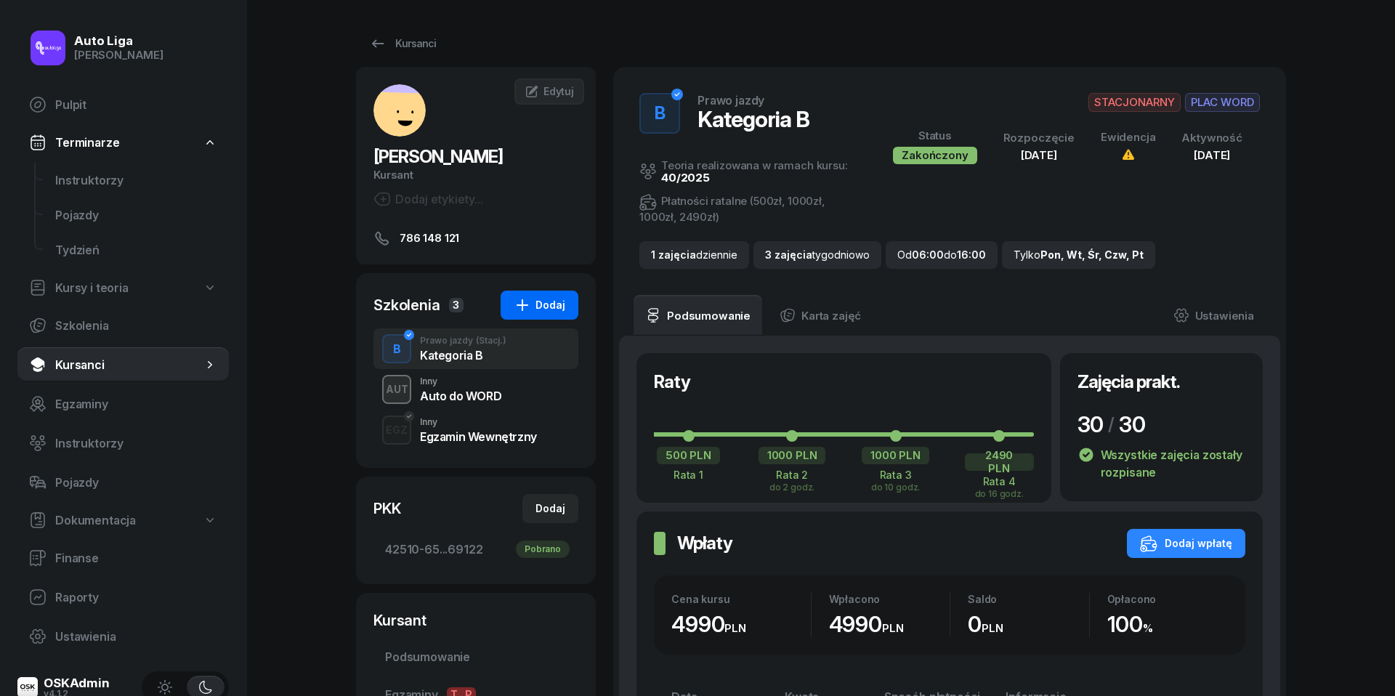
click at [545, 308] on div "Dodaj" at bounding box center [540, 304] width 52 height 17
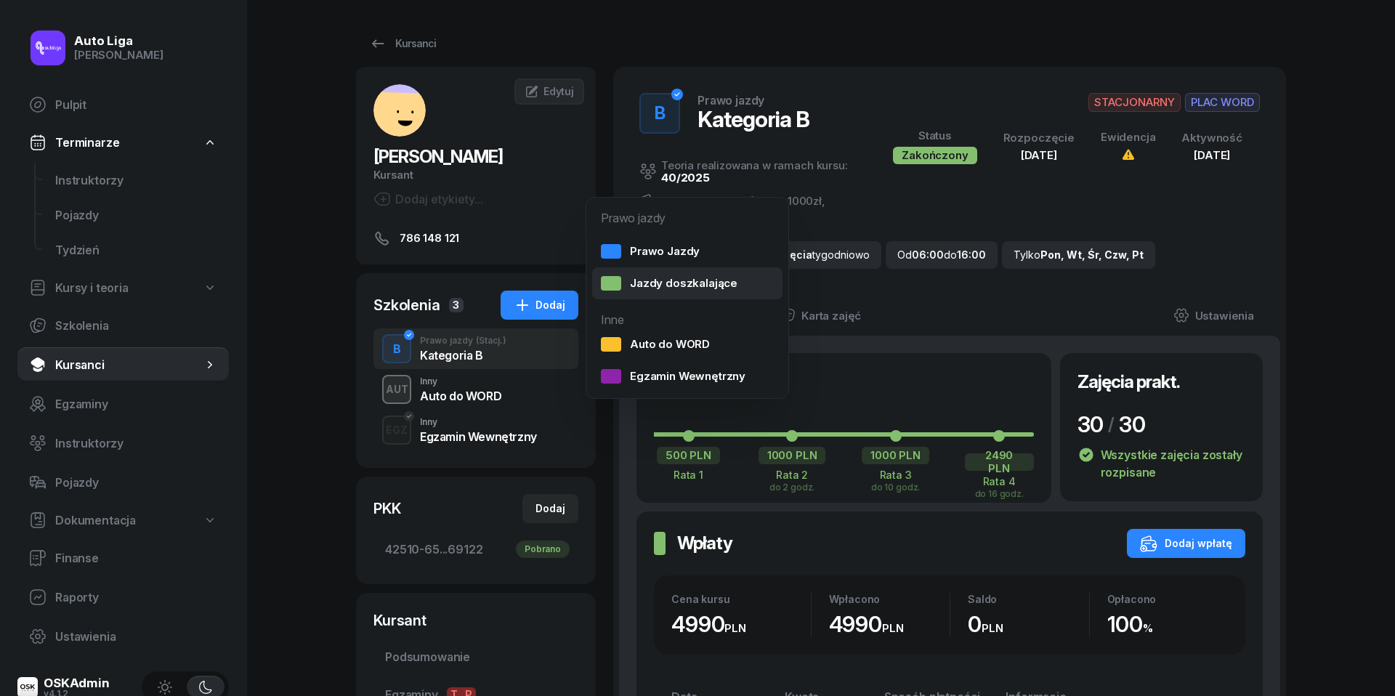
click at [711, 282] on div "Jazdy doszkalające" at bounding box center [669, 283] width 137 height 15
select select "B"
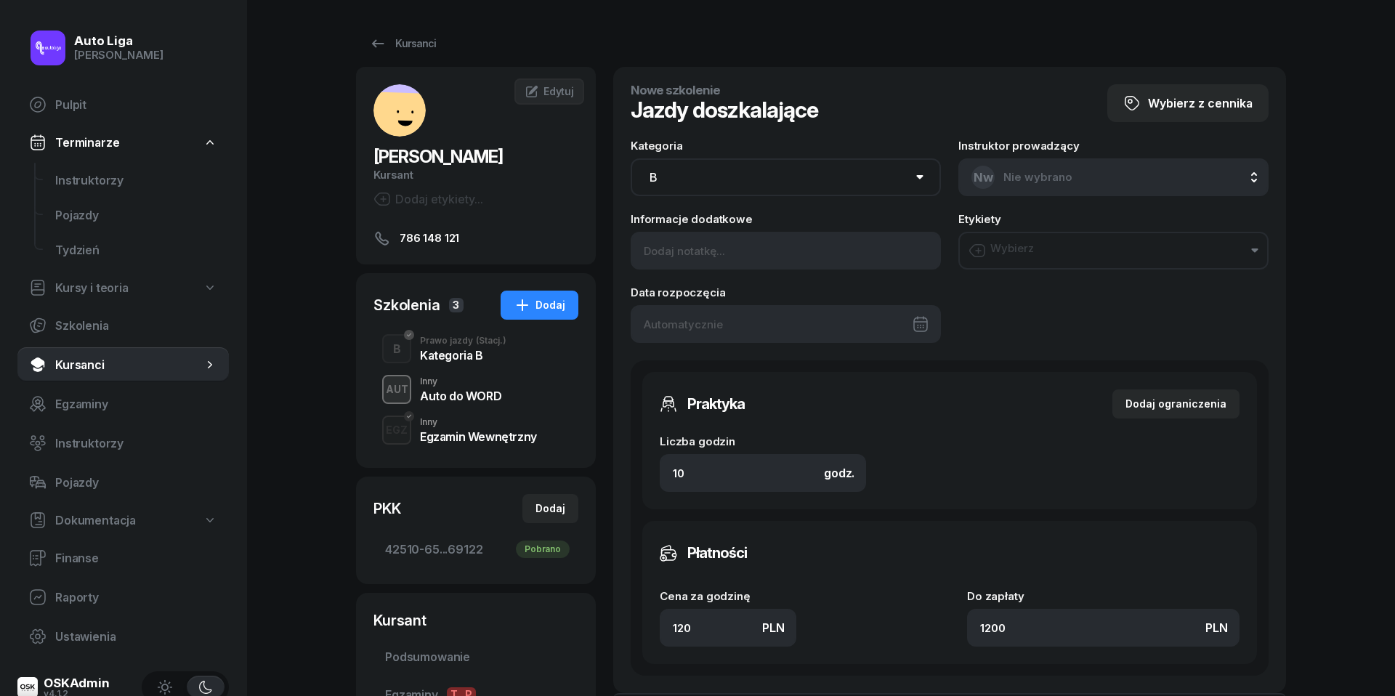
click at [727, 323] on div at bounding box center [786, 324] width 310 height 38
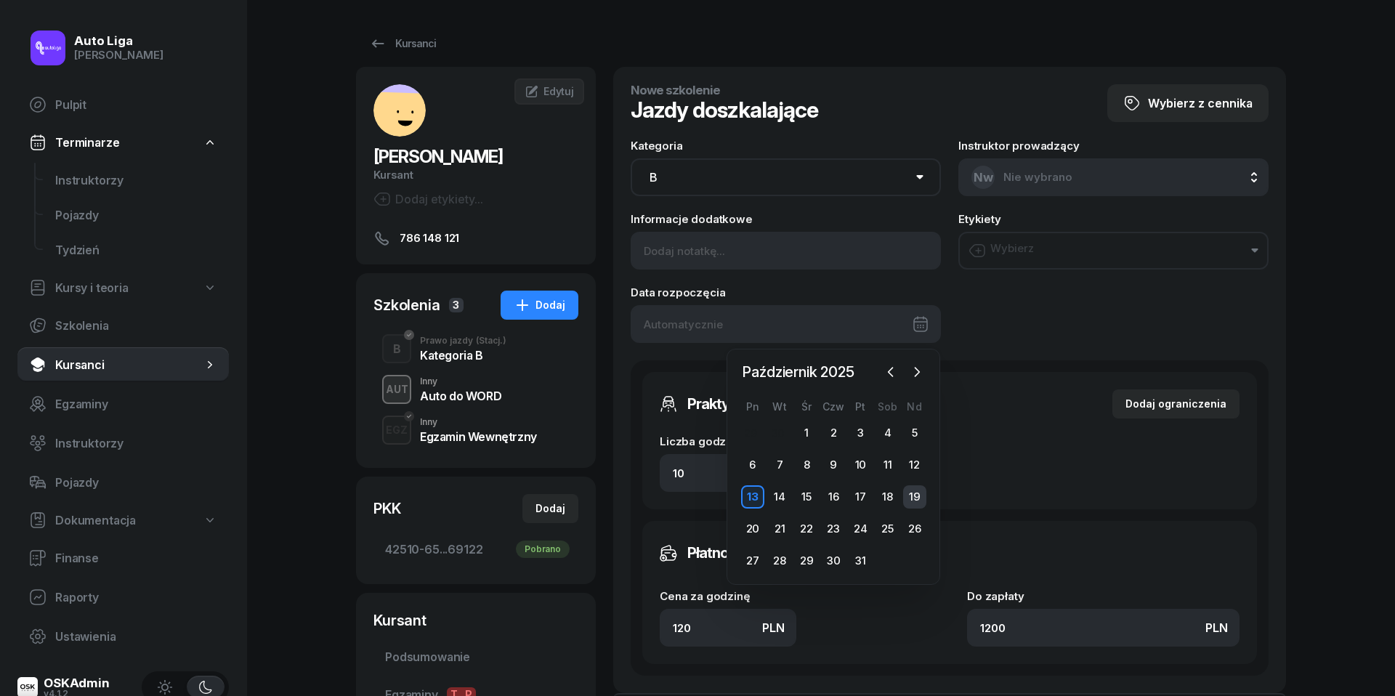
click at [917, 495] on div "19" at bounding box center [914, 496] width 23 height 23
type input "[DATE]"
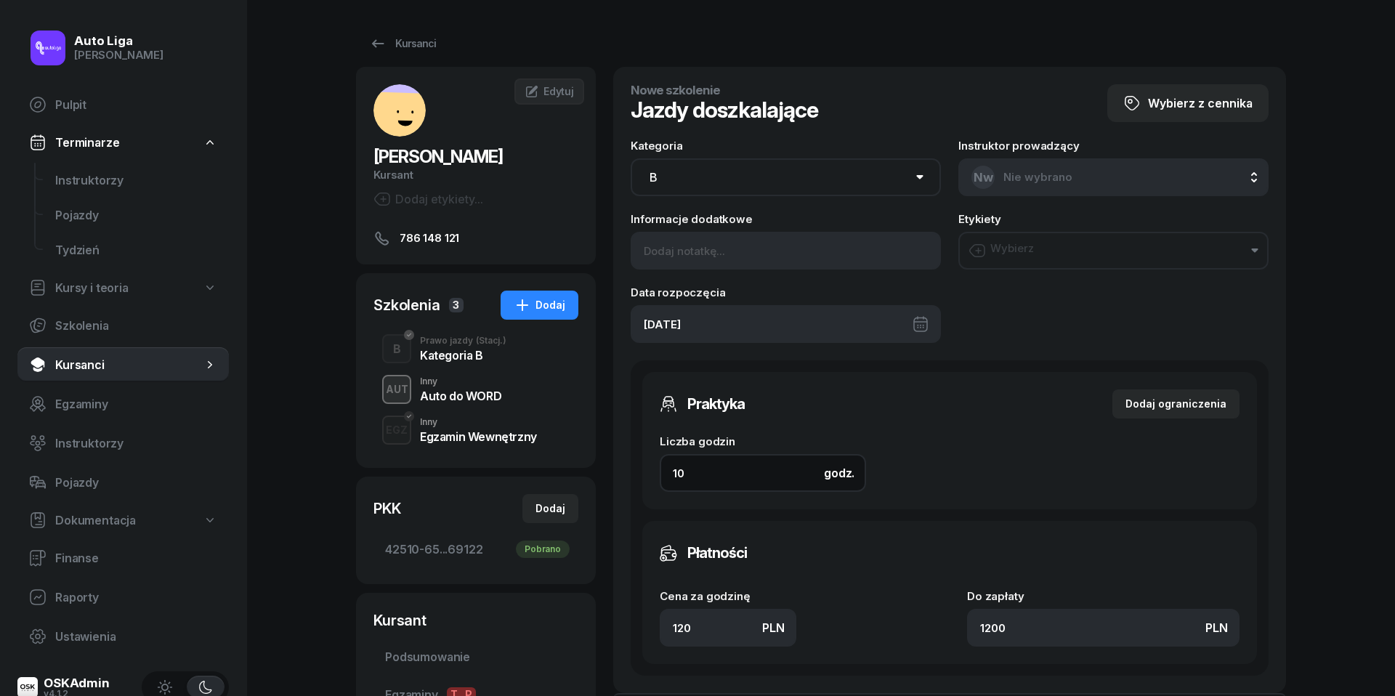
click at [713, 472] on input "10" at bounding box center [763, 473] width 206 height 38
type input "3"
type input "360"
type input "3"
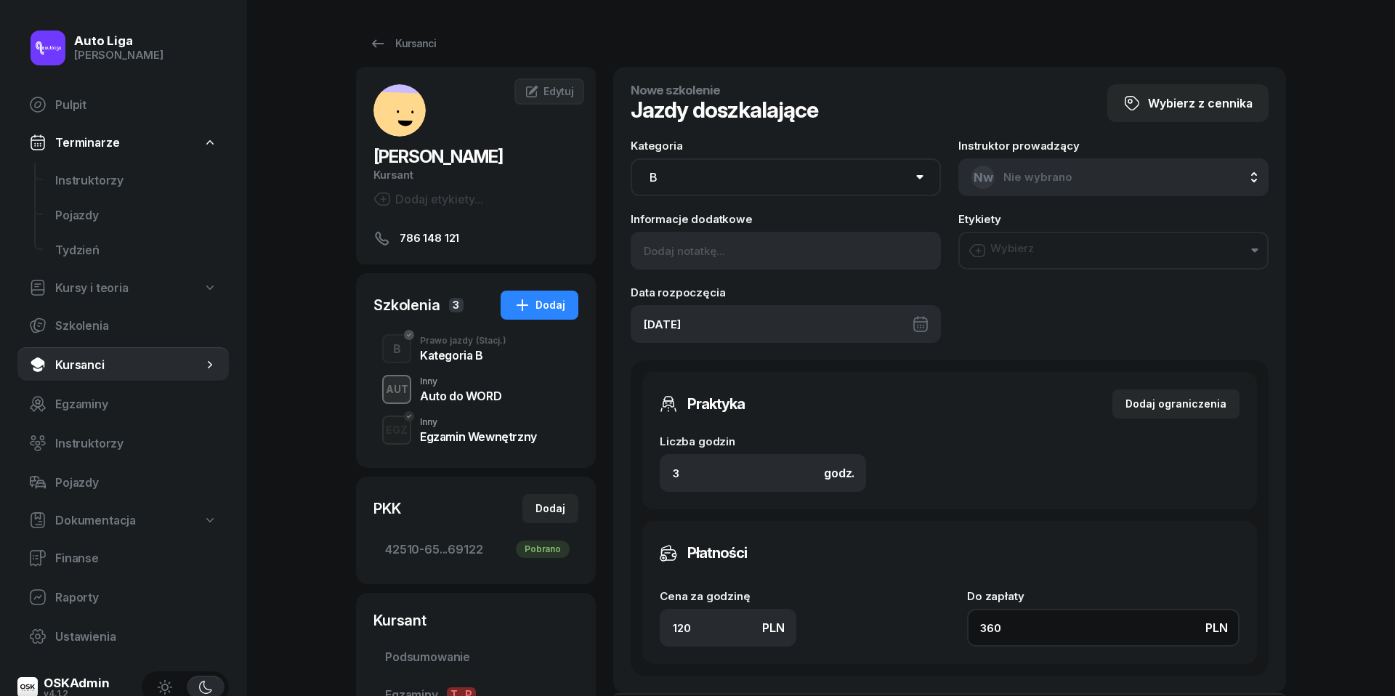
click at [1052, 623] on input "360" at bounding box center [1103, 628] width 272 height 38
type input "1.33"
type input "4"
type input "15"
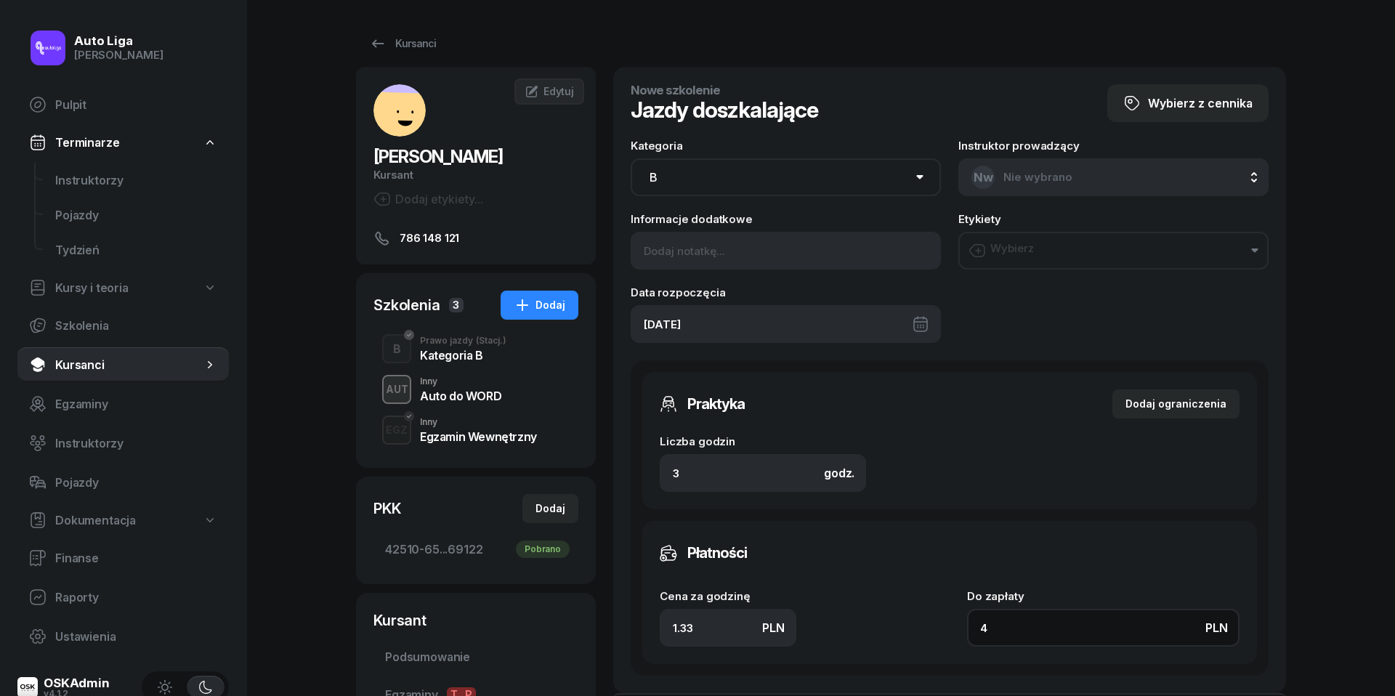
type input "45"
type input "150"
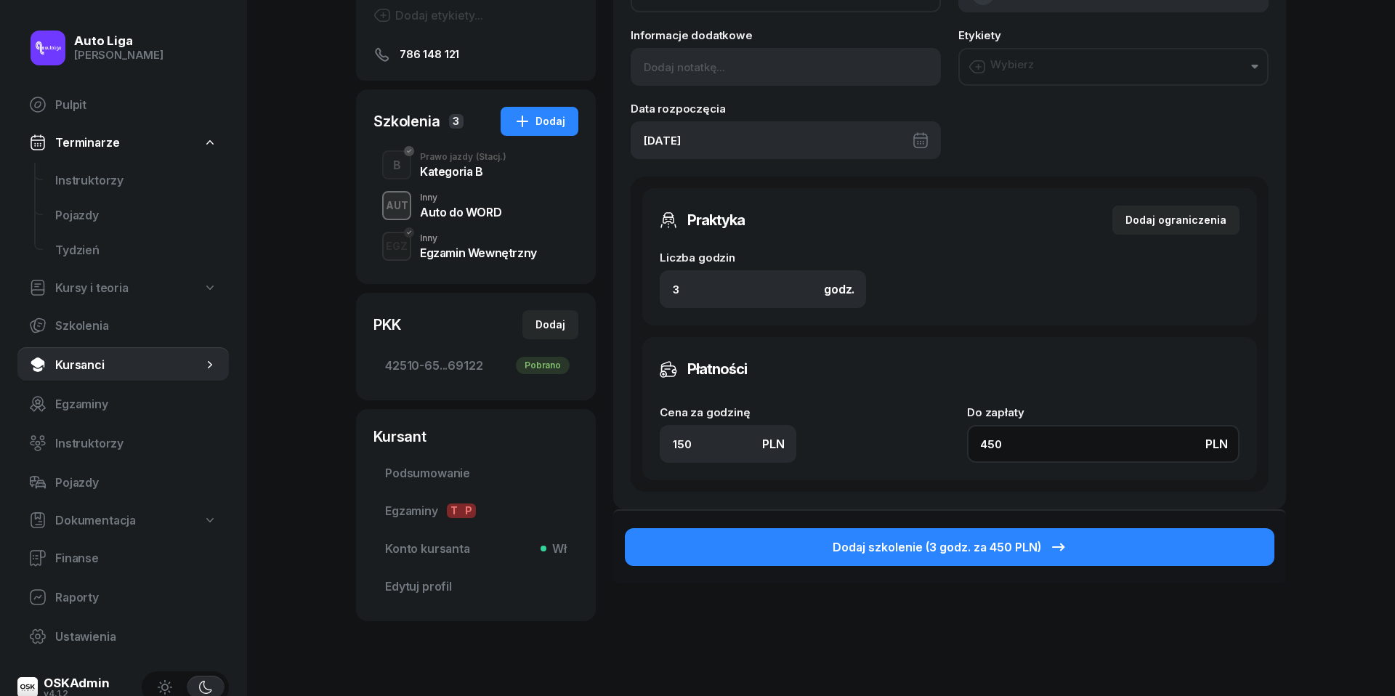
scroll to position [201, 0]
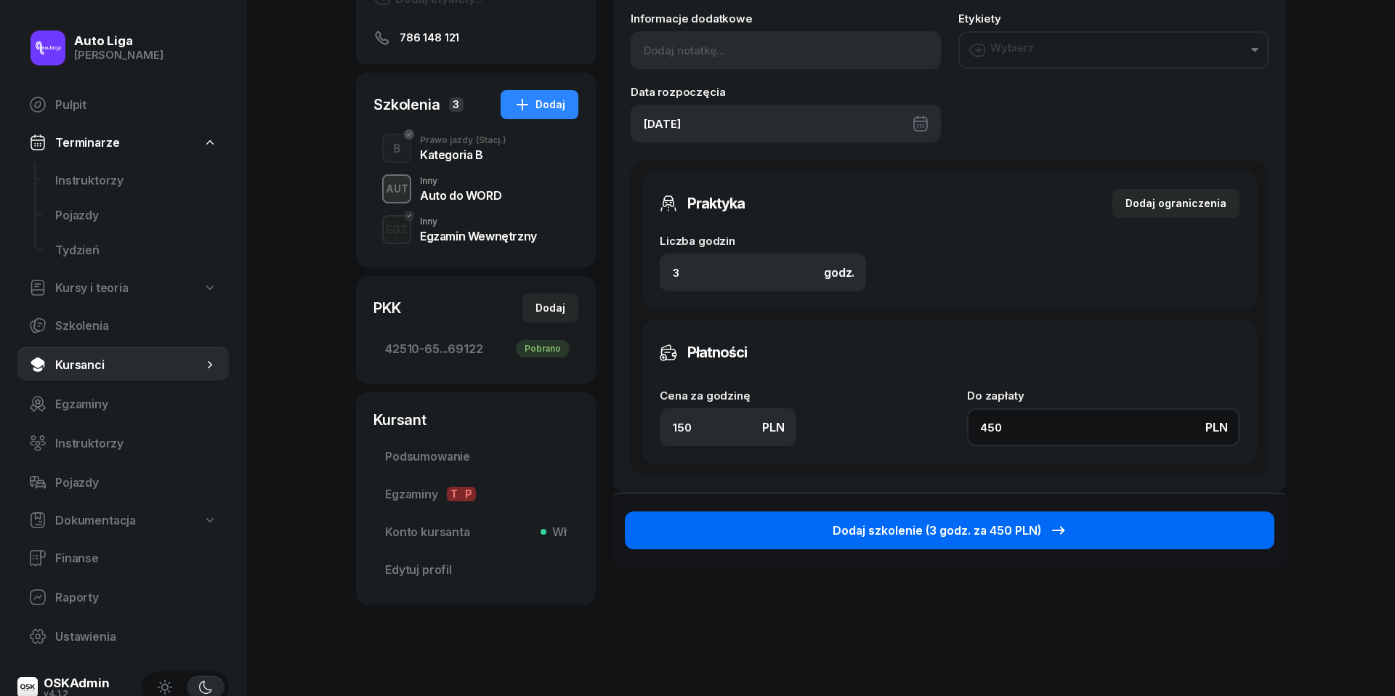
type input "450"
click at [1067, 525] on button "Dodaj szkolenie (3 godz. za 450 PLN)" at bounding box center [950, 530] width 650 height 38
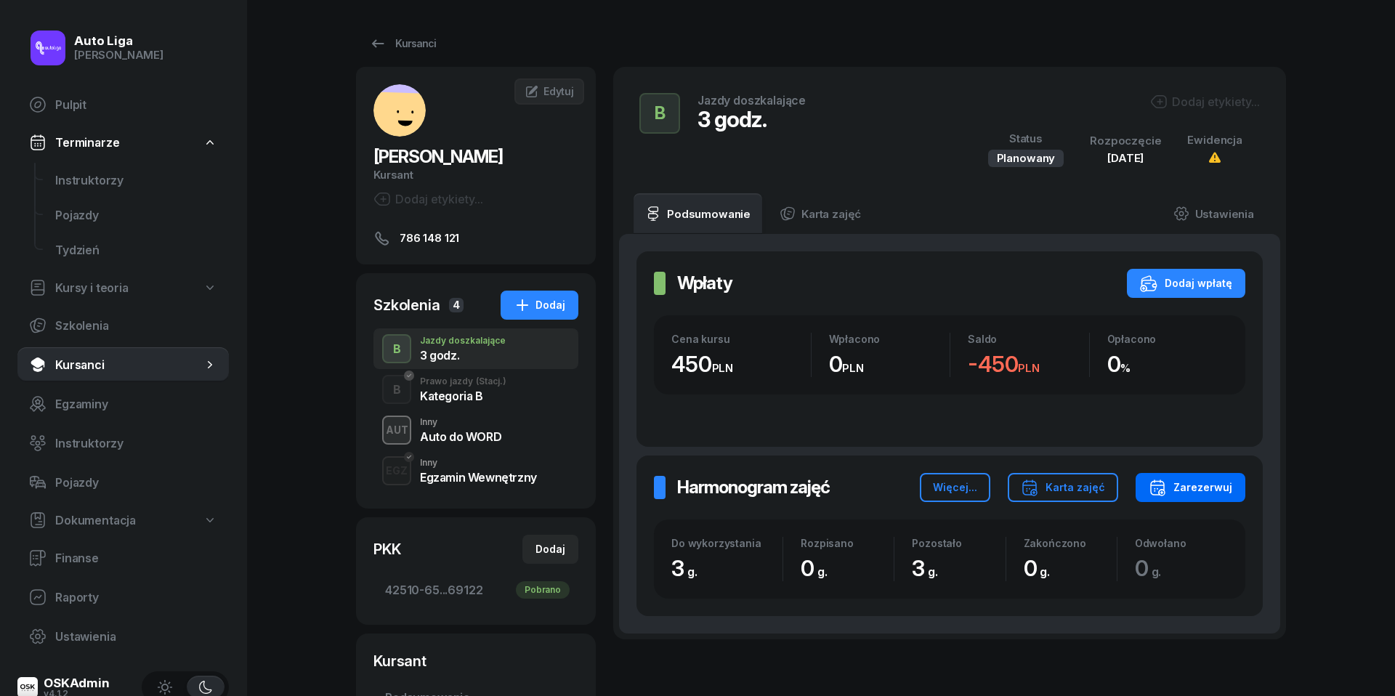
click at [1189, 484] on div "Zarezerwuj" at bounding box center [1191, 487] width 84 height 17
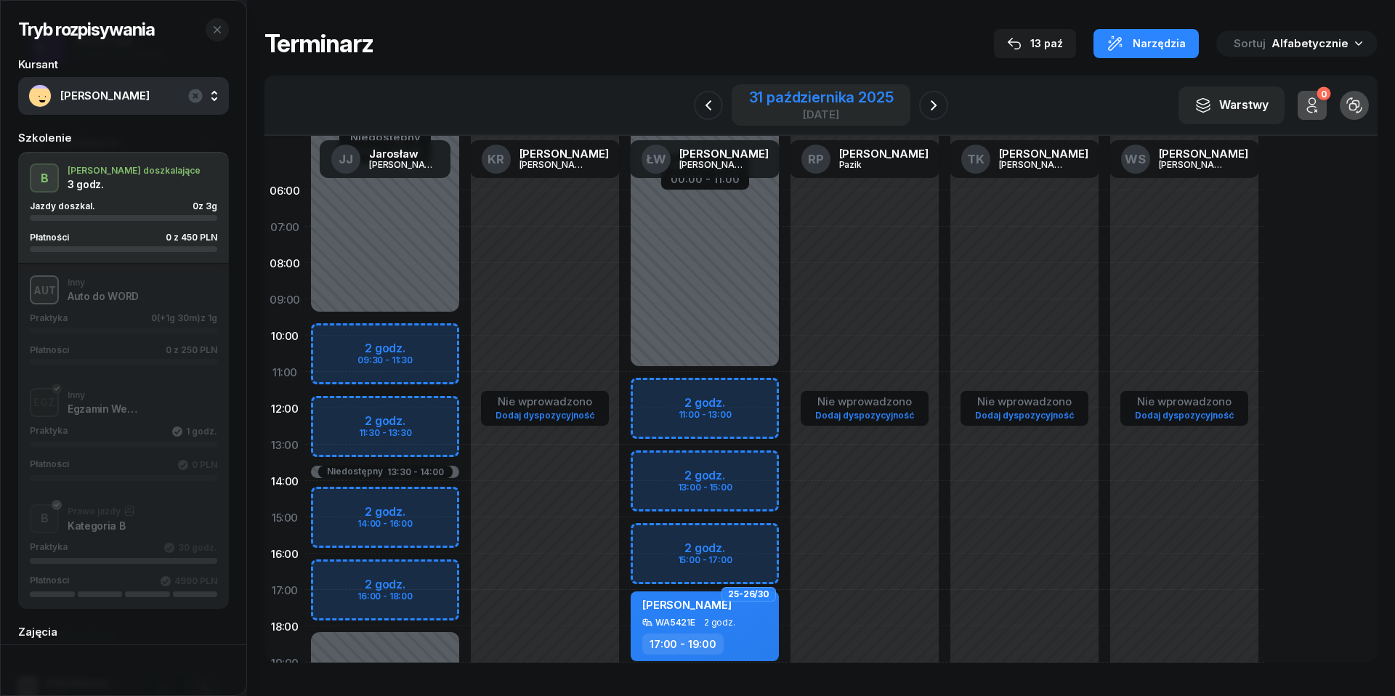
click at [833, 109] on div "[DATE]" at bounding box center [821, 114] width 145 height 11
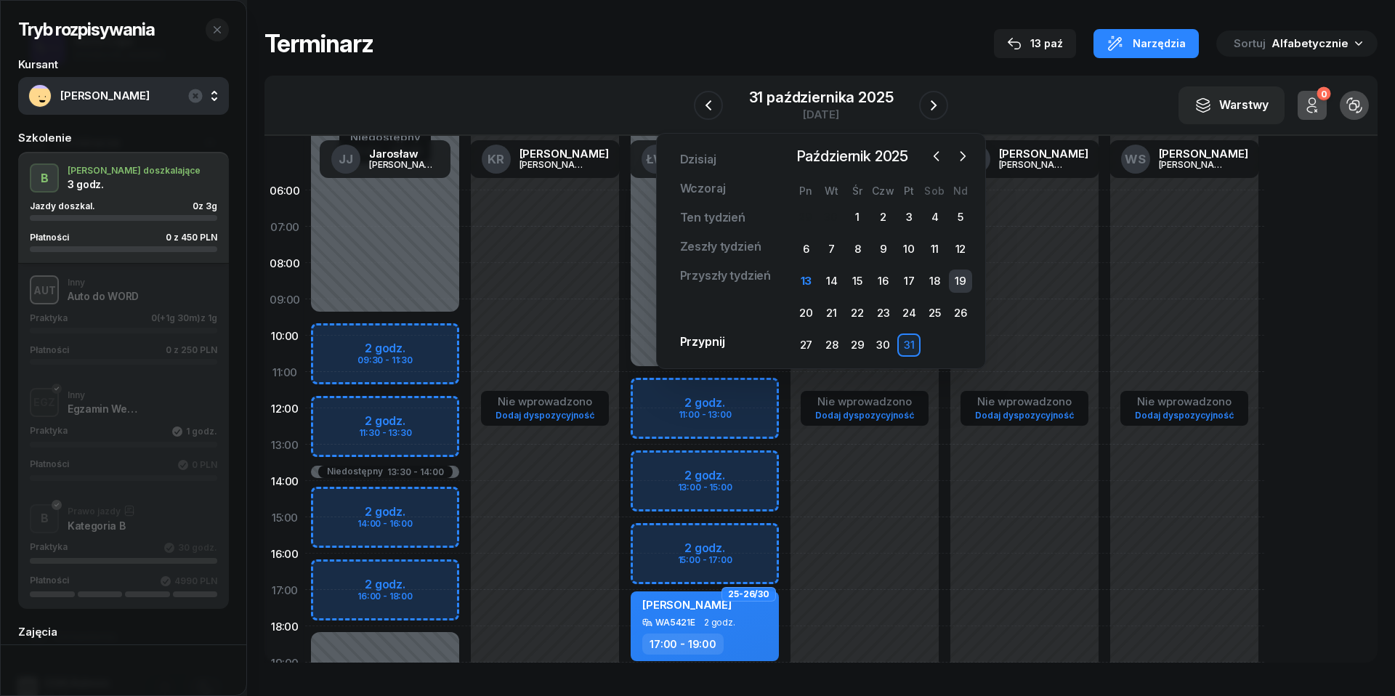
click at [958, 279] on div "19" at bounding box center [960, 281] width 23 height 23
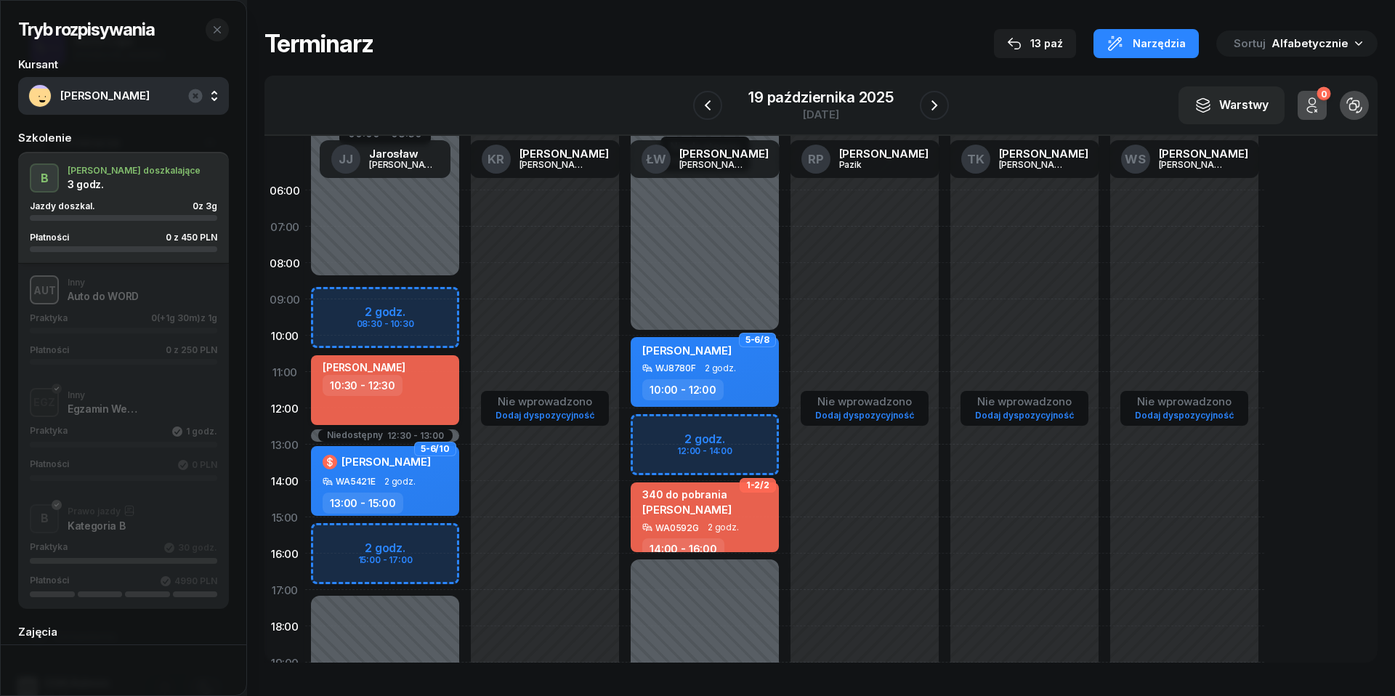
click at [434, 359] on div "[PERSON_NAME] 10:30 - 12:30" at bounding box center [385, 390] width 148 height 70
select select "10"
select select "30"
select select "12"
select select "30"
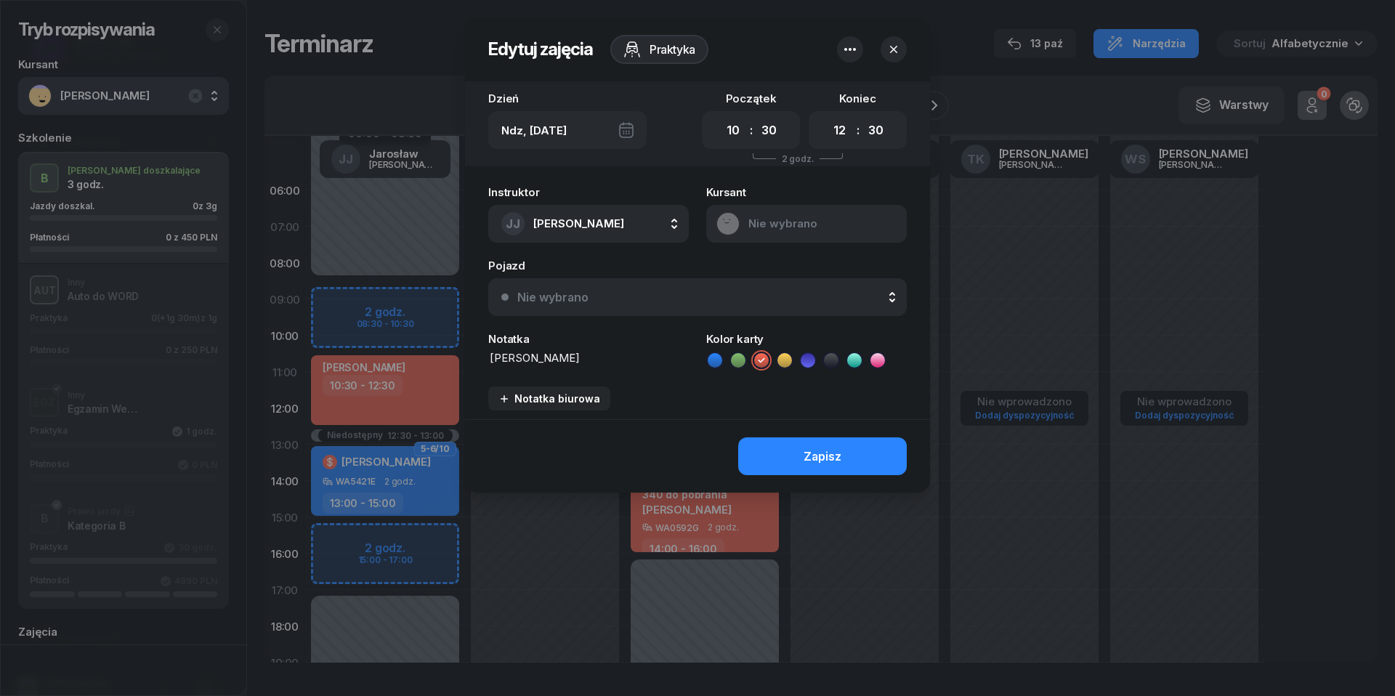
click at [854, 54] on icon "button" at bounding box center [849, 49] width 17 height 17
click at [852, 87] on link "Usuń" at bounding box center [843, 93] width 190 height 35
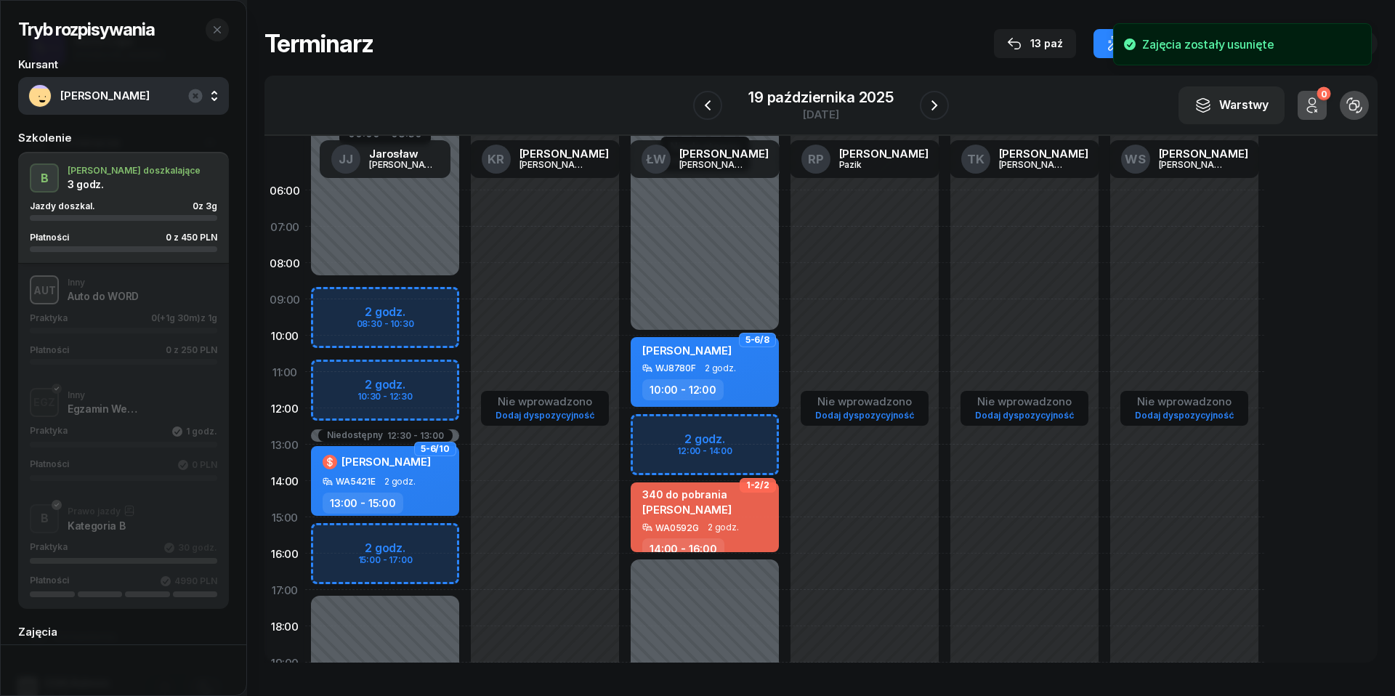
click at [335, 373] on div "Niedostępny 00:00 - 08:30 Niedostępny 17:00 - 23:59 Niedostępny 12:30 - 13:00 5…" at bounding box center [385, 517] width 160 height 690
select select "11"
select select "13"
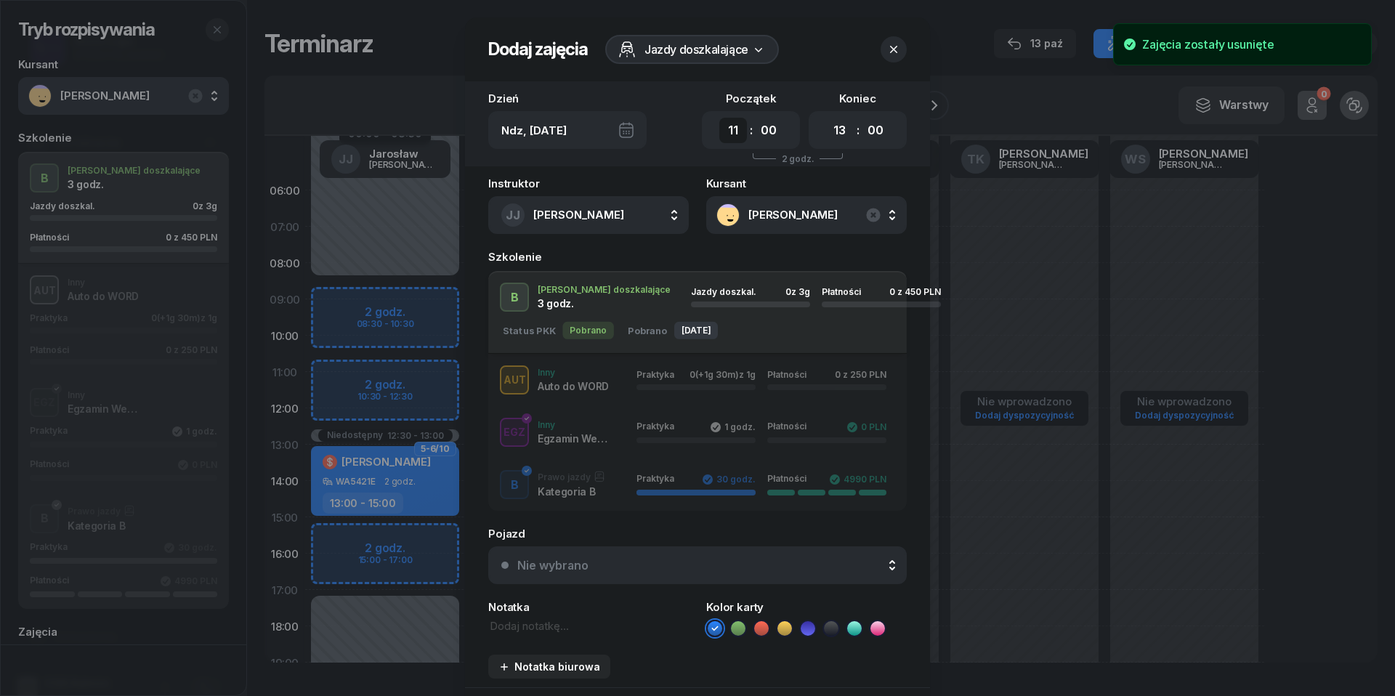
select select "10"
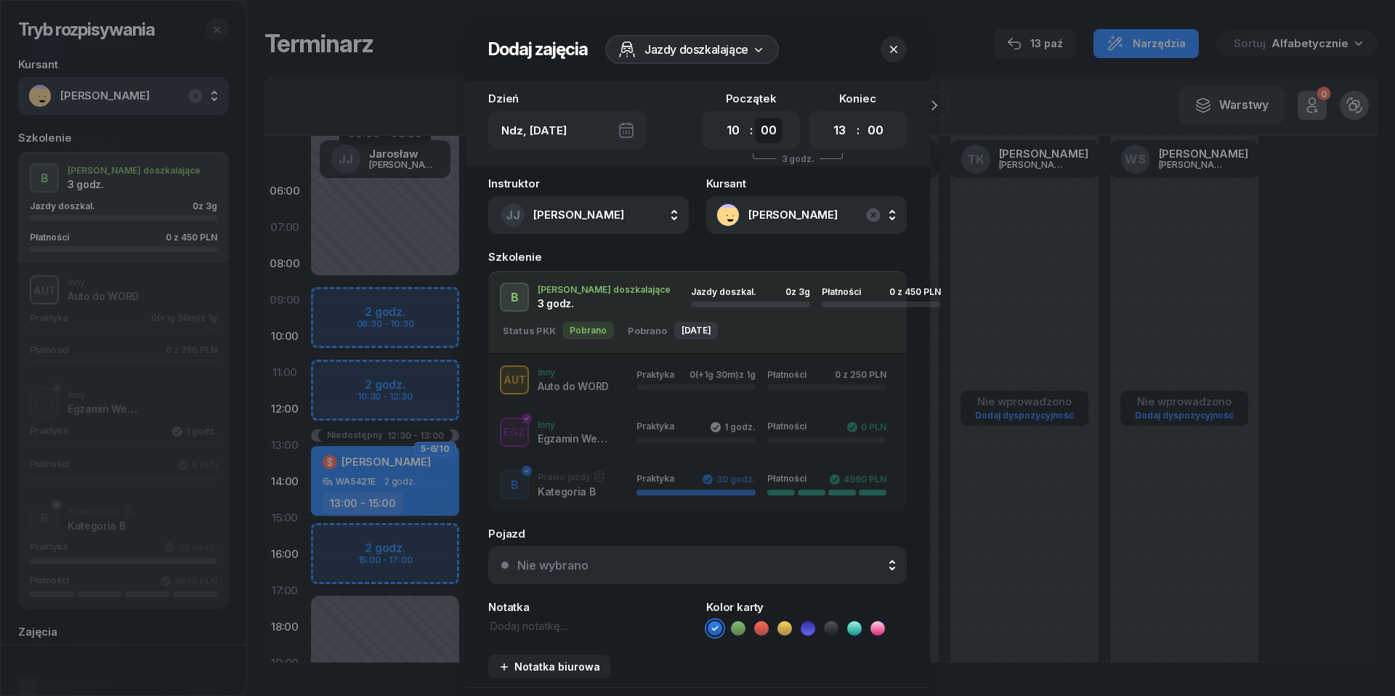
select select "30"
select select "12"
select select "30"
click at [683, 562] on div "Nie wybrano" at bounding box center [705, 566] width 376 height 14
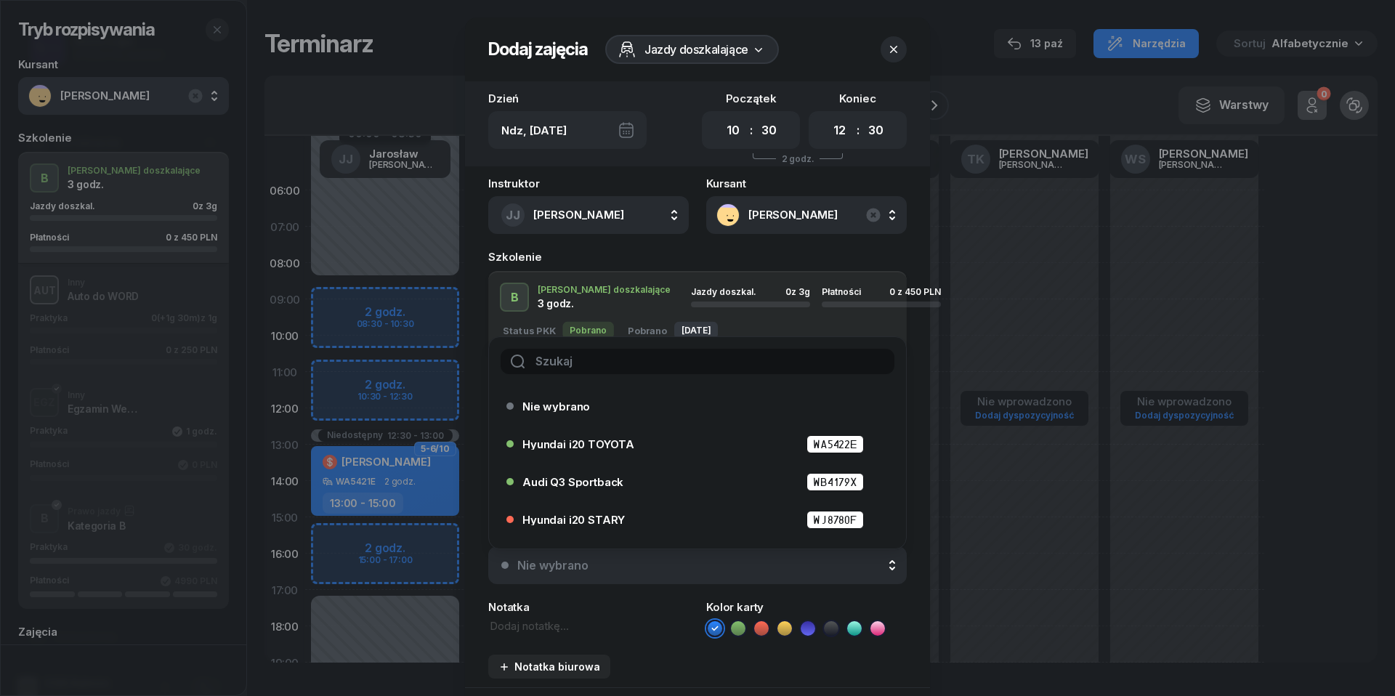
click at [895, 48] on icon "button" at bounding box center [893, 49] width 7 height 7
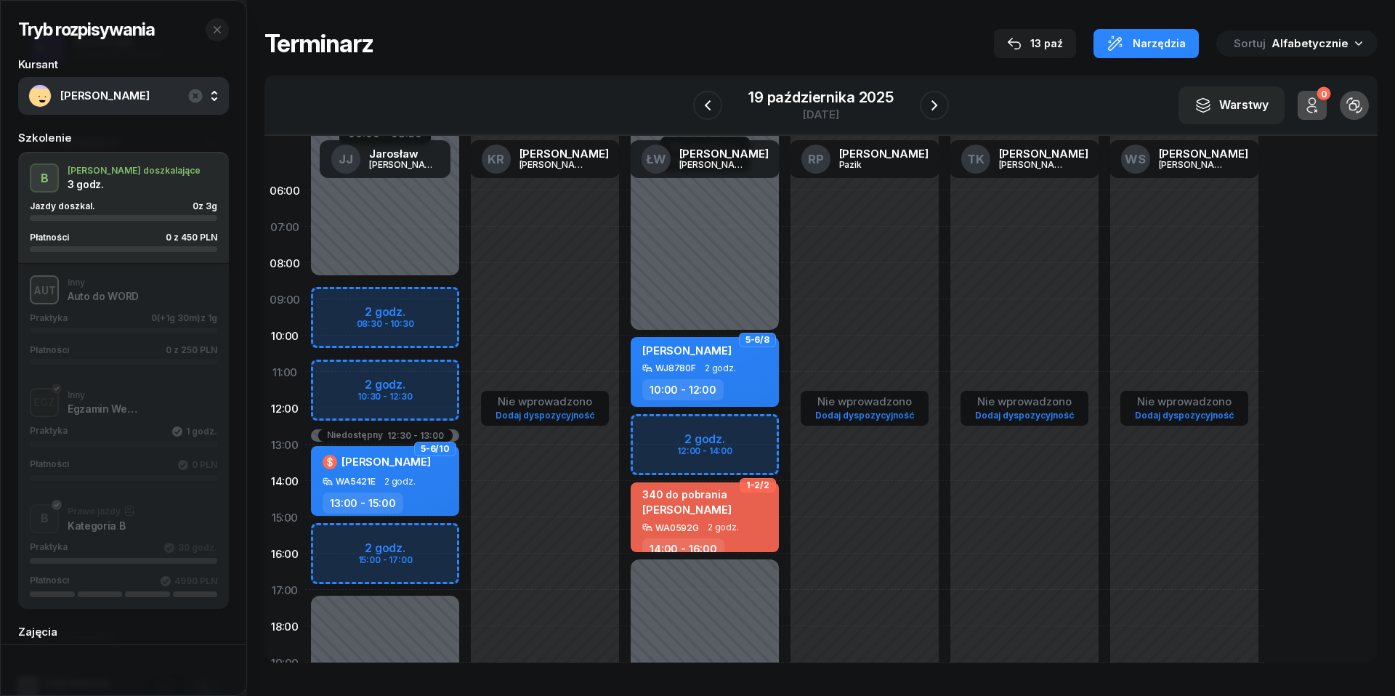
click at [745, 370] on div "WJ8780F 2 godz." at bounding box center [706, 368] width 128 height 10
select select "10"
select select "12"
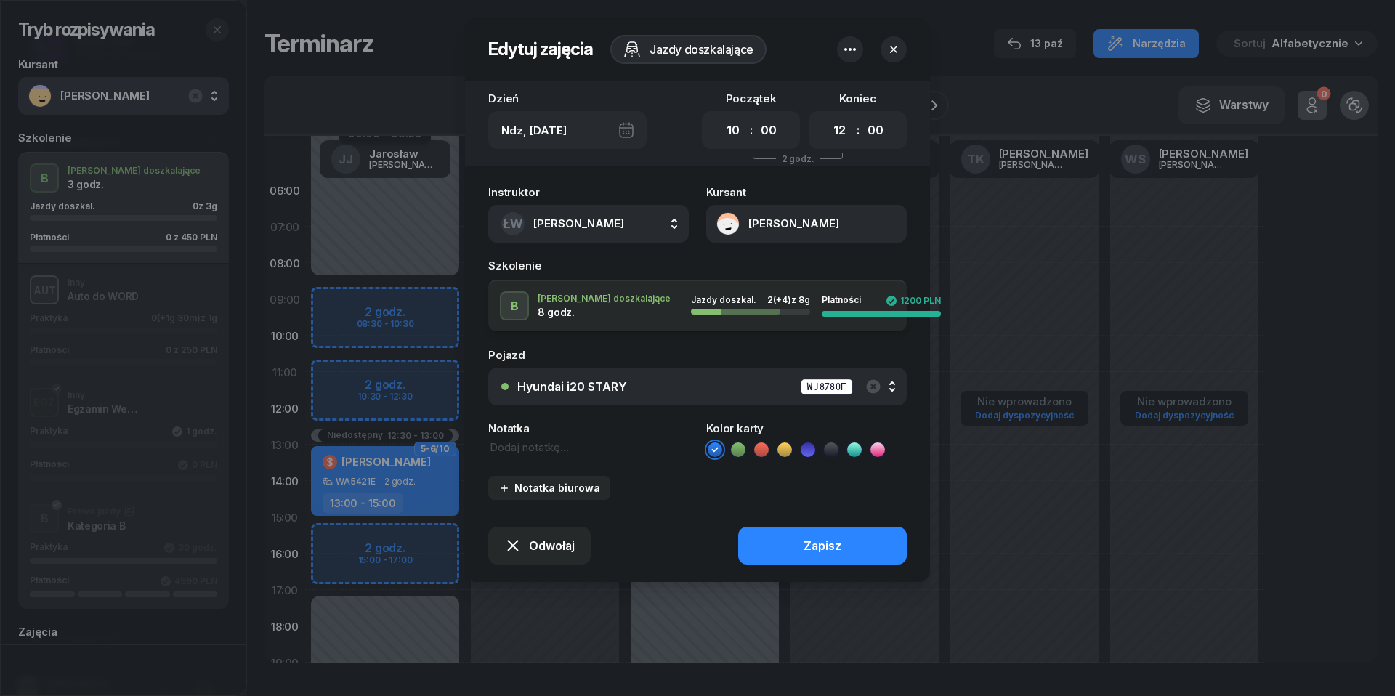
click at [741, 387] on div "Hyundai i20 STARY WJ8780F" at bounding box center [705, 387] width 376 height 18
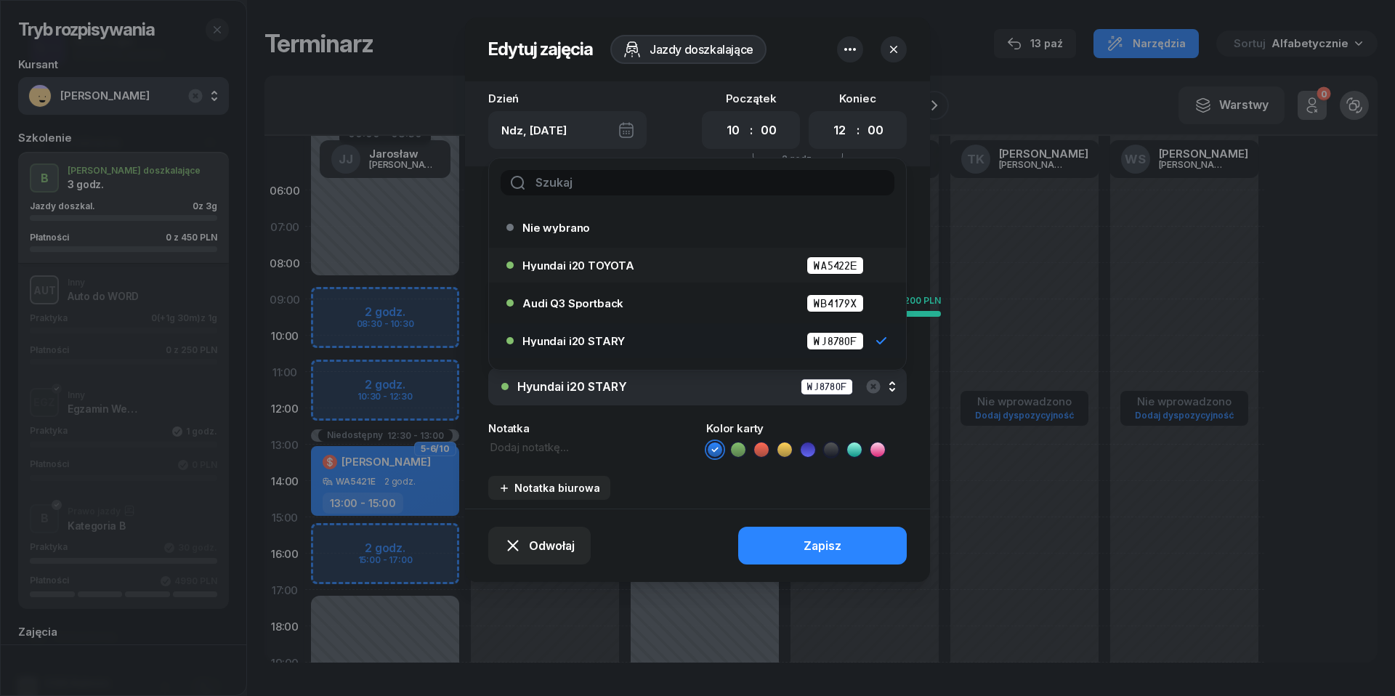
click at [640, 256] on div "Hyundai i20 TOYOTA WA5422E" at bounding box center [700, 265] width 357 height 18
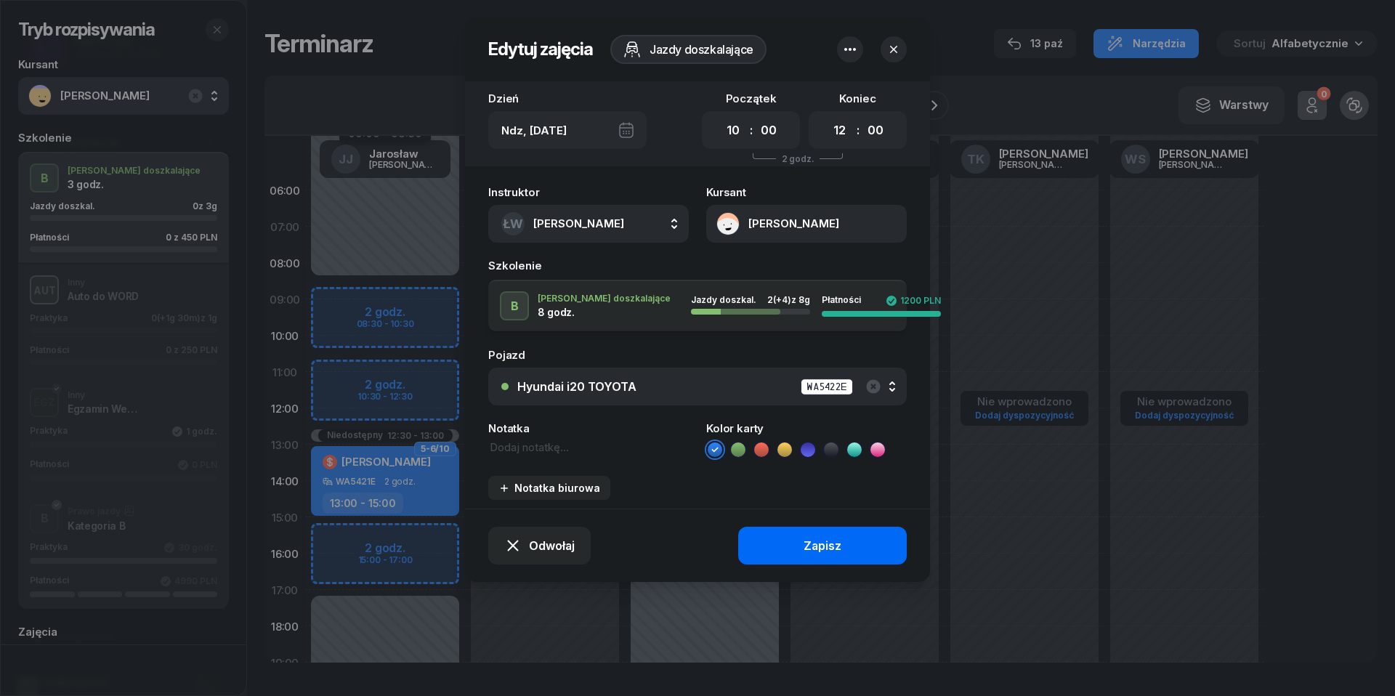
click at [811, 542] on div "Zapisz" at bounding box center [823, 546] width 38 height 14
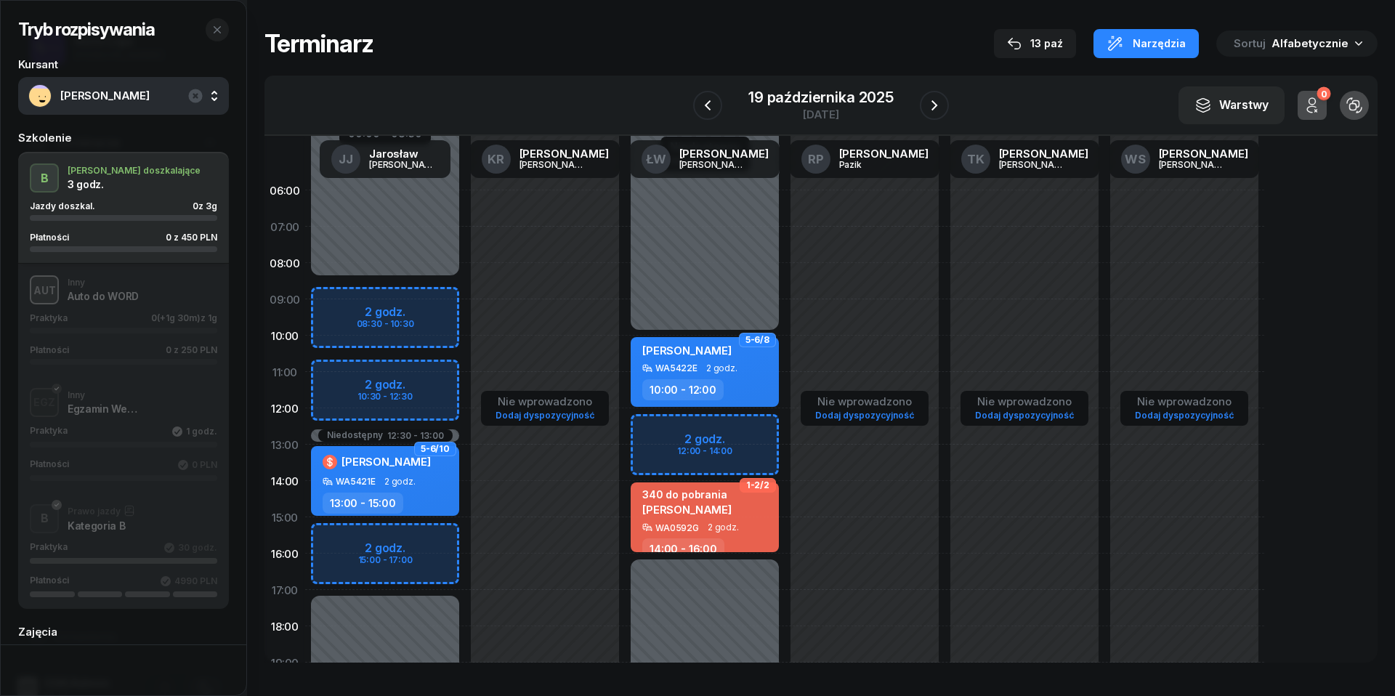
click at [344, 373] on div "Niedostępny 00:00 - 08:30 Niedostępny 17:00 - 23:59 Niedostępny 12:30 - 13:00 5…" at bounding box center [385, 517] width 160 height 690
select select "11"
select select "13"
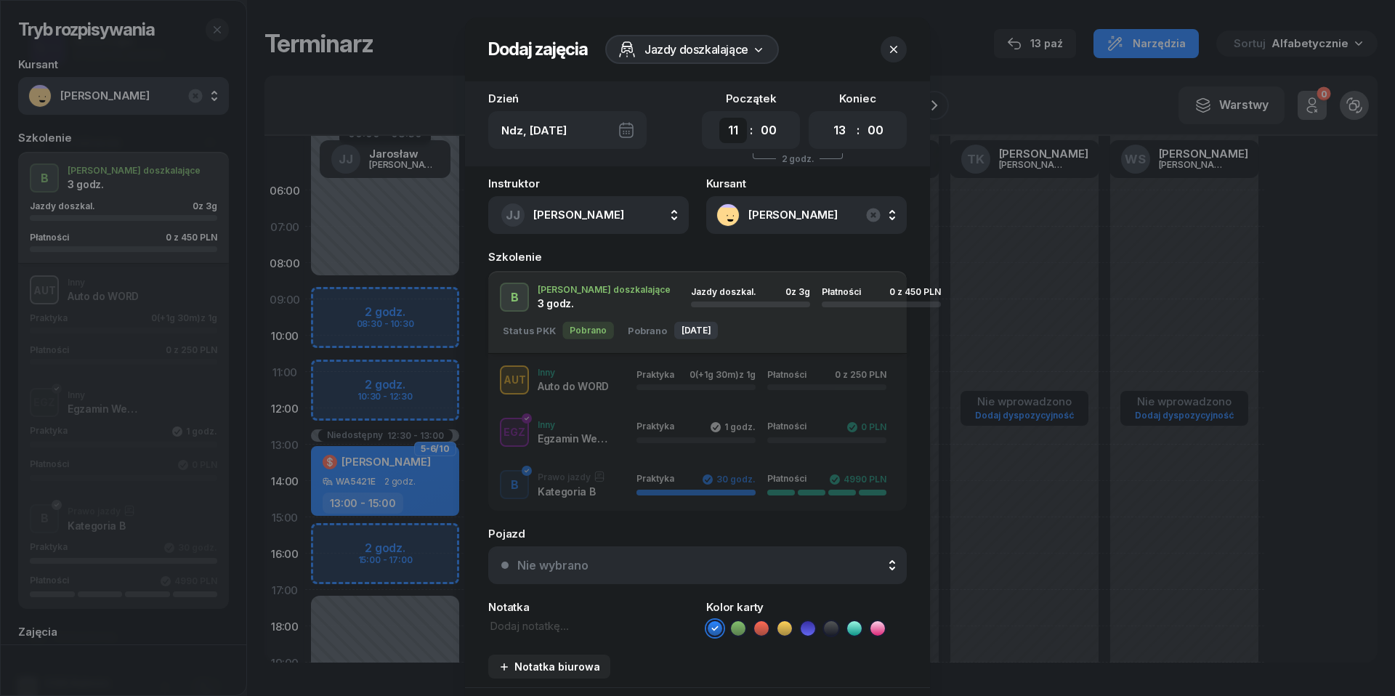
select select "10"
select select "30"
select select "12"
select select "30"
click at [593, 565] on div "Nie wybrano" at bounding box center [705, 566] width 376 height 14
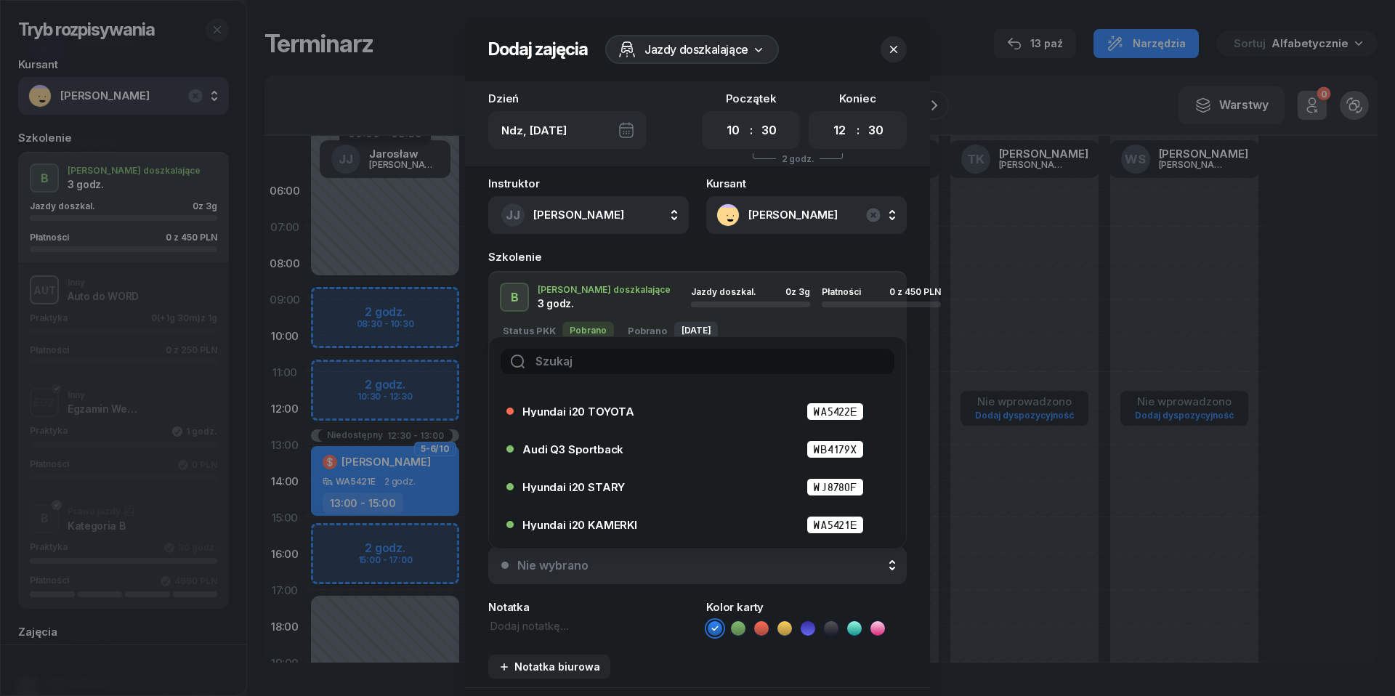
scroll to position [48, 0]
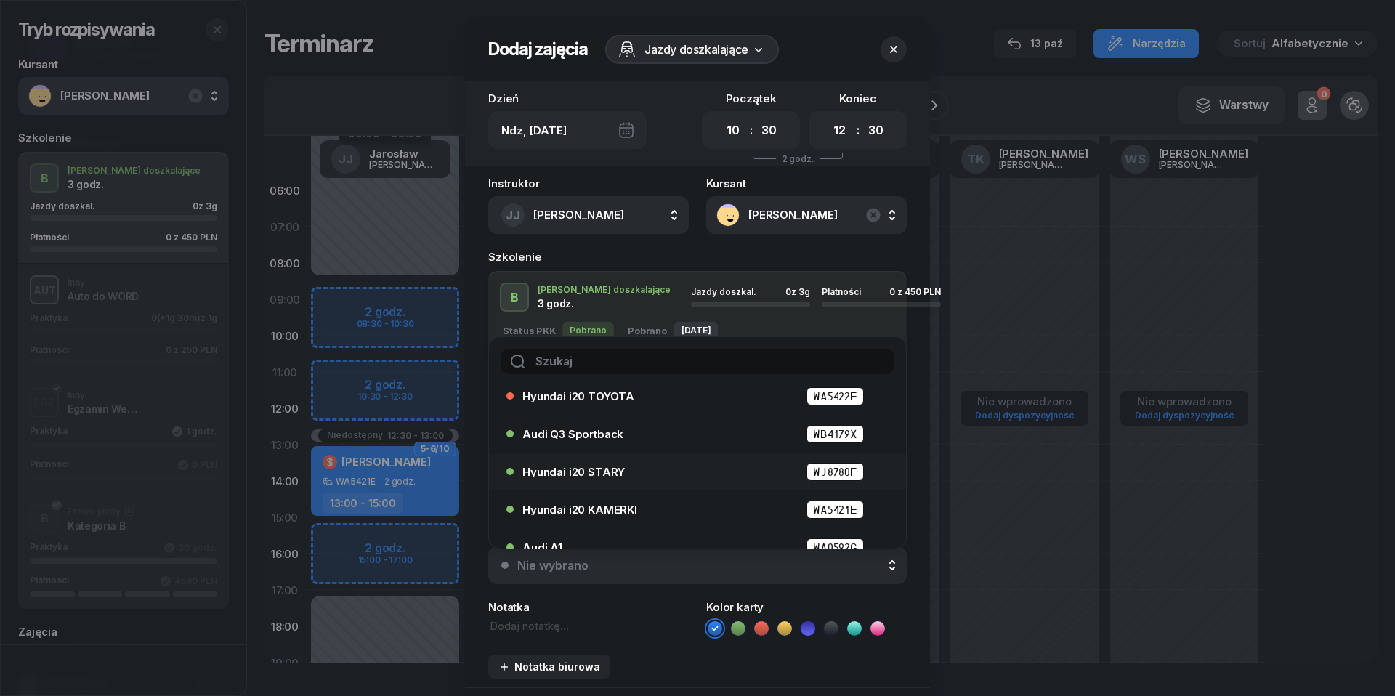
click at [615, 478] on div "Hyundai i20 STARY WJ8780F" at bounding box center [700, 472] width 357 height 18
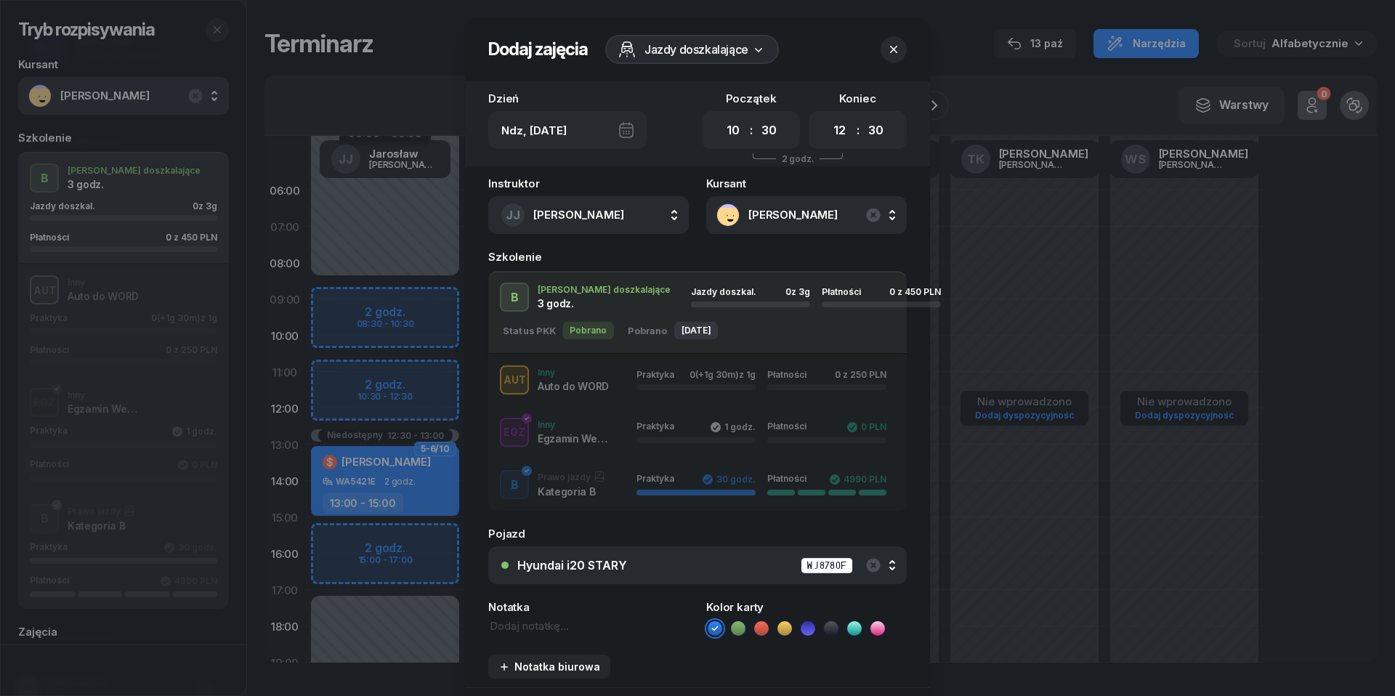
click at [542, 620] on textarea at bounding box center [588, 626] width 201 height 16
type textarea "450 do pobrania"
click at [765, 623] on icon at bounding box center [761, 628] width 15 height 15
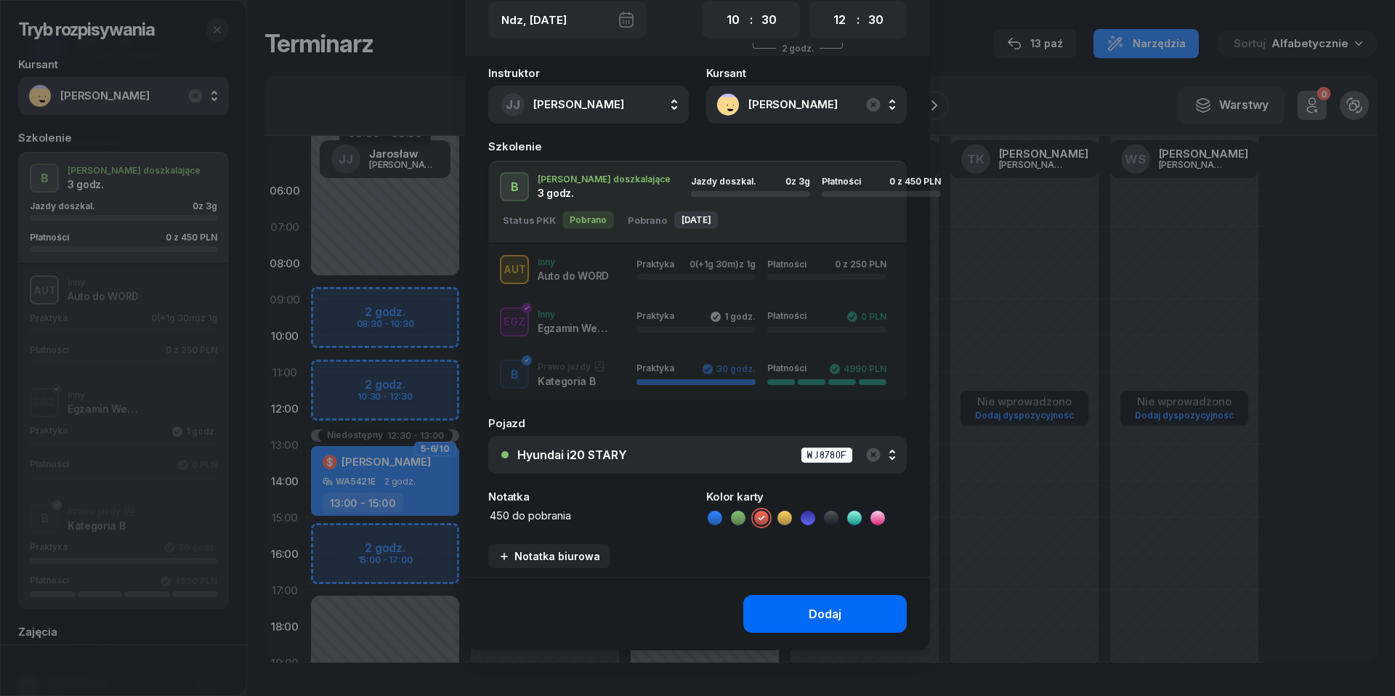
scroll to position [109, 0]
click at [836, 609] on div "Dodaj" at bounding box center [825, 616] width 33 height 14
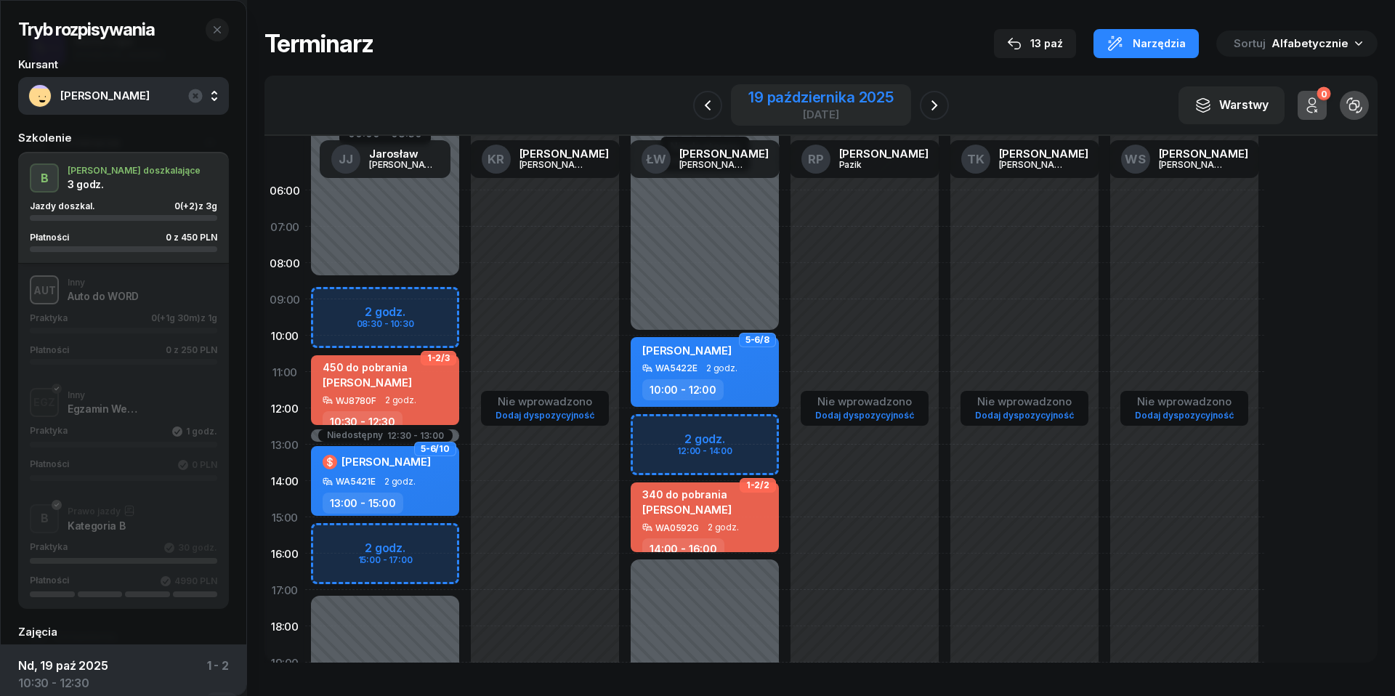
click at [826, 103] on div "19 października 2025" at bounding box center [820, 97] width 145 height 15
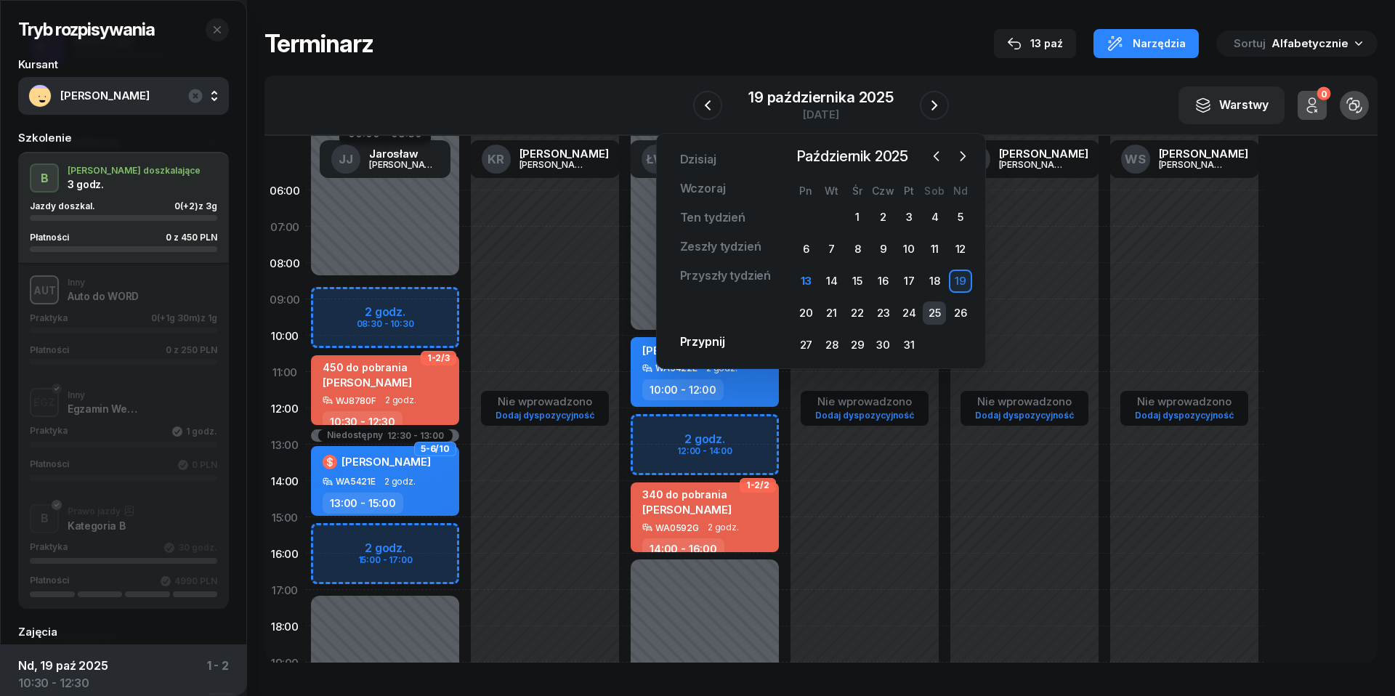
click at [929, 308] on div "25" at bounding box center [934, 313] width 23 height 23
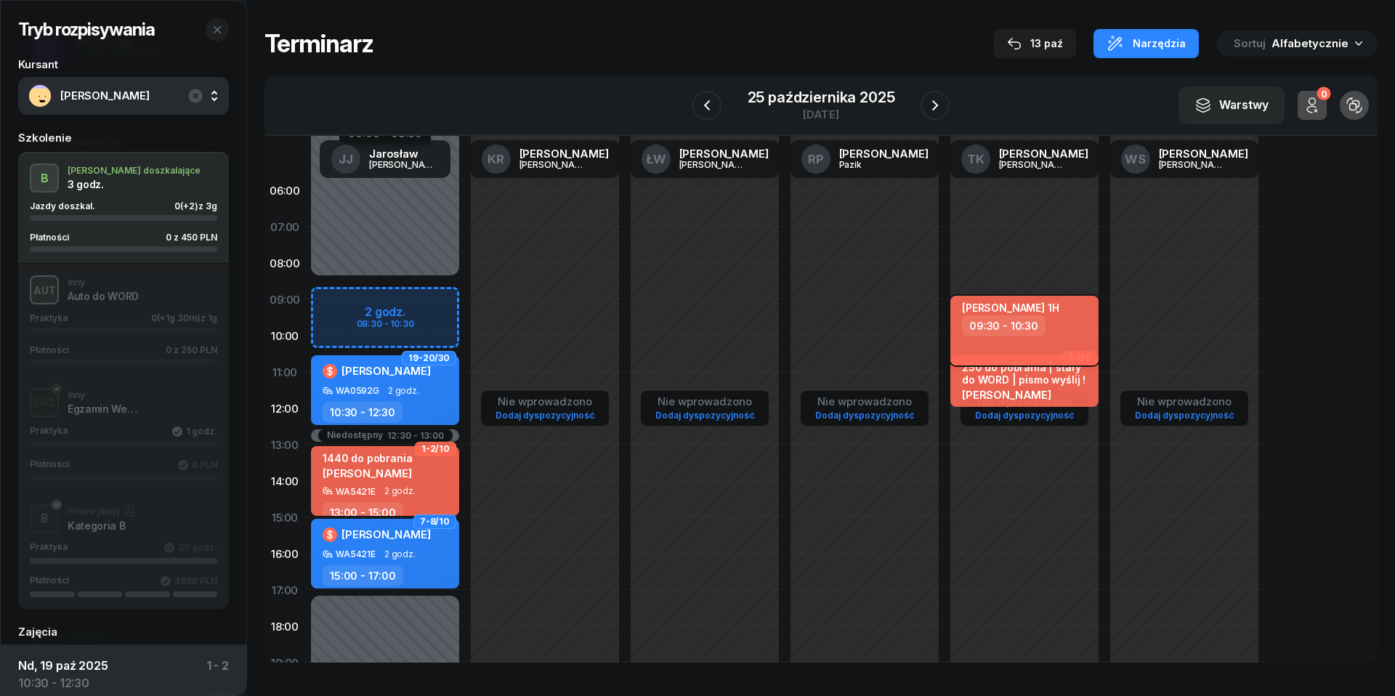
click at [1045, 327] on div "09:30 - 10:30" at bounding box center [1026, 325] width 128 height 21
select select "09"
select select "30"
select select "10"
select select "30"
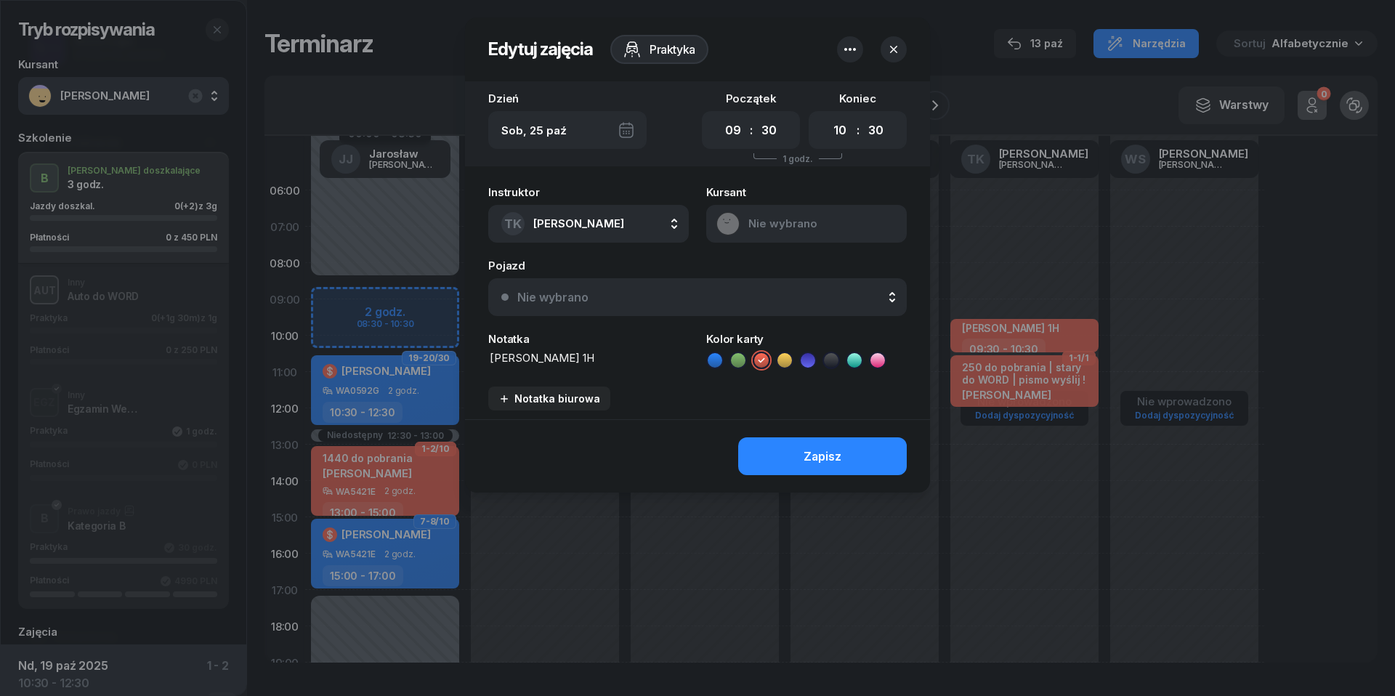
click at [846, 51] on icon "button" at bounding box center [849, 49] width 17 height 17
click at [846, 102] on link "Usuń" at bounding box center [843, 93] width 190 height 35
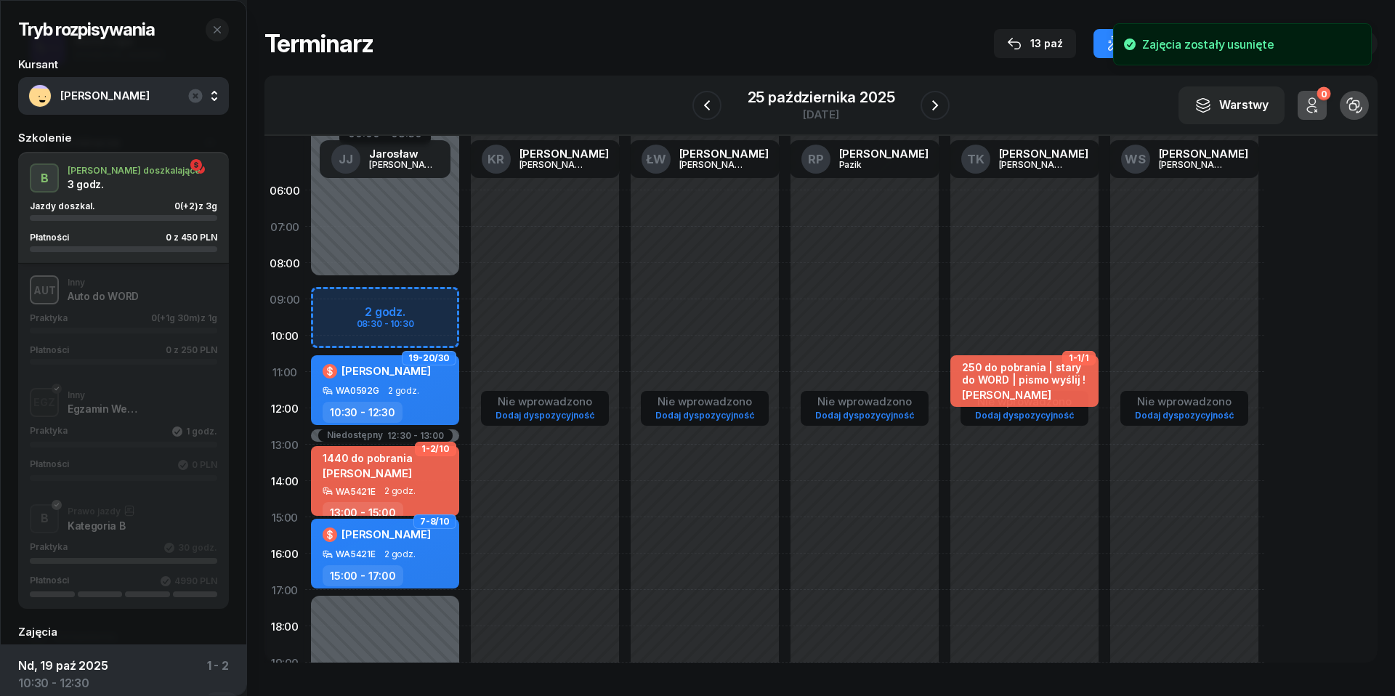
click at [969, 323] on div "Nie wprowadzono Dodaj dyspozycyjność 1-1/1 250 do pobrania | stary do WORD | pi…" at bounding box center [1025, 517] width 160 height 690
select select "09"
select select "10"
select select "30"
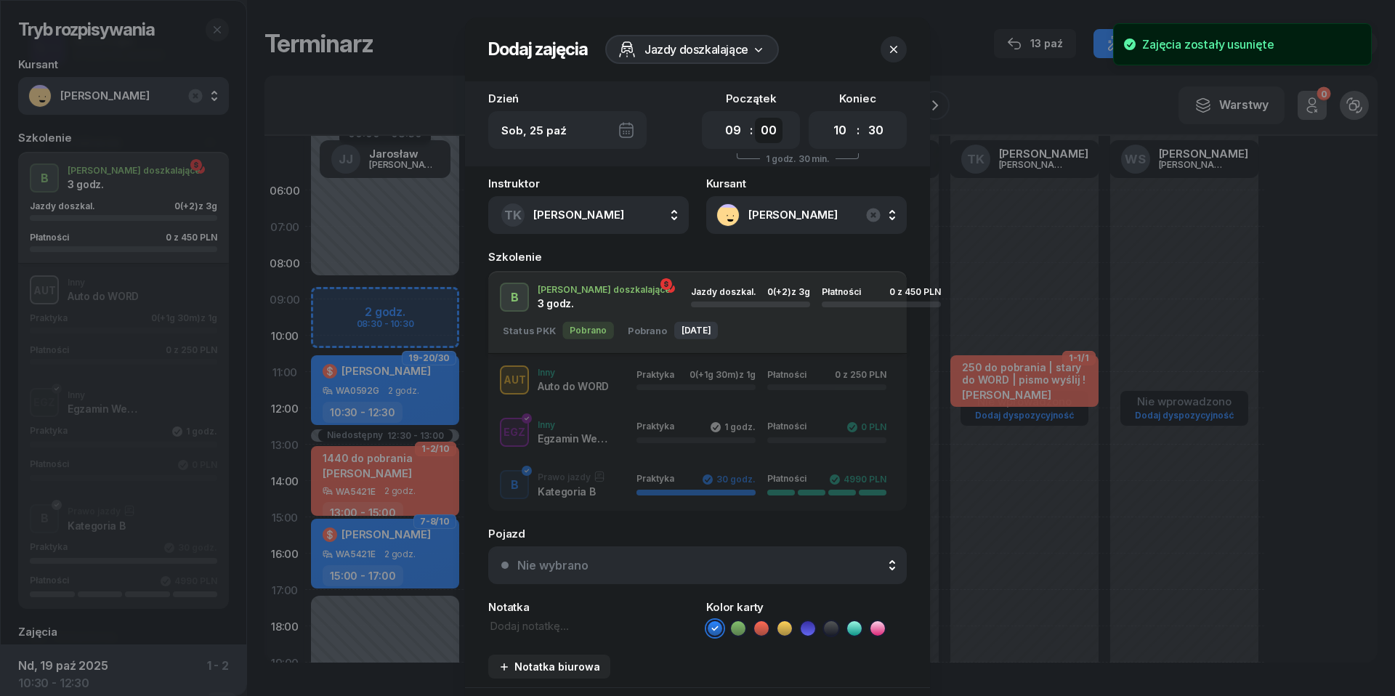
select select "30"
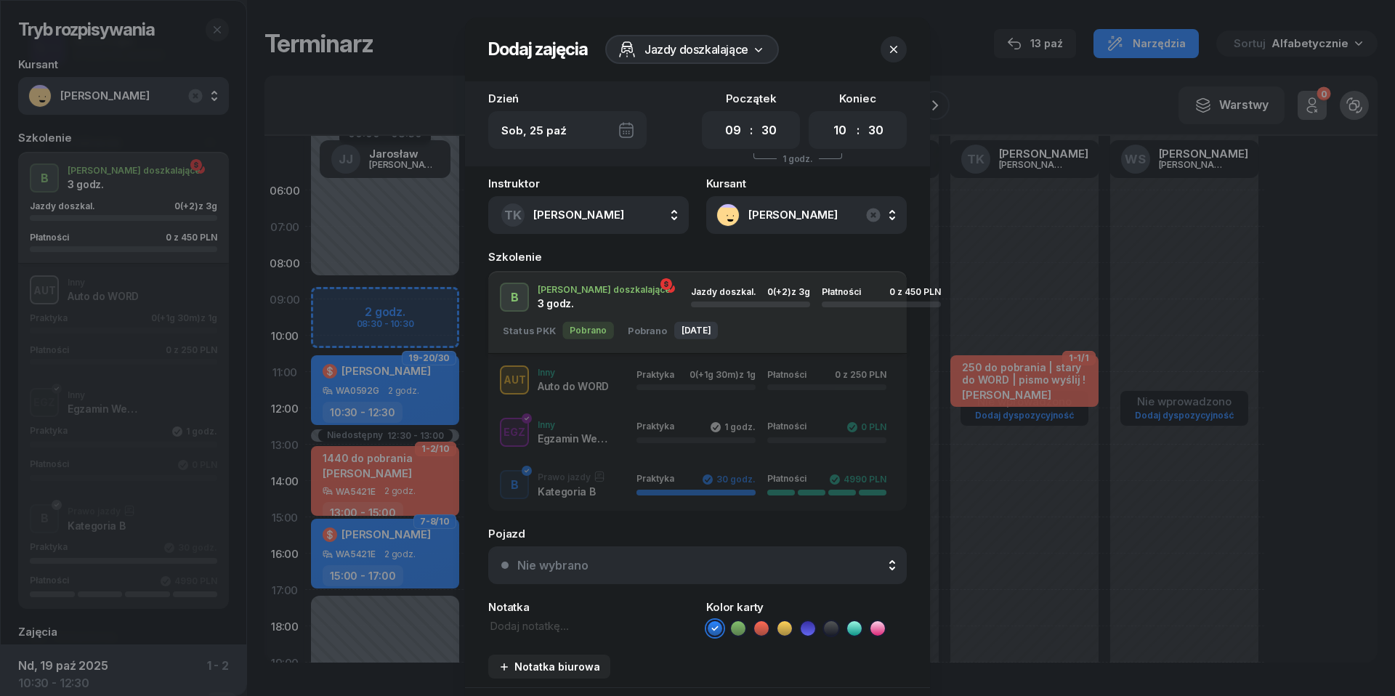
click at [650, 576] on button "Nie wybrano" at bounding box center [697, 565] width 418 height 38
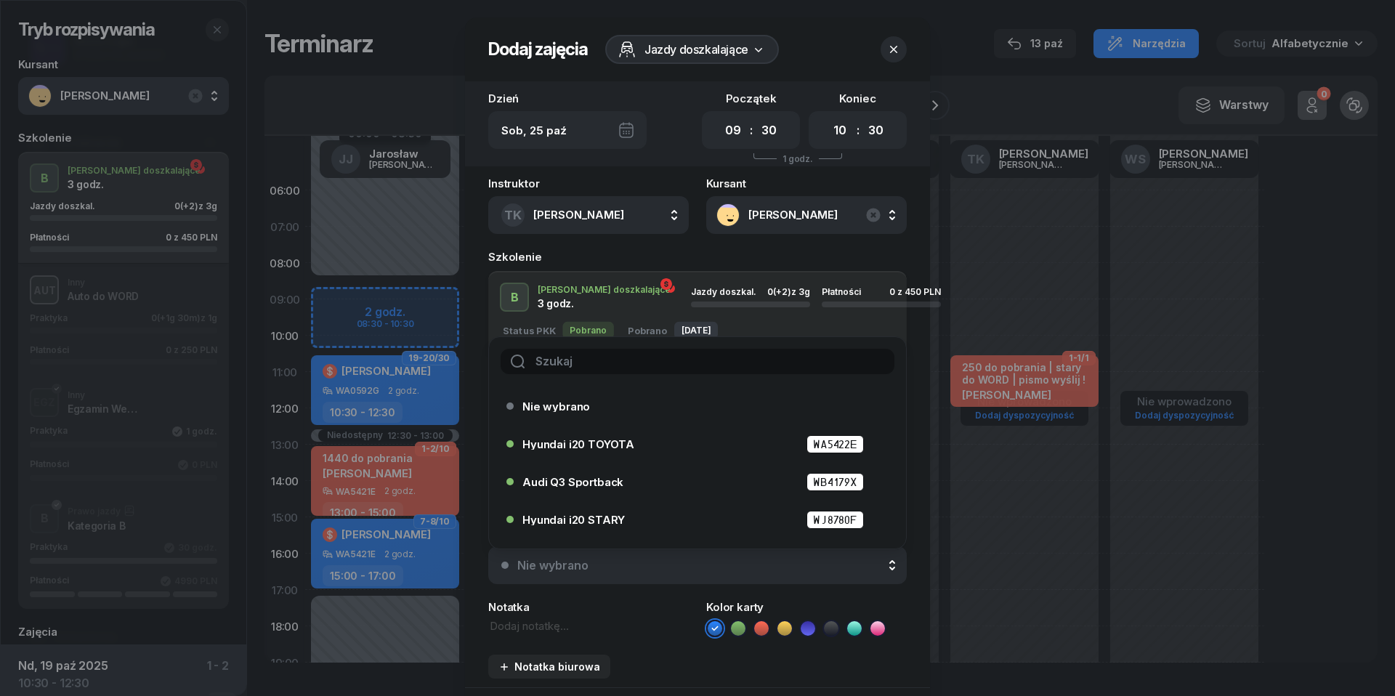
scroll to position [44, 0]
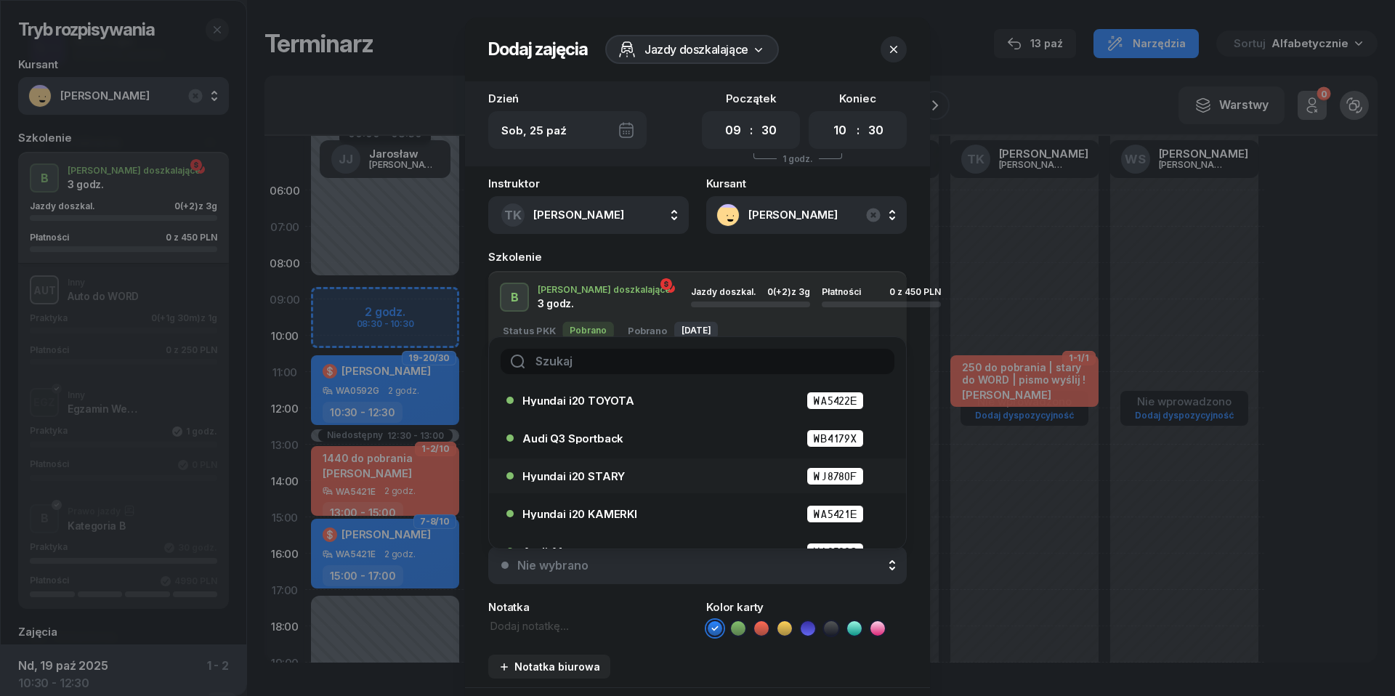
click at [612, 482] on div "Hyundai i20 STARY WJ8780F" at bounding box center [700, 476] width 357 height 18
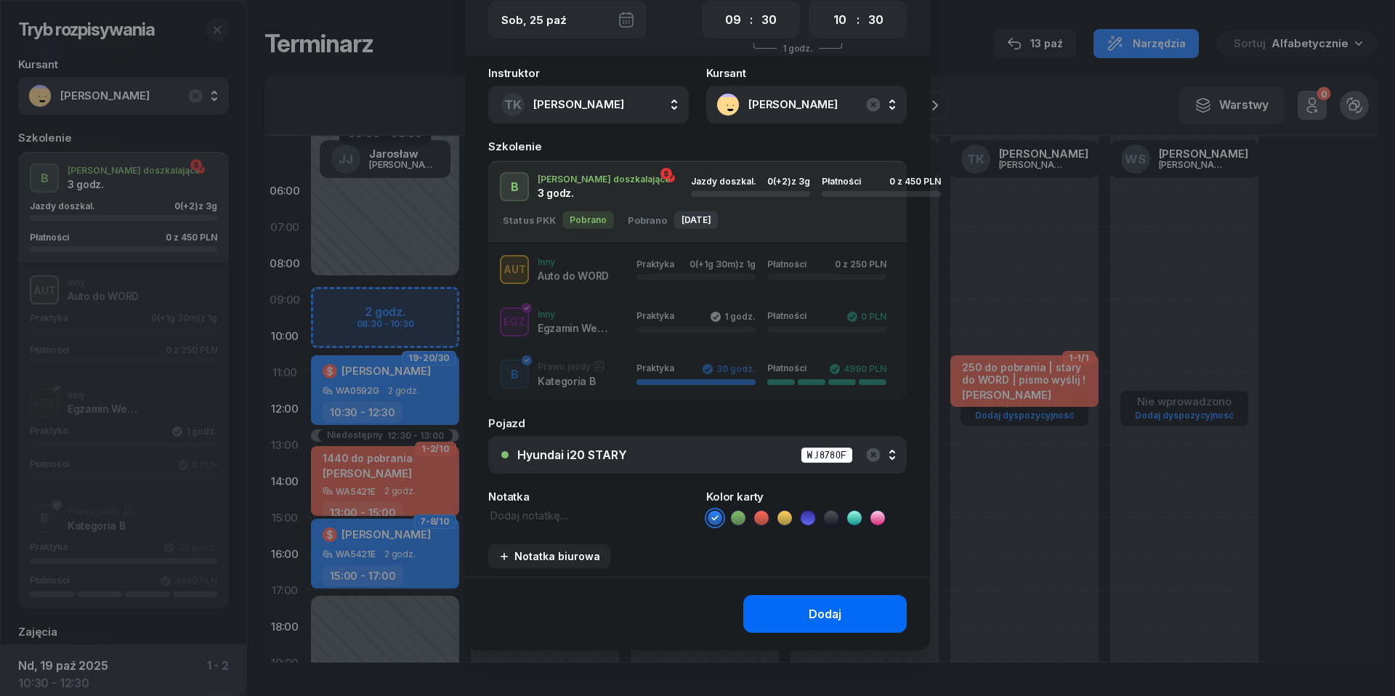
scroll to position [109, 0]
click at [802, 609] on button "Dodaj" at bounding box center [824, 616] width 163 height 38
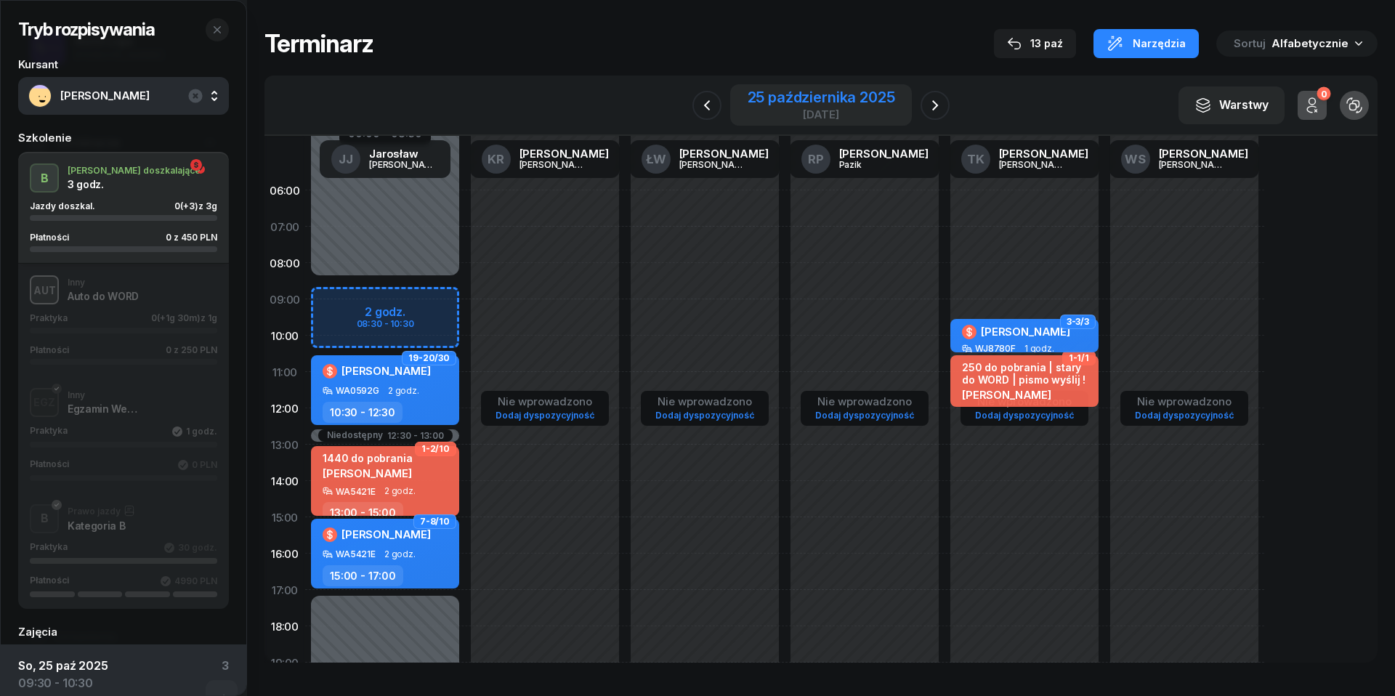
click at [814, 102] on div "25 października 2025" at bounding box center [821, 97] width 147 height 15
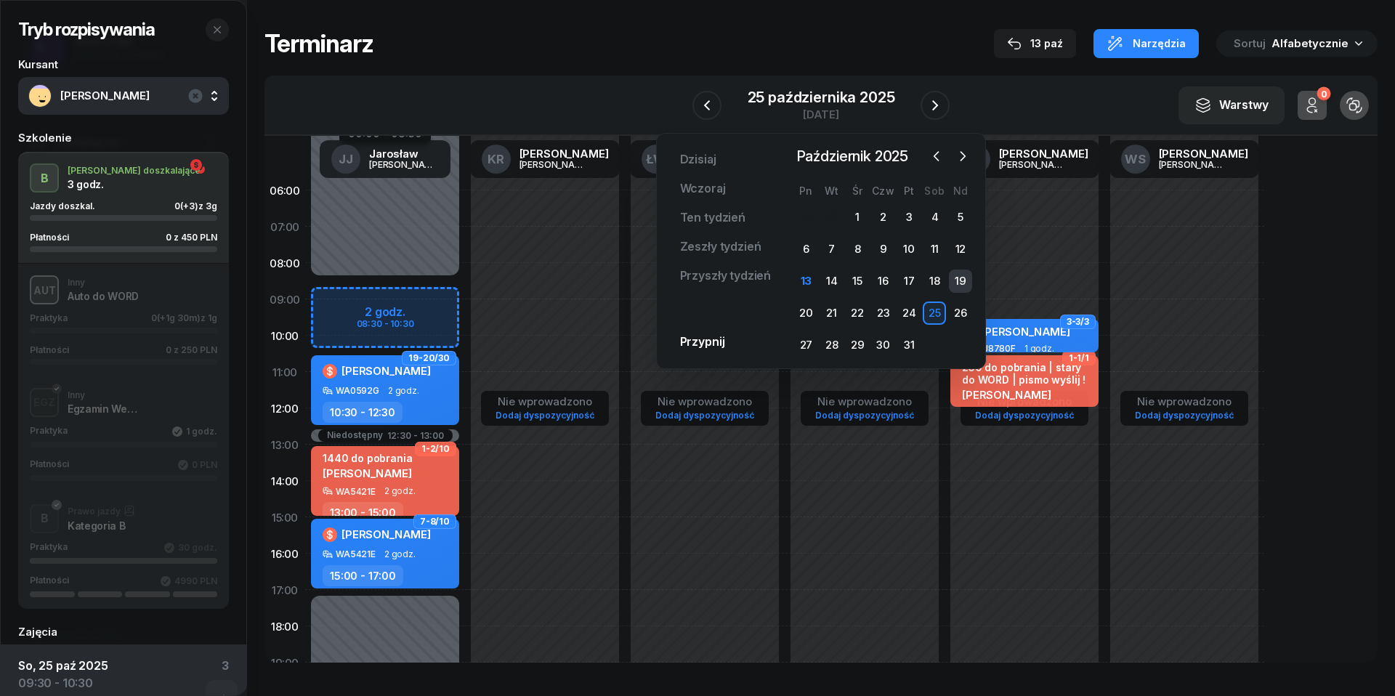
click at [963, 273] on div "19" at bounding box center [960, 281] width 23 height 23
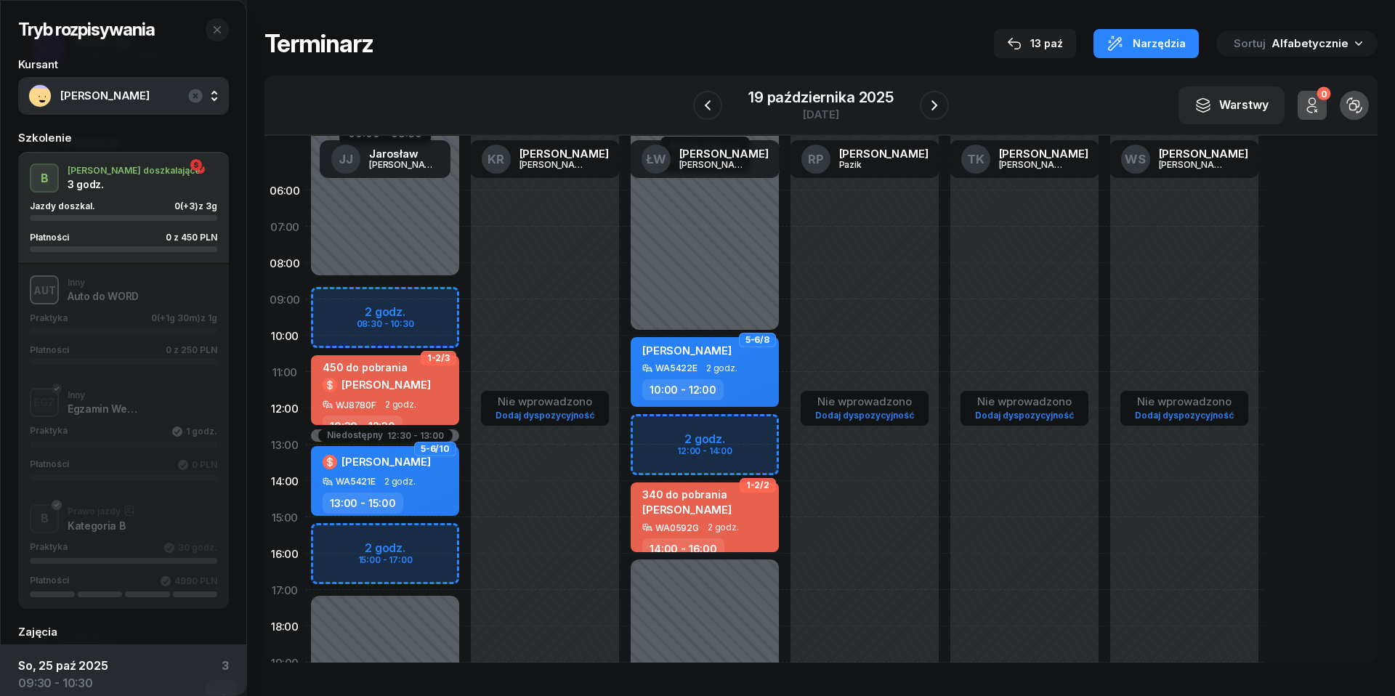
click at [398, 389] on span "[PERSON_NAME]" at bounding box center [385, 385] width 89 height 14
select select "10"
select select "30"
select select "12"
select select "30"
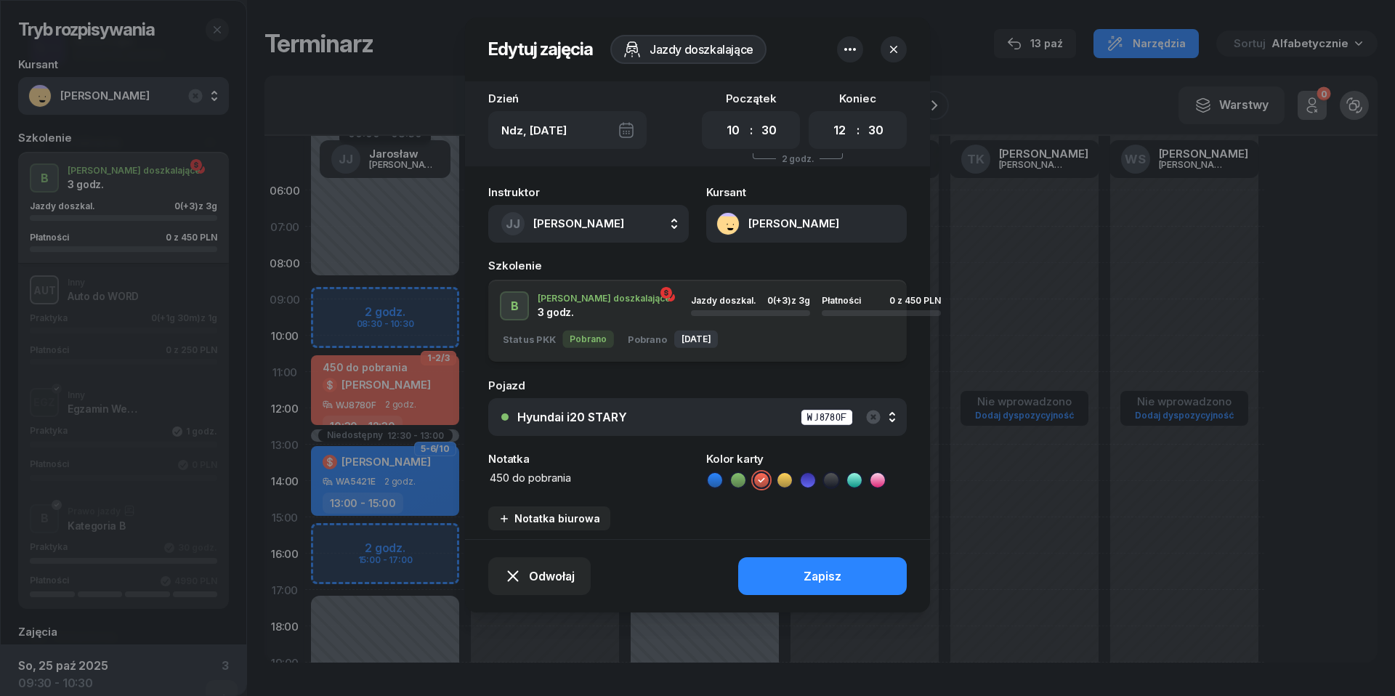
click at [504, 475] on textarea "450 do pobrania" at bounding box center [588, 478] width 201 height 16
type textarea "480 do pobrania"
click at [840, 579] on div "Zapisz" at bounding box center [823, 577] width 38 height 14
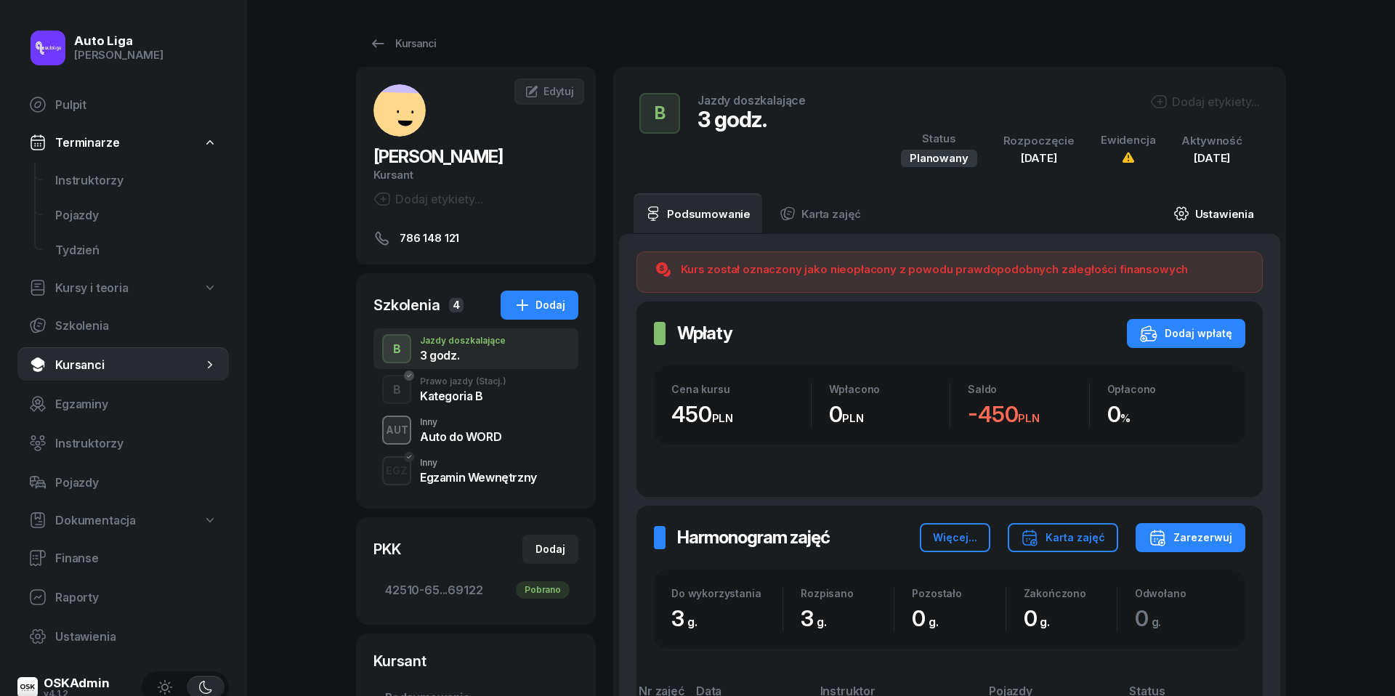
click at [1204, 208] on link "Ustawienia" at bounding box center [1214, 213] width 104 height 41
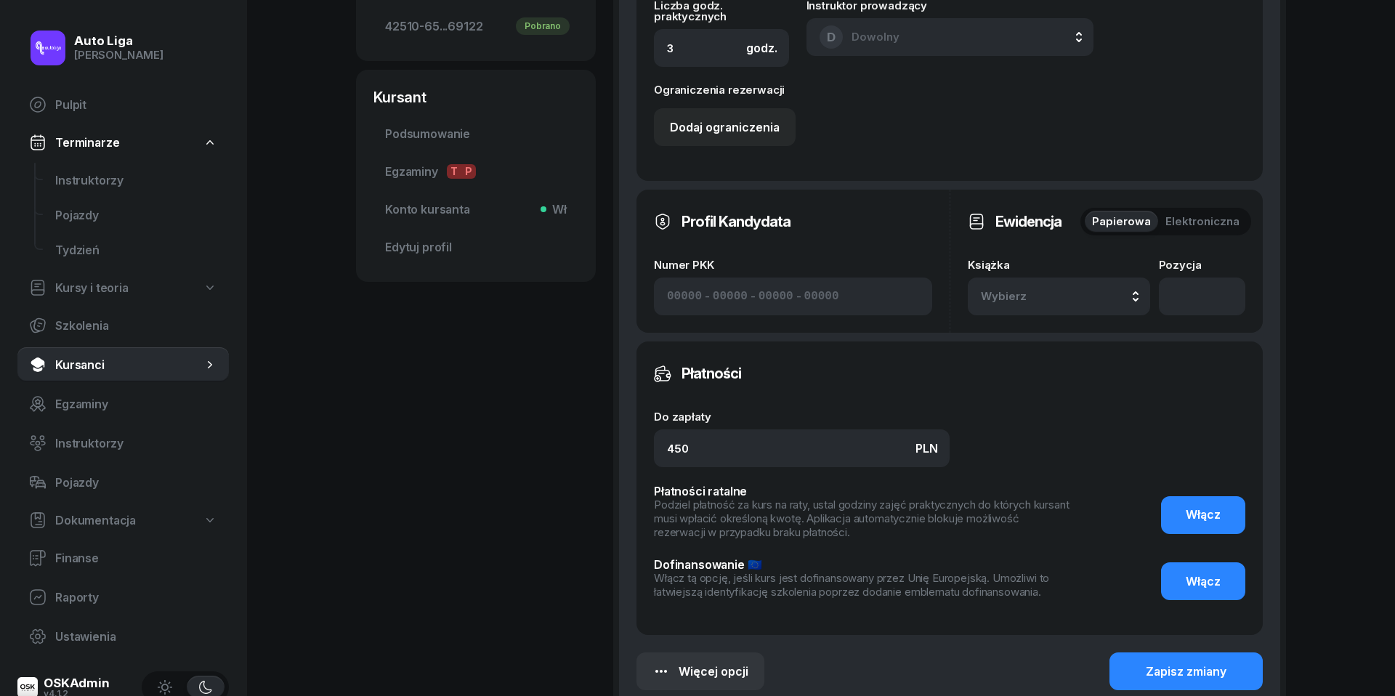
scroll to position [637, 0]
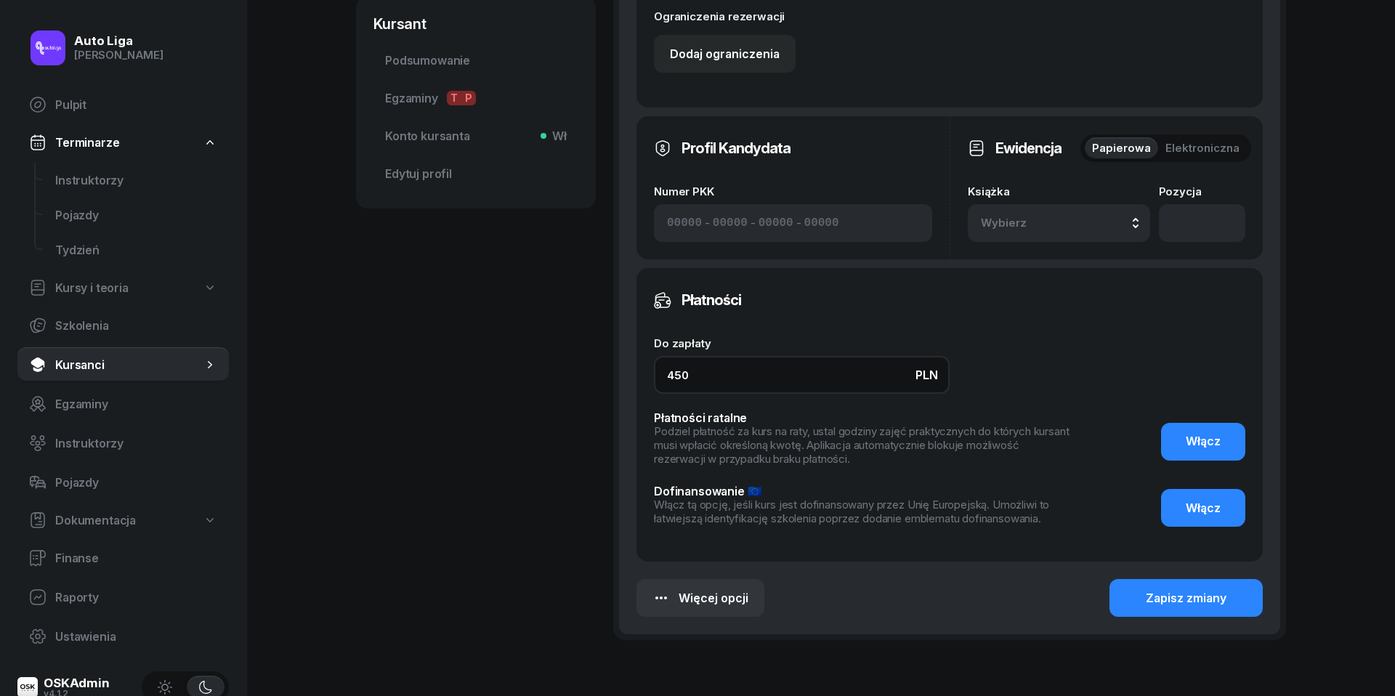
click at [719, 364] on input "450" at bounding box center [802, 375] width 296 height 38
type input "480"
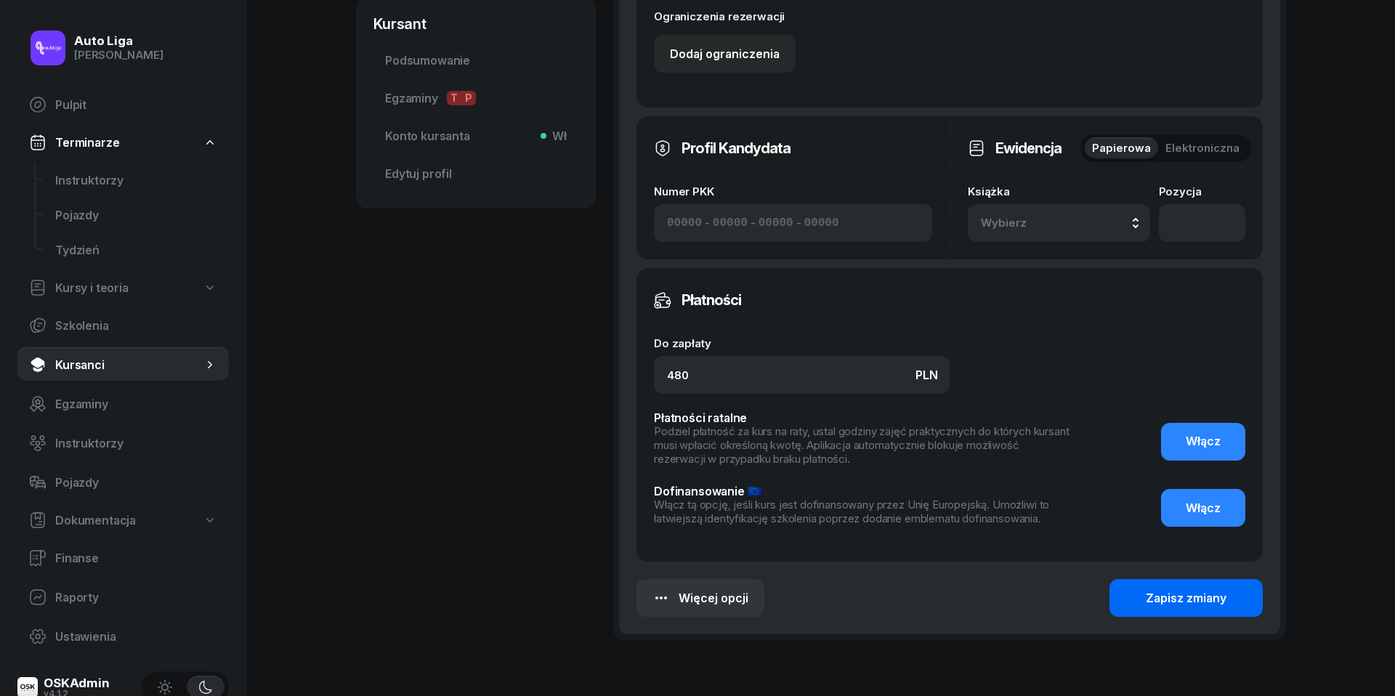
click at [1175, 594] on div "Zapisz zmiany" at bounding box center [1186, 598] width 81 height 14
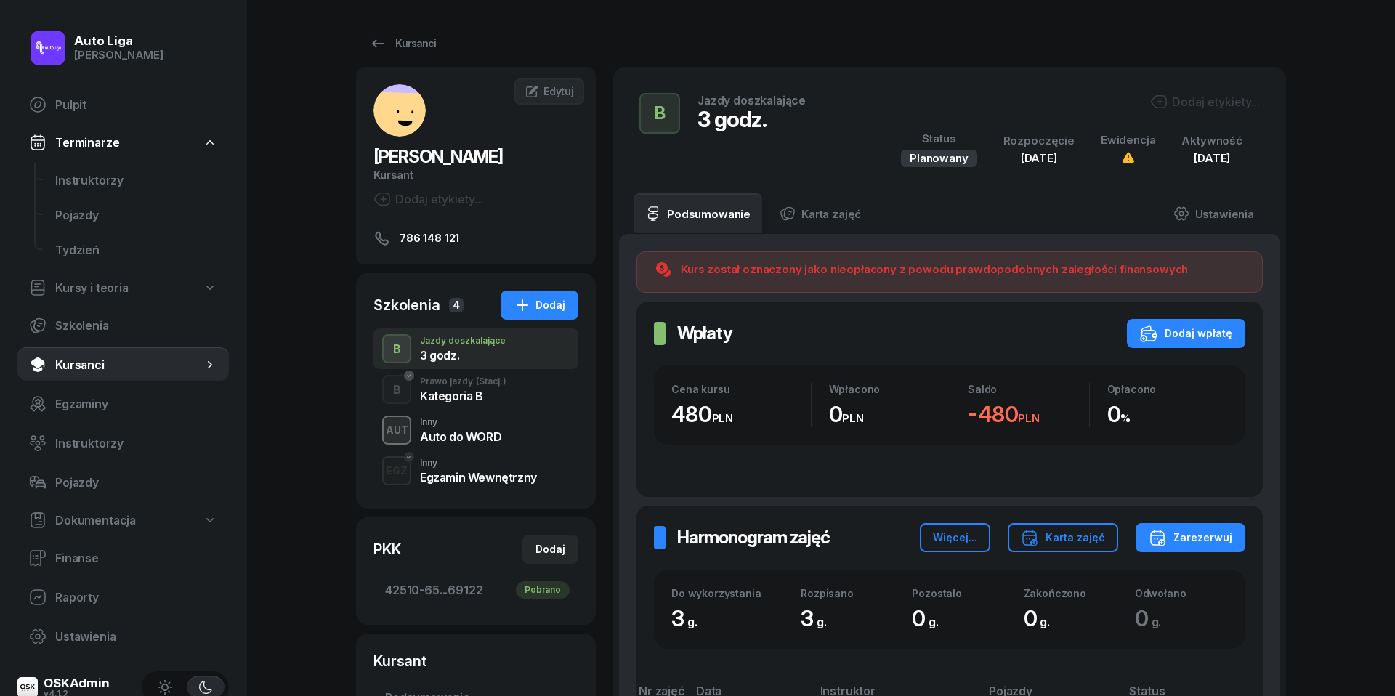
scroll to position [0, 0]
click at [102, 190] on link "Instruktorzy" at bounding box center [136, 180] width 185 height 35
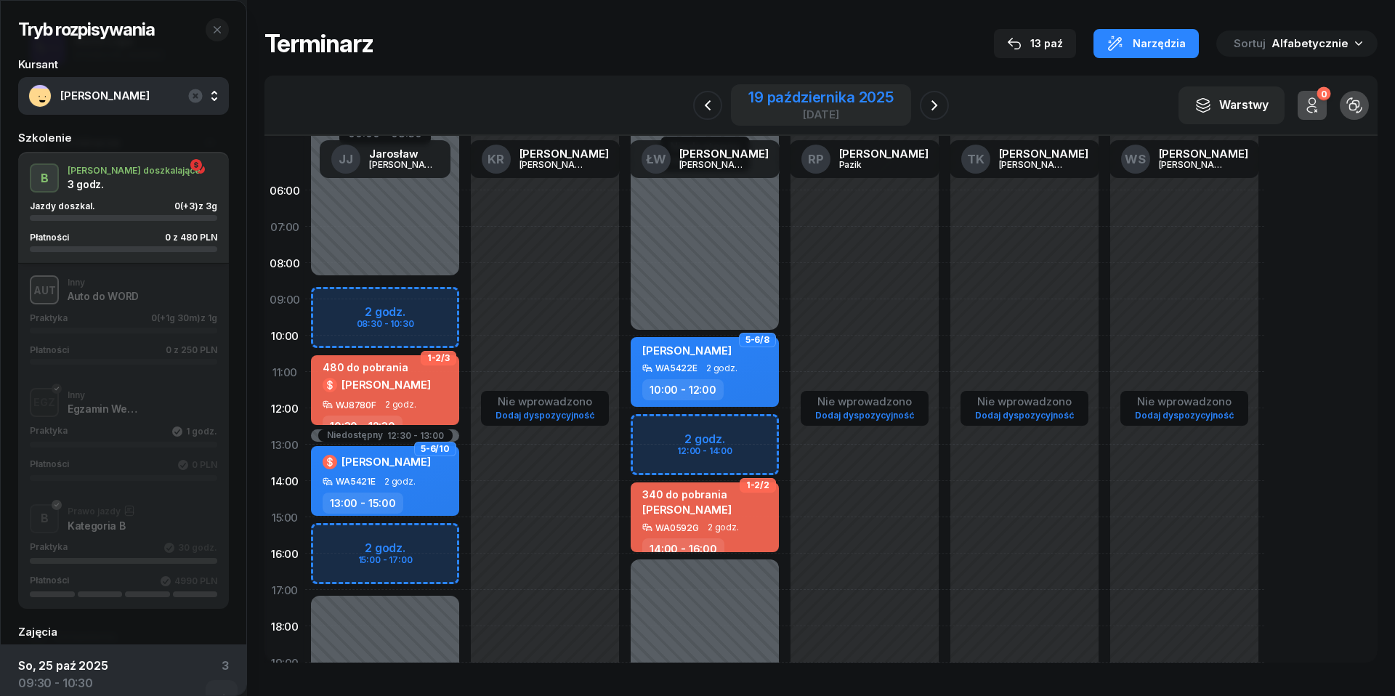
click at [849, 108] on div "[DATE]" at bounding box center [820, 105] width 145 height 30
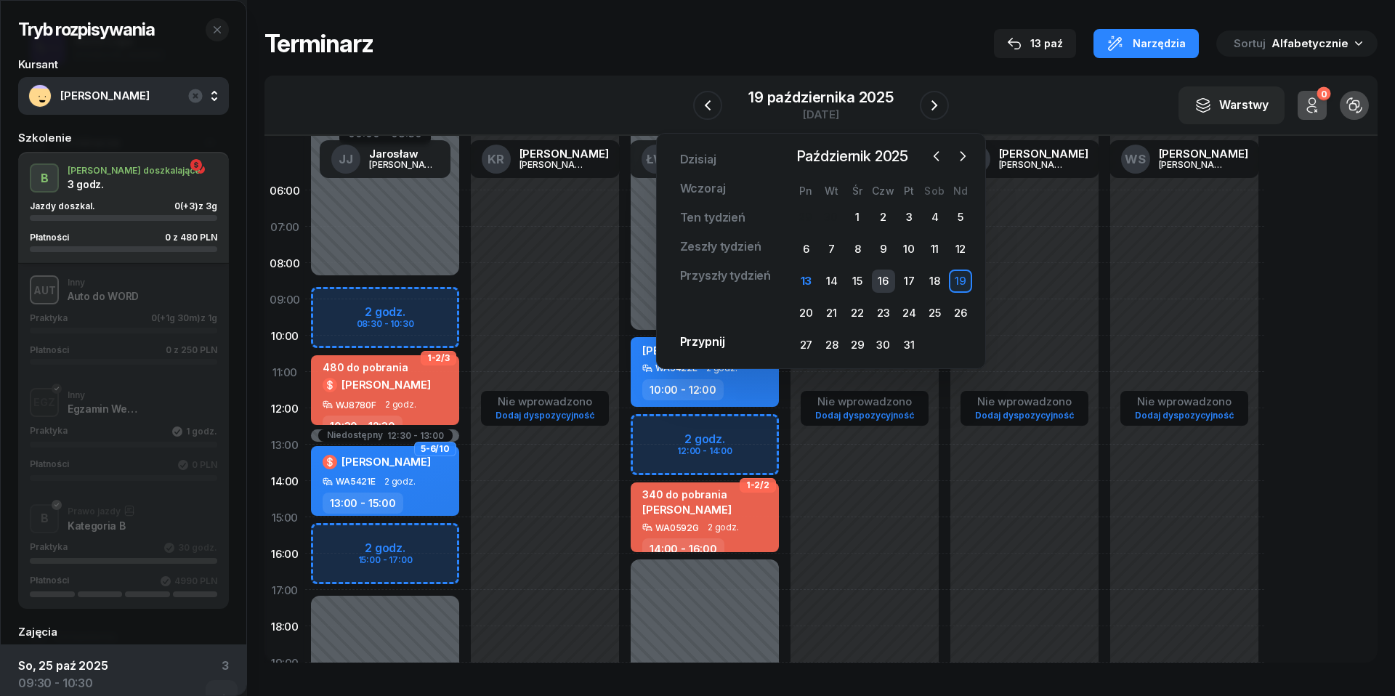
click at [876, 277] on div "16" at bounding box center [883, 281] width 23 height 23
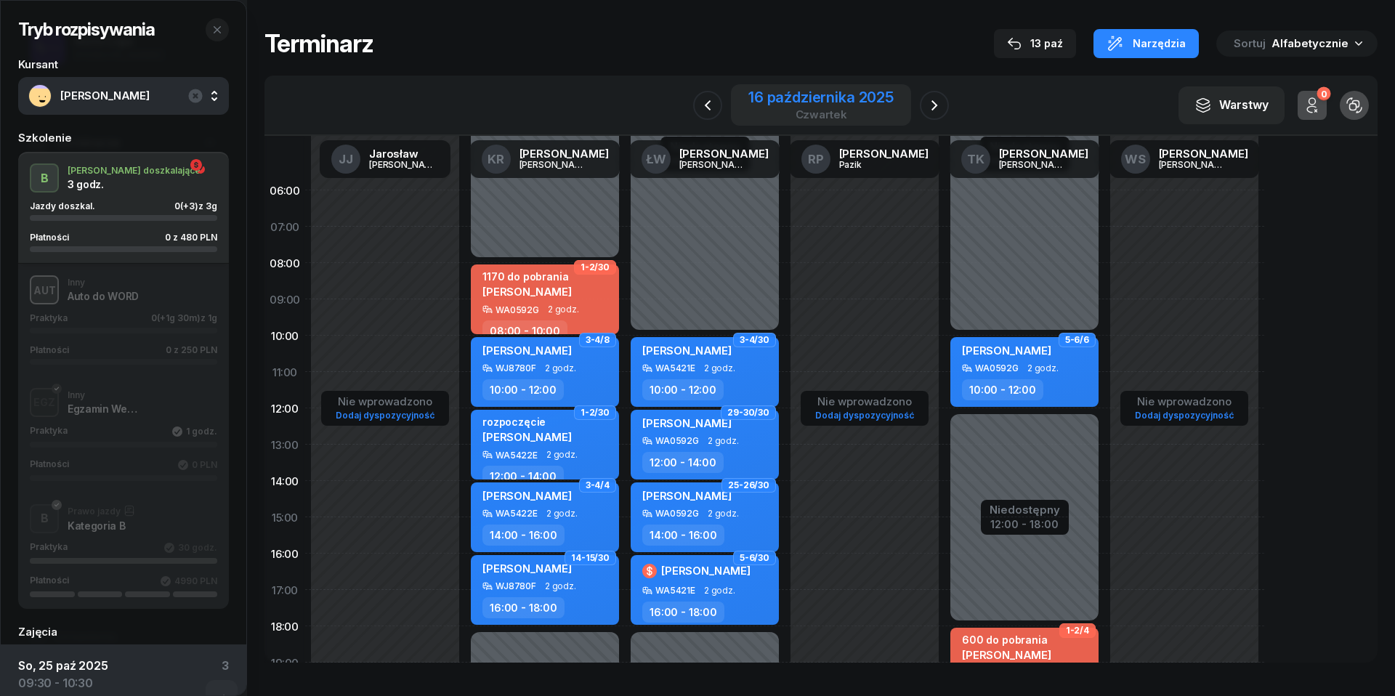
click at [805, 97] on div "16 października 2025" at bounding box center [820, 97] width 145 height 15
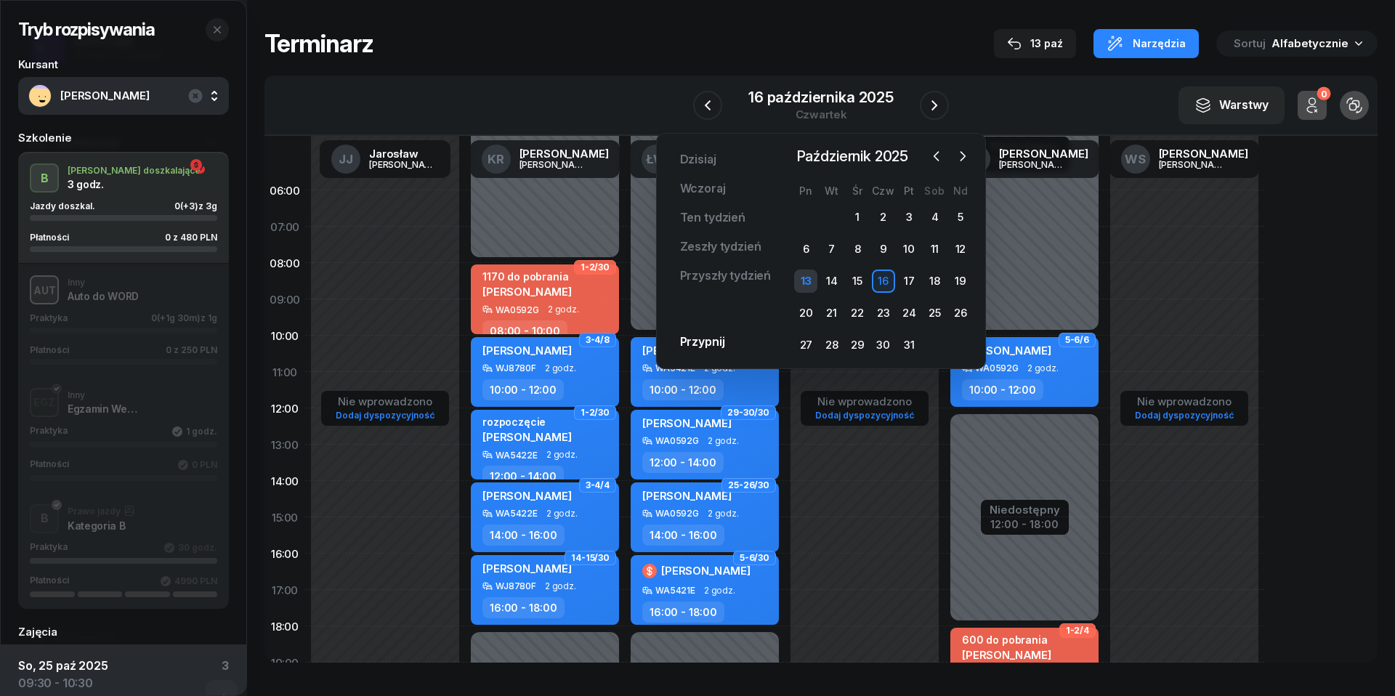
click at [809, 278] on div "13" at bounding box center [805, 281] width 23 height 23
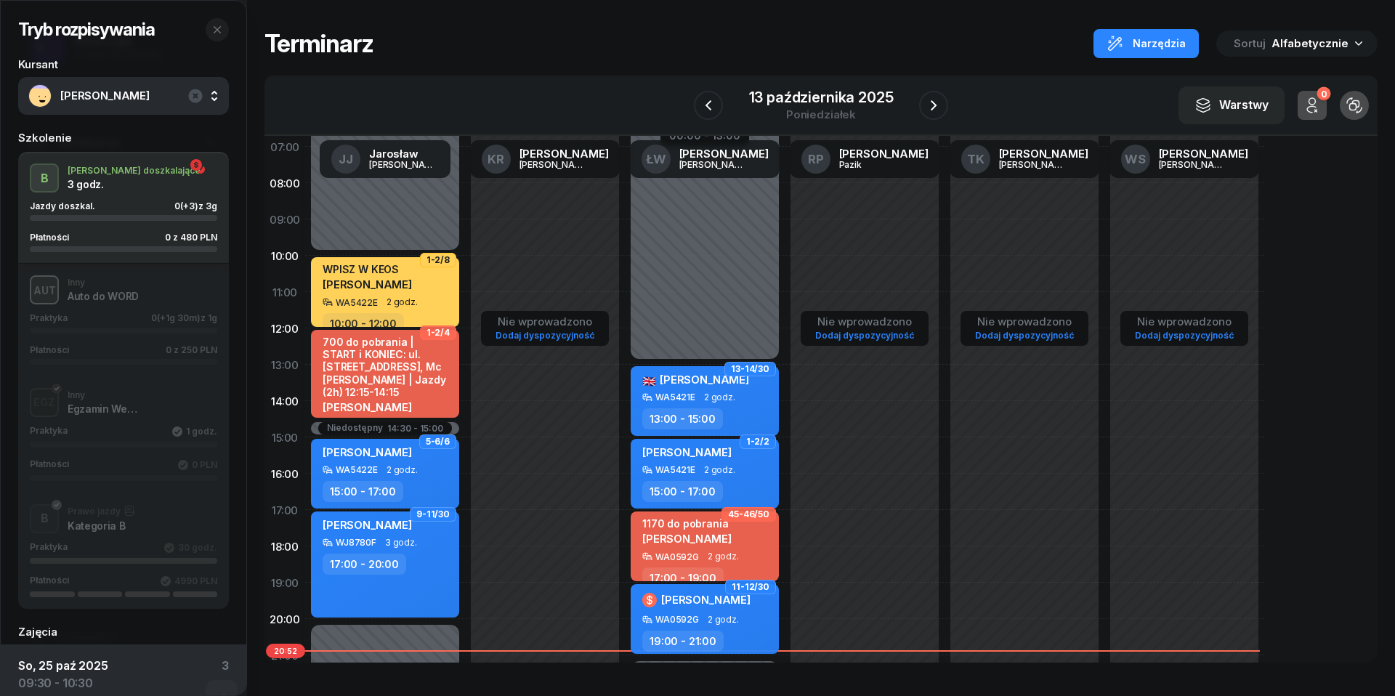
scroll to position [82, 0]
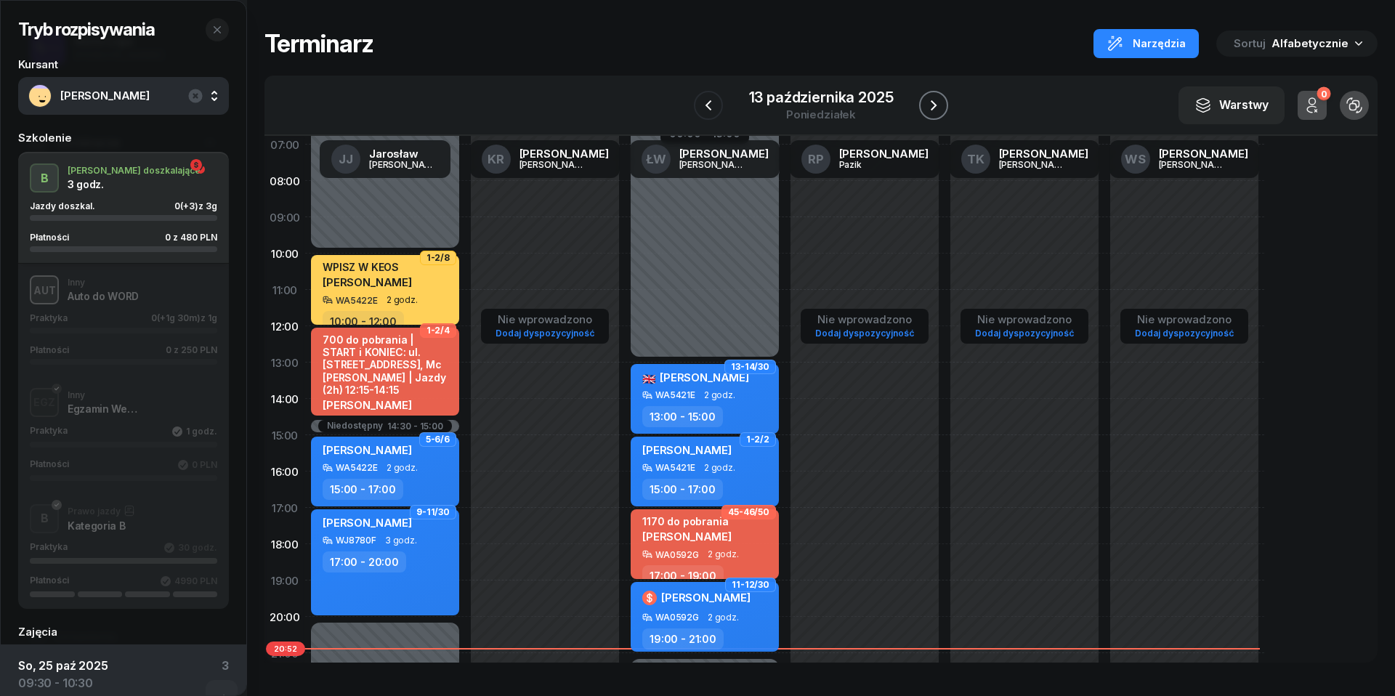
click at [933, 105] on icon "button" at bounding box center [933, 105] width 17 height 17
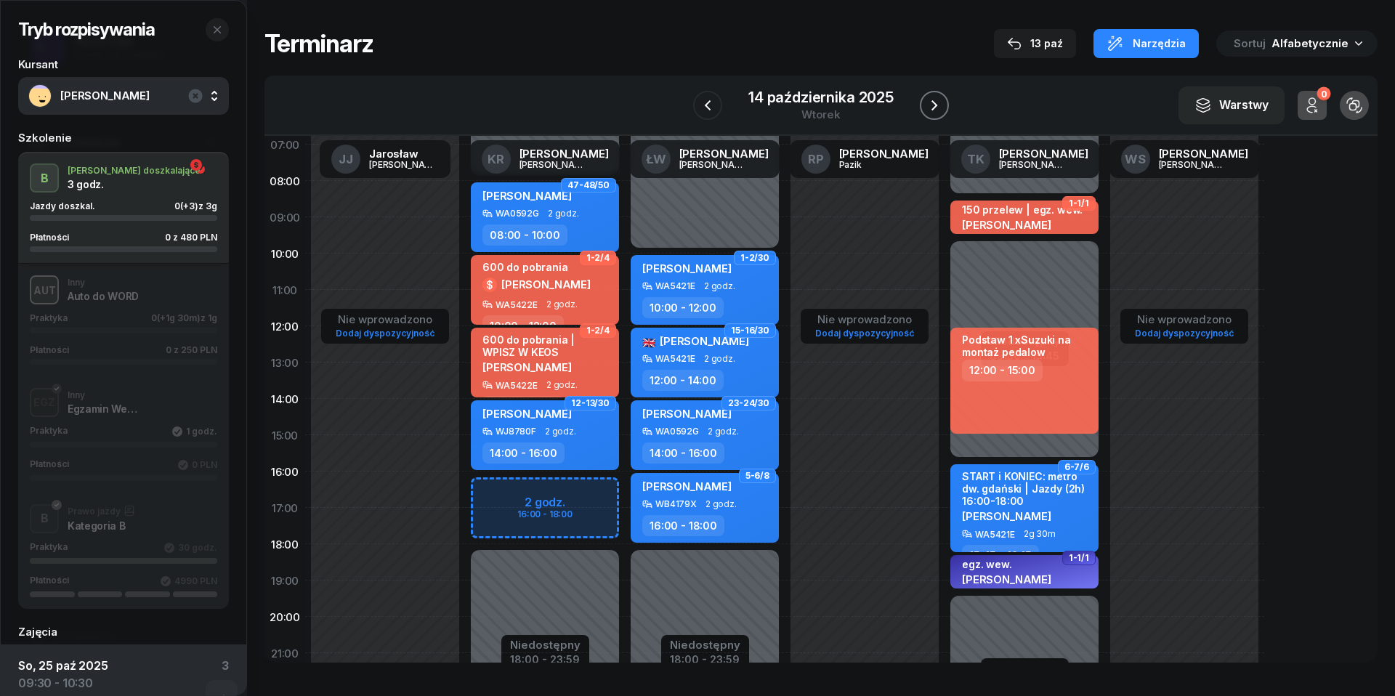
click at [931, 105] on icon "button" at bounding box center [934, 105] width 17 height 17
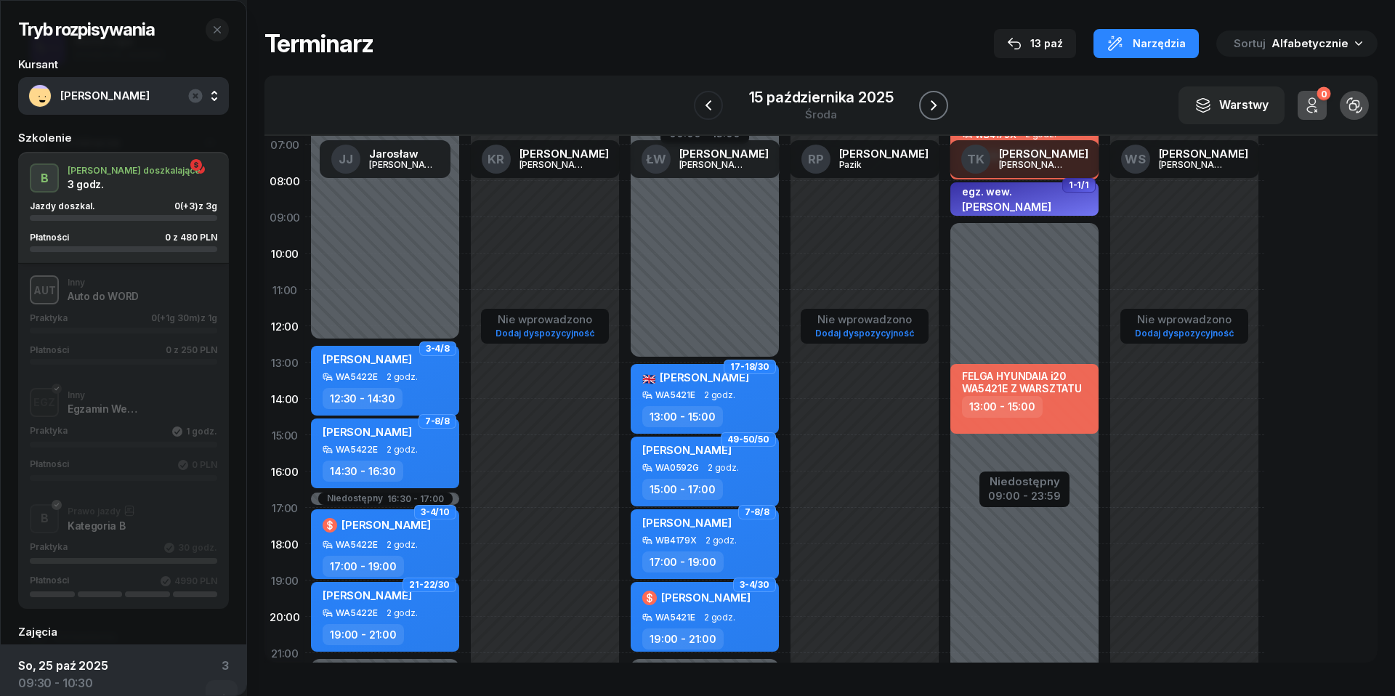
click at [931, 105] on icon "button" at bounding box center [933, 105] width 17 height 17
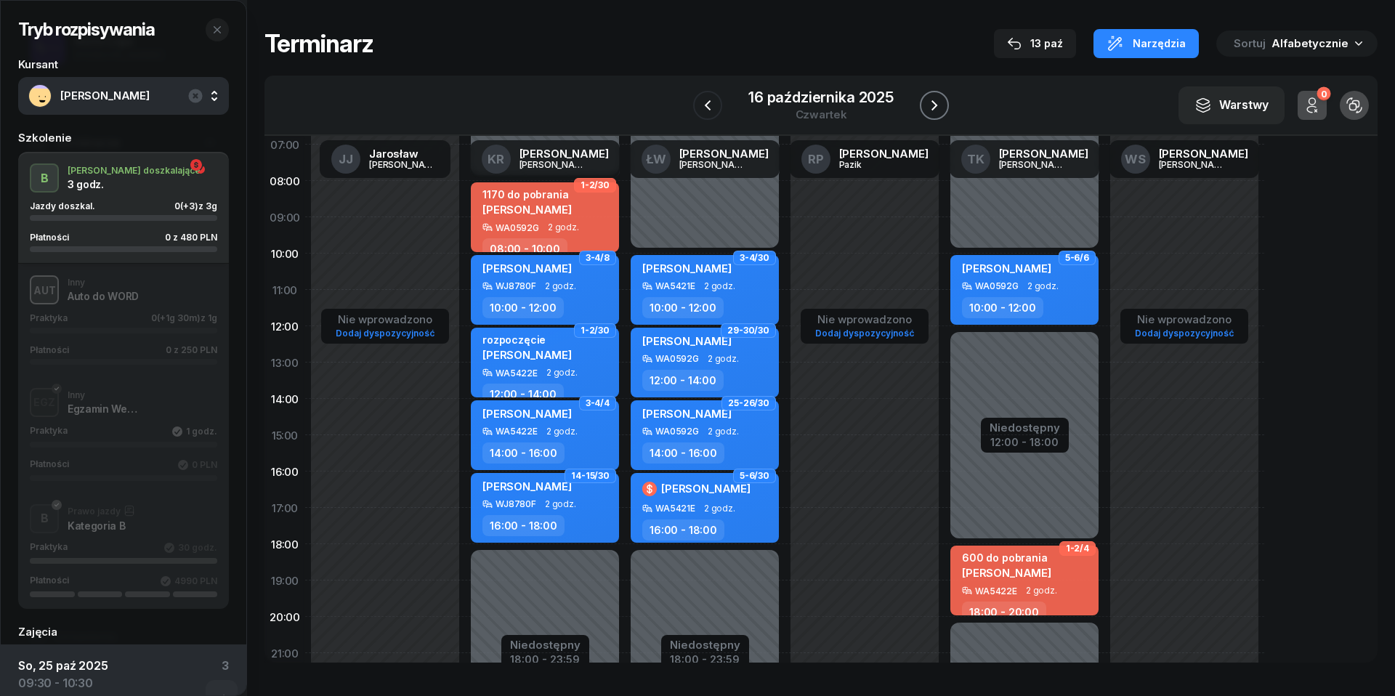
click at [931, 105] on icon "button" at bounding box center [934, 105] width 17 height 17
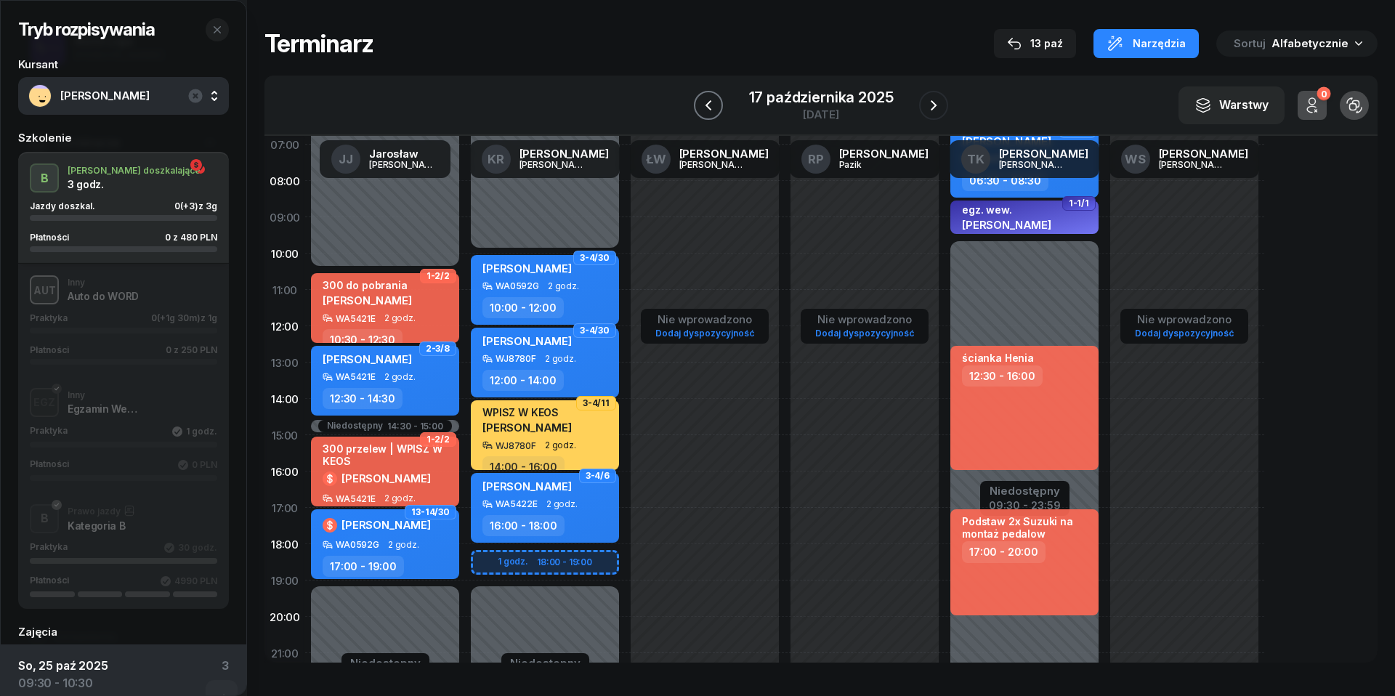
click at [709, 97] on icon "button" at bounding box center [708, 105] width 17 height 17
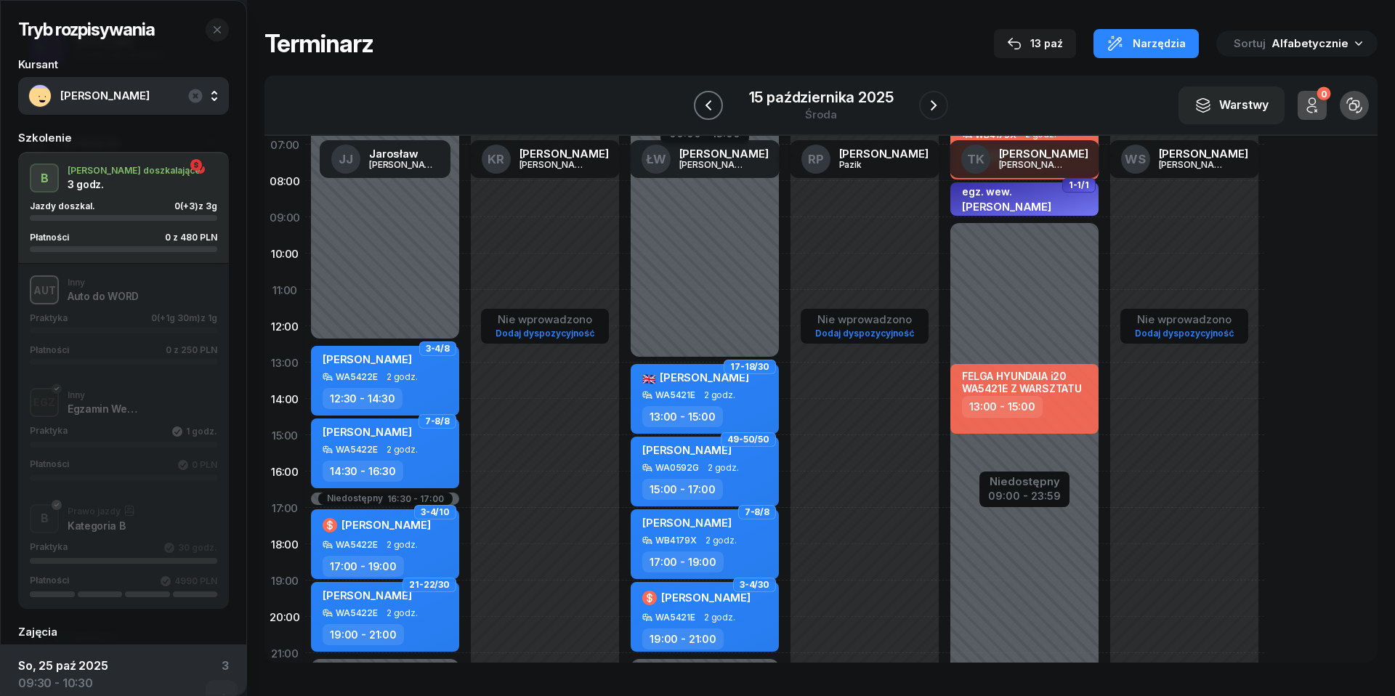
click at [709, 97] on icon "button" at bounding box center [708, 105] width 17 height 17
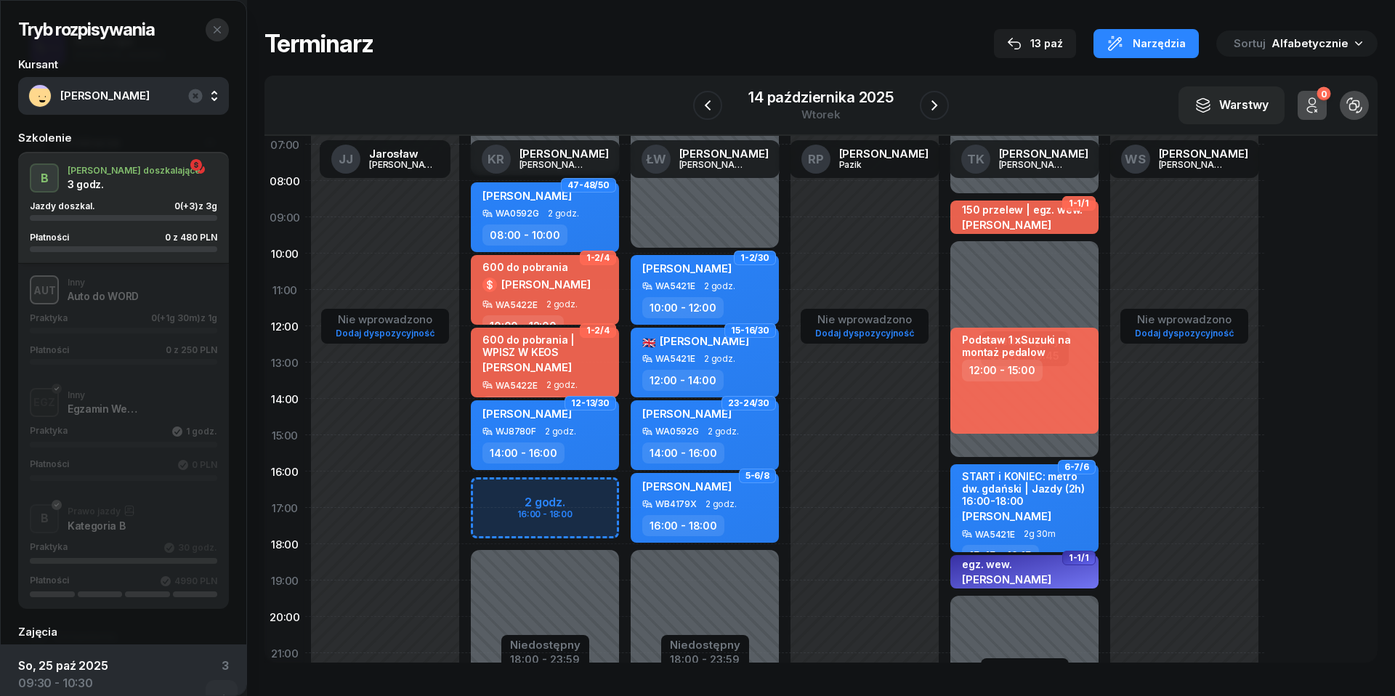
click at [215, 26] on icon "button" at bounding box center [217, 30] width 12 height 12
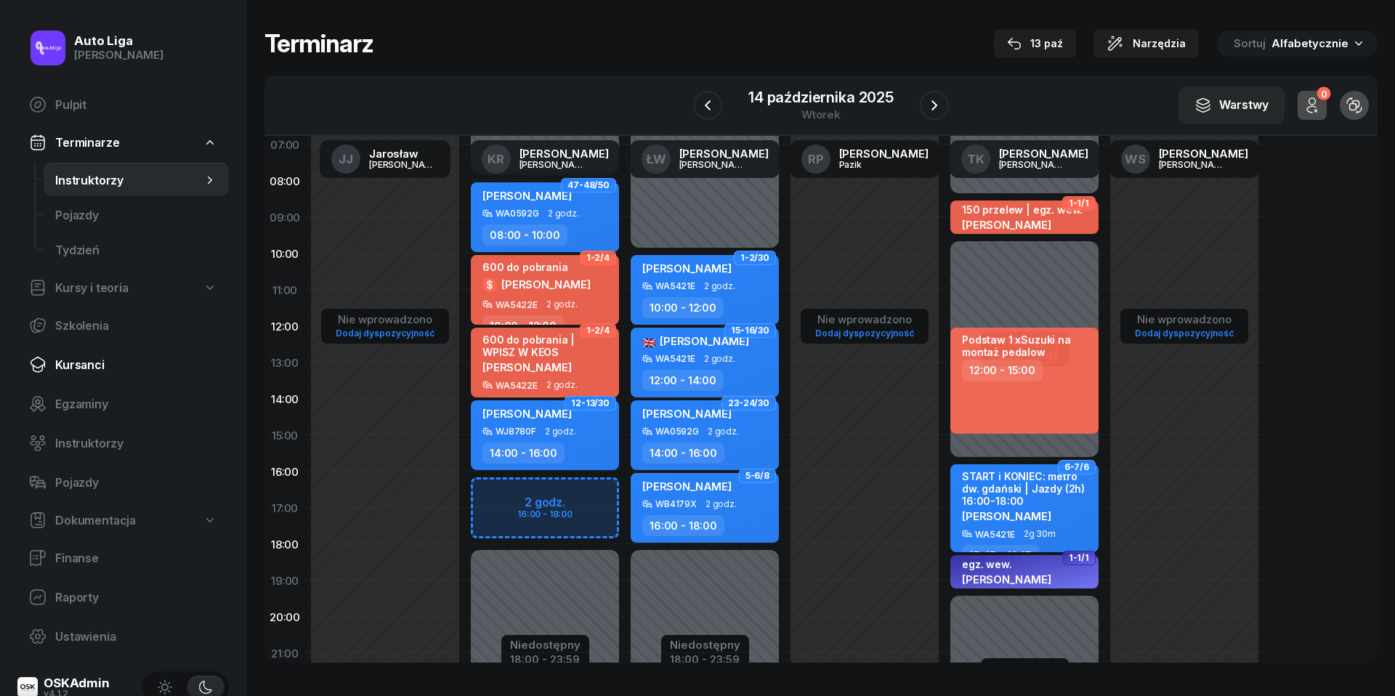
click at [76, 358] on span "Kursanci" at bounding box center [136, 365] width 162 height 14
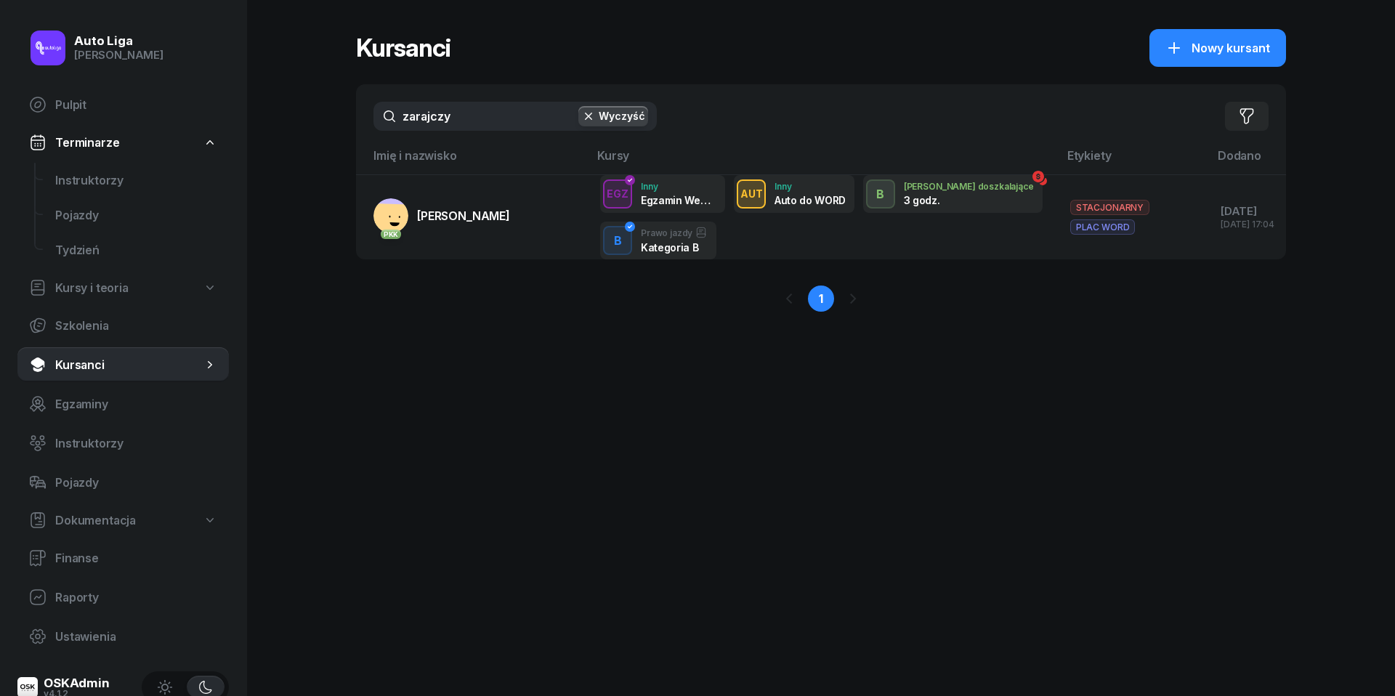
click at [504, 112] on input "zarajczy" at bounding box center [514, 116] width 283 height 29
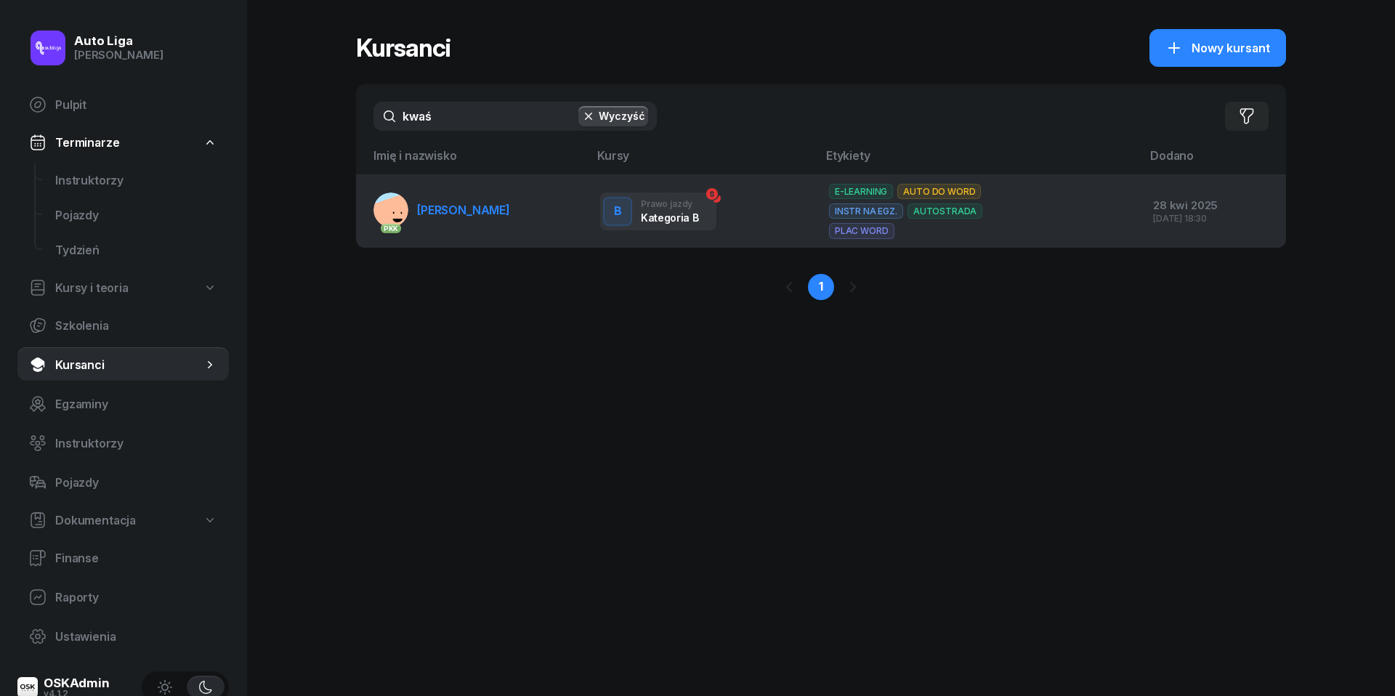
type input "kwaś"
click at [477, 216] on link "PKK [PERSON_NAME]" at bounding box center [441, 210] width 137 height 35
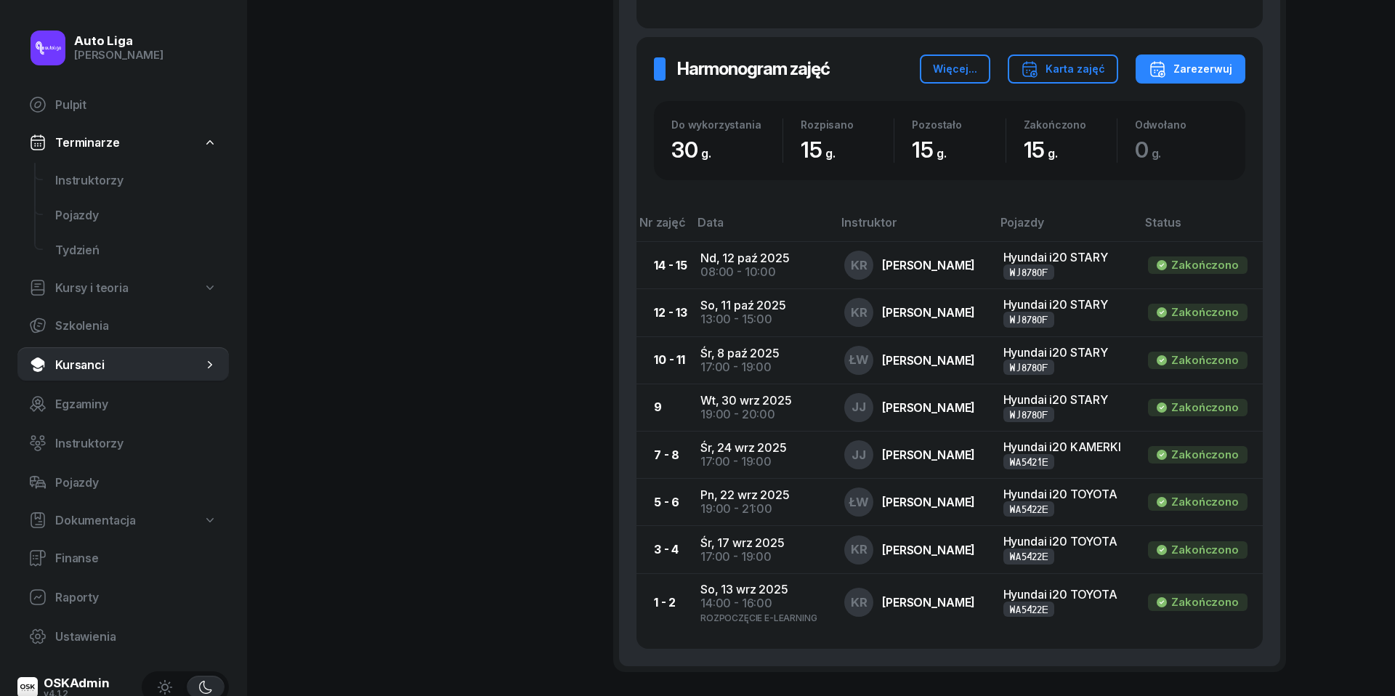
scroll to position [875, 0]
